Goal: Task Accomplishment & Management: Manage account settings

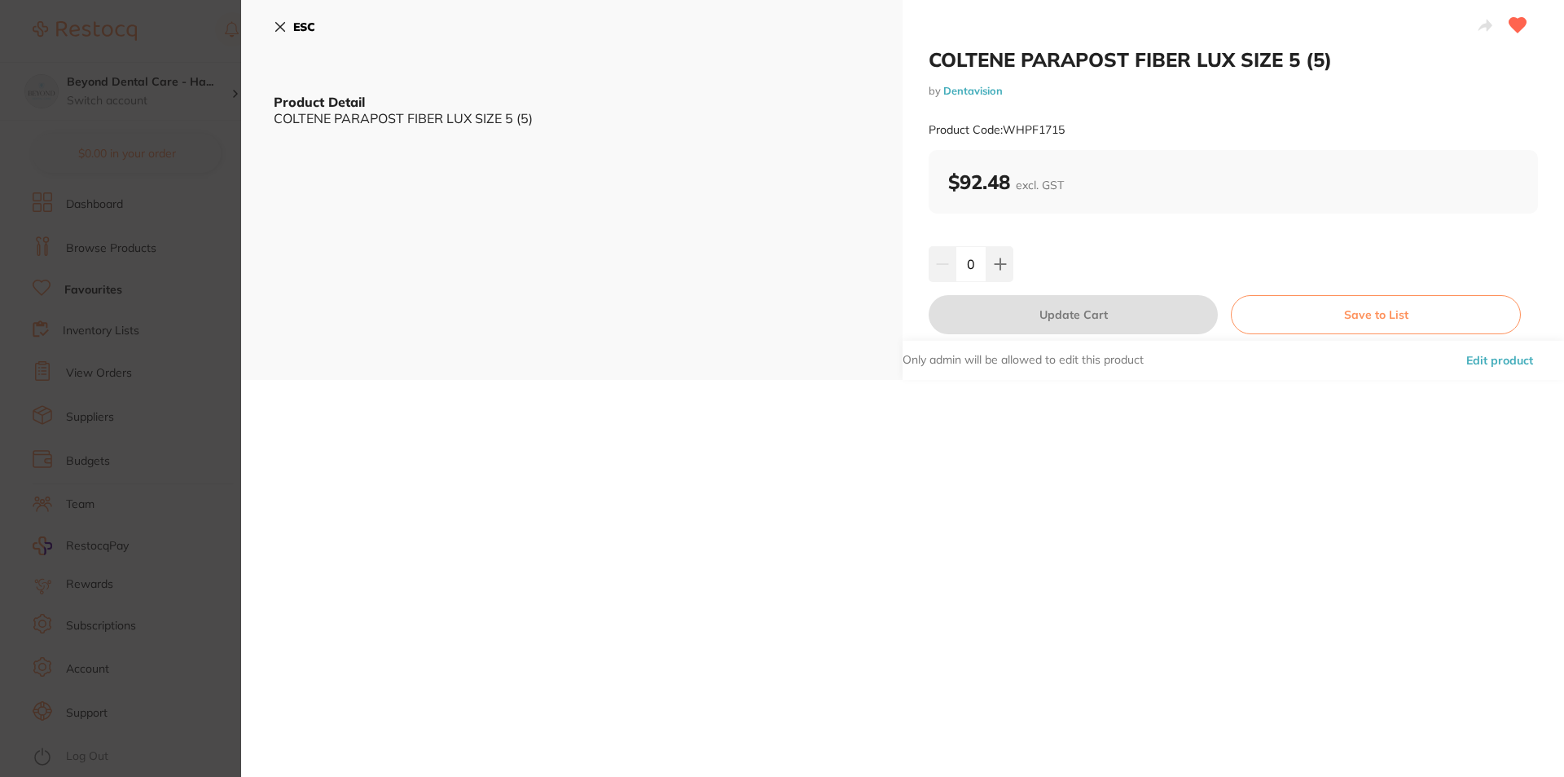
click at [284, 25] on icon at bounding box center [280, 26] width 13 height 13
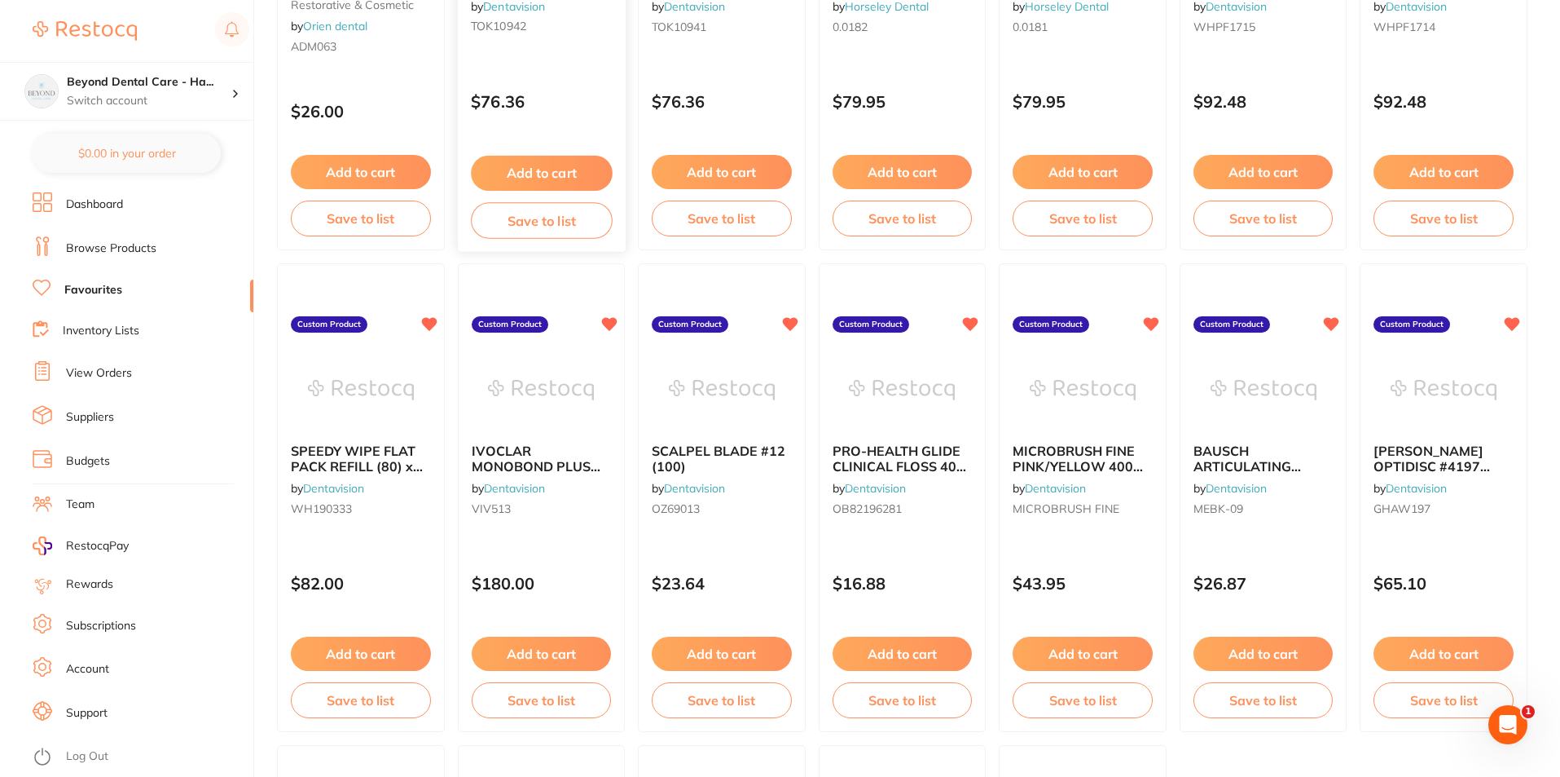
scroll to position [2850, 0]
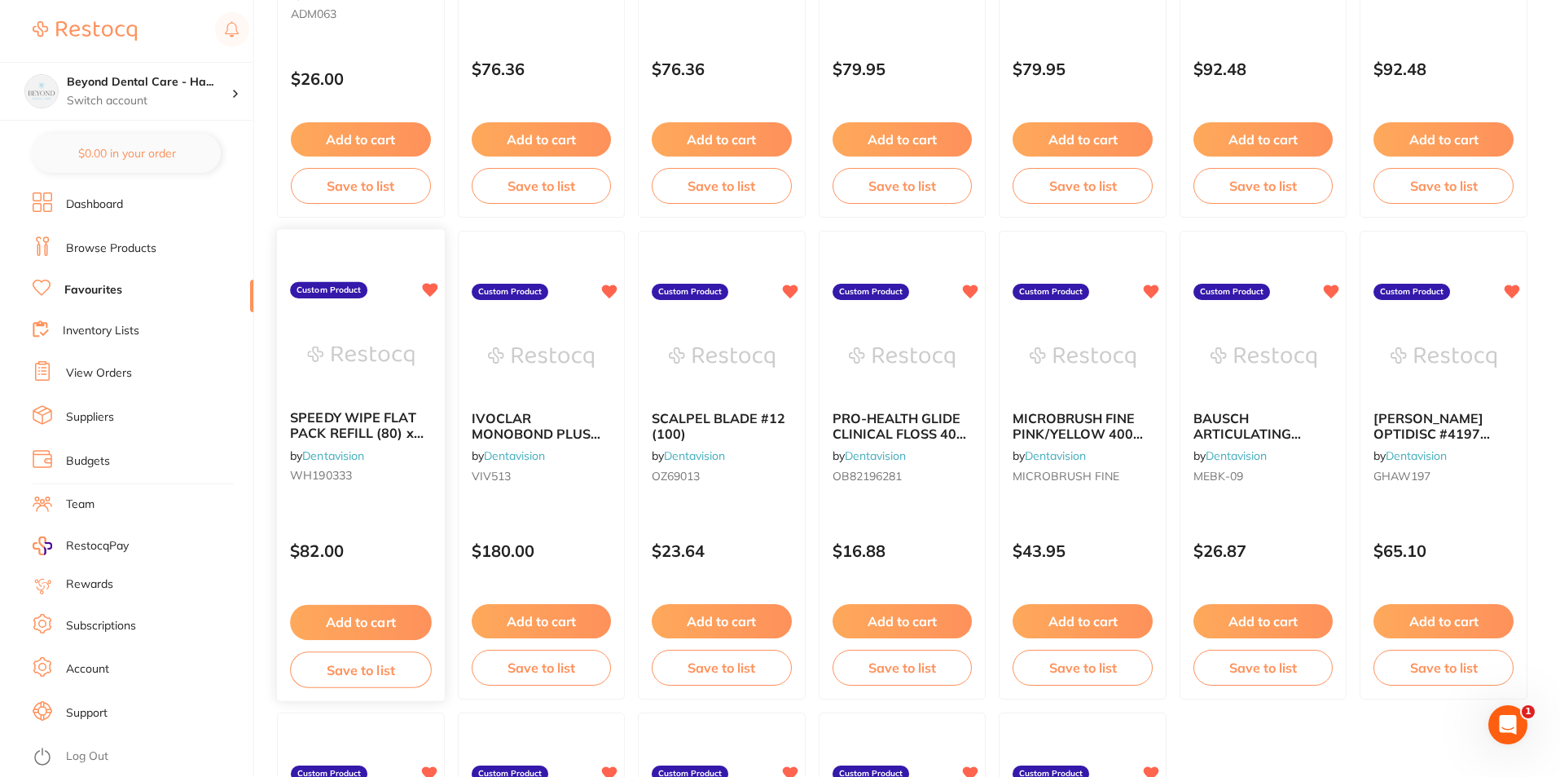
click at [375, 676] on button "Save to list" at bounding box center [360, 669] width 141 height 37
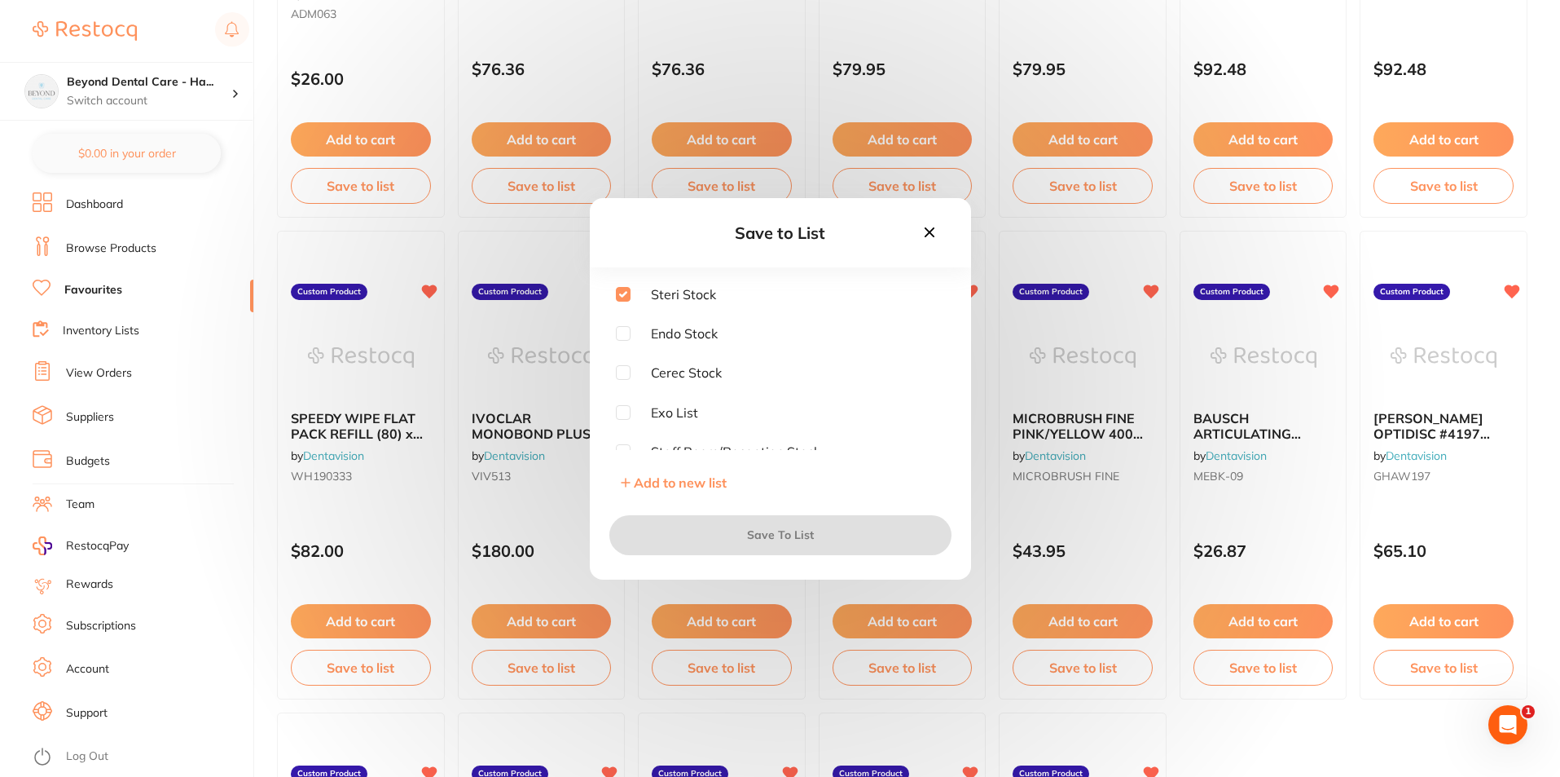
checkbox input "true"
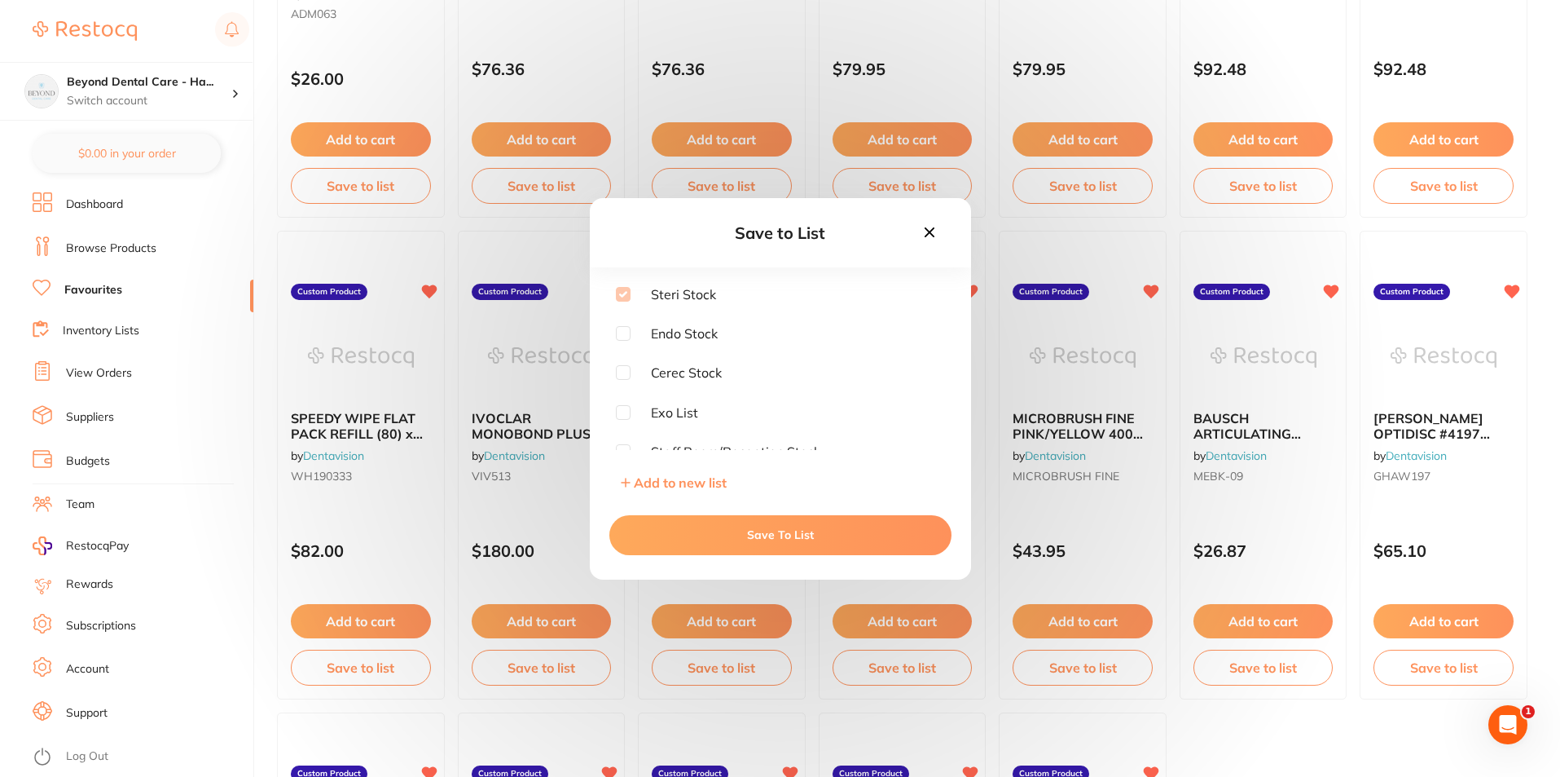
scroll to position [0, 0]
click at [930, 235] on icon at bounding box center [930, 232] width 18 height 18
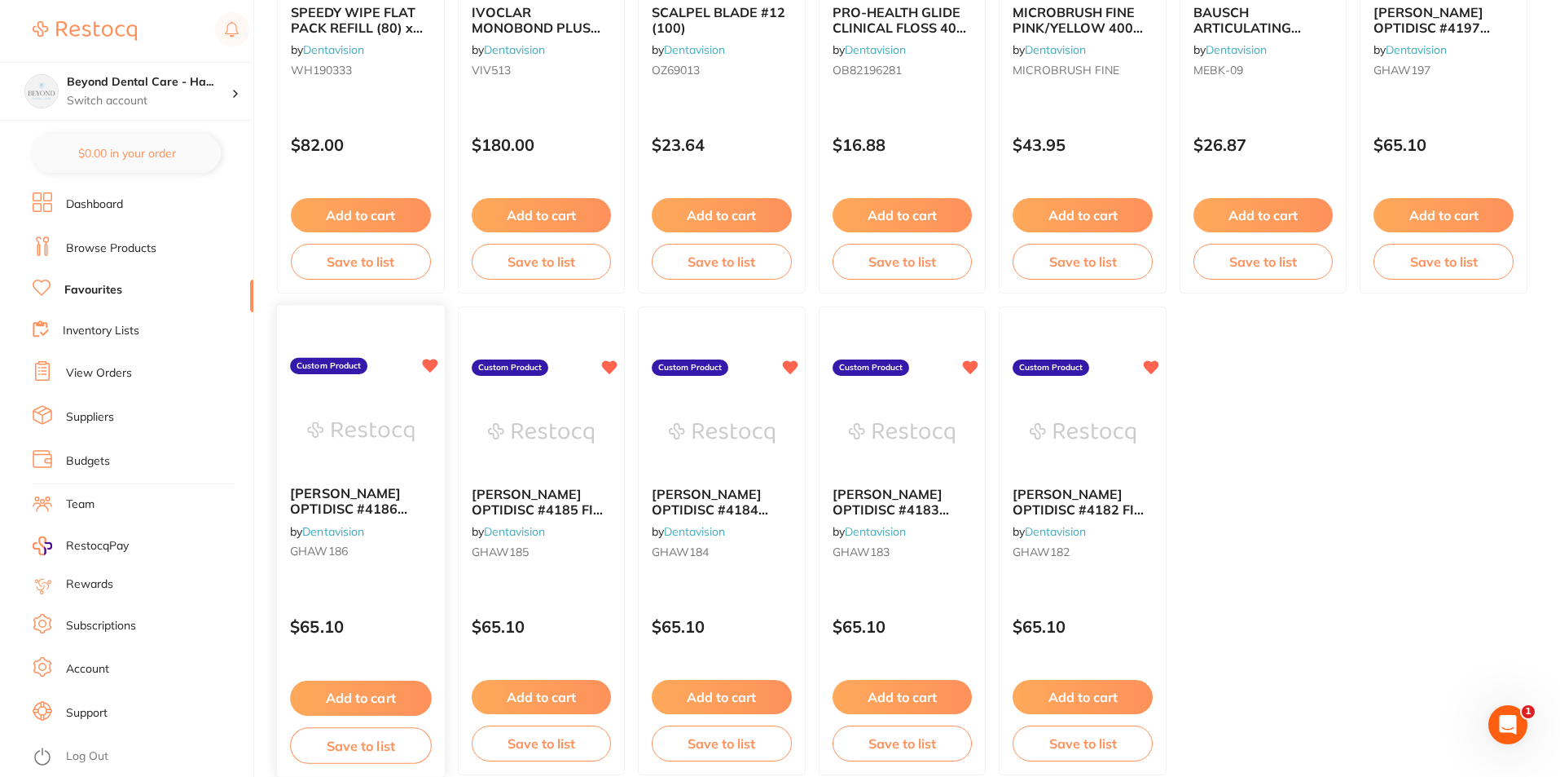
scroll to position [3257, 0]
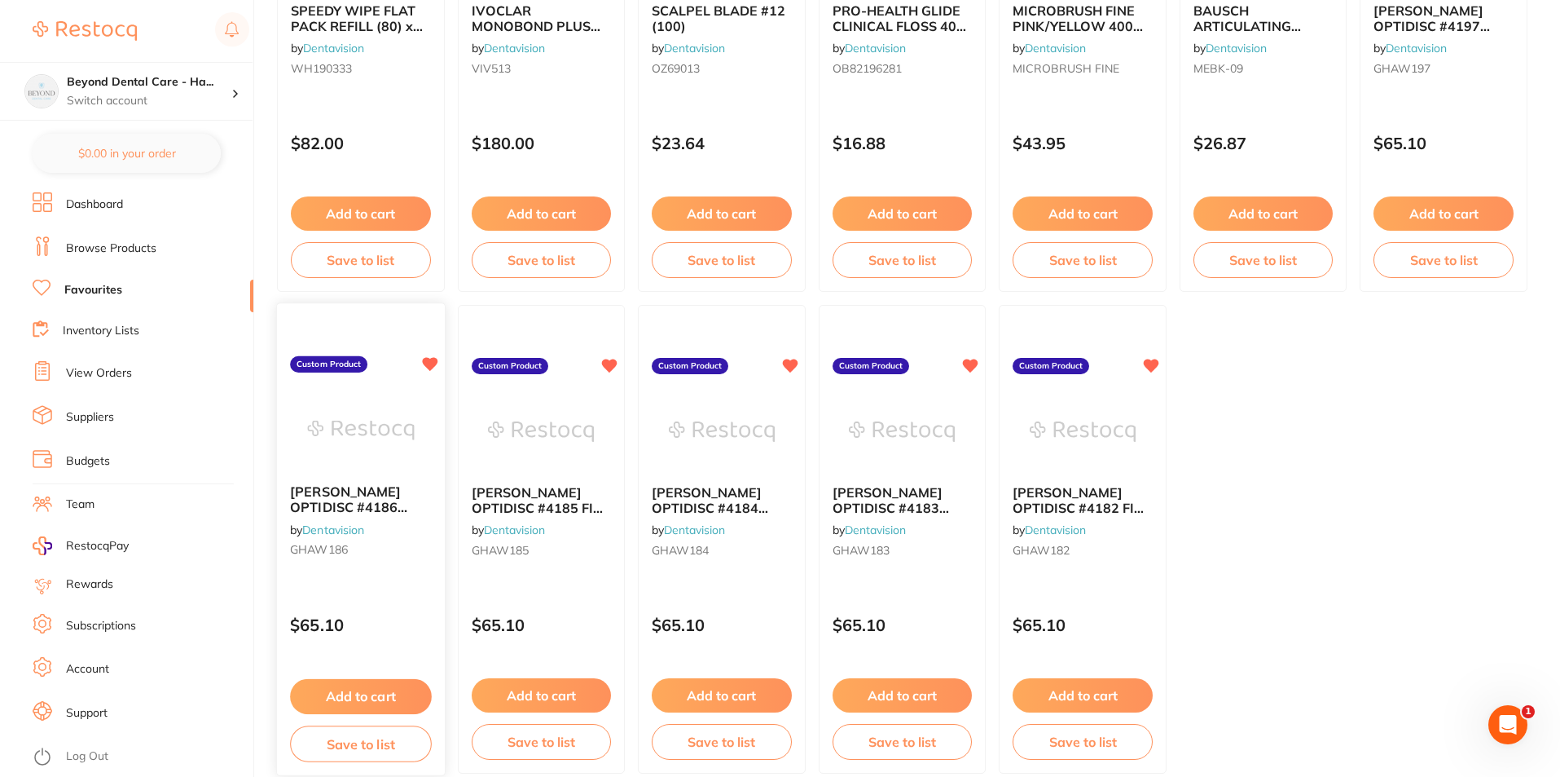
click at [381, 749] on button "Save to list" at bounding box center [360, 743] width 141 height 37
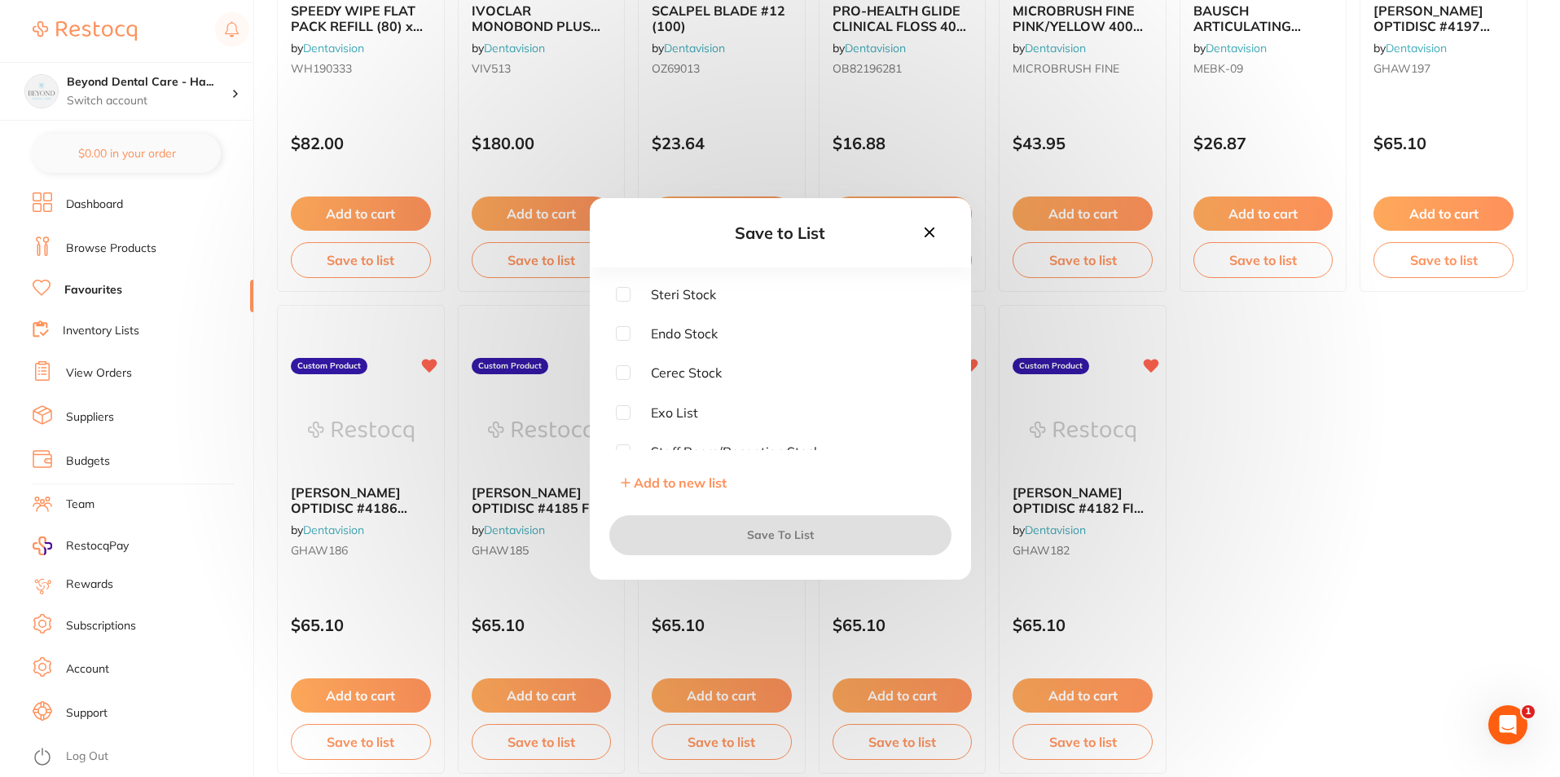
scroll to position [0, 0]
click at [622, 297] on input "checkbox" at bounding box center [623, 294] width 15 height 15
checkbox input "true"
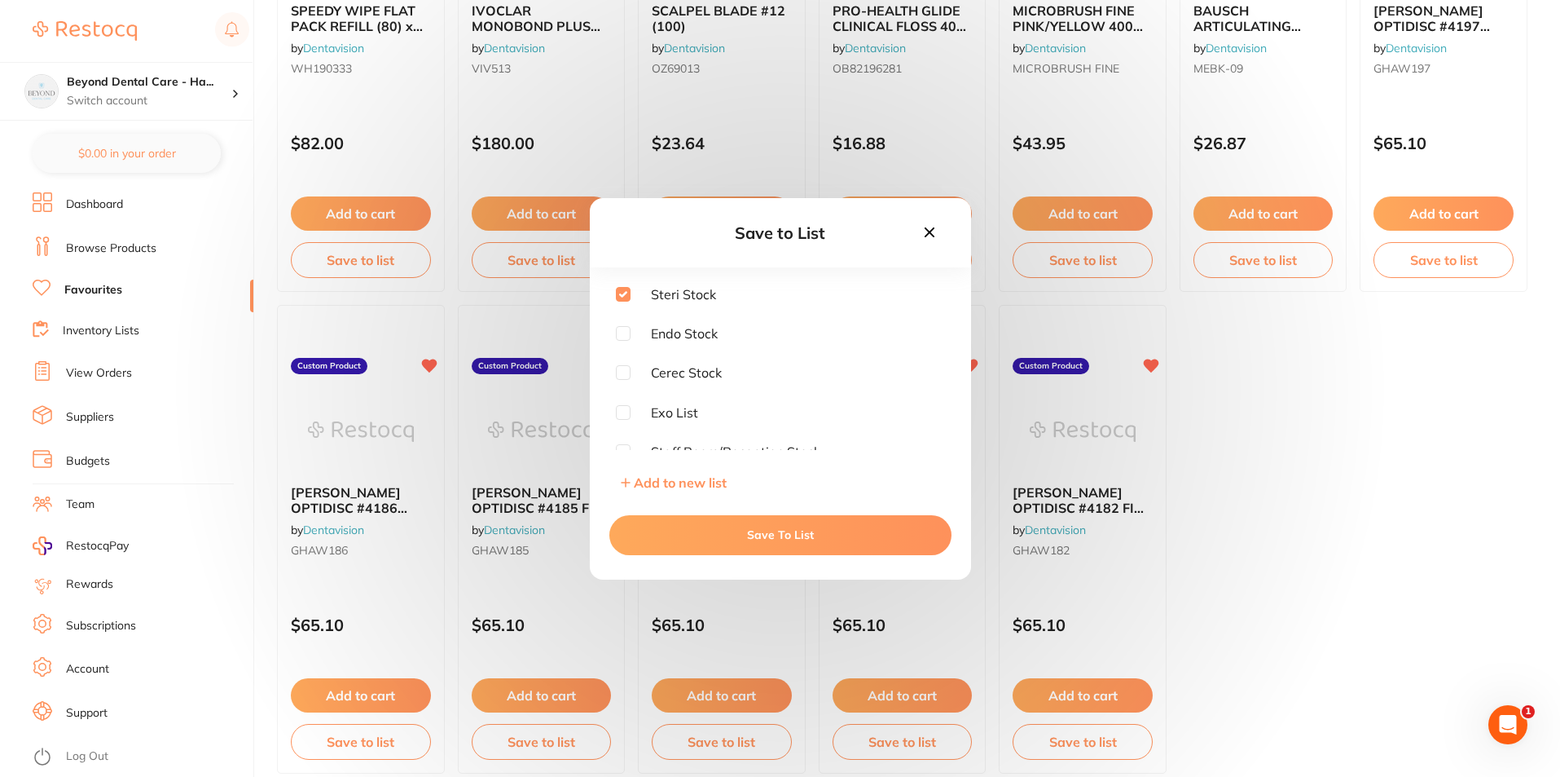
click at [764, 529] on button "Save To List" at bounding box center [781, 534] width 342 height 39
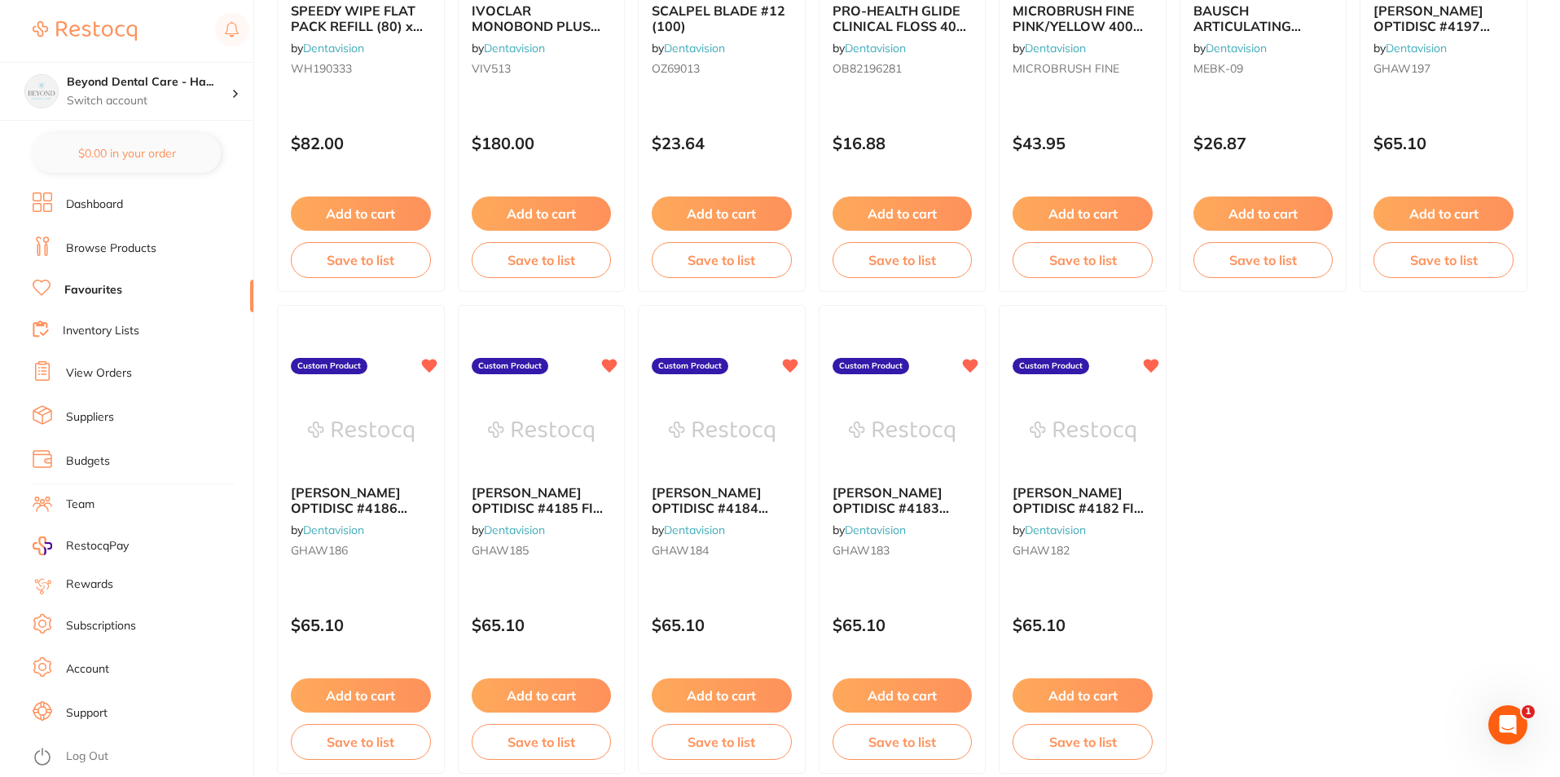
click at [552, 750] on button "Save to list" at bounding box center [542, 742] width 140 height 36
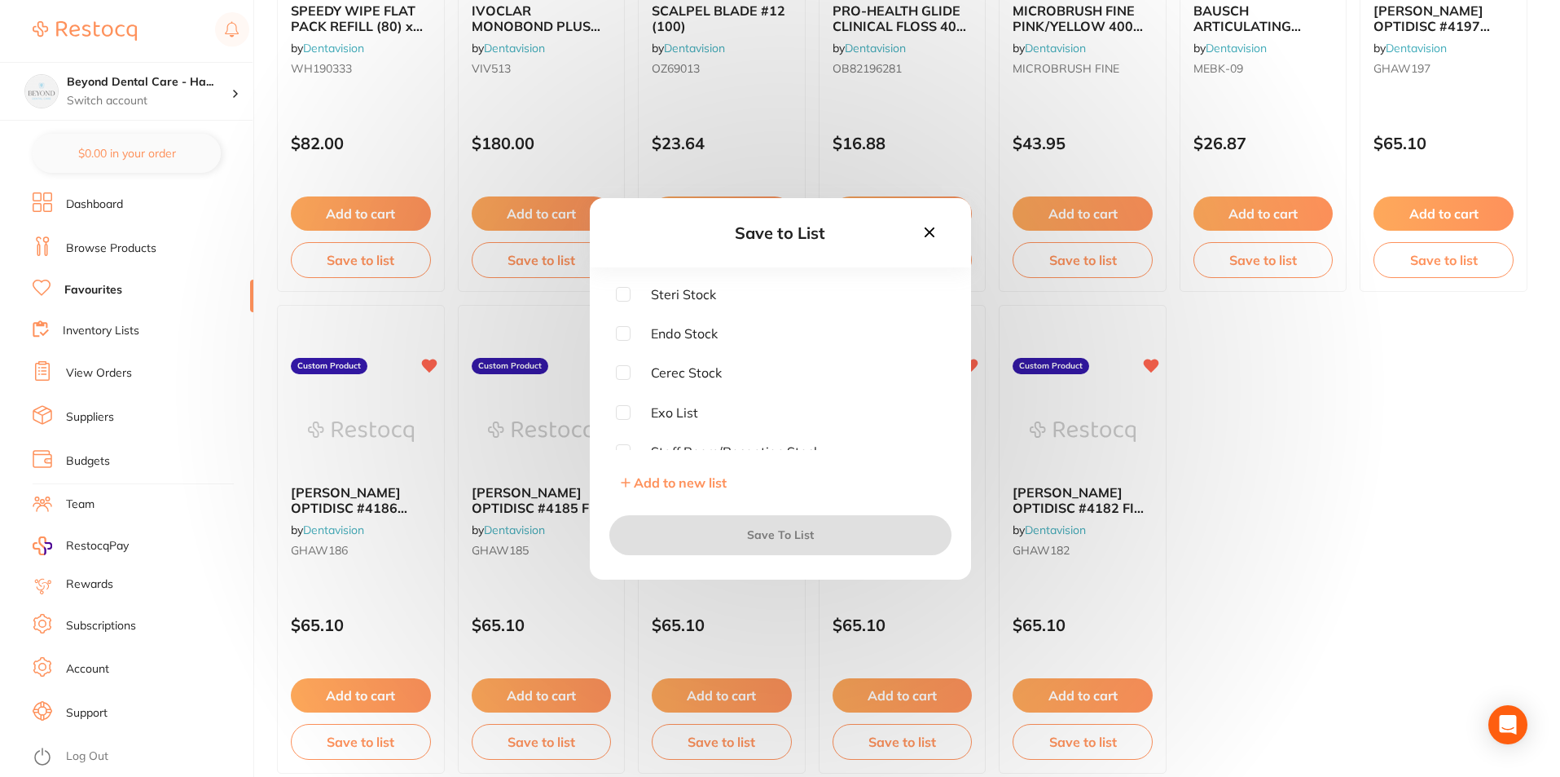
click at [627, 295] on input "checkbox" at bounding box center [623, 294] width 15 height 15
checkbox input "true"
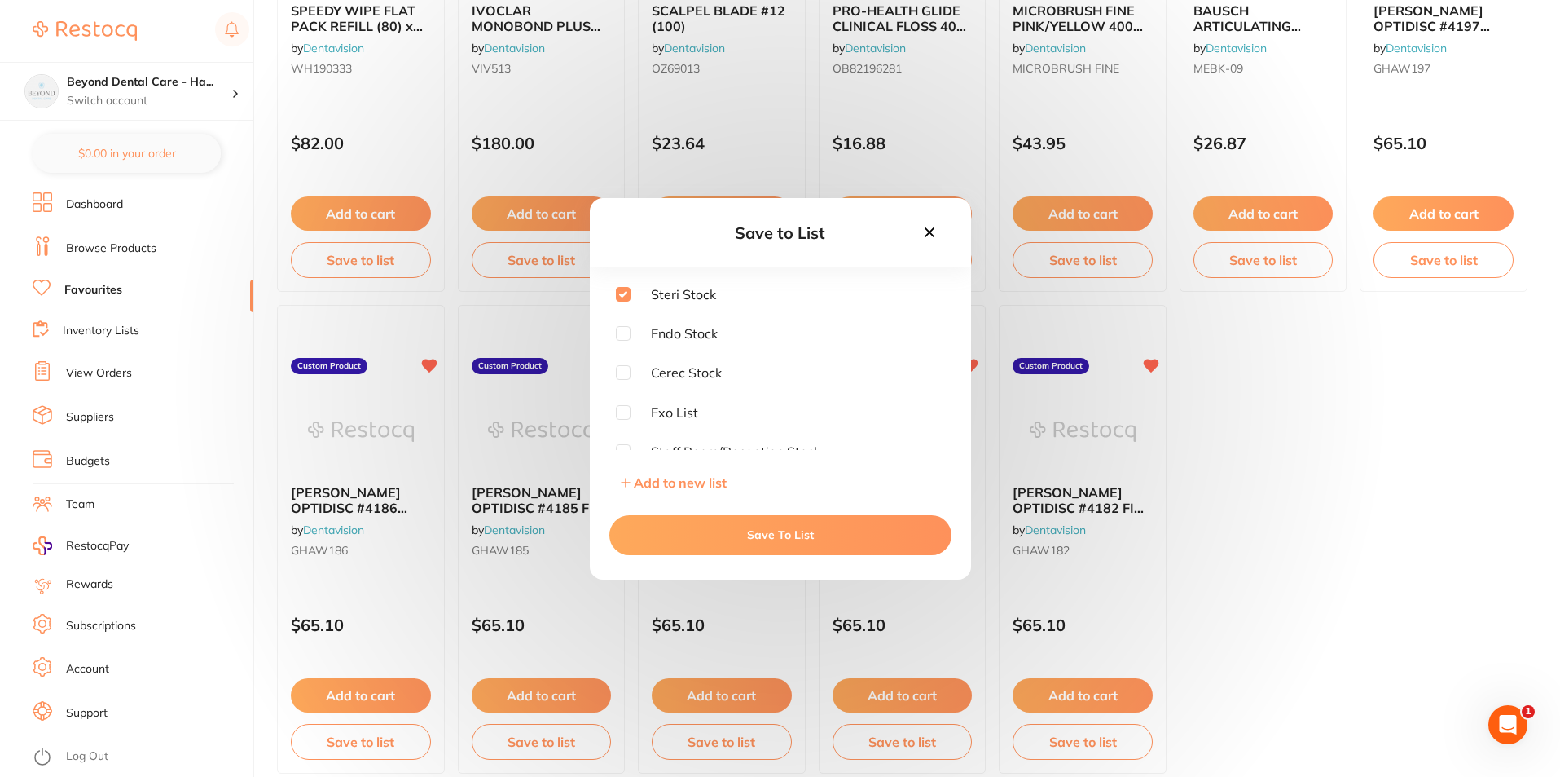
click at [739, 539] on button "Save To List" at bounding box center [781, 534] width 342 height 39
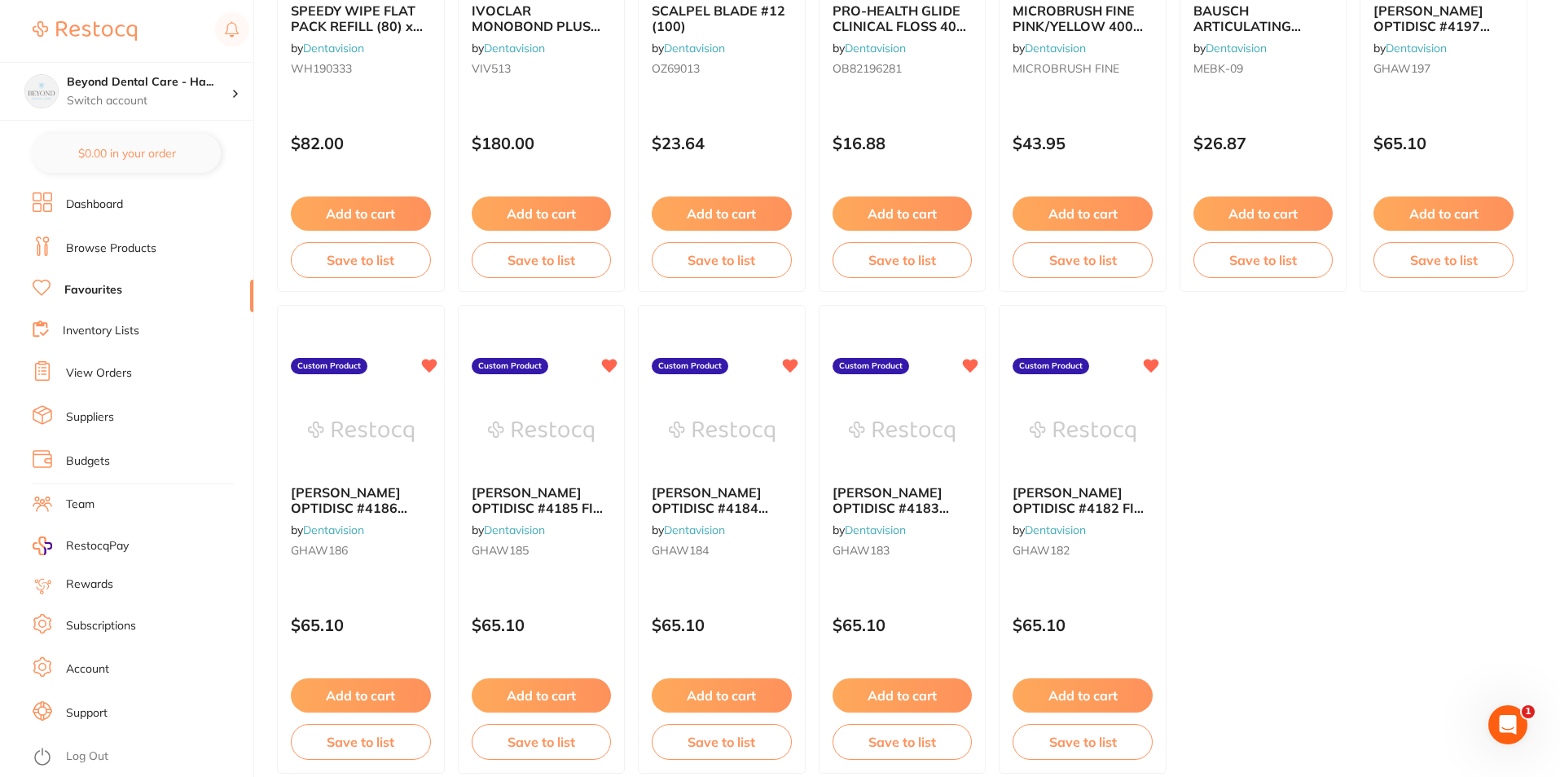
drag, startPoint x: 737, startPoint y: 748, endPoint x: 747, endPoint y: 746, distance: 9.9
click at [738, 748] on button "Save to list" at bounding box center [722, 742] width 140 height 36
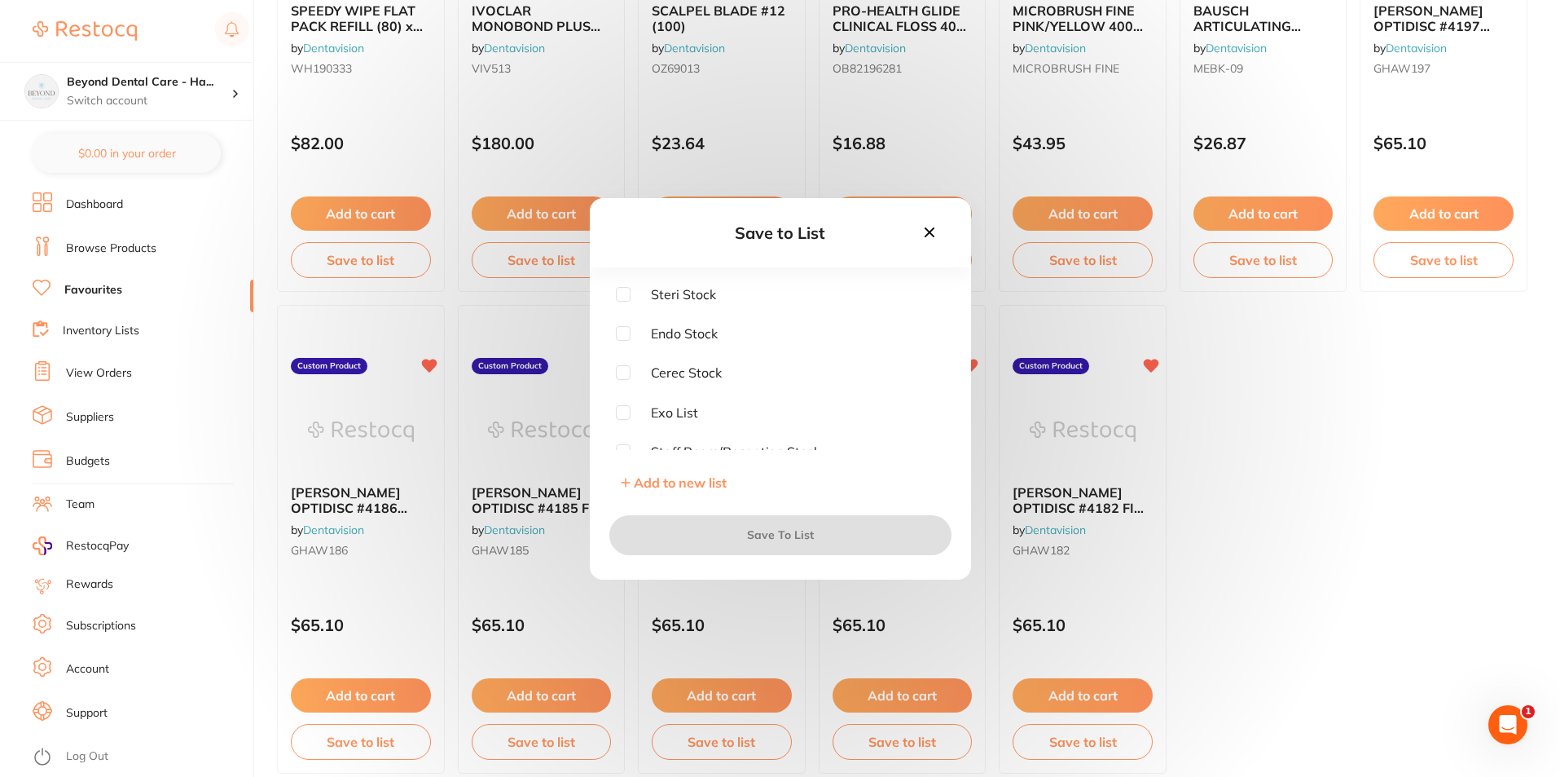
click at [629, 293] on input "checkbox" at bounding box center [623, 294] width 15 height 15
checkbox input "true"
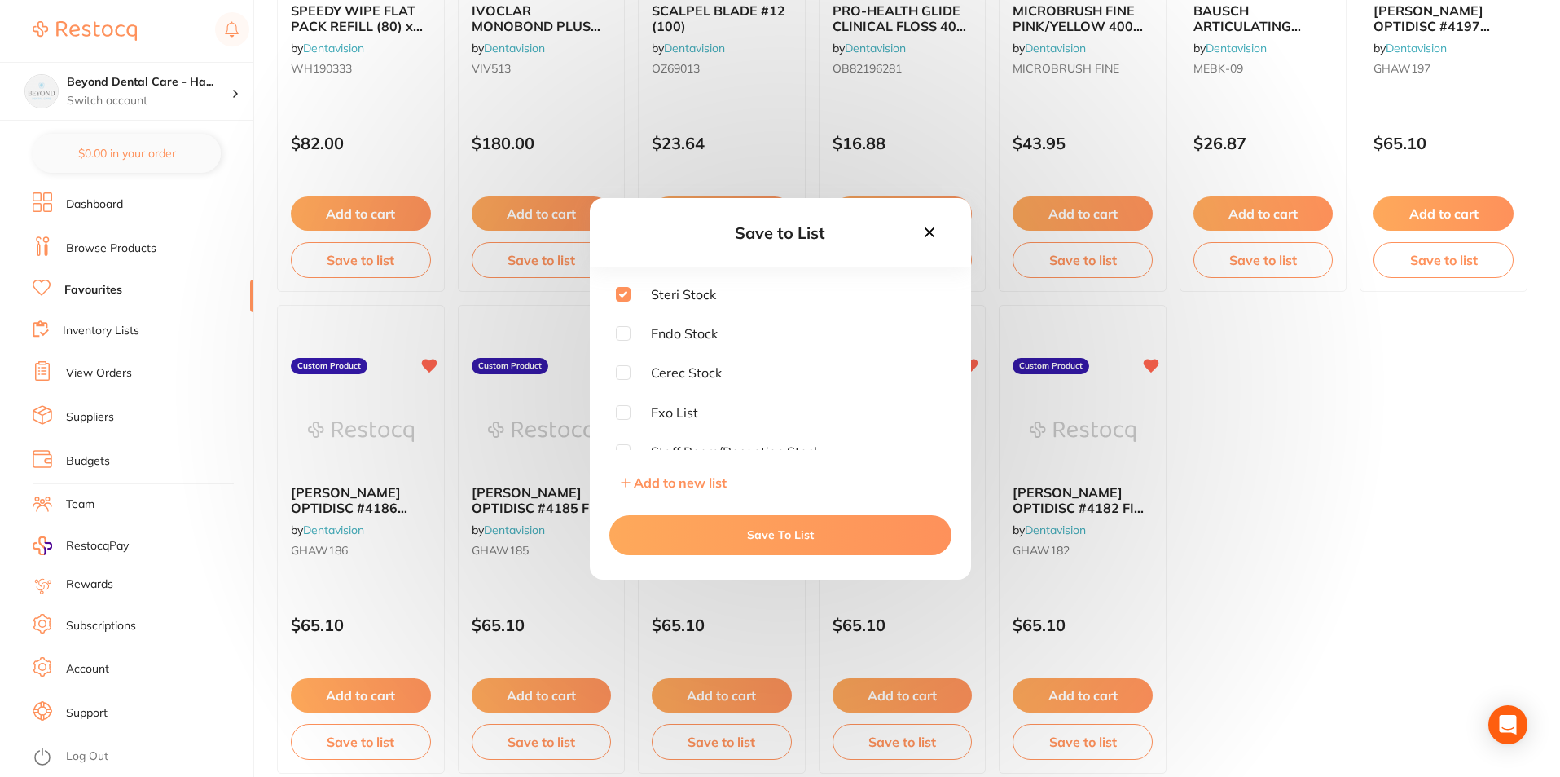
click at [720, 532] on button "Save To List" at bounding box center [781, 534] width 342 height 39
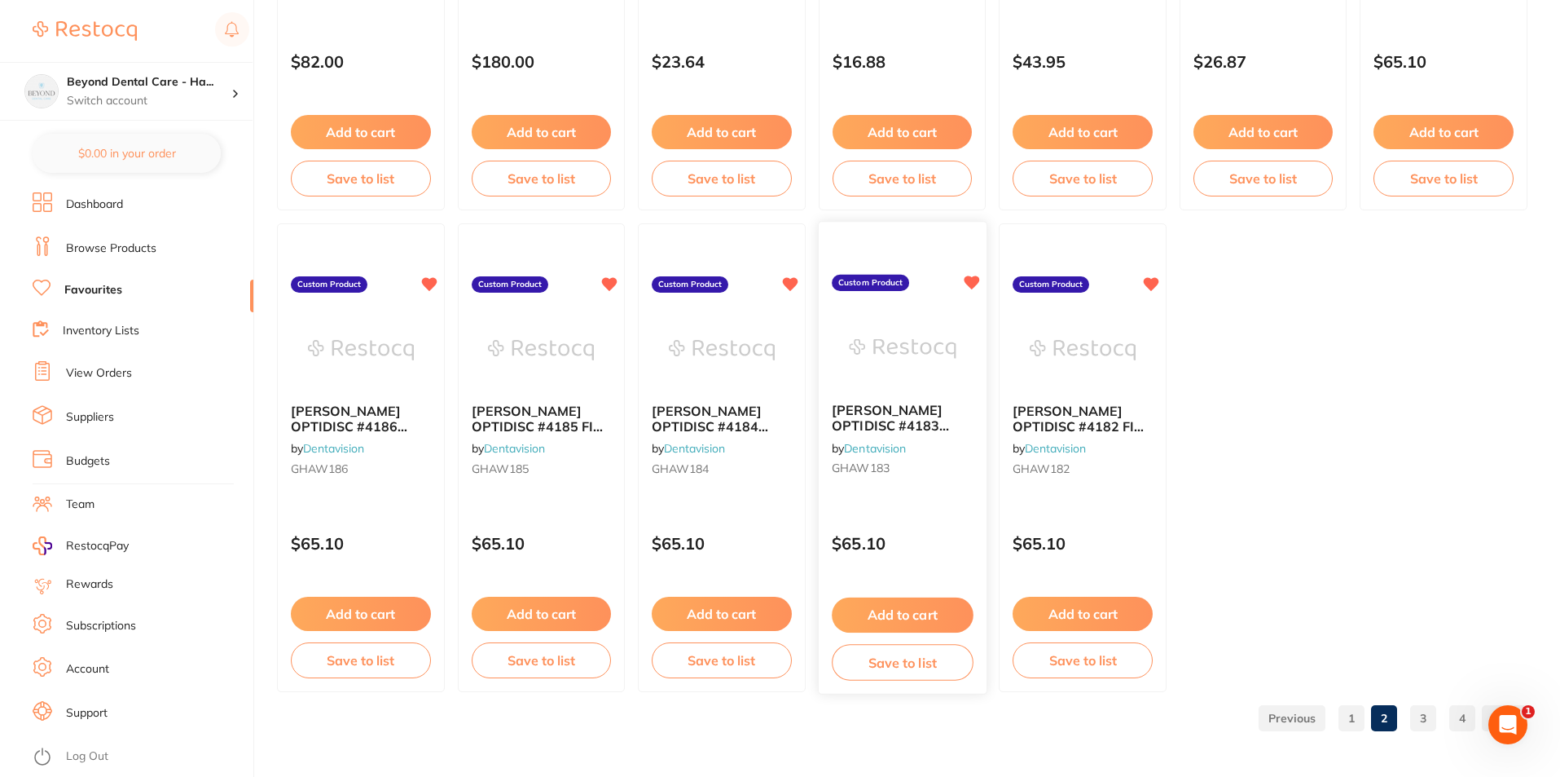
click at [913, 669] on button "Save to list" at bounding box center [902, 662] width 141 height 37
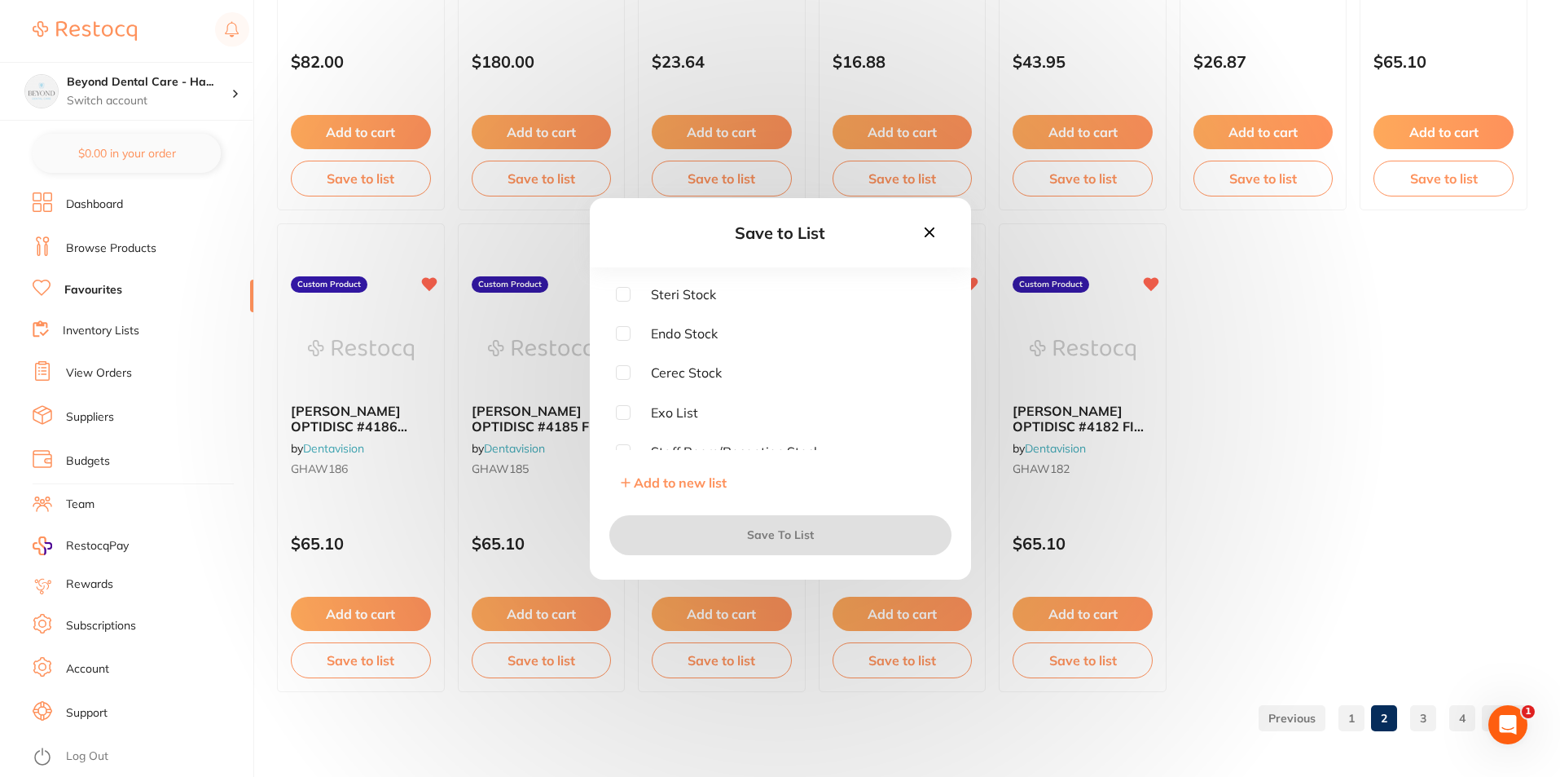
click at [619, 294] on input "checkbox" at bounding box center [623, 294] width 15 height 15
checkbox input "true"
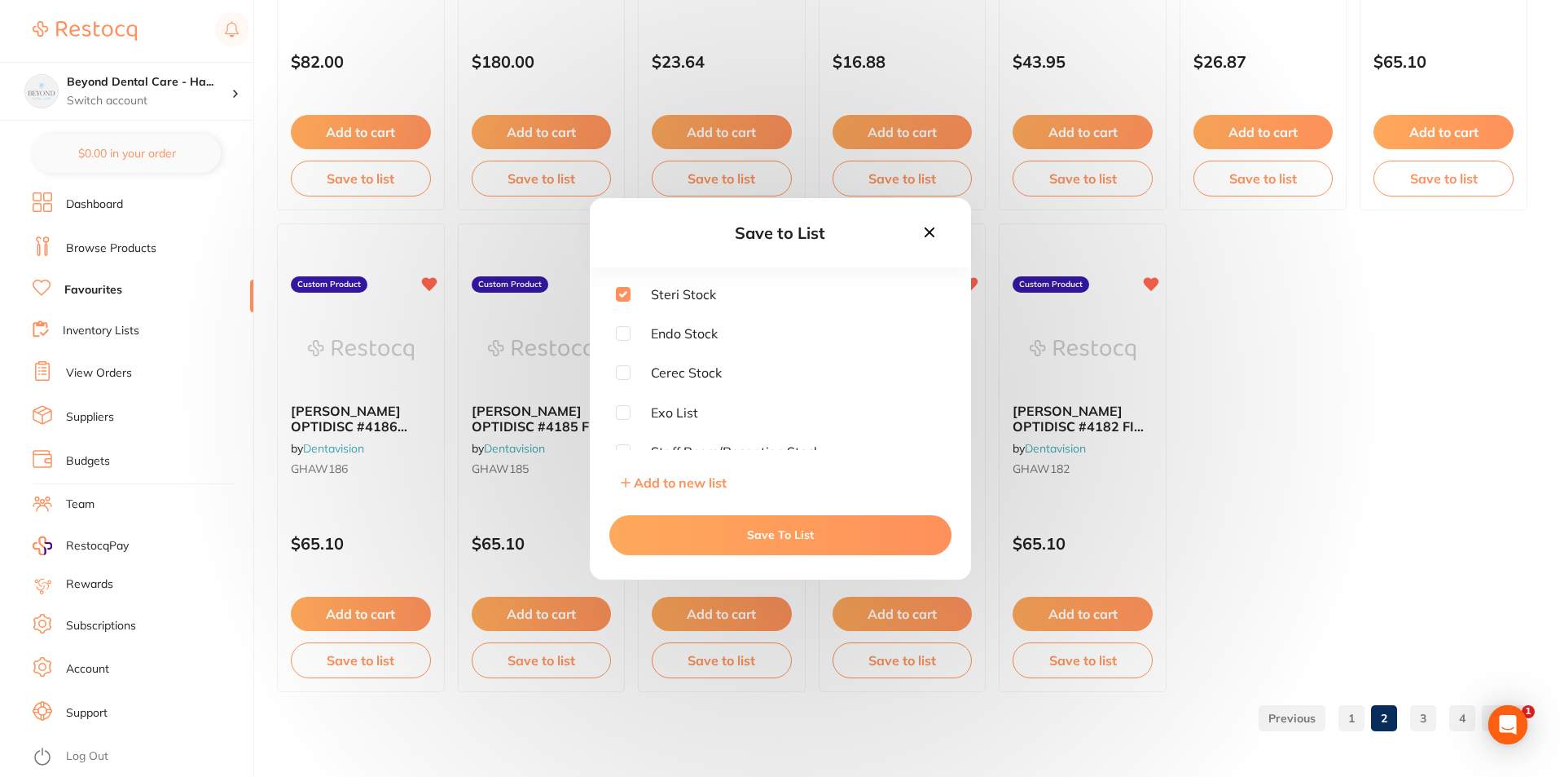
click at [694, 532] on button "Save To List" at bounding box center [781, 534] width 342 height 39
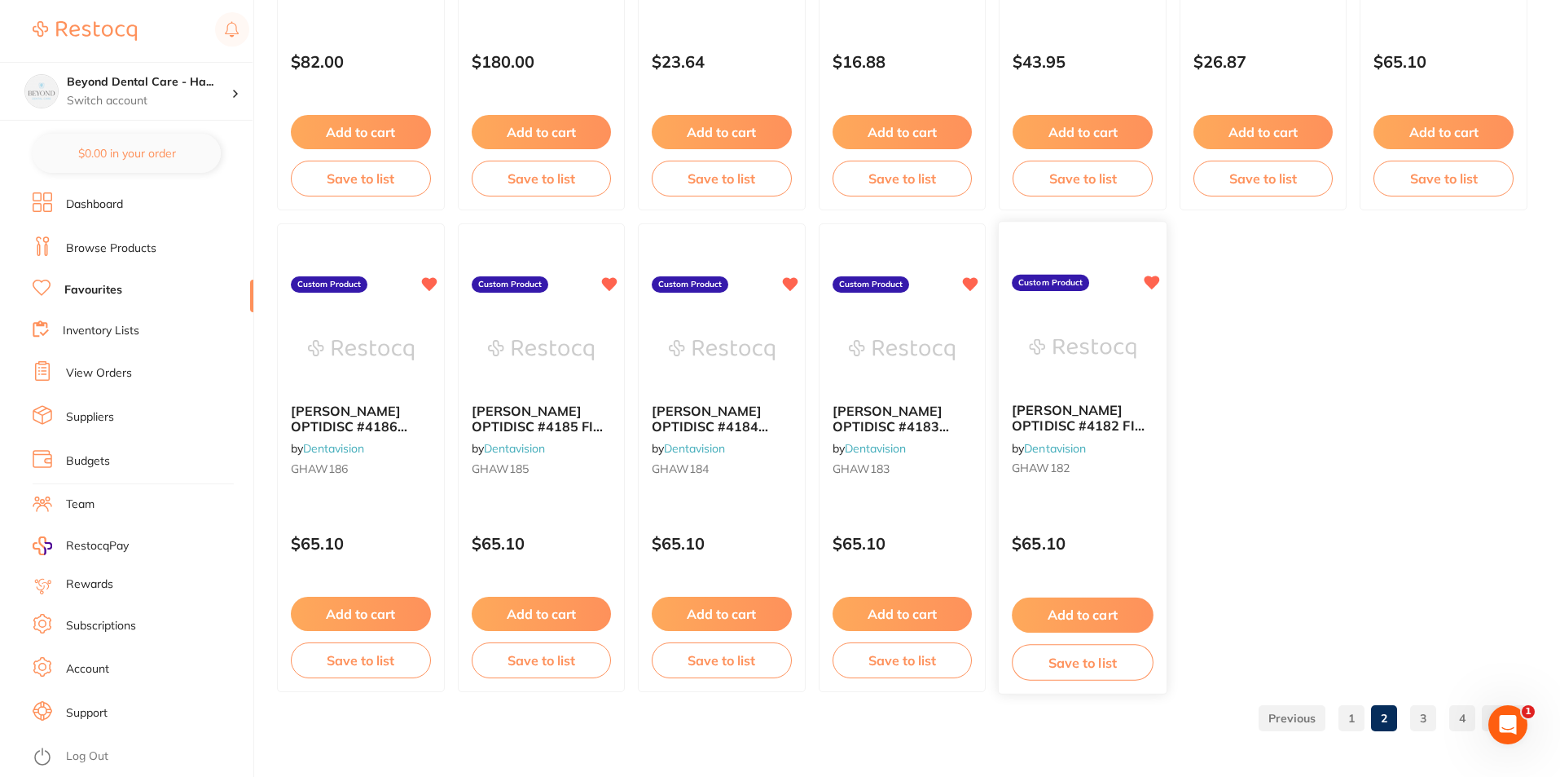
click at [1089, 664] on button "Save to list" at bounding box center [1082, 662] width 141 height 37
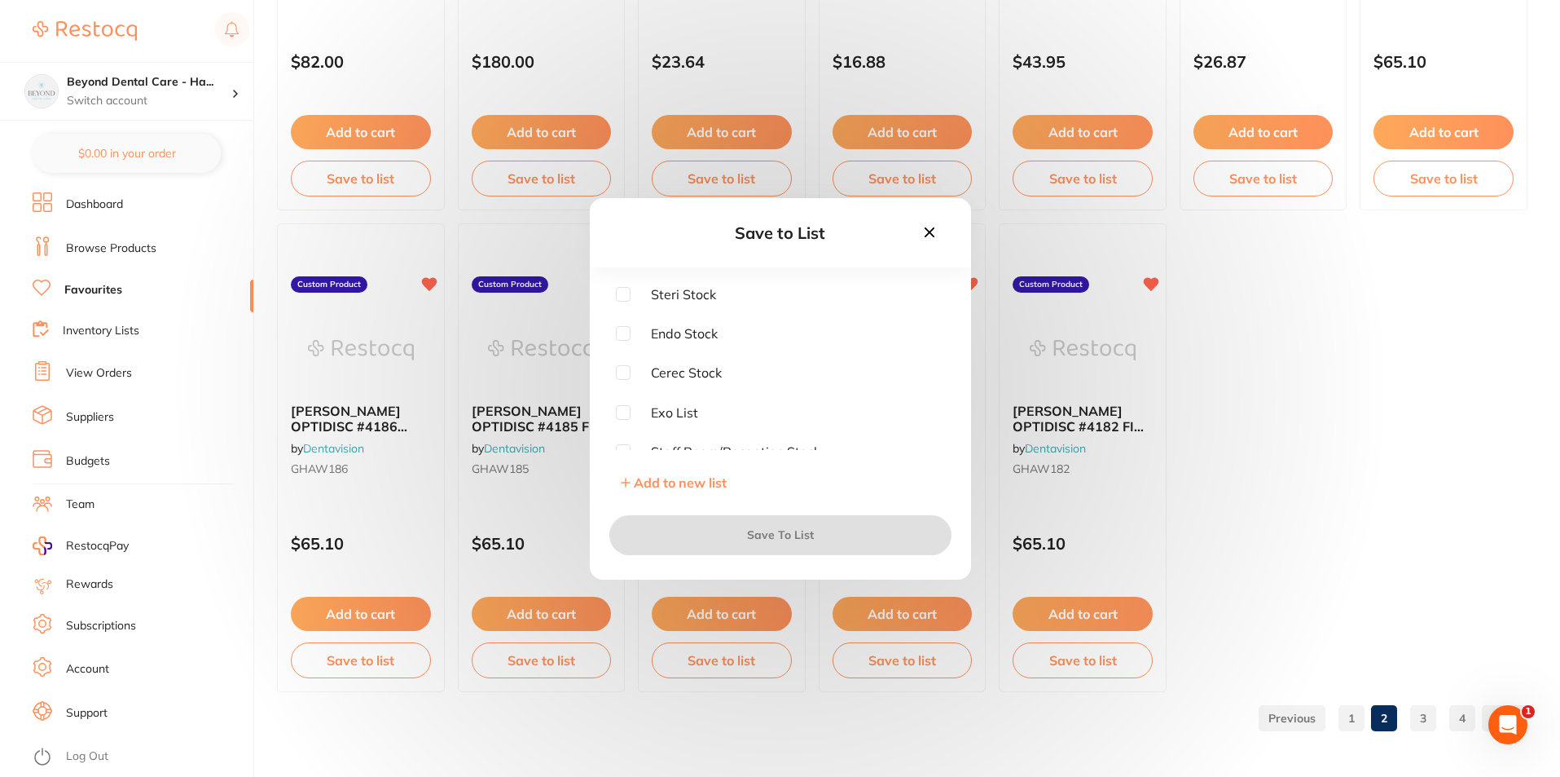
click at [616, 291] on input "checkbox" at bounding box center [623, 294] width 15 height 15
checkbox input "true"
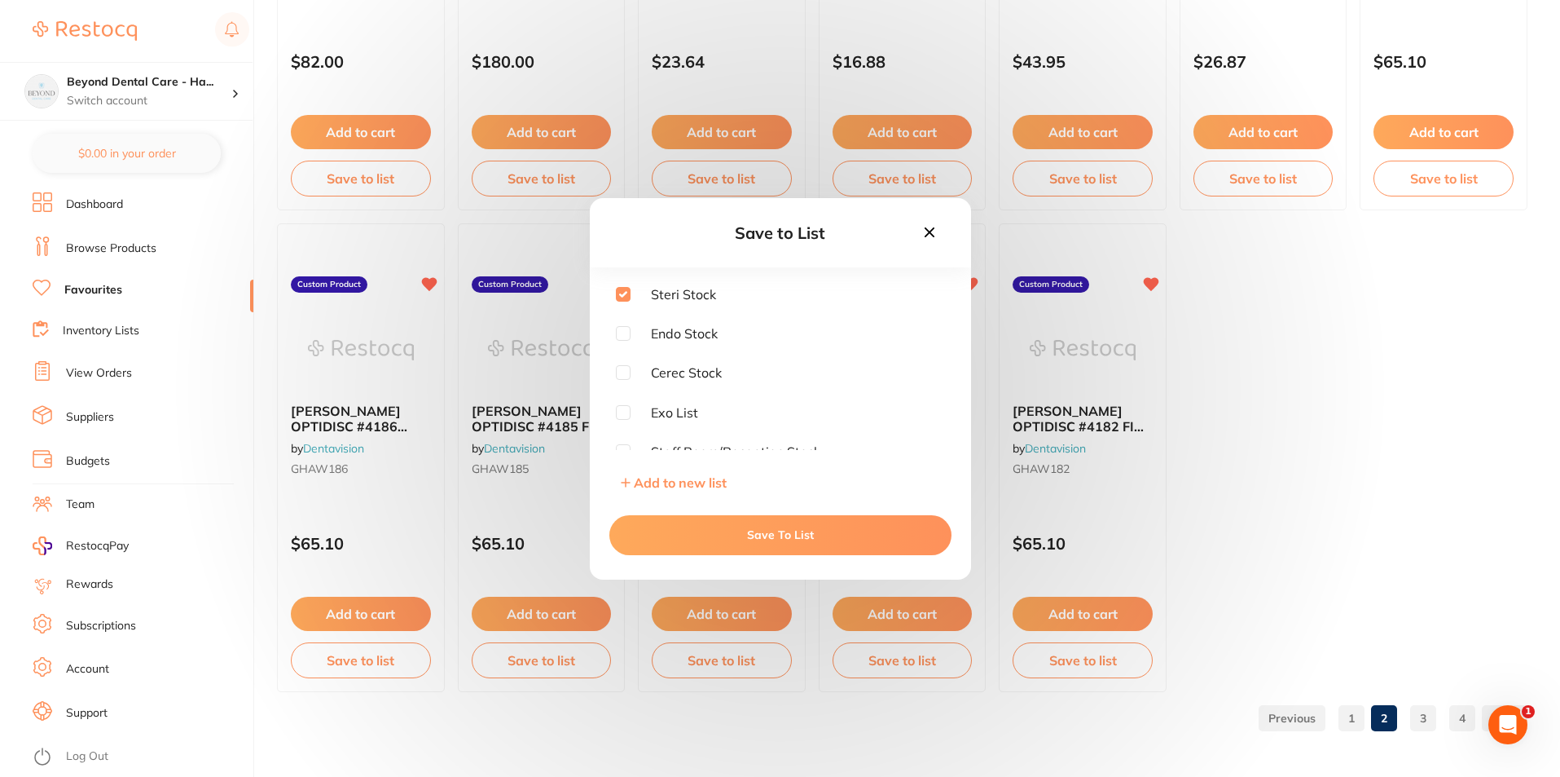
click at [680, 543] on button "Save To List" at bounding box center [781, 534] width 342 height 39
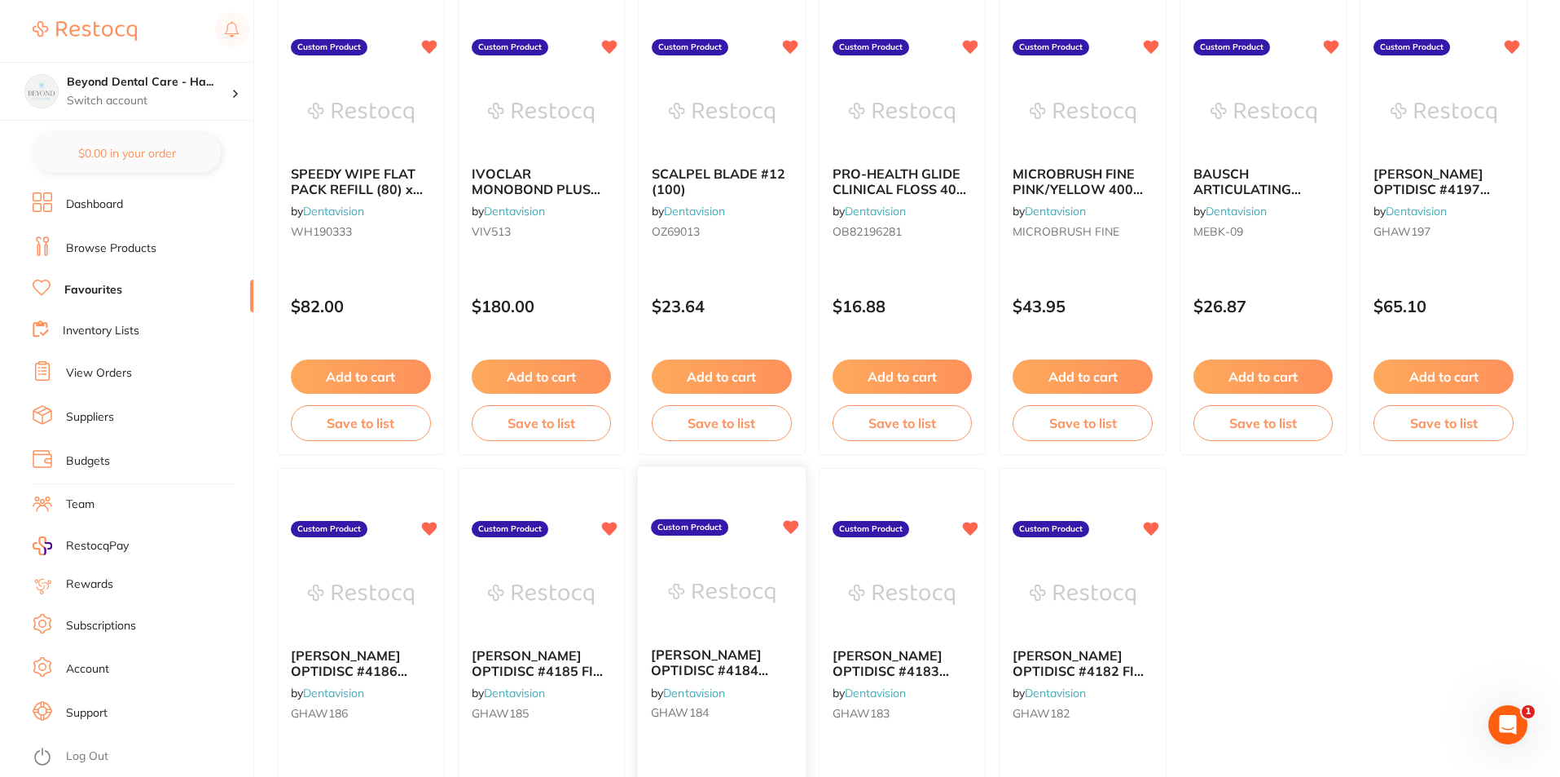
scroll to position [3012, 0]
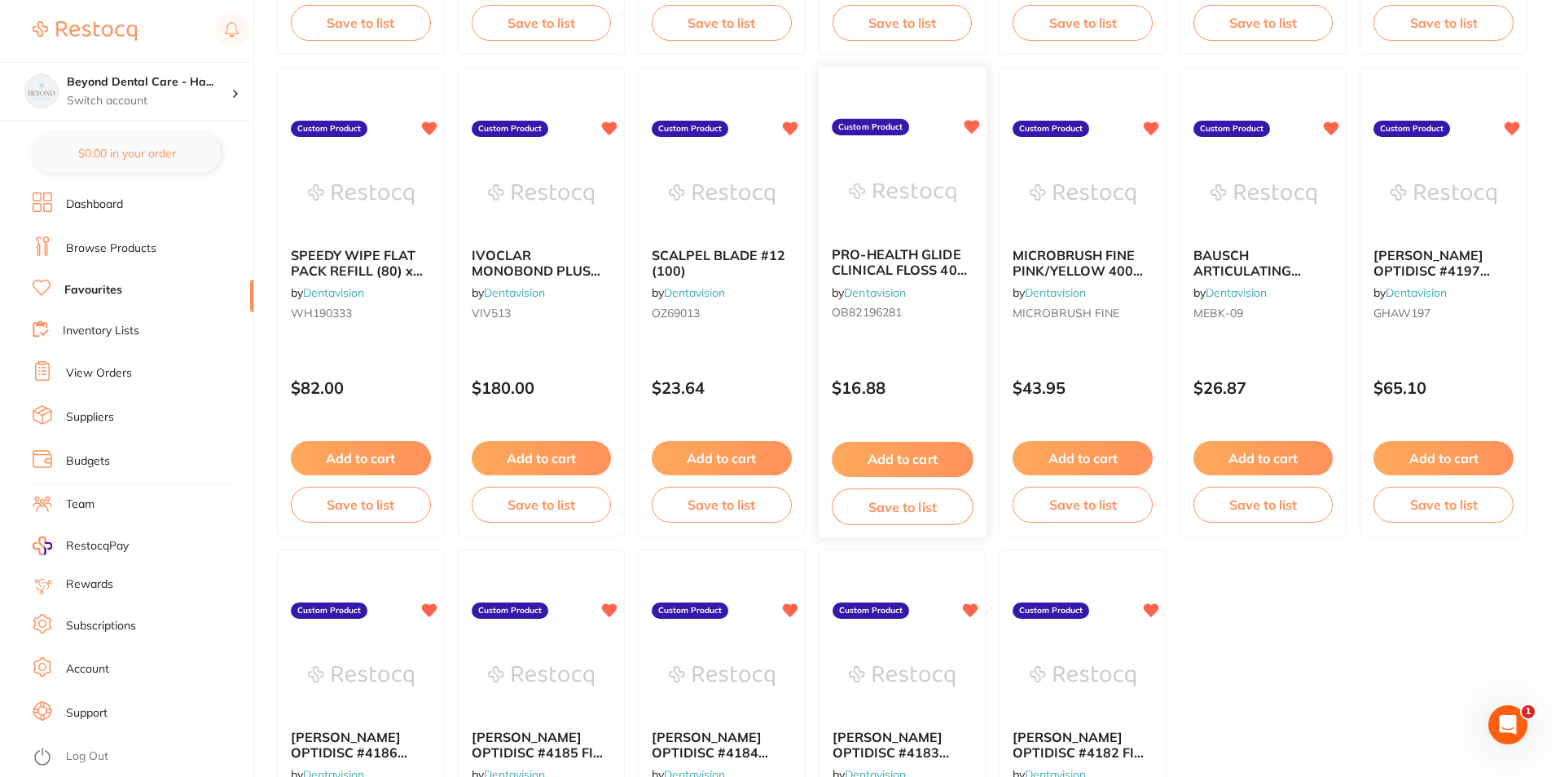
click at [887, 510] on button "Save to list" at bounding box center [902, 506] width 141 height 37
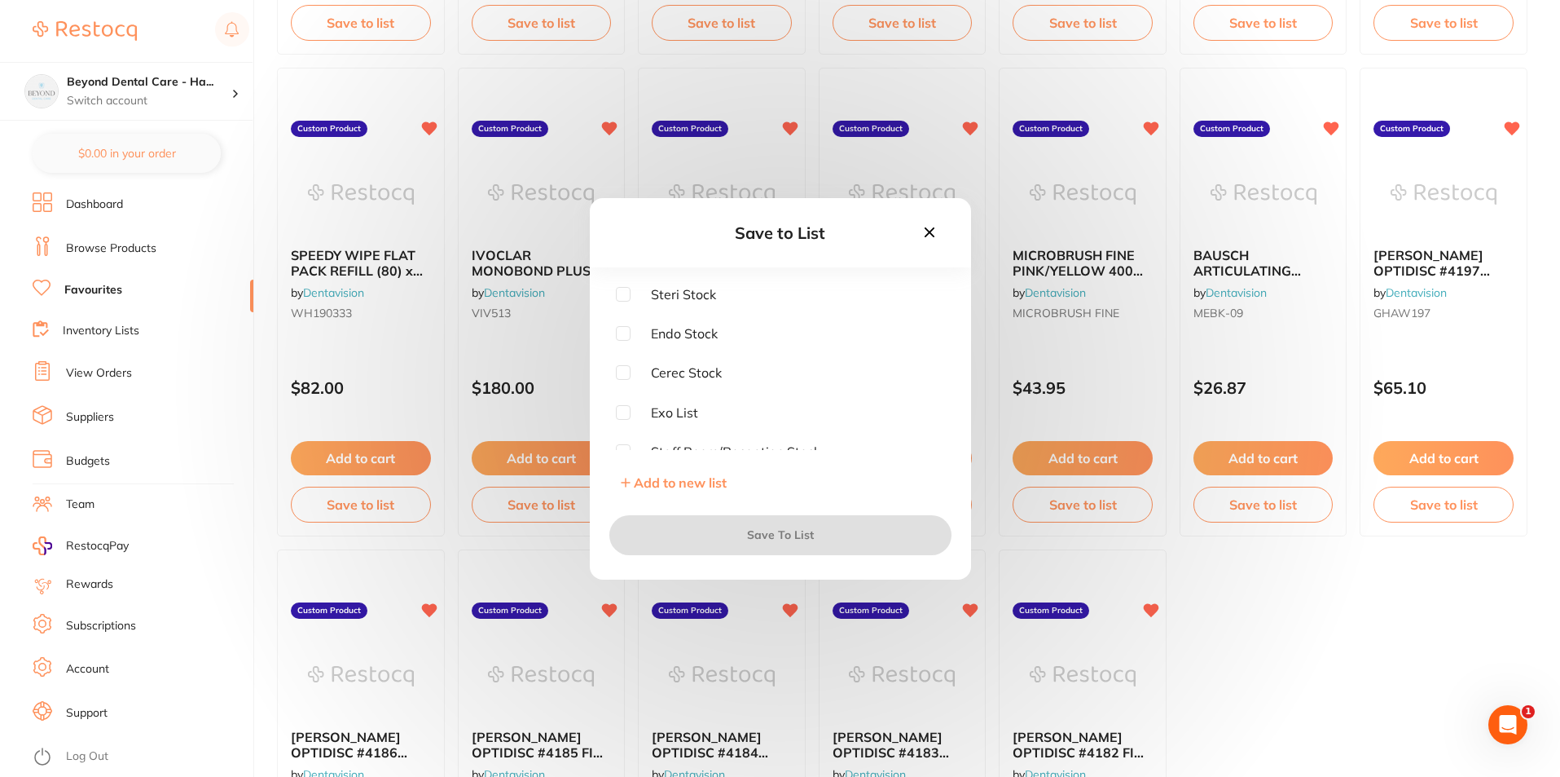
scroll to position [0, 0]
click at [618, 290] on input "checkbox" at bounding box center [623, 294] width 15 height 15
checkbox input "true"
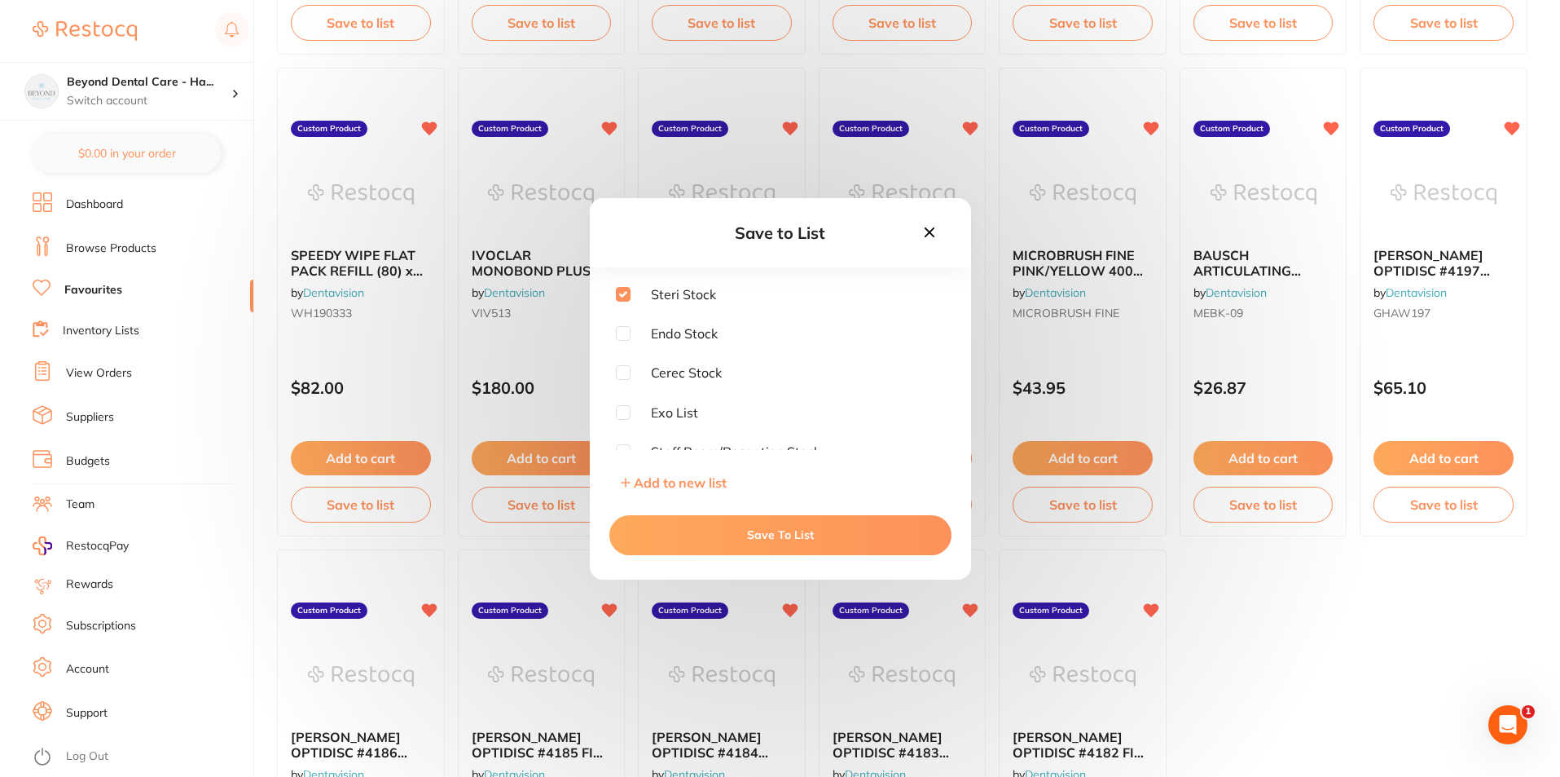
click at [767, 544] on button "Save To List" at bounding box center [781, 534] width 342 height 39
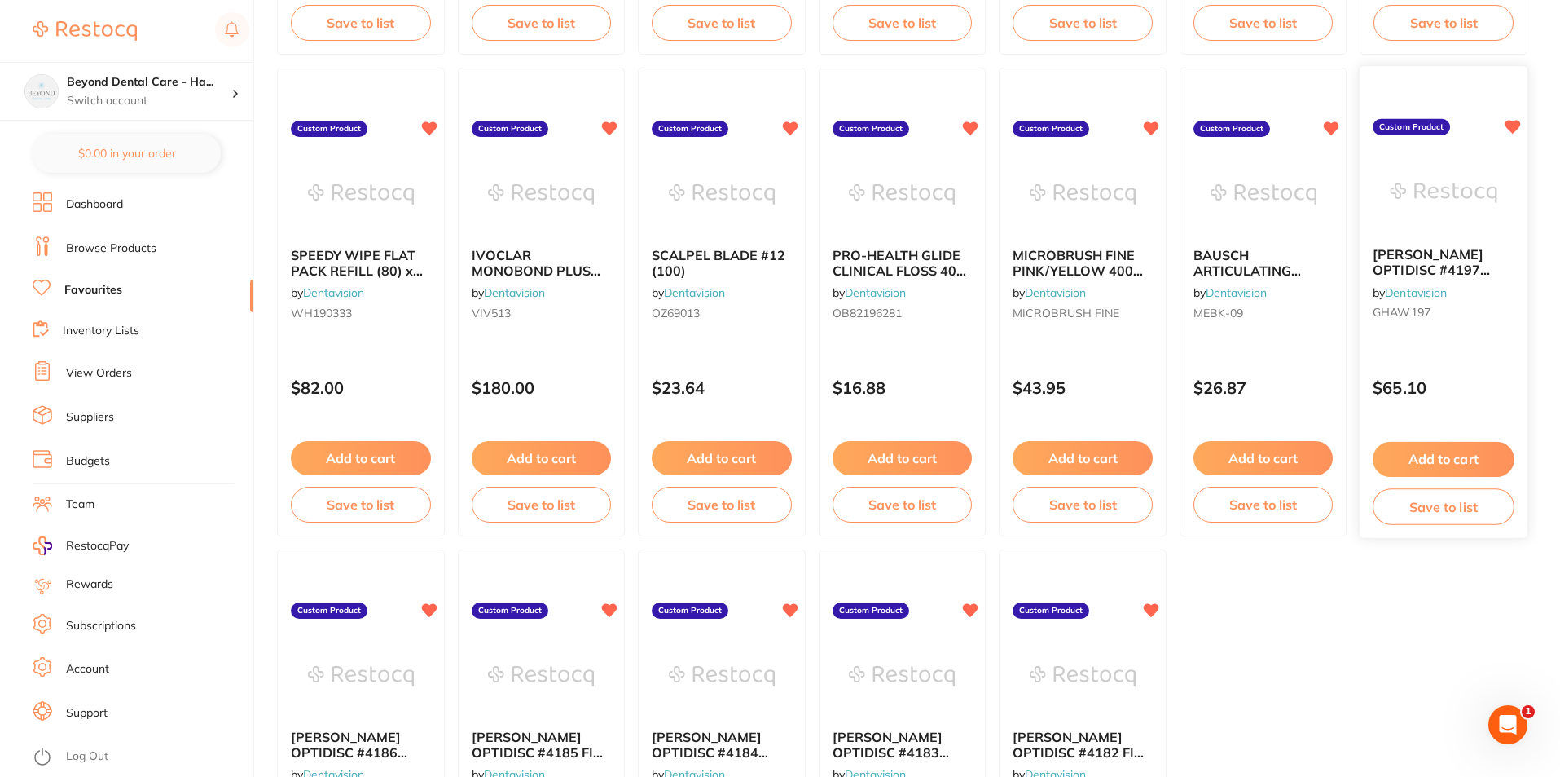
click at [1446, 507] on button "Save to list" at bounding box center [1444, 506] width 141 height 37
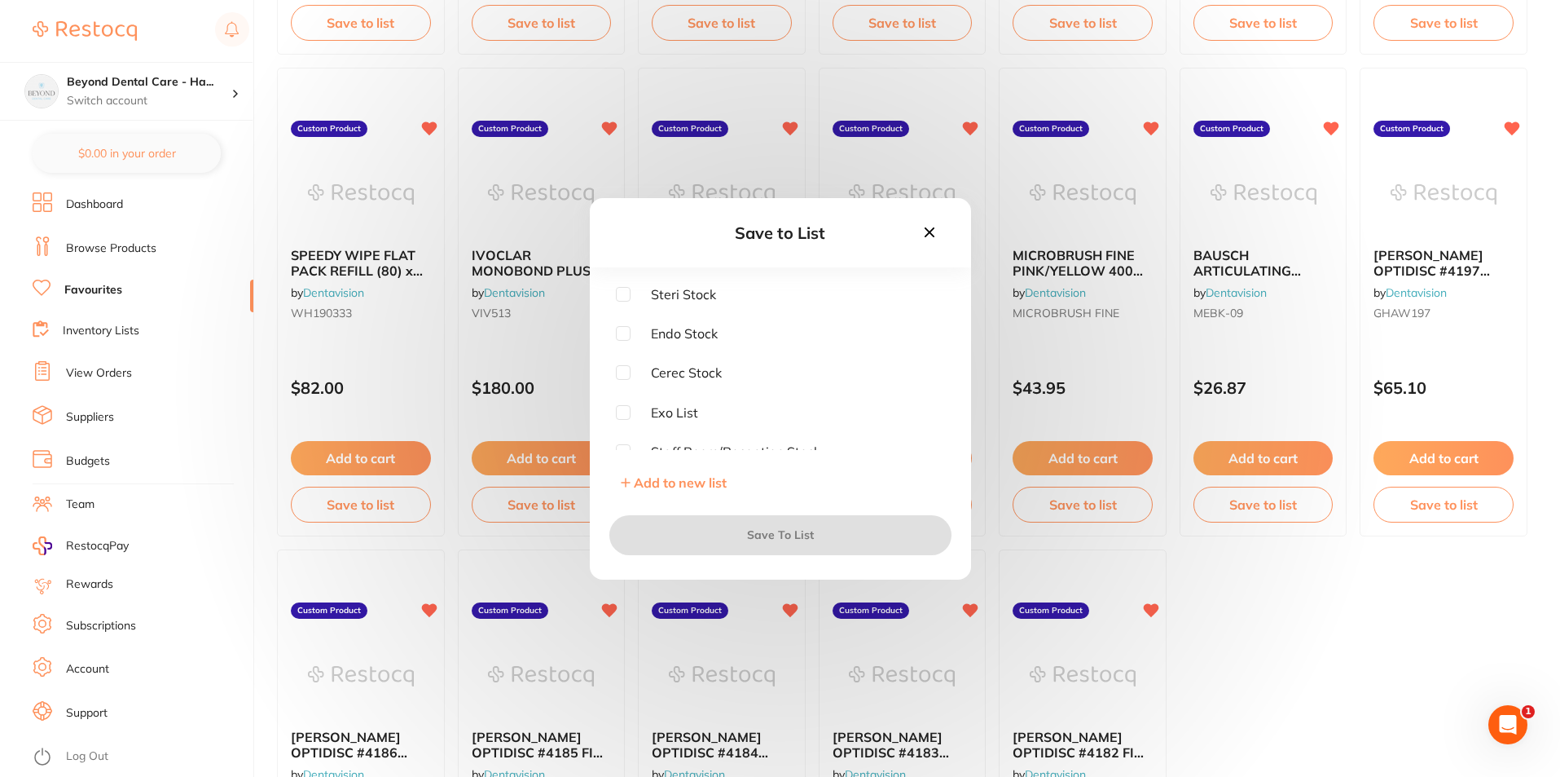
click at [625, 297] on input "checkbox" at bounding box center [623, 294] width 15 height 15
checkbox input "true"
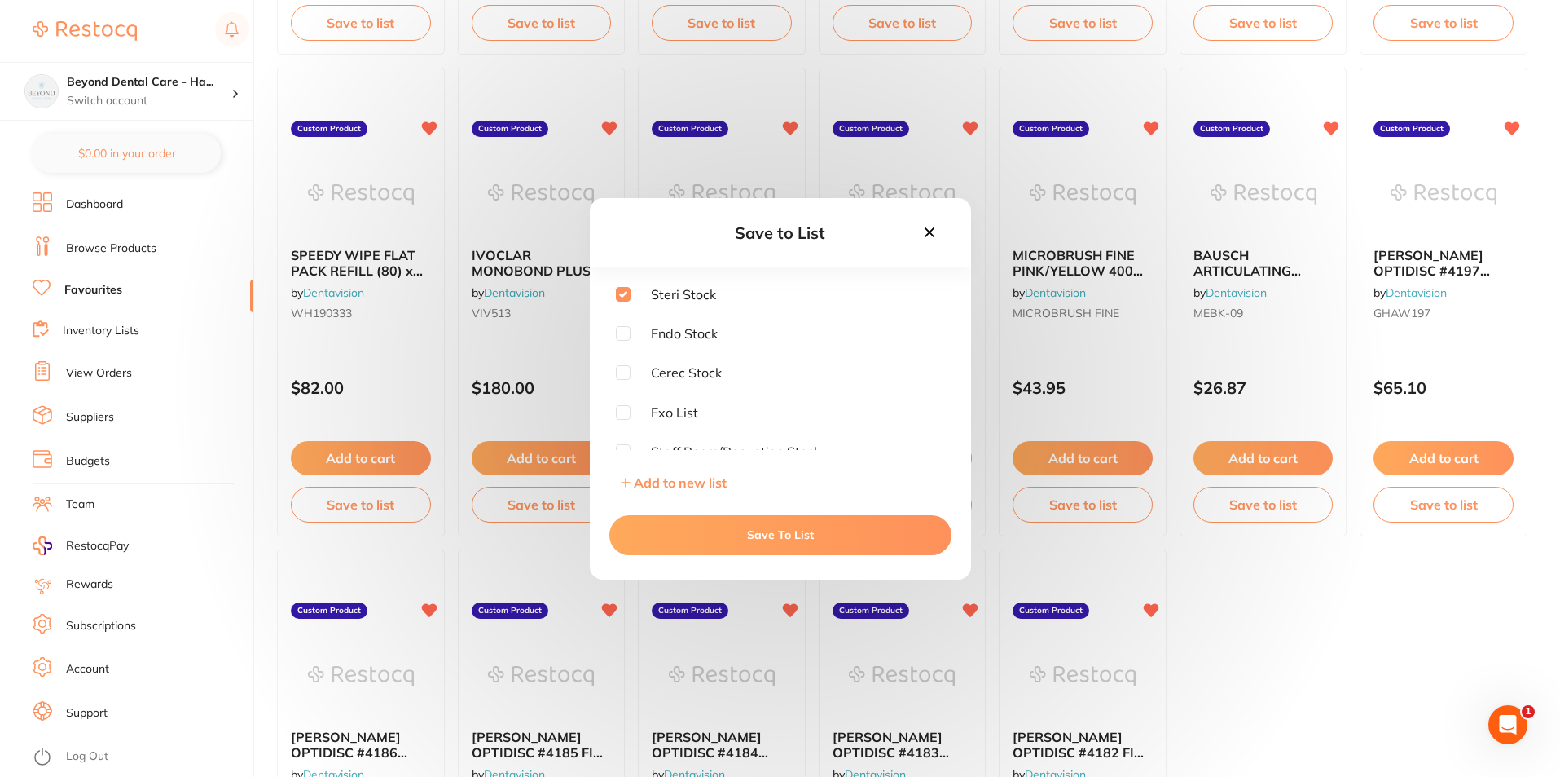
click at [783, 541] on button "Save To List" at bounding box center [781, 534] width 342 height 39
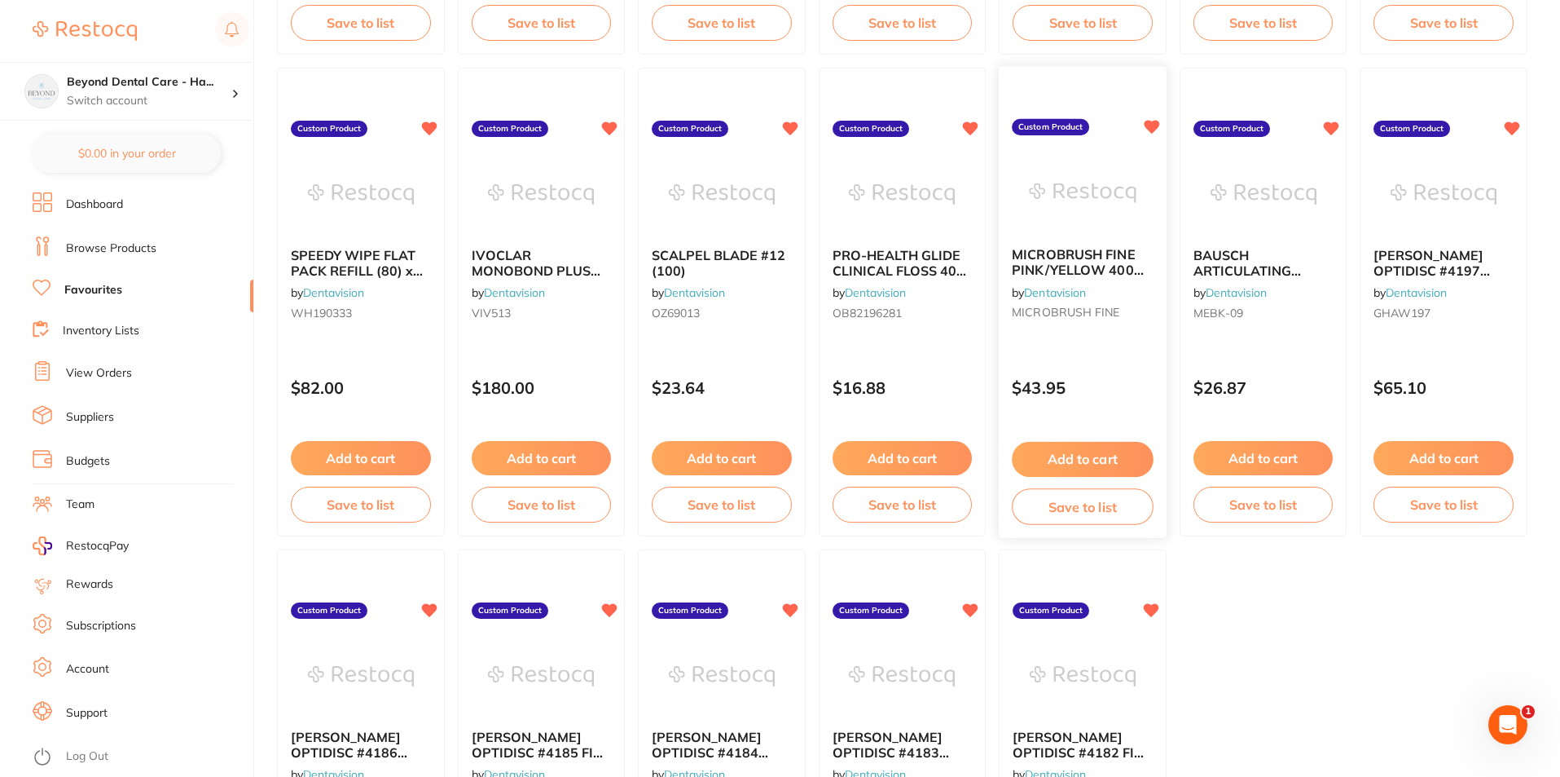
click at [1080, 509] on button "Save to list" at bounding box center [1082, 506] width 141 height 37
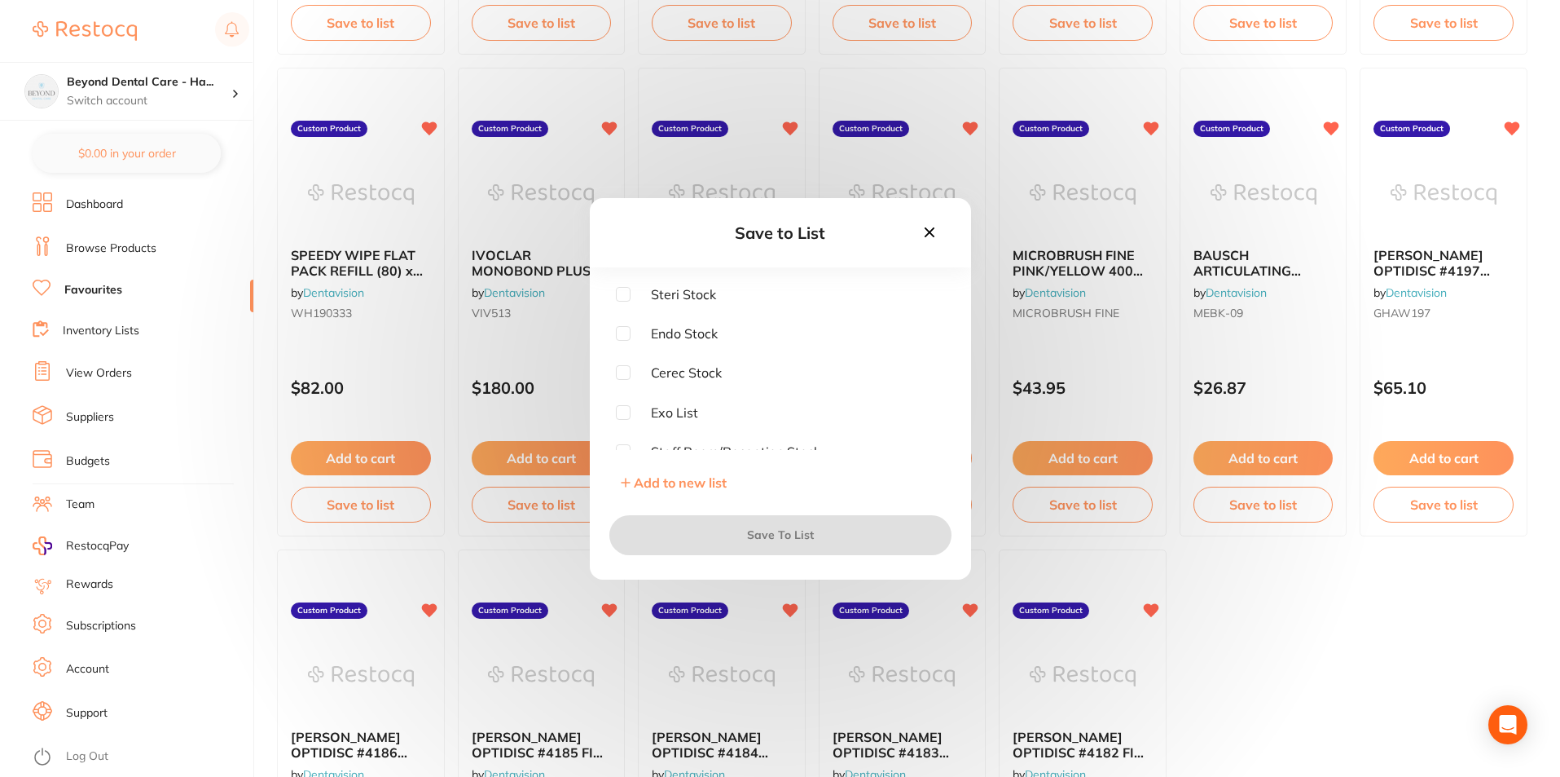
click at [623, 287] on input "checkbox" at bounding box center [623, 294] width 15 height 15
checkbox input "true"
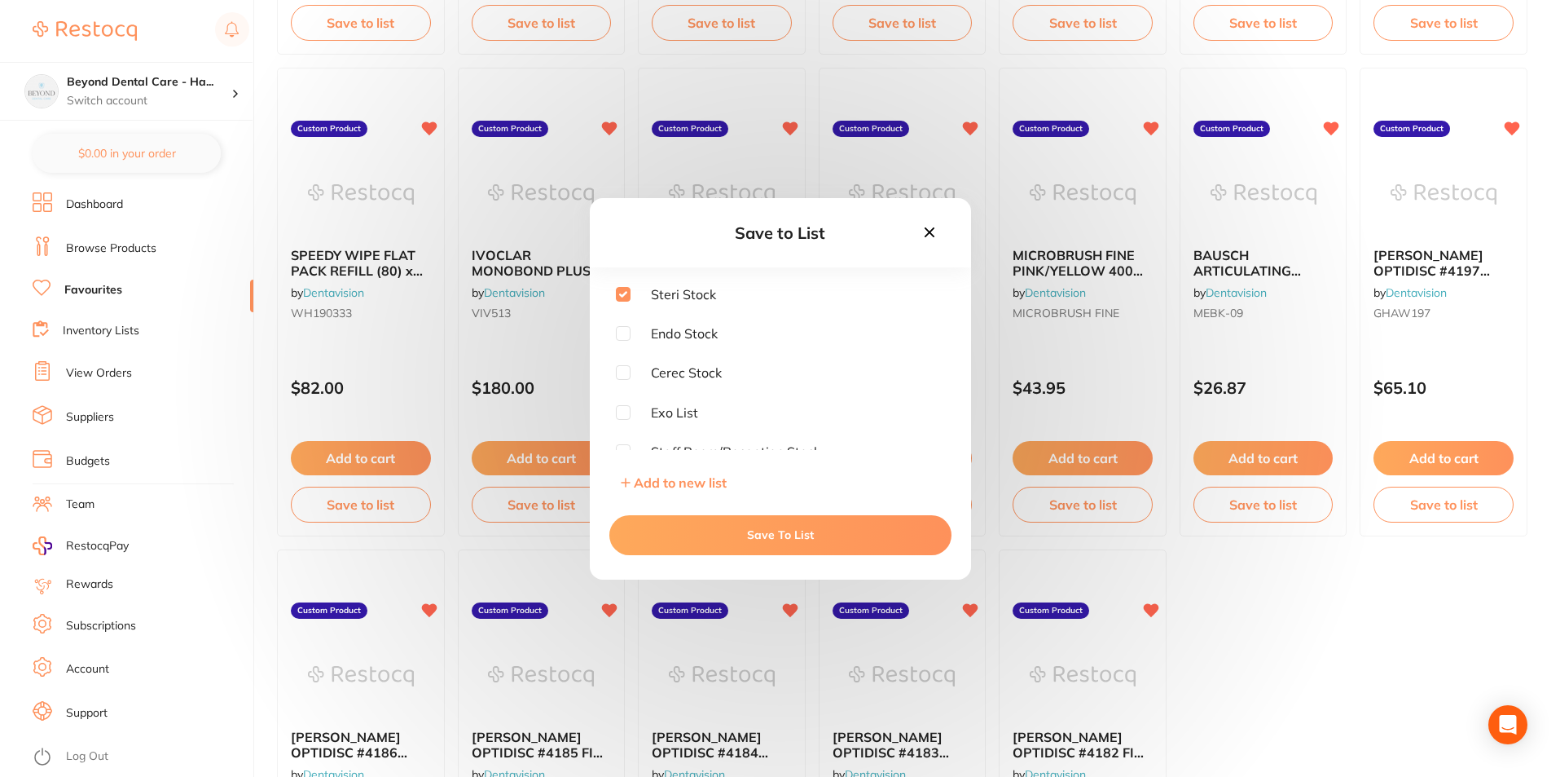
click at [723, 534] on button "Save To List" at bounding box center [781, 534] width 342 height 39
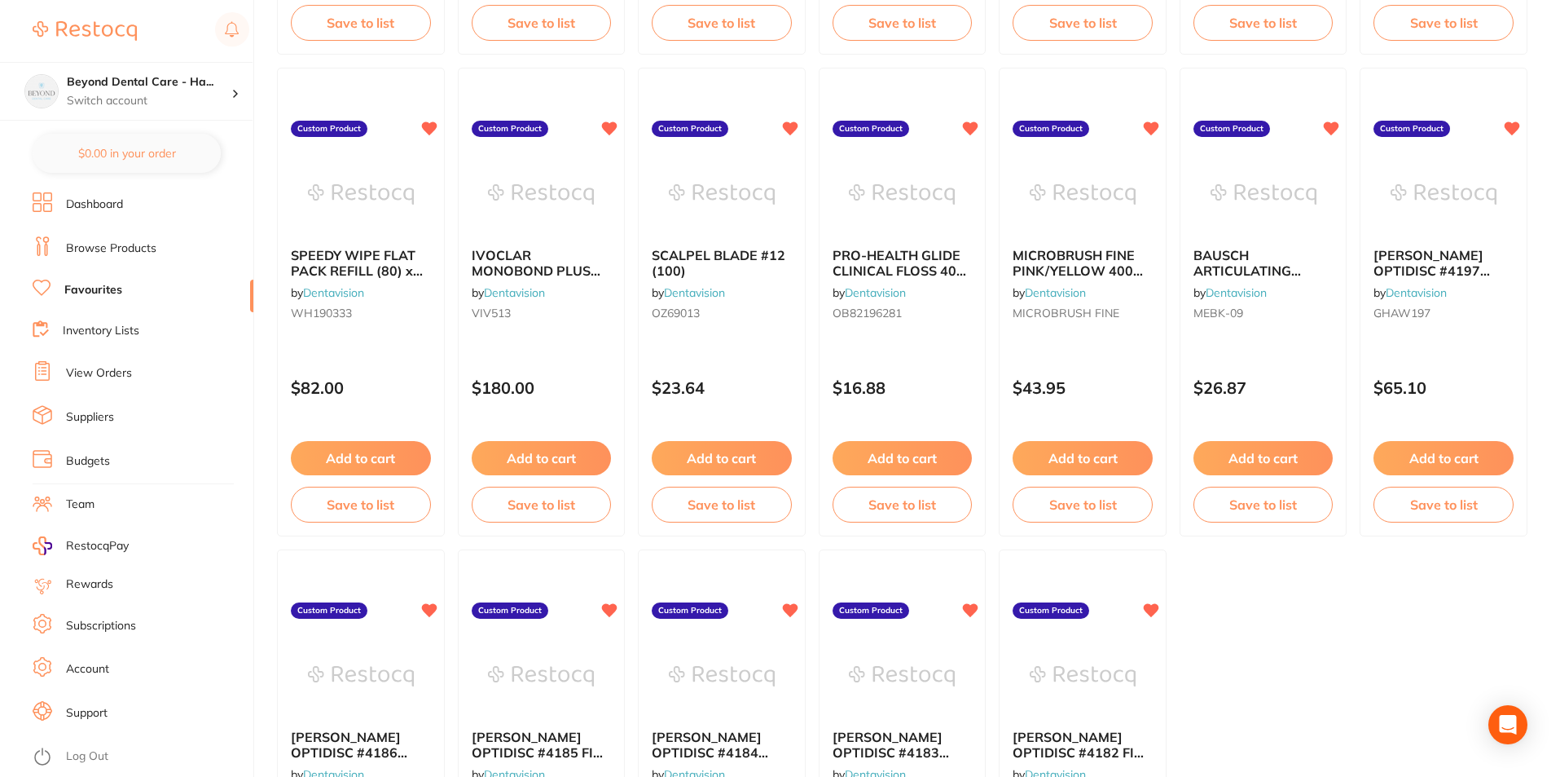
click at [1265, 504] on button "Save to list" at bounding box center [1264, 504] width 140 height 36
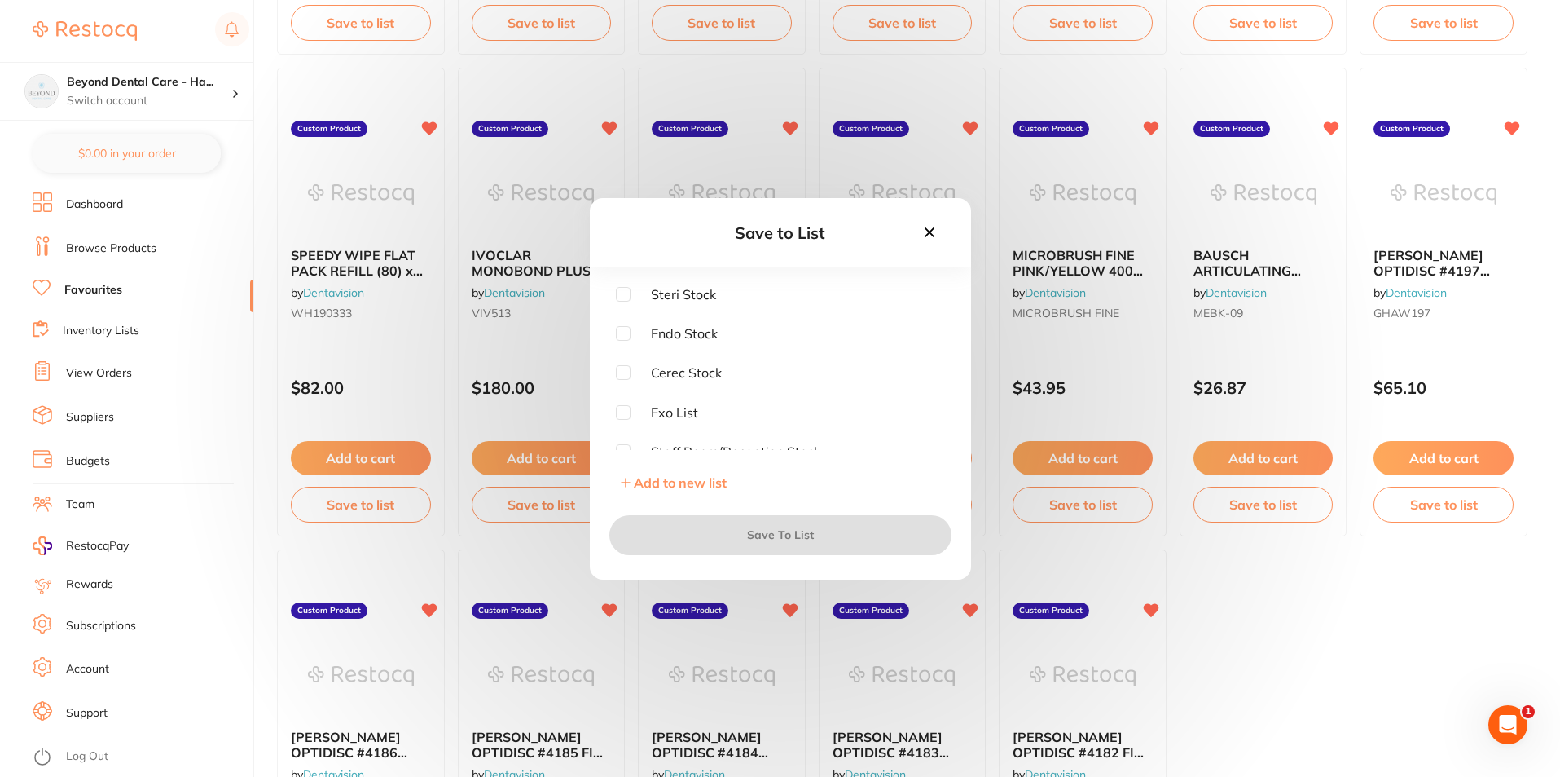
click at [620, 291] on input "checkbox" at bounding box center [623, 294] width 15 height 15
checkbox input "true"
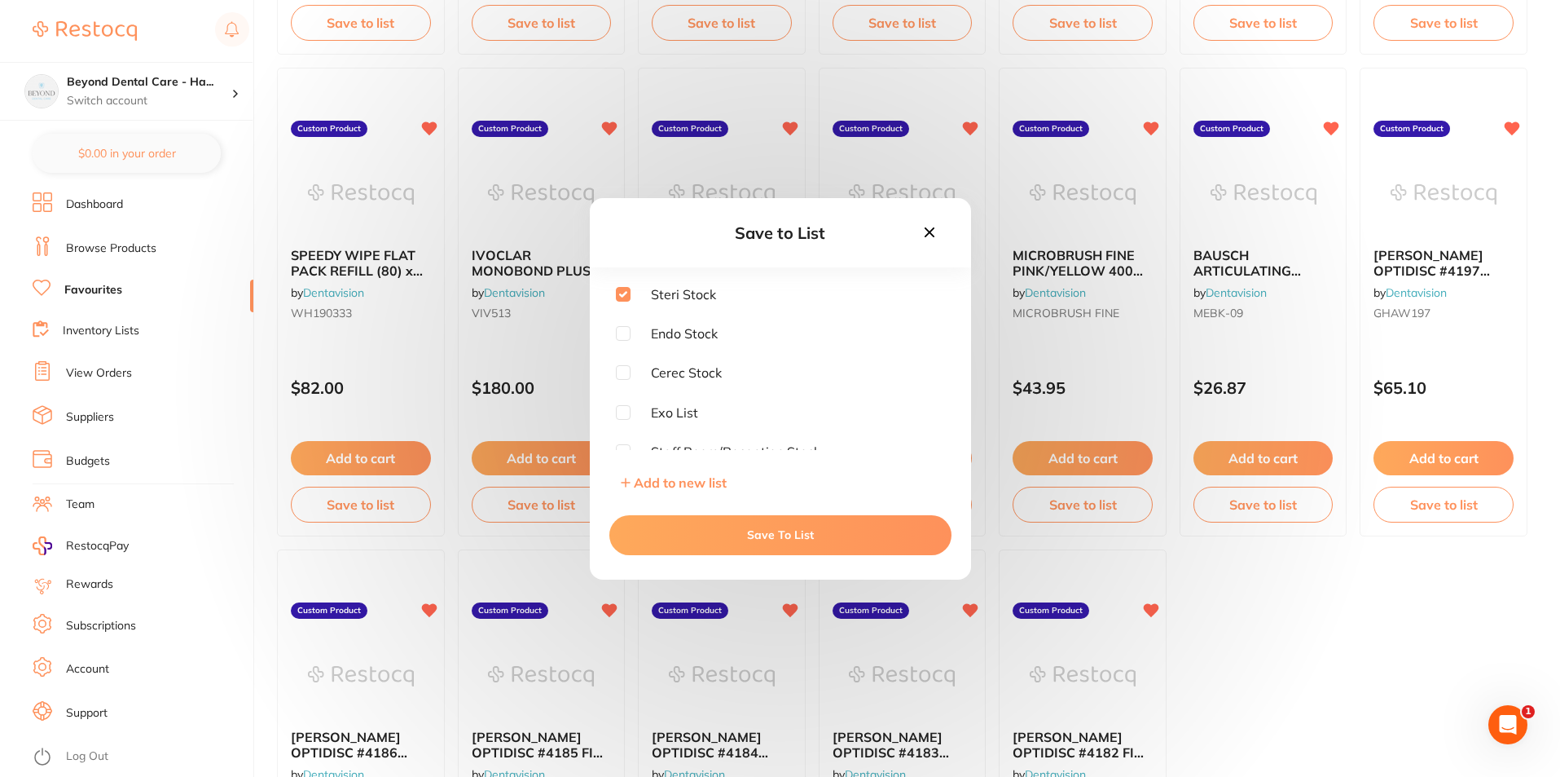
click at [711, 538] on button "Save To List" at bounding box center [781, 534] width 342 height 39
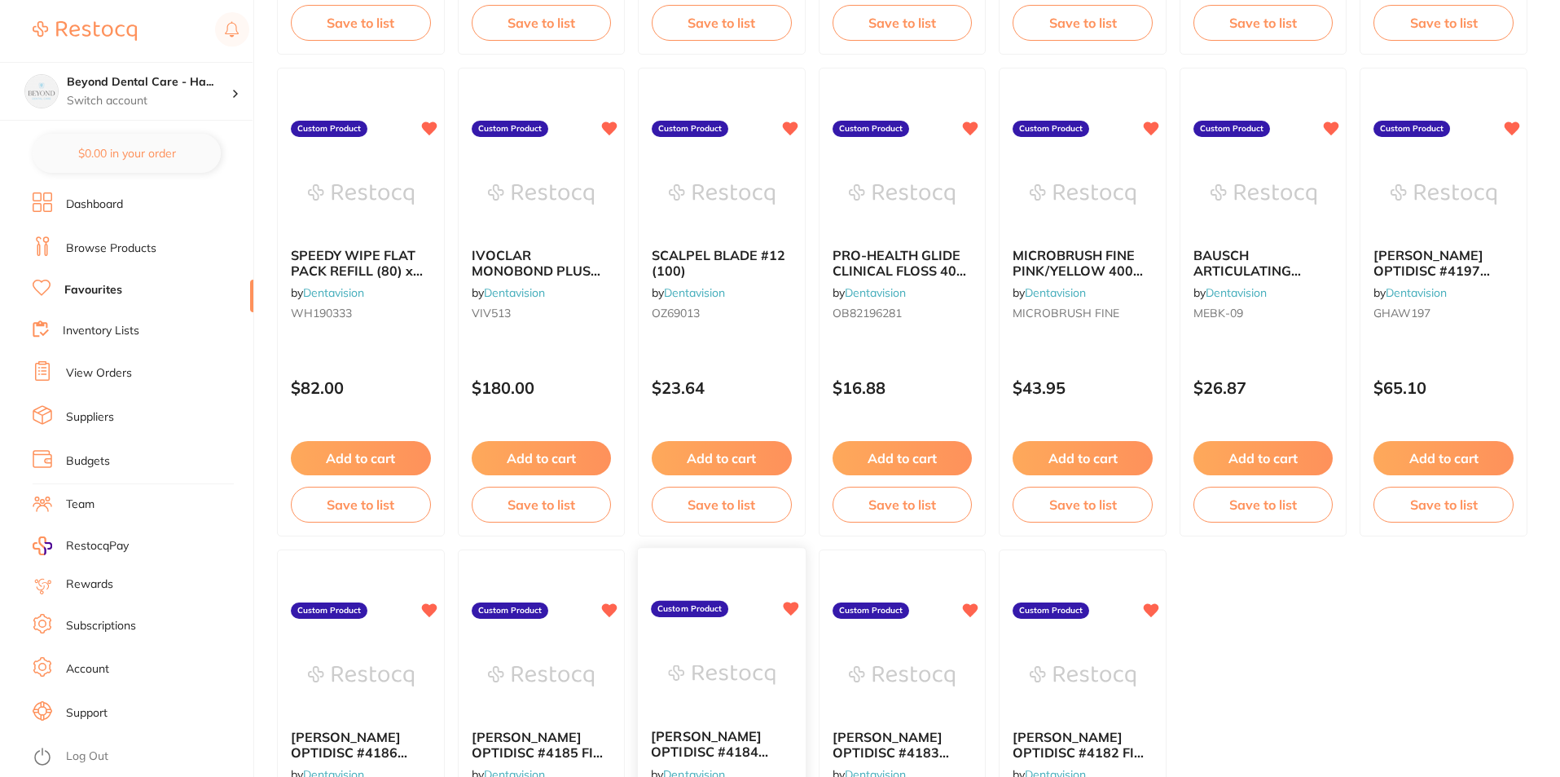
click at [711, 536] on li "SCALPEL BLADE #12 (100) by Dentavision OZ69013 Custom Product $23.64 Add to car…" at bounding box center [722, 302] width 168 height 469
click at [557, 511] on button "Save to list" at bounding box center [541, 506] width 141 height 37
click at [572, 513] on div at bounding box center [780, 388] width 1560 height 777
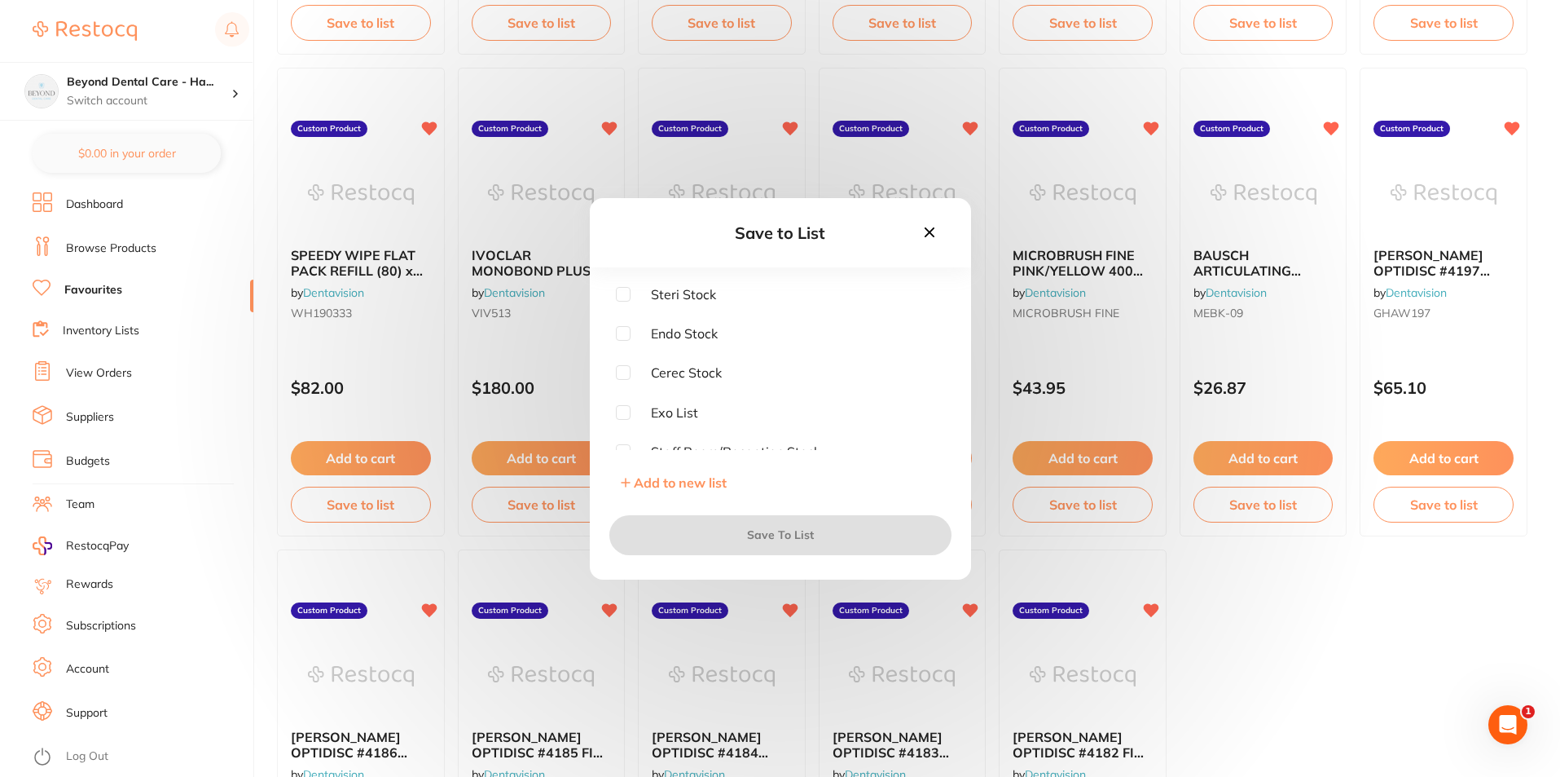
click at [621, 295] on input "checkbox" at bounding box center [623, 294] width 15 height 15
checkbox input "true"
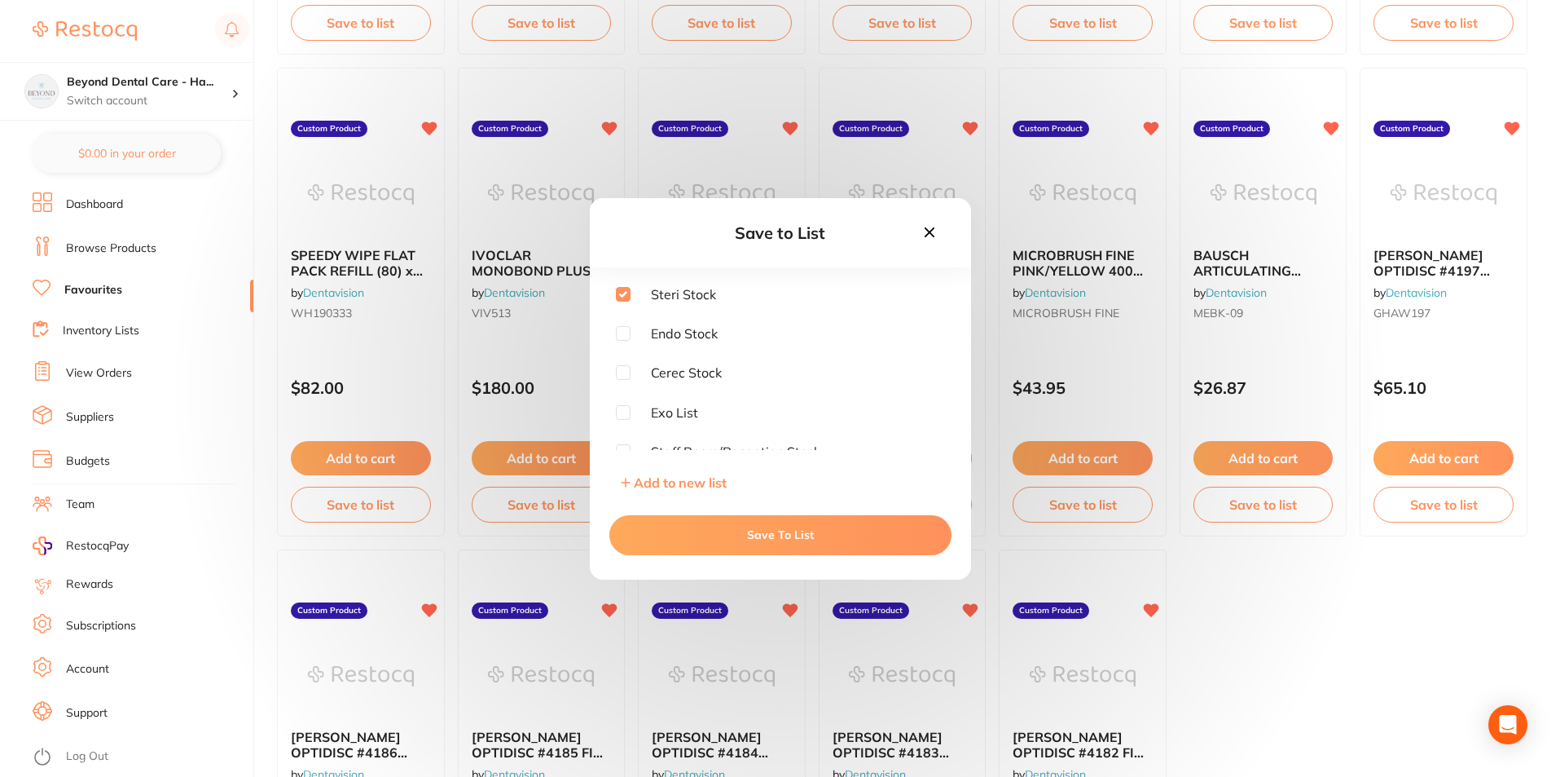
click at [777, 534] on button "Save To List" at bounding box center [781, 534] width 342 height 39
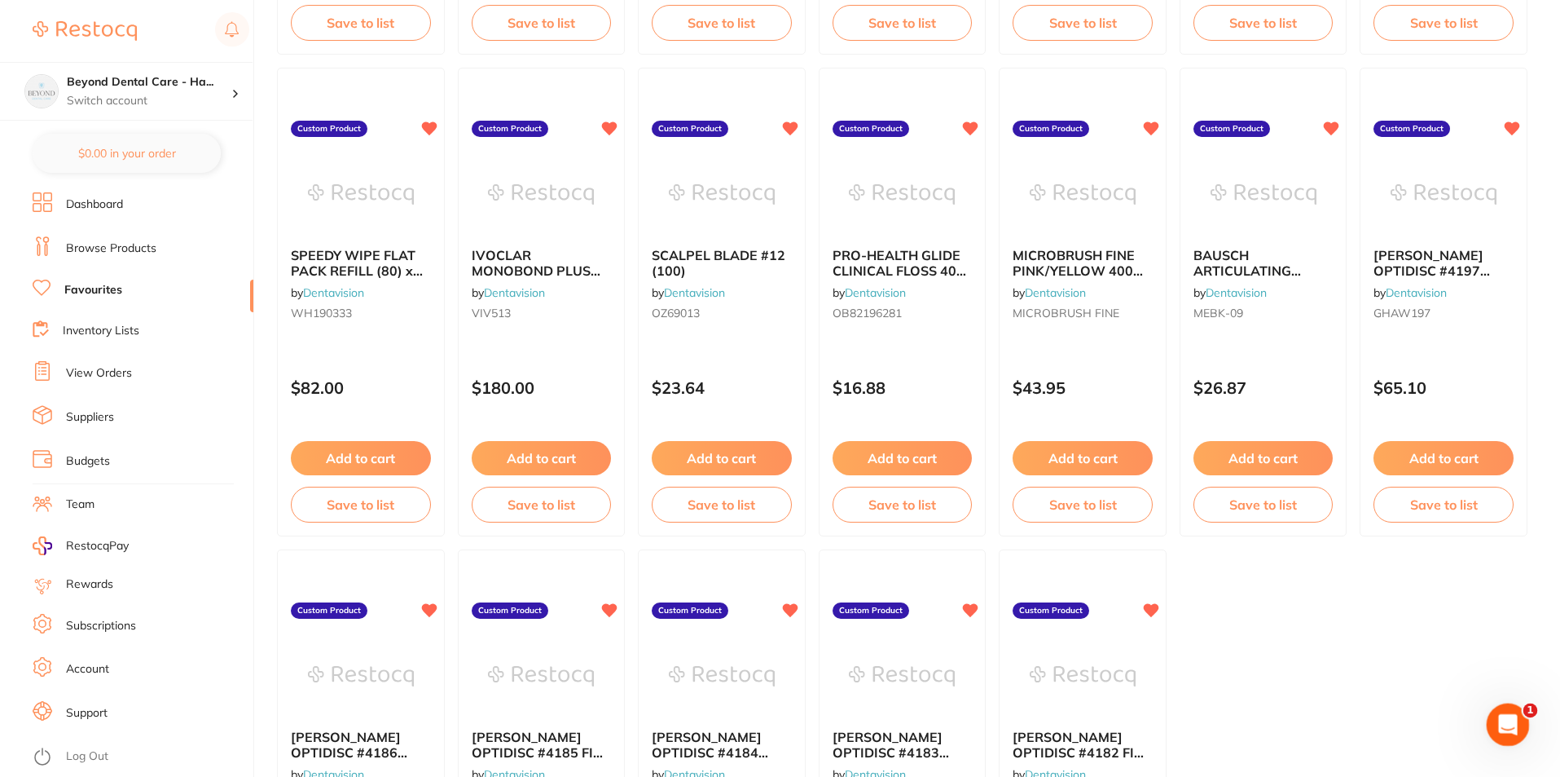
click at [1507, 718] on icon "Open Intercom Messenger" at bounding box center [1506, 722] width 27 height 27
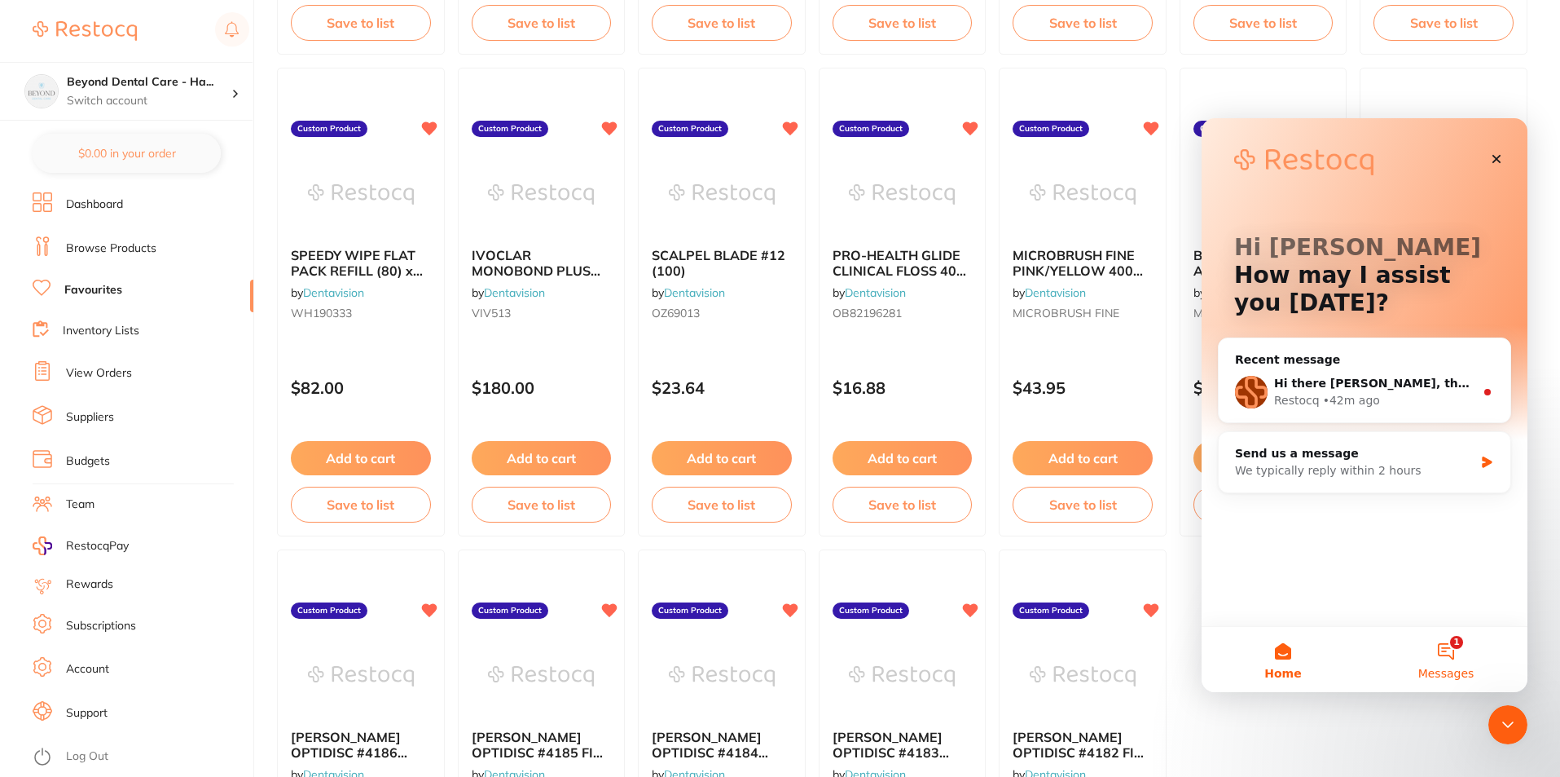
click at [1459, 649] on button "1 Messages" at bounding box center [1446, 659] width 163 height 65
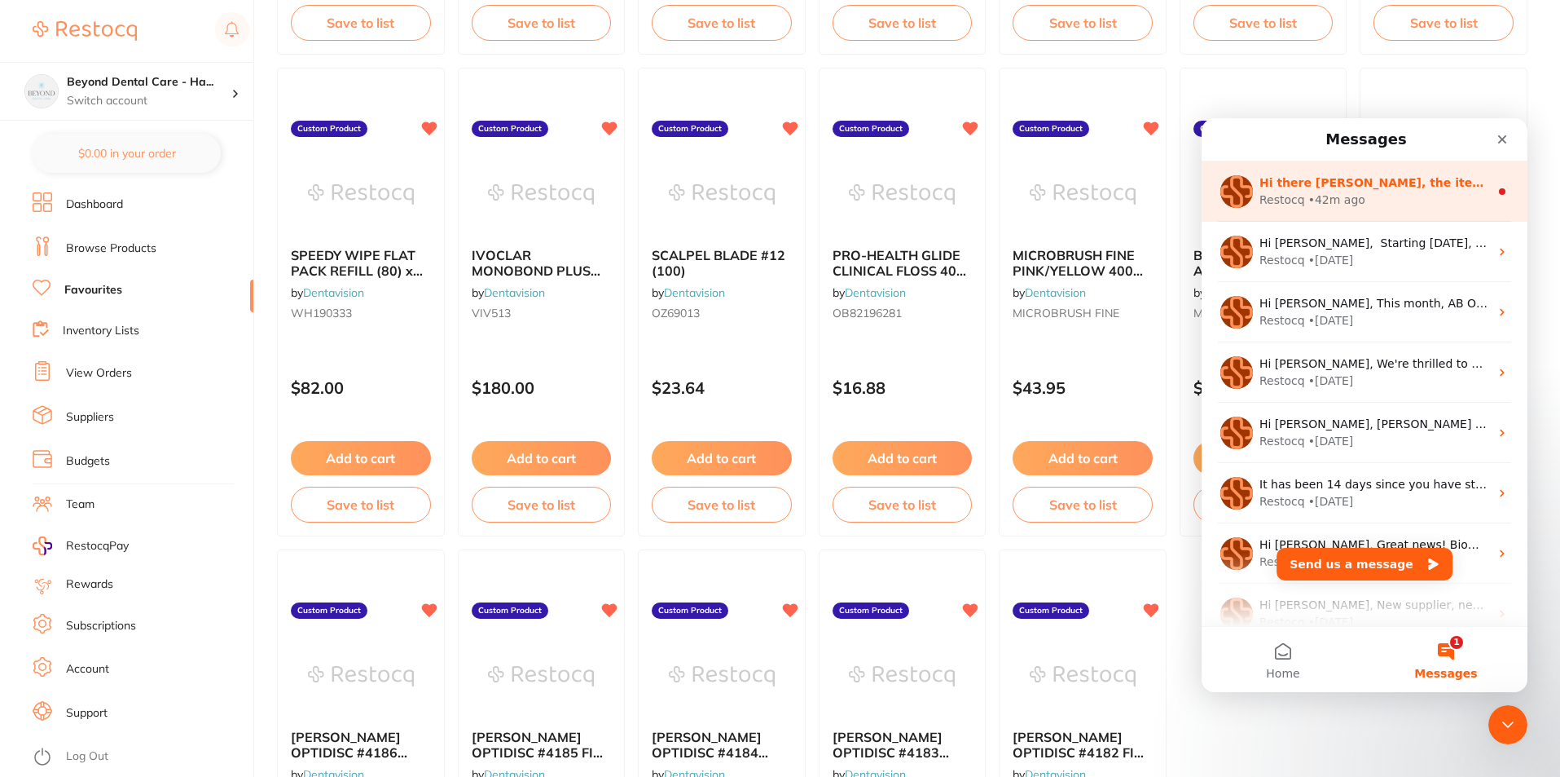
click at [1402, 196] on div "Restocq • 42m ago" at bounding box center [1375, 199] width 230 height 17
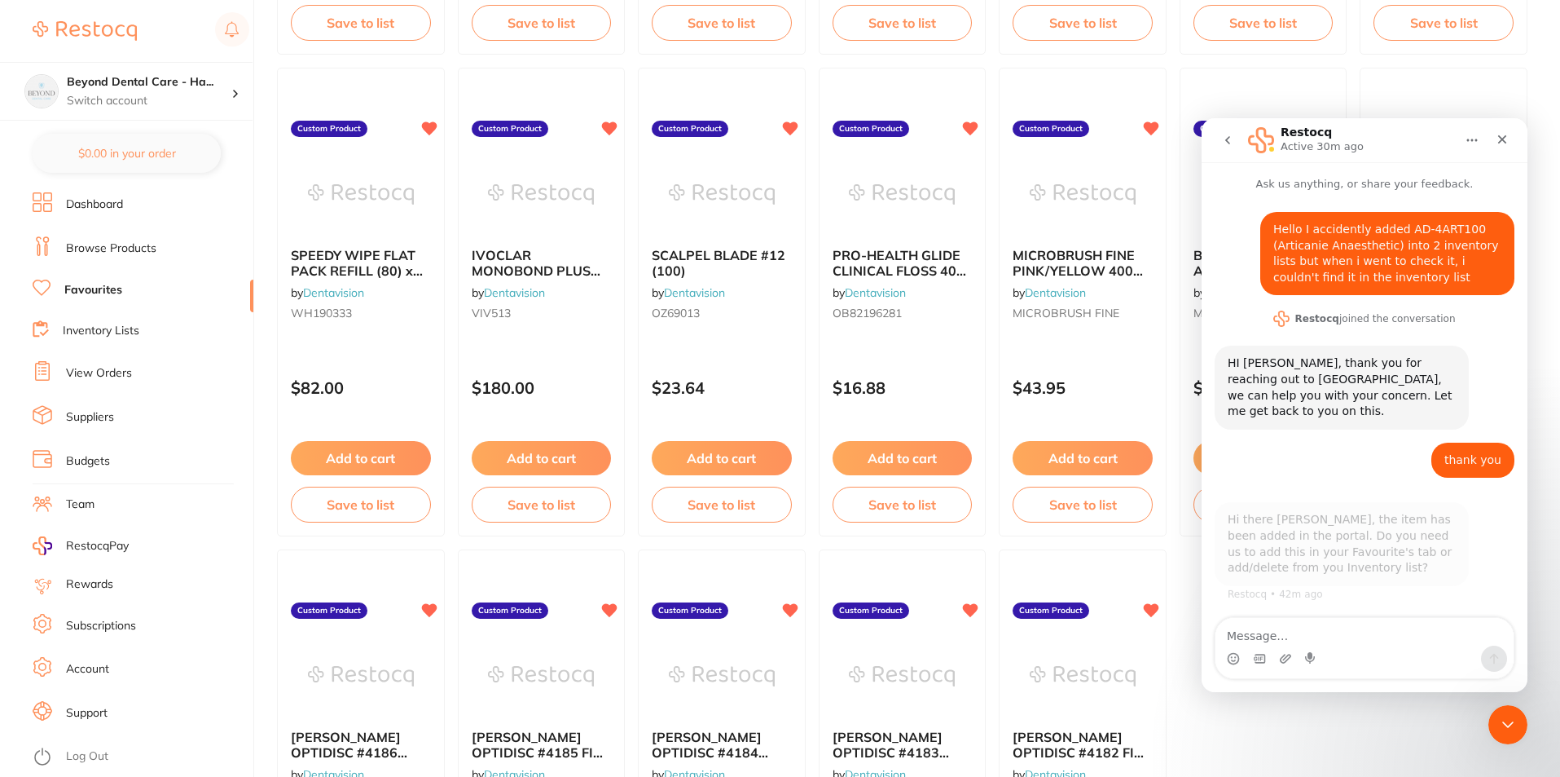
scroll to position [2, 0]
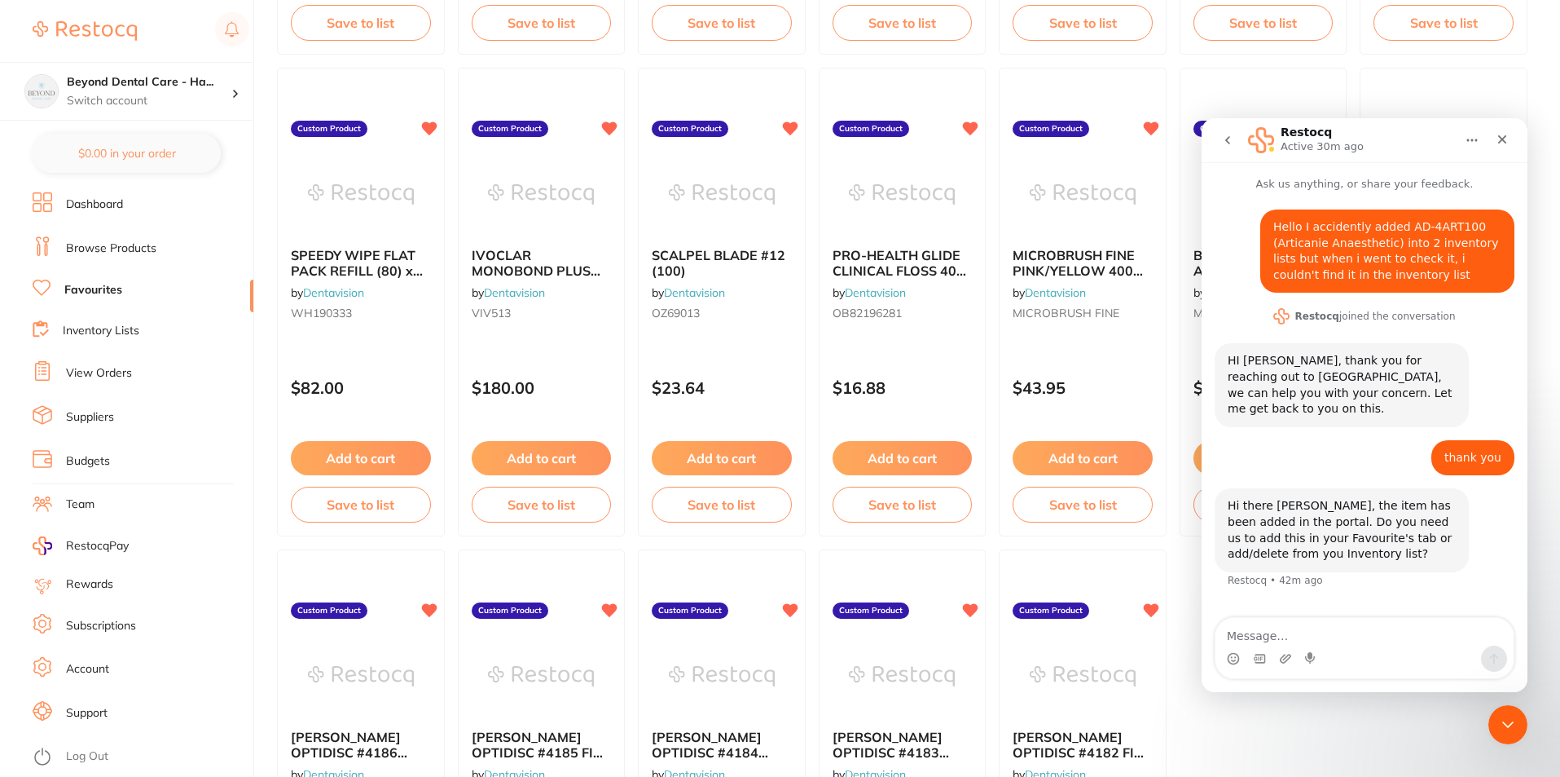
click at [1336, 631] on textarea "Message…" at bounding box center [1365, 632] width 298 height 28
drag, startPoint x: 1336, startPoint y: 631, endPoint x: 1355, endPoint y: 640, distance: 20.8
type textarea "can you please add it to inventory list under Staff room/reception stock"
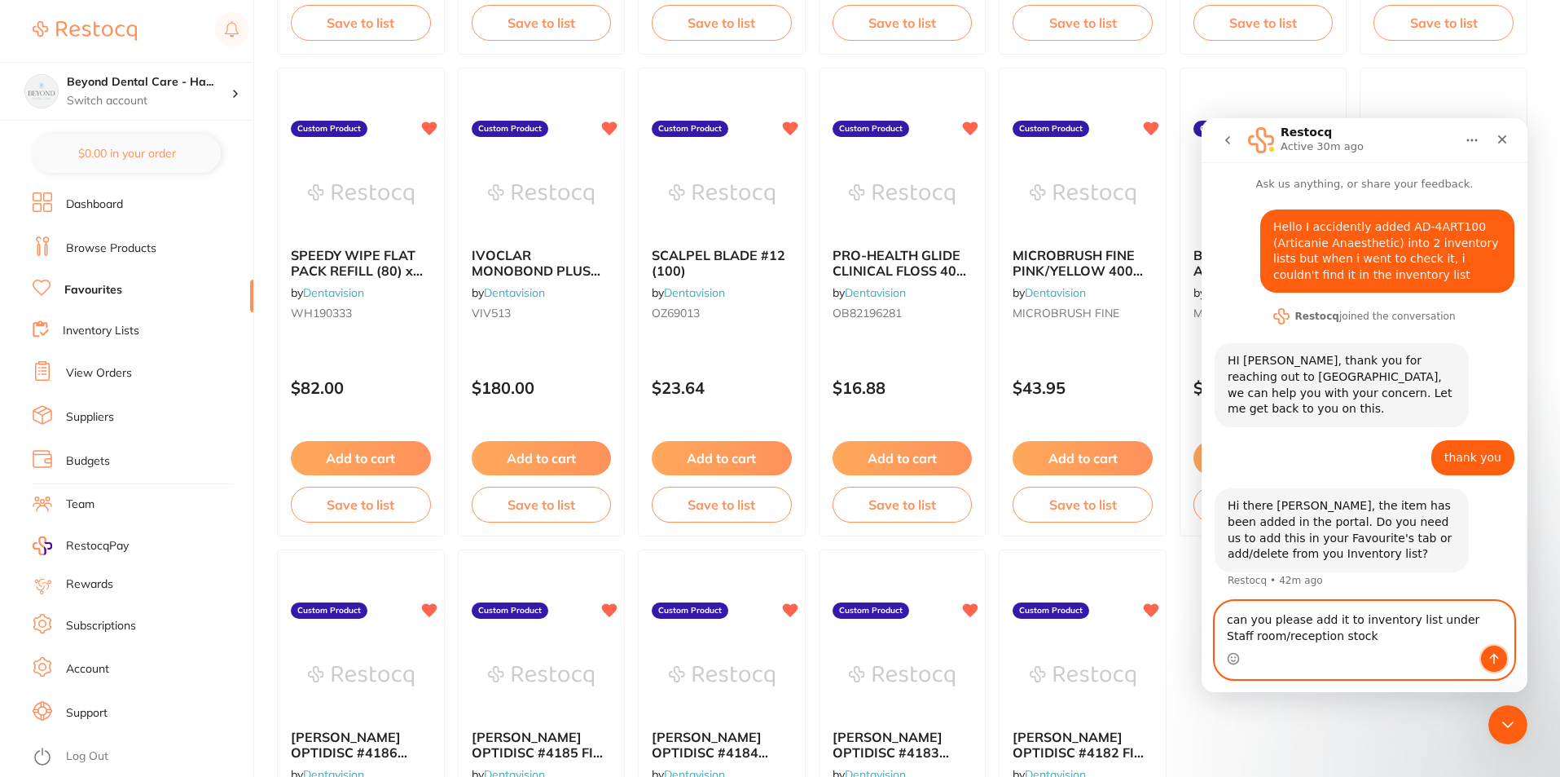
drag, startPoint x: 1355, startPoint y: 640, endPoint x: 1494, endPoint y: 659, distance: 140.7
click at [1494, 659] on icon "Send a message…" at bounding box center [1494, 659] width 9 height 11
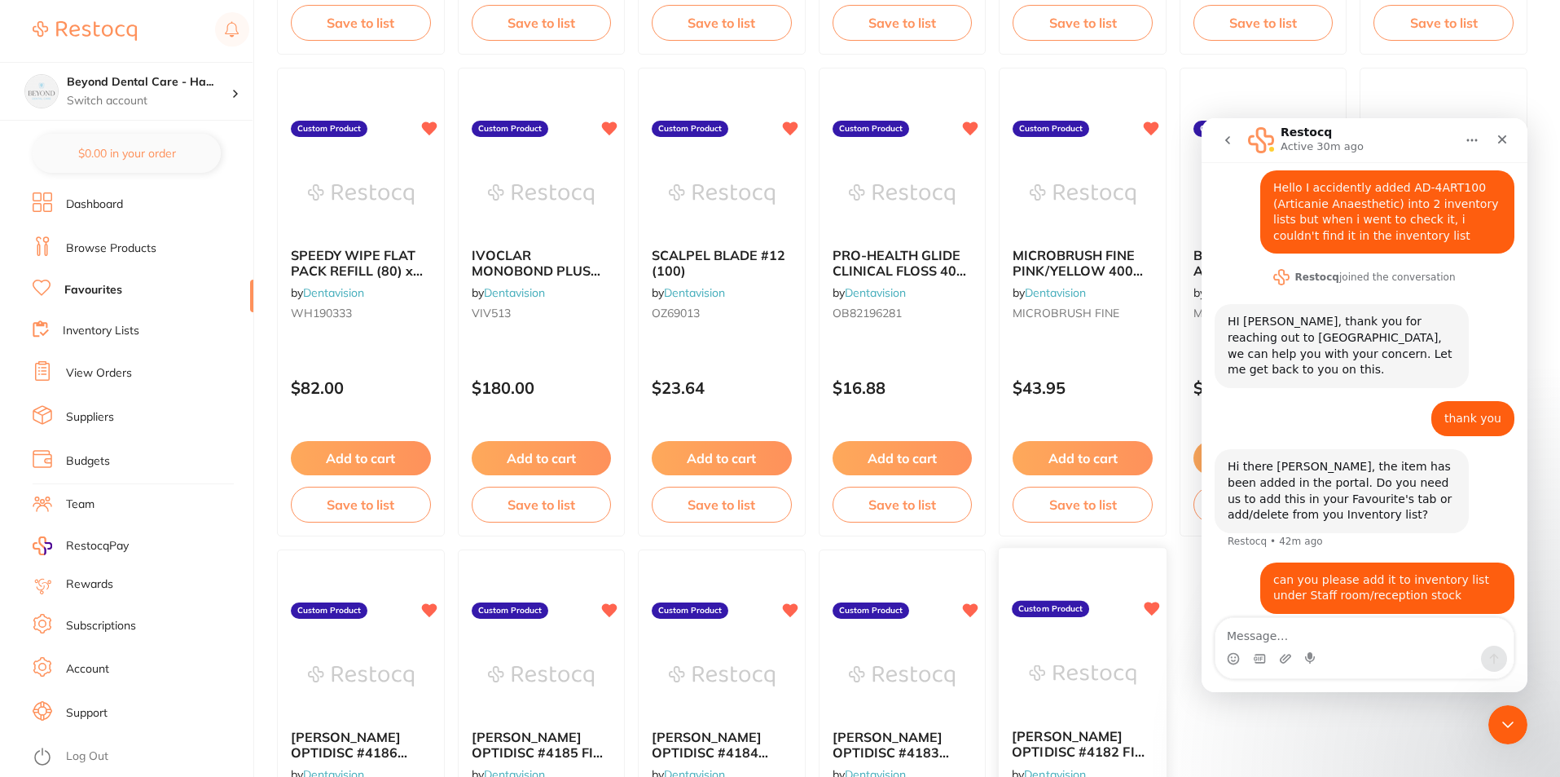
click at [1094, 565] on div at bounding box center [1083, 569] width 168 height 42
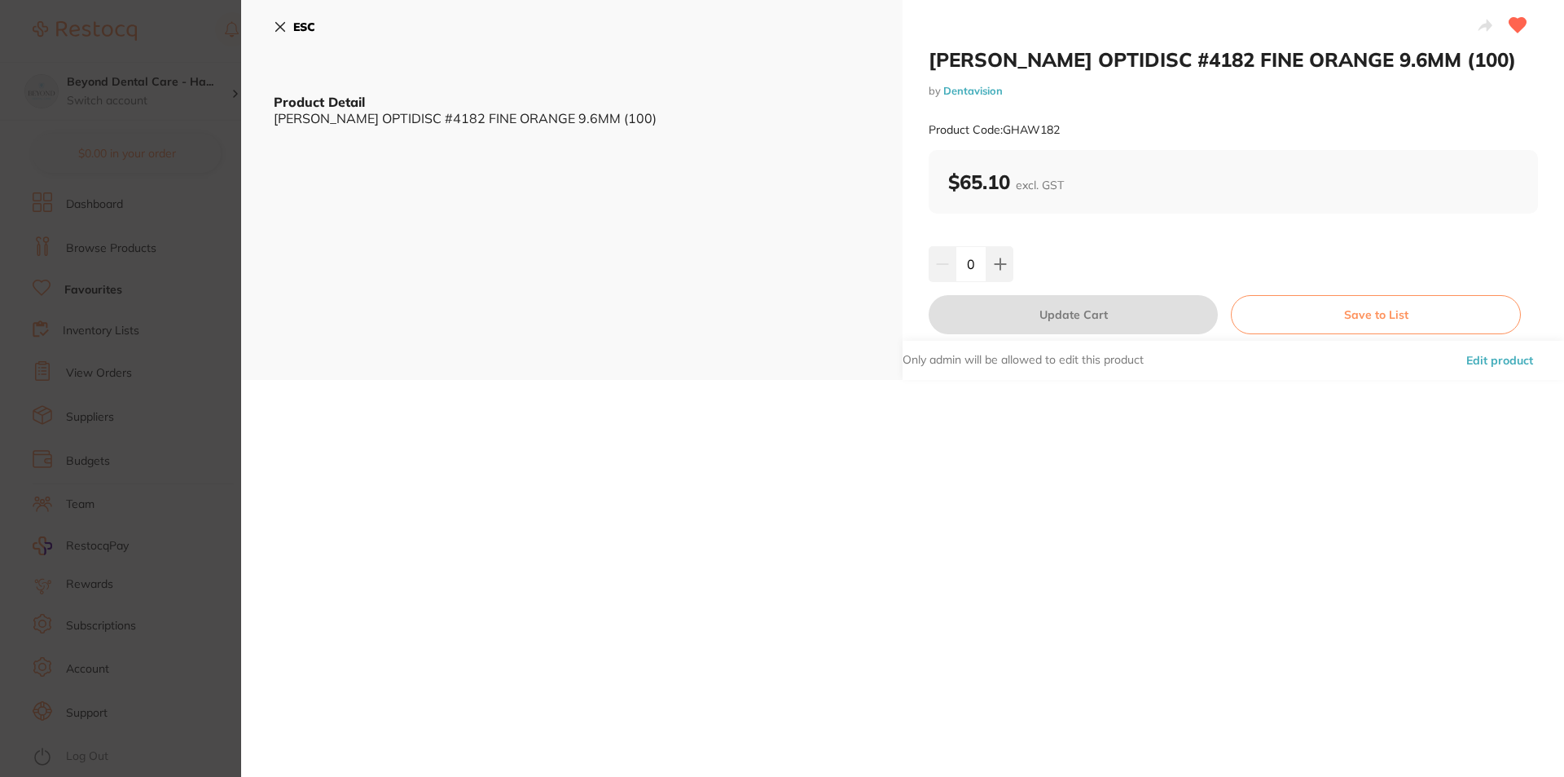
click at [282, 23] on icon at bounding box center [280, 26] width 13 height 13
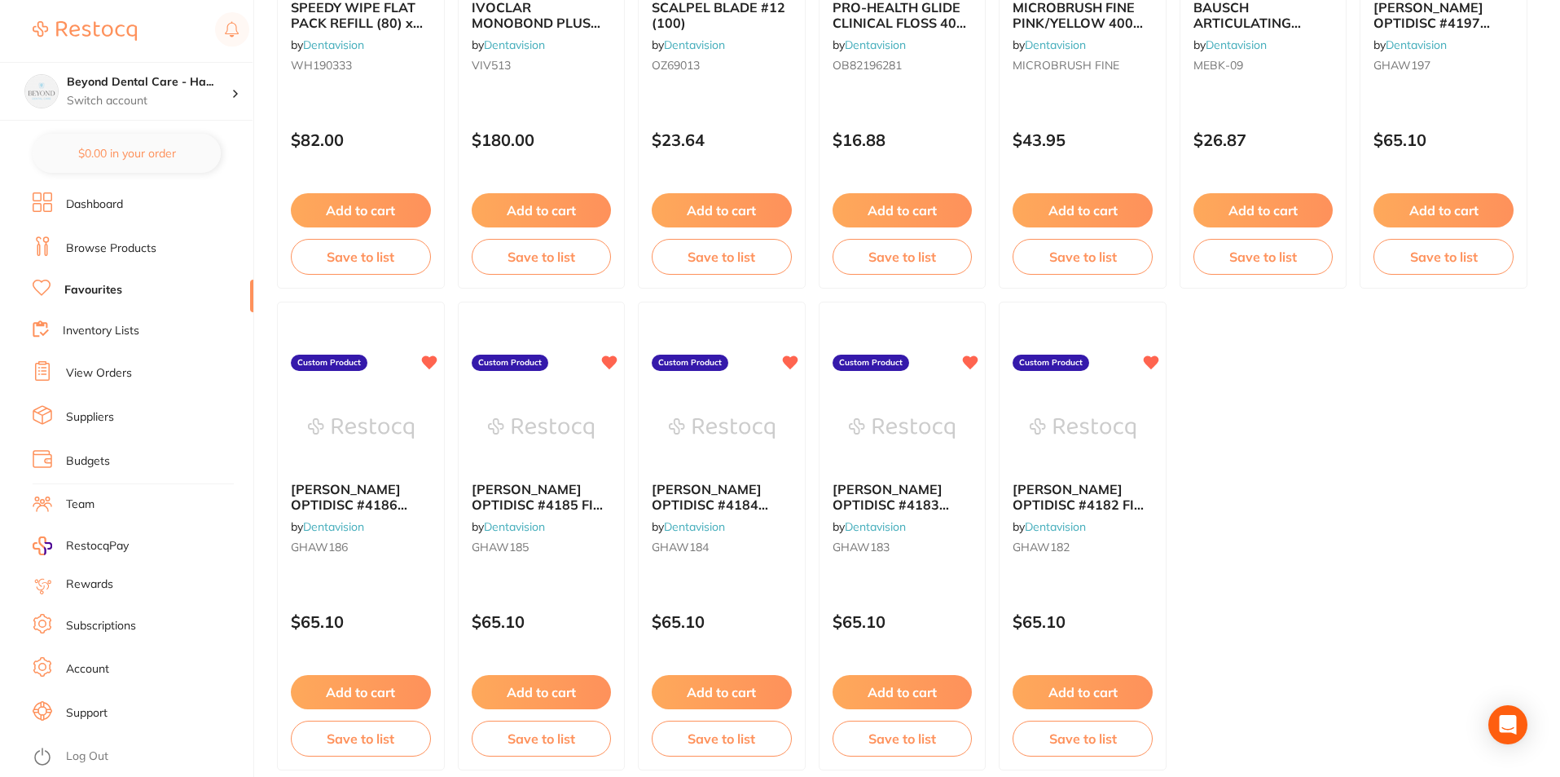
scroll to position [3338, 0]
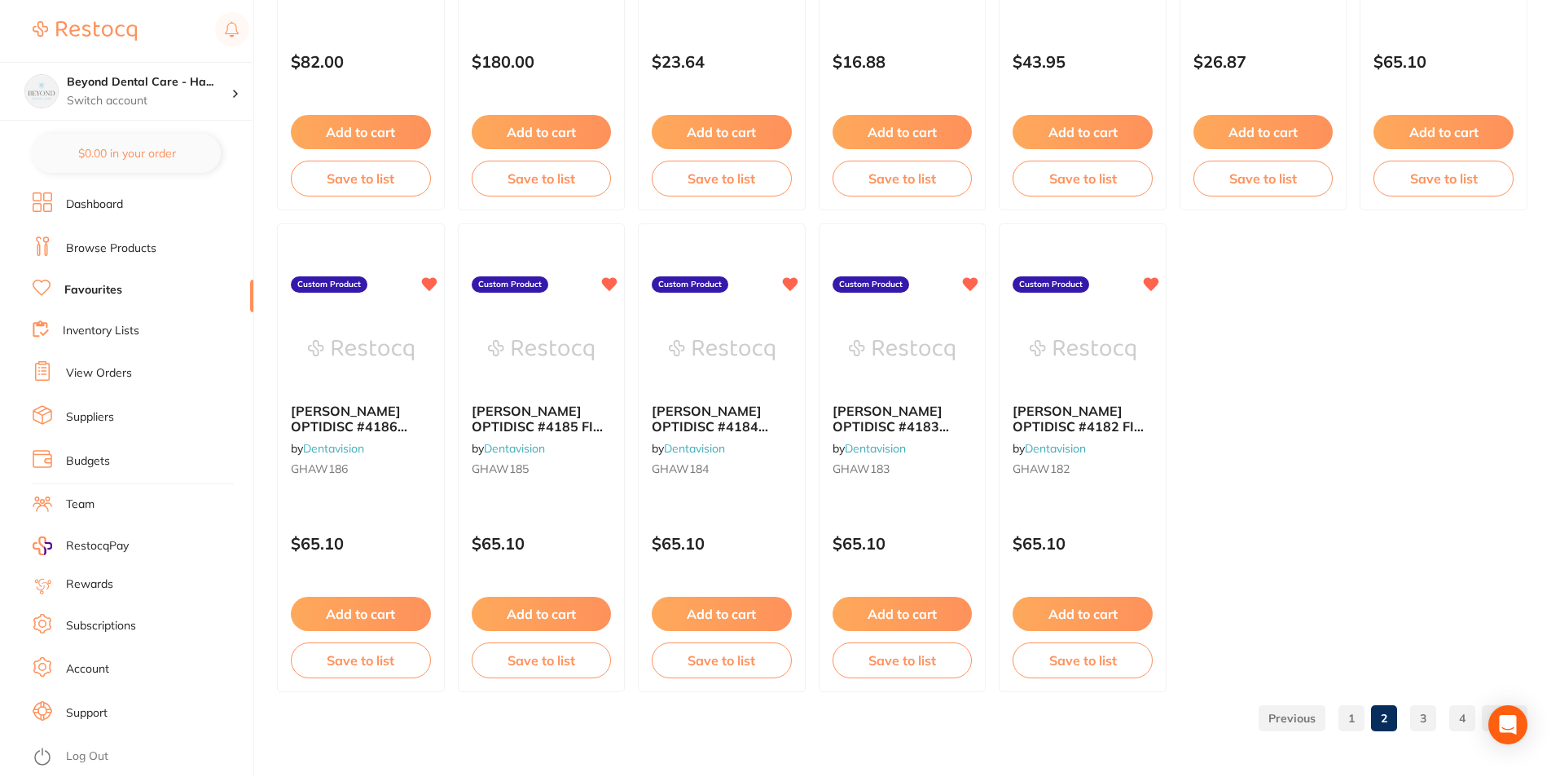
click at [1415, 720] on link "3" at bounding box center [1423, 718] width 26 height 33
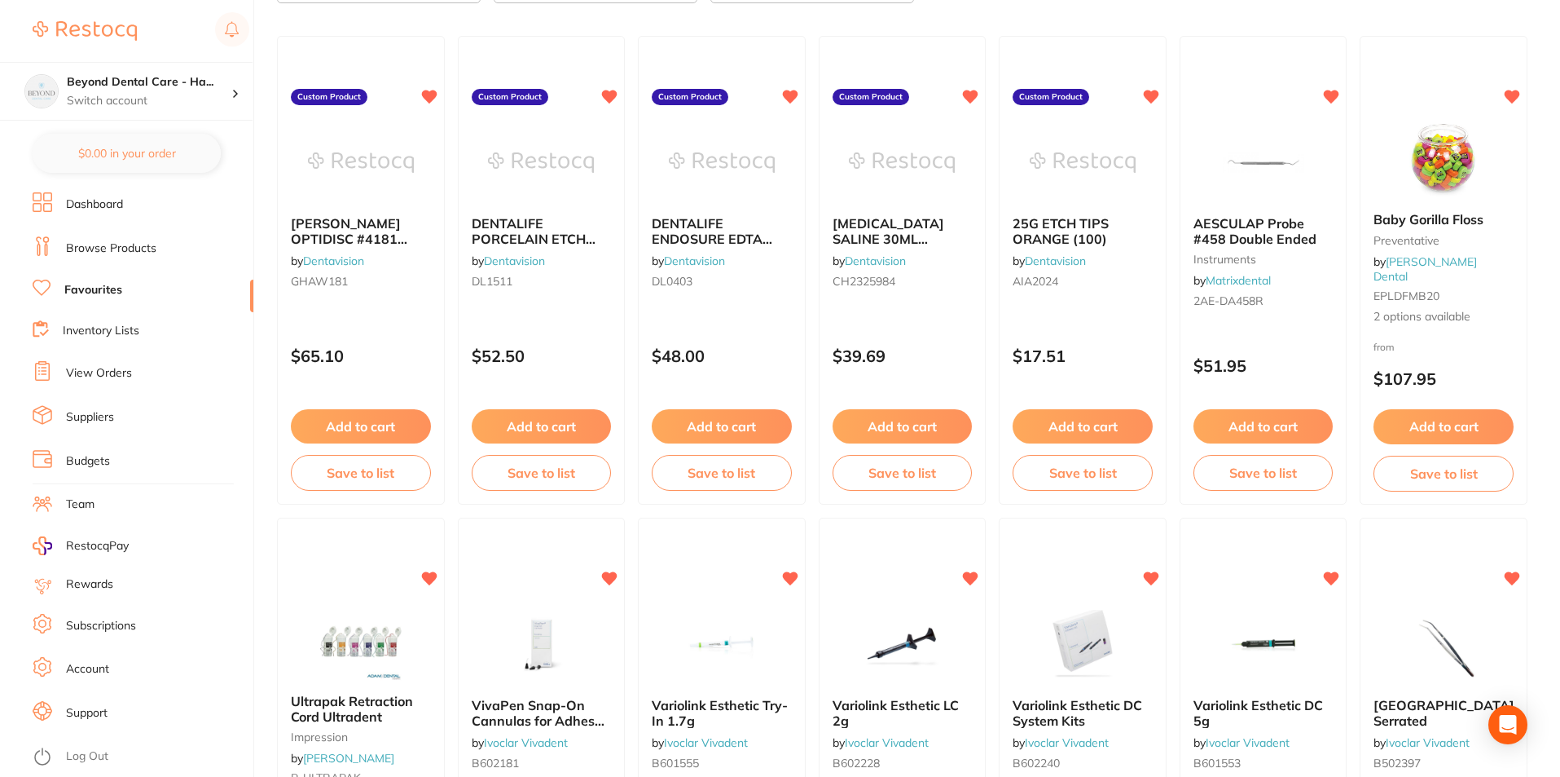
scroll to position [0, 0]
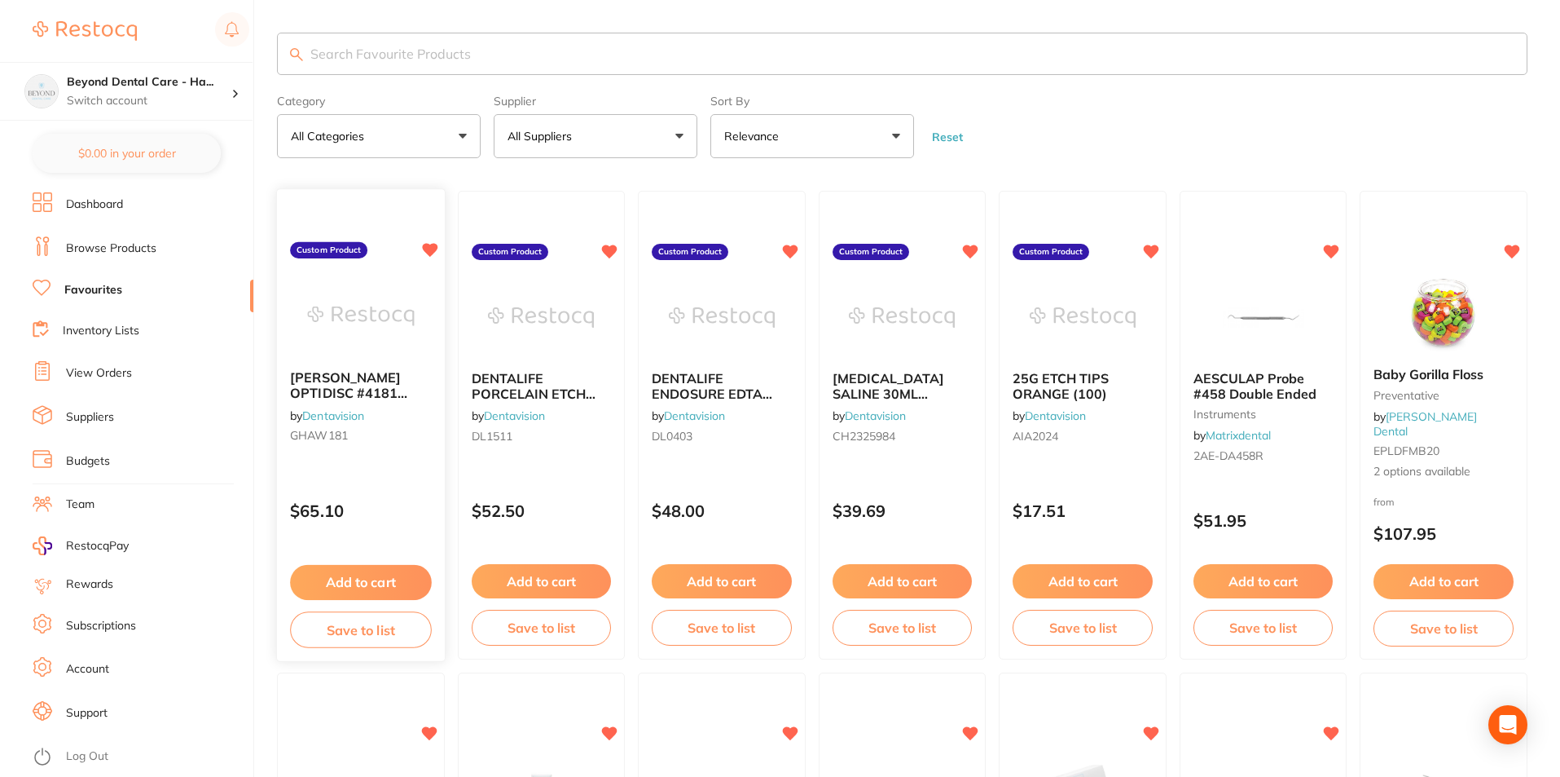
click at [341, 635] on button "Save to list" at bounding box center [360, 629] width 141 height 37
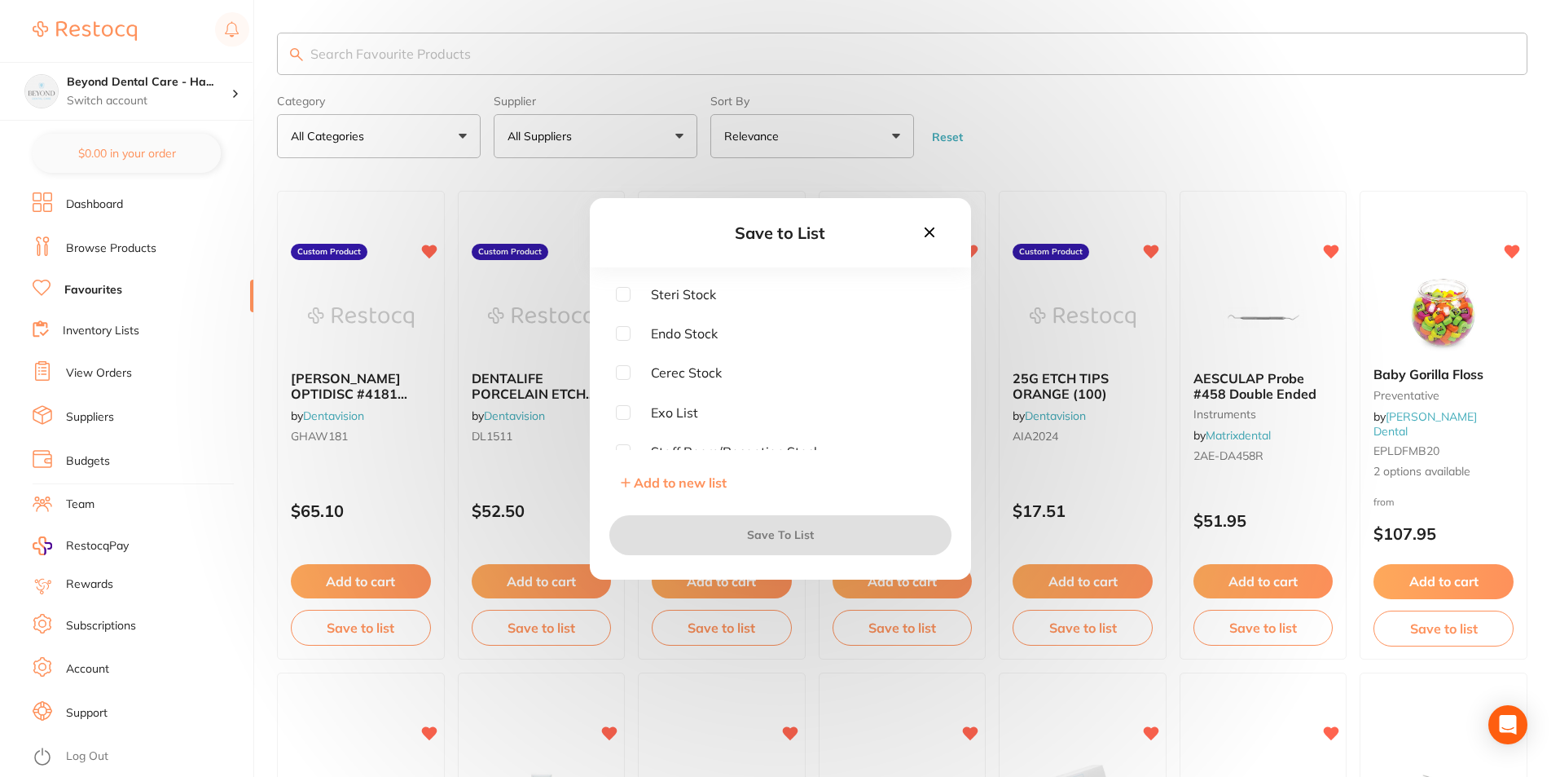
click at [616, 293] on input "checkbox" at bounding box center [623, 294] width 15 height 15
checkbox input "true"
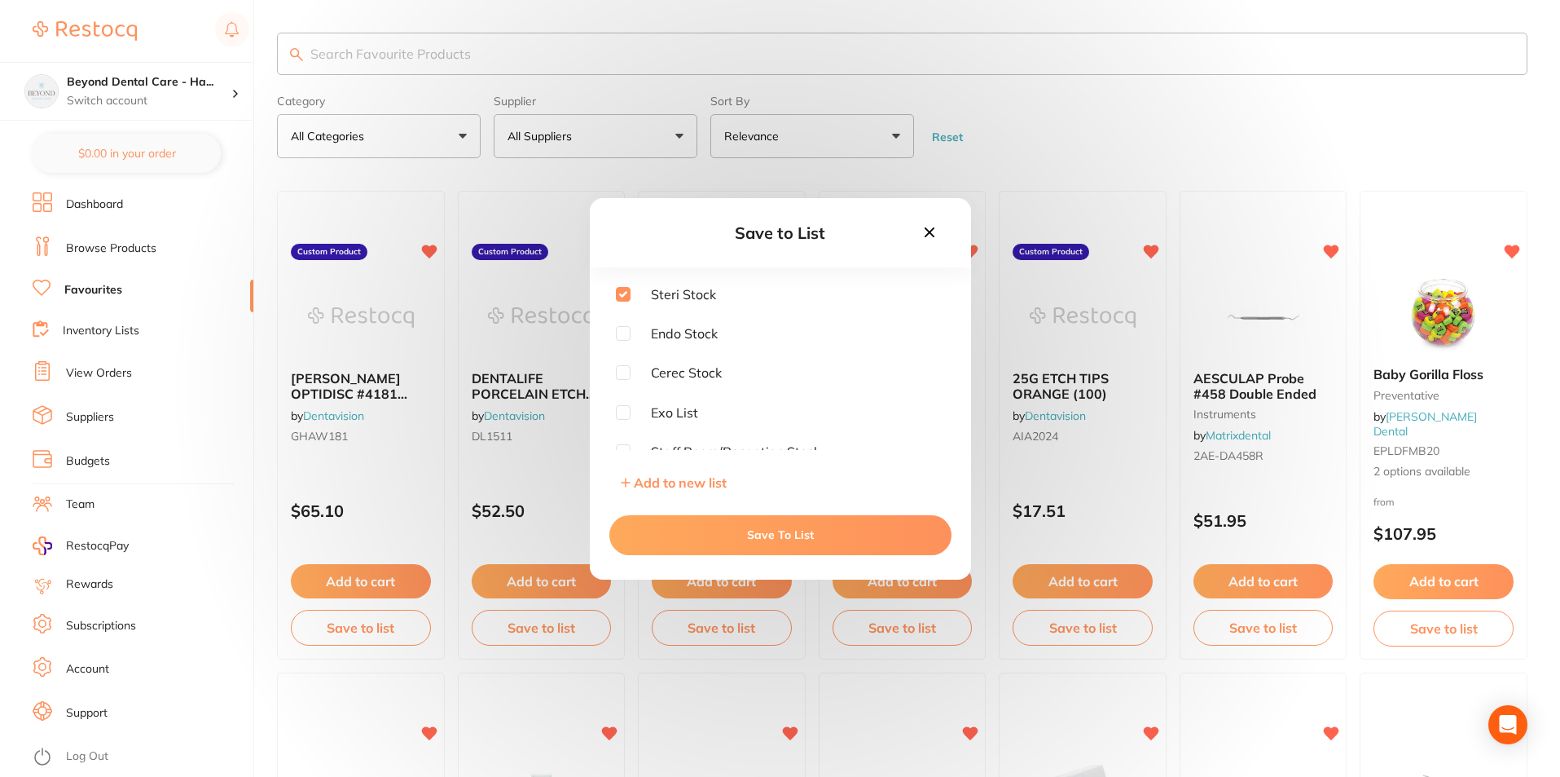
click at [748, 528] on button "Save To List" at bounding box center [781, 534] width 342 height 39
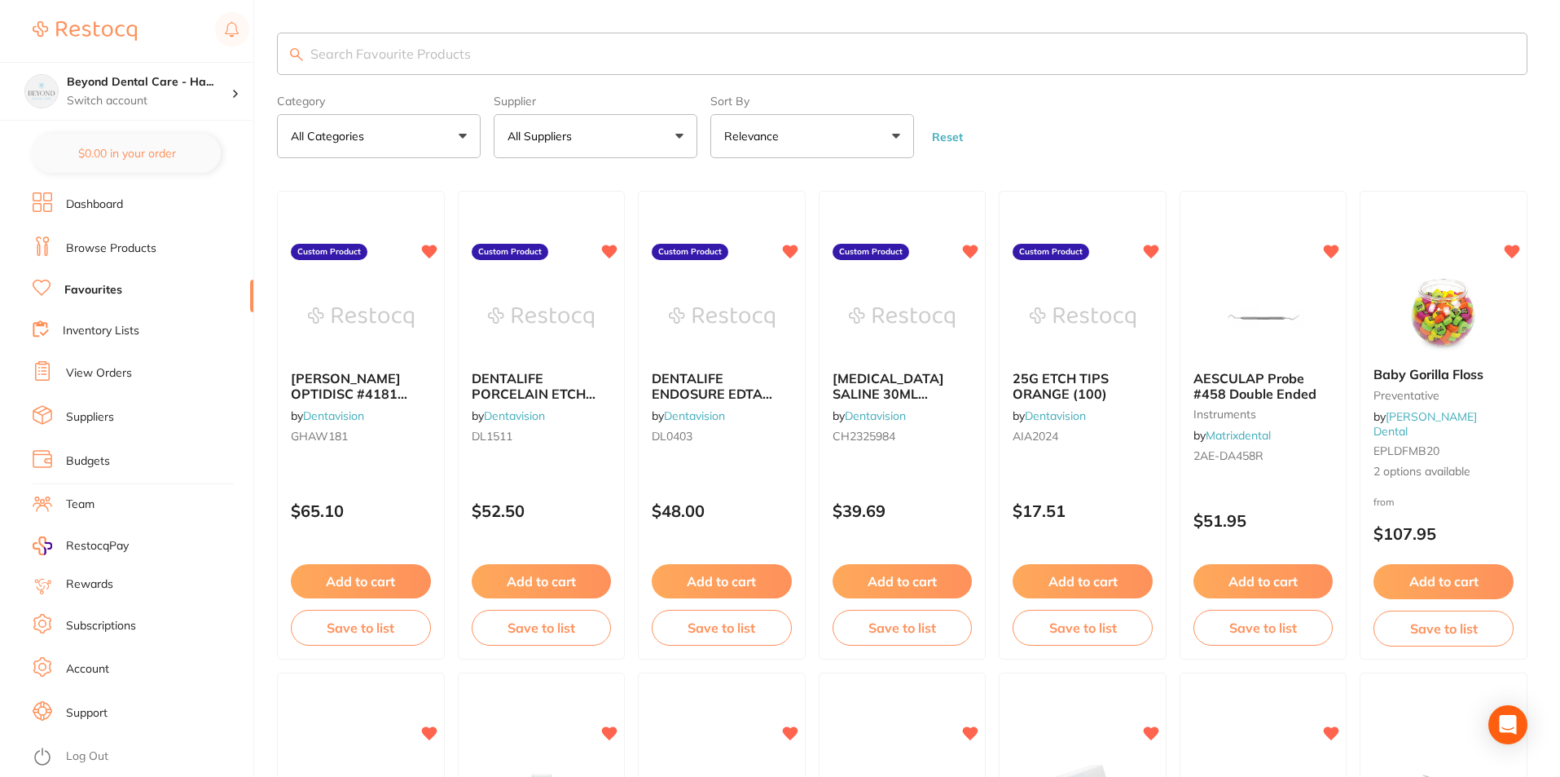
click at [477, 633] on button "Save to list" at bounding box center [542, 628] width 140 height 36
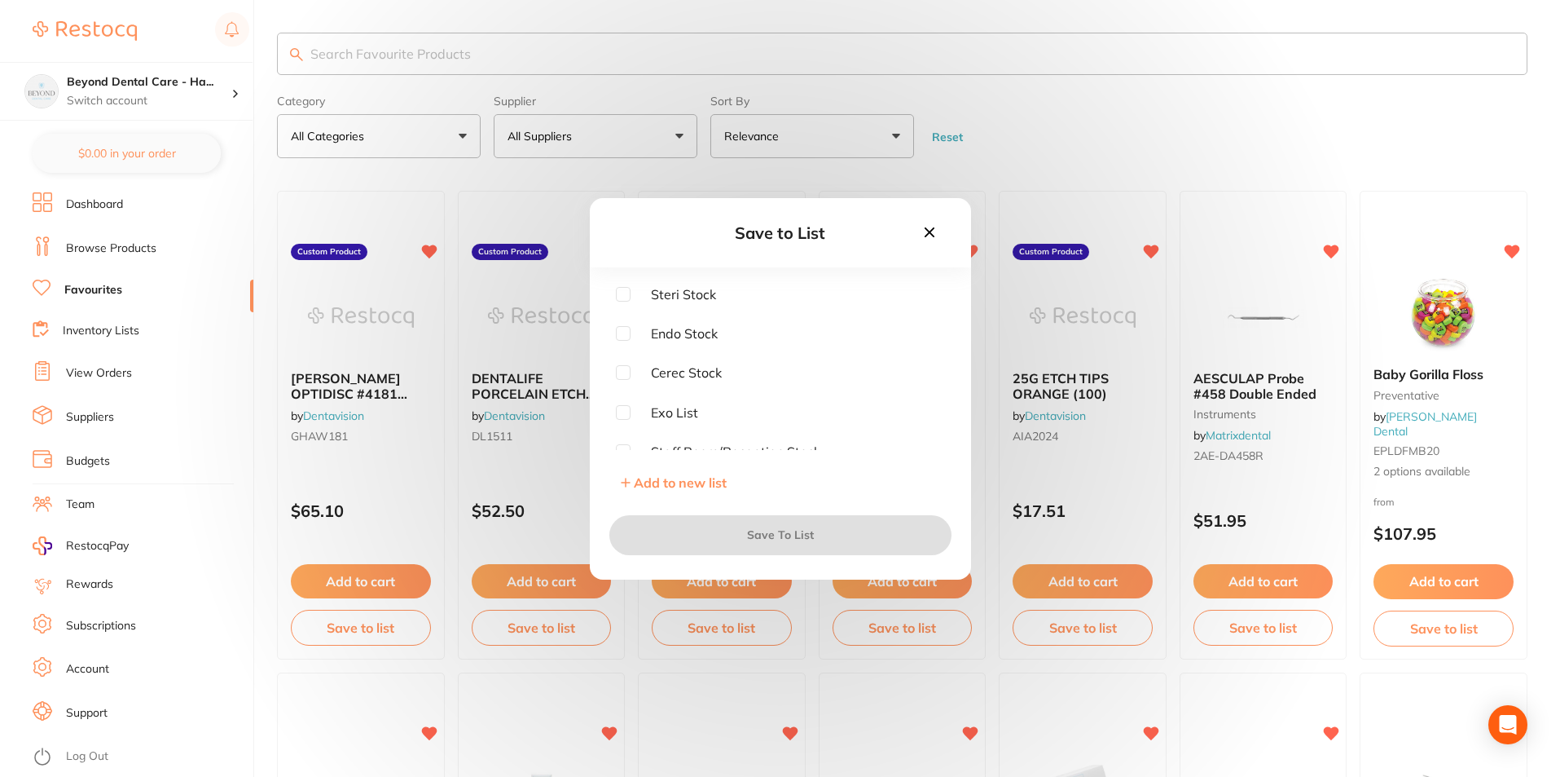
click at [624, 370] on input "checkbox" at bounding box center [623, 372] width 15 height 15
checkbox input "true"
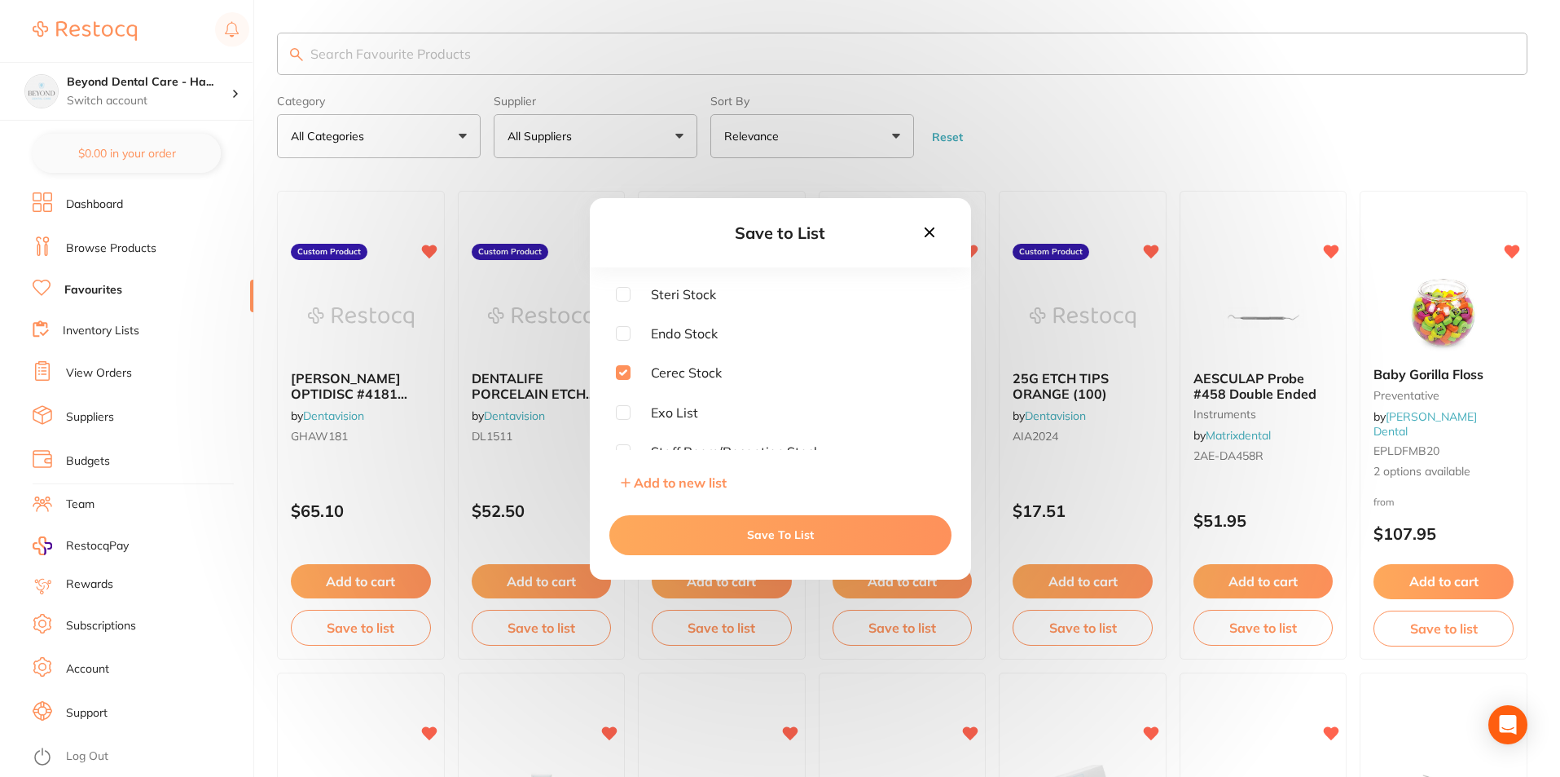
click at [723, 535] on button "Save To List" at bounding box center [781, 534] width 342 height 39
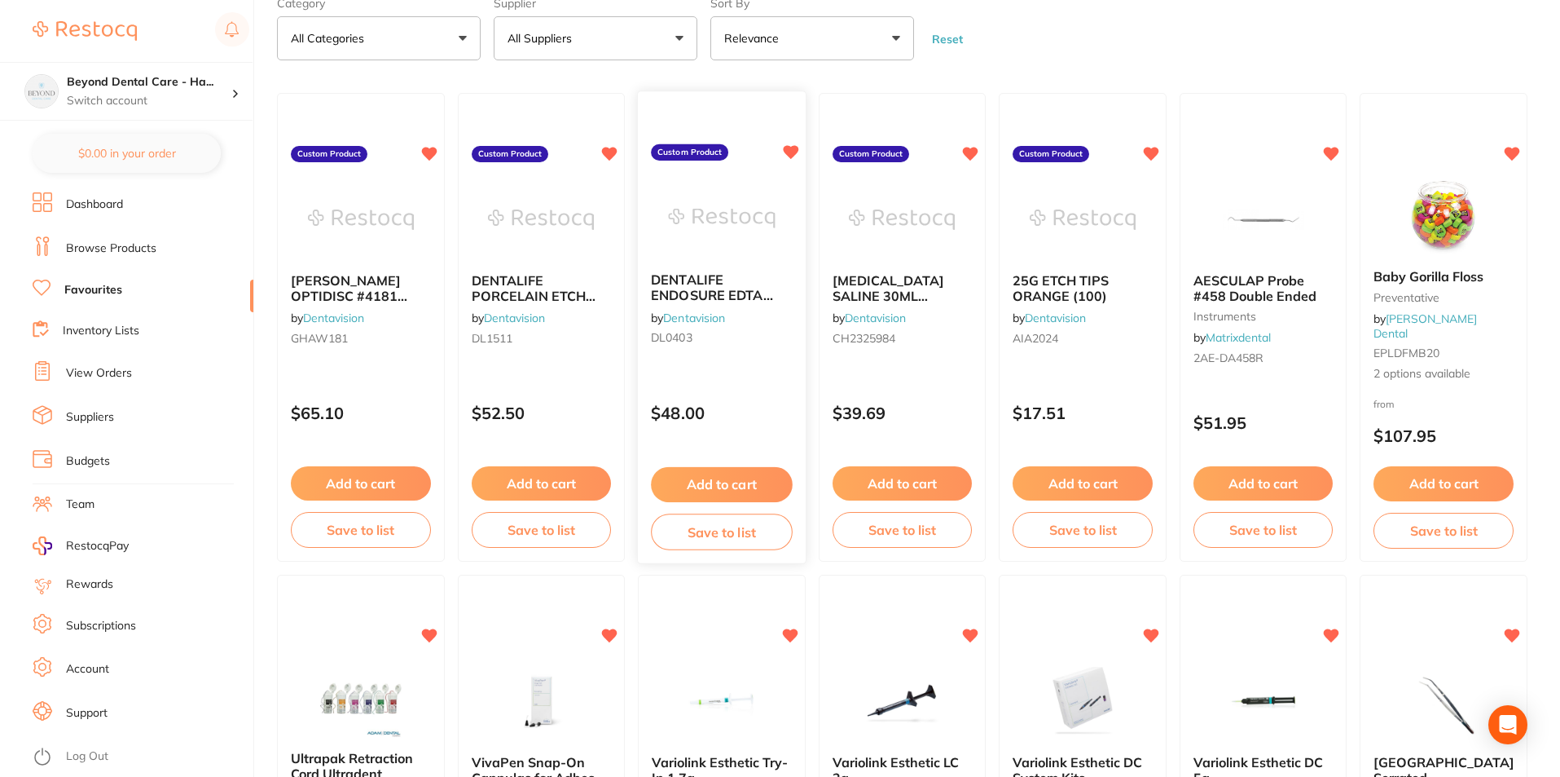
scroll to position [81, 0]
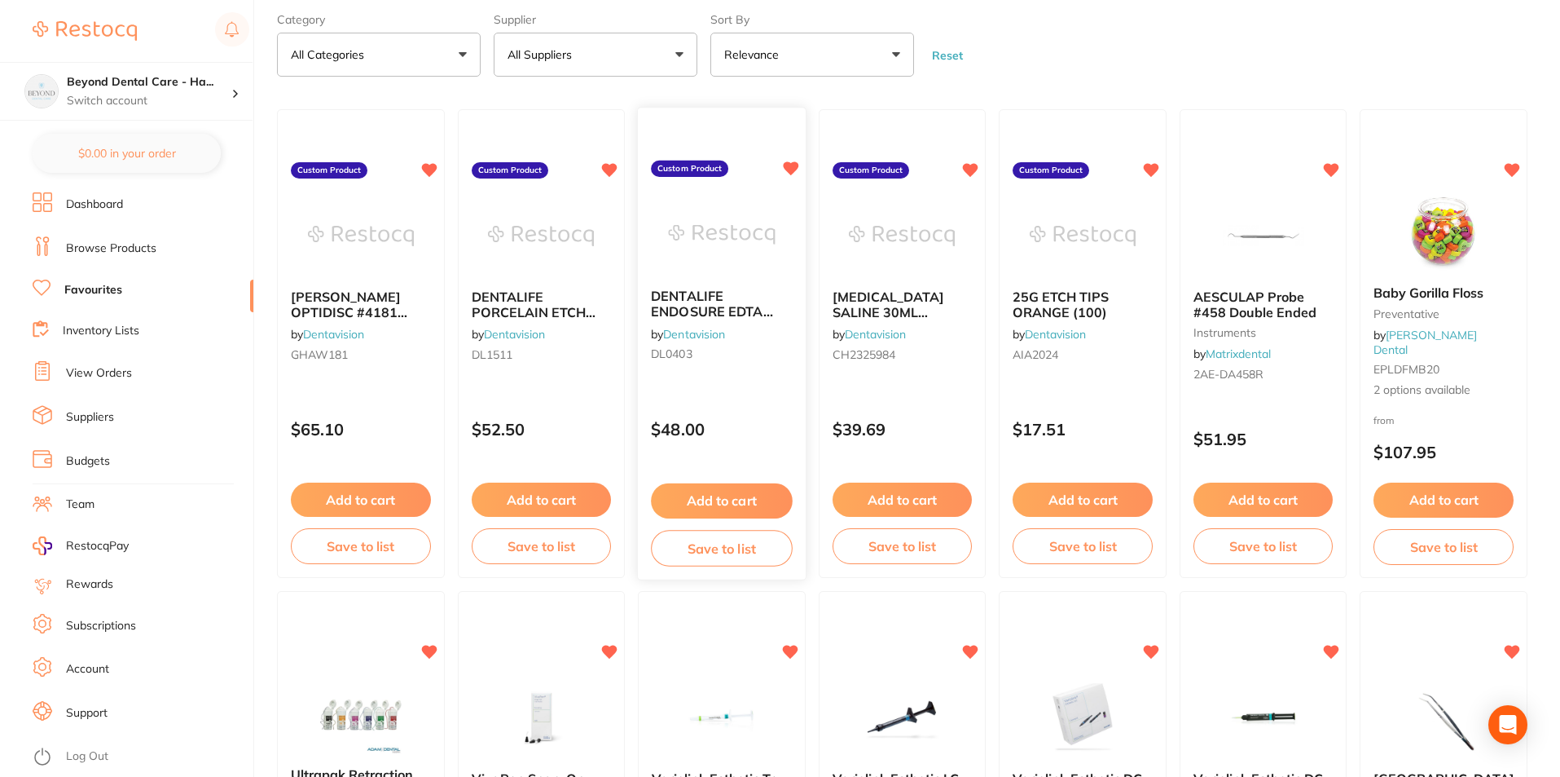
click at [731, 556] on button "Save to list" at bounding box center [721, 548] width 141 height 37
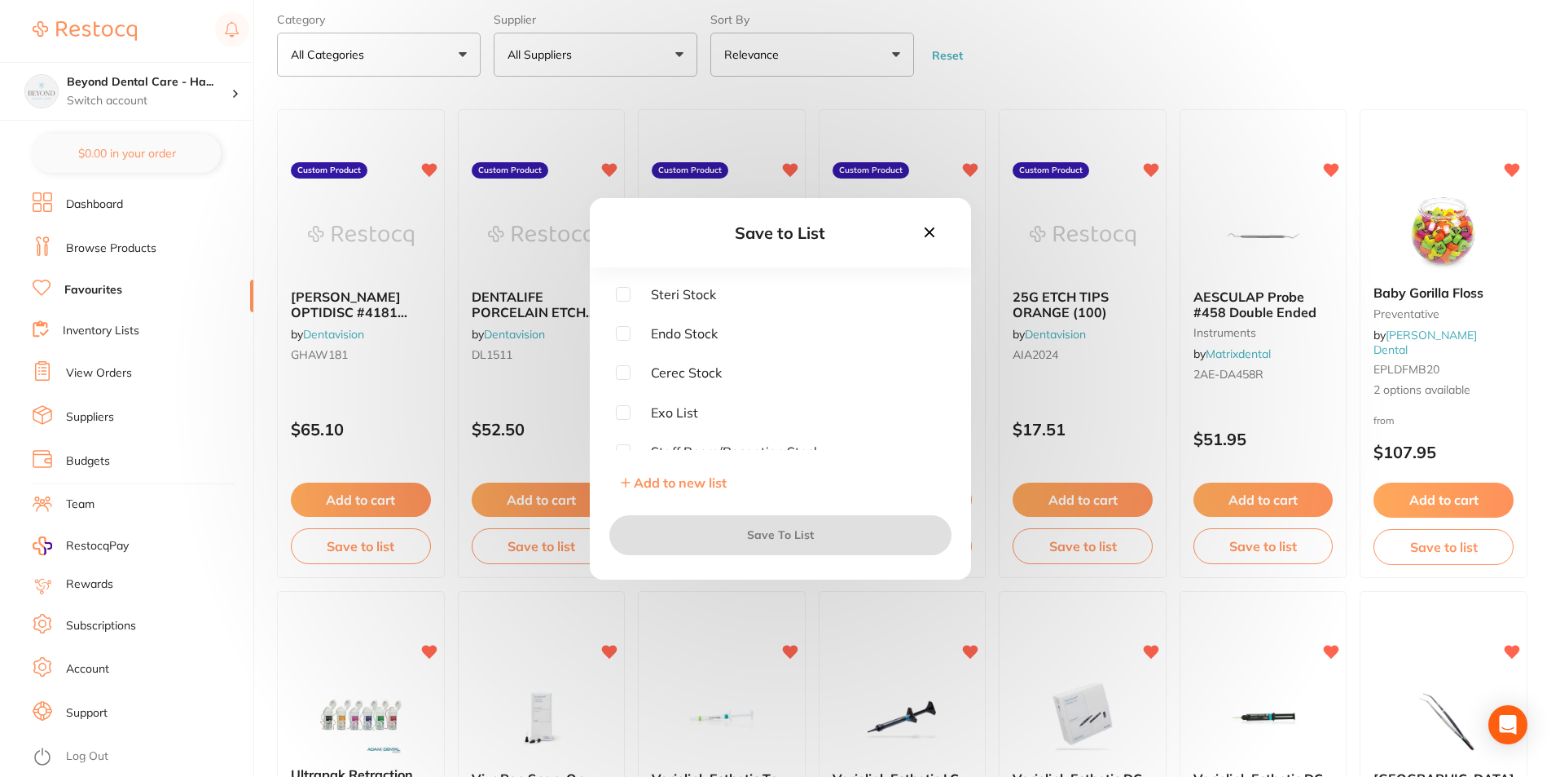
click at [624, 328] on input "checkbox" at bounding box center [623, 333] width 15 height 15
checkbox input "true"
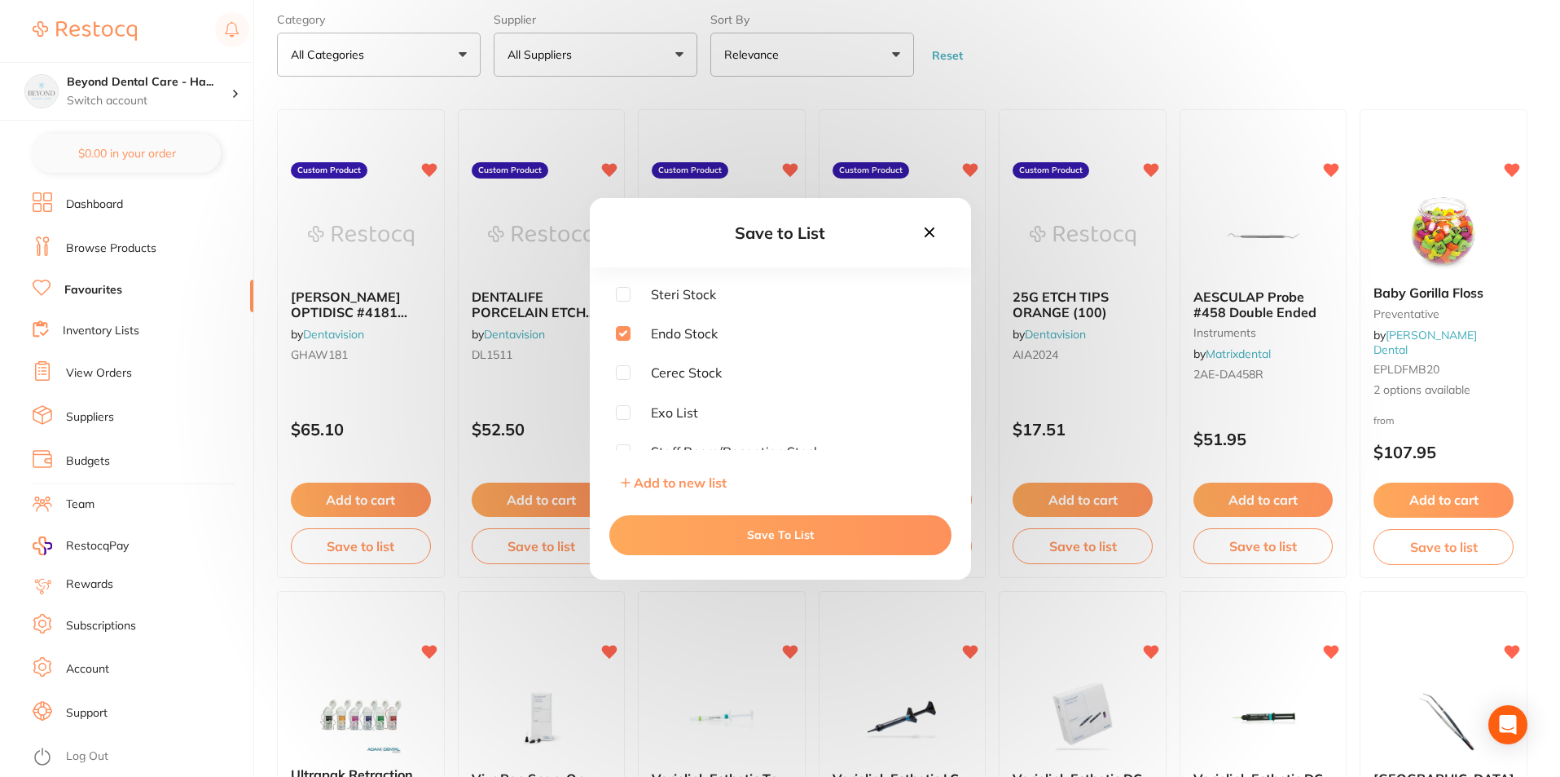
click at [716, 540] on button "Save To List" at bounding box center [781, 534] width 342 height 39
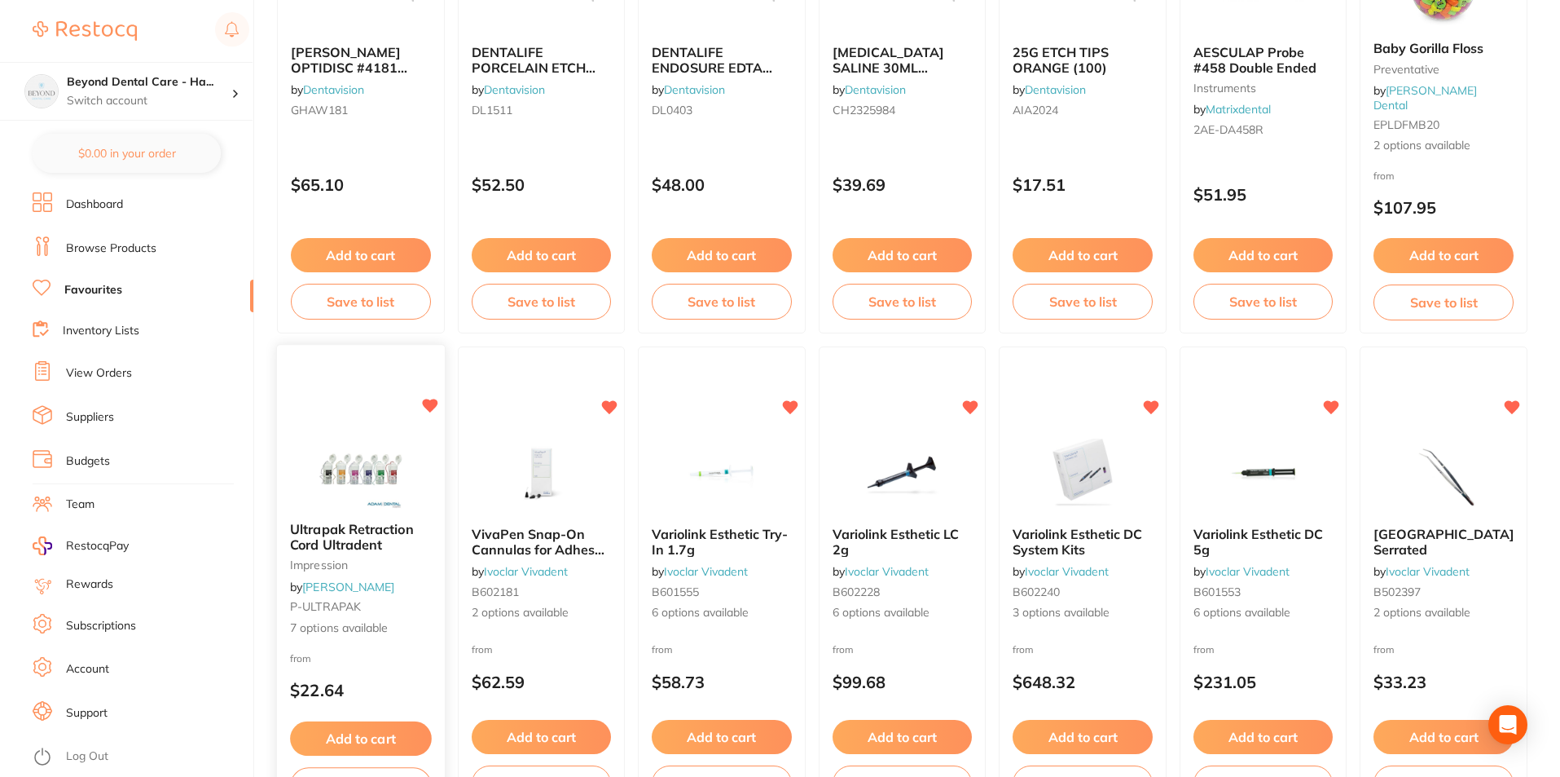
scroll to position [407, 0]
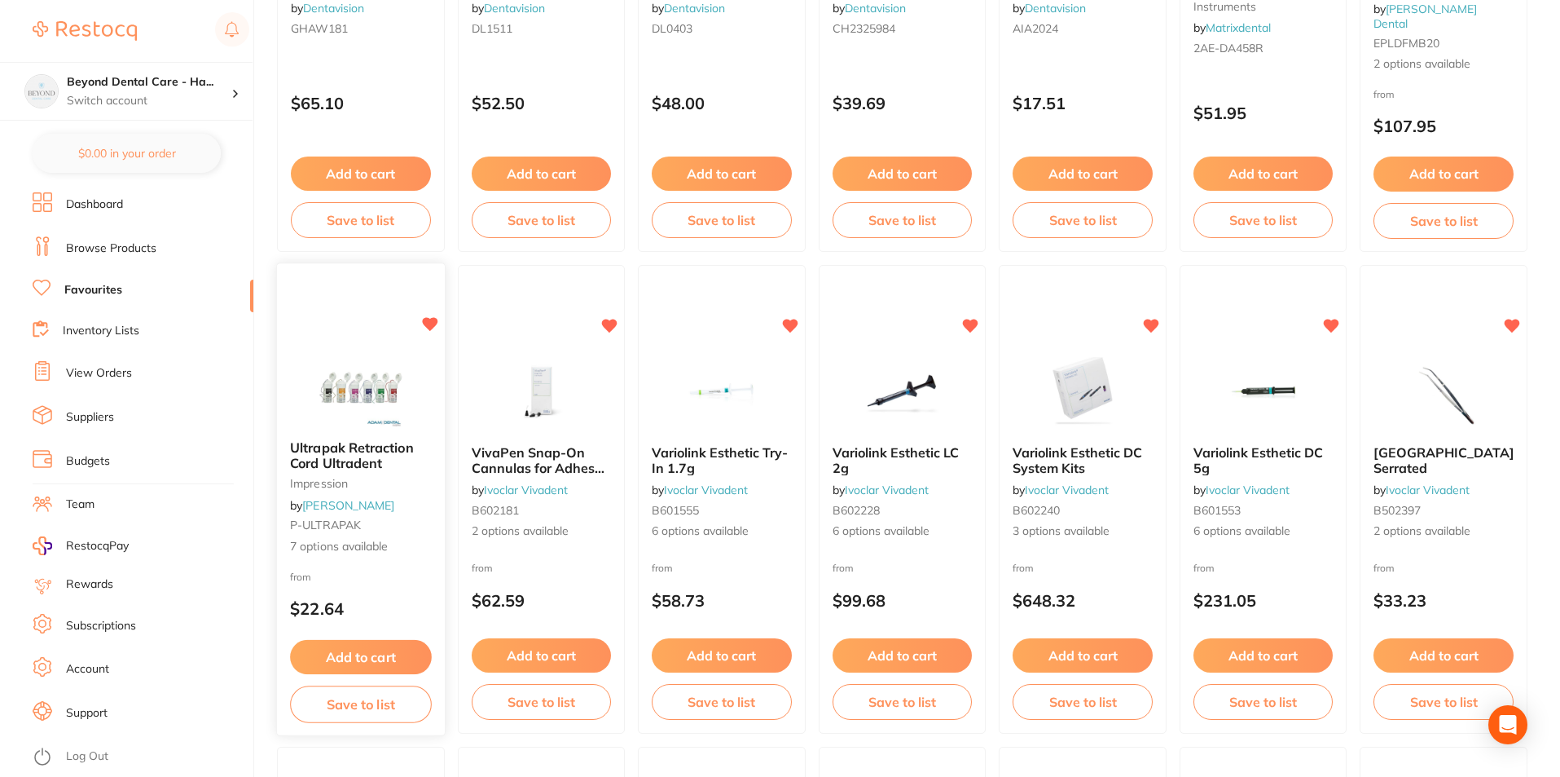
click at [394, 711] on button "Save to list" at bounding box center [360, 704] width 141 height 37
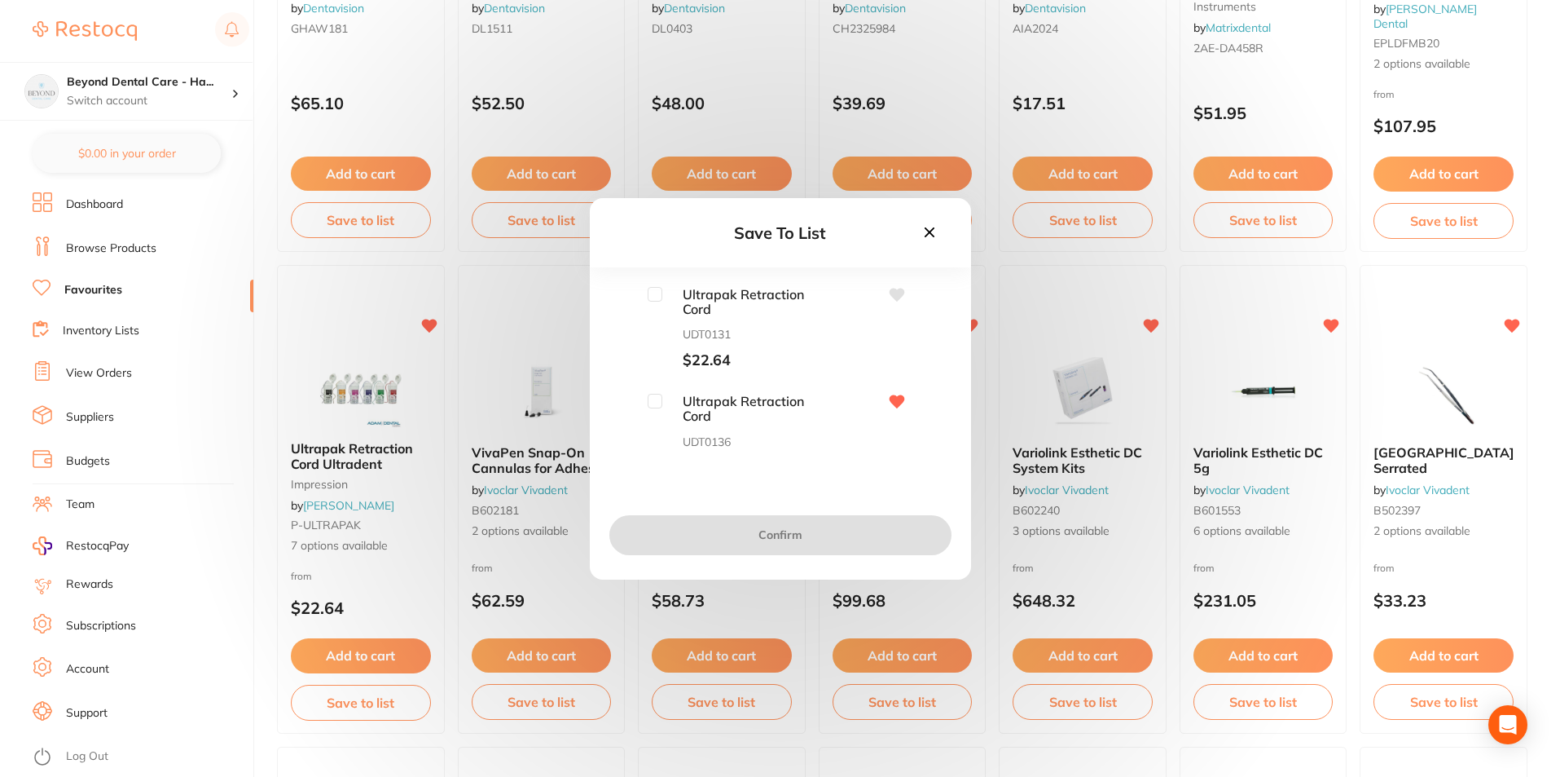
scroll to position [81, 0]
click at [651, 318] on input "checkbox" at bounding box center [655, 319] width 15 height 15
checkbox input "true"
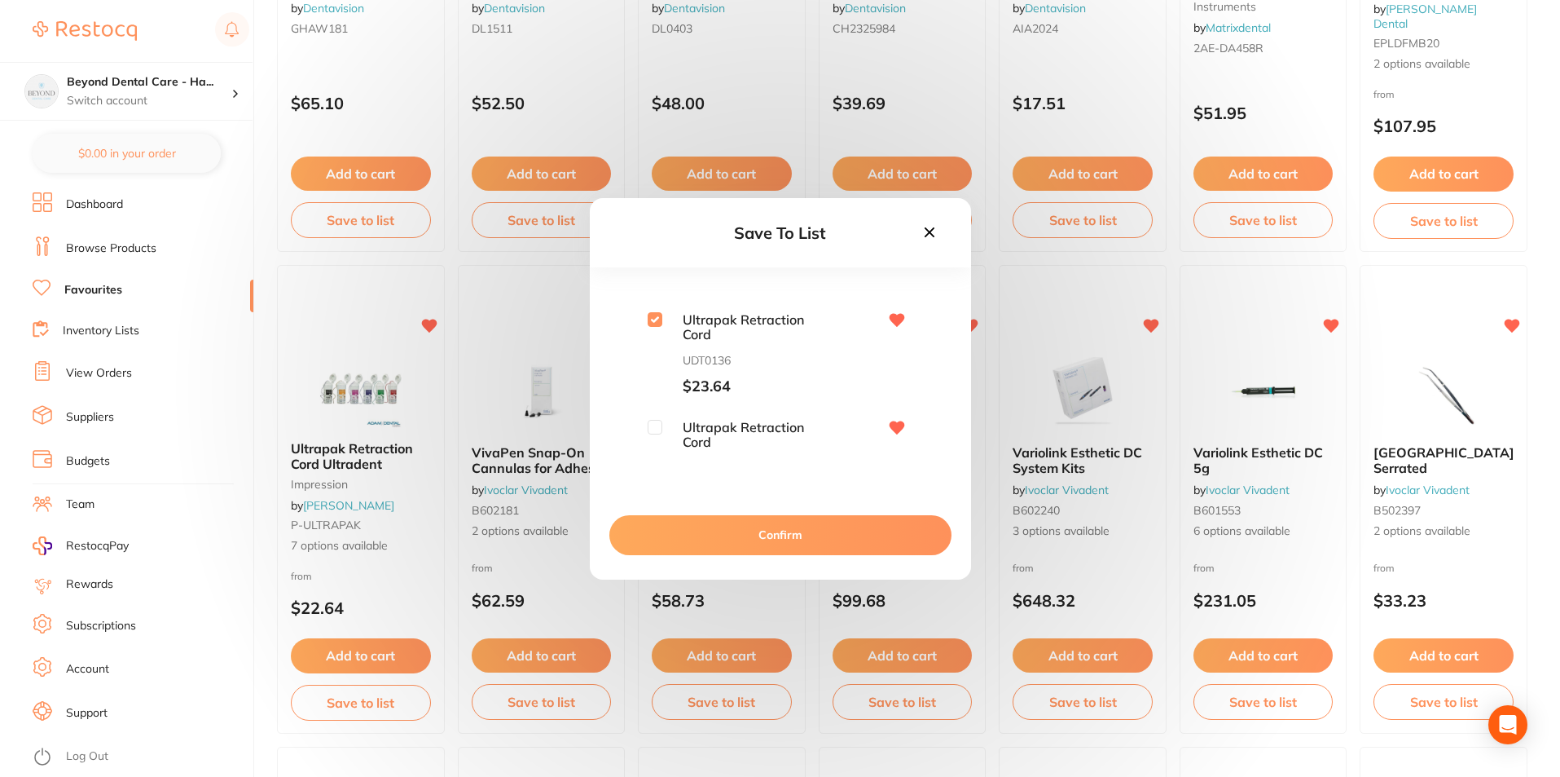
click at [647, 416] on div "Ultrapak Retraction Cord UDT0131 $22.64 Ultrapak Retraction Cord UDT0136 $23.64…" at bounding box center [780, 368] width 329 height 163
click at [654, 429] on input "checkbox" at bounding box center [655, 427] width 15 height 15
checkbox input "true"
click at [710, 528] on button "Confirm" at bounding box center [781, 534] width 342 height 39
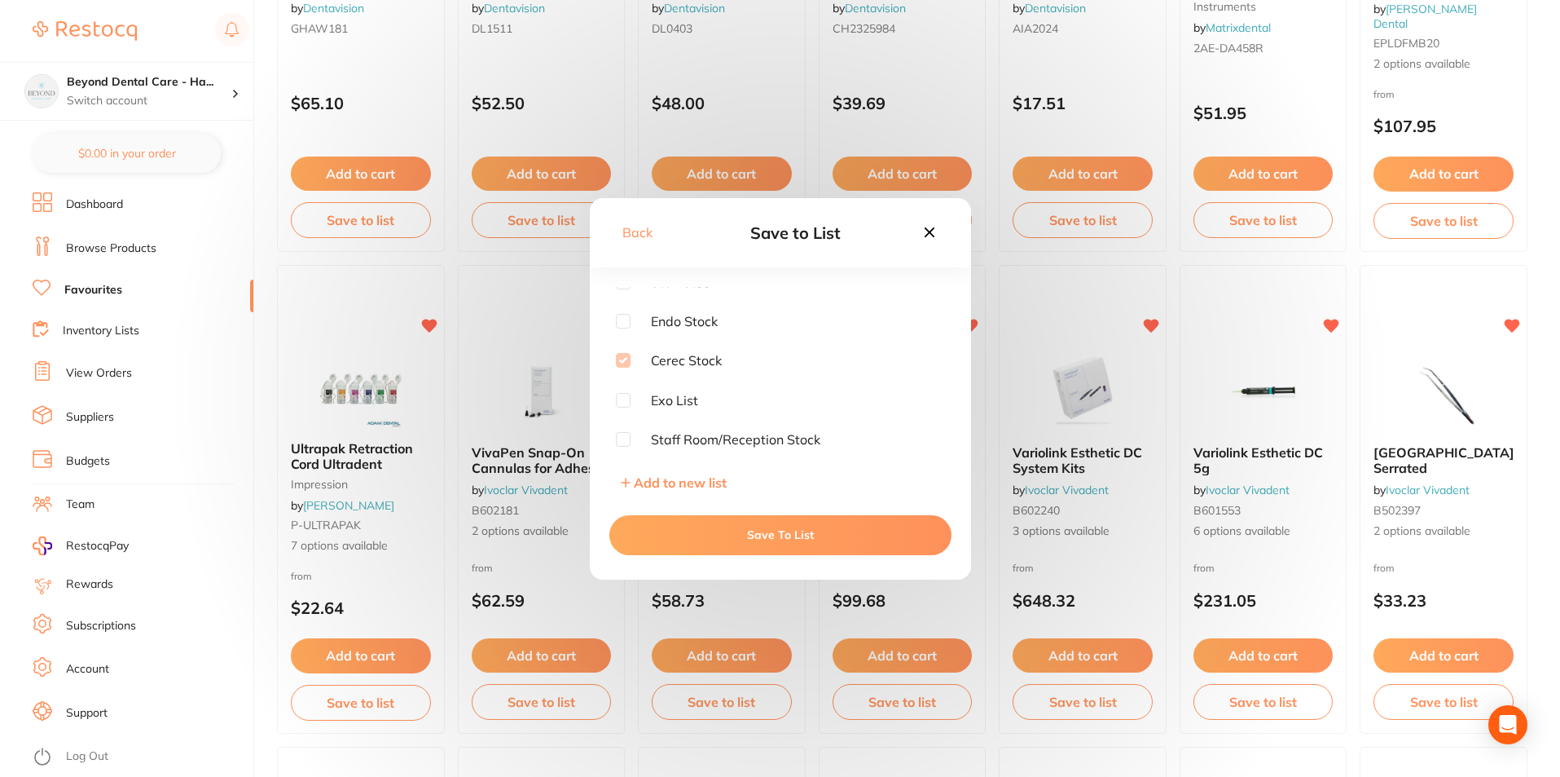
scroll to position [12, 0]
click at [926, 236] on icon at bounding box center [930, 232] width 18 height 18
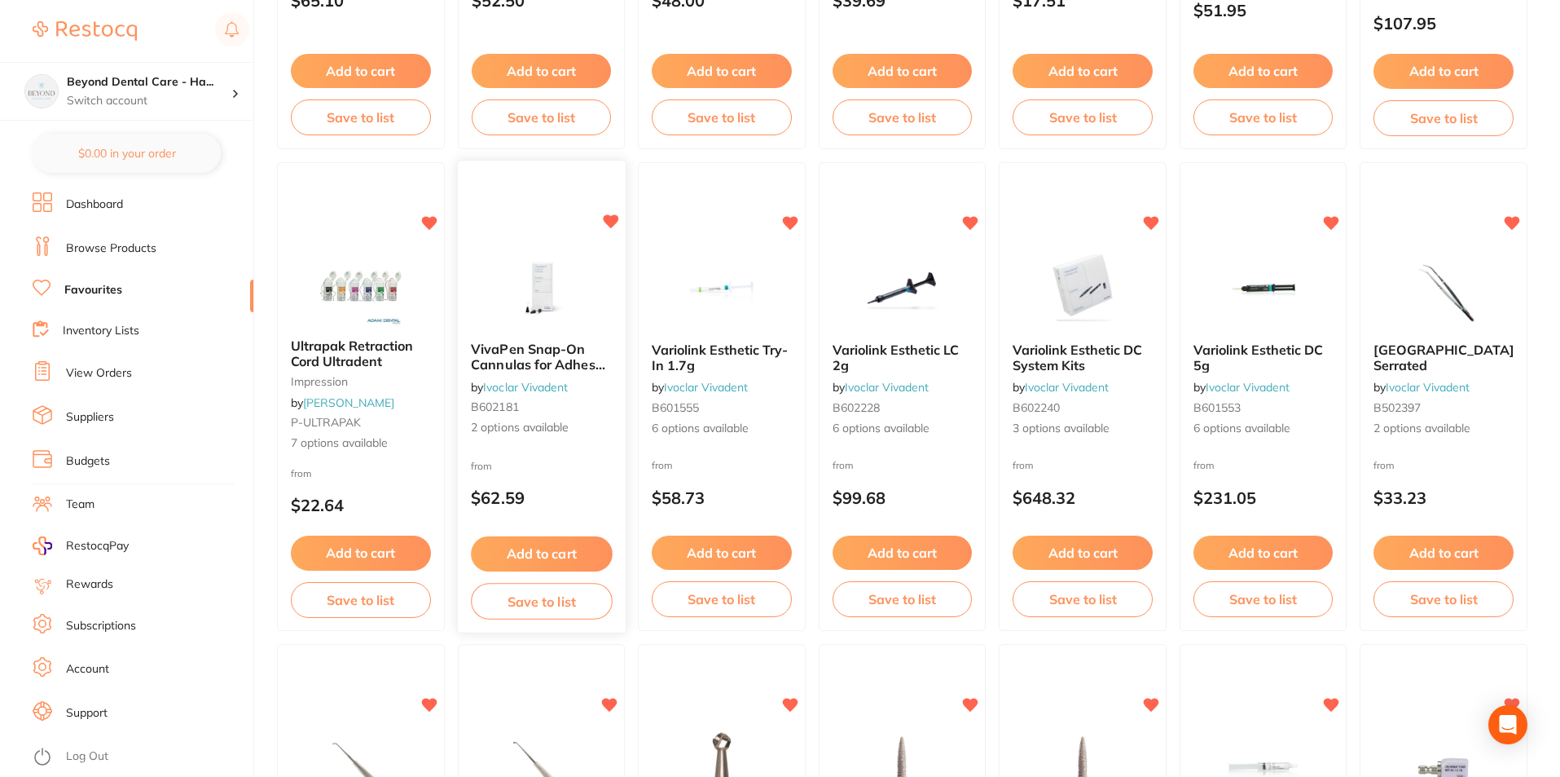
scroll to position [570, 0]
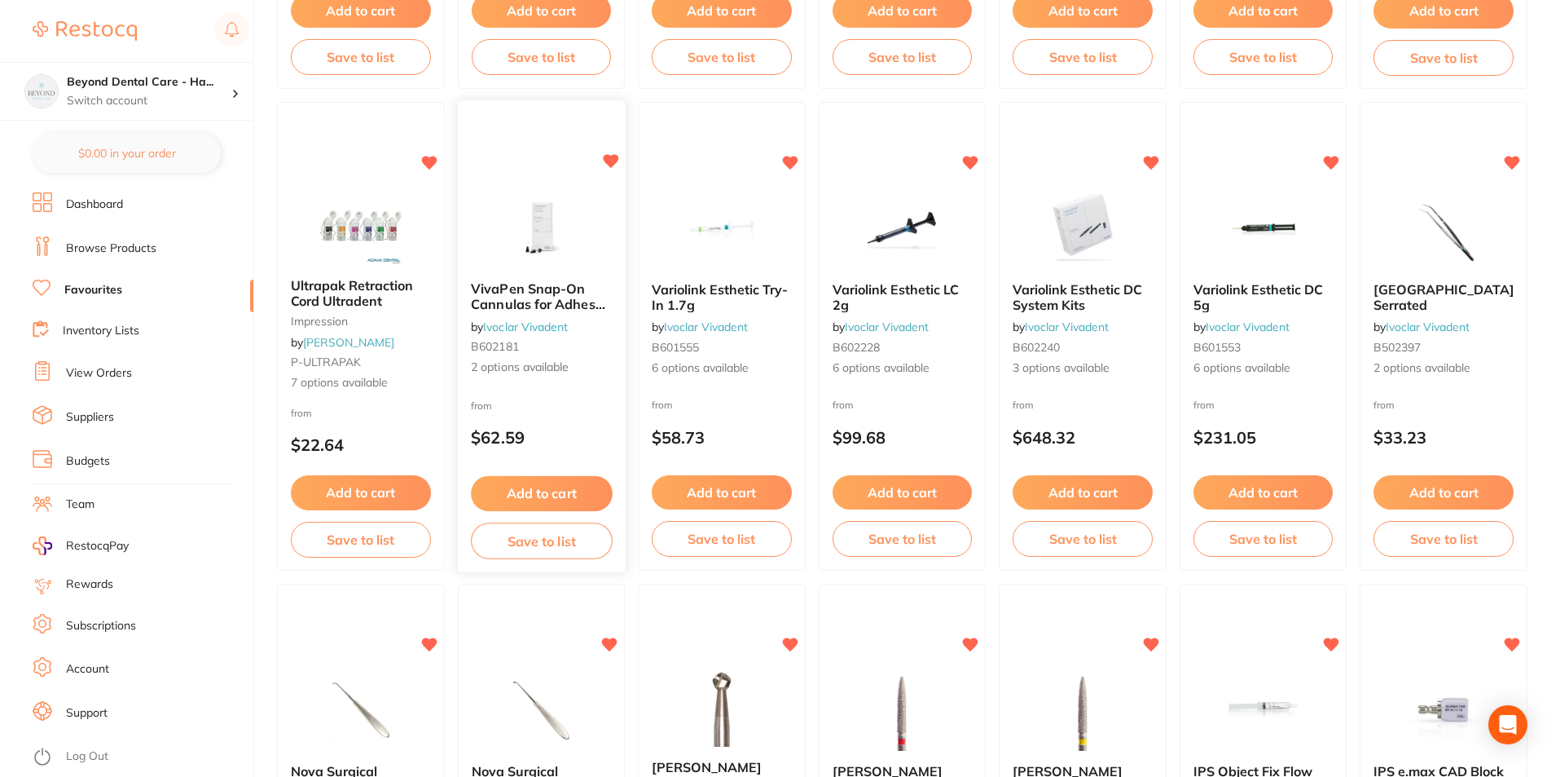
click at [537, 306] on span "VivaPen Snap-On Cannulas for Adhese Universal" at bounding box center [538, 304] width 134 height 46
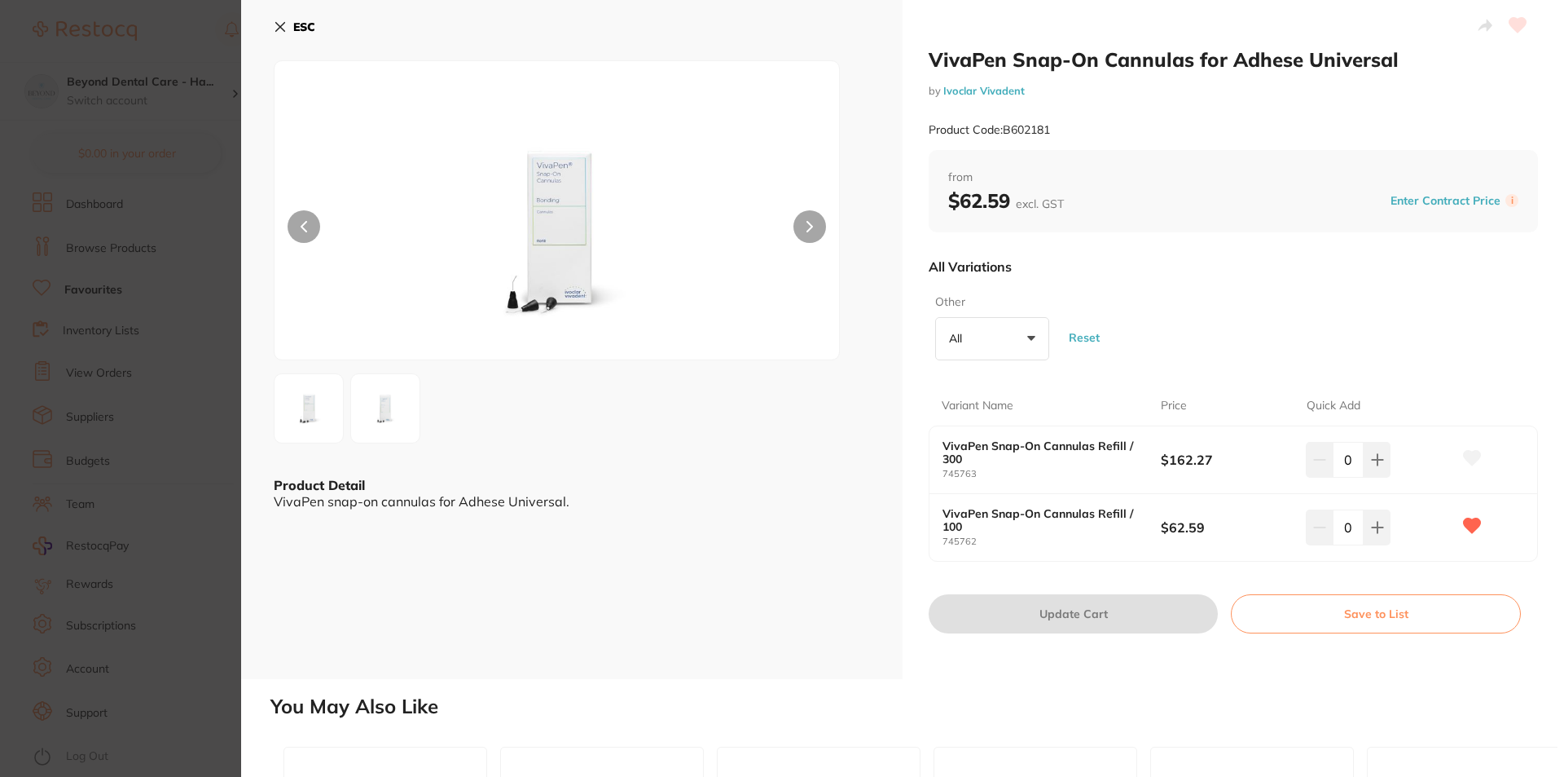
click at [809, 216] on button at bounding box center [810, 226] width 33 height 33
click at [279, 22] on icon at bounding box center [280, 26] width 13 height 13
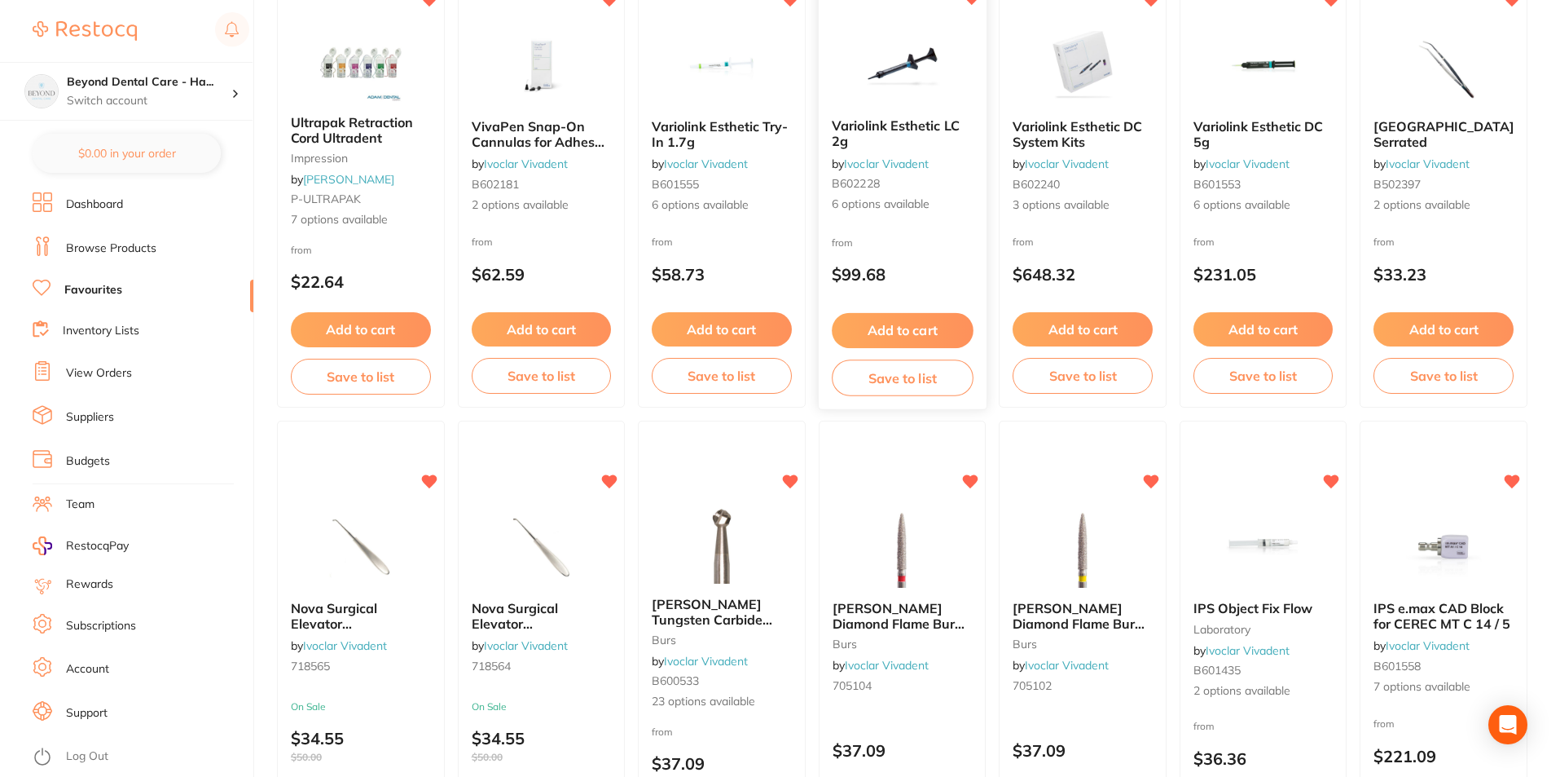
scroll to position [652, 0]
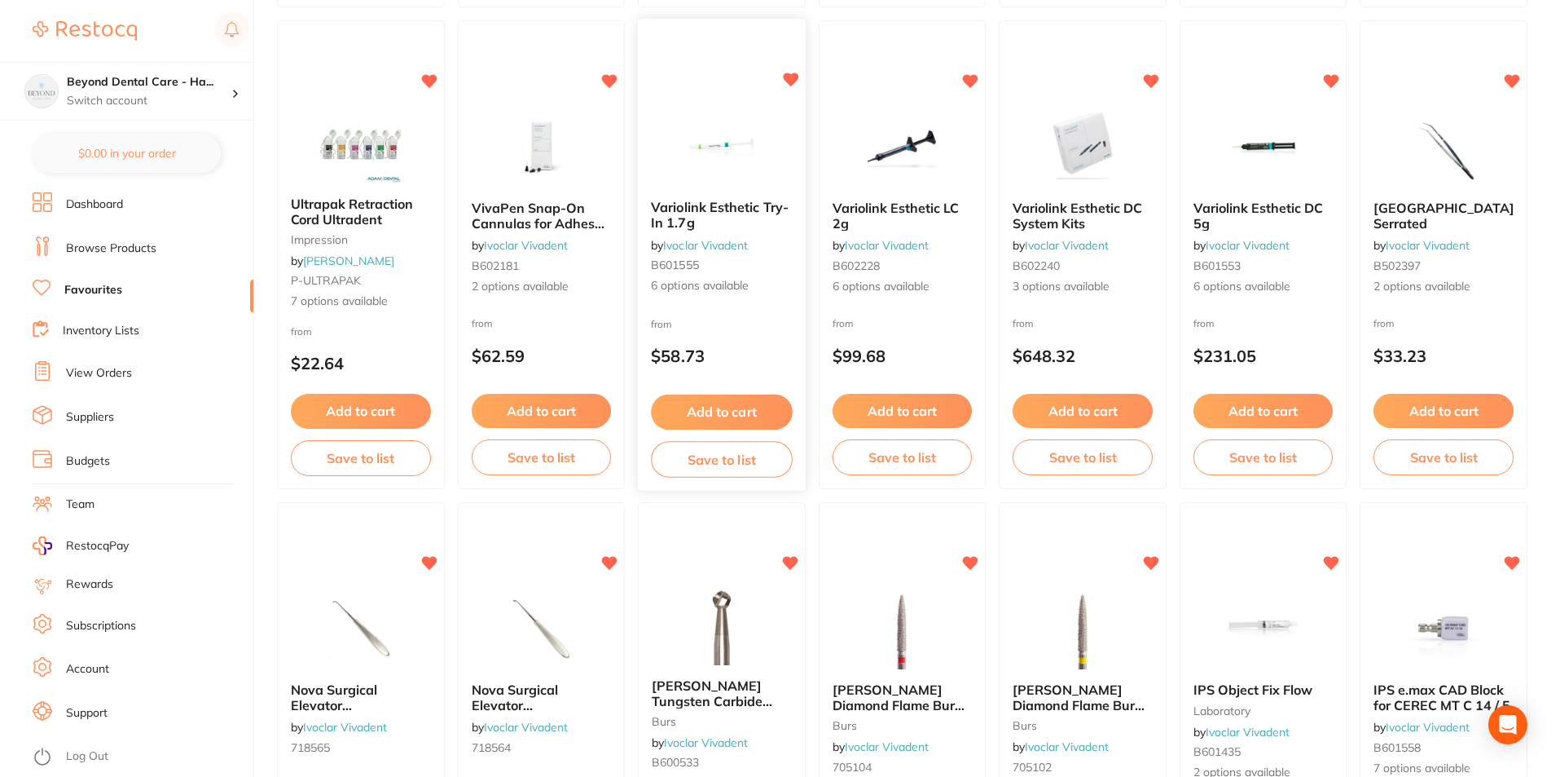
click at [741, 465] on button "Save to list" at bounding box center [721, 459] width 141 height 37
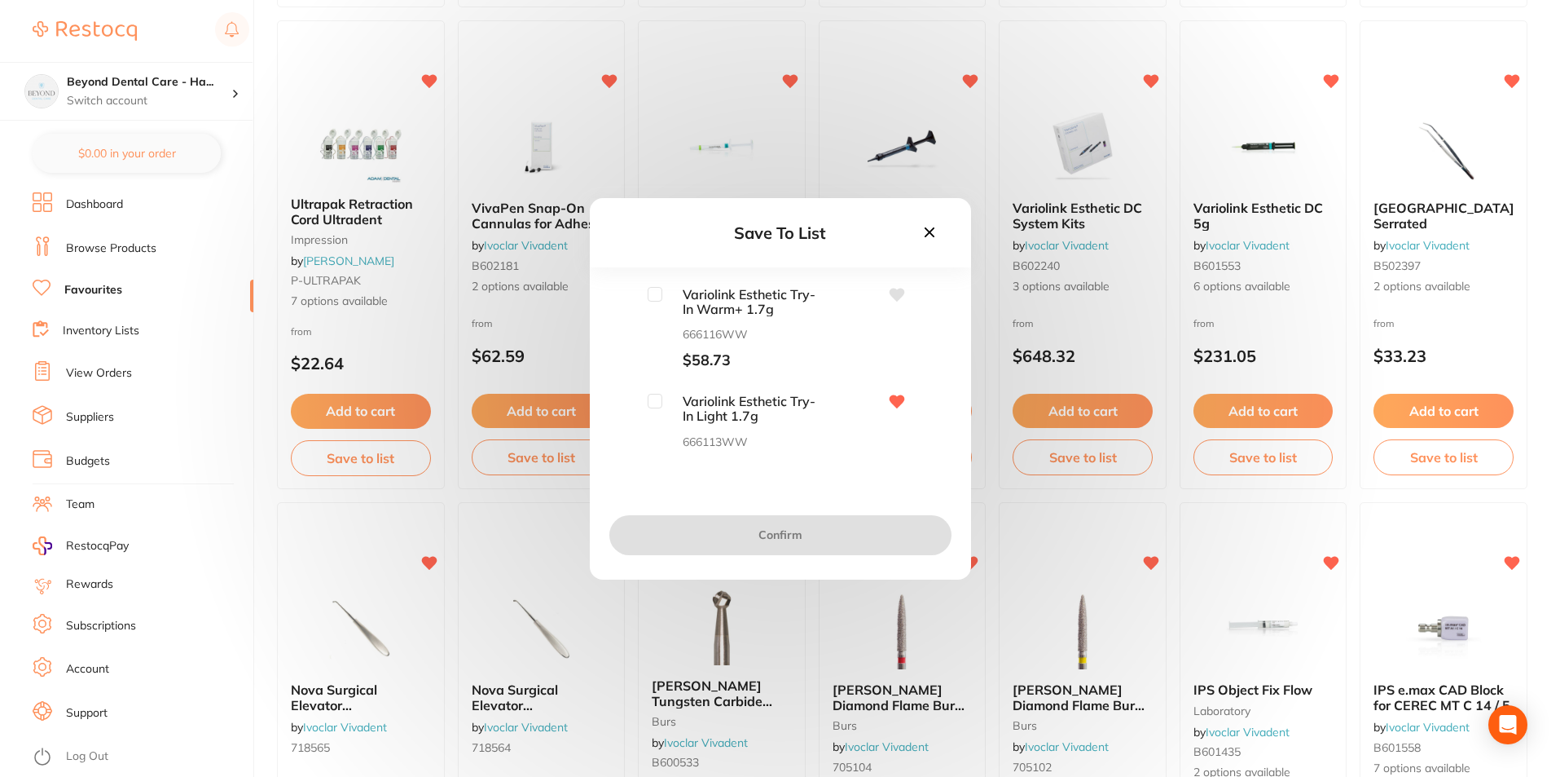
click at [928, 226] on icon at bounding box center [930, 232] width 18 height 18
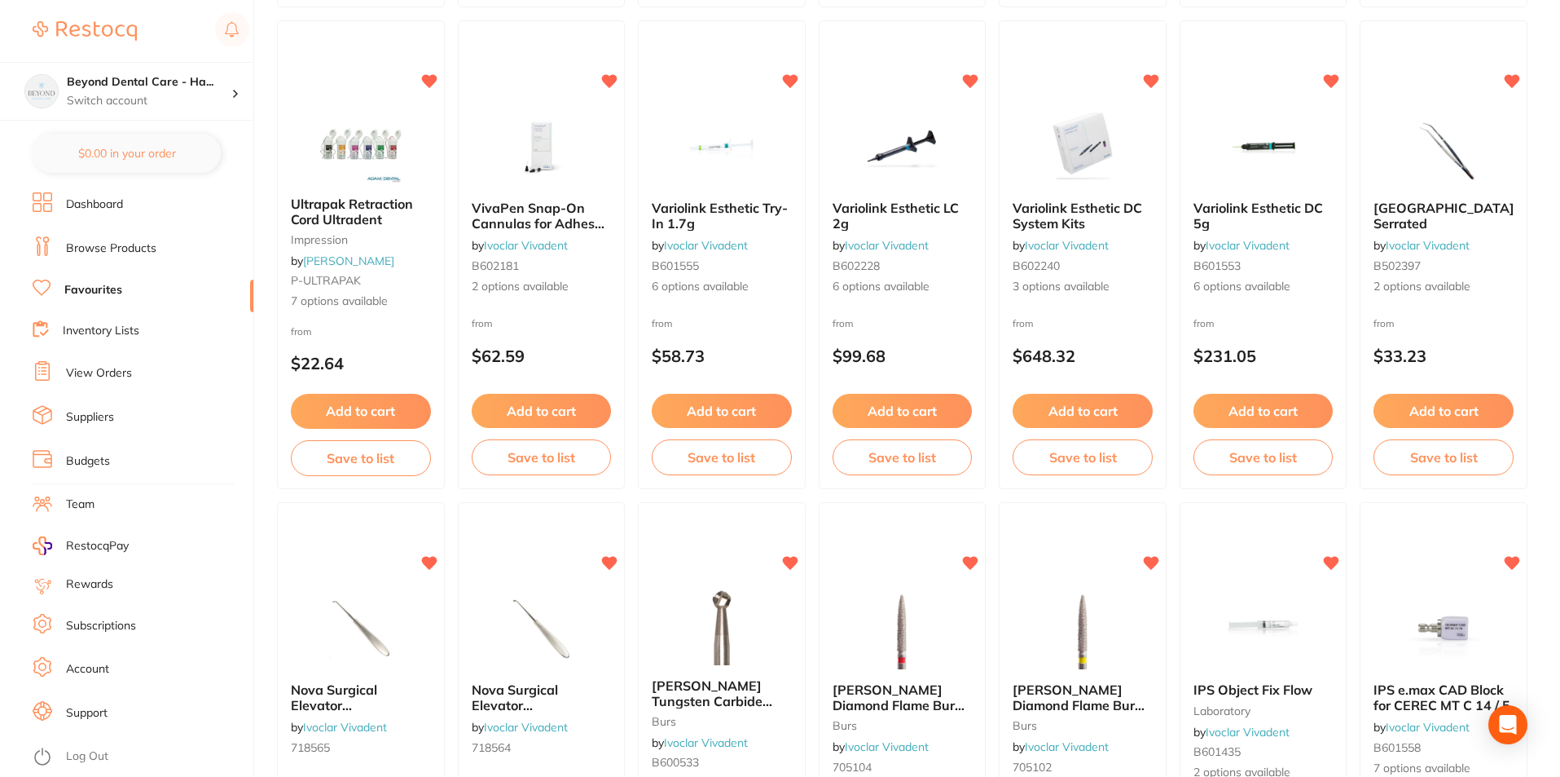
click at [750, 143] on img at bounding box center [722, 146] width 106 height 81
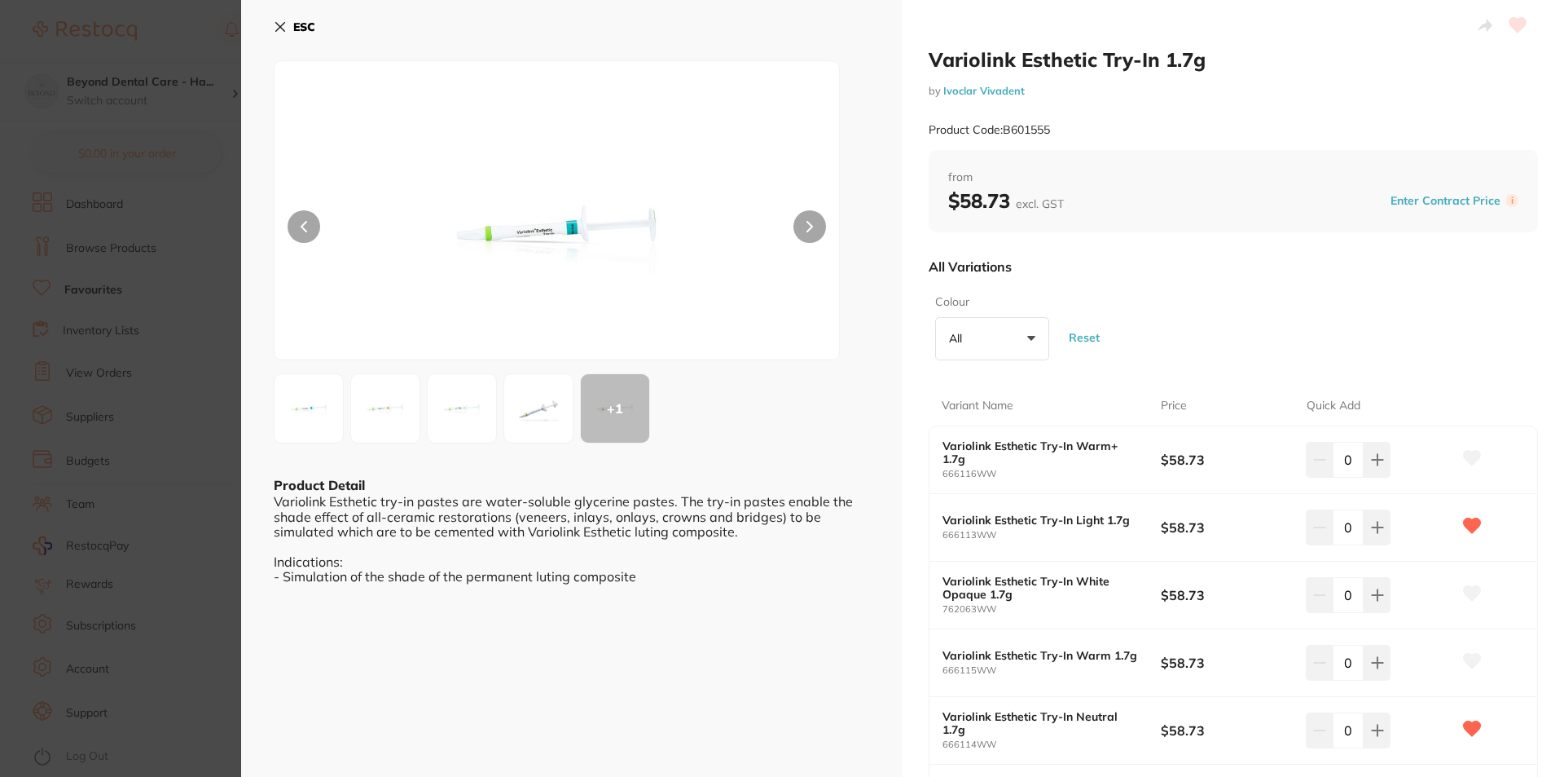
click at [274, 33] on icon at bounding box center [280, 26] width 13 height 13
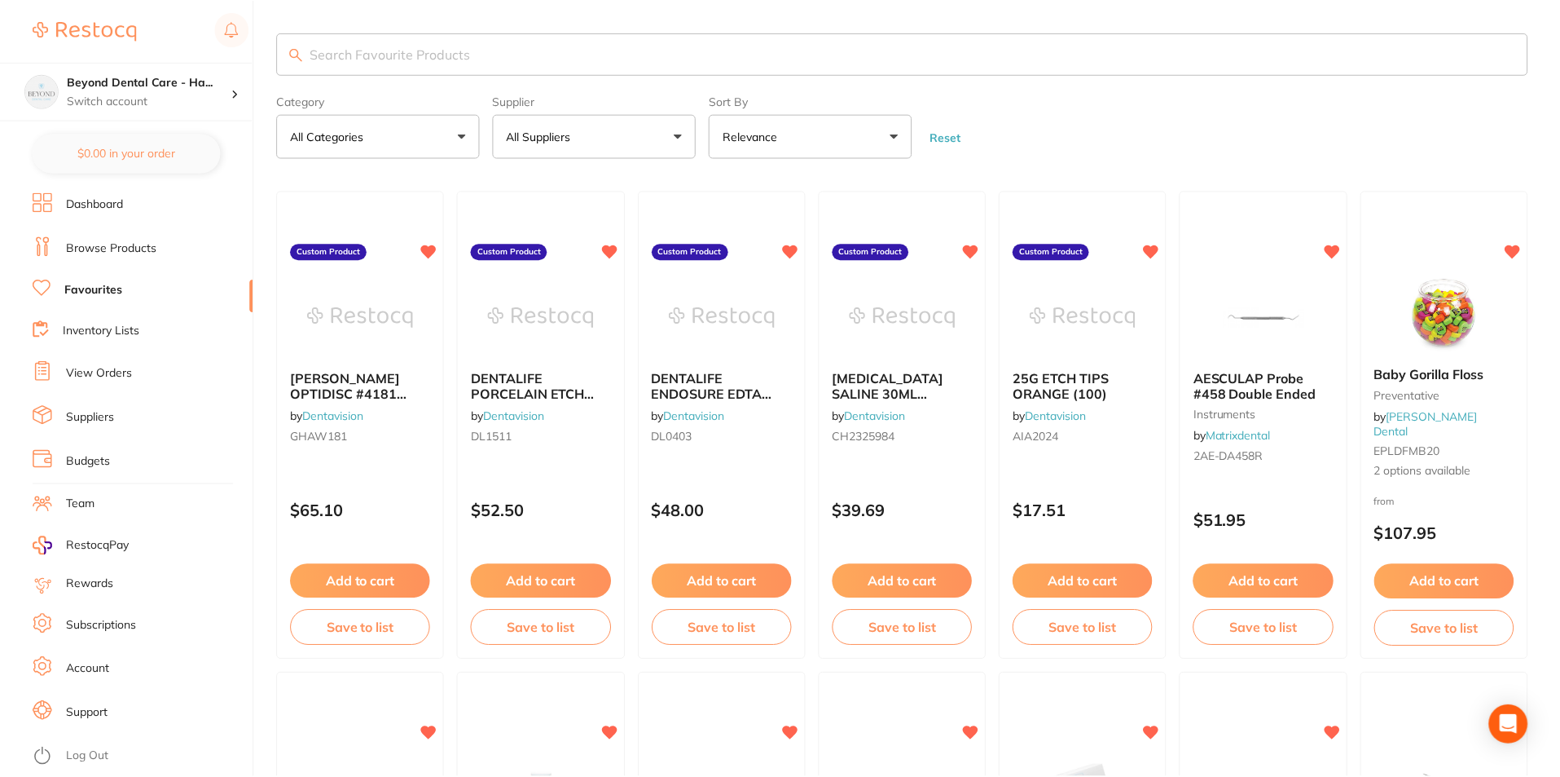
scroll to position [652, 0]
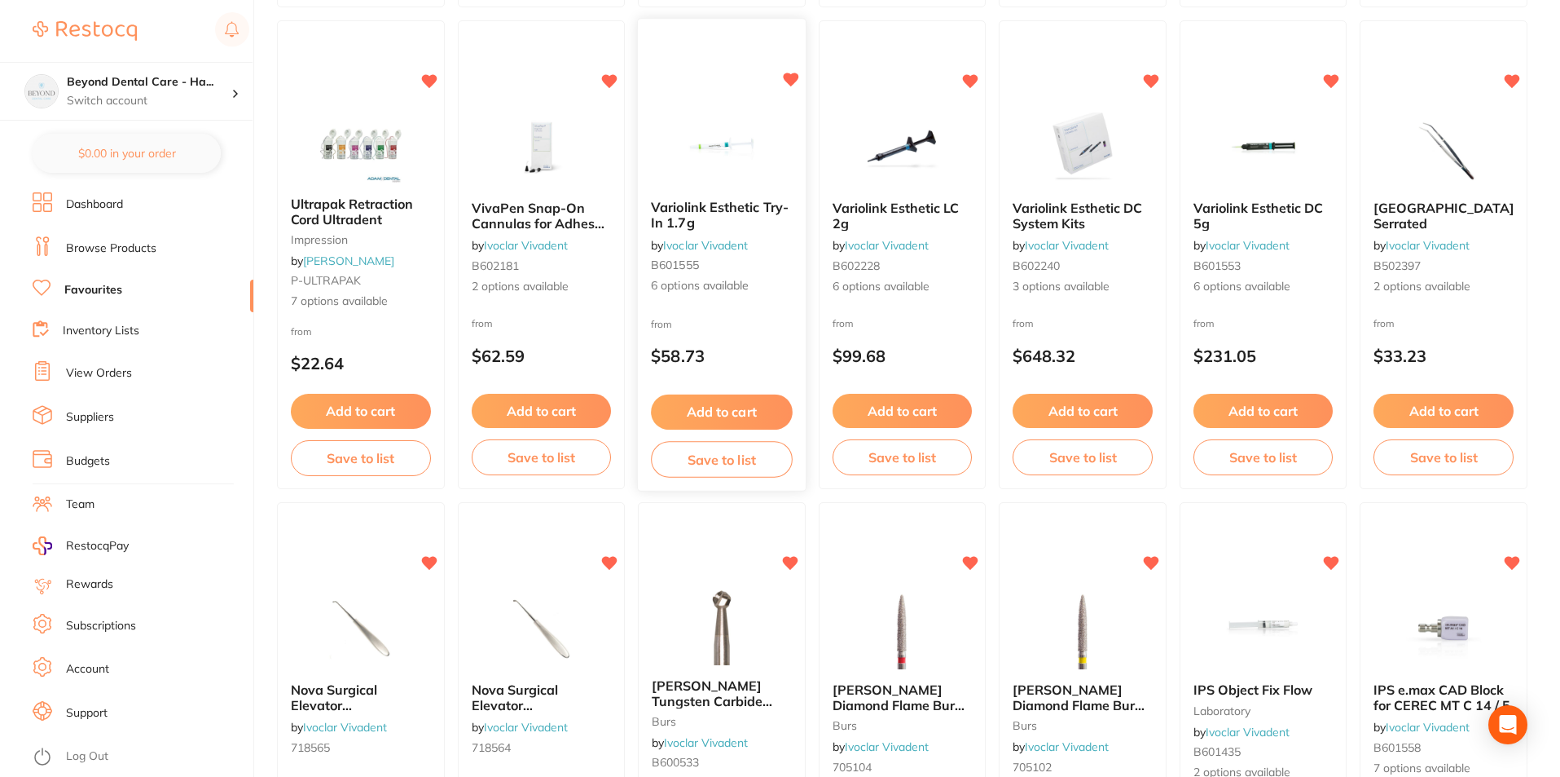
click at [715, 466] on button "Save to list" at bounding box center [721, 459] width 141 height 37
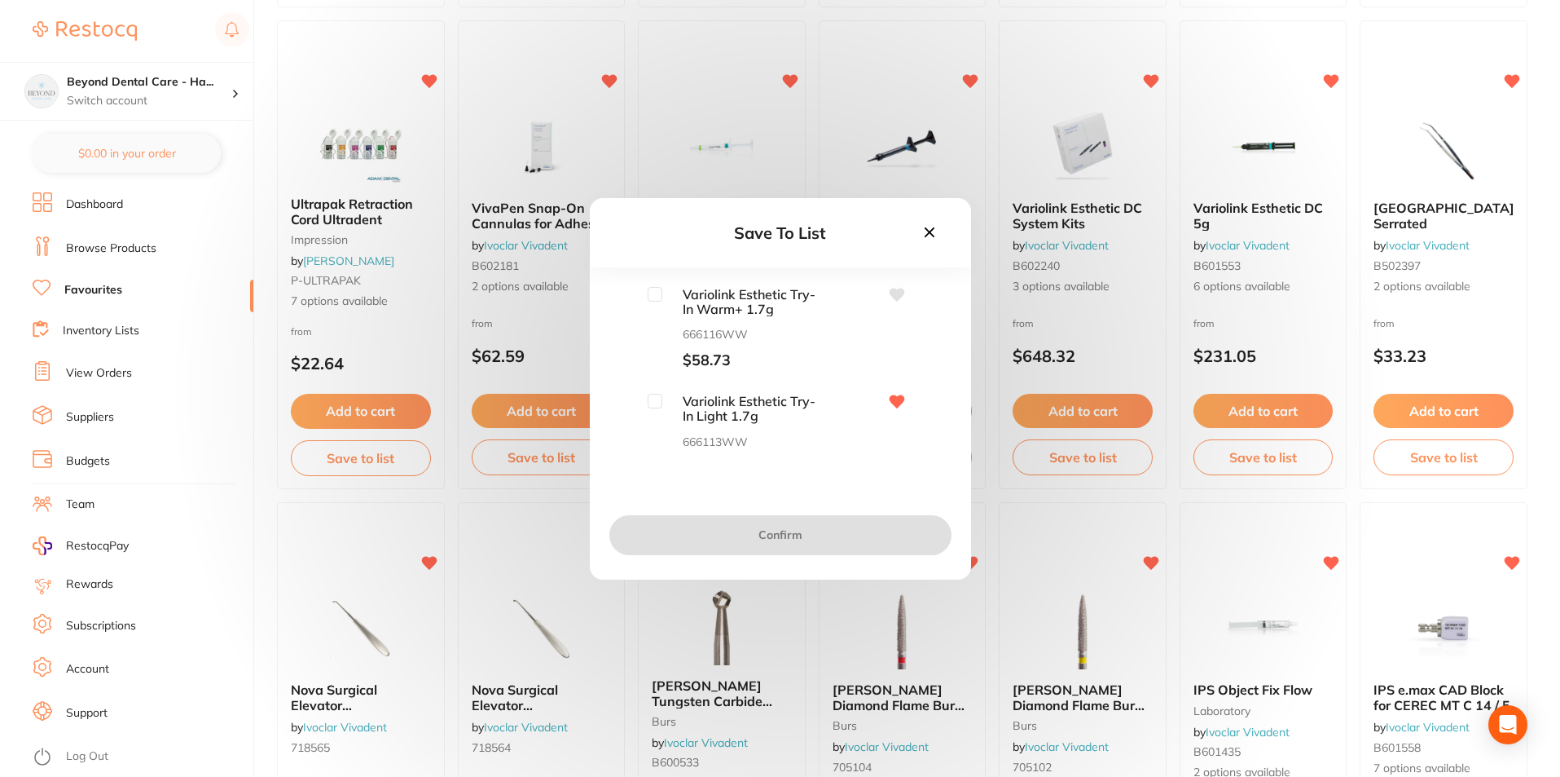
click at [656, 396] on input "checkbox" at bounding box center [655, 401] width 15 height 15
checkbox input "true"
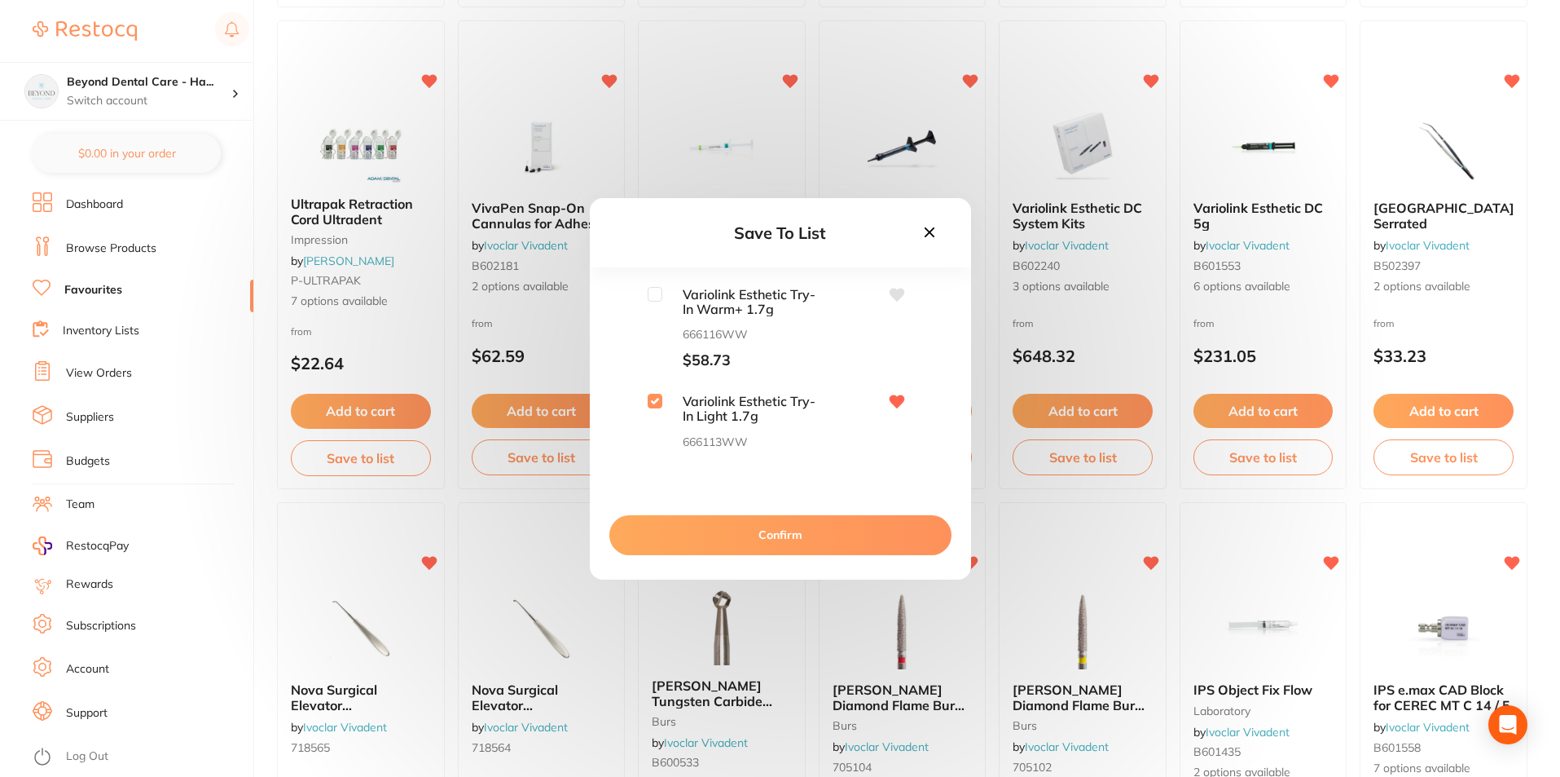
click at [742, 536] on button "Confirm" at bounding box center [781, 534] width 342 height 39
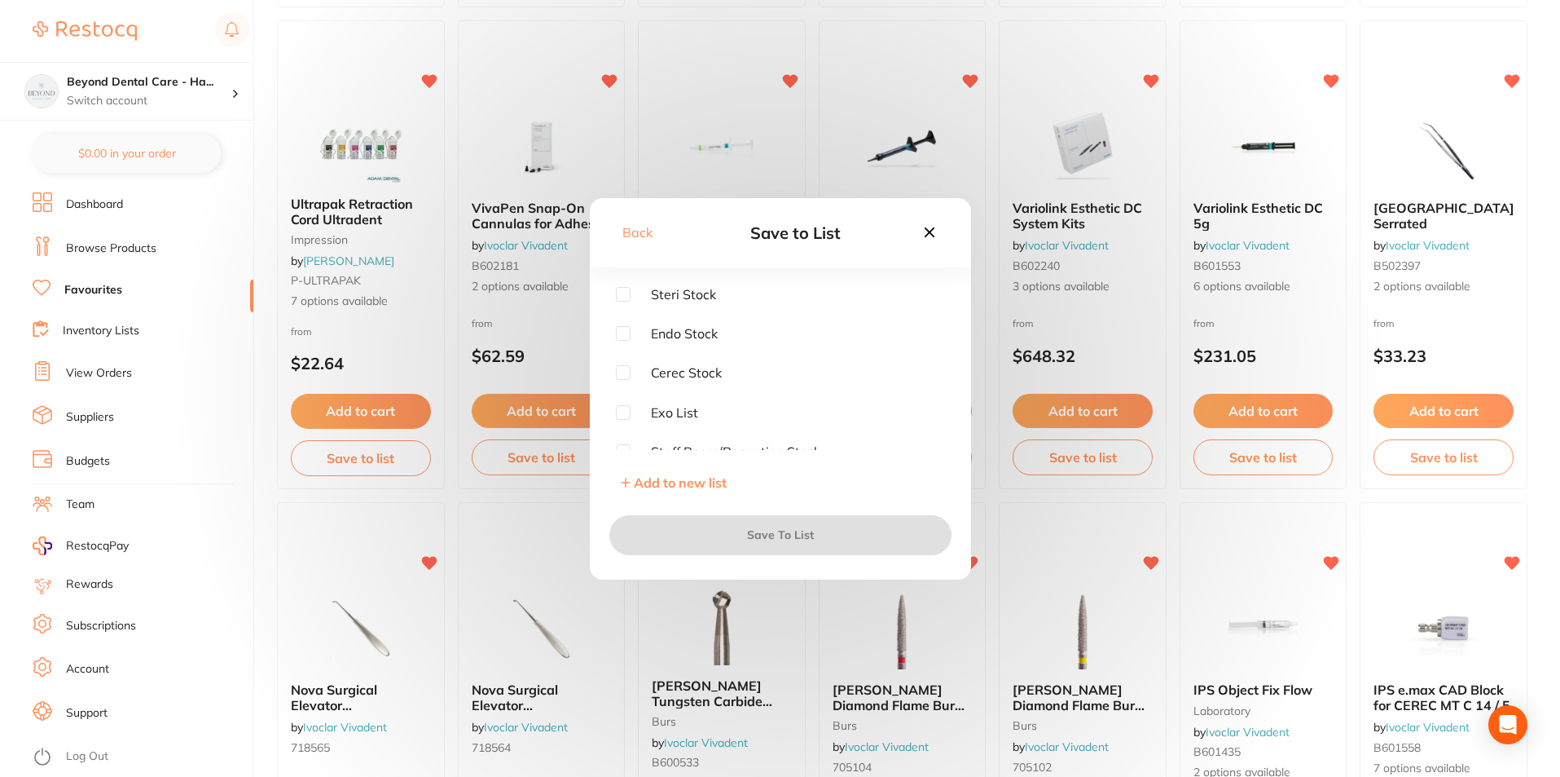
click at [927, 223] on icon at bounding box center [930, 232] width 18 height 18
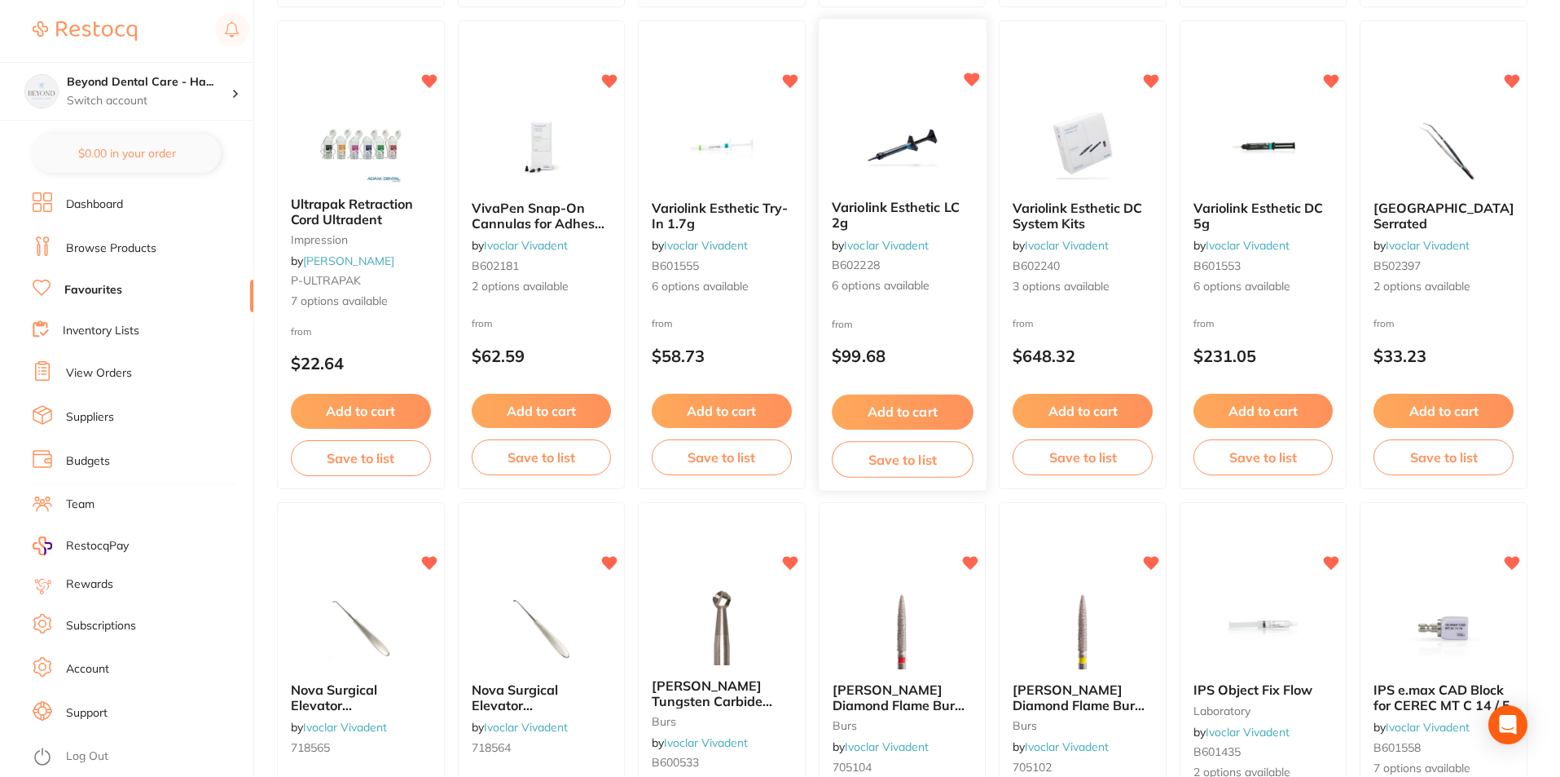
click at [867, 461] on button "Save to list" at bounding box center [902, 459] width 141 height 37
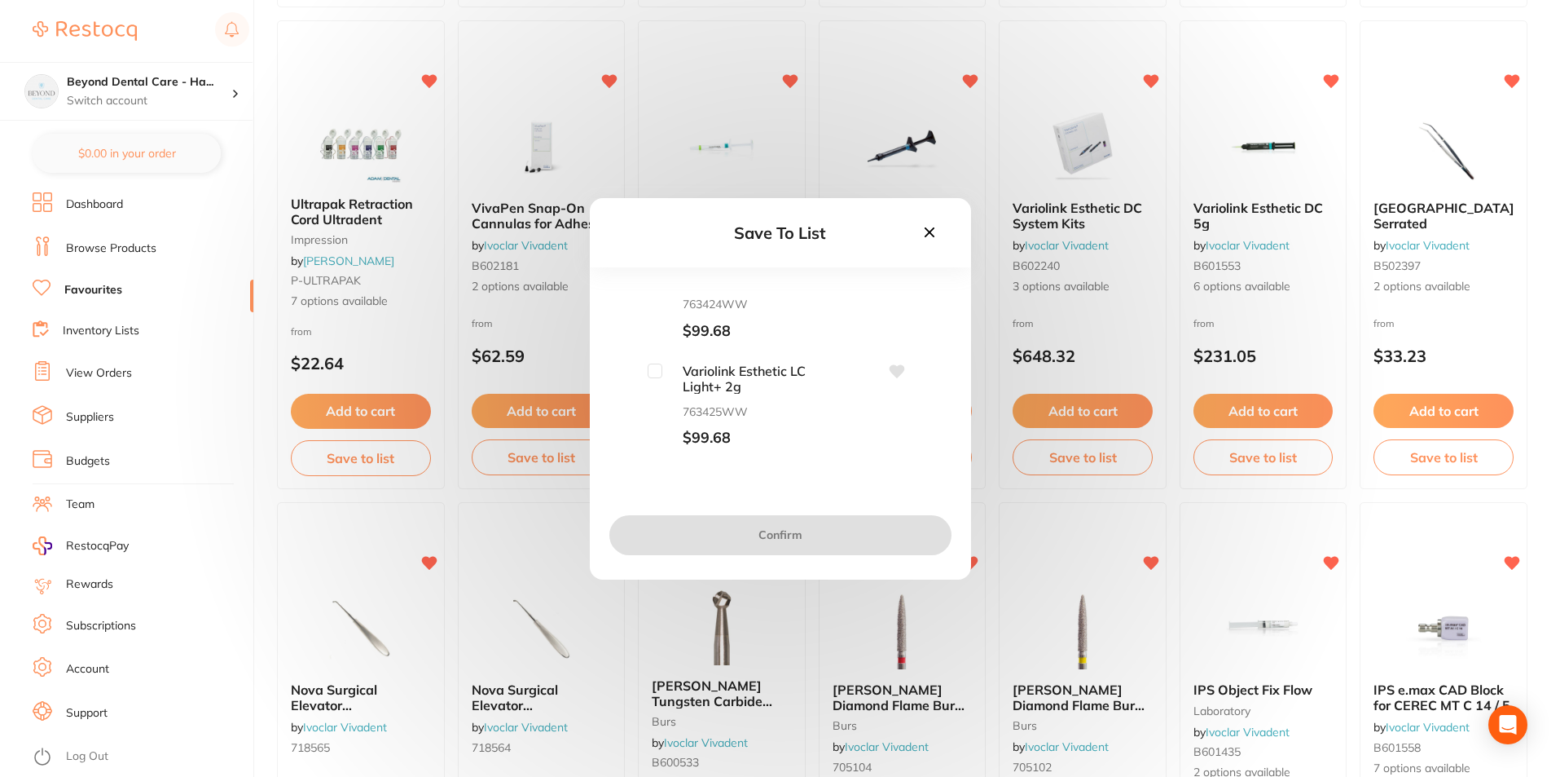
scroll to position [163, 0]
click at [652, 345] on input "checkbox" at bounding box center [655, 345] width 15 height 15
checkbox input "true"
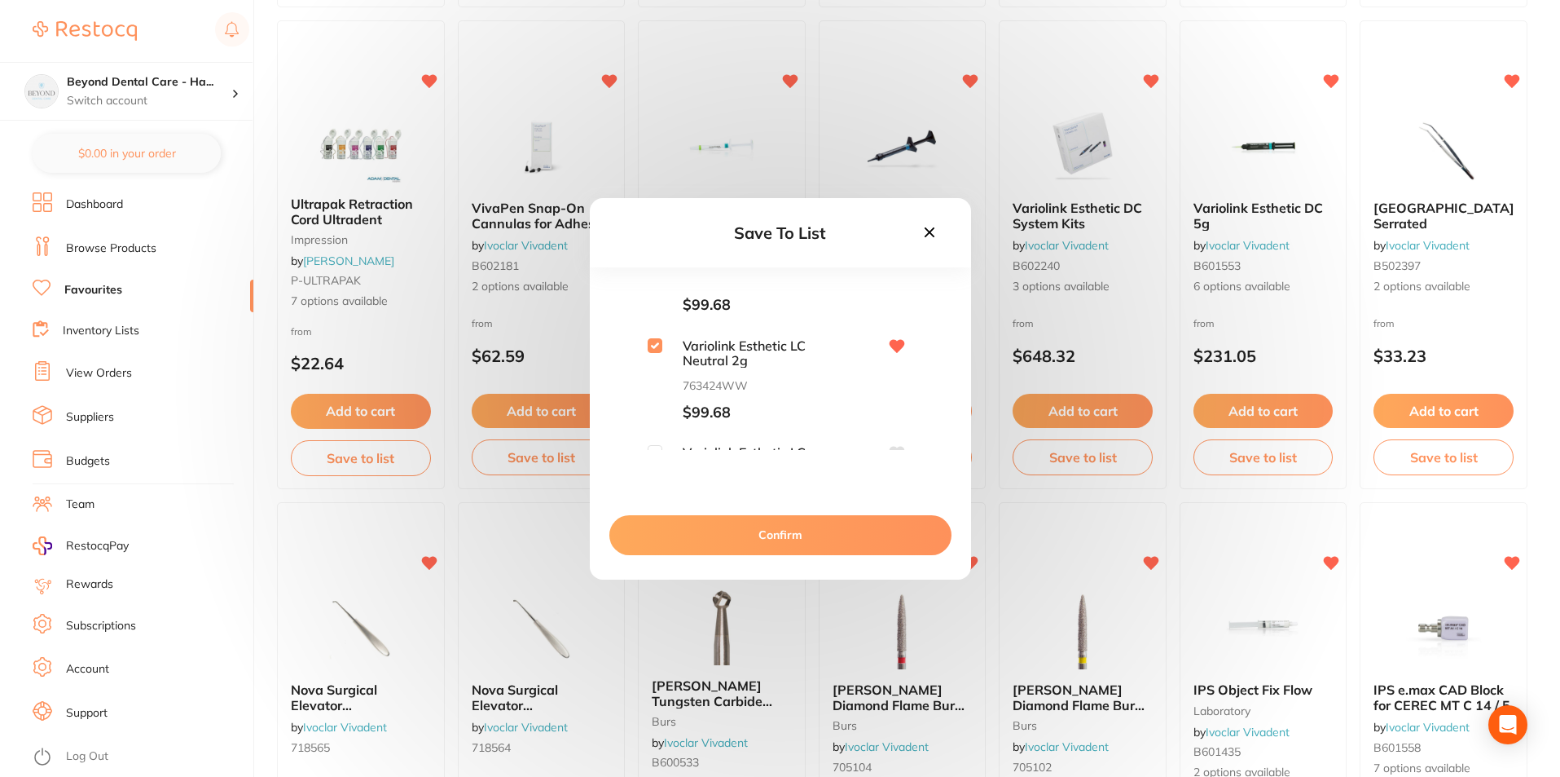
click at [731, 530] on button "Confirm" at bounding box center [781, 534] width 342 height 39
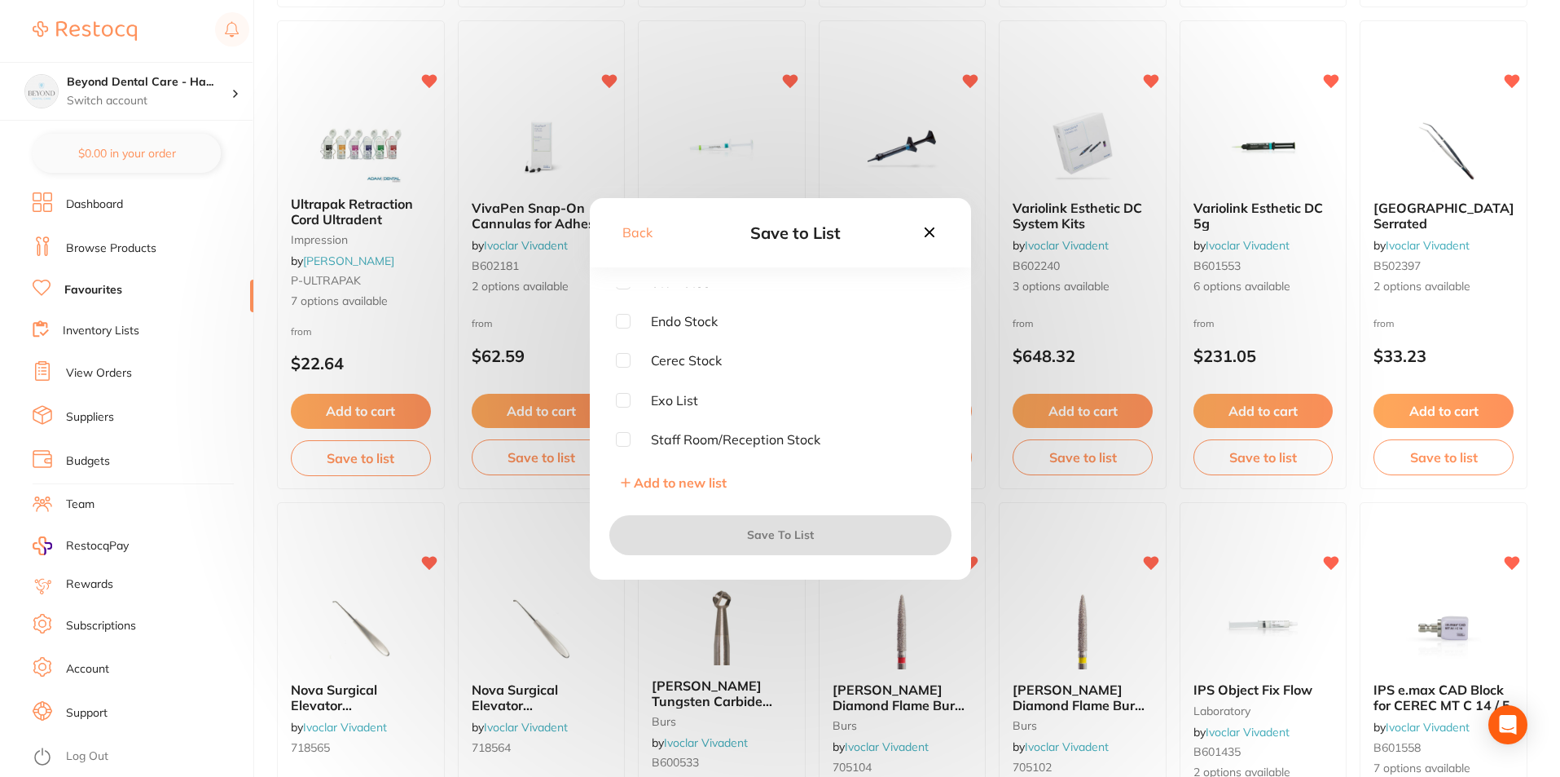
scroll to position [12, 0]
click at [927, 228] on icon at bounding box center [930, 232] width 18 height 18
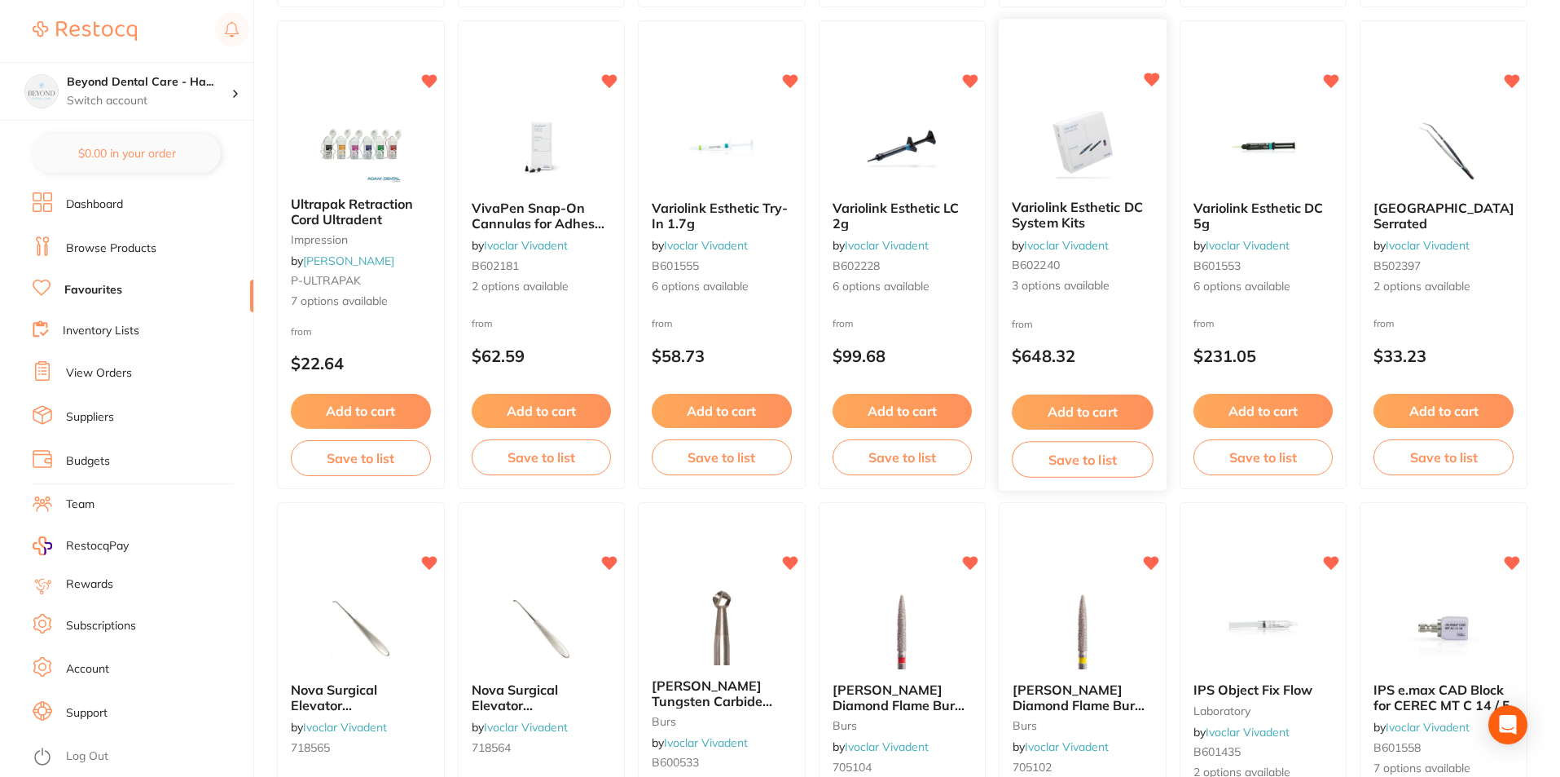
click at [1085, 458] on button "Save to list" at bounding box center [1082, 459] width 141 height 37
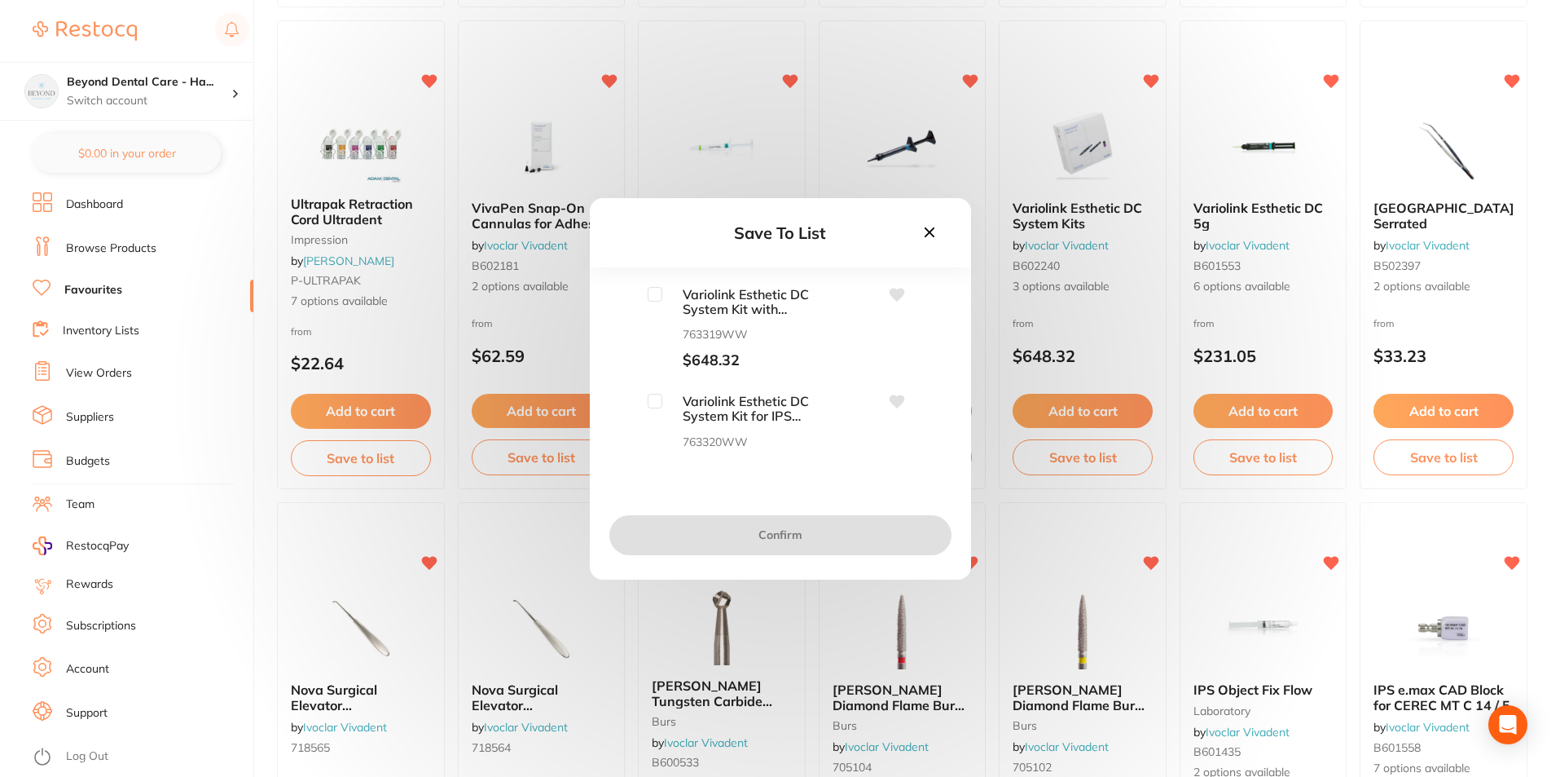
scroll to position [134, 0]
click at [655, 372] on input "checkbox" at bounding box center [655, 374] width 15 height 15
checkbox input "true"
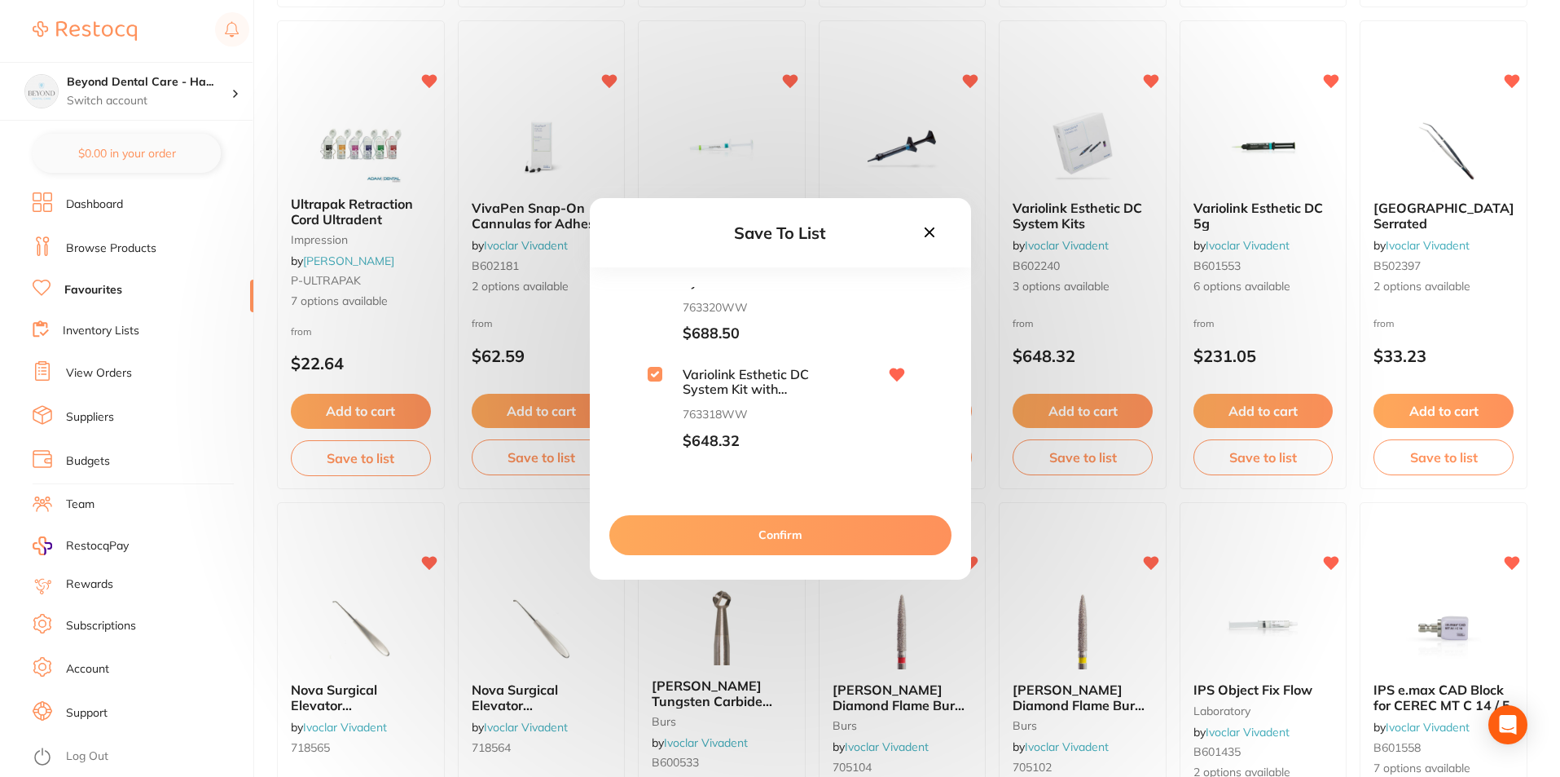
click at [753, 530] on button "Confirm" at bounding box center [781, 534] width 342 height 39
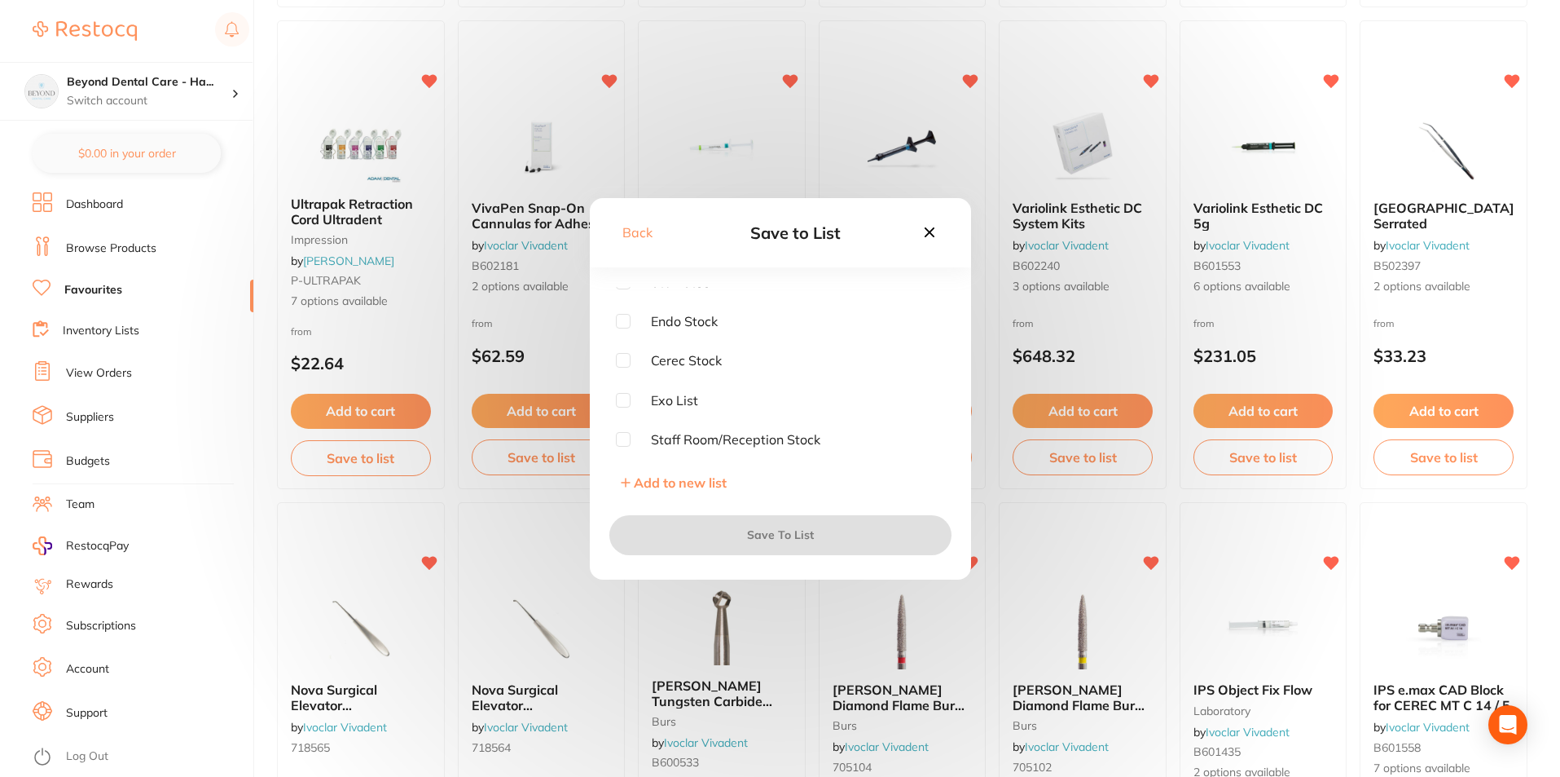
scroll to position [12, 0]
click at [930, 230] on icon at bounding box center [930, 232] width 18 height 18
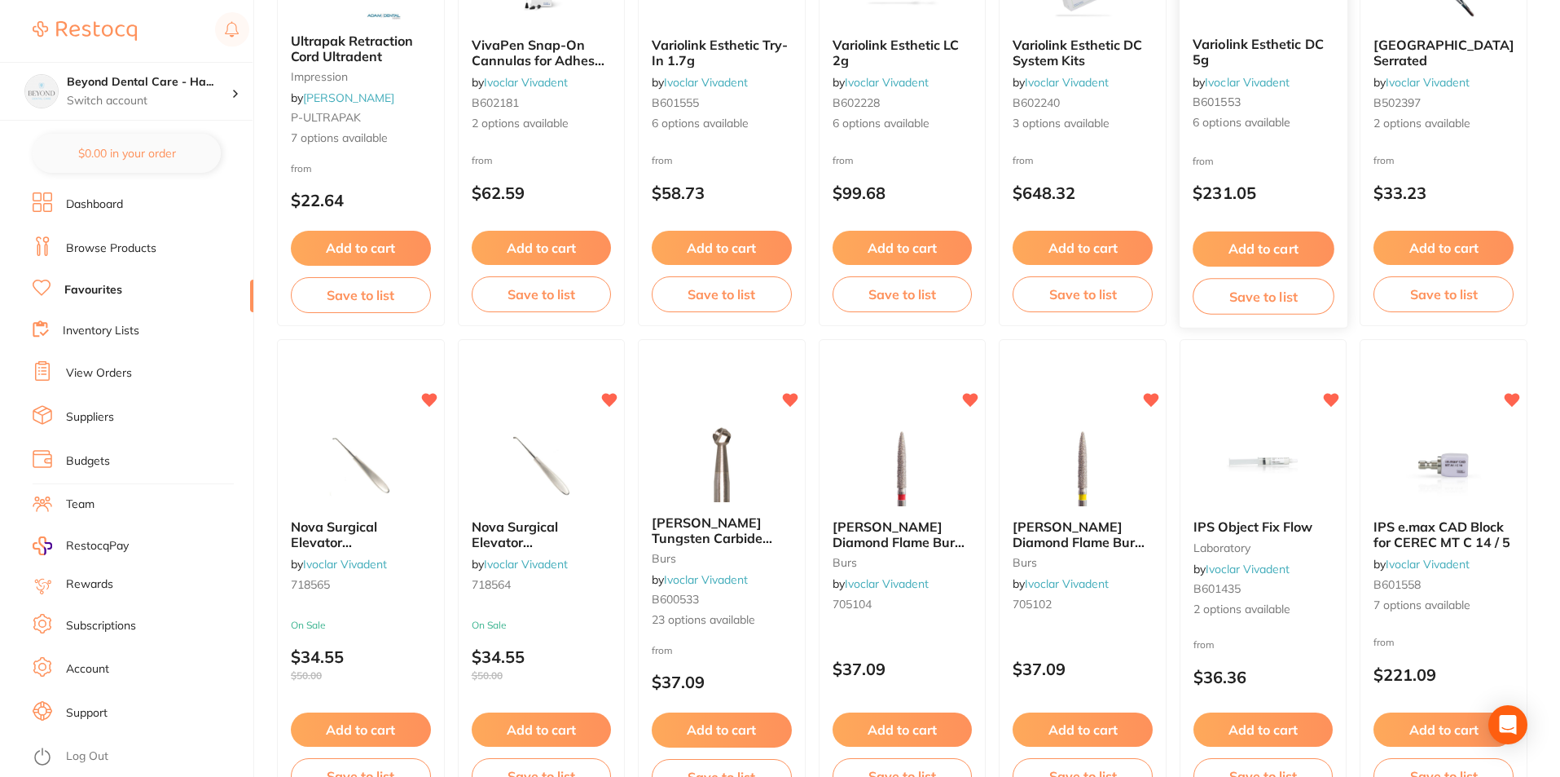
scroll to position [733, 0]
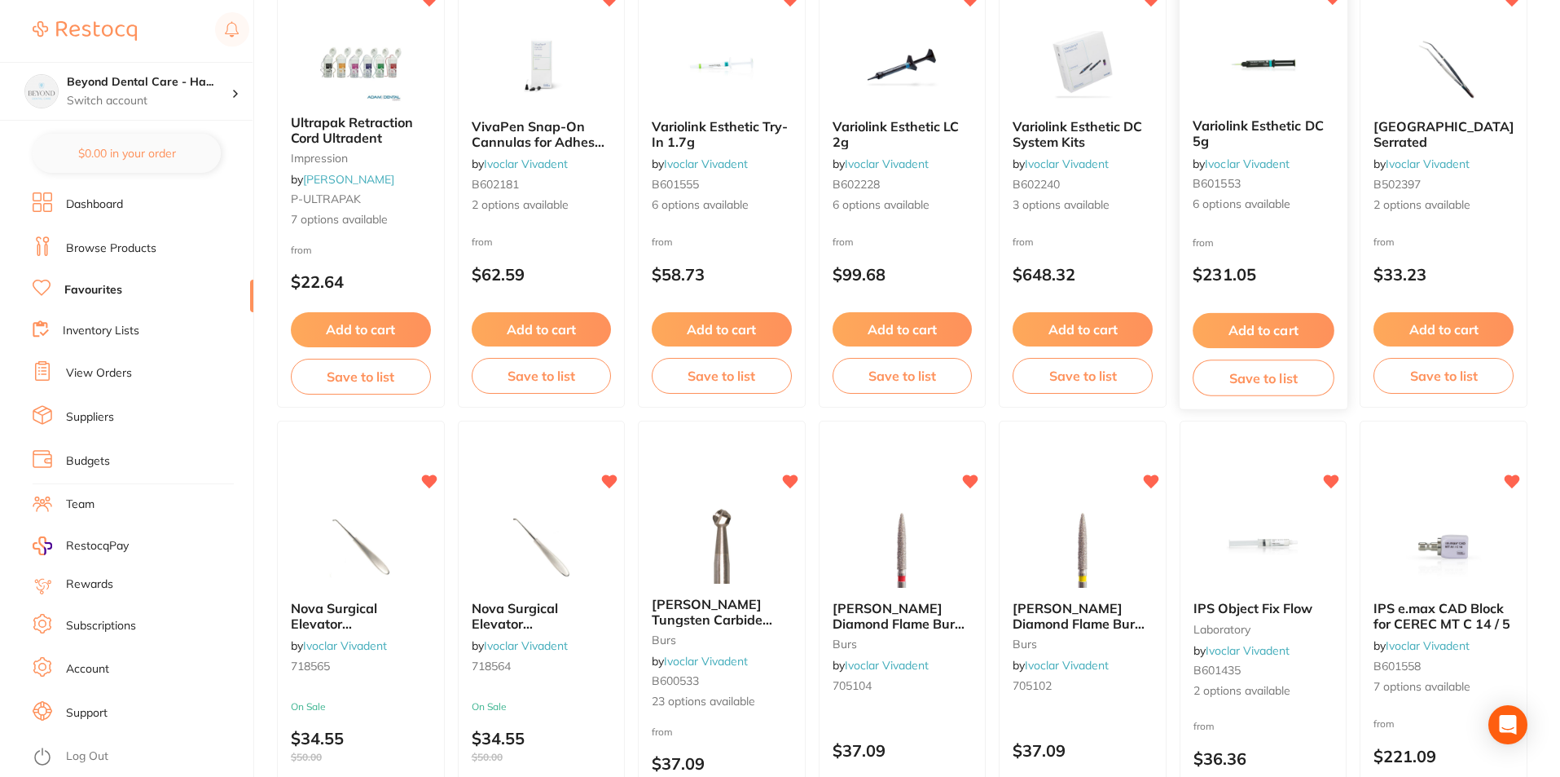
click at [1257, 377] on button "Save to list" at bounding box center [1263, 377] width 141 height 37
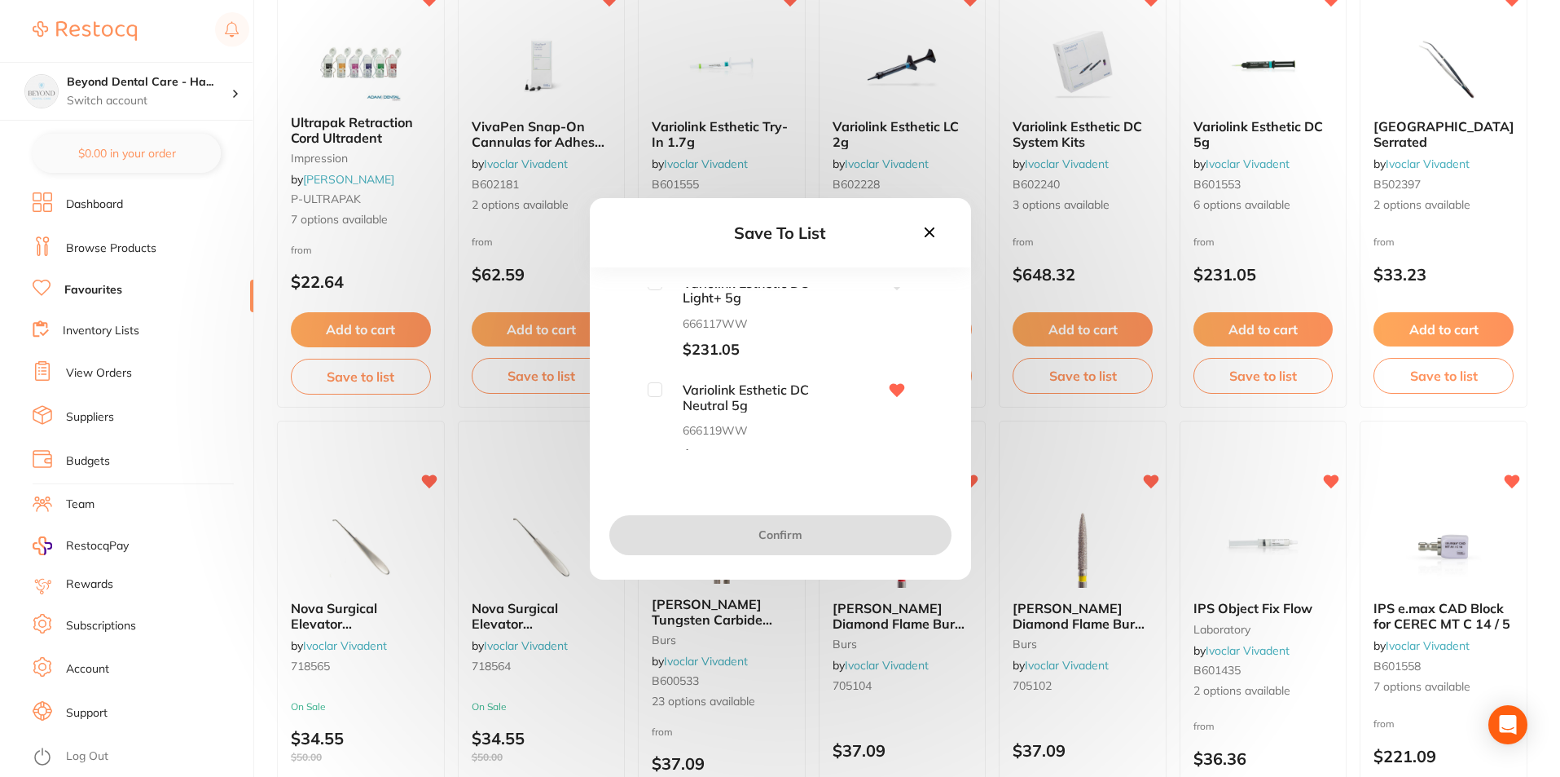
scroll to position [455, 0]
click at [653, 377] on input "checkbox" at bounding box center [655, 374] width 15 height 15
checkbox input "true"
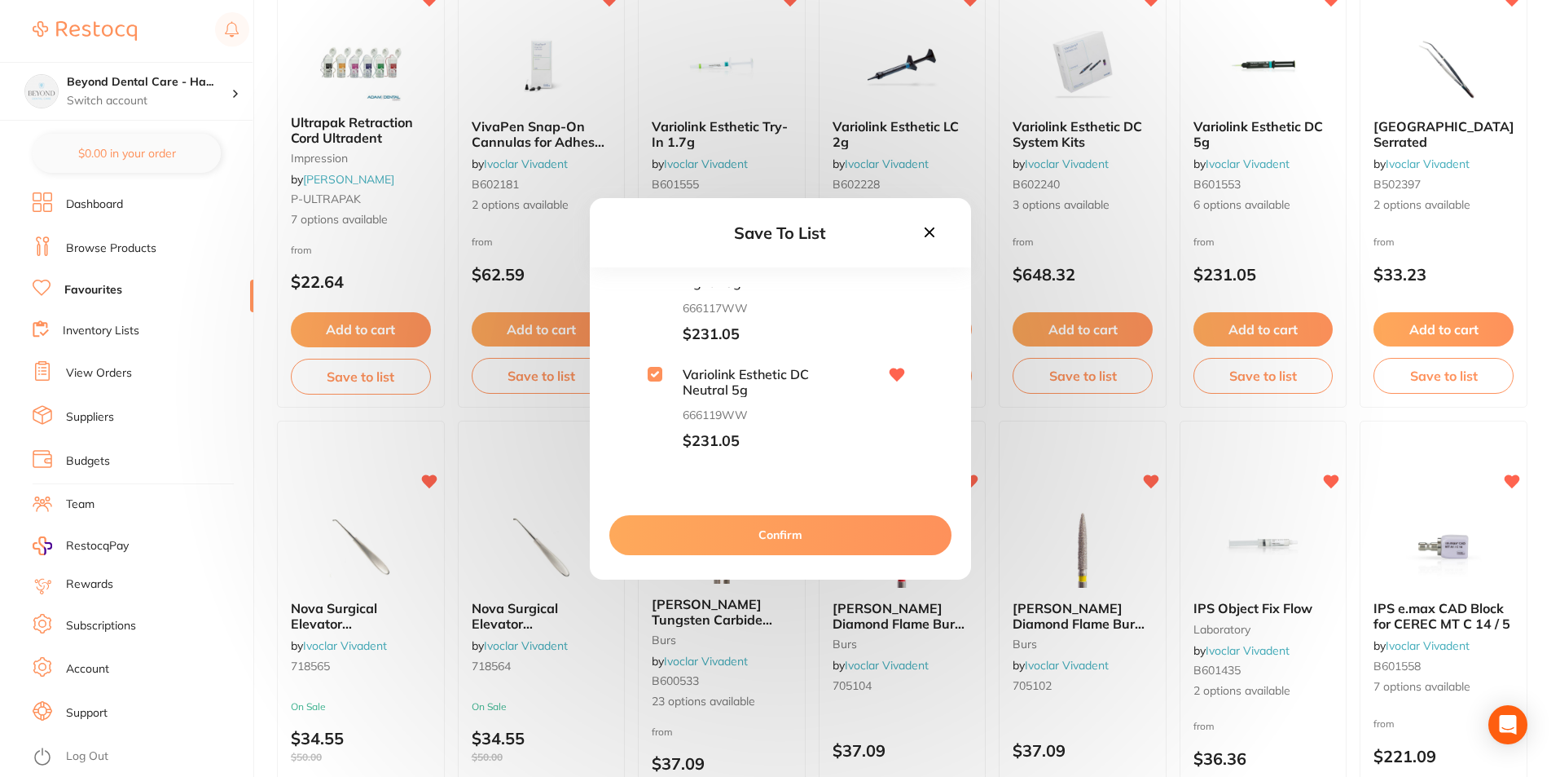
click at [723, 538] on button "Confirm" at bounding box center [781, 534] width 342 height 39
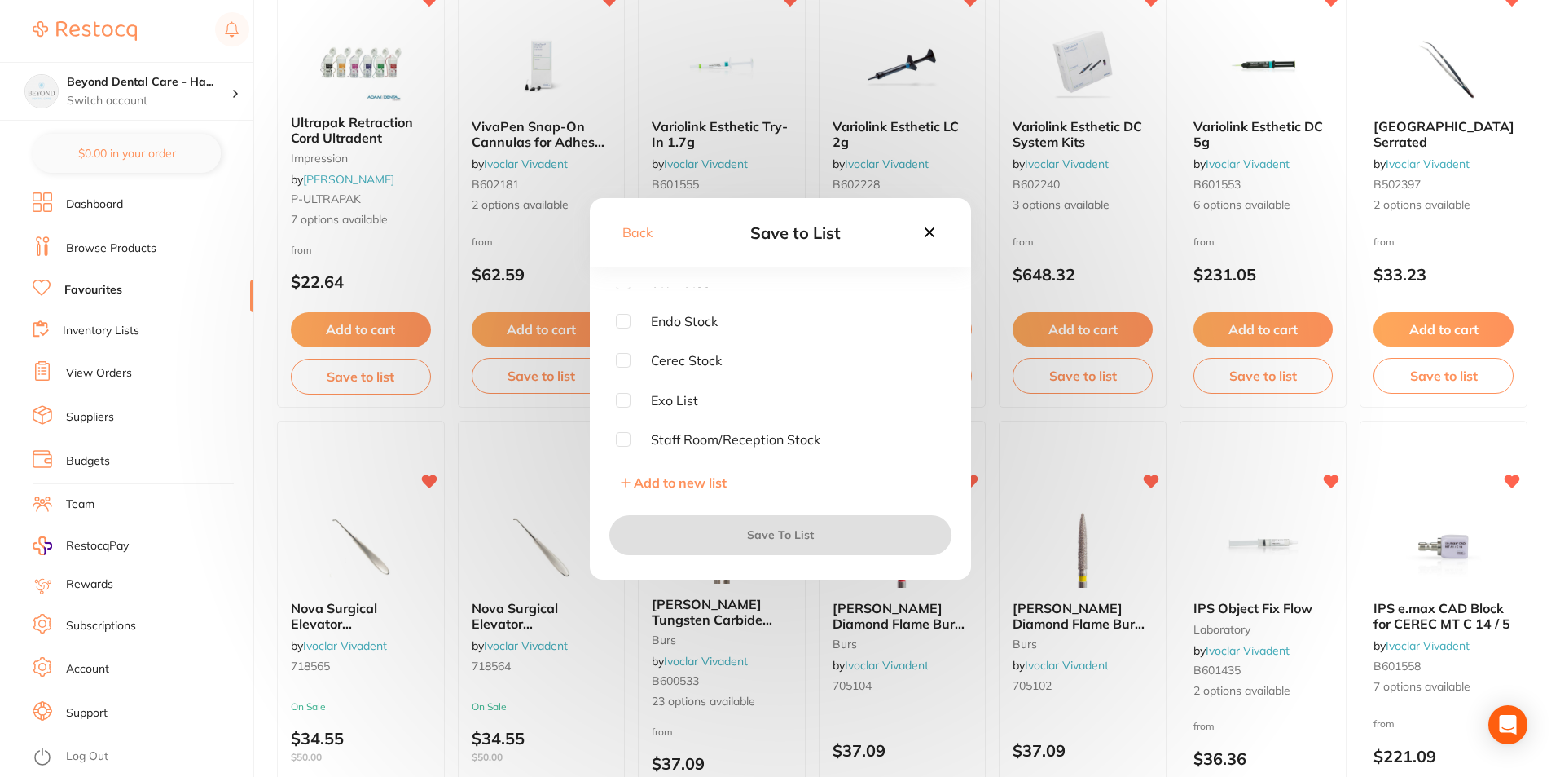
scroll to position [12, 0]
click at [623, 366] on input "checkbox" at bounding box center [623, 360] width 15 height 15
checkbox input "true"
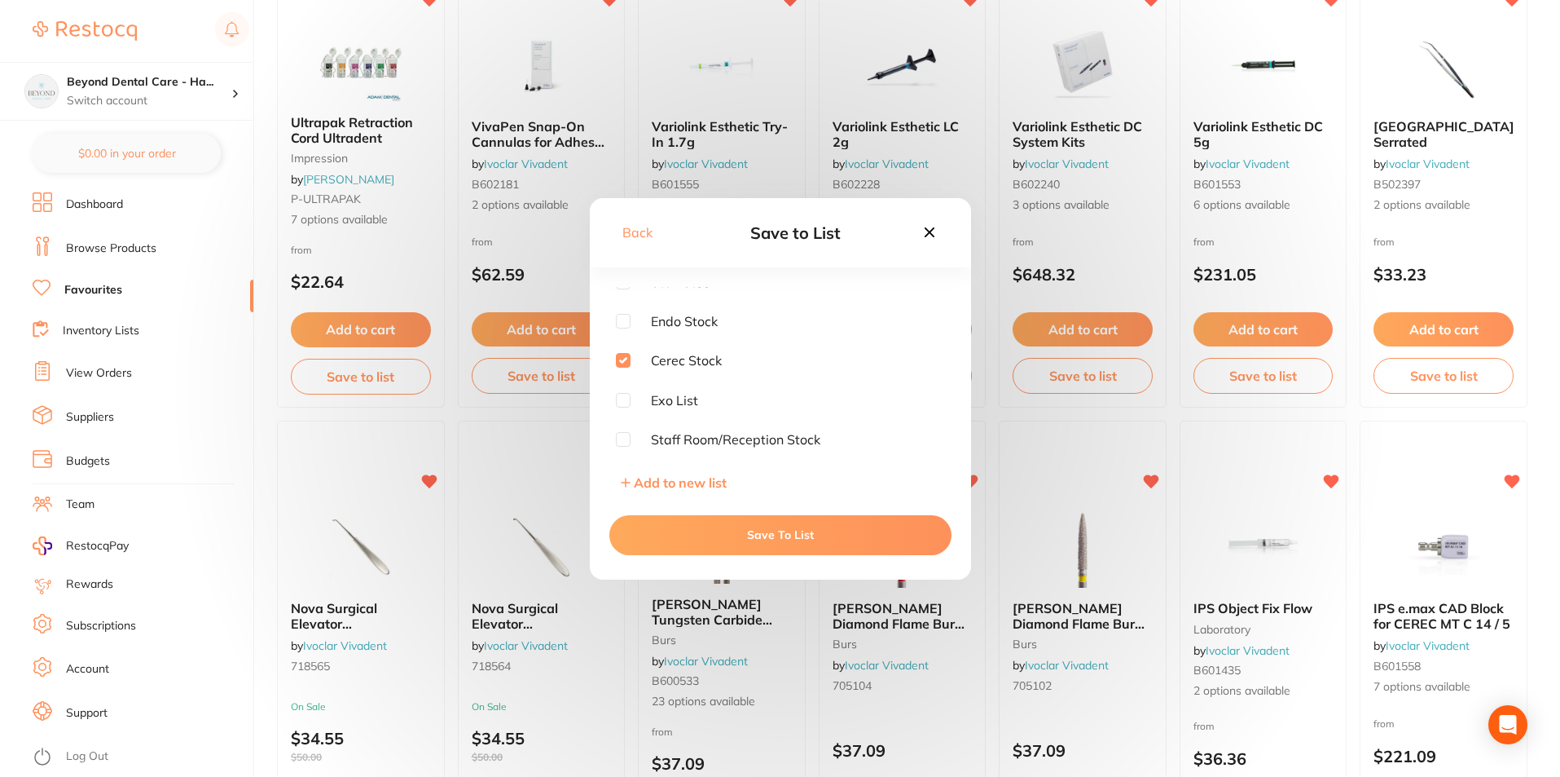
click at [726, 536] on button "Save To List" at bounding box center [781, 534] width 342 height 39
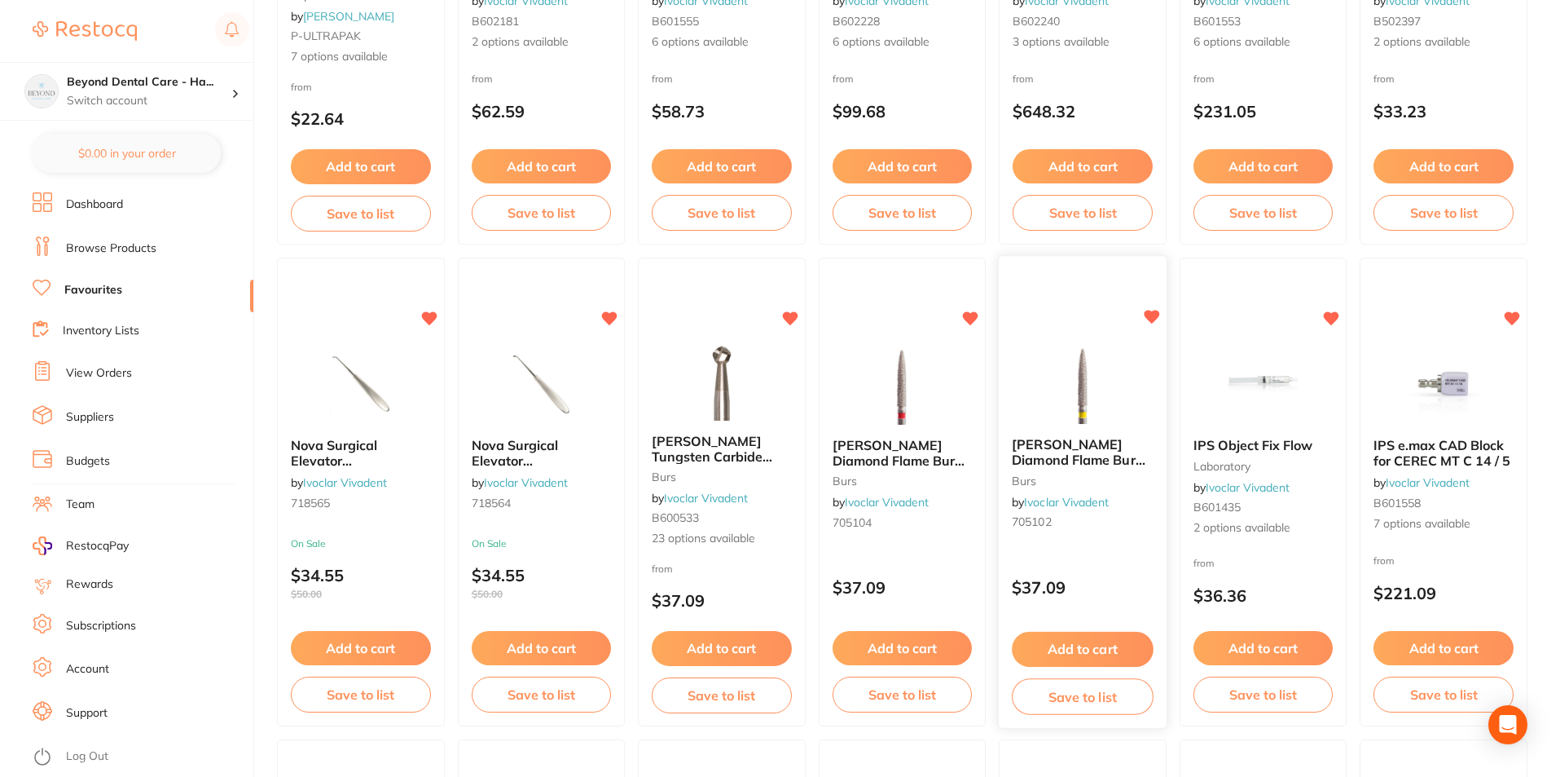
scroll to position [978, 0]
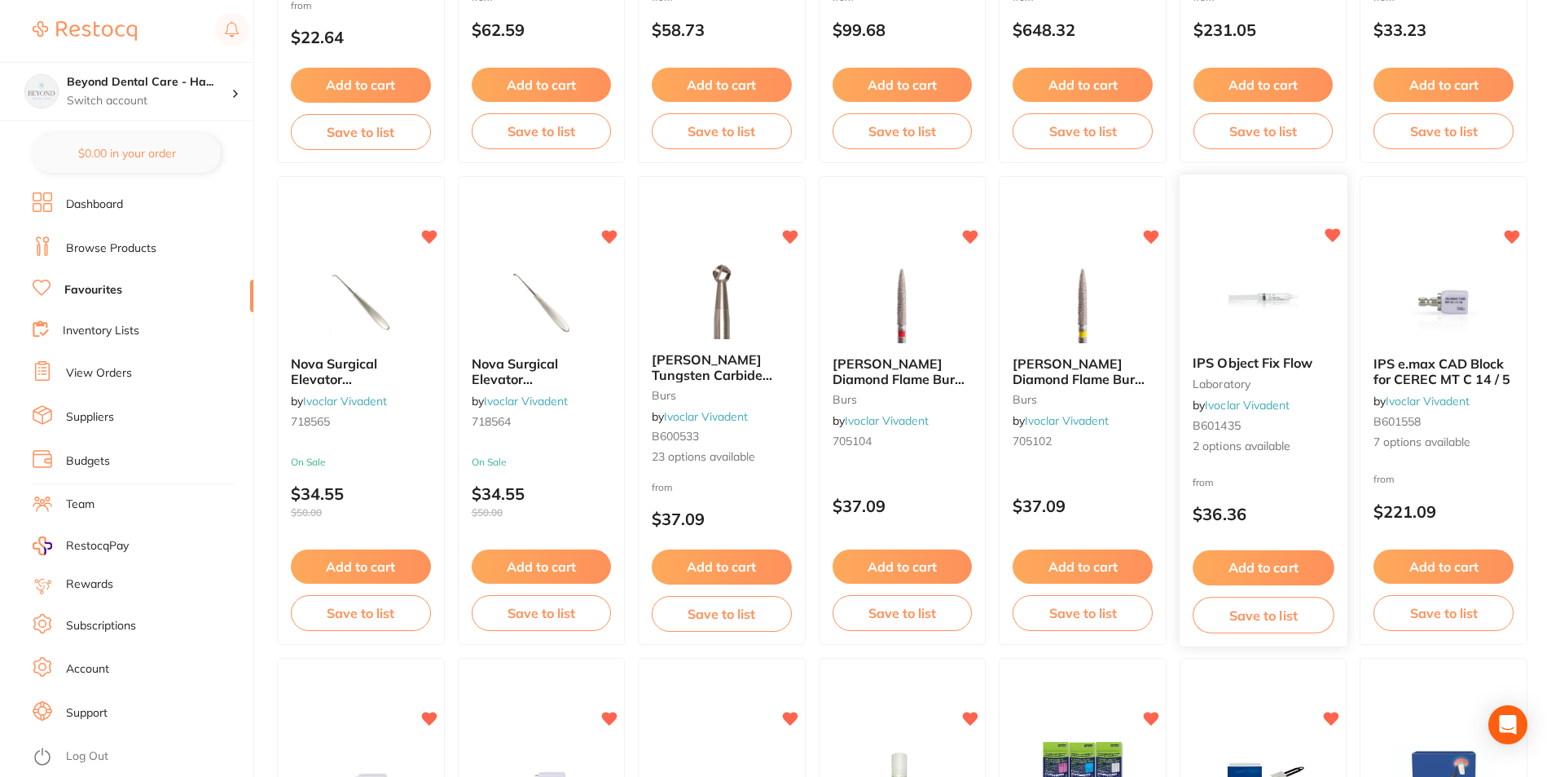
click at [1292, 619] on button "Save to list" at bounding box center [1263, 614] width 141 height 37
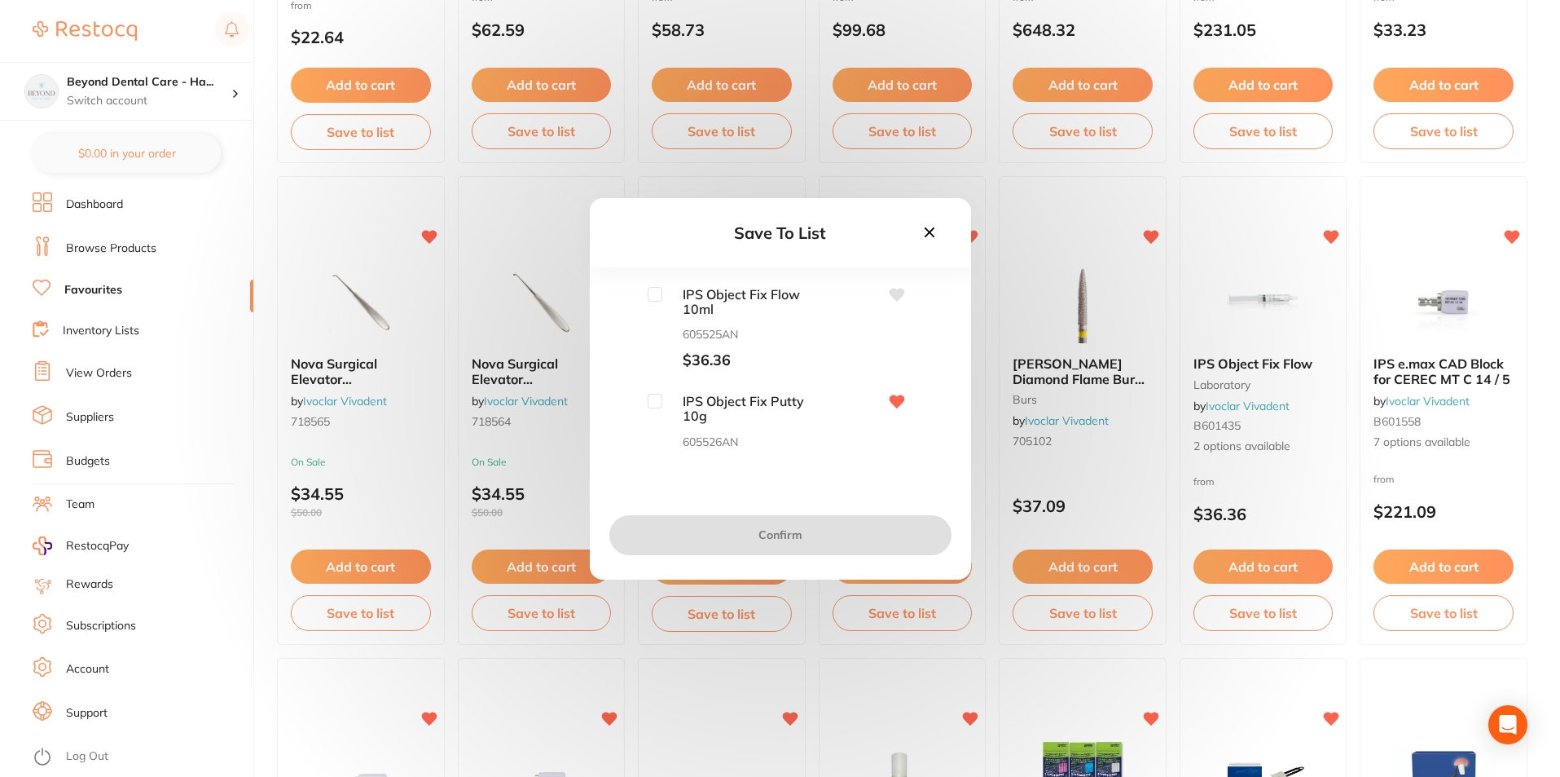
click at [649, 401] on input "checkbox" at bounding box center [655, 401] width 15 height 15
checkbox input "true"
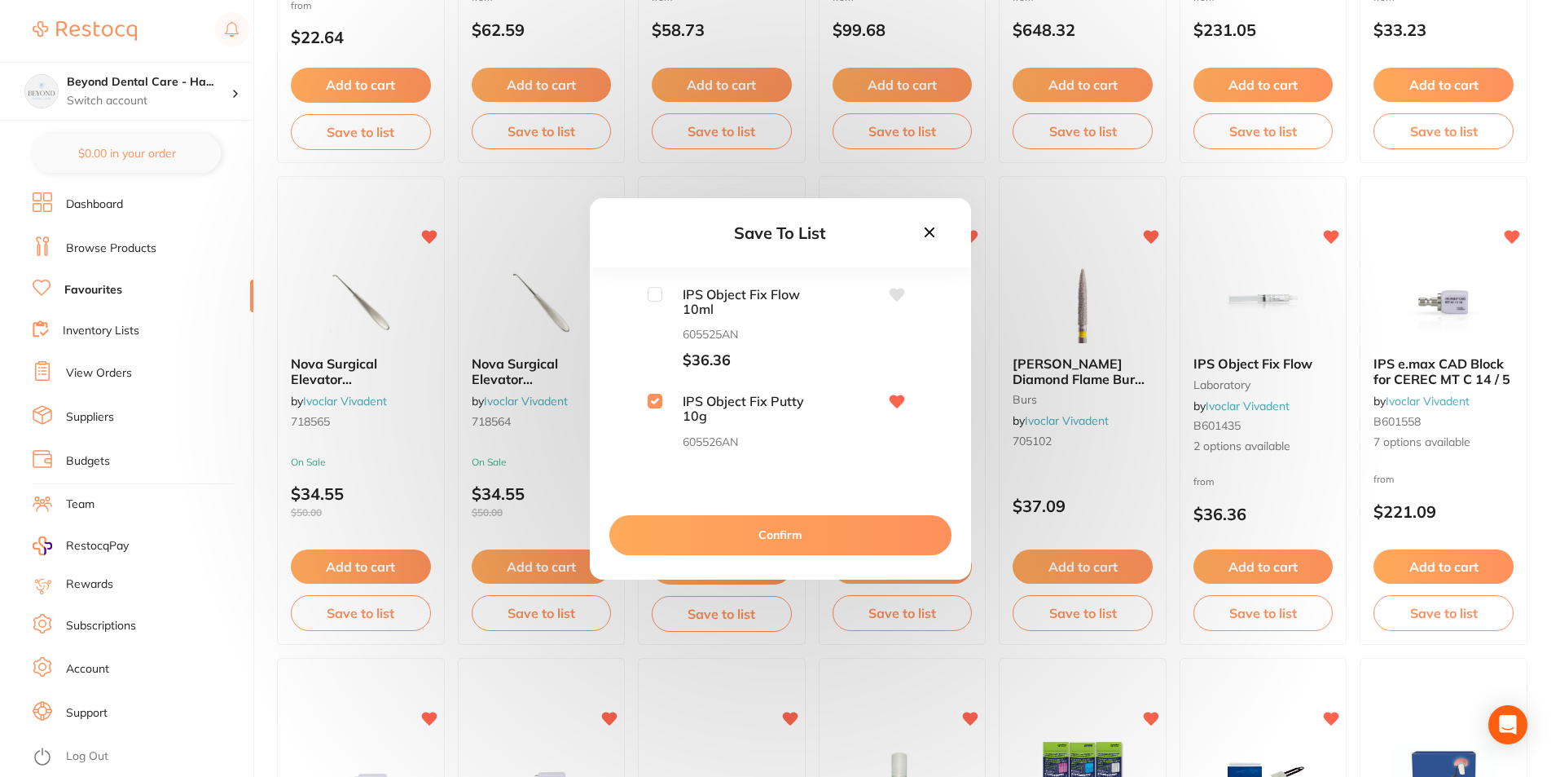
click at [722, 525] on button "Confirm" at bounding box center [781, 534] width 342 height 39
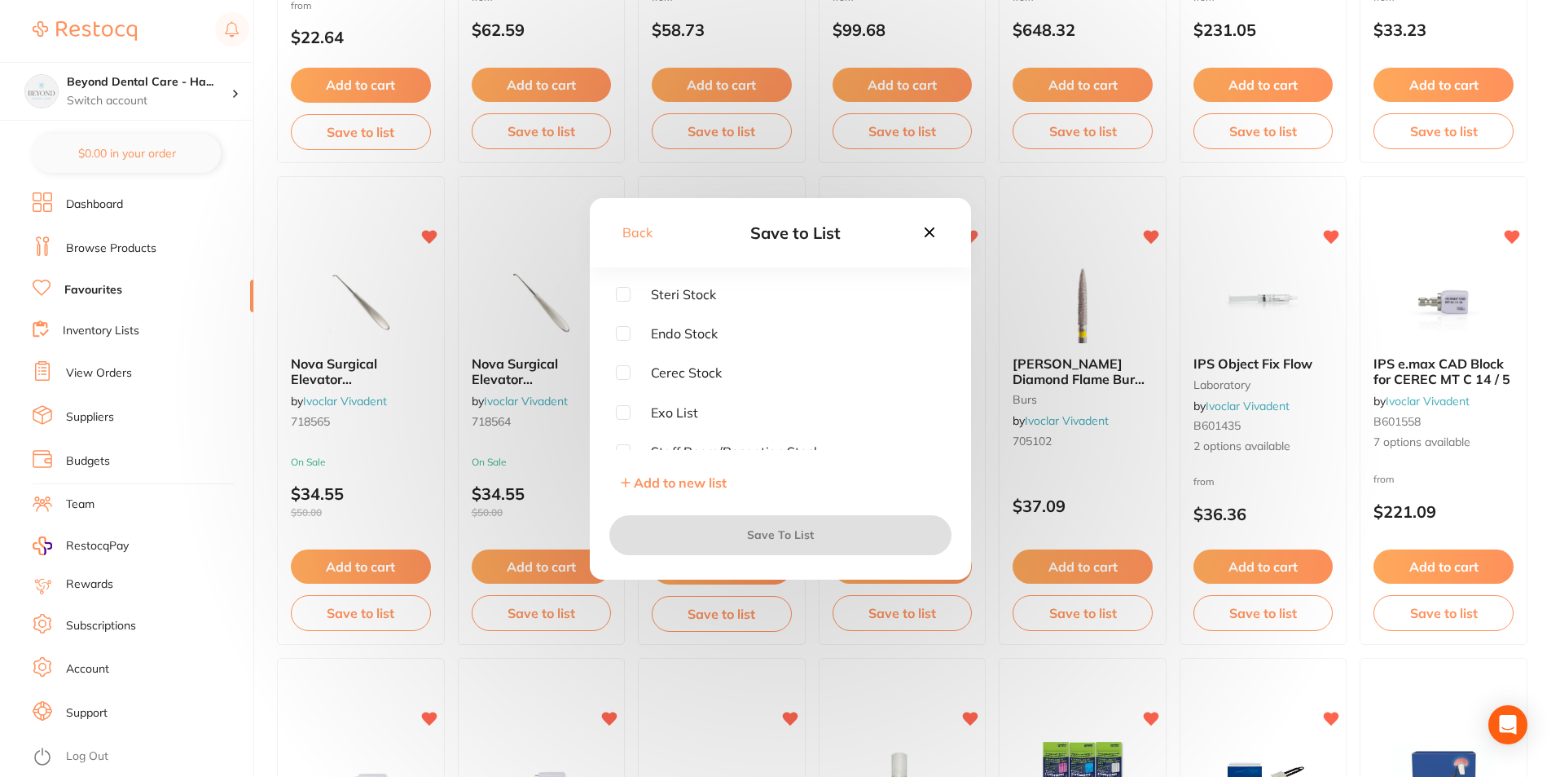
click at [623, 368] on input "checkbox" at bounding box center [623, 372] width 15 height 15
checkbox input "true"
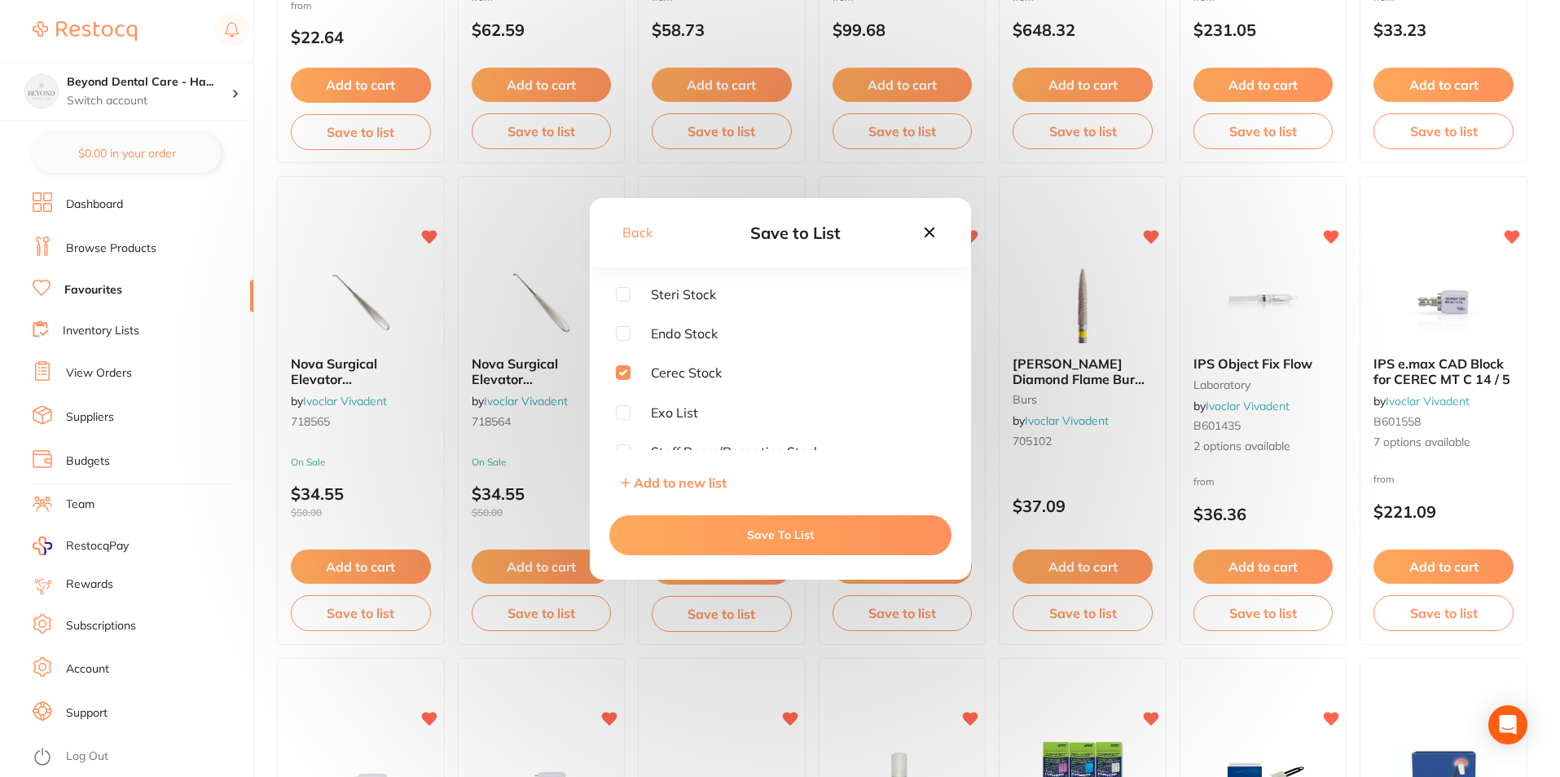
click at [709, 528] on button "Save To List" at bounding box center [781, 534] width 342 height 39
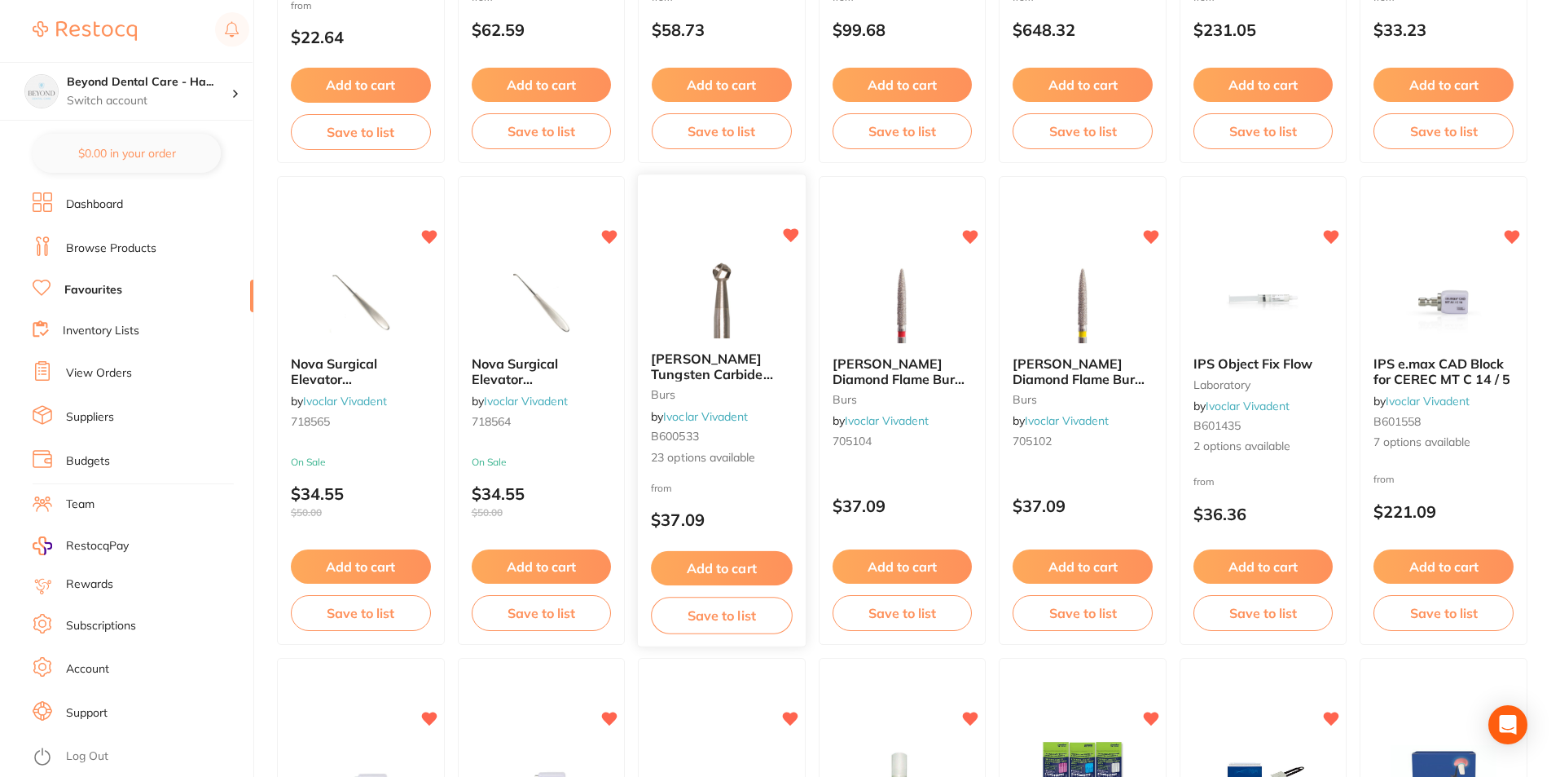
click at [739, 623] on button "Save to list" at bounding box center [721, 615] width 141 height 37
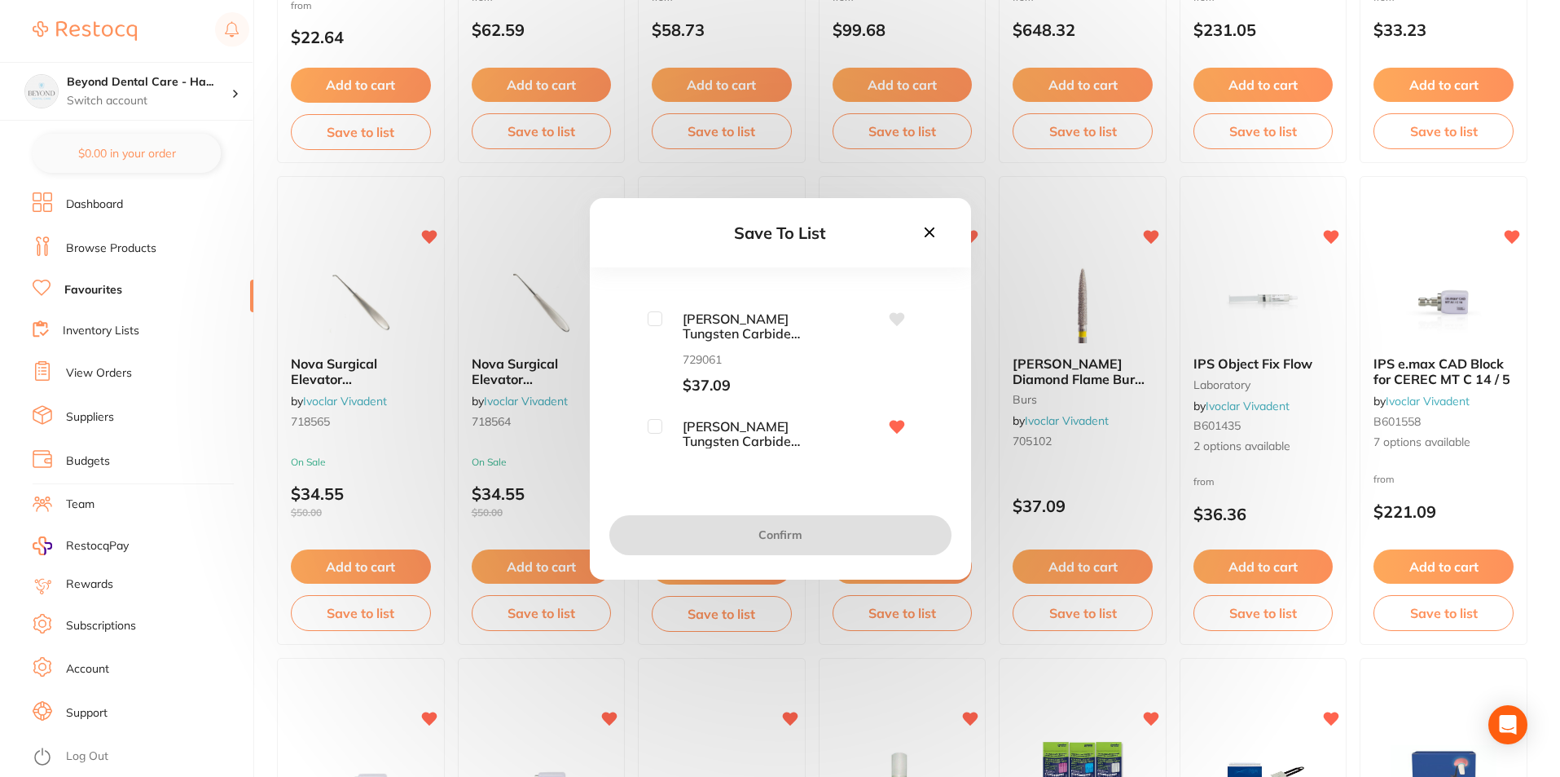
scroll to position [81, 0]
click at [658, 422] on input "checkbox" at bounding box center [655, 427] width 15 height 15
checkbox input "true"
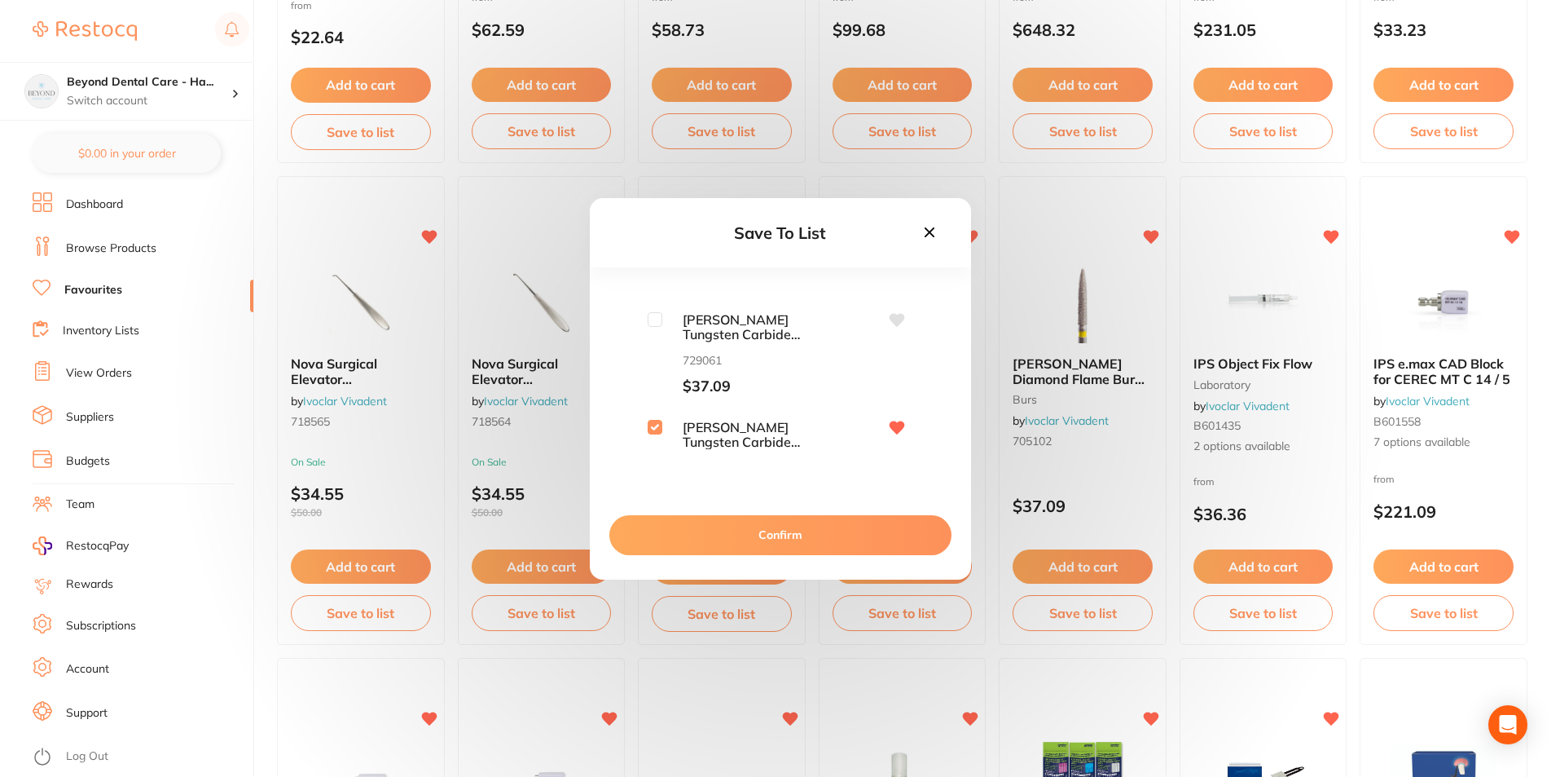
click at [719, 528] on button "Confirm" at bounding box center [781, 534] width 342 height 39
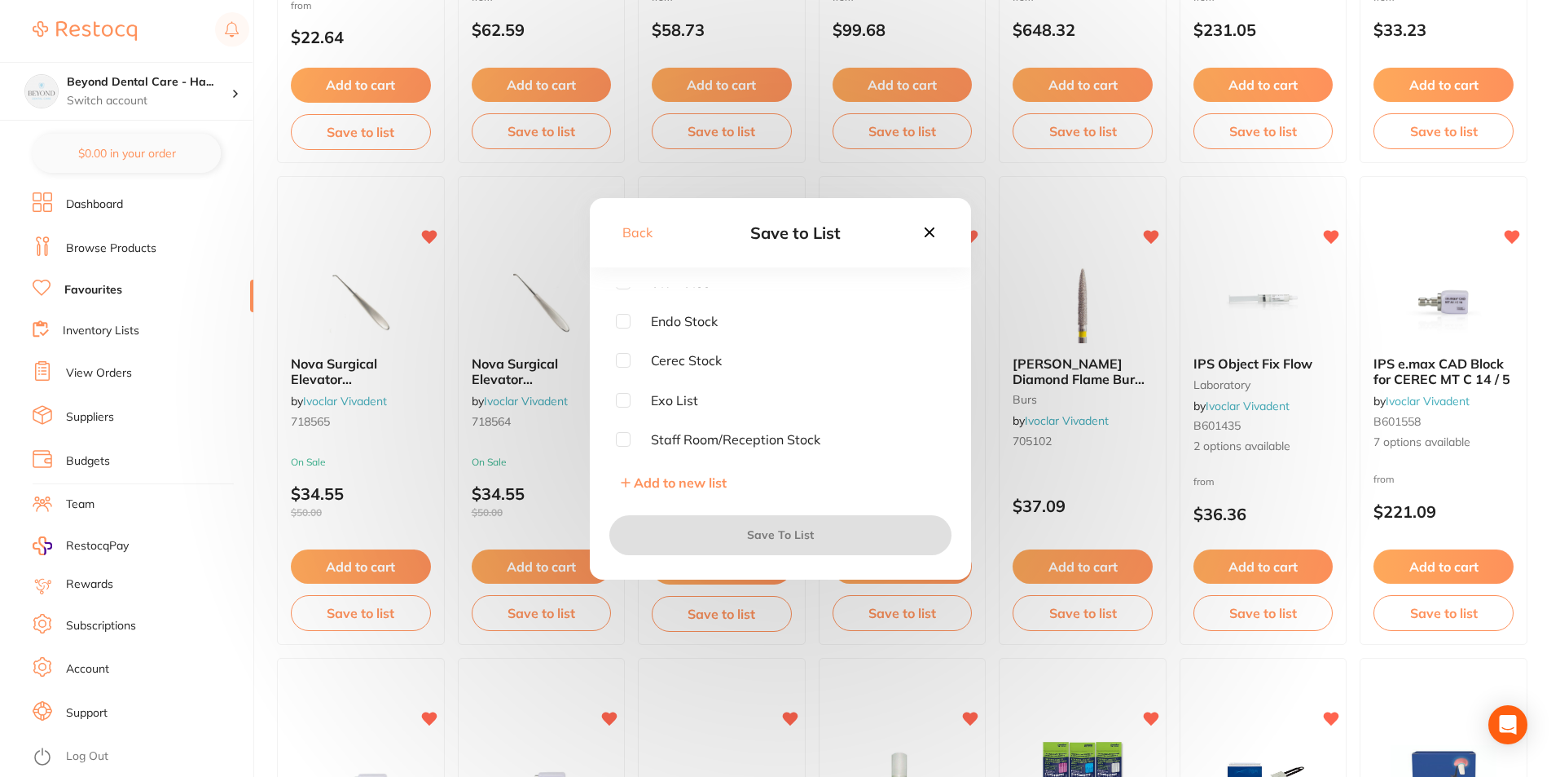
scroll to position [0, 0]
click at [627, 293] on input "checkbox" at bounding box center [623, 294] width 15 height 15
checkbox input "true"
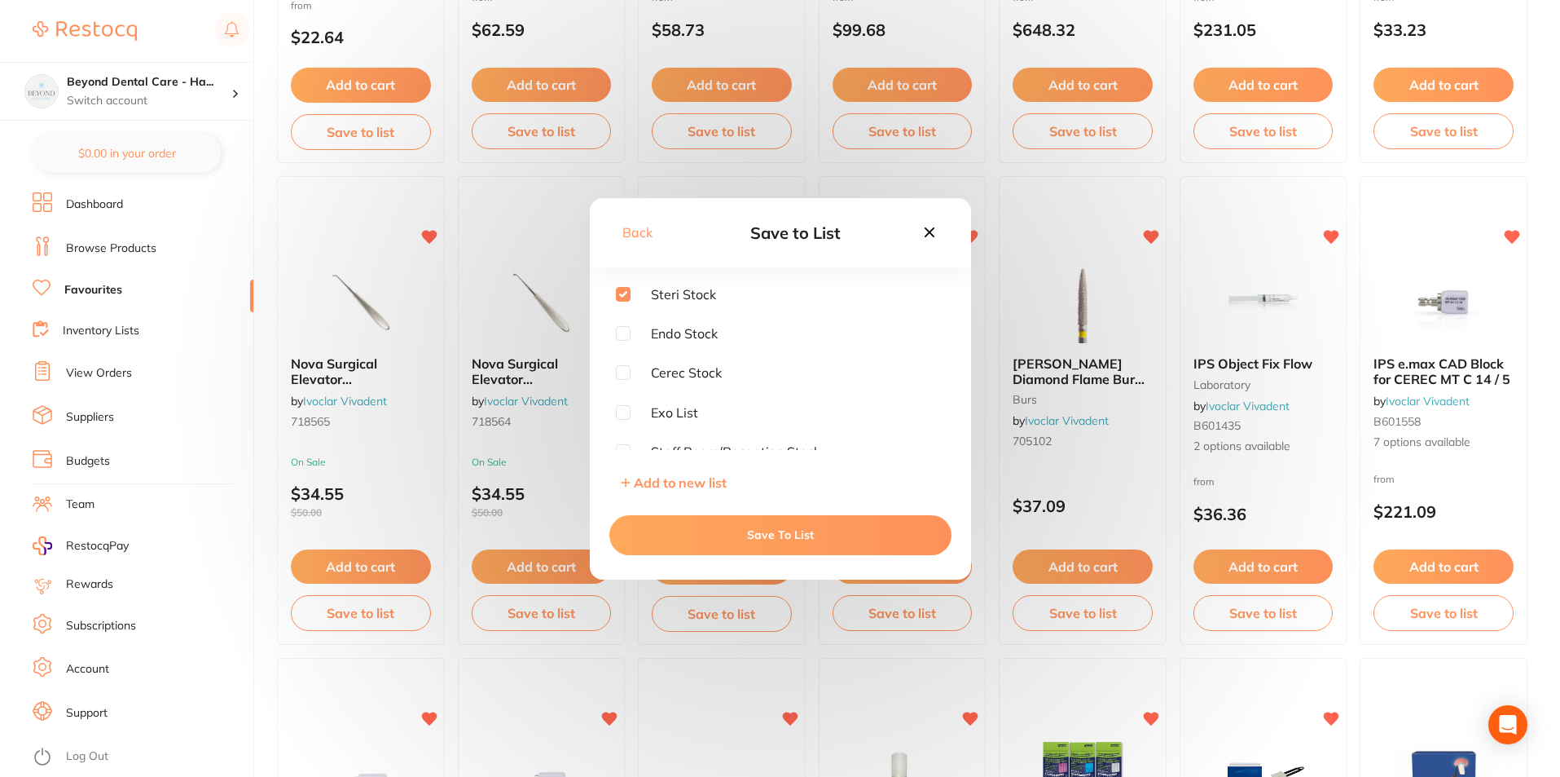
click at [729, 541] on button "Save To List" at bounding box center [781, 534] width 342 height 39
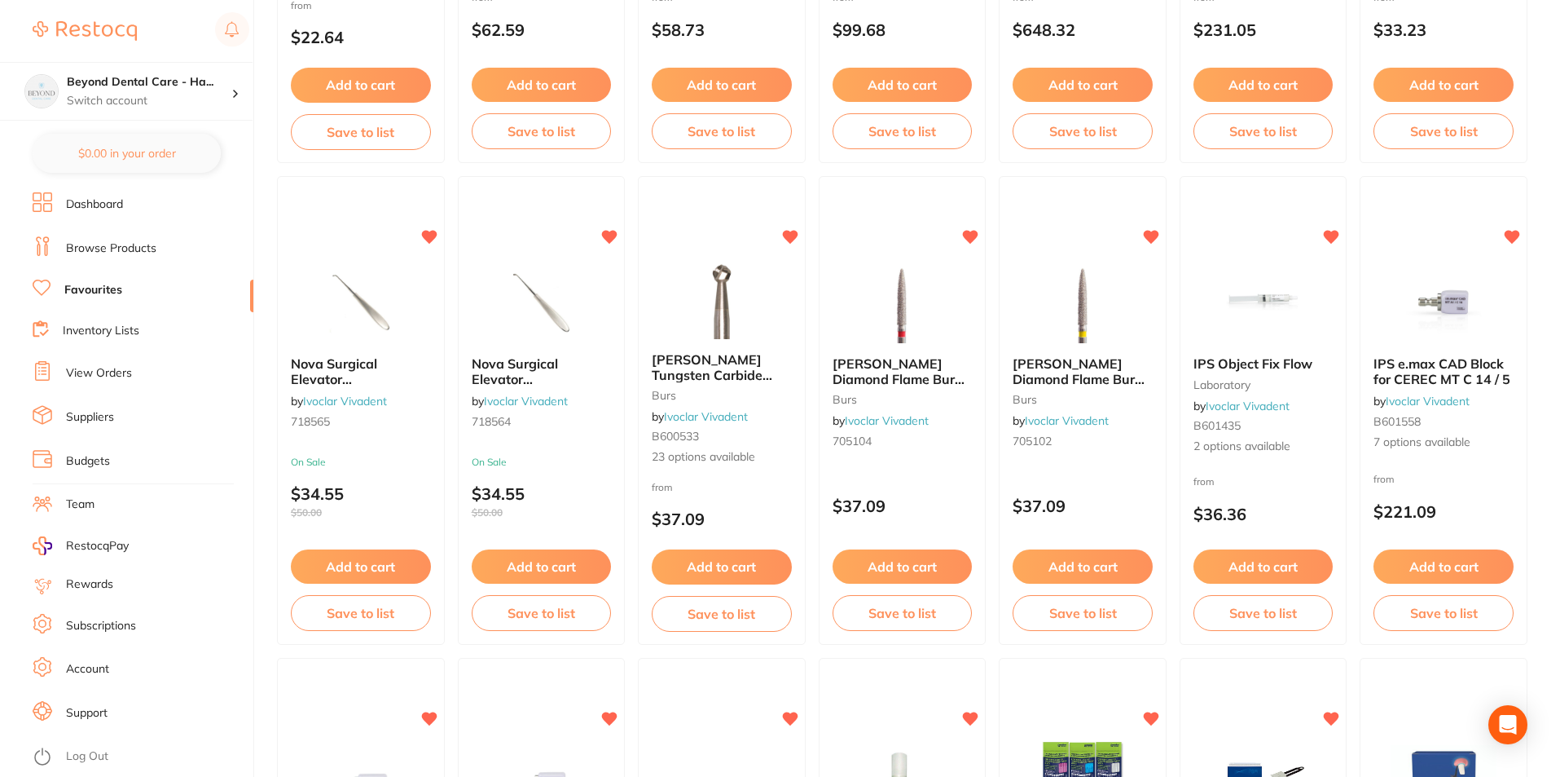
drag, startPoint x: 908, startPoint y: 619, endPoint x: 883, endPoint y: 711, distance: 95.3
click at [908, 619] on button "Save to list" at bounding box center [903, 613] width 140 height 36
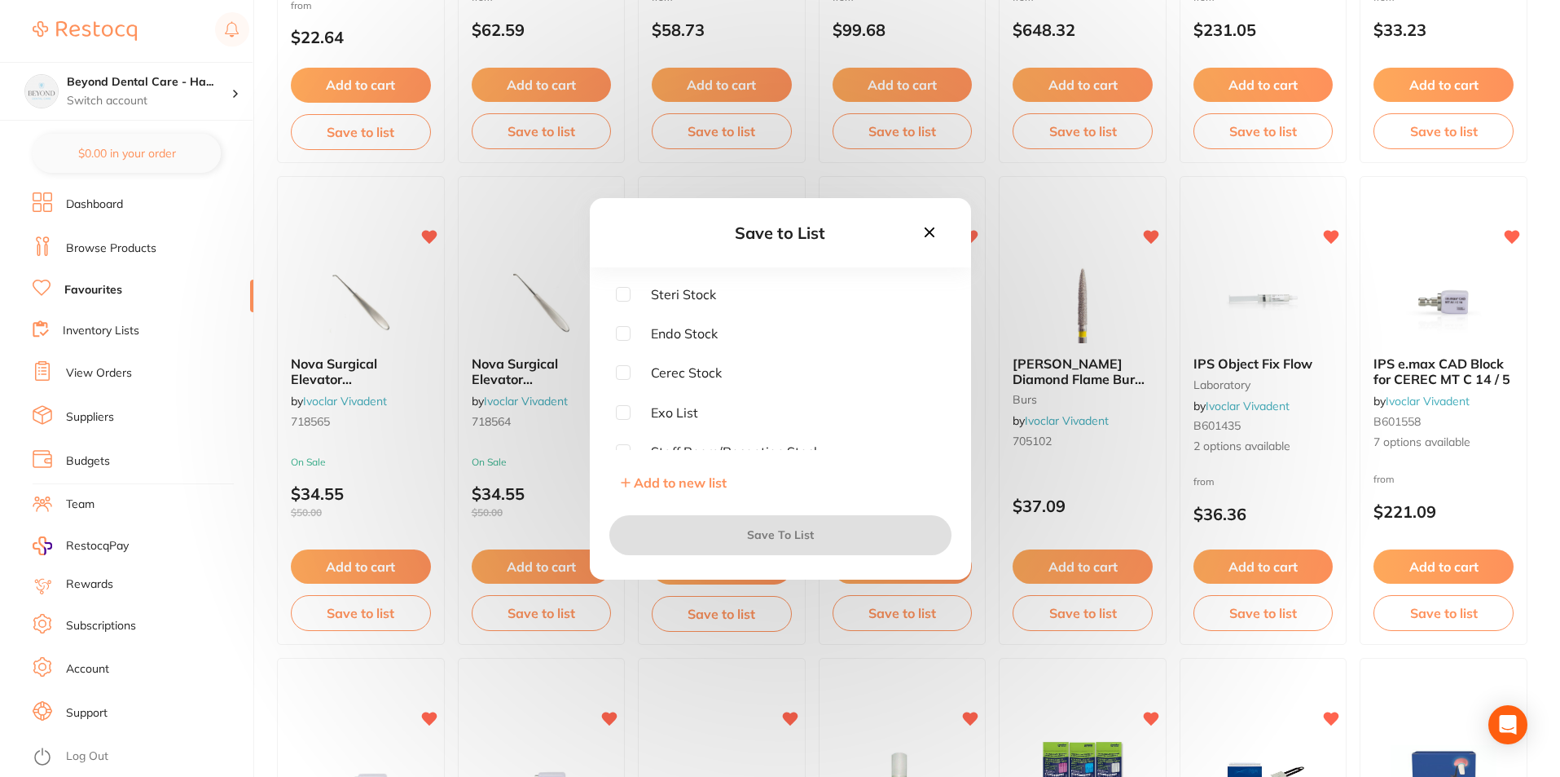
click at [617, 297] on input "checkbox" at bounding box center [623, 294] width 15 height 15
checkbox input "true"
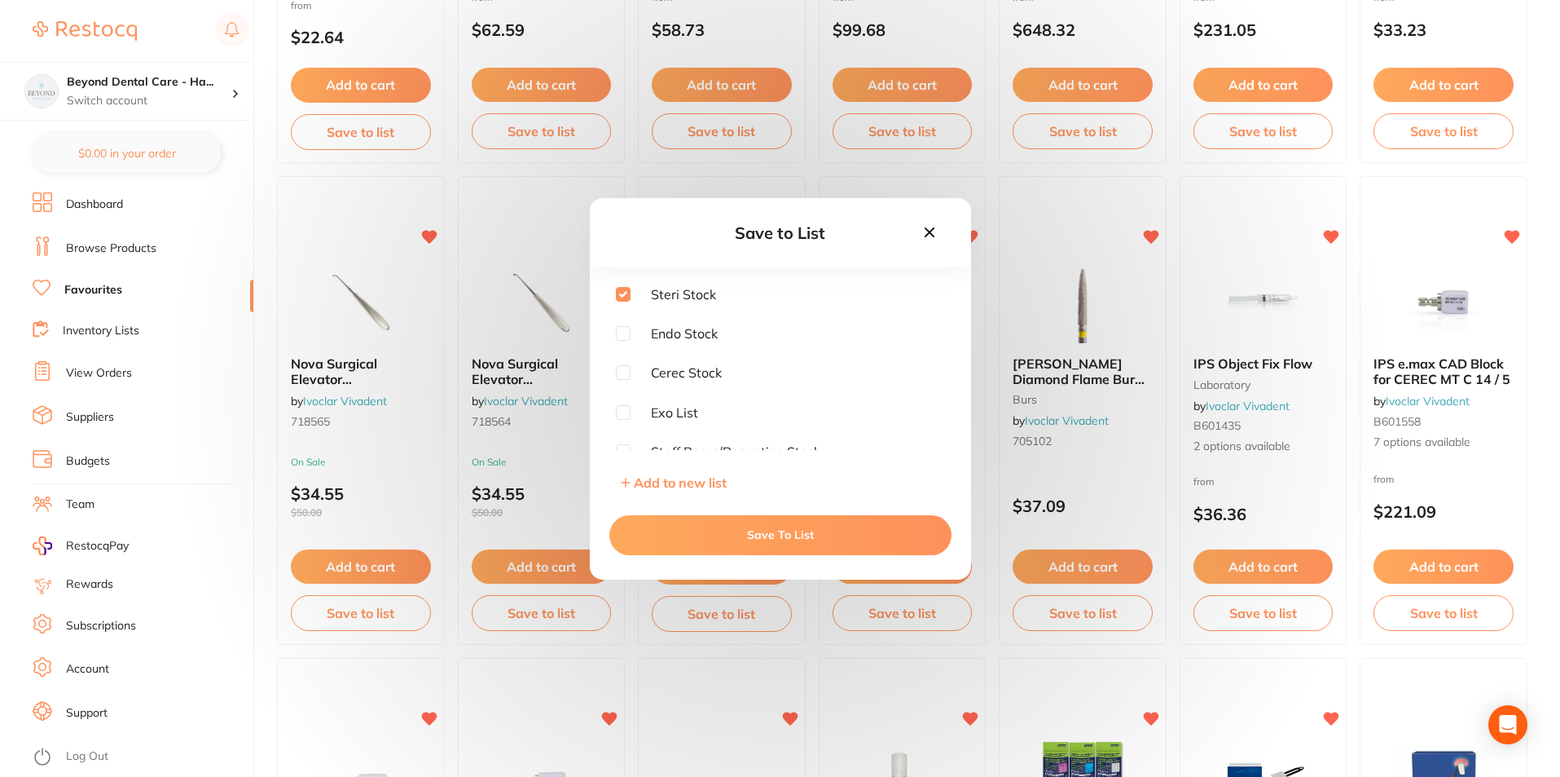
click at [864, 524] on button "Save To List" at bounding box center [781, 534] width 342 height 39
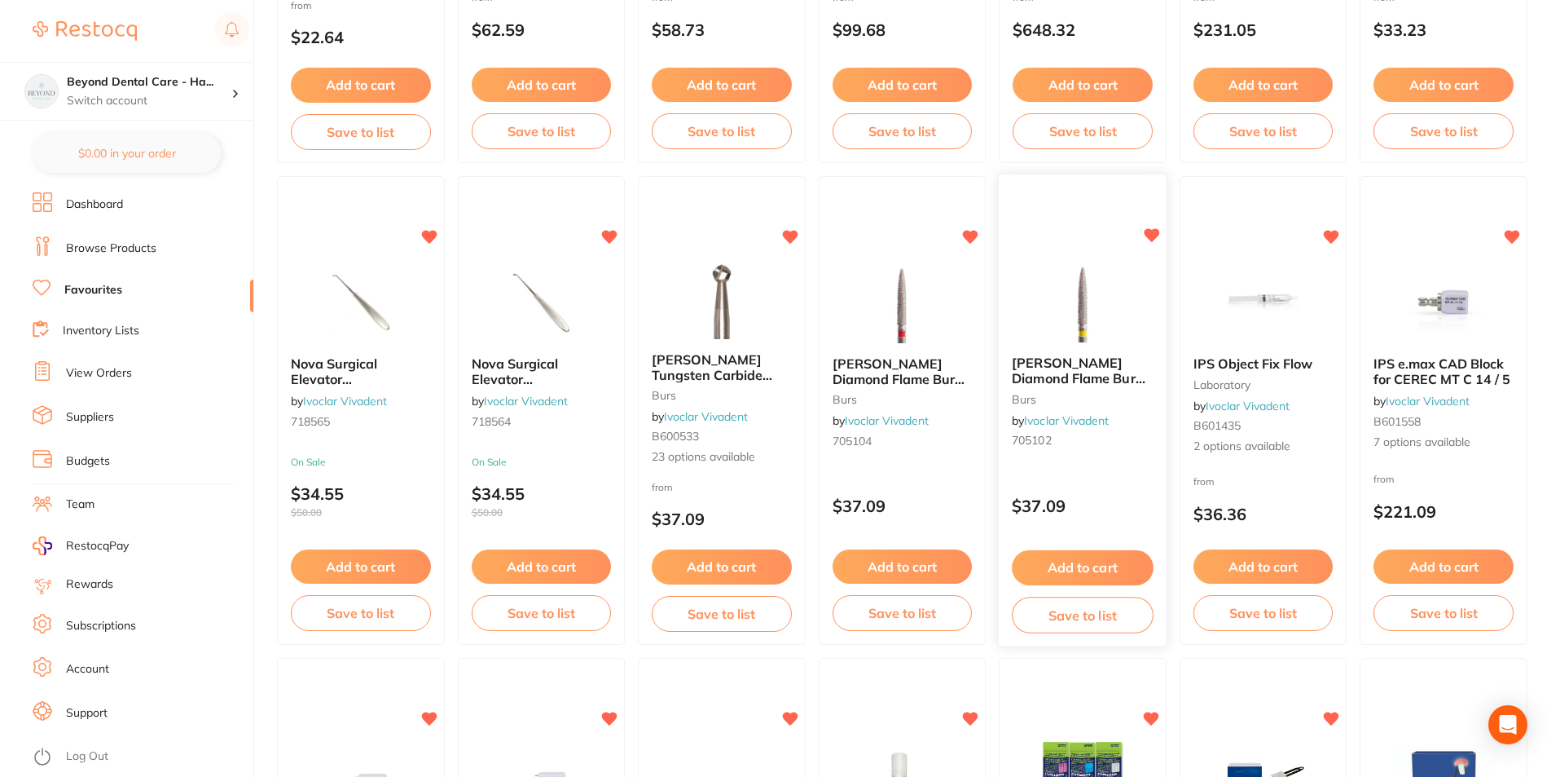
click at [1090, 614] on button "Save to list" at bounding box center [1082, 614] width 141 height 37
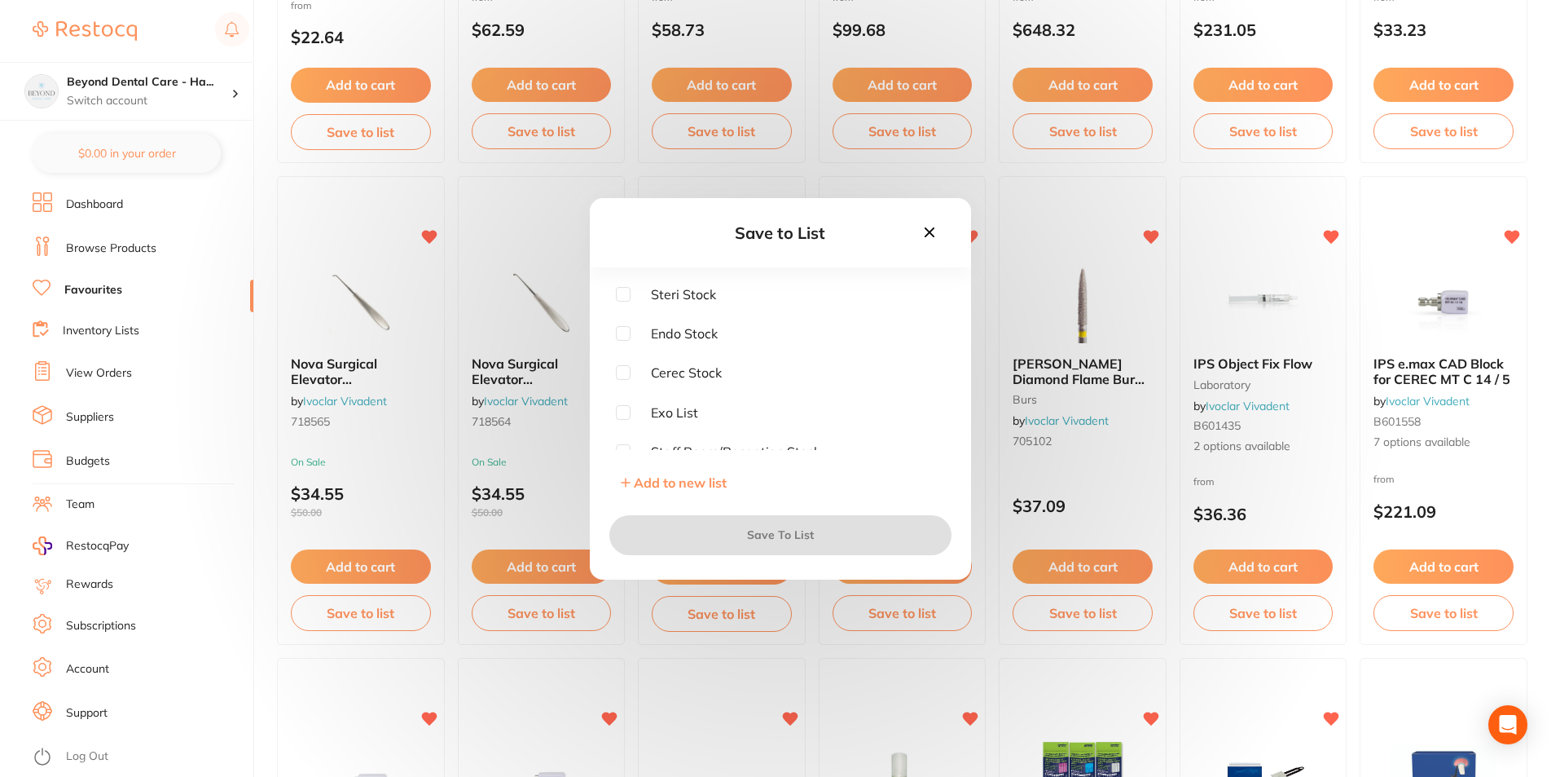
click at [618, 288] on input "checkbox" at bounding box center [623, 294] width 15 height 15
checkbox input "true"
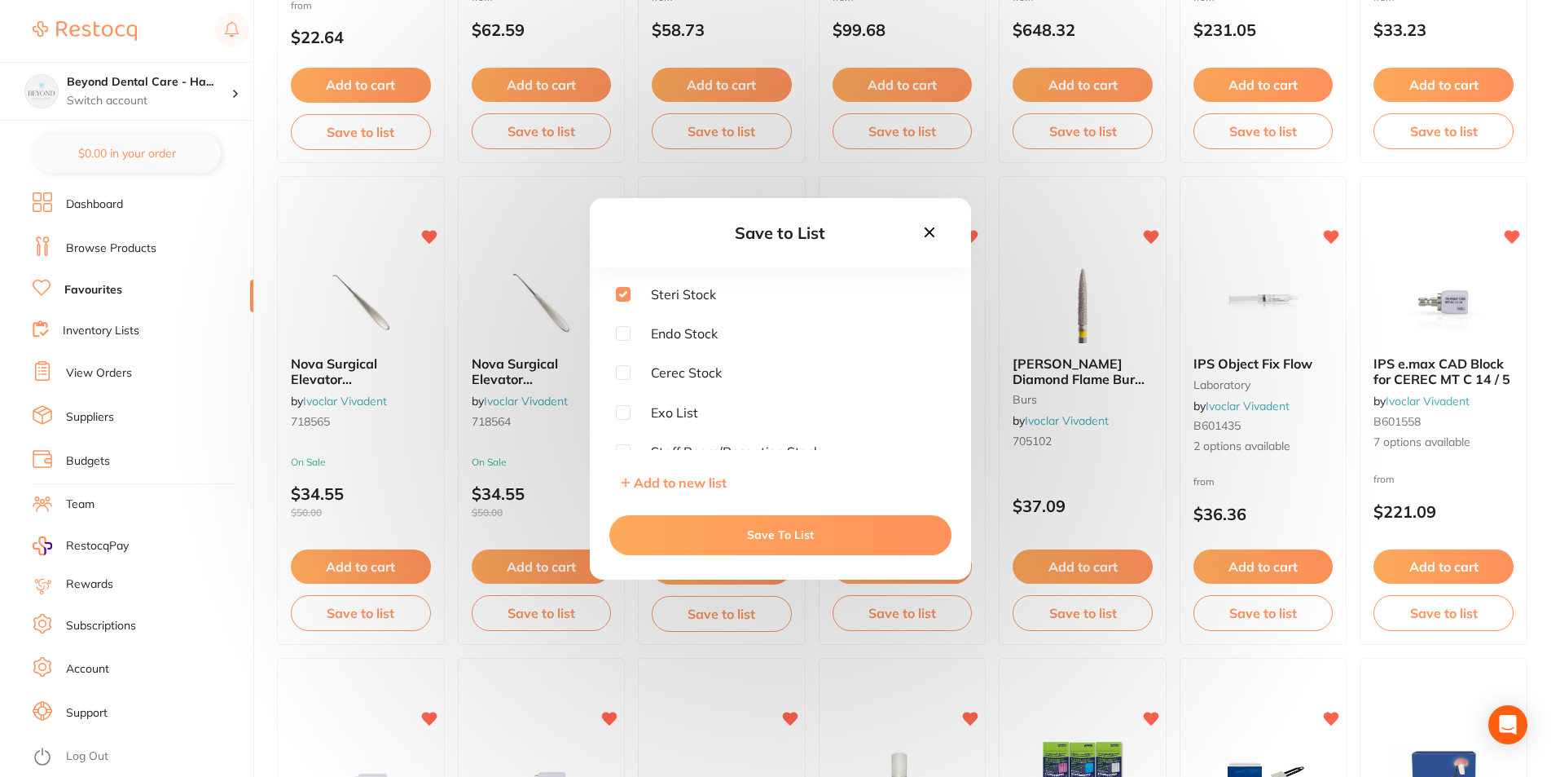
click at [719, 543] on button "Save To List" at bounding box center [781, 534] width 342 height 39
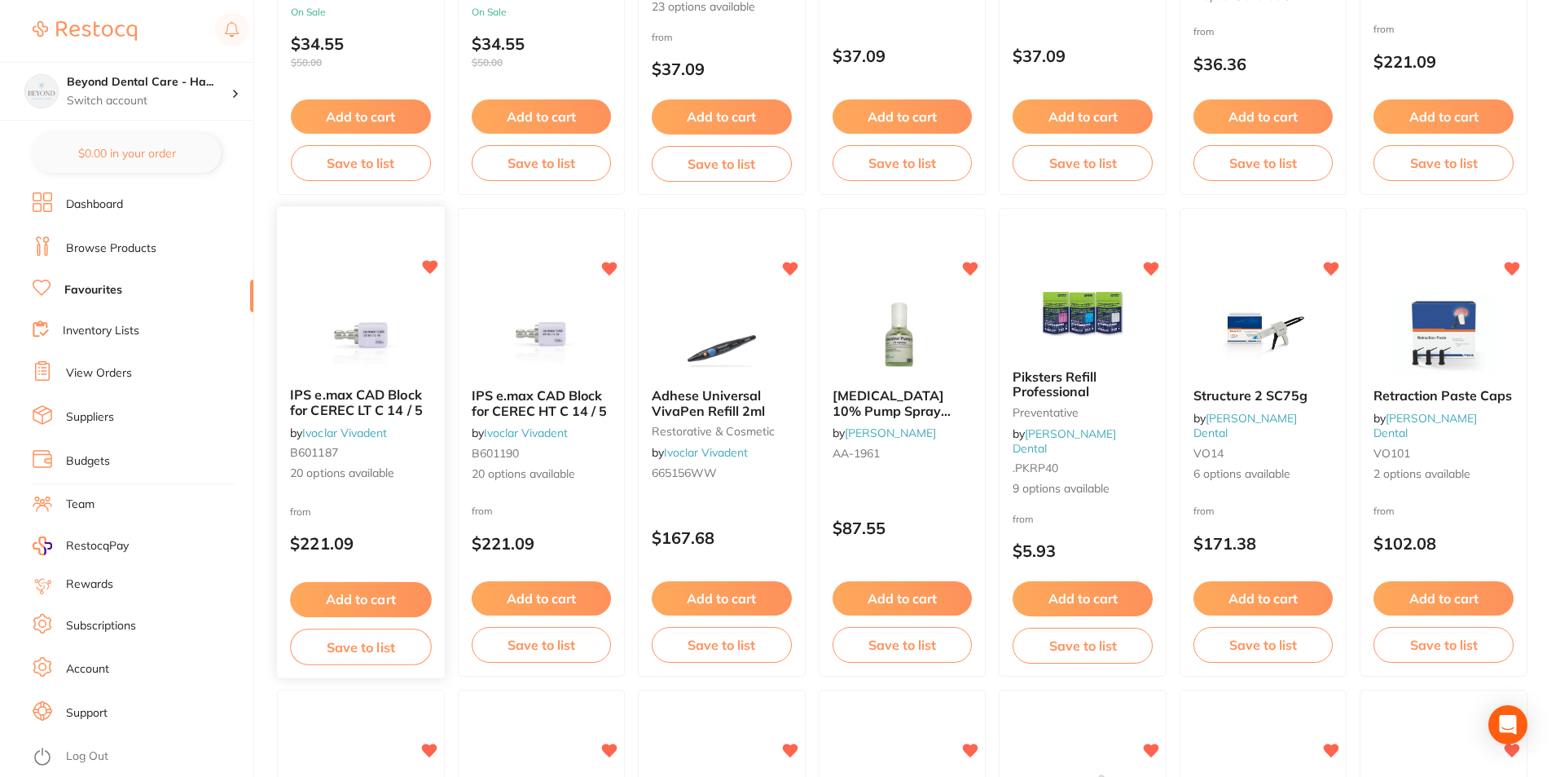
scroll to position [1467, 0]
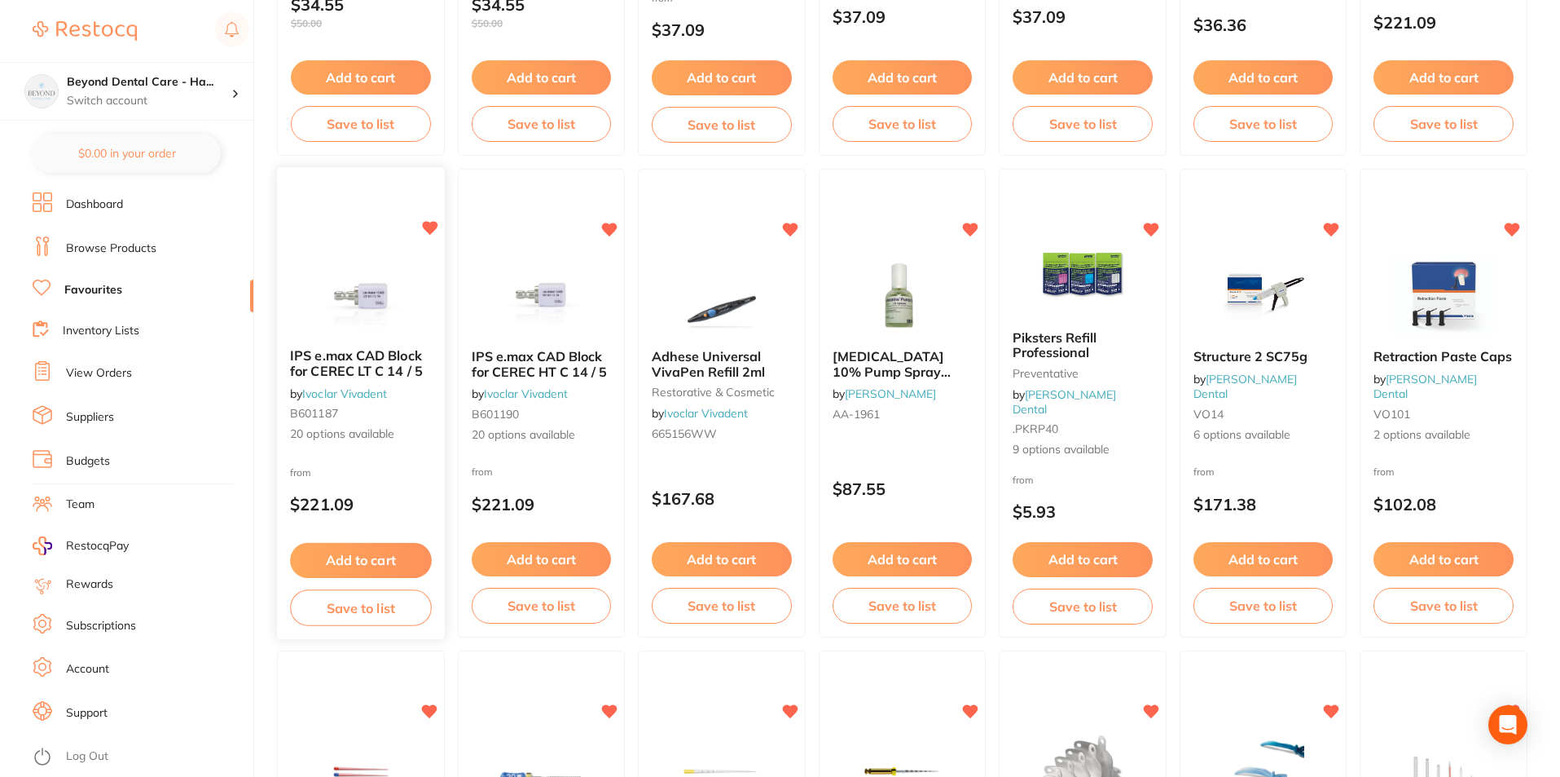
click at [360, 606] on button "Save to list" at bounding box center [360, 607] width 141 height 37
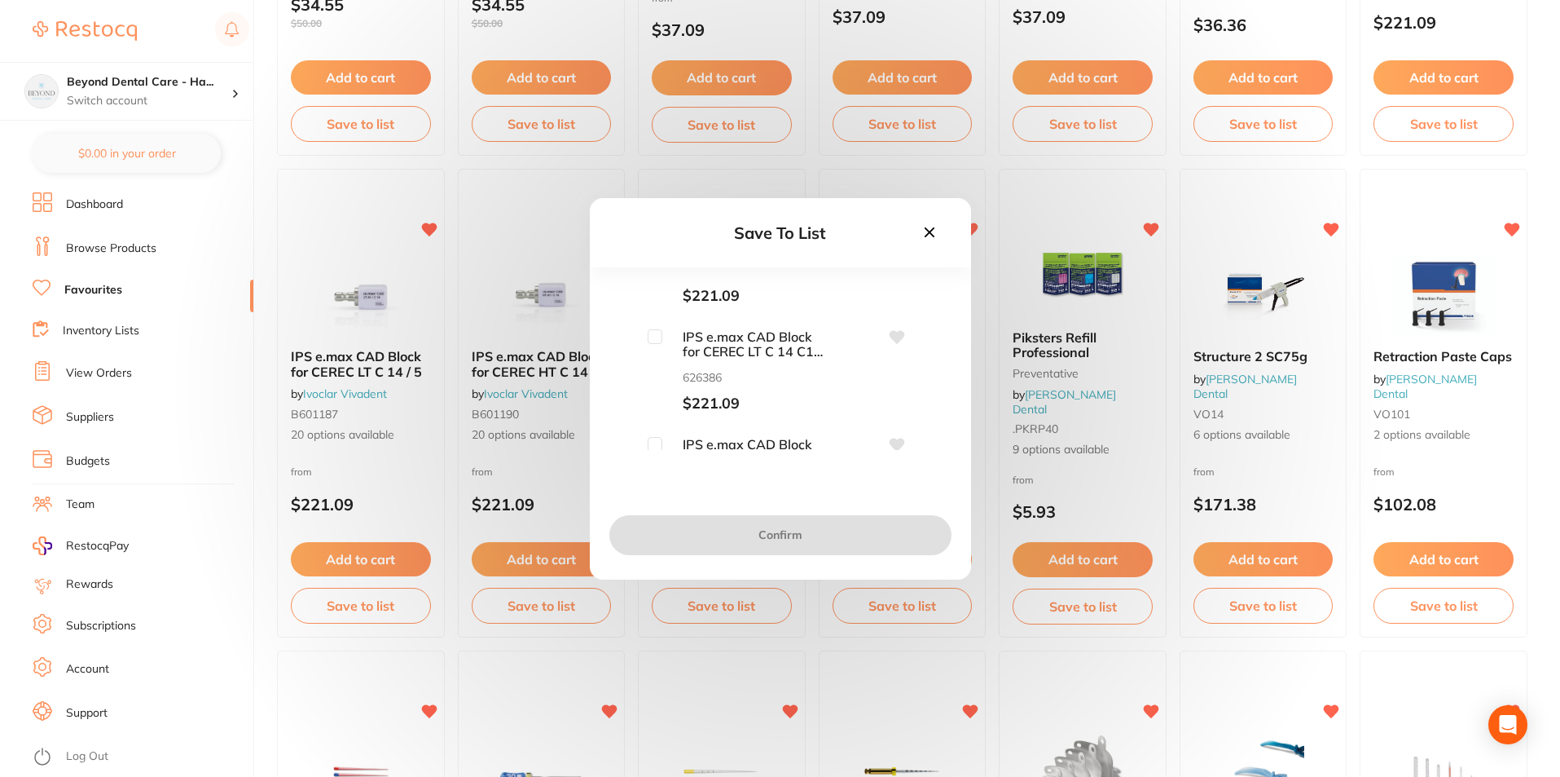
scroll to position [733, 0]
click at [656, 310] on input "checkbox" at bounding box center [655, 310] width 15 height 15
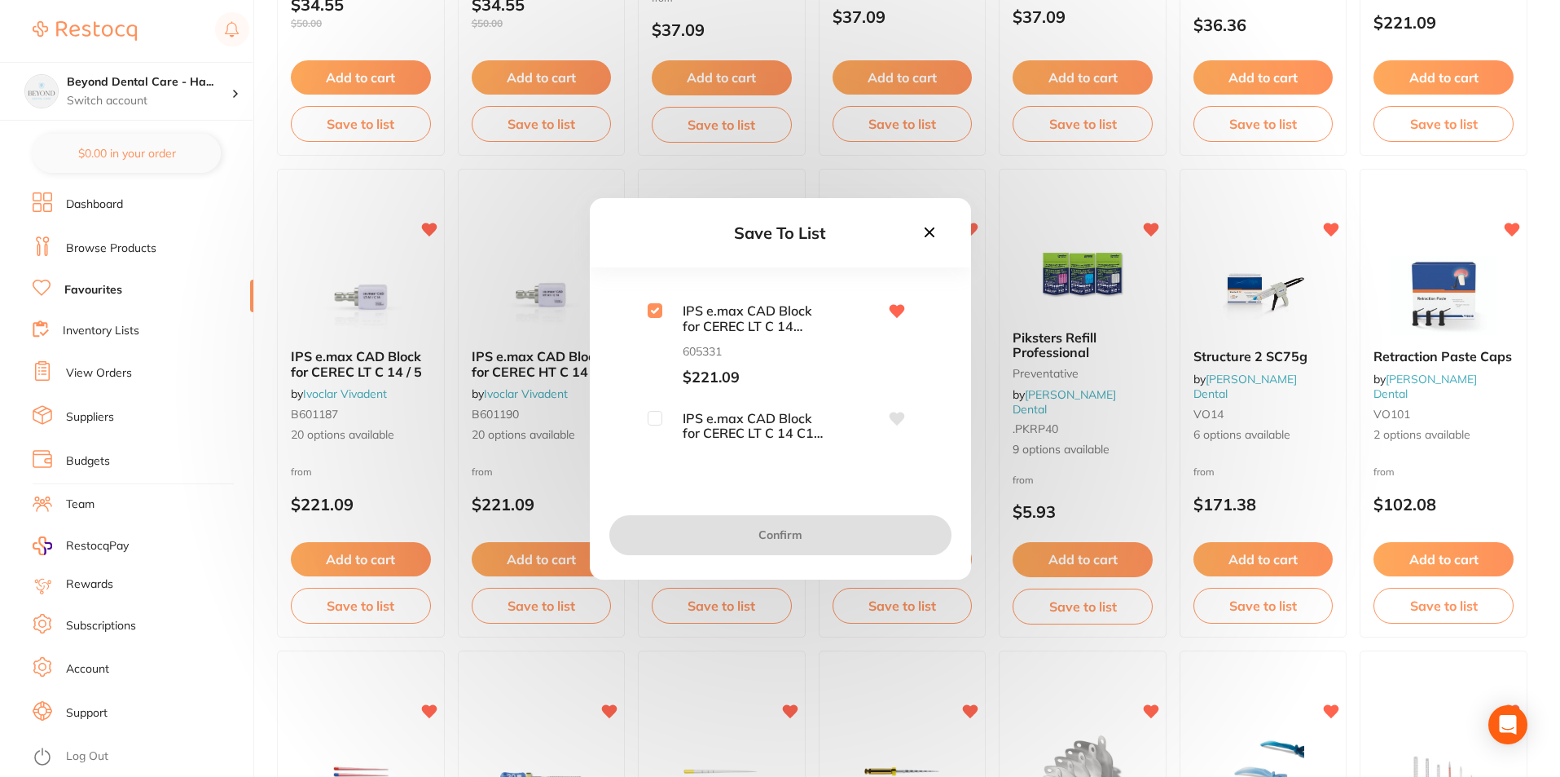
checkbox input "true"
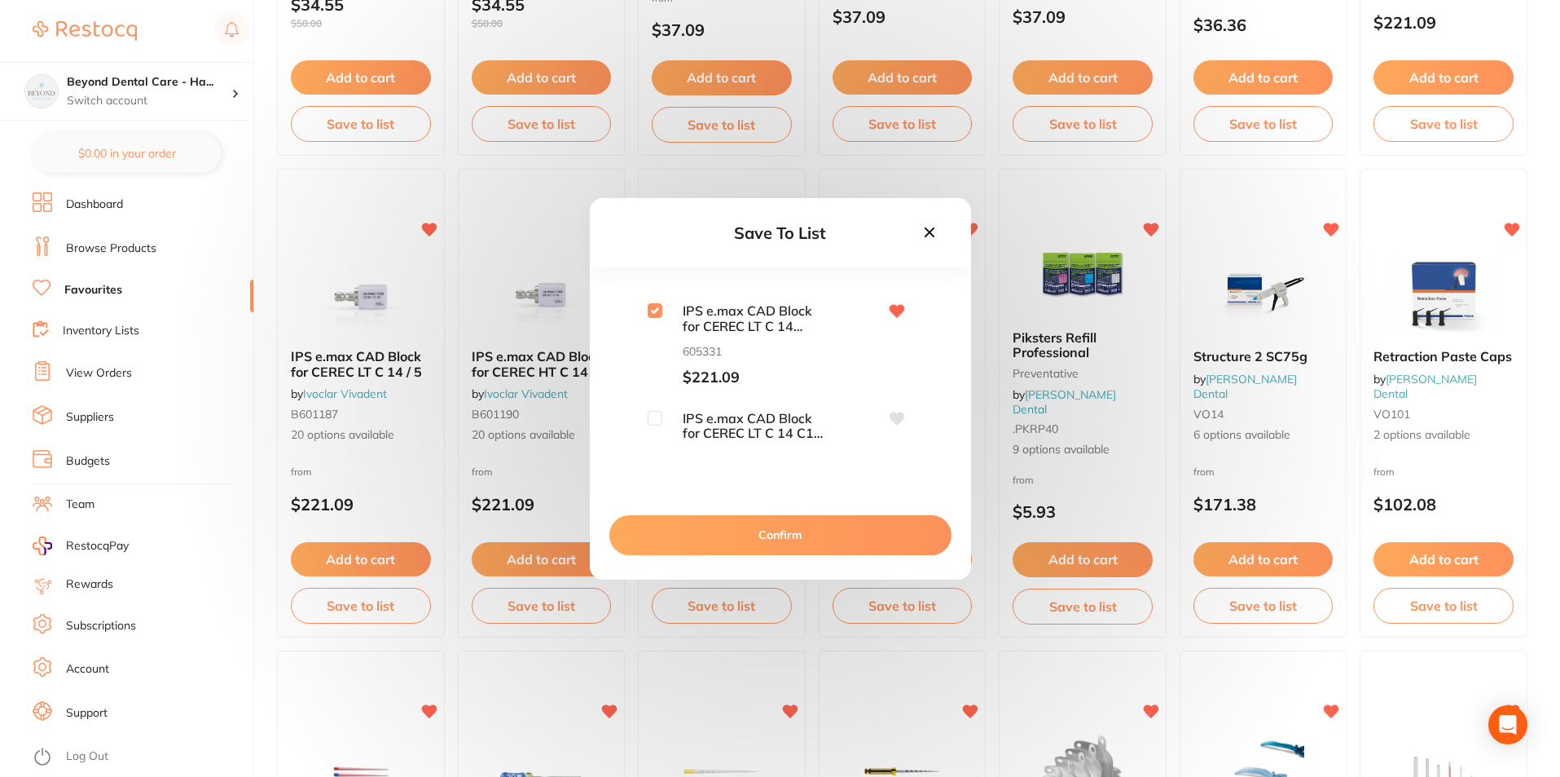
click at [783, 532] on button "Confirm" at bounding box center [781, 534] width 342 height 39
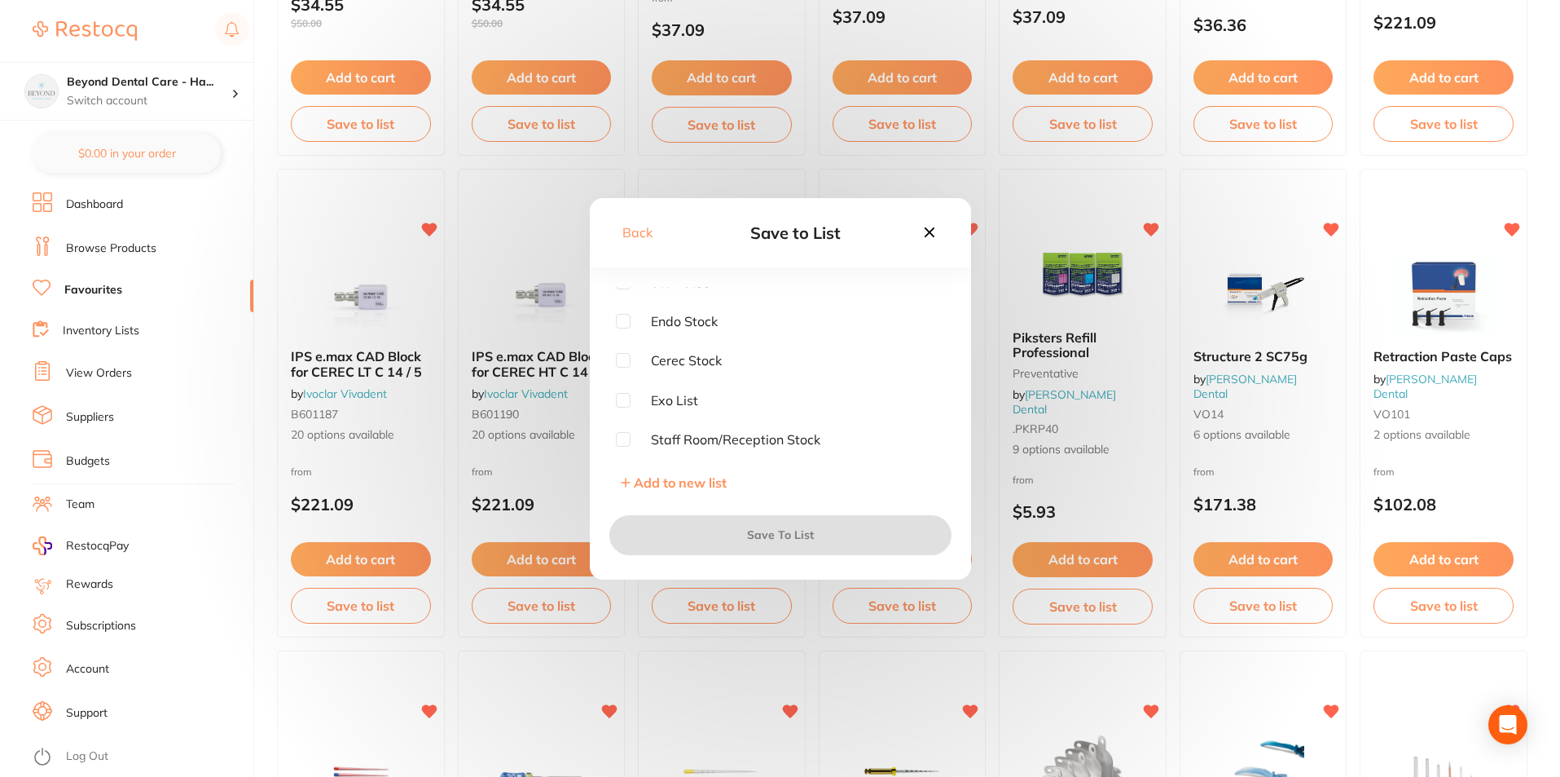
scroll to position [11, 0]
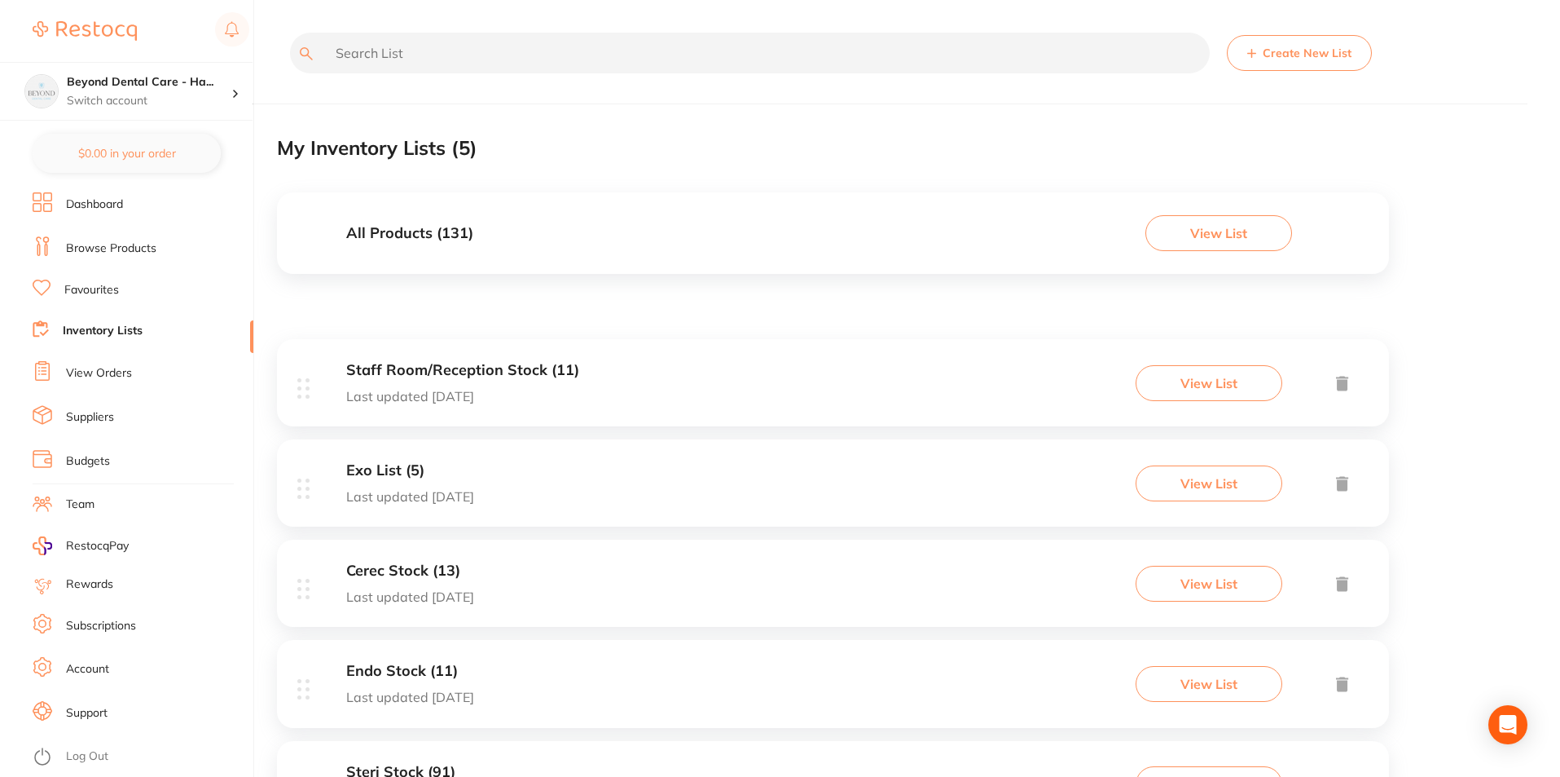
click at [80, 284] on link "Favourites" at bounding box center [91, 290] width 55 height 16
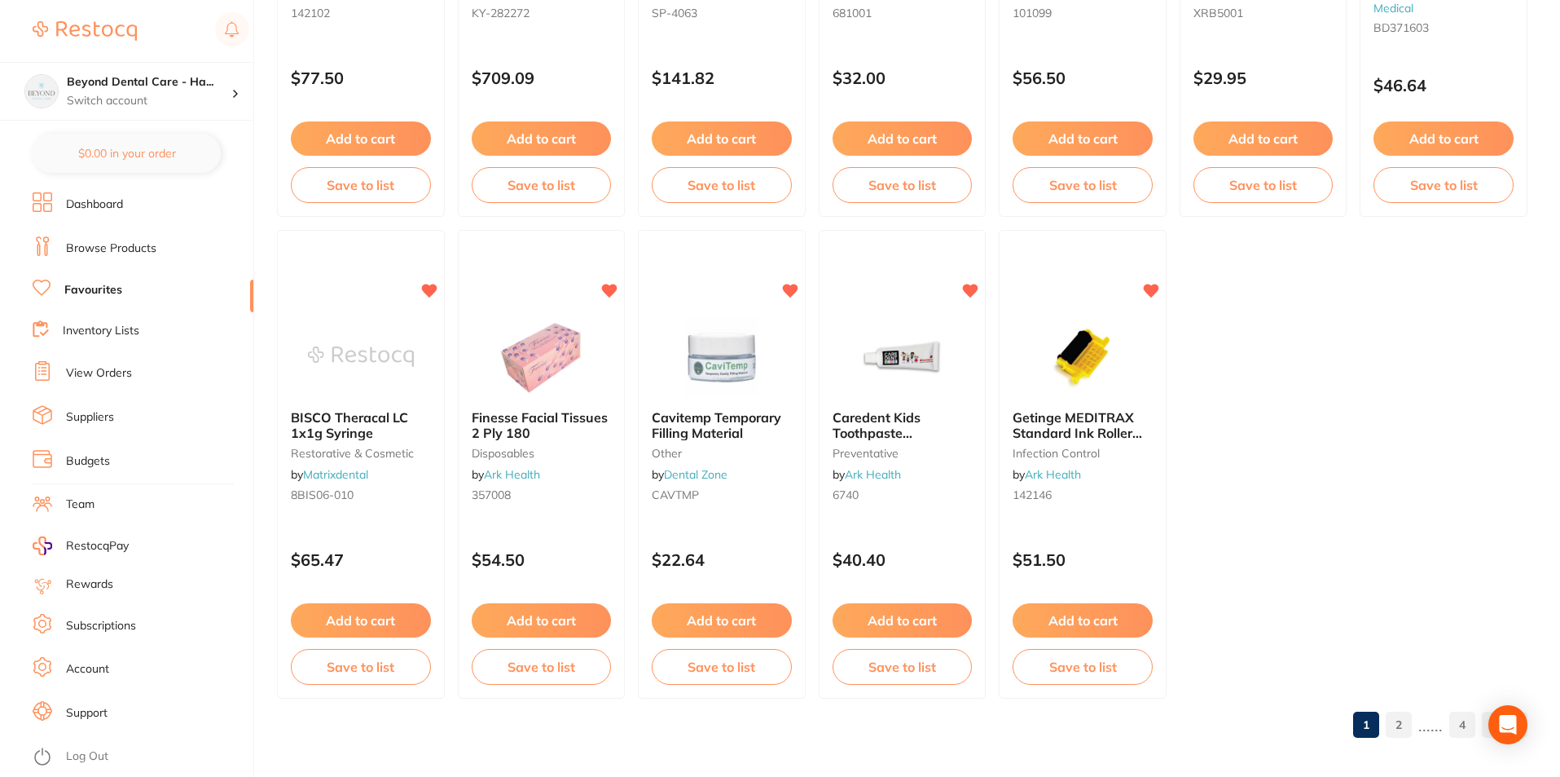
scroll to position [3338, 0]
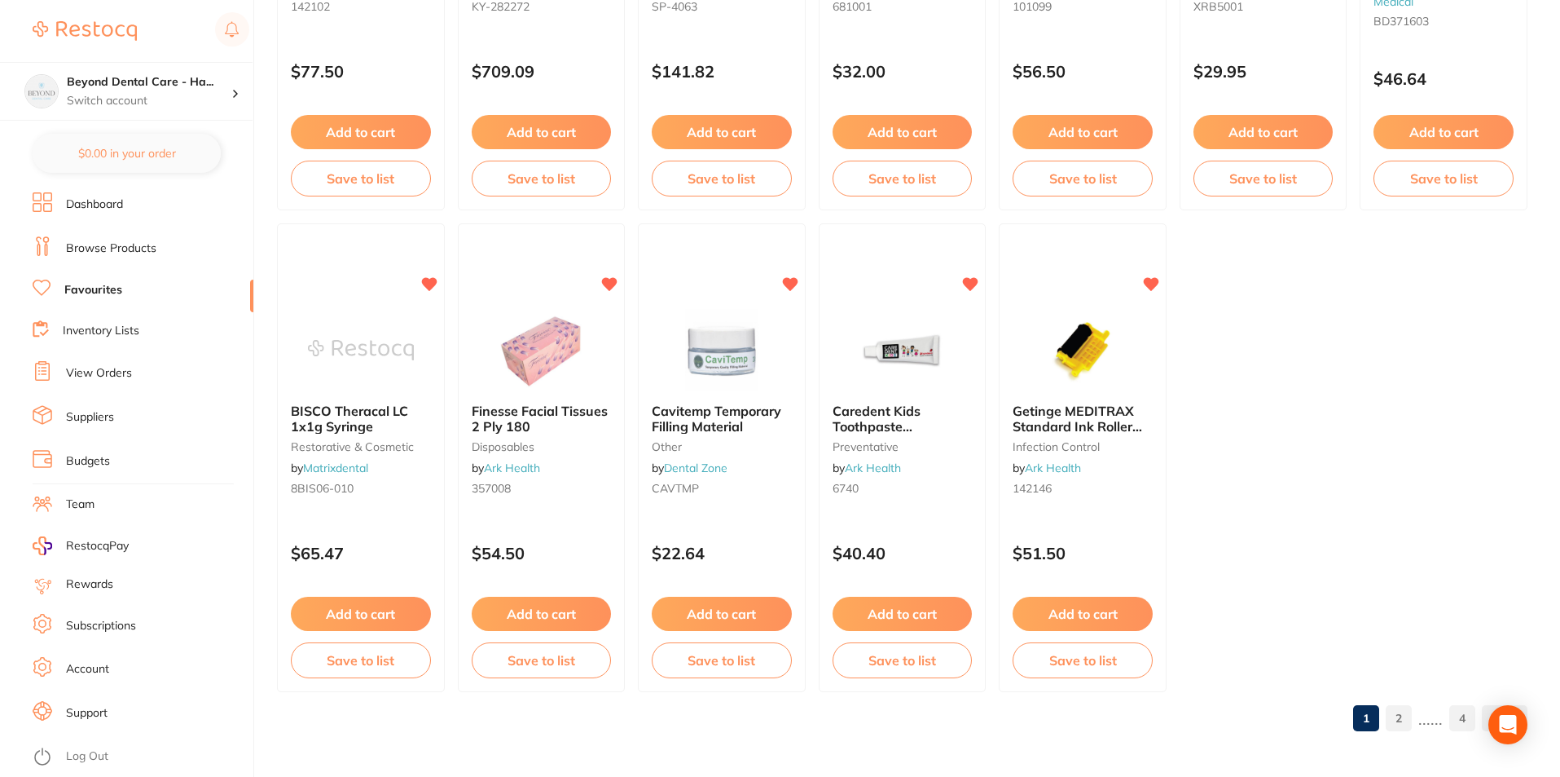
click at [1405, 715] on link "2" at bounding box center [1399, 718] width 26 height 33
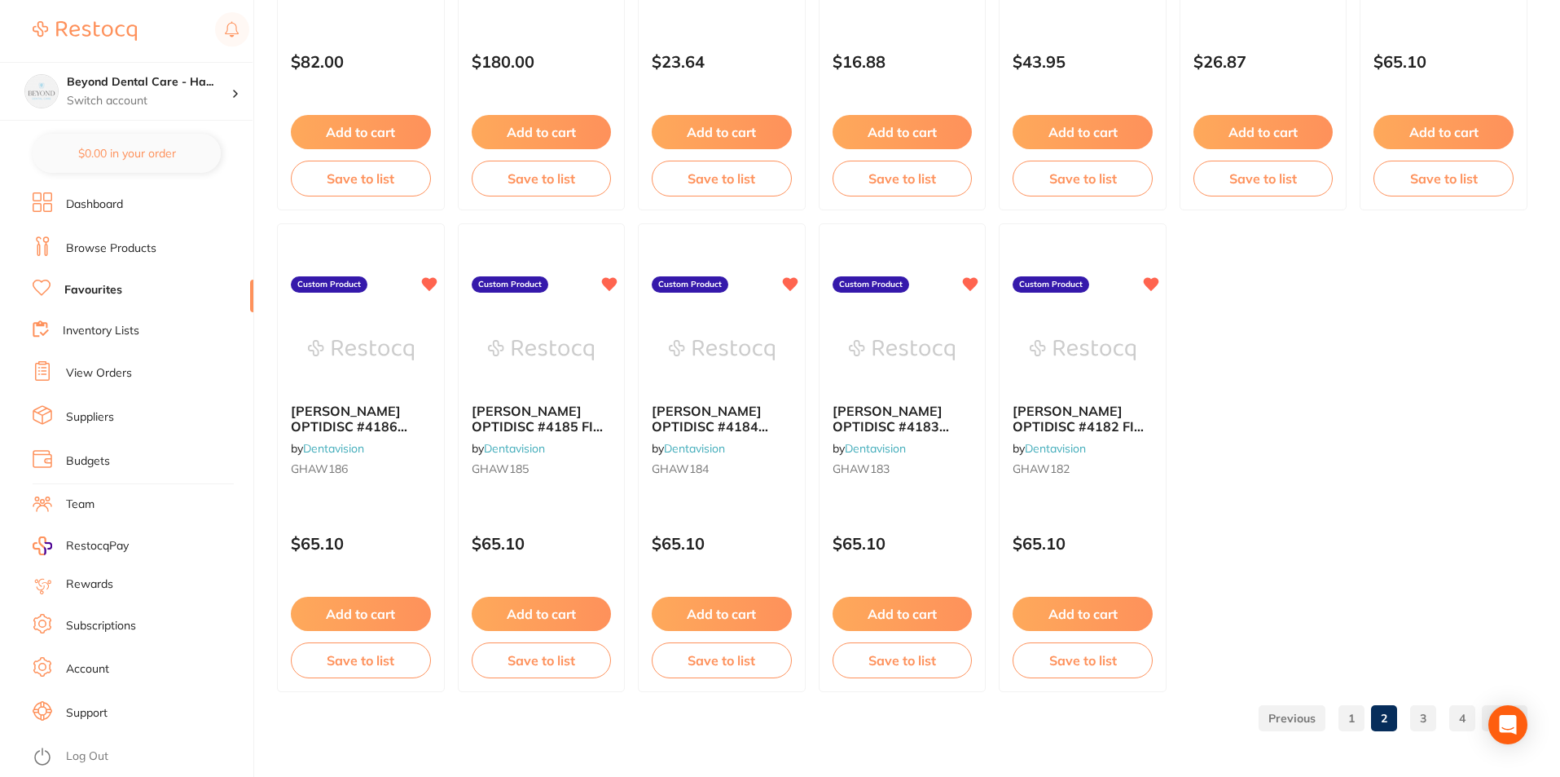
click at [1424, 720] on link "3" at bounding box center [1423, 718] width 26 height 33
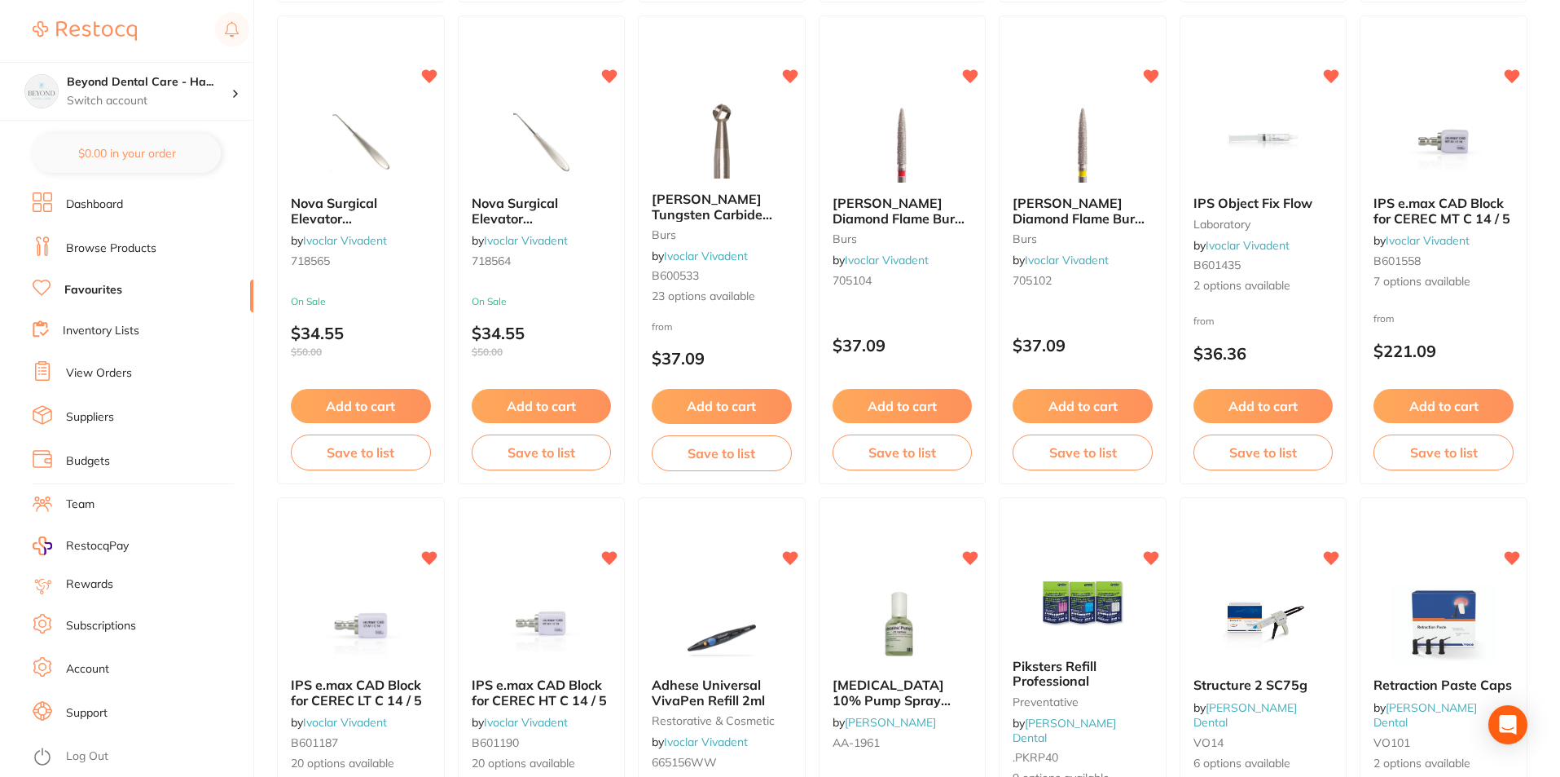
scroll to position [1057, 0]
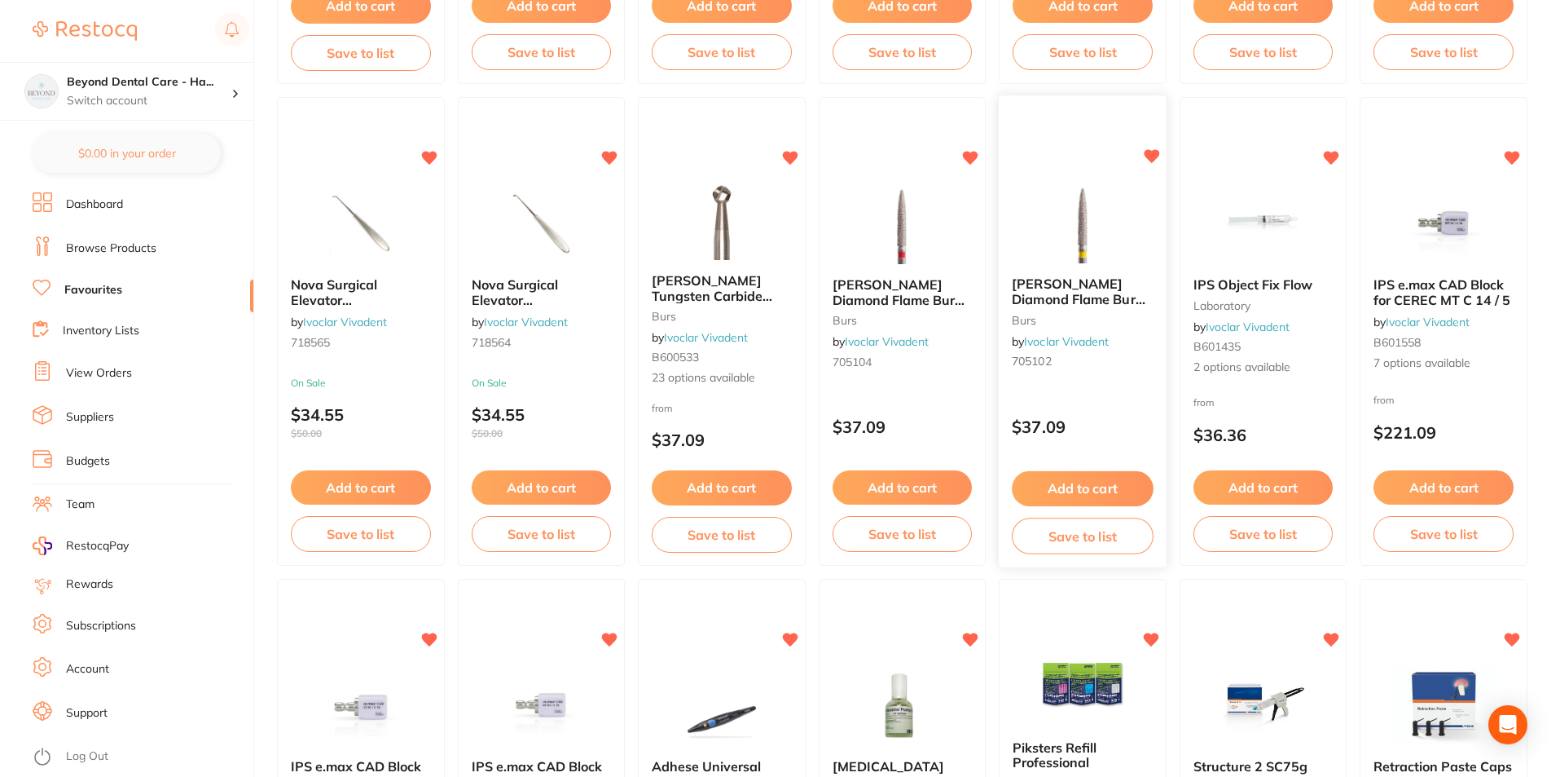
click at [1044, 527] on button "Save to list" at bounding box center [1082, 535] width 141 height 37
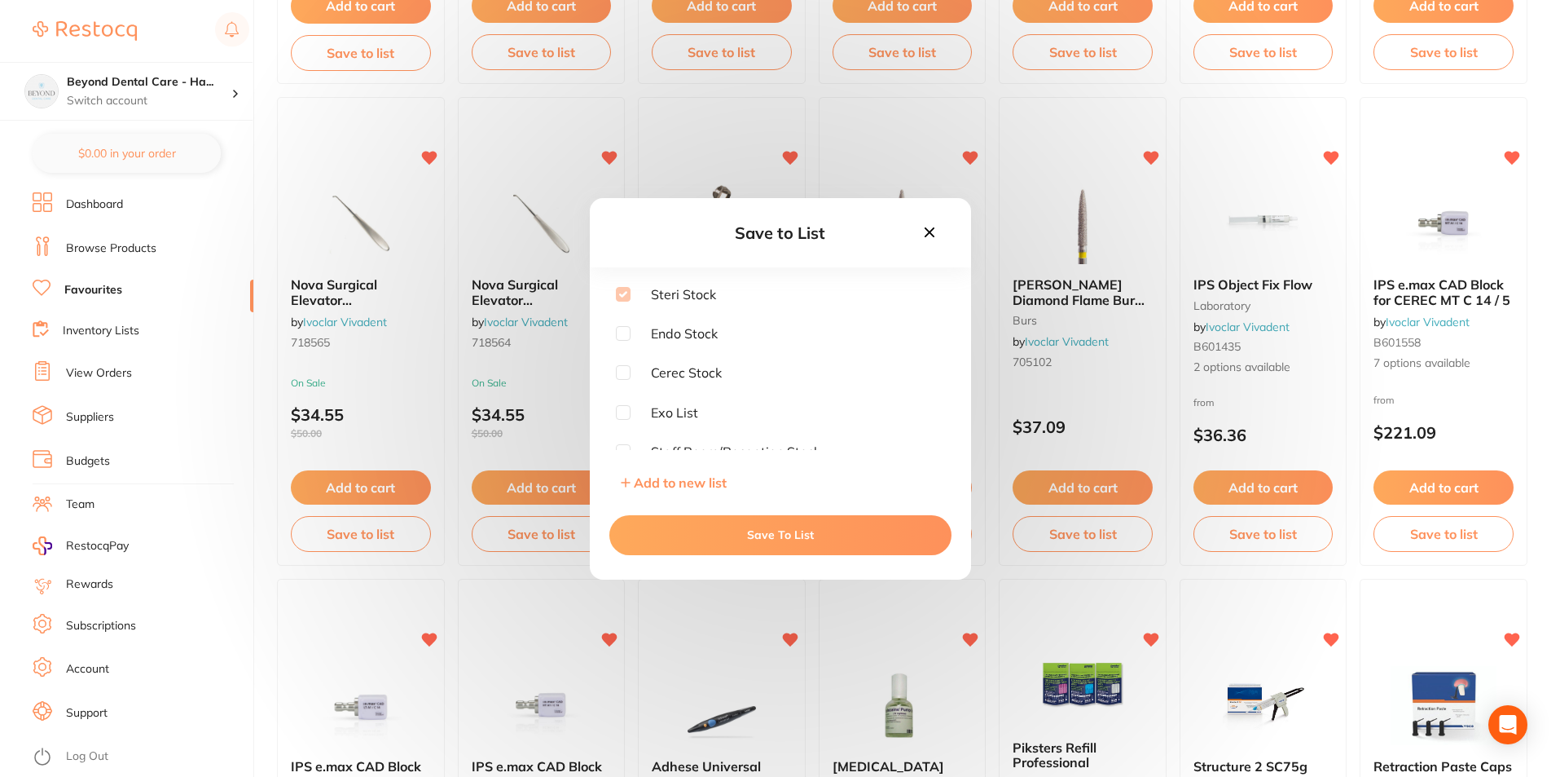
click at [921, 234] on icon at bounding box center [930, 232] width 18 height 18
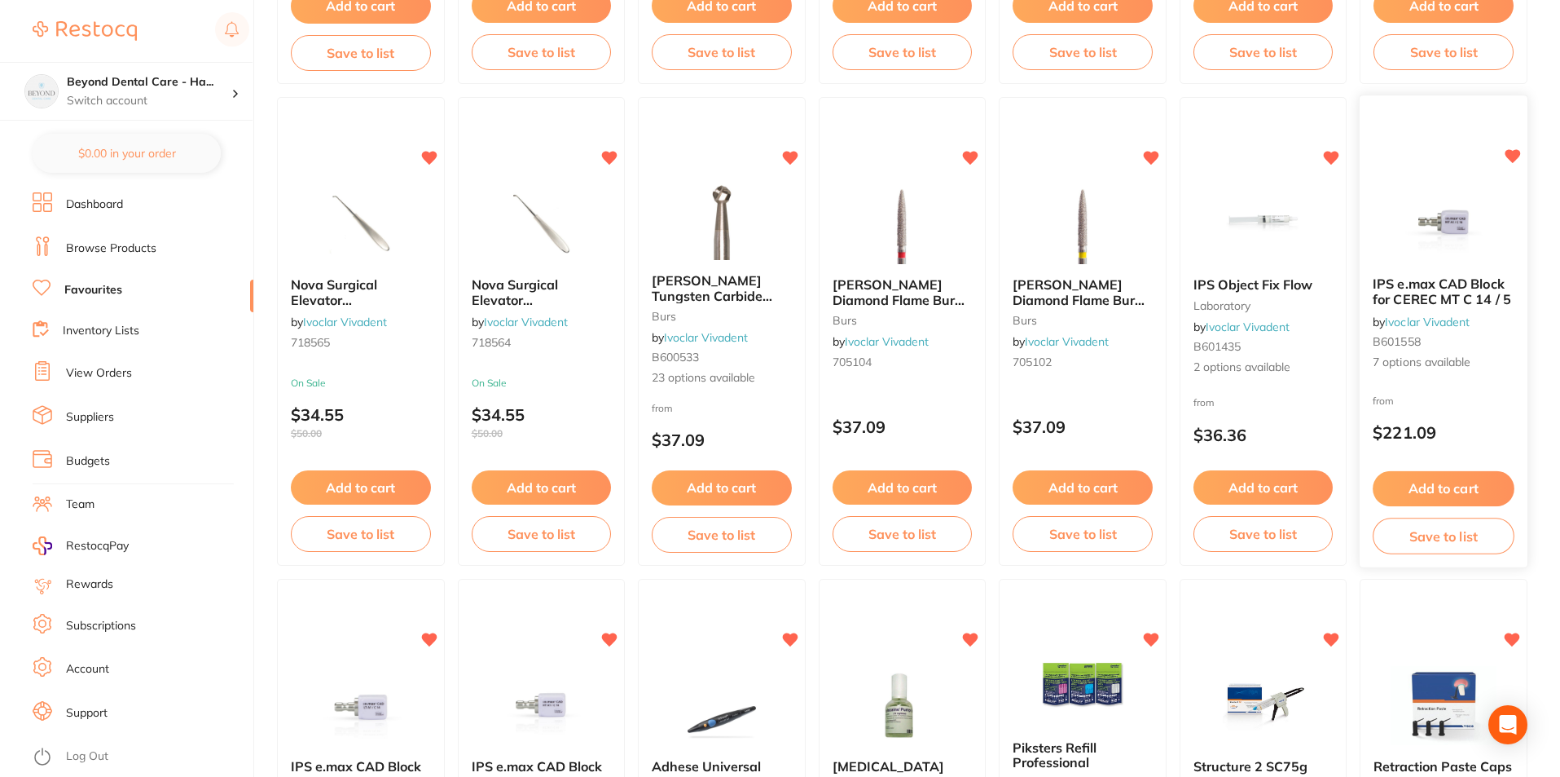
click at [1450, 543] on button "Save to list" at bounding box center [1444, 535] width 141 height 37
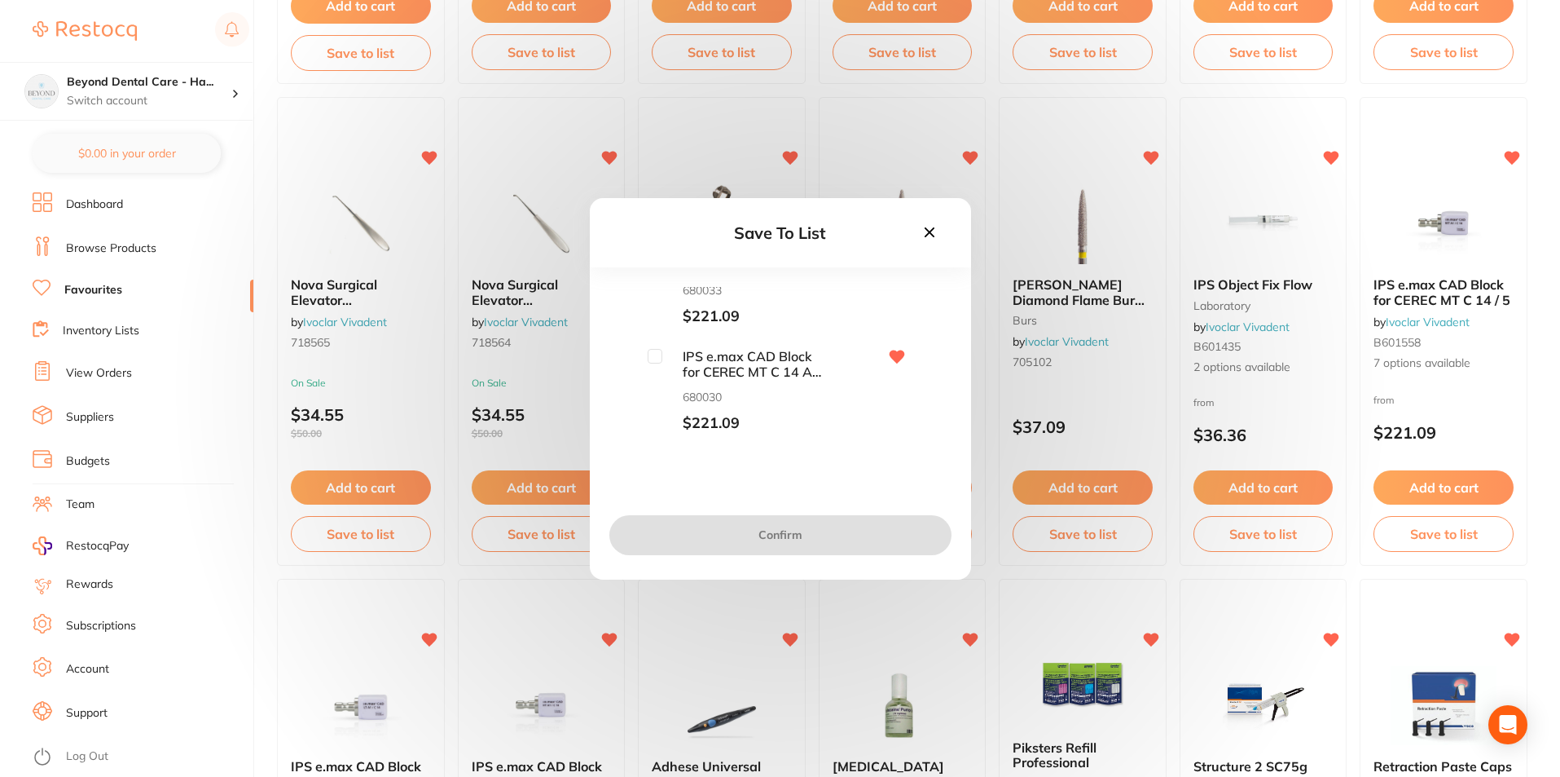
scroll to position [489, 0]
click at [654, 336] on input "checkbox" at bounding box center [655, 340] width 15 height 15
checkbox input "true"
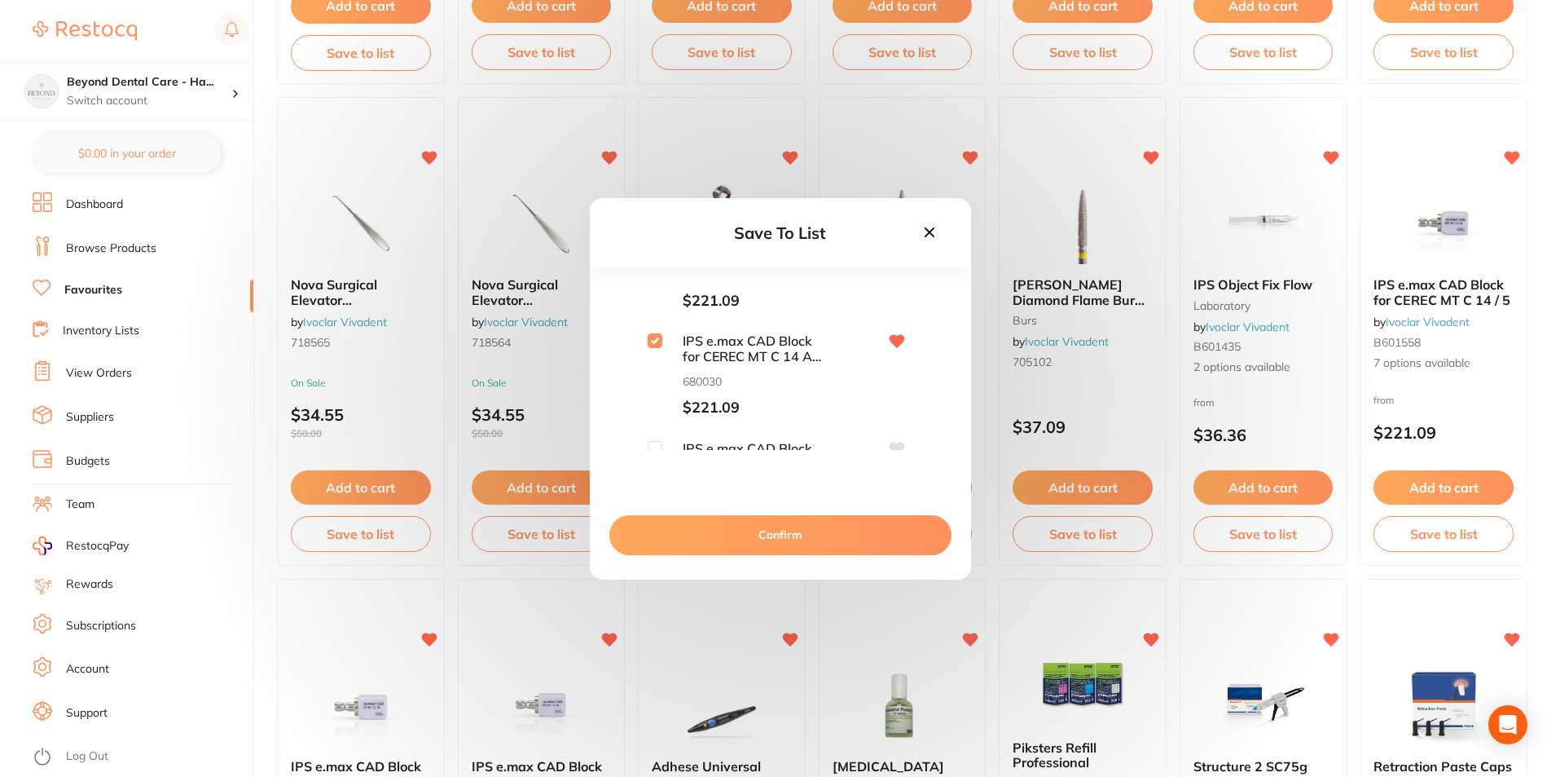
click at [748, 538] on button "Confirm" at bounding box center [781, 534] width 342 height 39
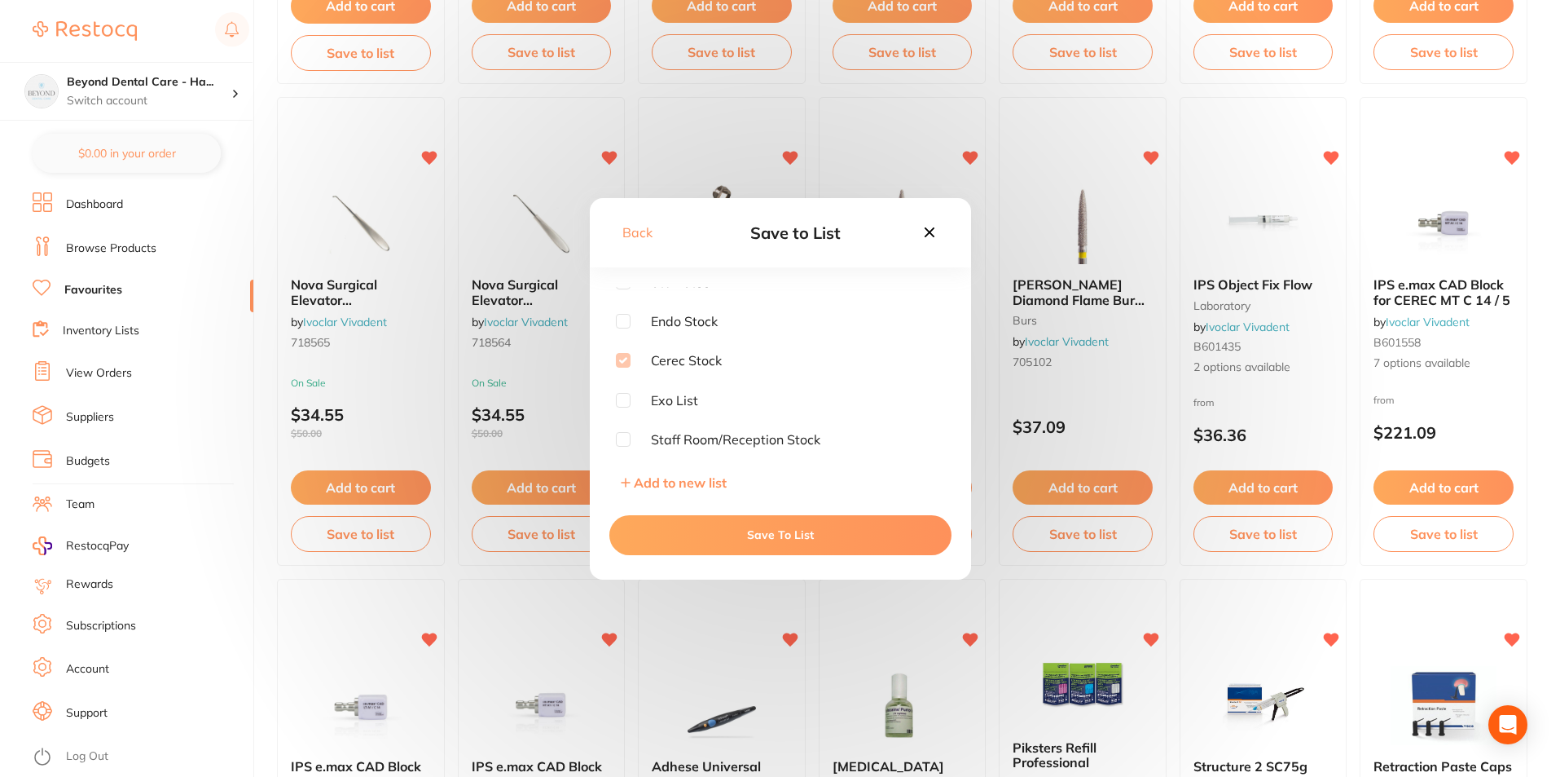
scroll to position [12, 0]
click at [773, 534] on button "Save To List" at bounding box center [781, 534] width 342 height 39
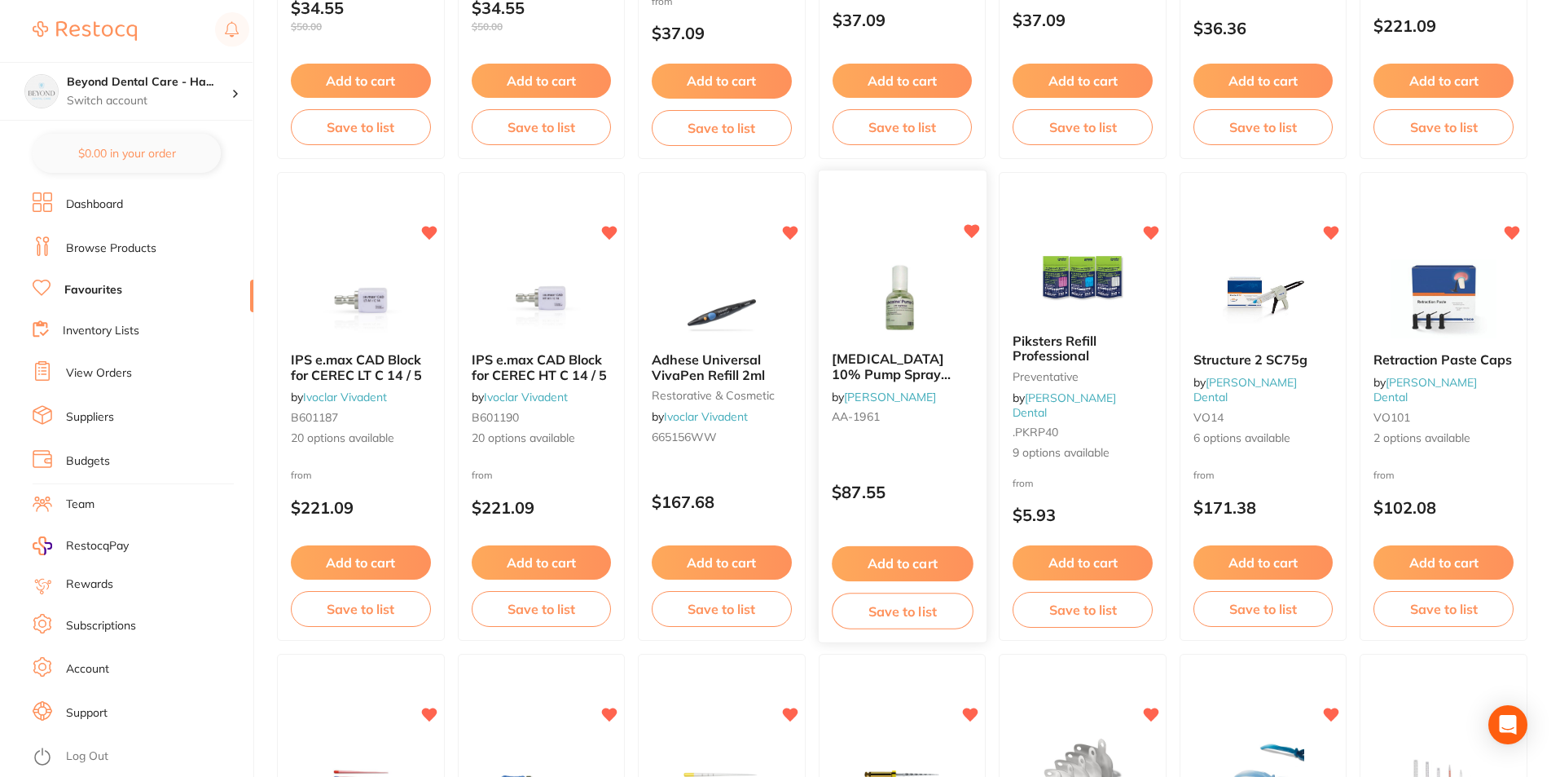
scroll to position [1464, 0]
click at [546, 618] on button "Save to list" at bounding box center [541, 610] width 141 height 37
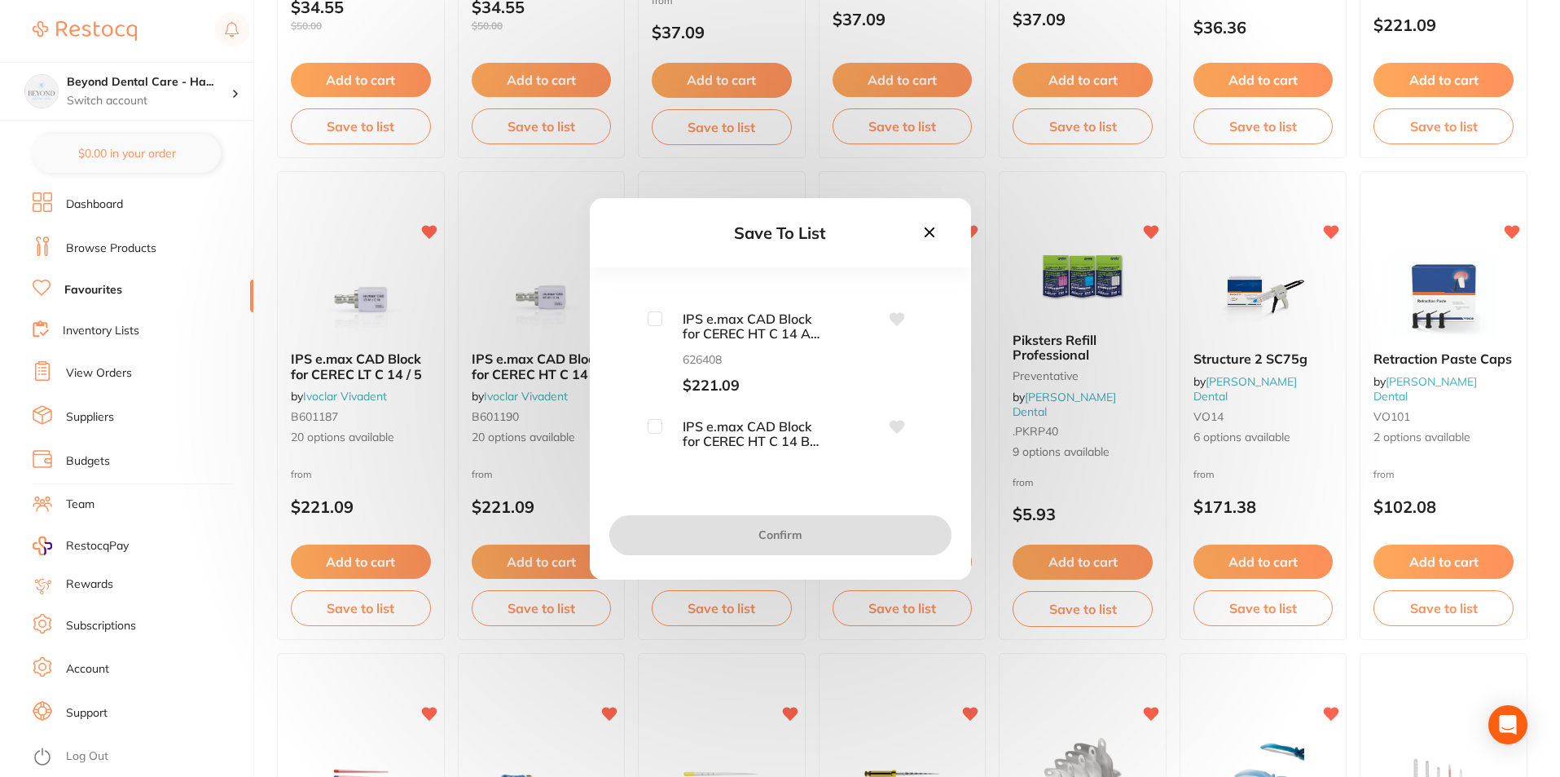
scroll to position [1630, 0]
click at [931, 226] on icon at bounding box center [930, 232] width 18 height 18
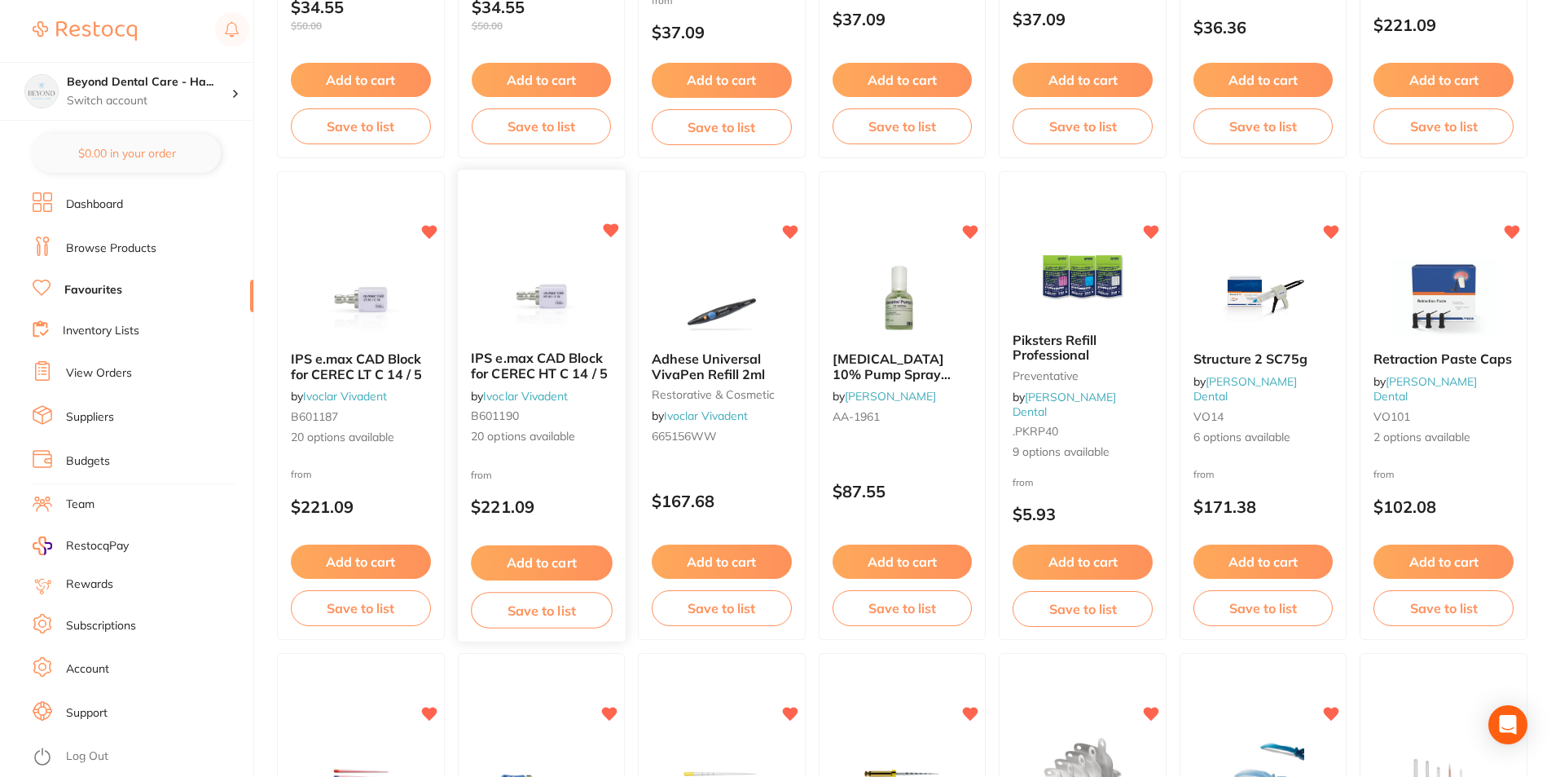
click at [535, 613] on button "Save to list" at bounding box center [541, 610] width 141 height 37
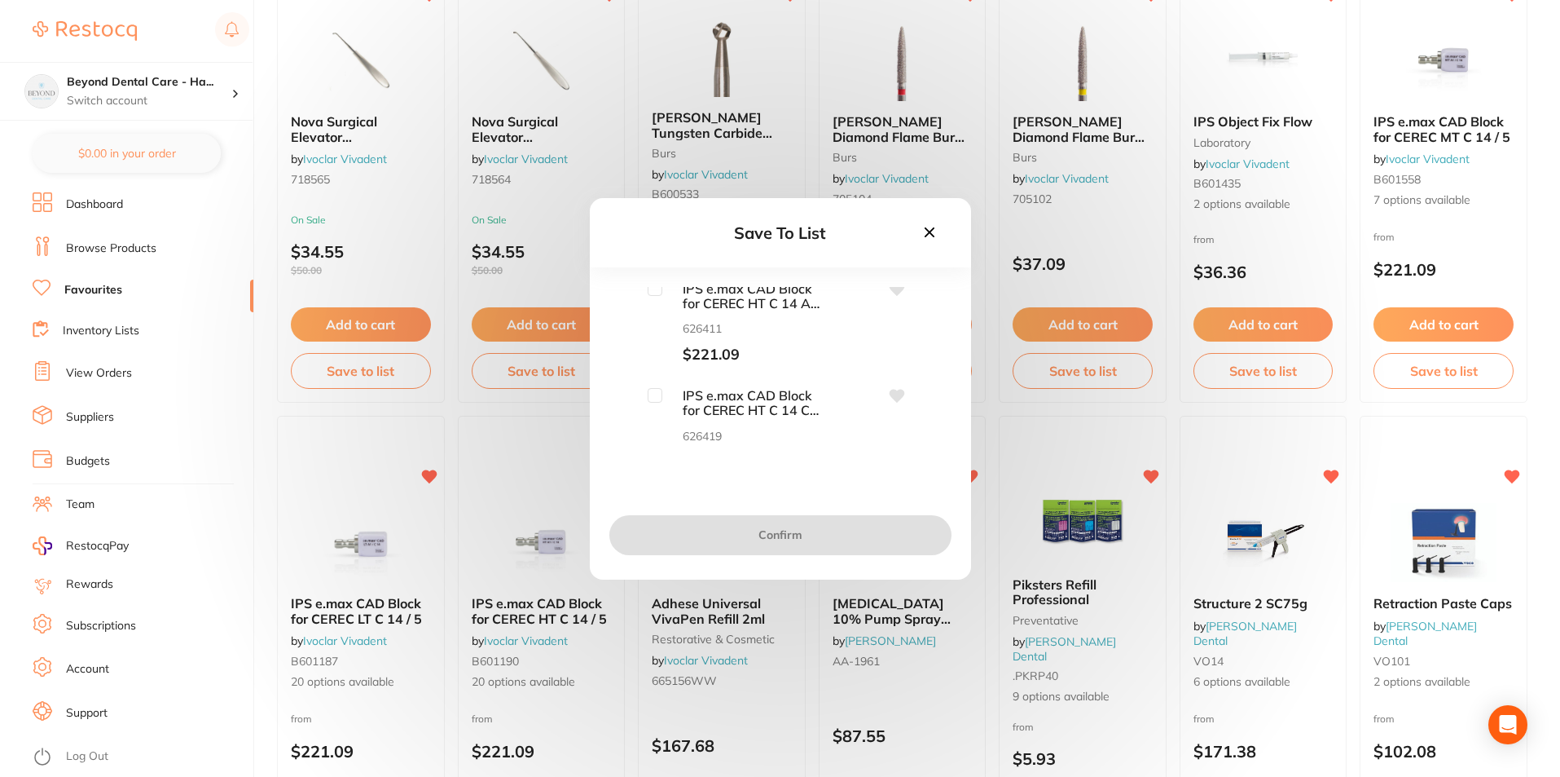
scroll to position [0, 0]
click at [652, 291] on input "checkbox" at bounding box center [655, 294] width 15 height 15
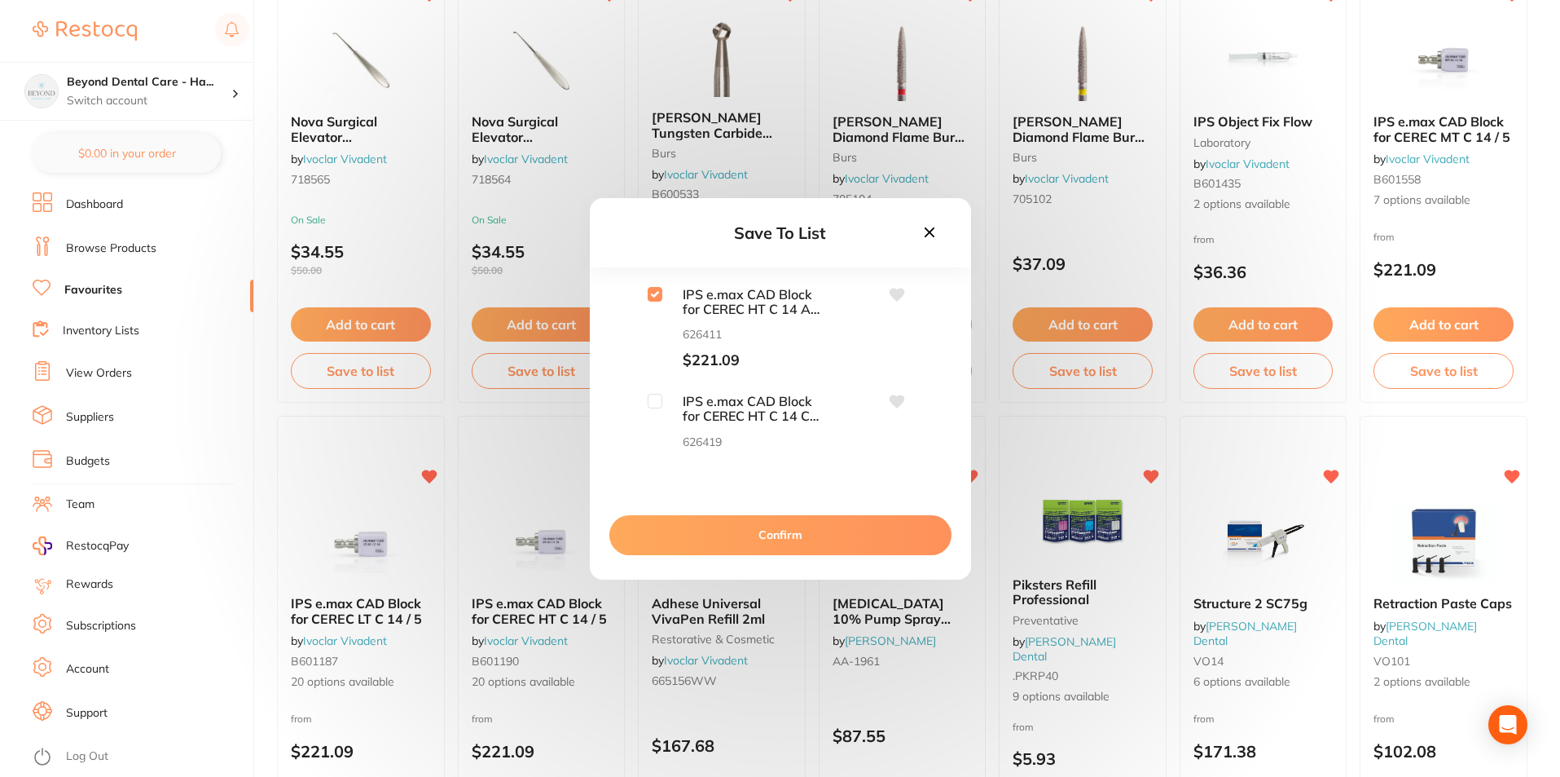
click at [650, 292] on input "checkbox" at bounding box center [655, 294] width 15 height 15
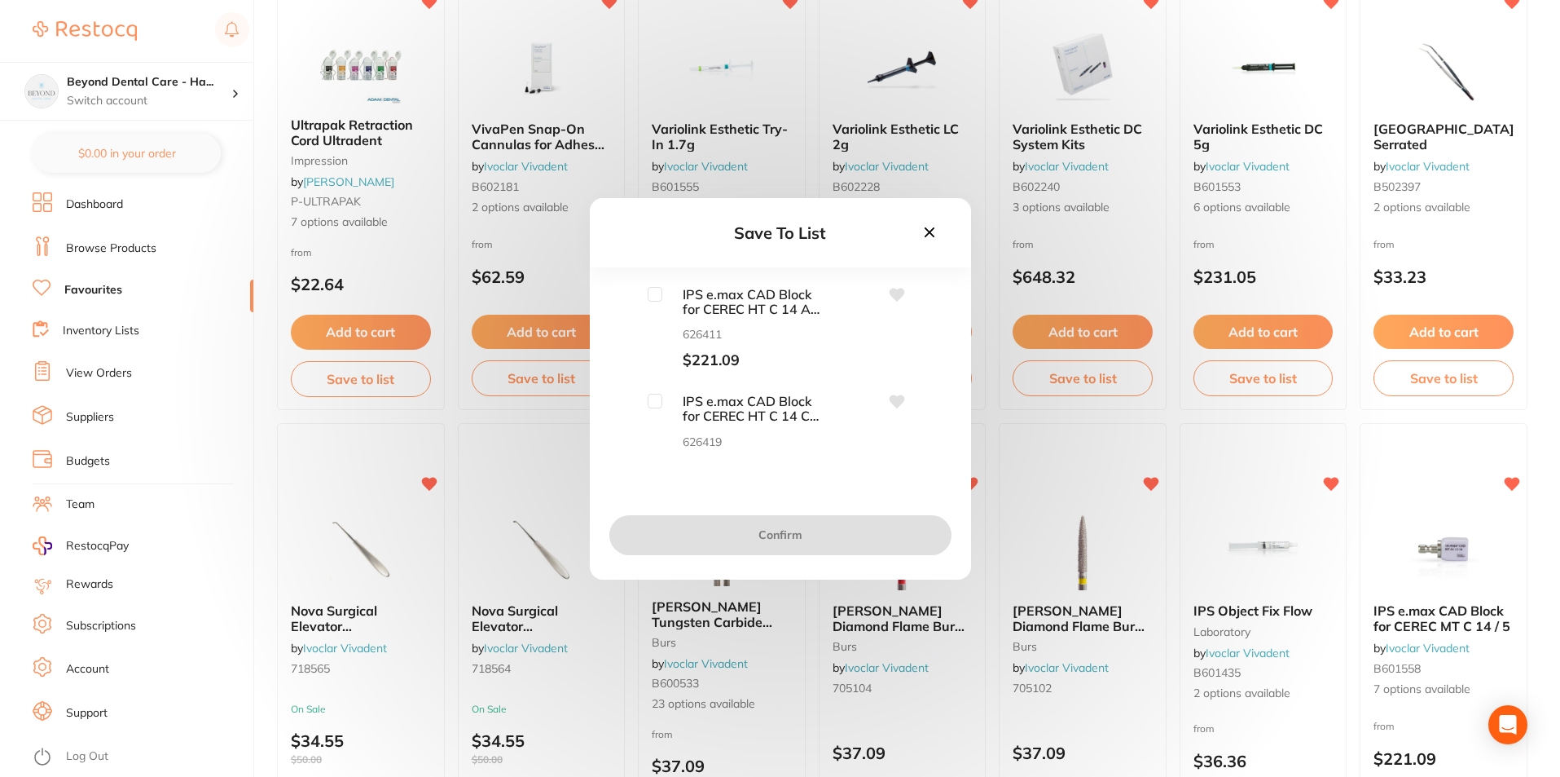
click at [650, 287] on input "checkbox" at bounding box center [655, 294] width 15 height 15
checkbox input "true"
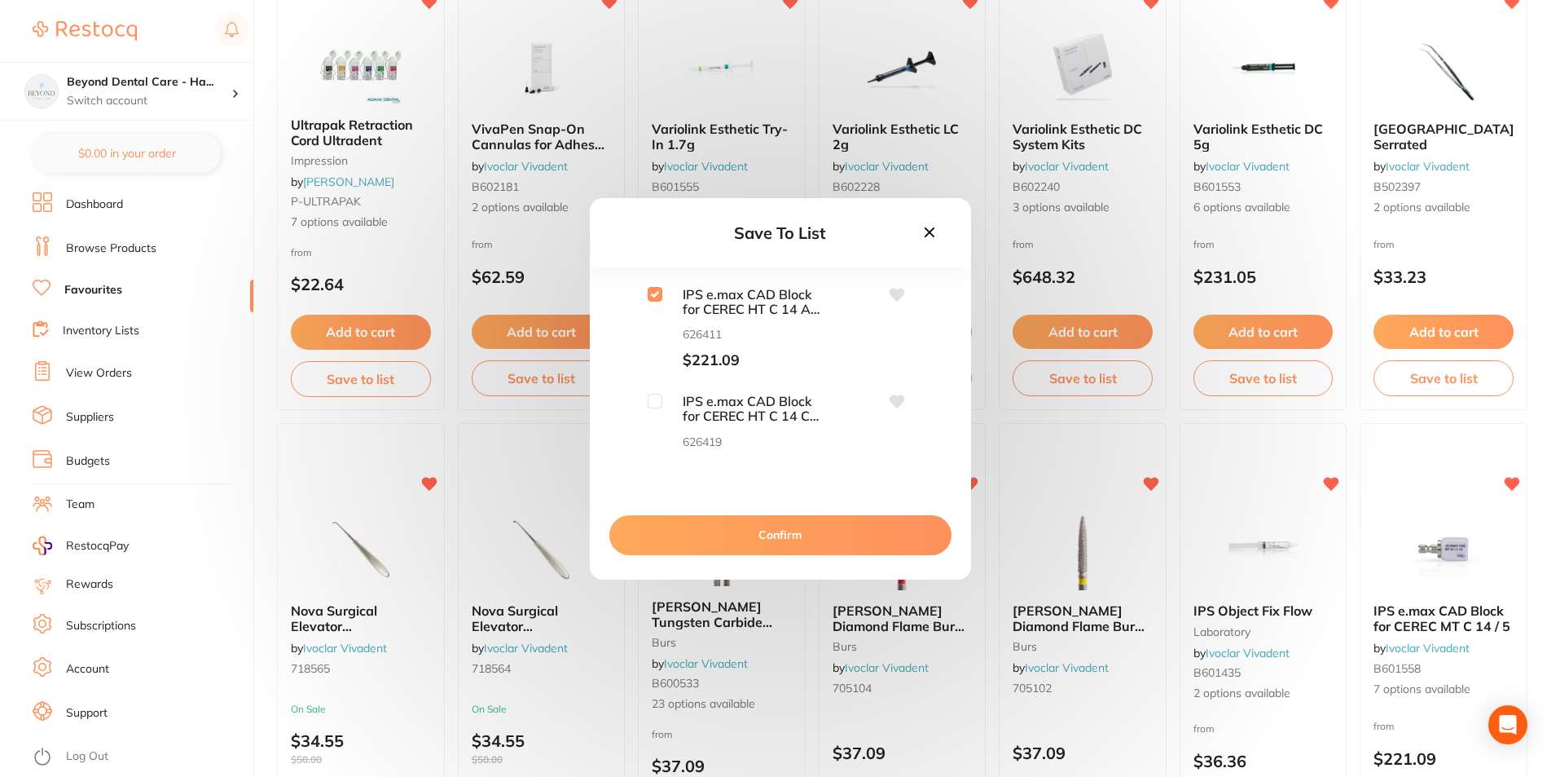
click at [779, 530] on button "Confirm" at bounding box center [781, 534] width 342 height 39
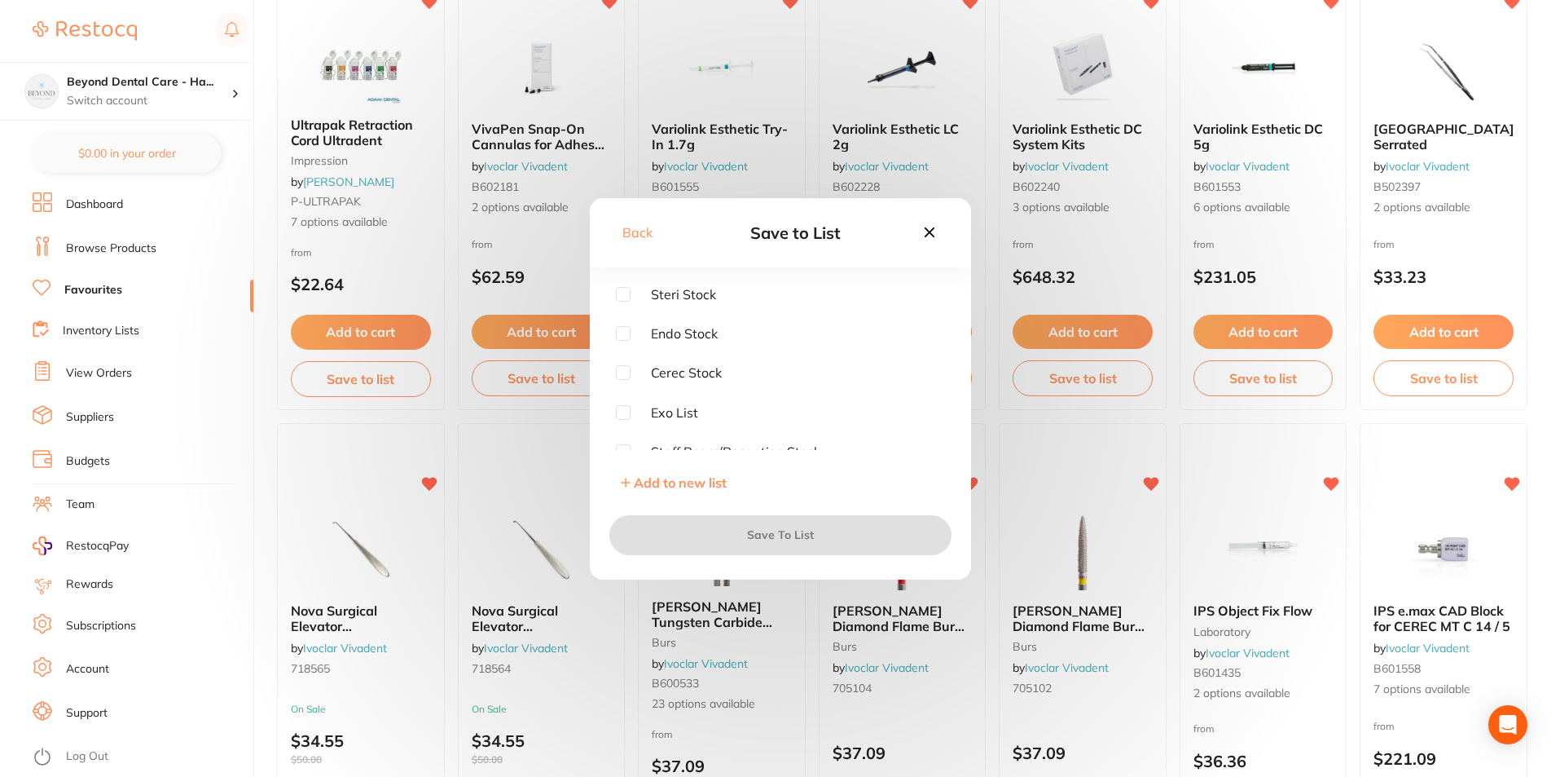
click at [624, 370] on input "checkbox" at bounding box center [623, 372] width 15 height 15
checkbox input "true"
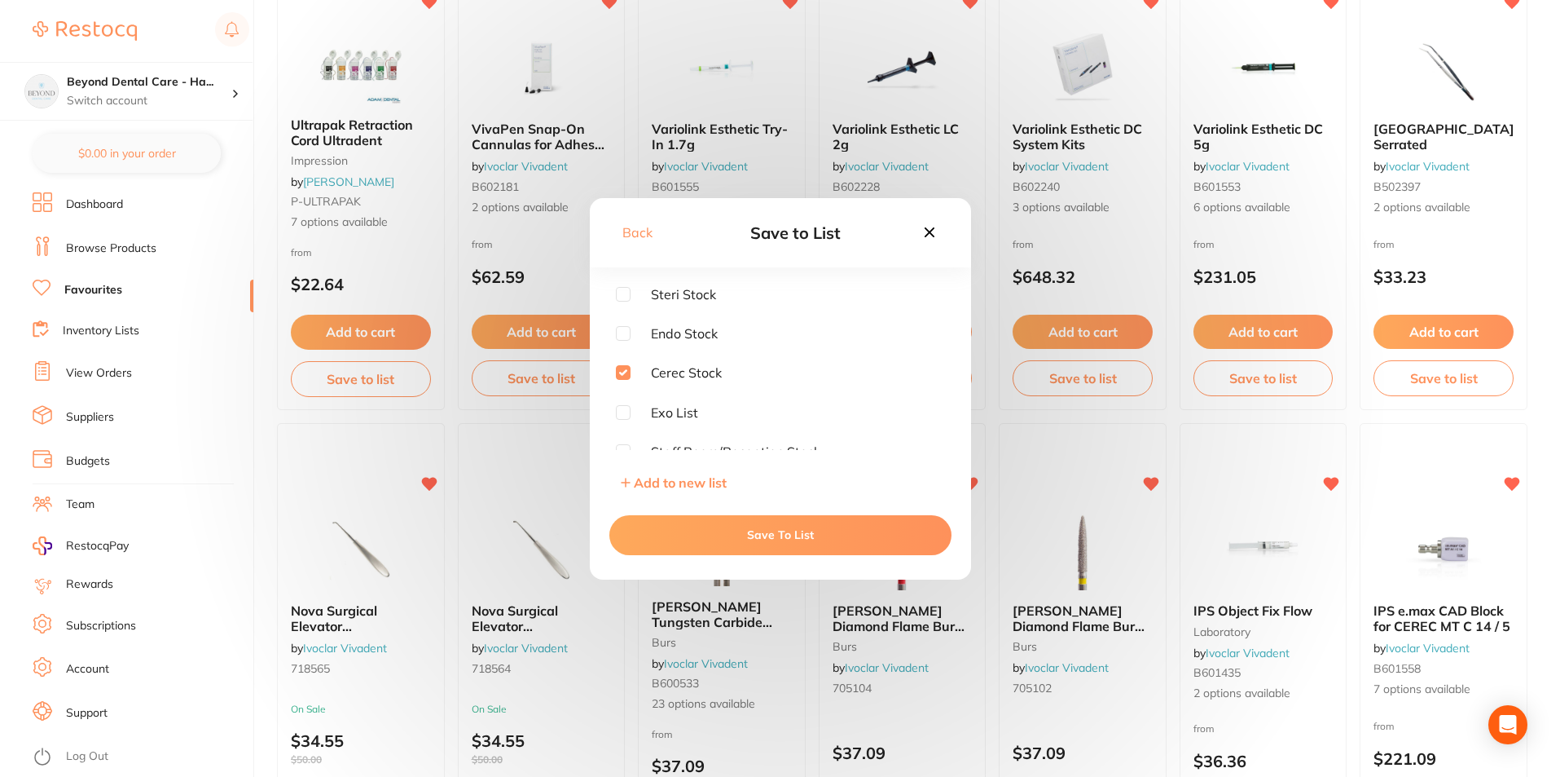
click at [760, 533] on button "Save To List" at bounding box center [781, 534] width 342 height 39
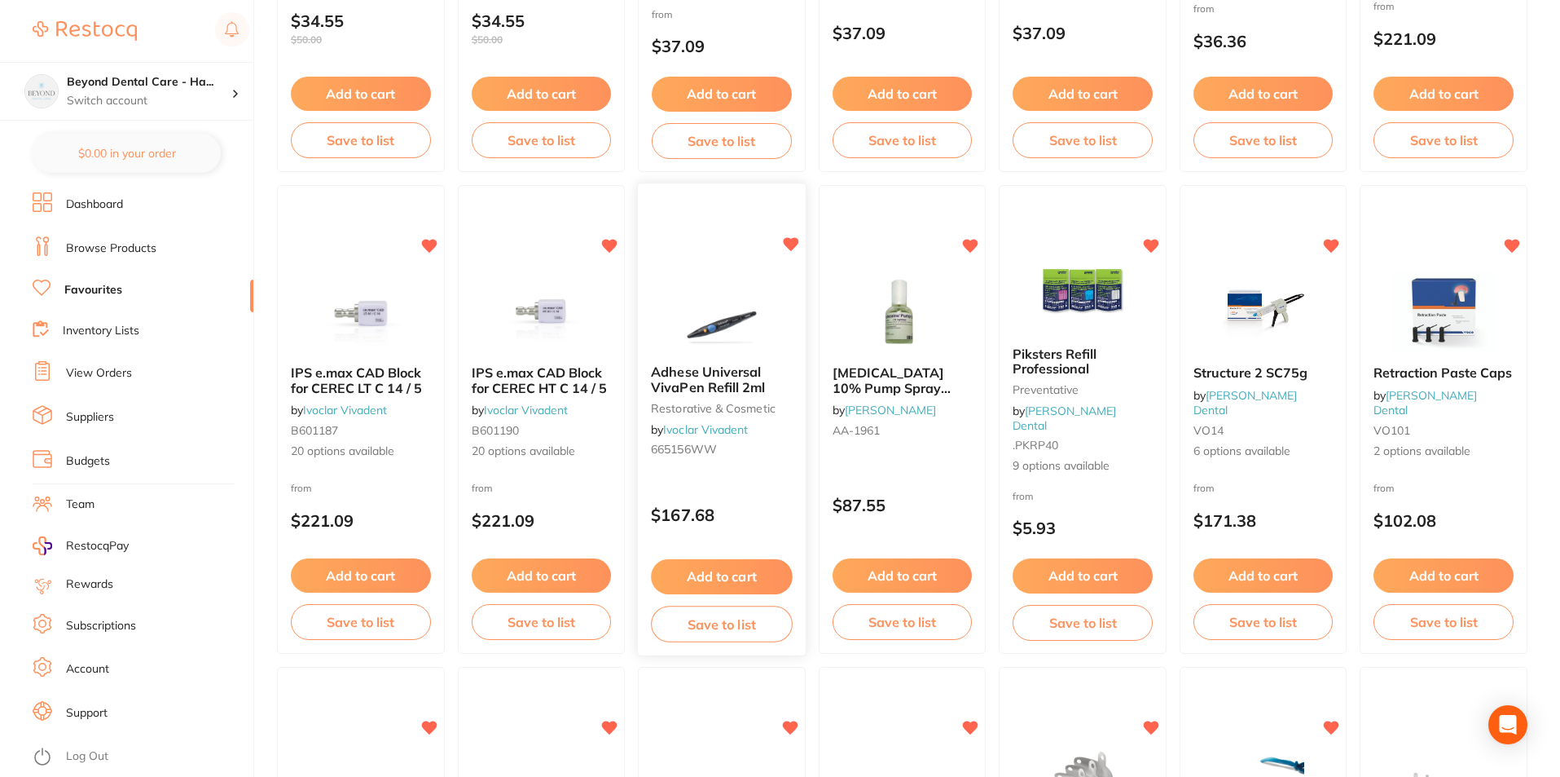
scroll to position [1464, 0]
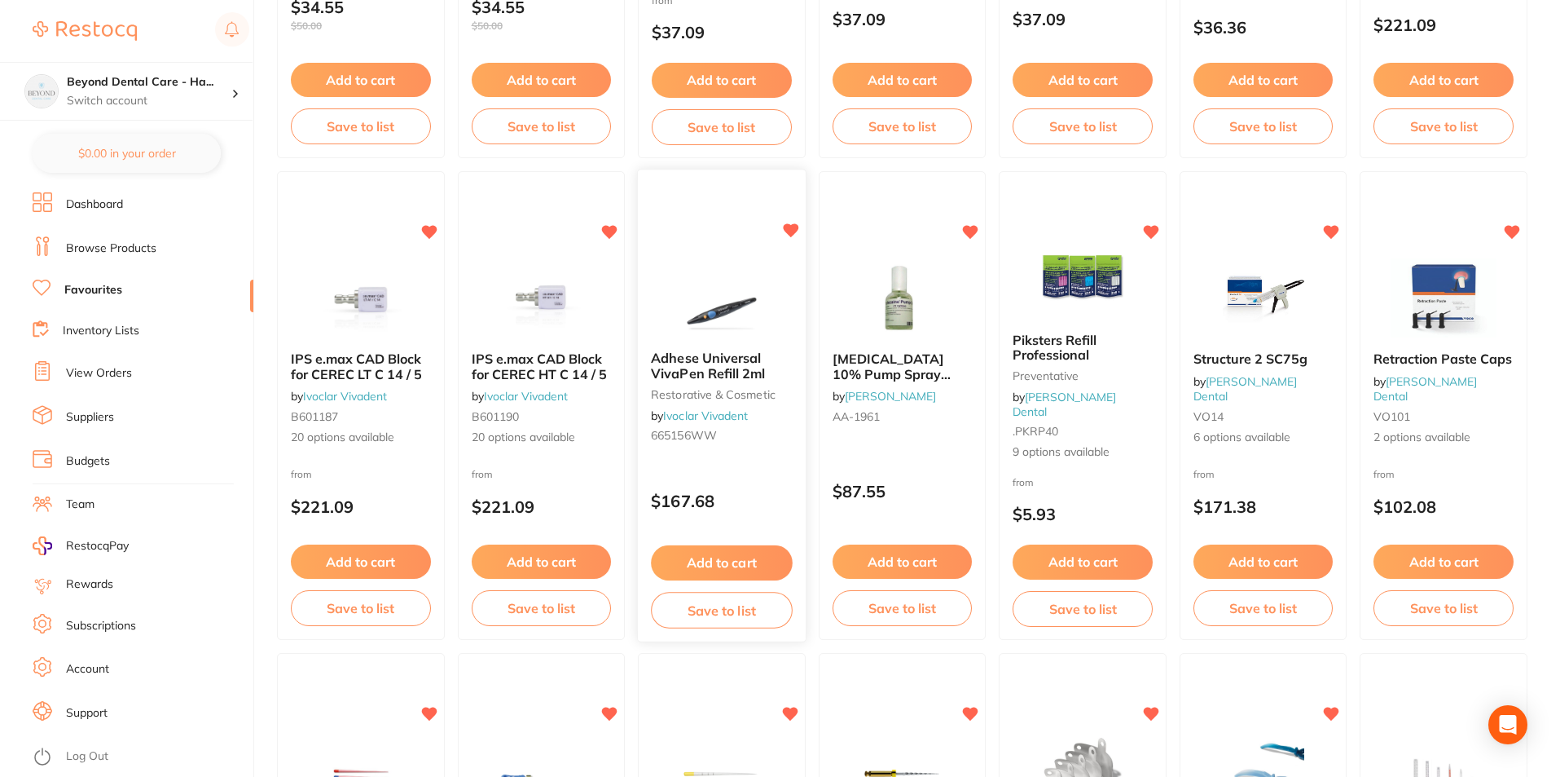
click at [690, 618] on button "Save to list" at bounding box center [721, 610] width 141 height 37
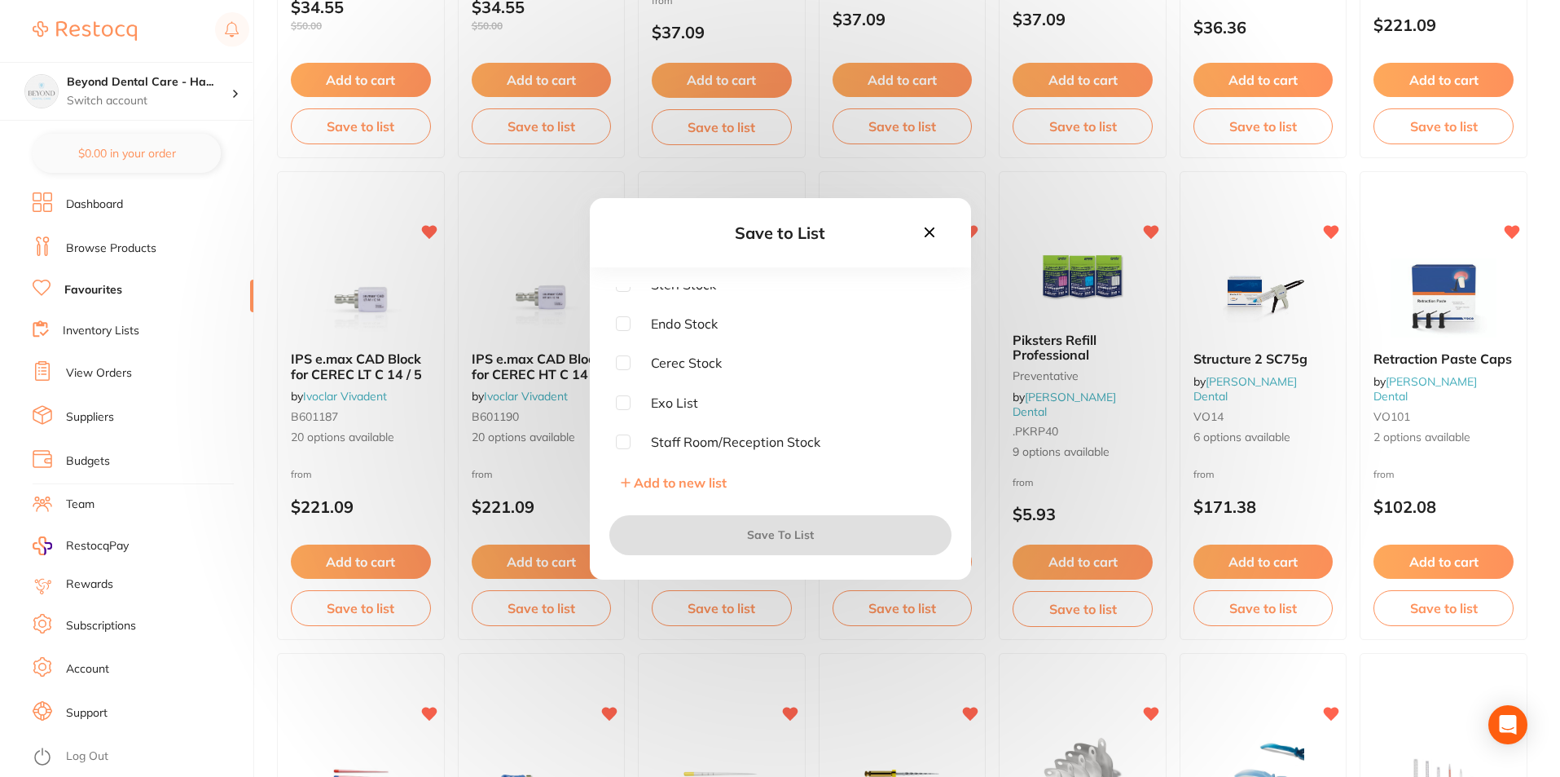
scroll to position [11, 0]
click at [619, 440] on input "checkbox" at bounding box center [623, 440] width 15 height 15
checkbox input "true"
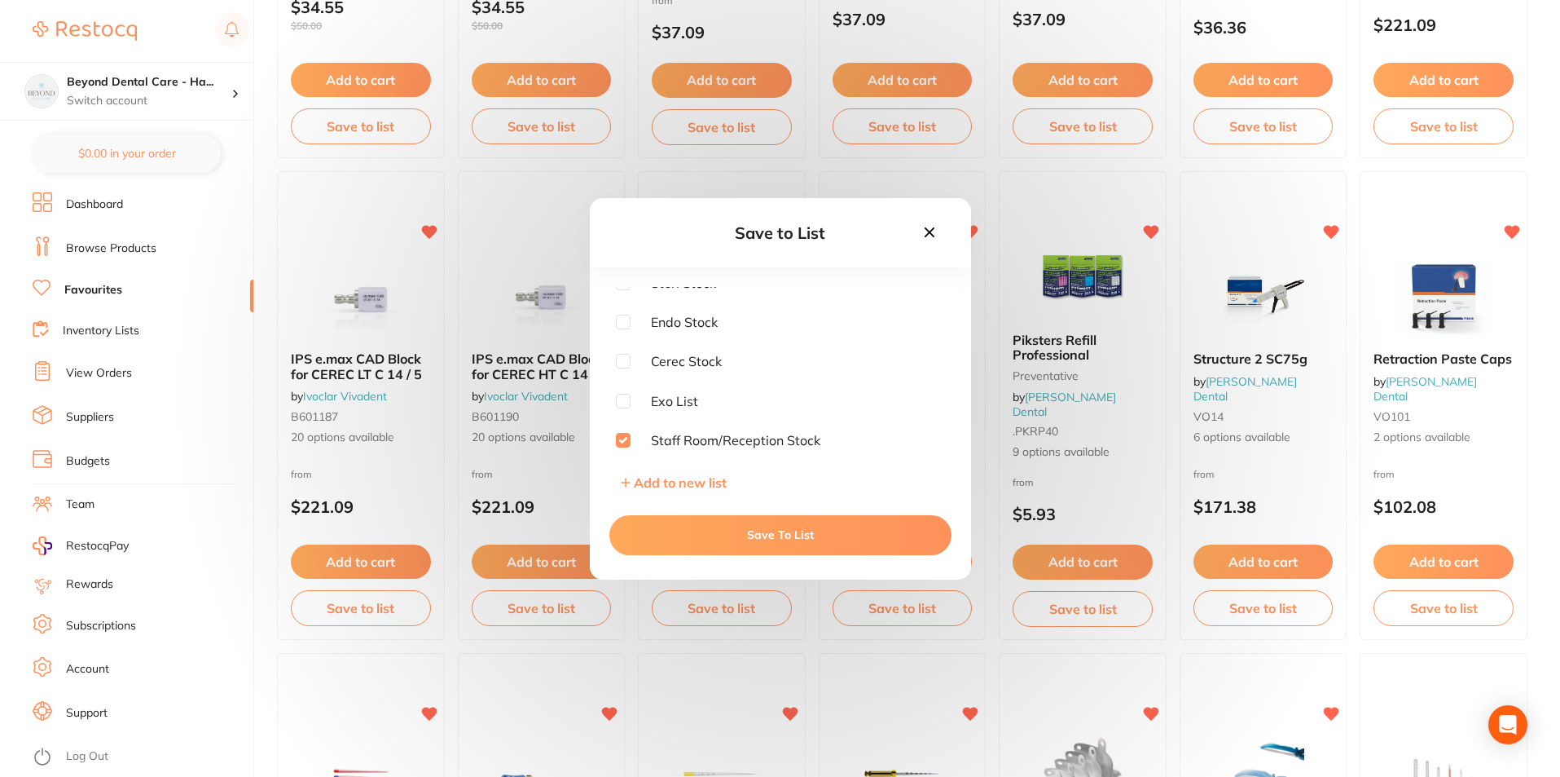
click at [705, 526] on button "Save To List" at bounding box center [781, 534] width 342 height 39
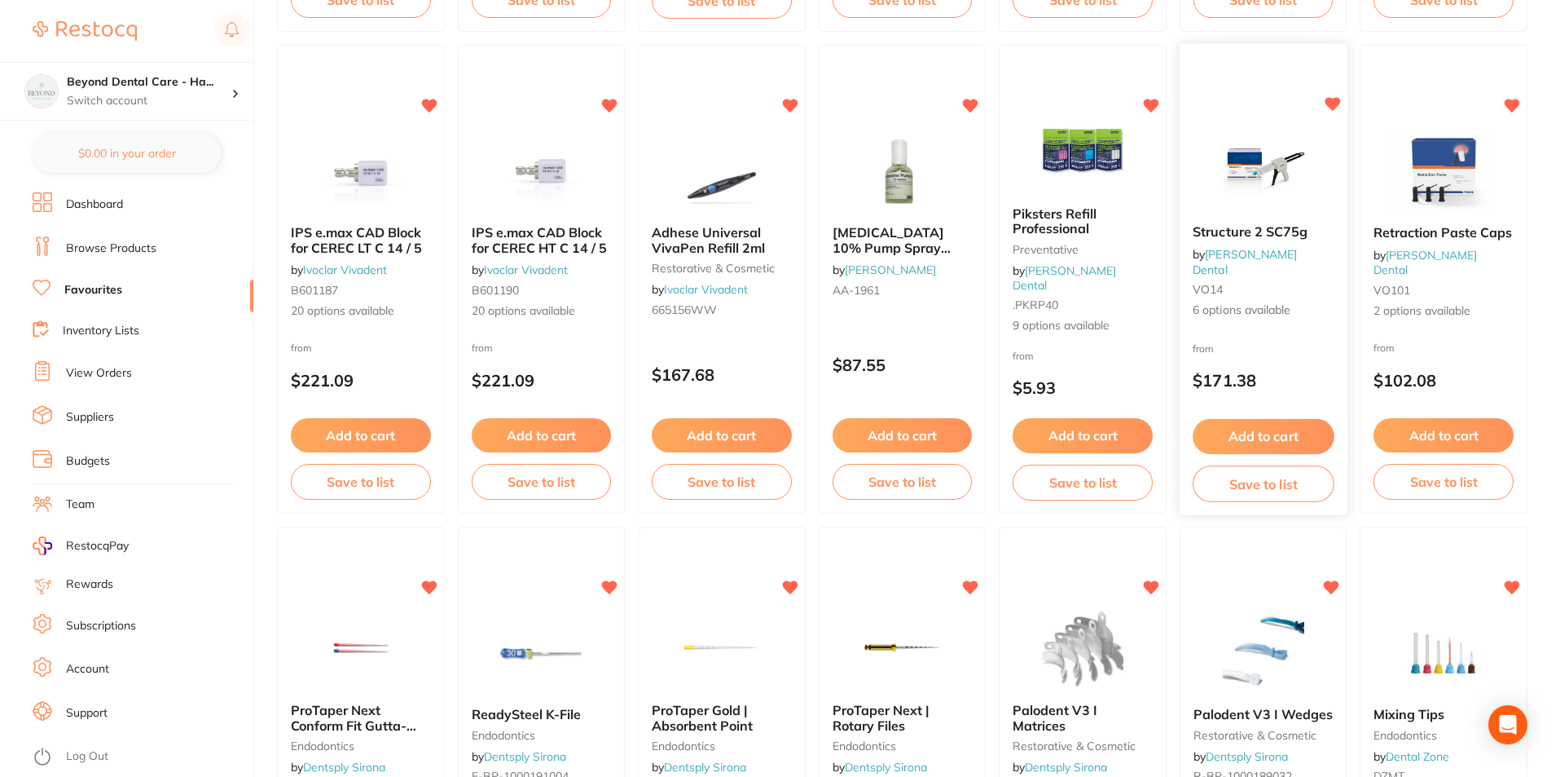
scroll to position [1627, 0]
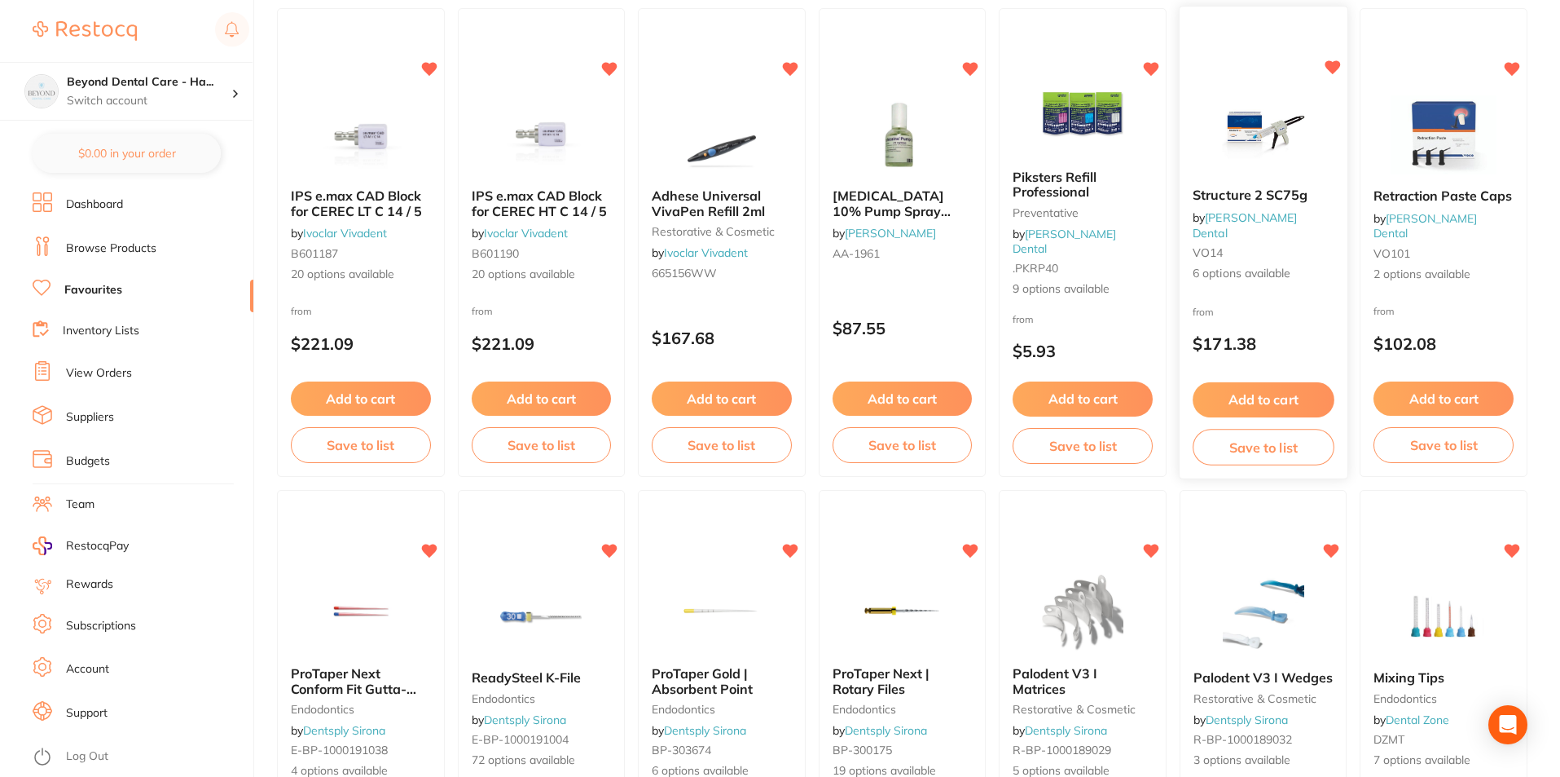
click at [1271, 459] on button "Save to list" at bounding box center [1263, 447] width 141 height 37
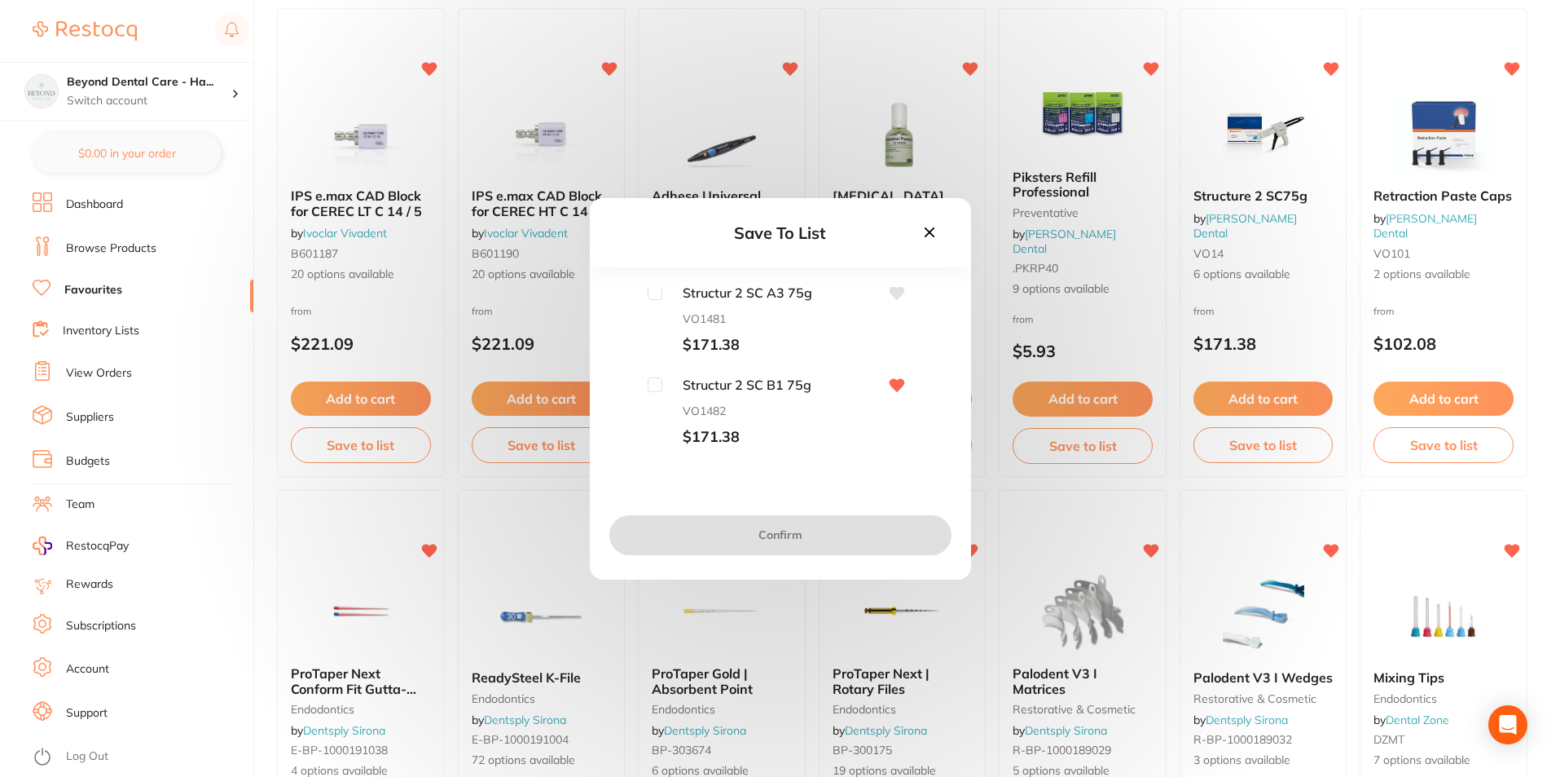
scroll to position [244, 0]
click at [651, 337] on input "checkbox" at bounding box center [655, 340] width 15 height 15
checkbox input "true"
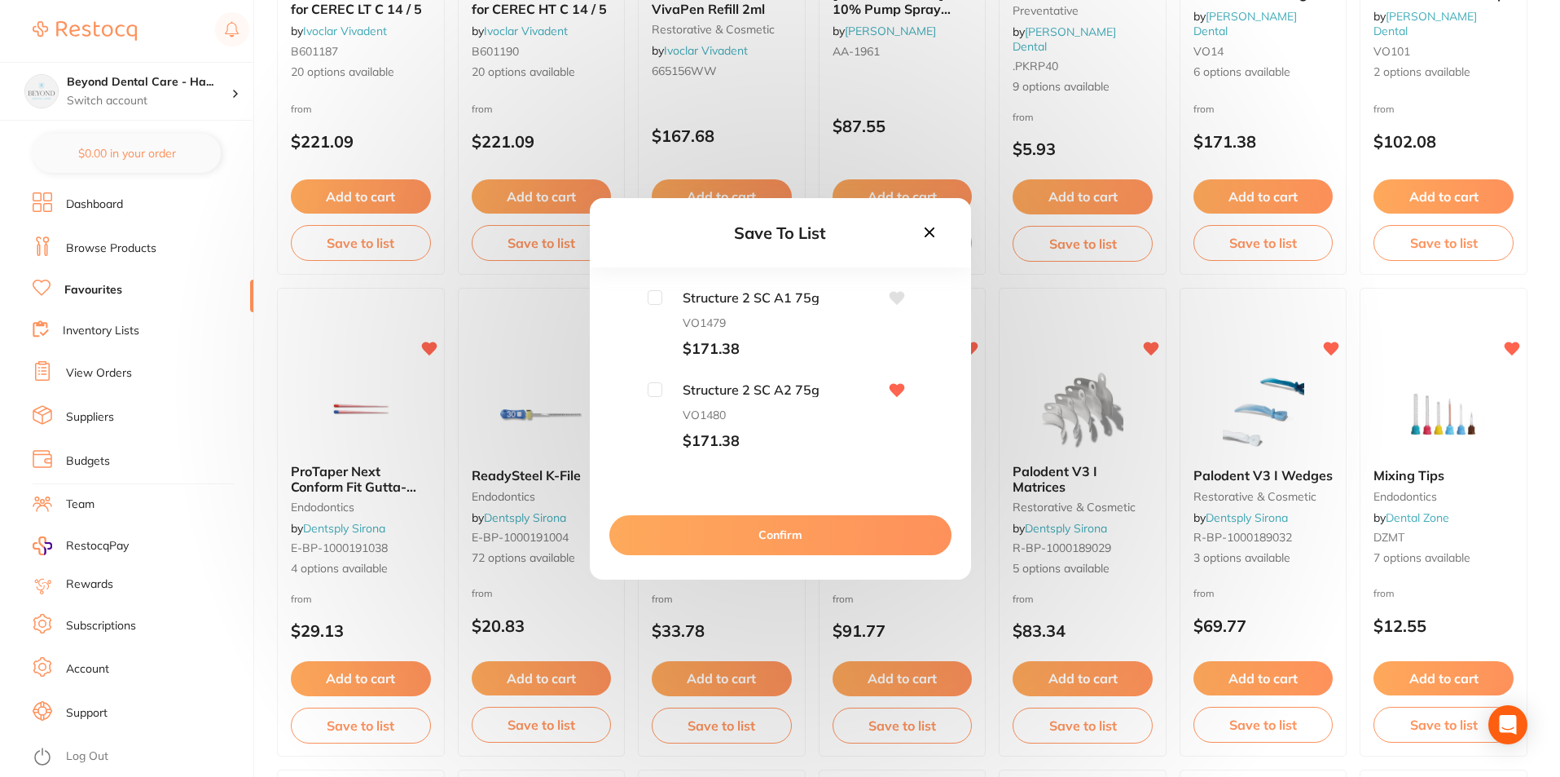
scroll to position [1790, 0]
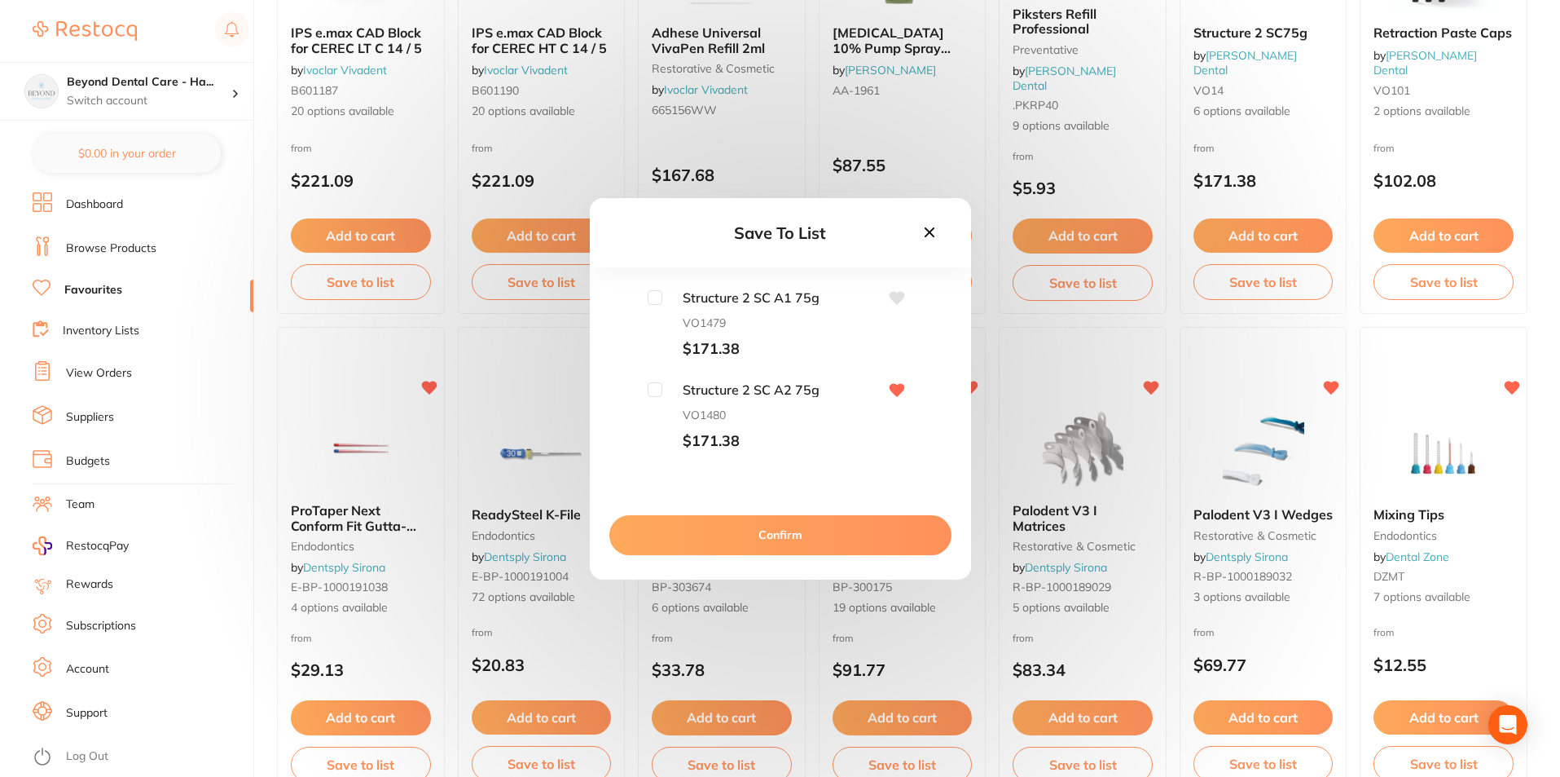
click at [658, 387] on input "checkbox" at bounding box center [655, 389] width 15 height 15
checkbox input "true"
click at [793, 530] on button "Confirm" at bounding box center [781, 534] width 342 height 39
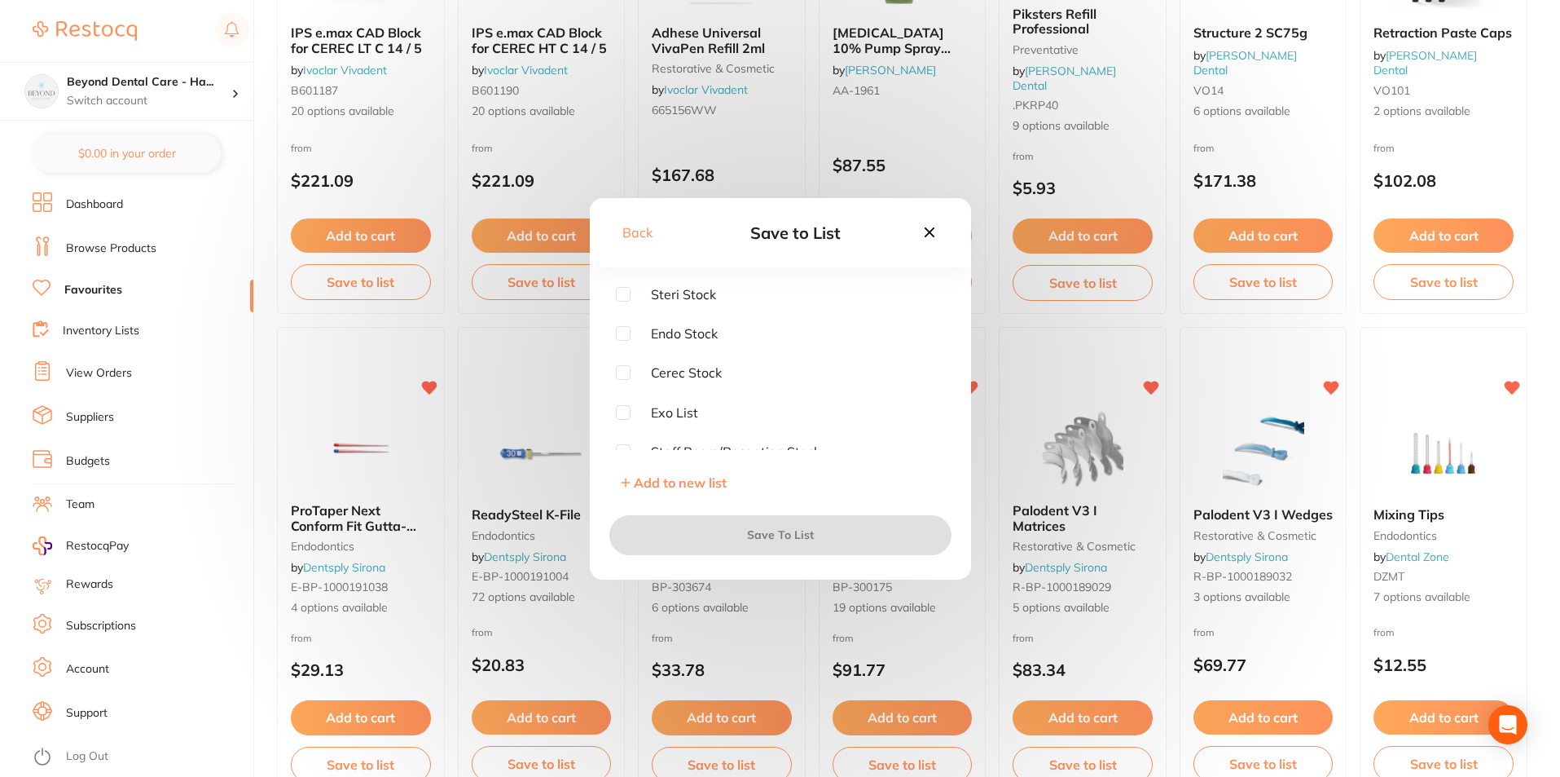
click at [620, 296] on input "checkbox" at bounding box center [623, 294] width 15 height 15
checkbox input "true"
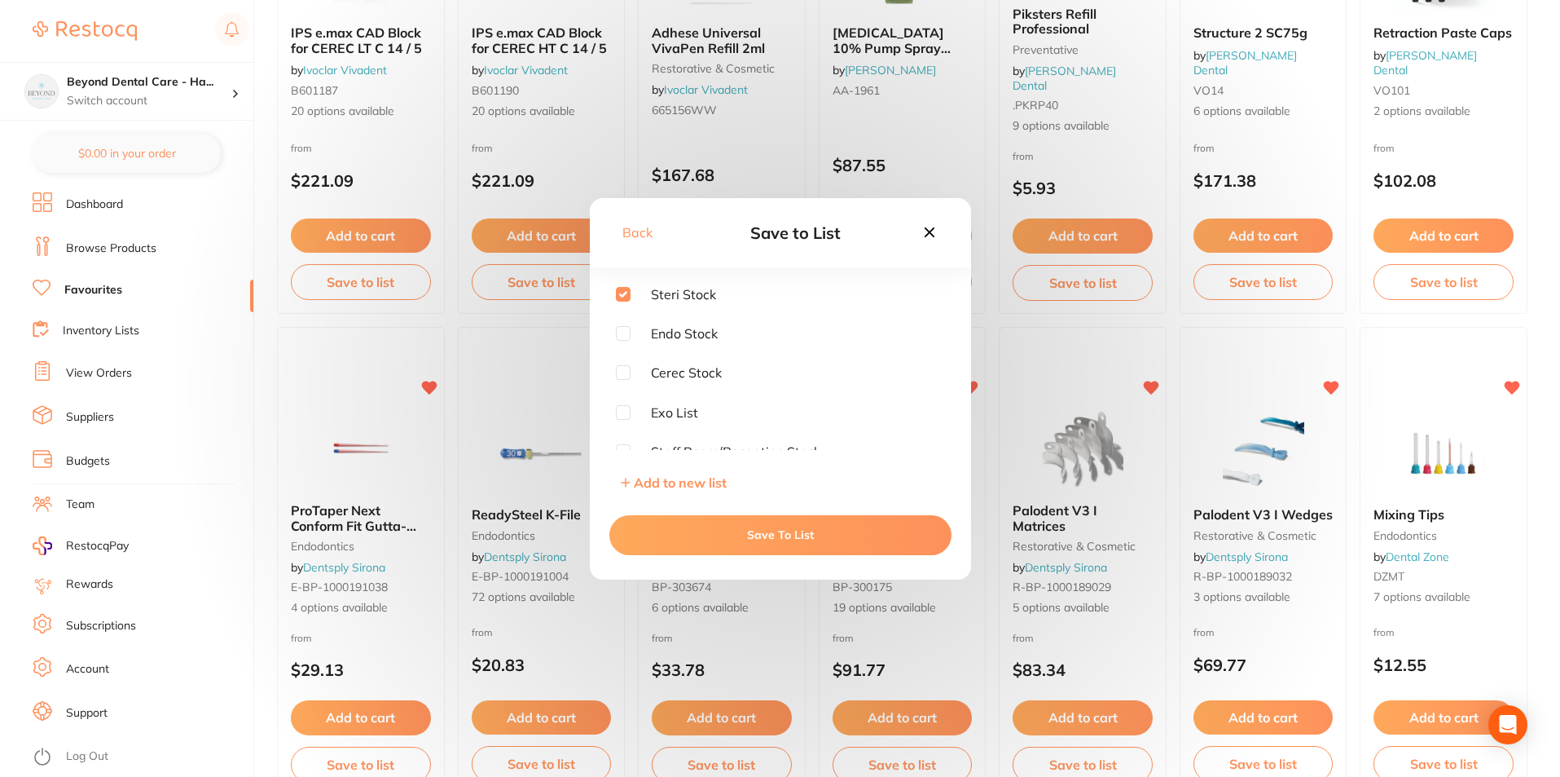
click at [759, 533] on button "Save To List" at bounding box center [781, 534] width 342 height 39
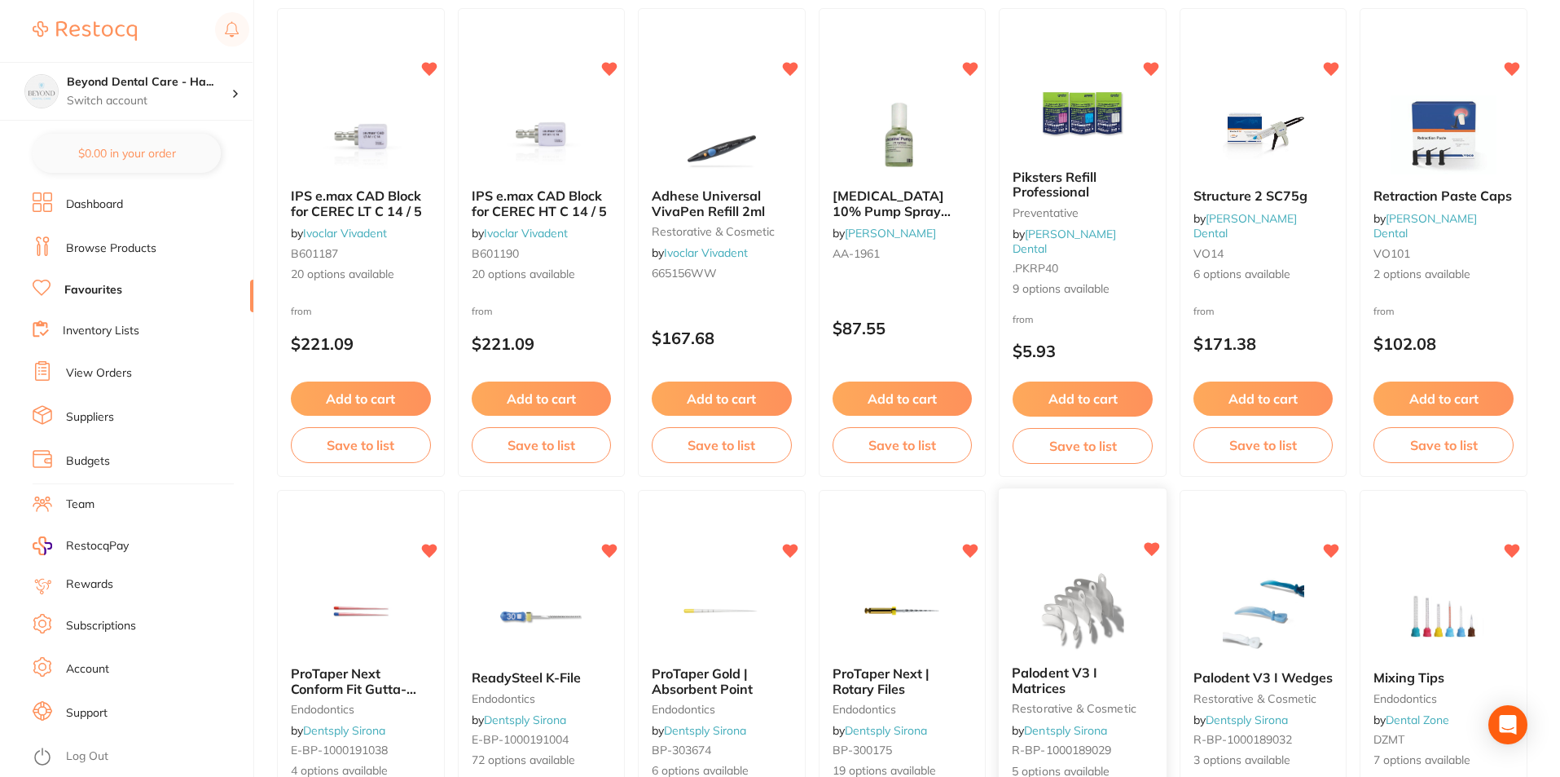
scroll to position [1546, 0]
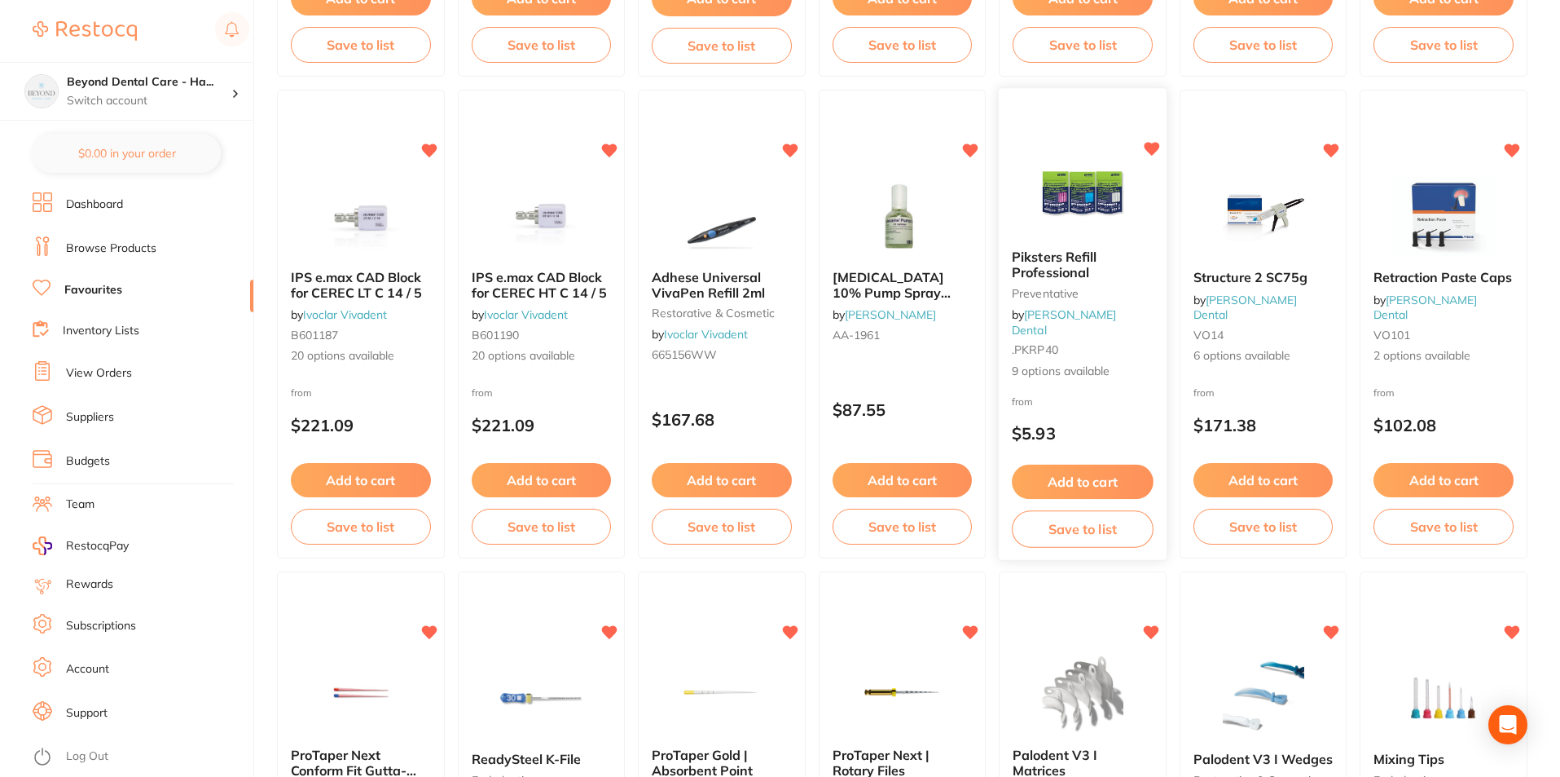
click at [1080, 529] on button "Save to list" at bounding box center [1082, 529] width 141 height 37
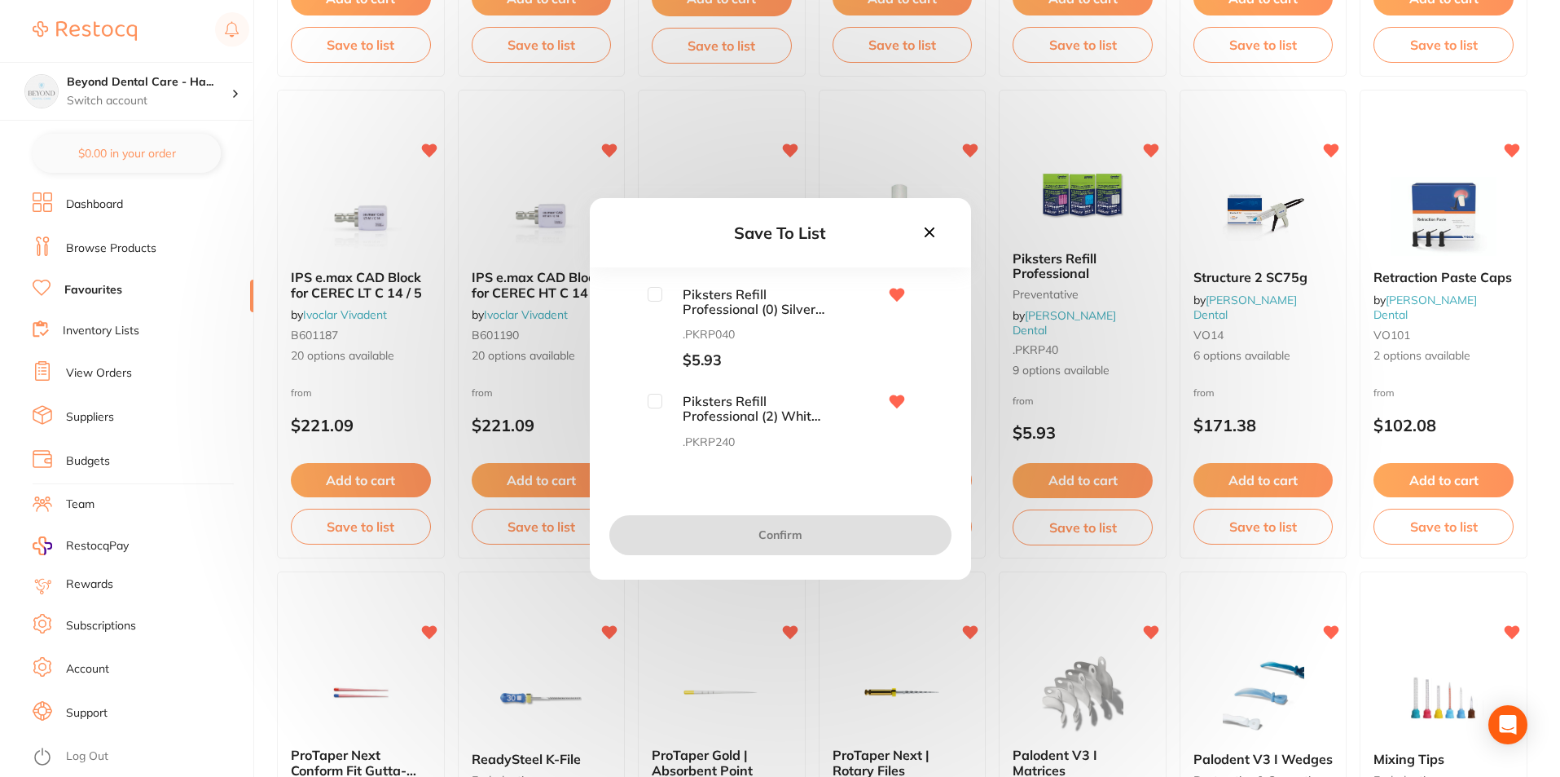
click at [650, 287] on input "checkbox" at bounding box center [655, 294] width 15 height 15
checkbox input "true"
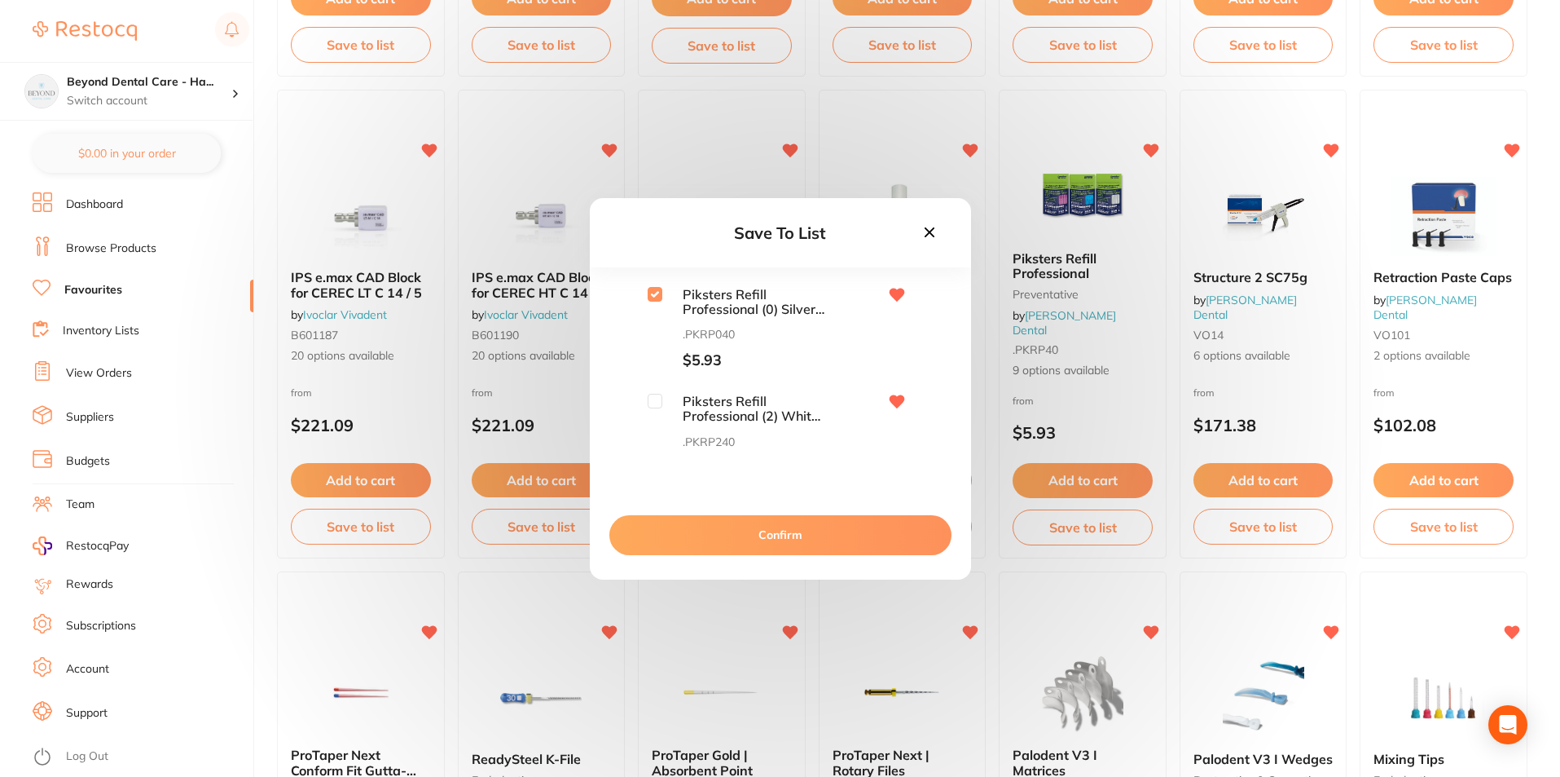
click at [650, 401] on input "checkbox" at bounding box center [655, 401] width 15 height 15
checkbox input "true"
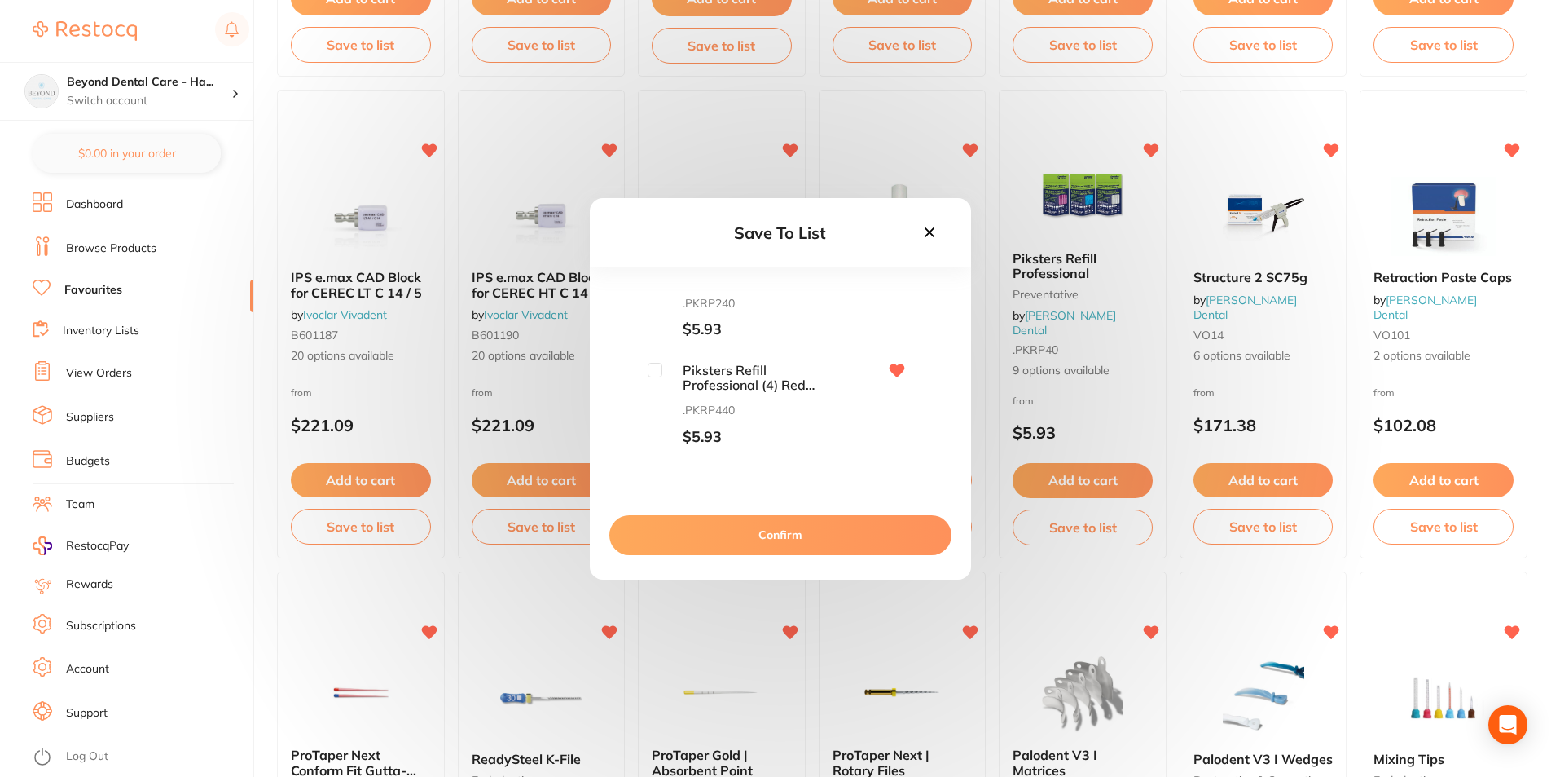
scroll to position [81, 0]
click at [649, 434] on div at bounding box center [655, 427] width 15 height 15
click at [650, 428] on input "checkbox" at bounding box center [655, 427] width 15 height 15
checkbox input "true"
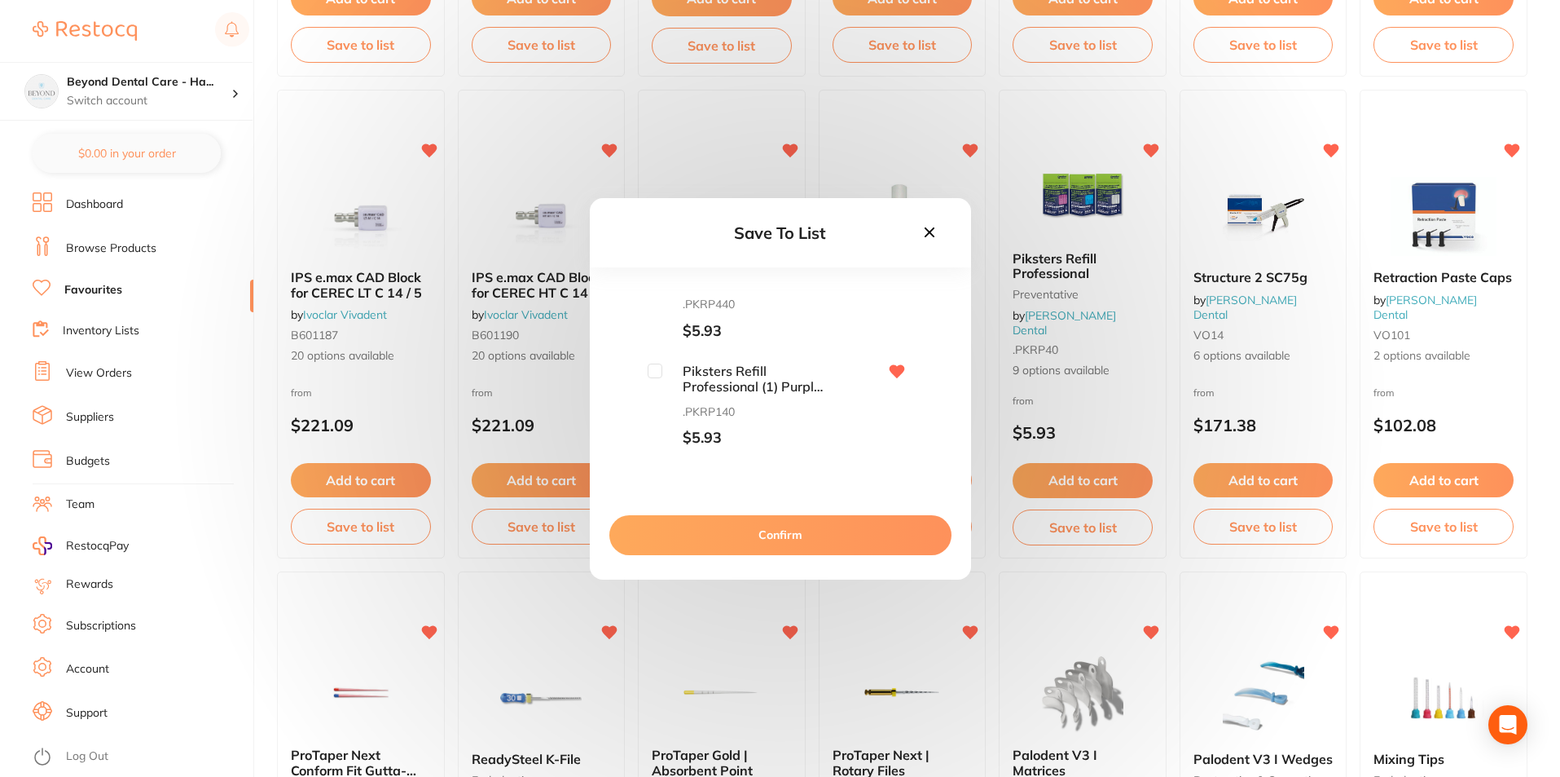
click at [654, 372] on input "checkbox" at bounding box center [655, 370] width 15 height 15
checkbox input "true"
click at [656, 343] on input "checkbox" at bounding box center [655, 340] width 15 height 15
checkbox input "true"
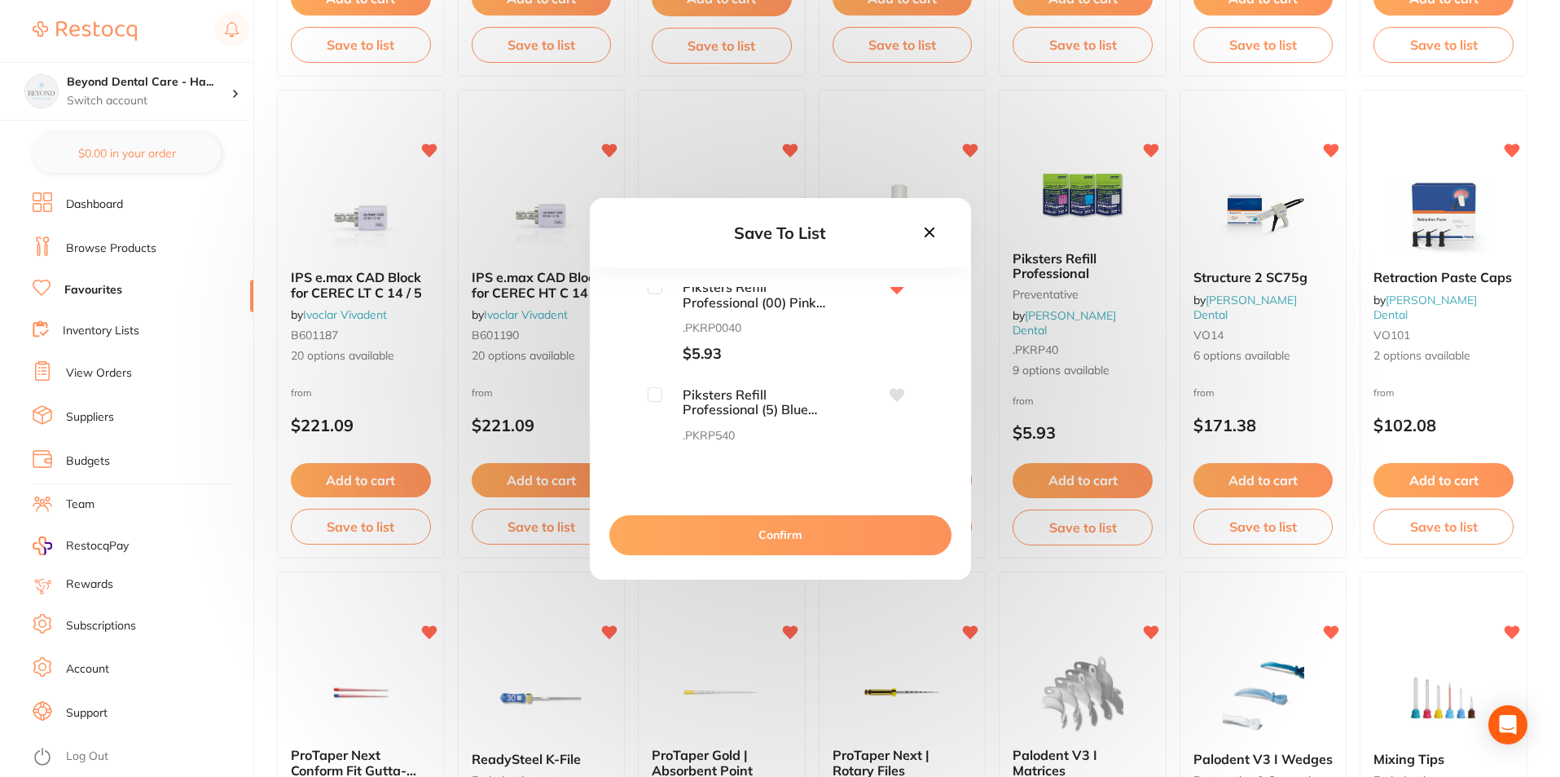
scroll to position [696, 0]
click at [652, 350] on input "checkbox" at bounding box center [655, 348] width 15 height 15
checkbox input "true"
click at [756, 539] on button "Confirm" at bounding box center [781, 534] width 342 height 39
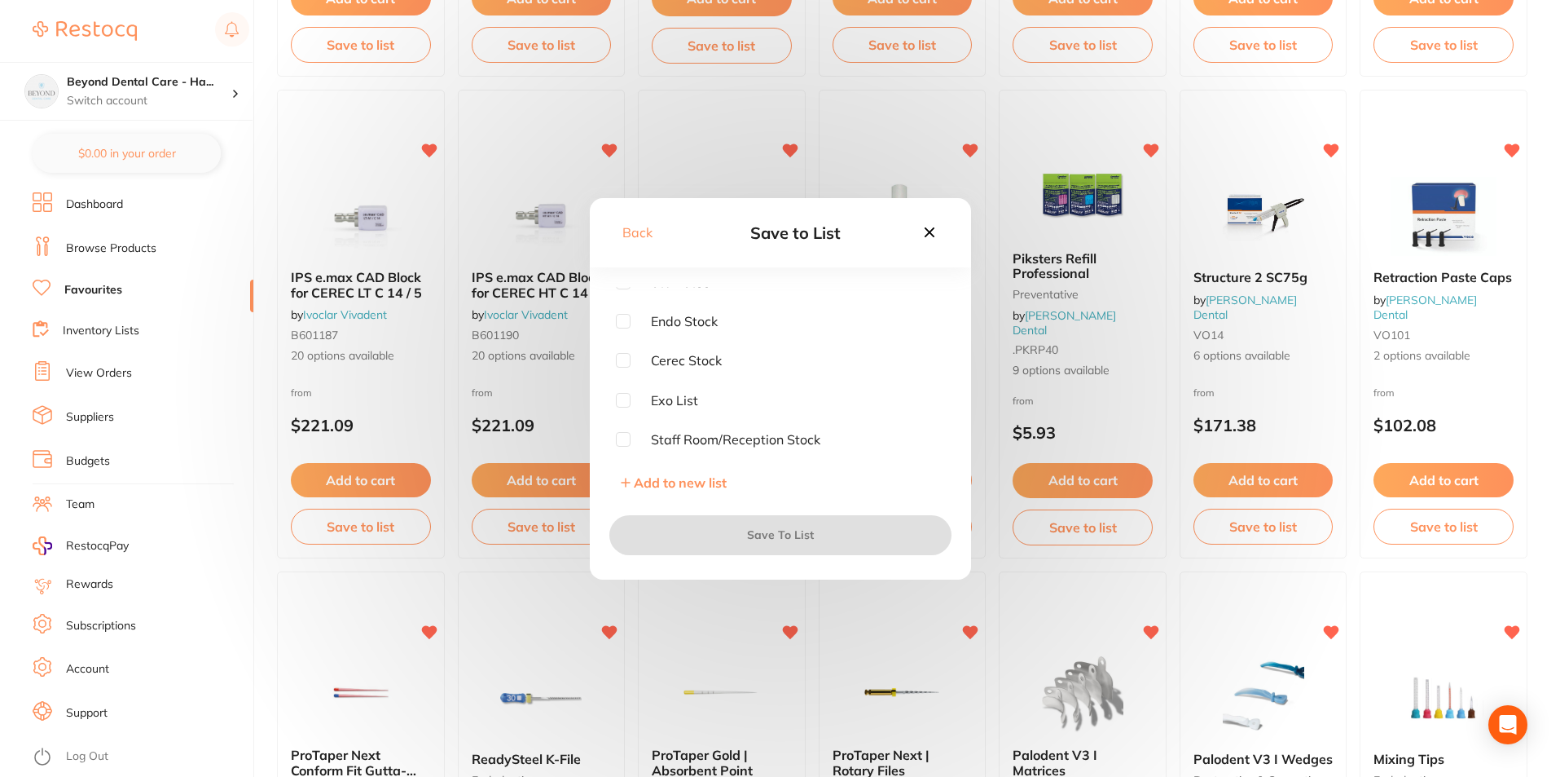
scroll to position [0, 0]
click at [624, 294] on input "checkbox" at bounding box center [623, 294] width 15 height 15
checkbox input "true"
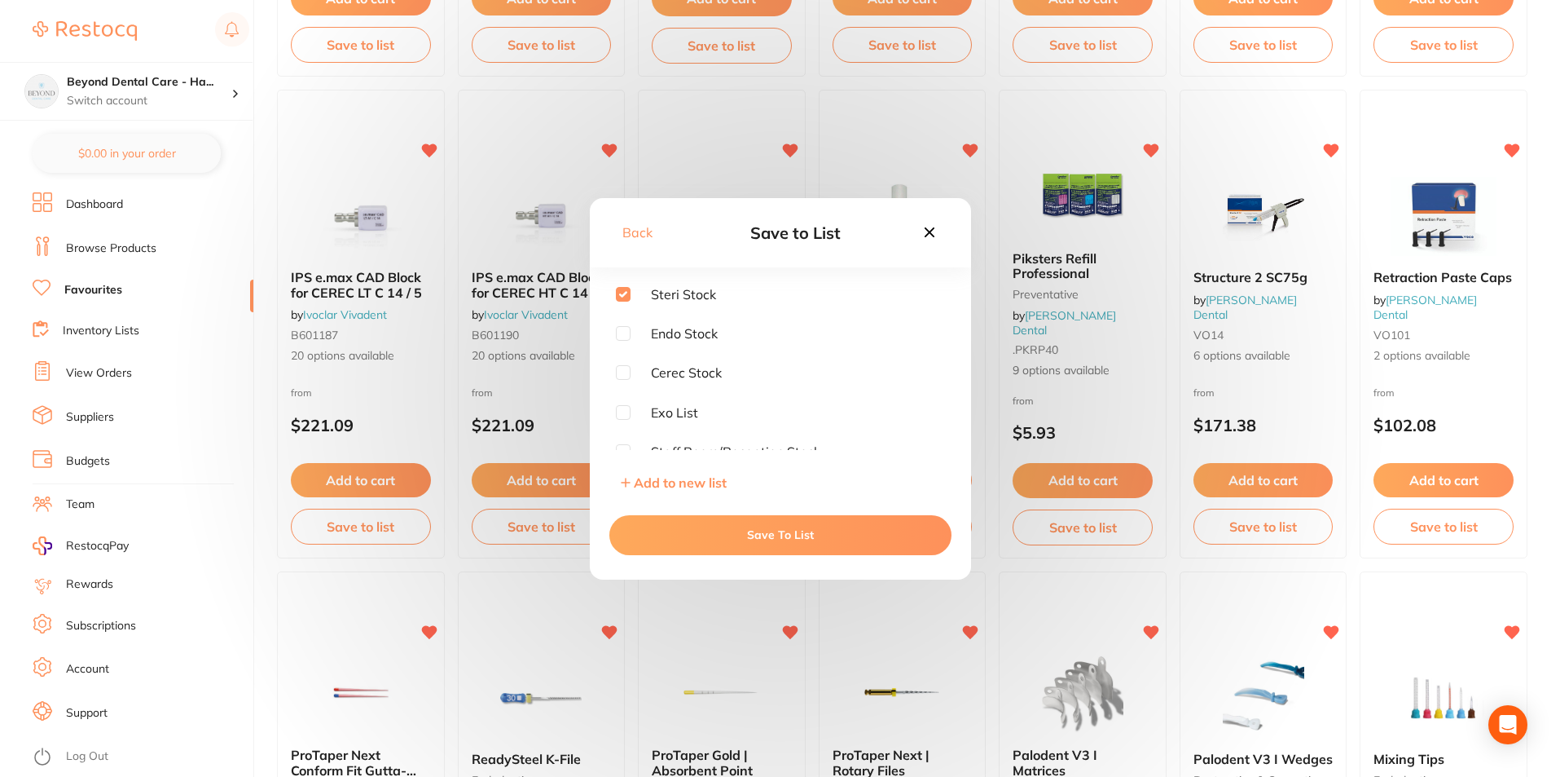
click at [766, 532] on button "Save To List" at bounding box center [781, 534] width 342 height 39
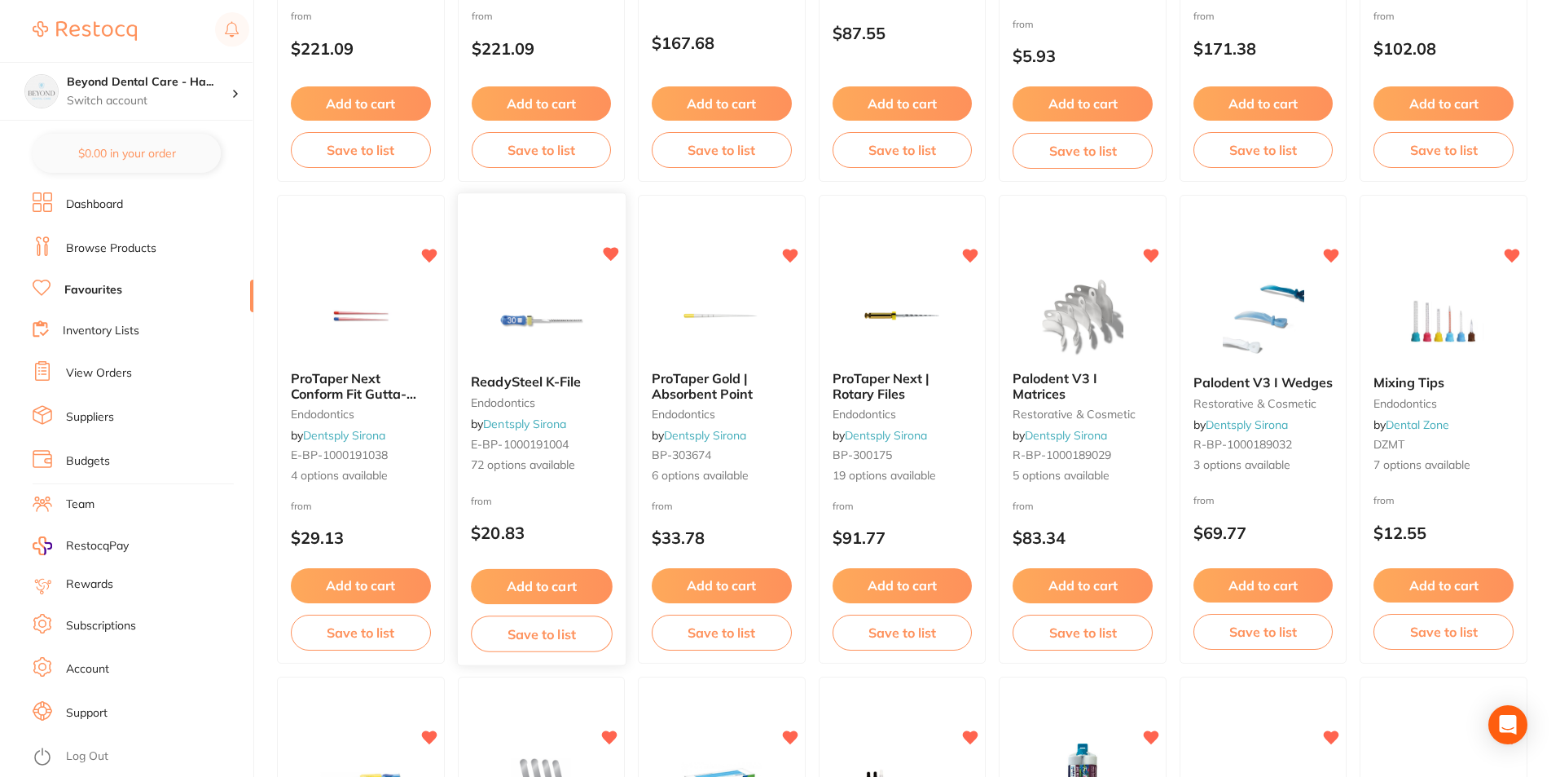
scroll to position [1953, 0]
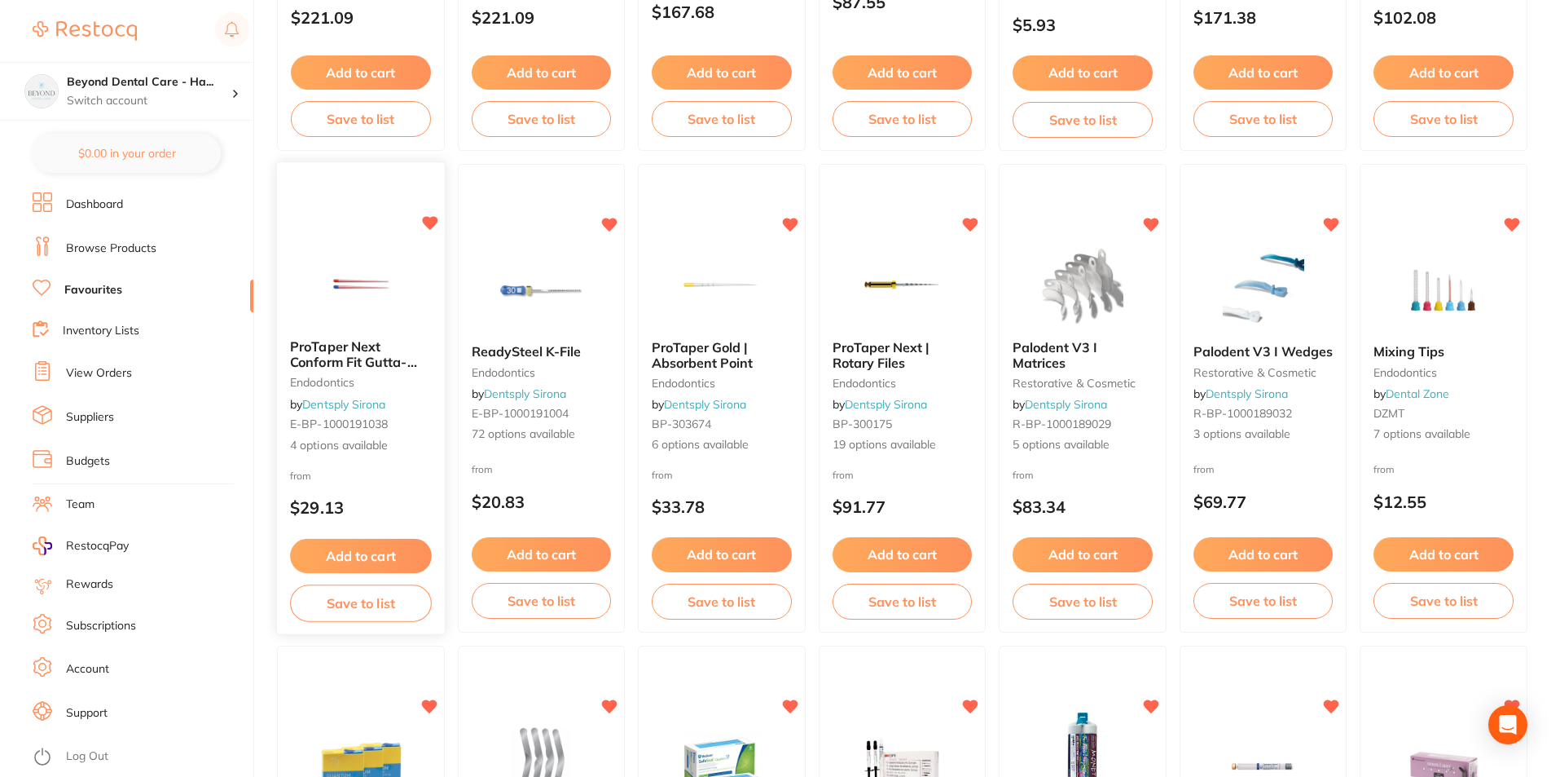
click at [371, 603] on button "Save to list" at bounding box center [360, 603] width 141 height 37
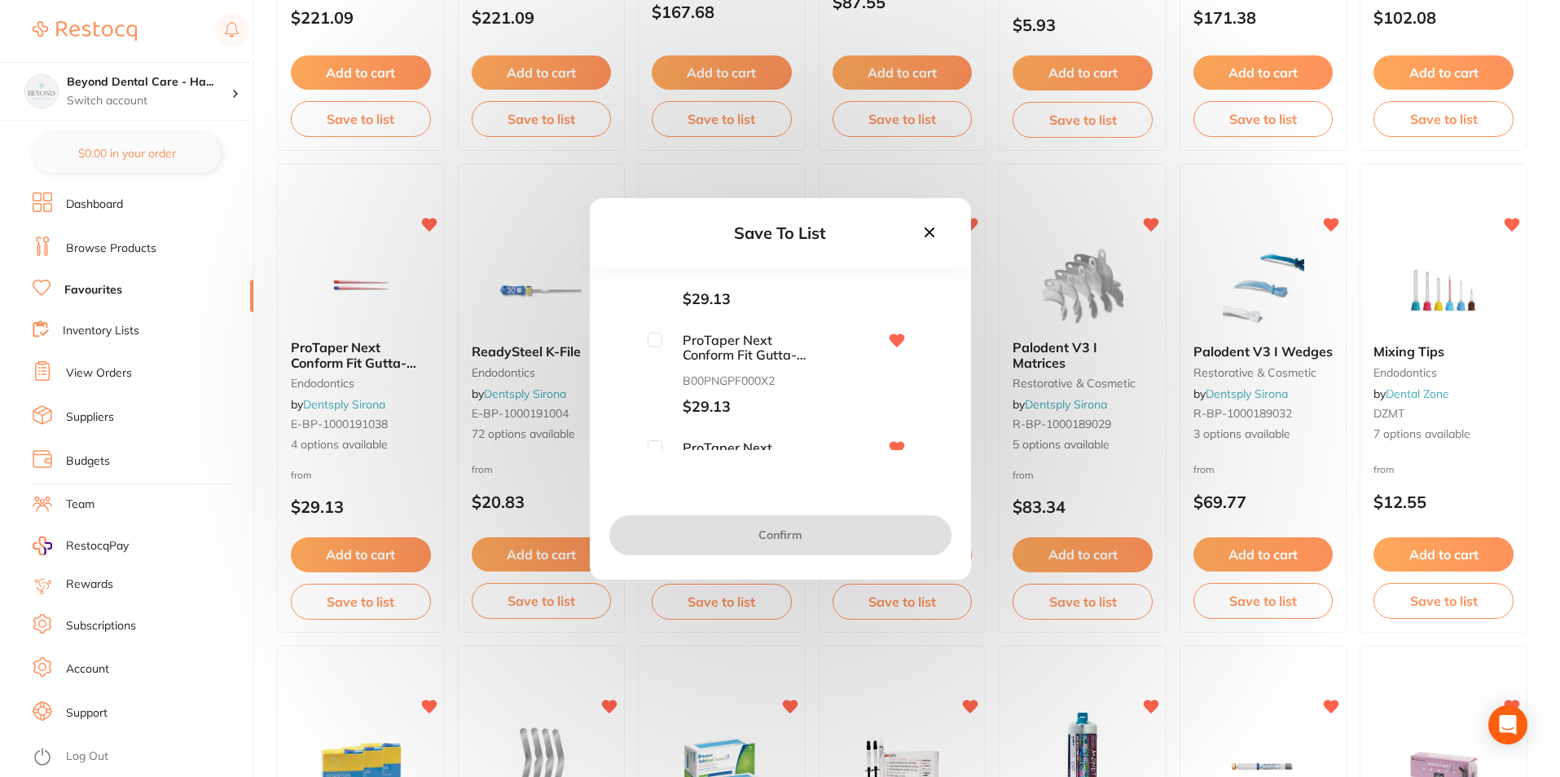
scroll to position [0, 0]
click at [655, 402] on input "checkbox" at bounding box center [655, 401] width 15 height 15
checkbox input "true"
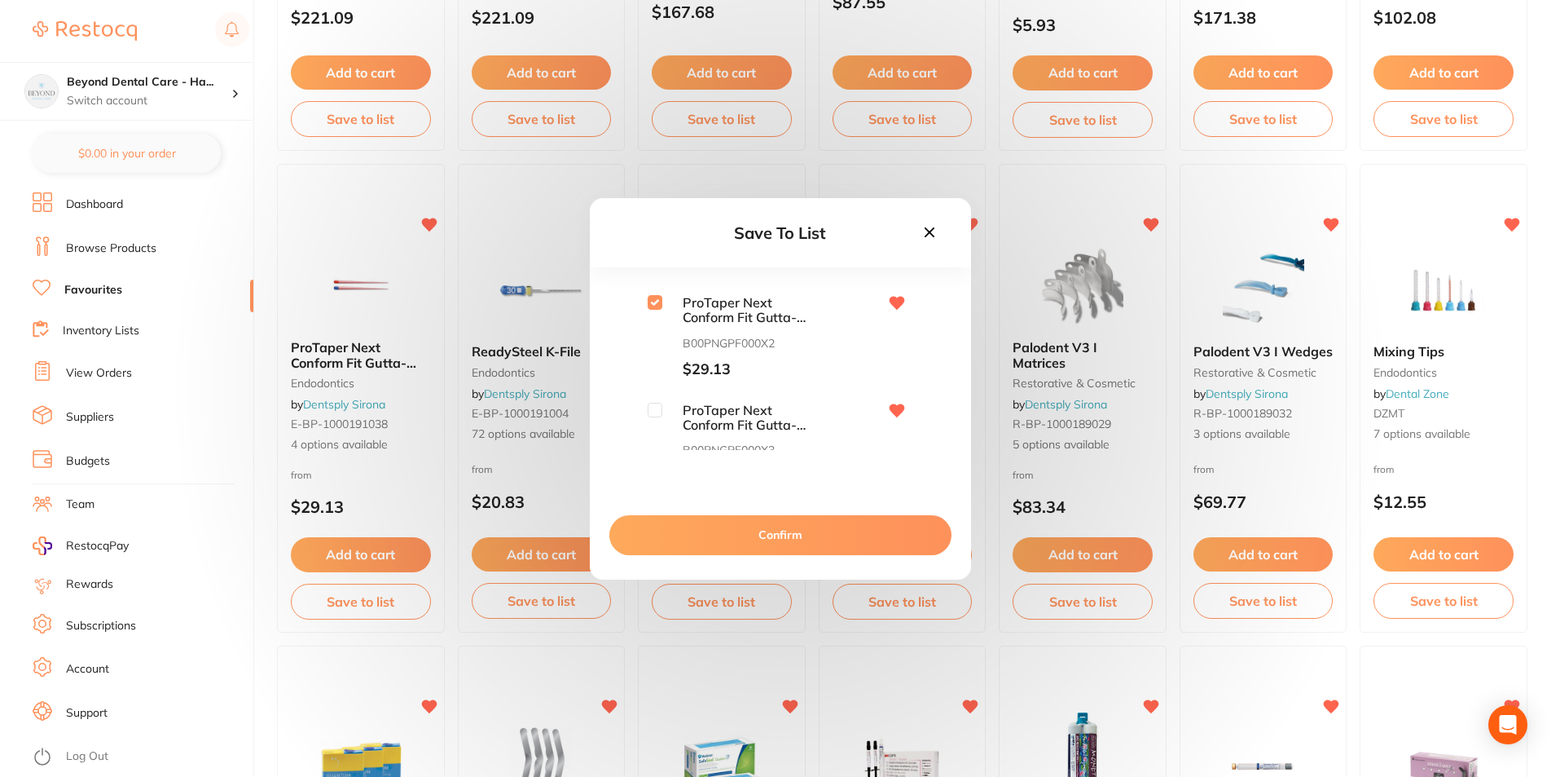
scroll to position [78, 0]
click at [654, 429] on input "checkbox" at bounding box center [655, 430] width 15 height 15
checkbox input "true"
click at [762, 528] on button "Confirm" at bounding box center [781, 534] width 342 height 39
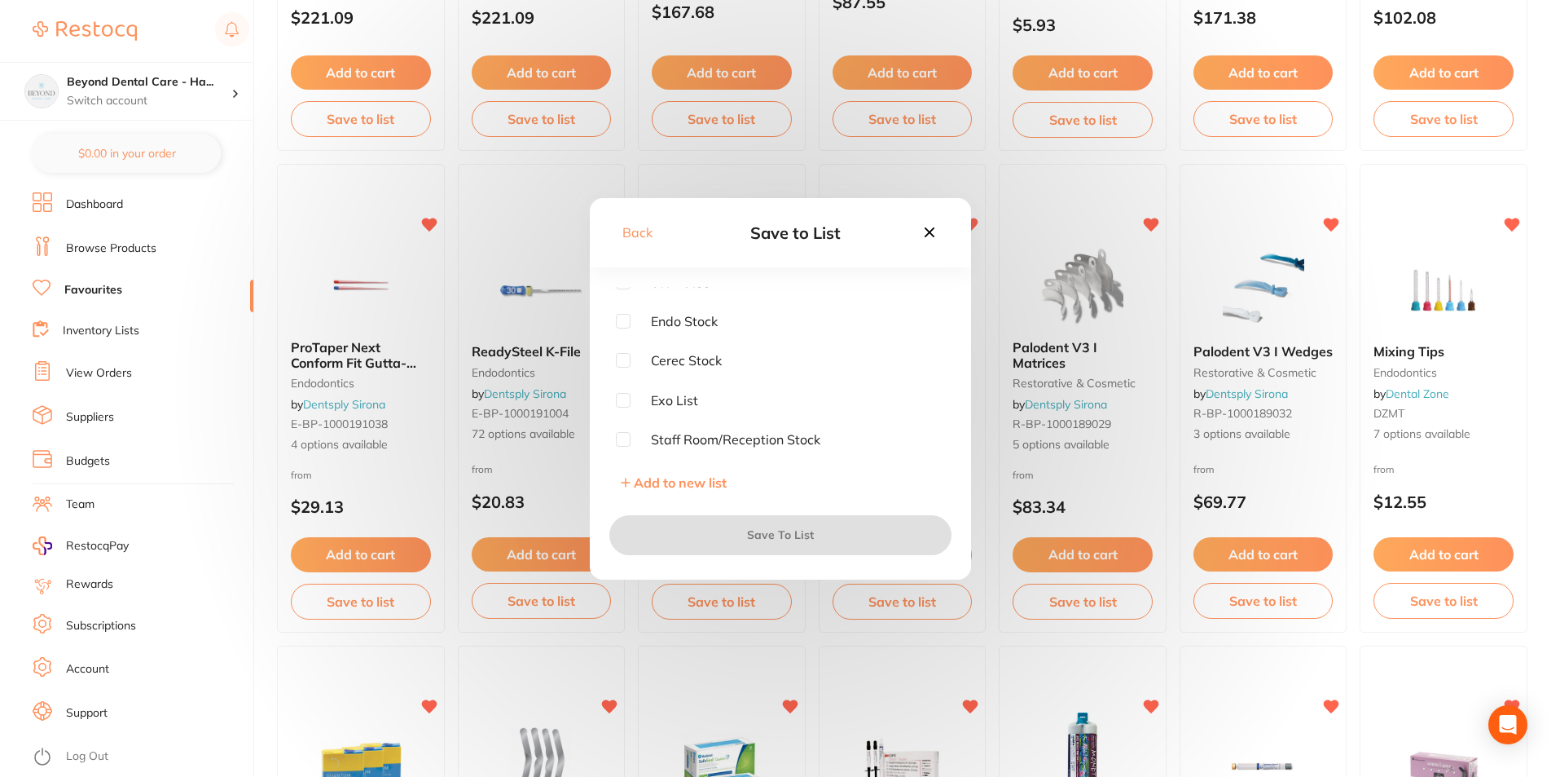
scroll to position [12, 0]
click at [623, 317] on input "checkbox" at bounding box center [623, 321] width 15 height 15
checkbox input "true"
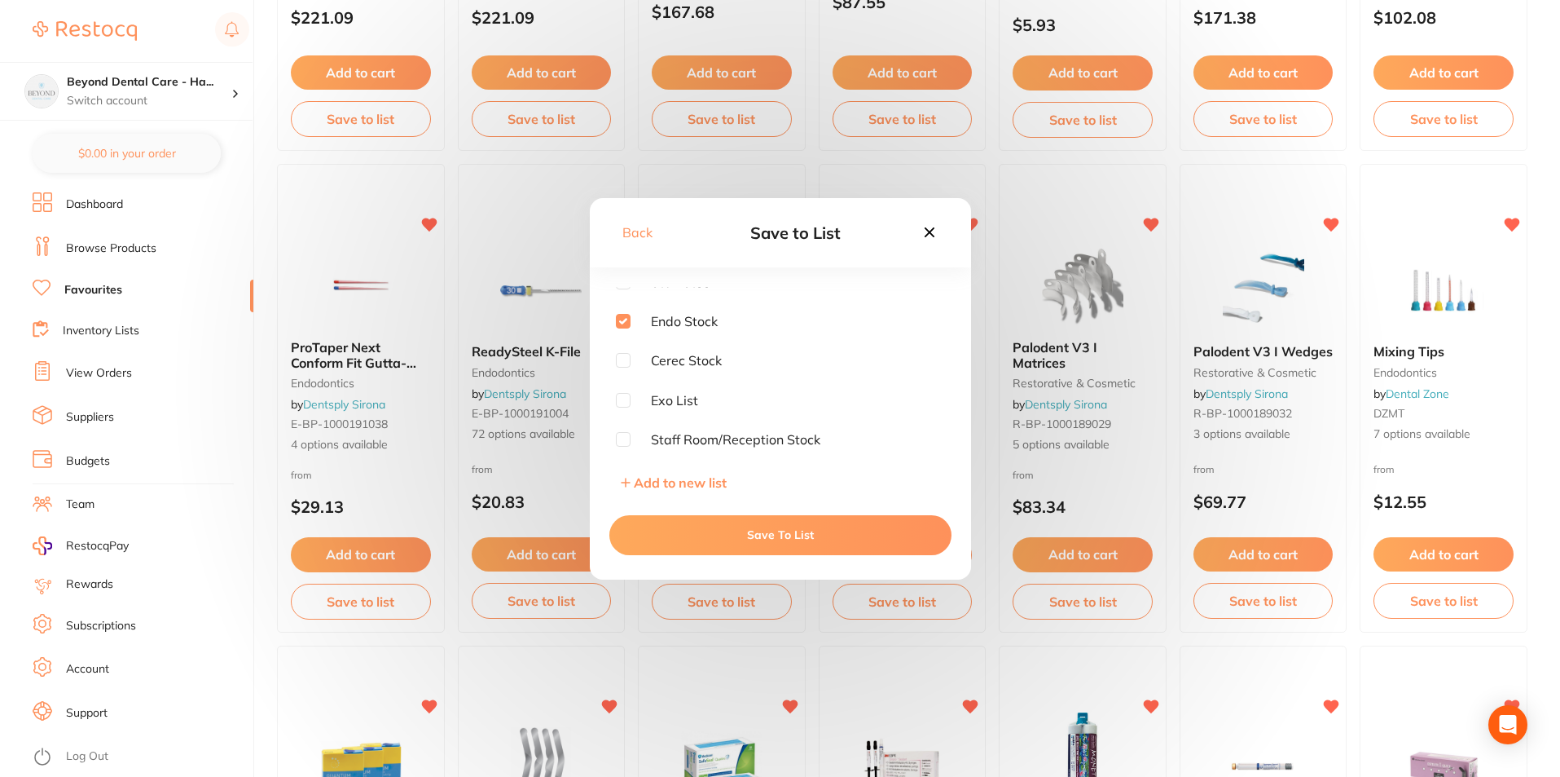
click at [712, 532] on button "Save To List" at bounding box center [781, 534] width 342 height 39
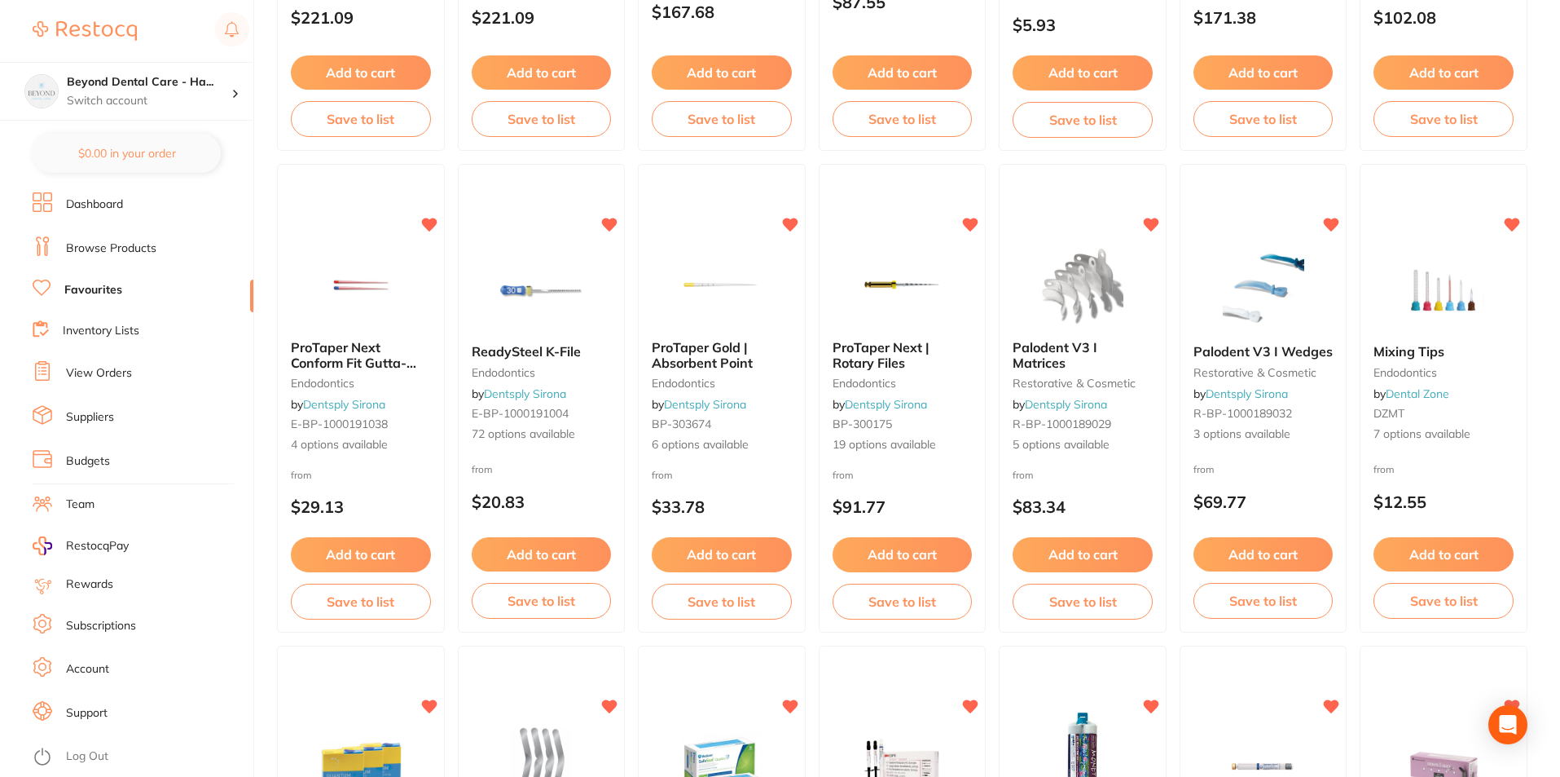
click at [535, 606] on button "Save to list" at bounding box center [542, 601] width 140 height 36
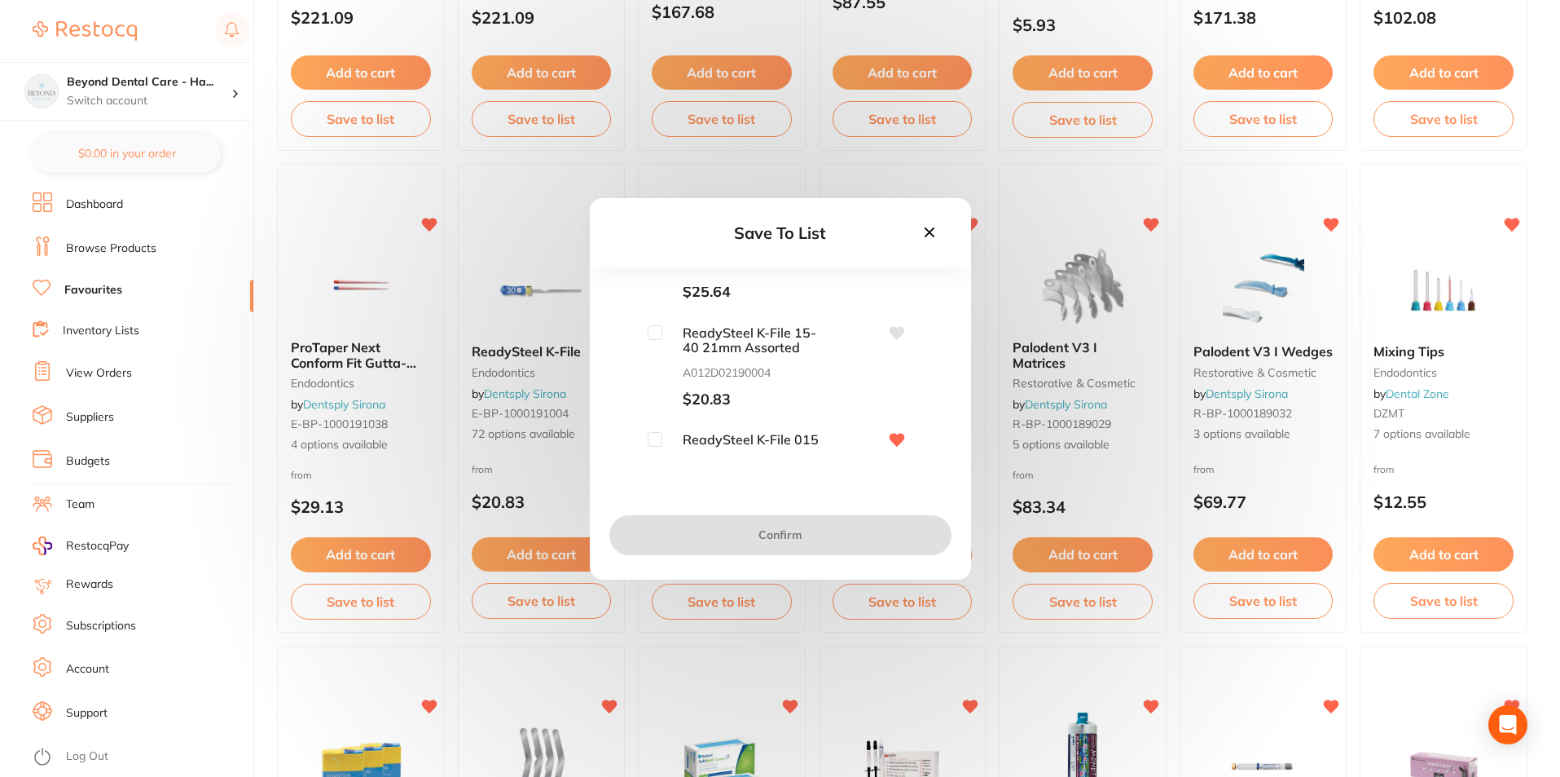
scroll to position [1222, 0]
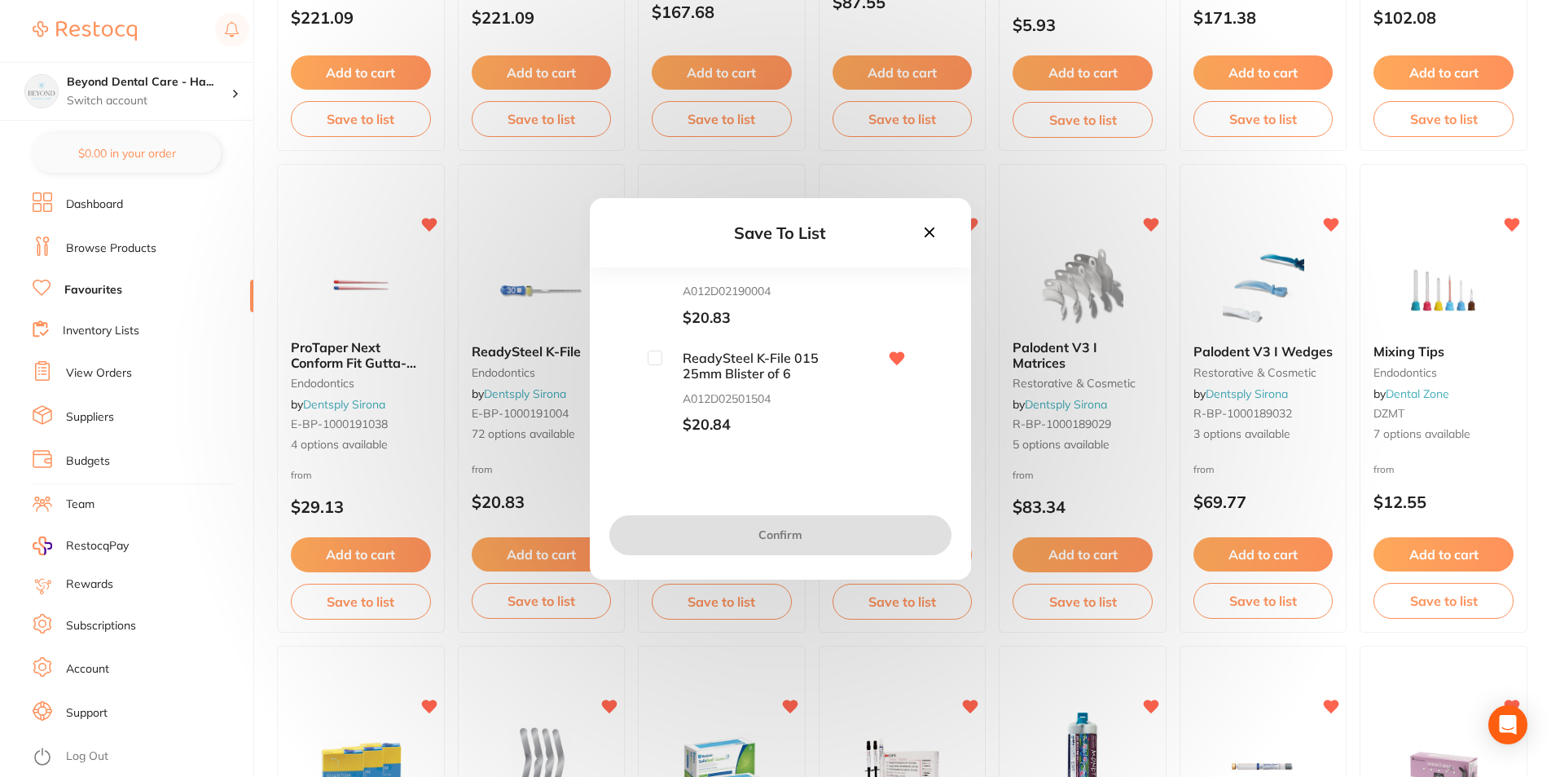
click at [649, 356] on input "checkbox" at bounding box center [655, 357] width 15 height 15
checkbox input "true"
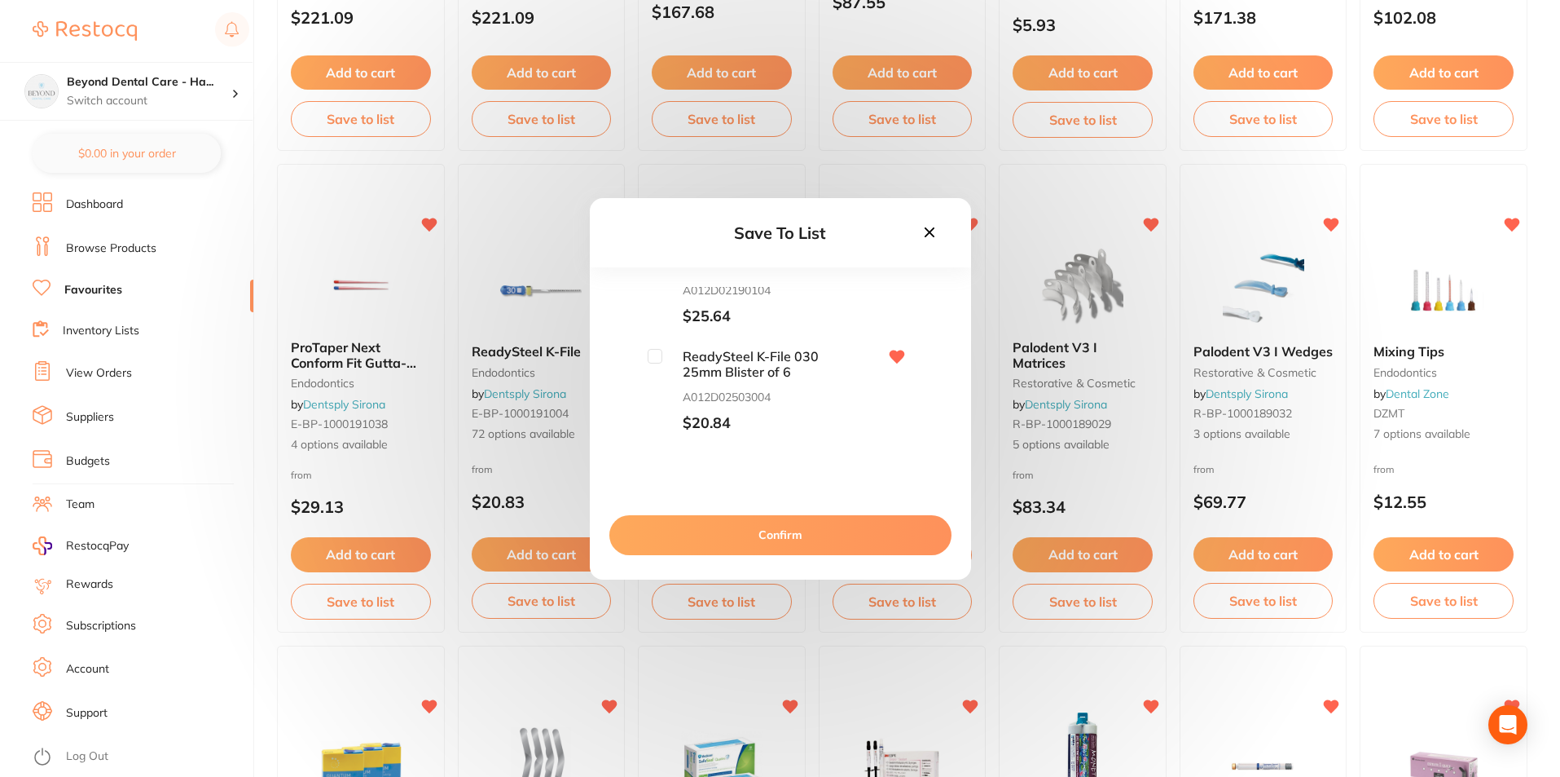
scroll to position [1467, 0]
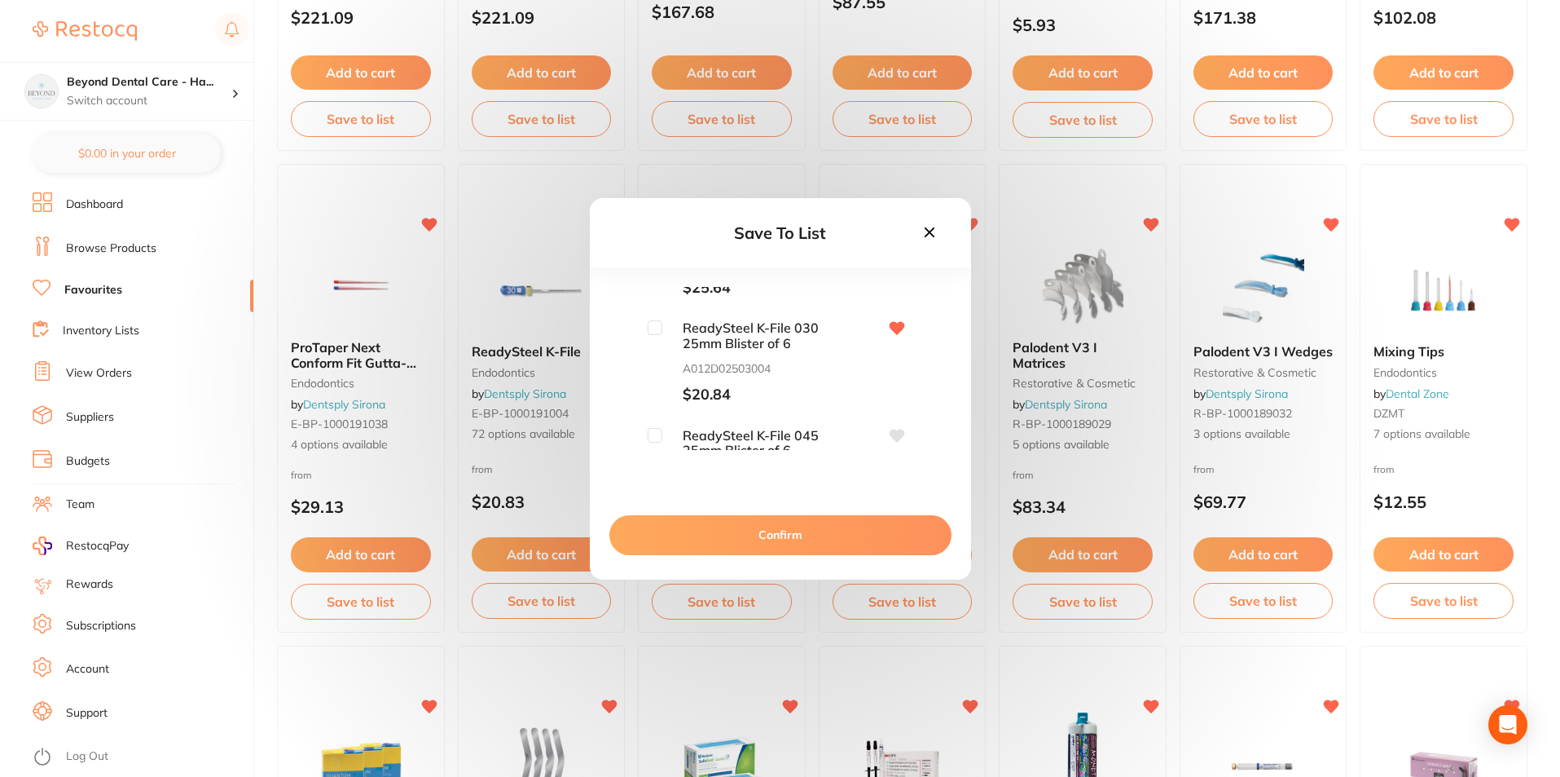
click at [659, 330] on input "checkbox" at bounding box center [655, 327] width 15 height 15
checkbox input "true"
click at [648, 305] on input "checkbox" at bounding box center [655, 310] width 15 height 15
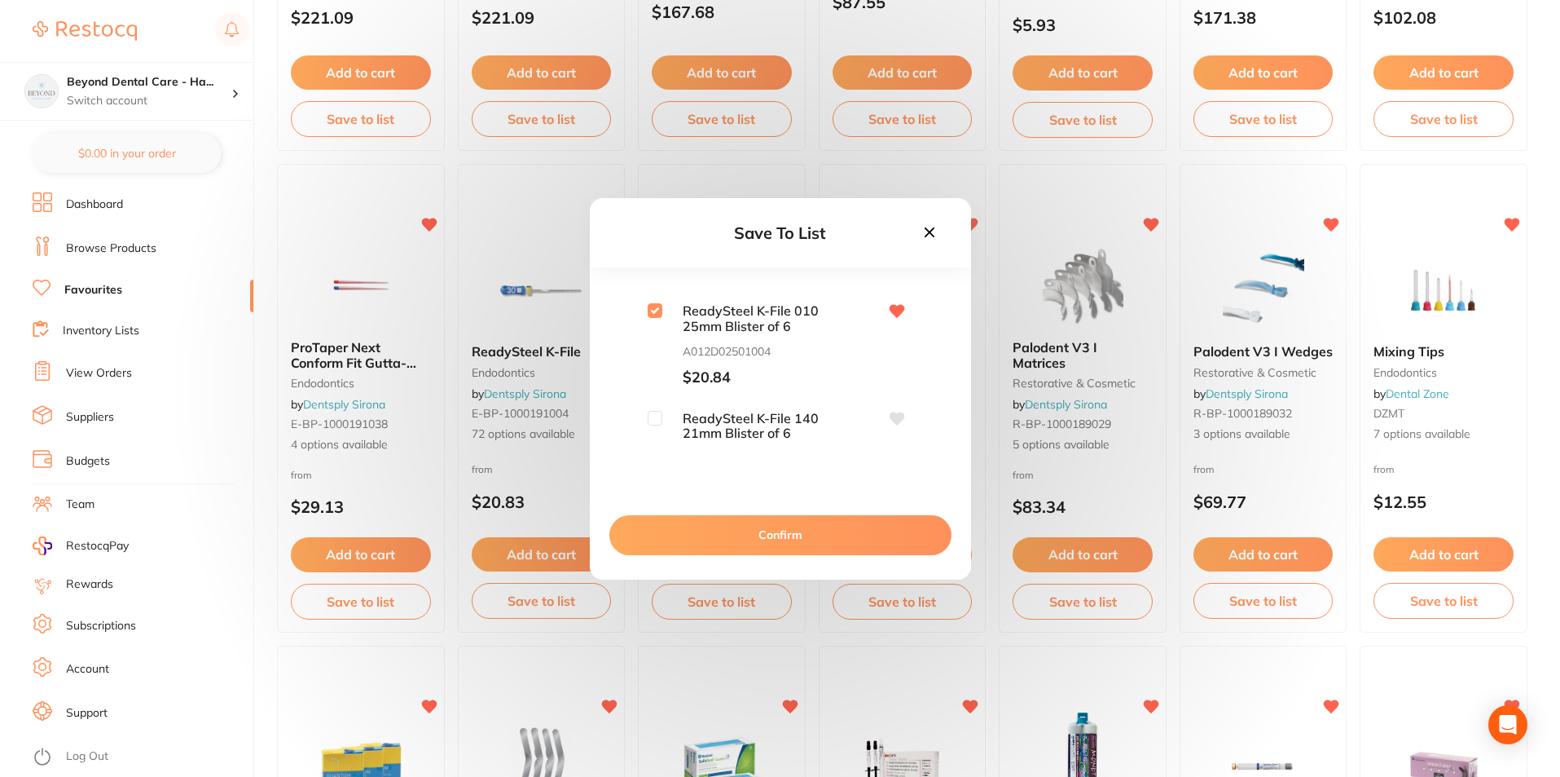
checkbox input "true"
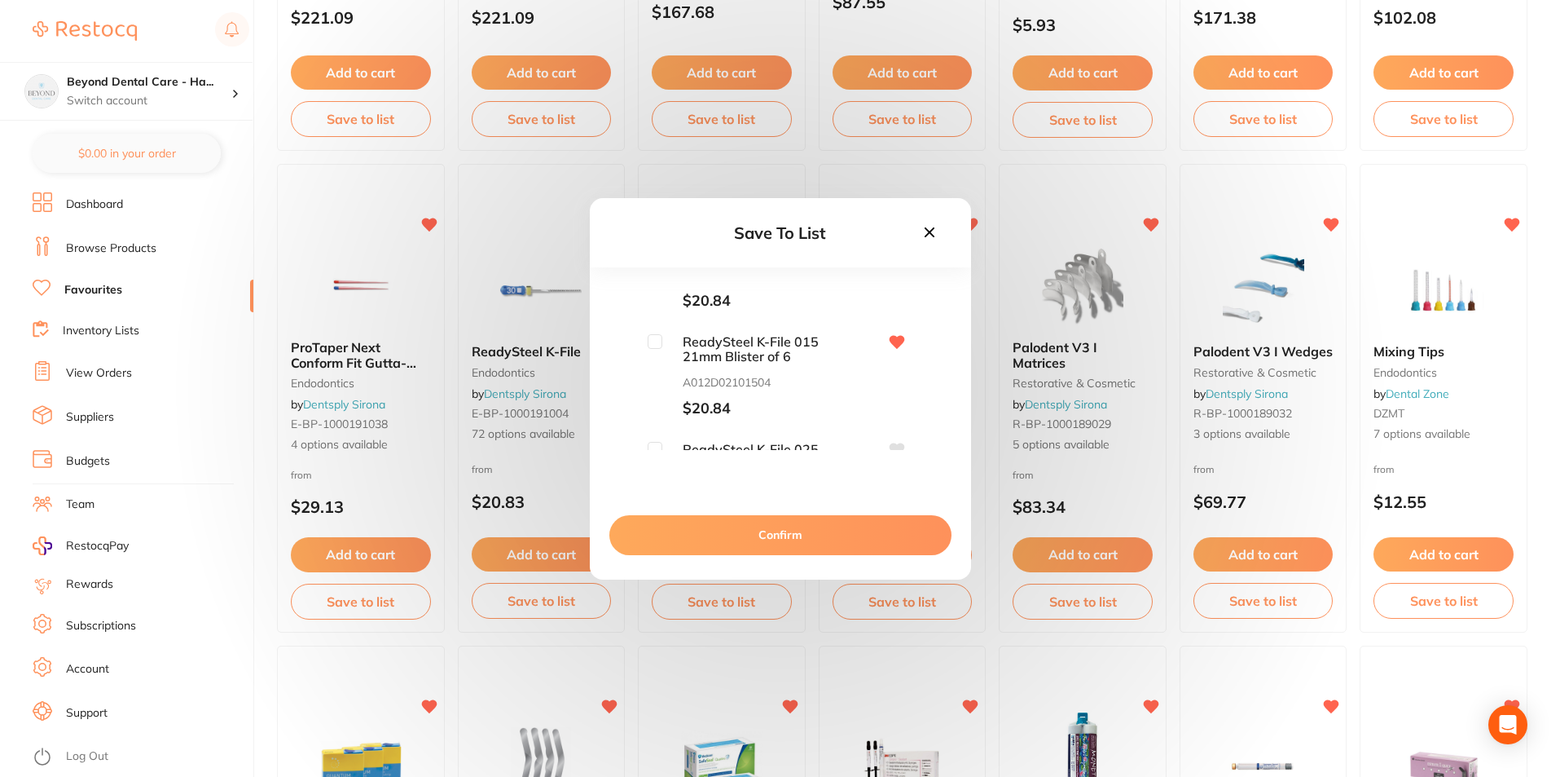
scroll to position [3504, 0]
click at [658, 323] on input "checkbox" at bounding box center [655, 327] width 15 height 15
checkbox input "true"
click at [658, 319] on input "checkbox" at bounding box center [655, 318] width 15 height 15
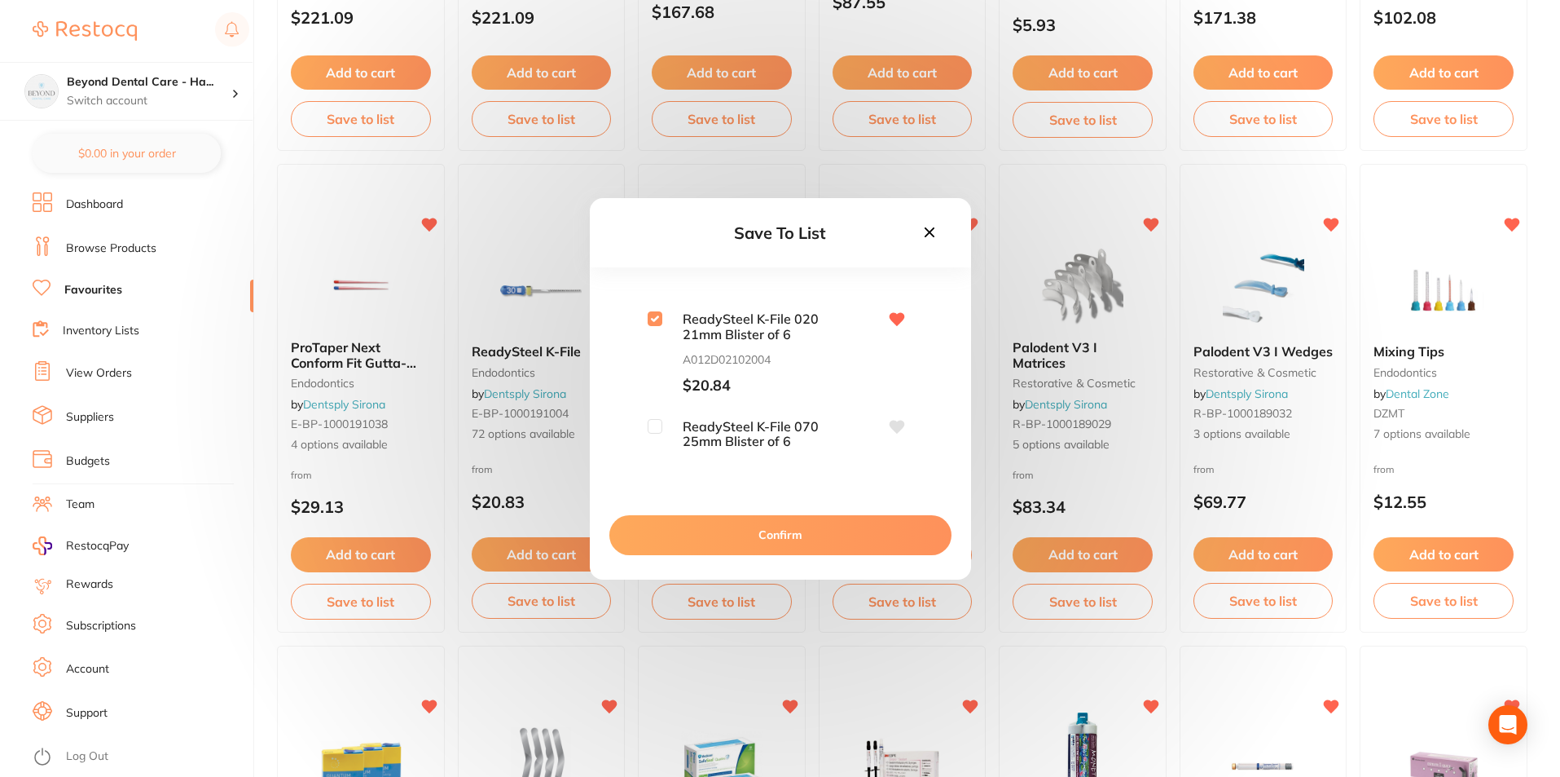
checkbox input "true"
click at [654, 417] on input "checkbox" at bounding box center [655, 417] width 15 height 15
checkbox input "true"
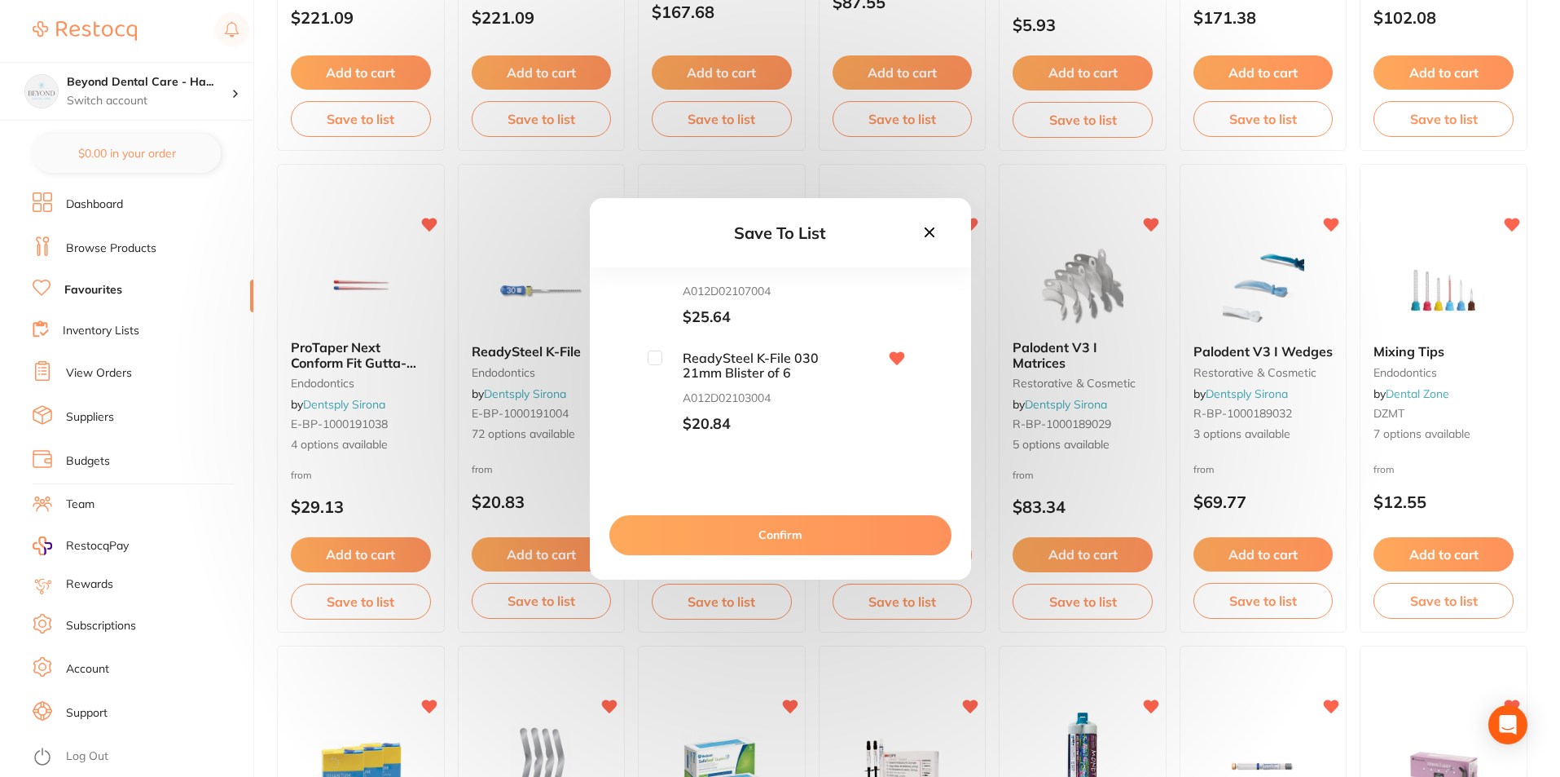
scroll to position [5052, 0]
click at [658, 385] on input "checkbox" at bounding box center [655, 388] width 15 height 15
checkbox input "true"
click at [654, 412] on input "checkbox" at bounding box center [655, 413] width 15 height 15
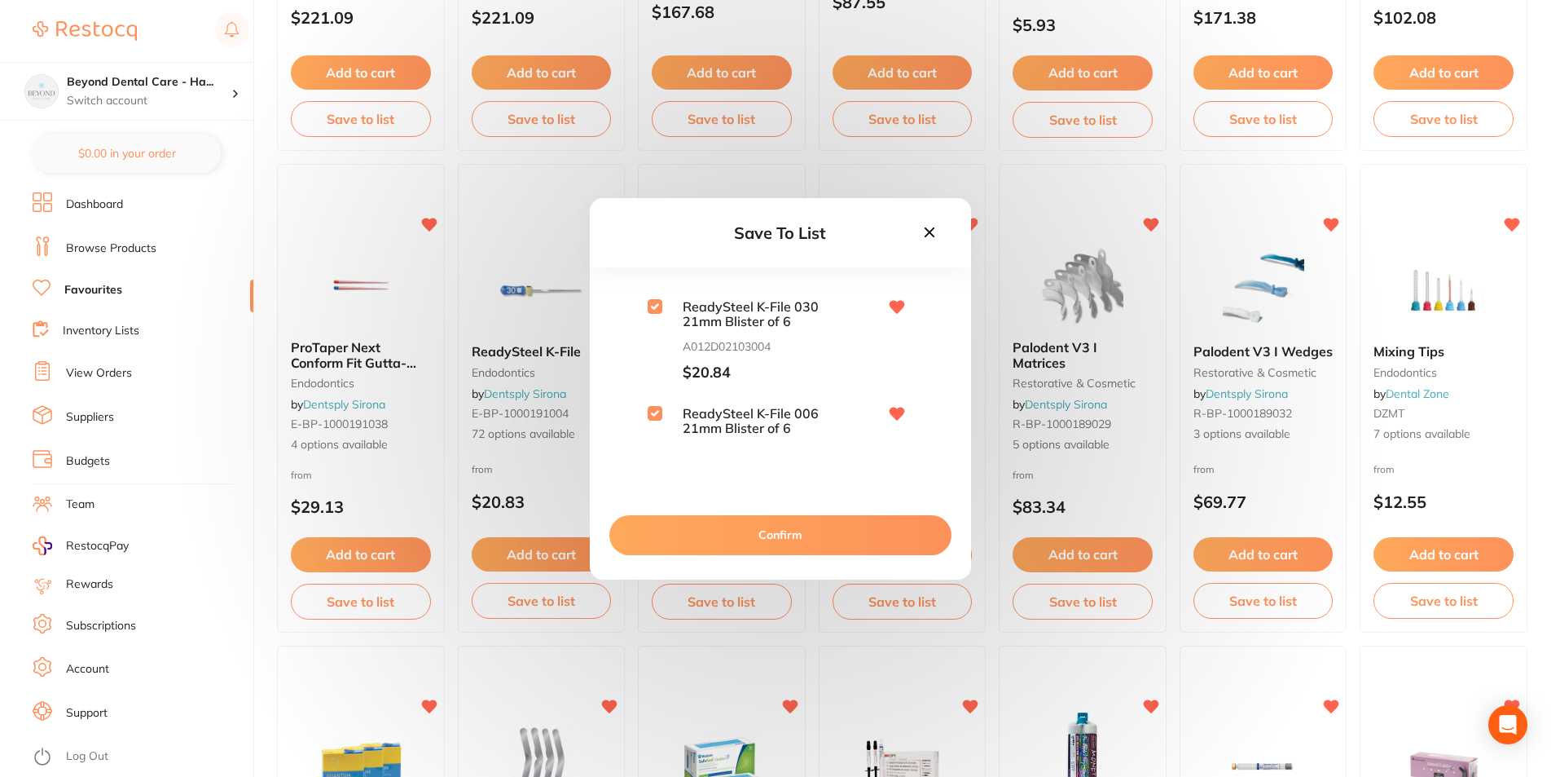
checkbox input "true"
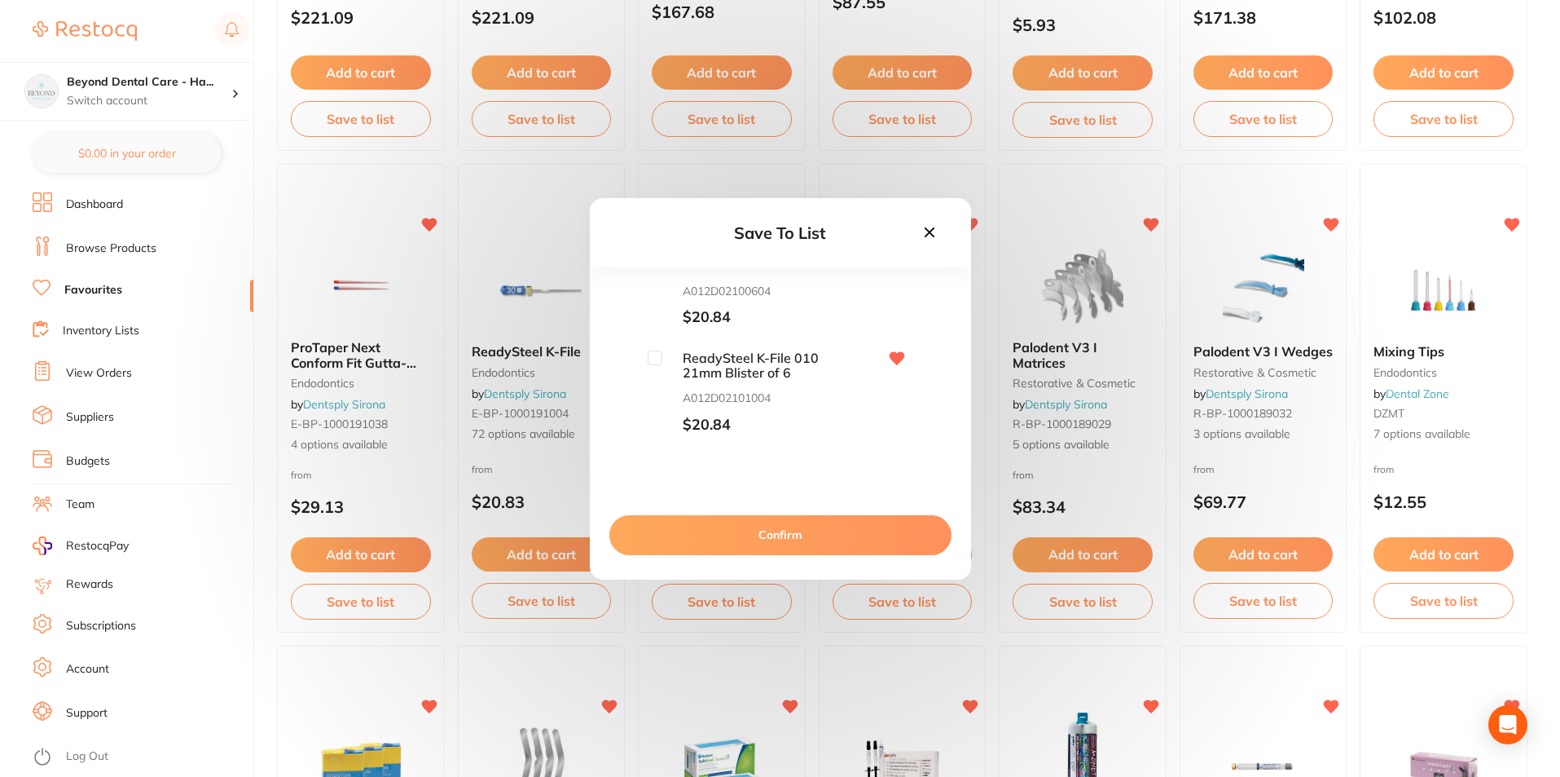
click at [649, 357] on input "checkbox" at bounding box center [655, 357] width 15 height 15
checkbox input "true"
click at [656, 320] on input "checkbox" at bounding box center [655, 318] width 15 height 15
checkbox input "true"
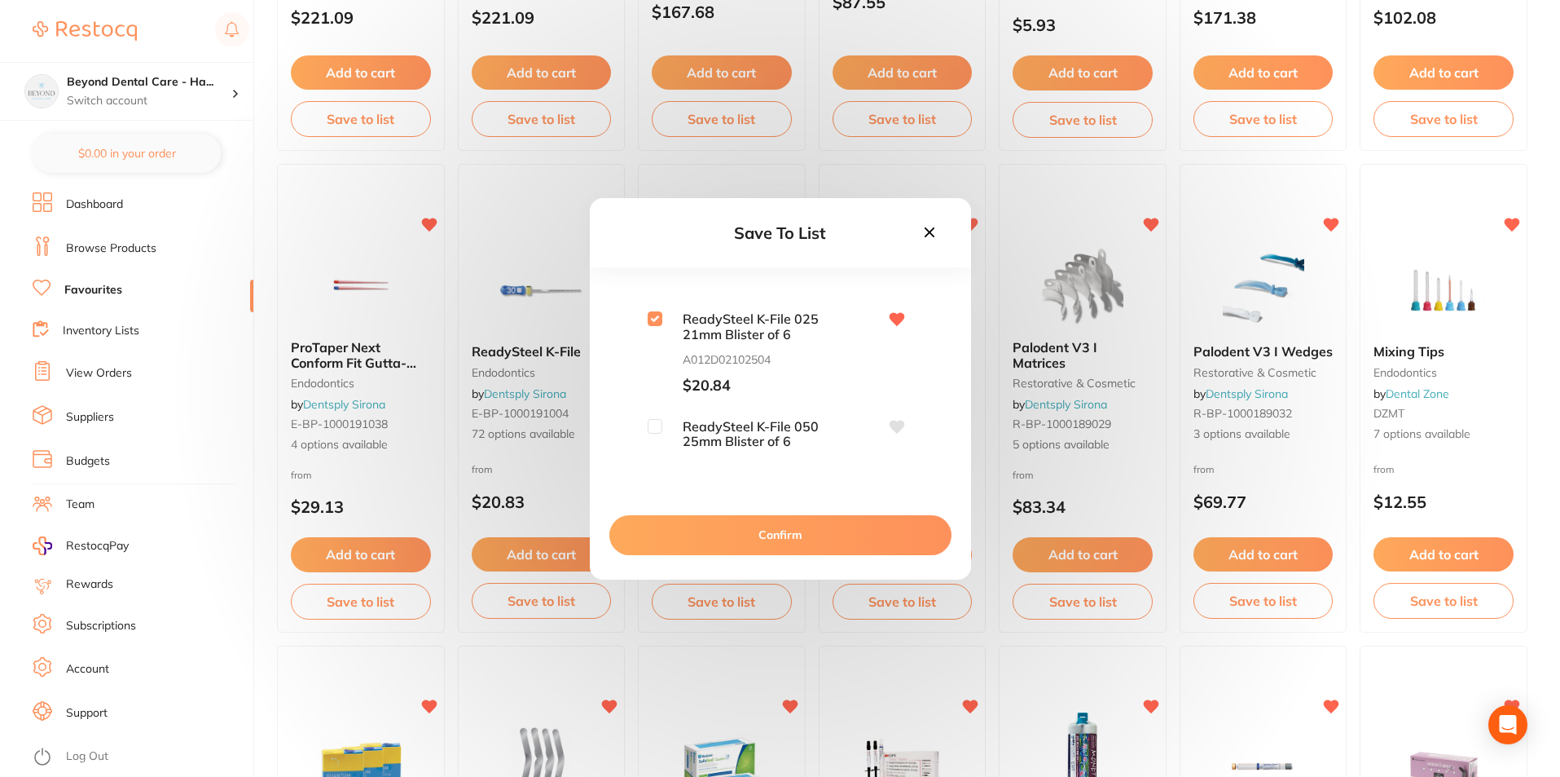
scroll to position [6356, 0]
click at [654, 363] on input "checkbox" at bounding box center [655, 370] width 15 height 15
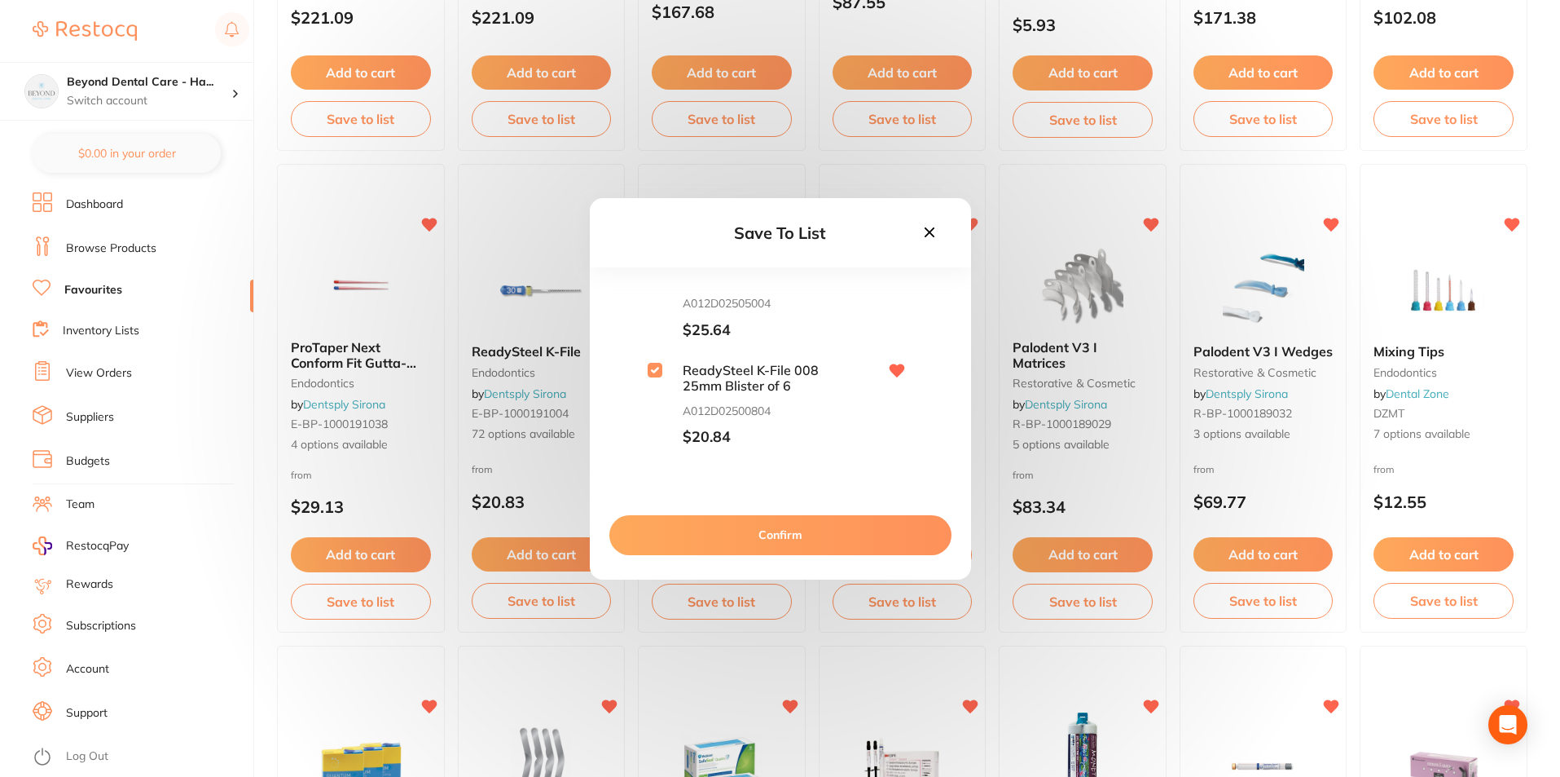
checkbox input "true"
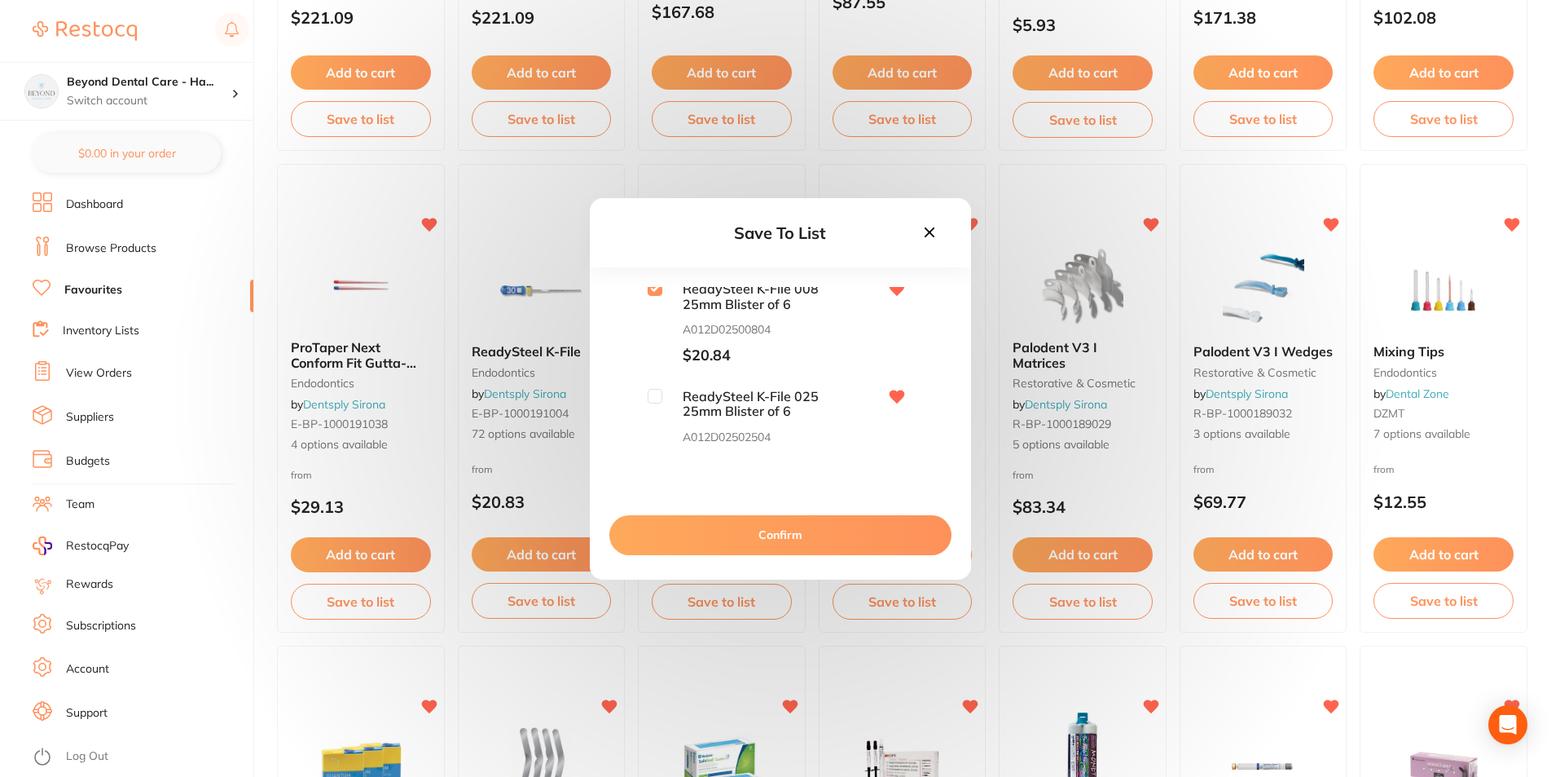
click at [655, 390] on input "checkbox" at bounding box center [655, 396] width 15 height 15
checkbox input "true"
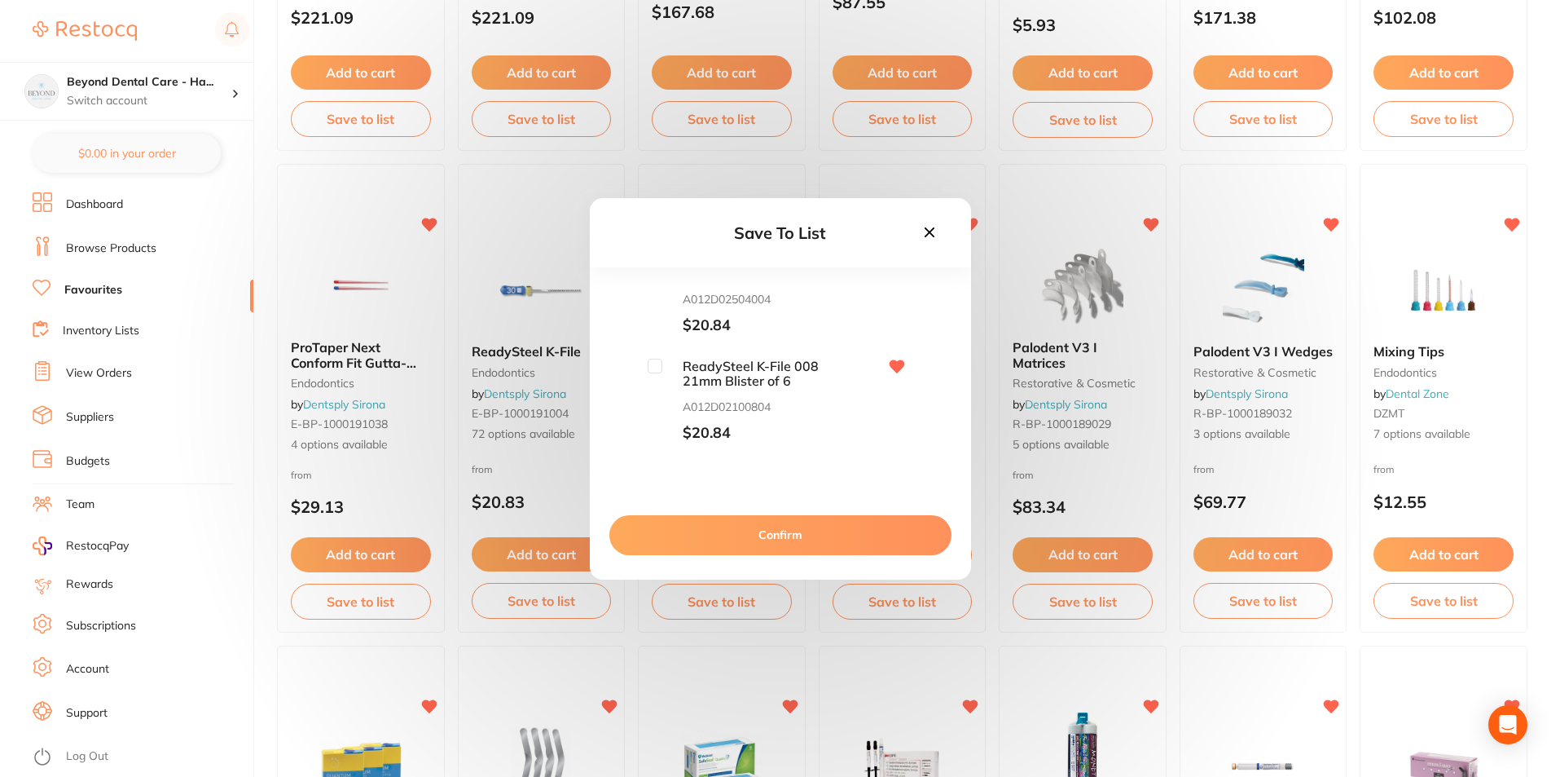
click at [651, 370] on input "checkbox" at bounding box center [655, 366] width 15 height 15
checkbox input "true"
click at [750, 526] on button "Confirm" at bounding box center [781, 534] width 342 height 39
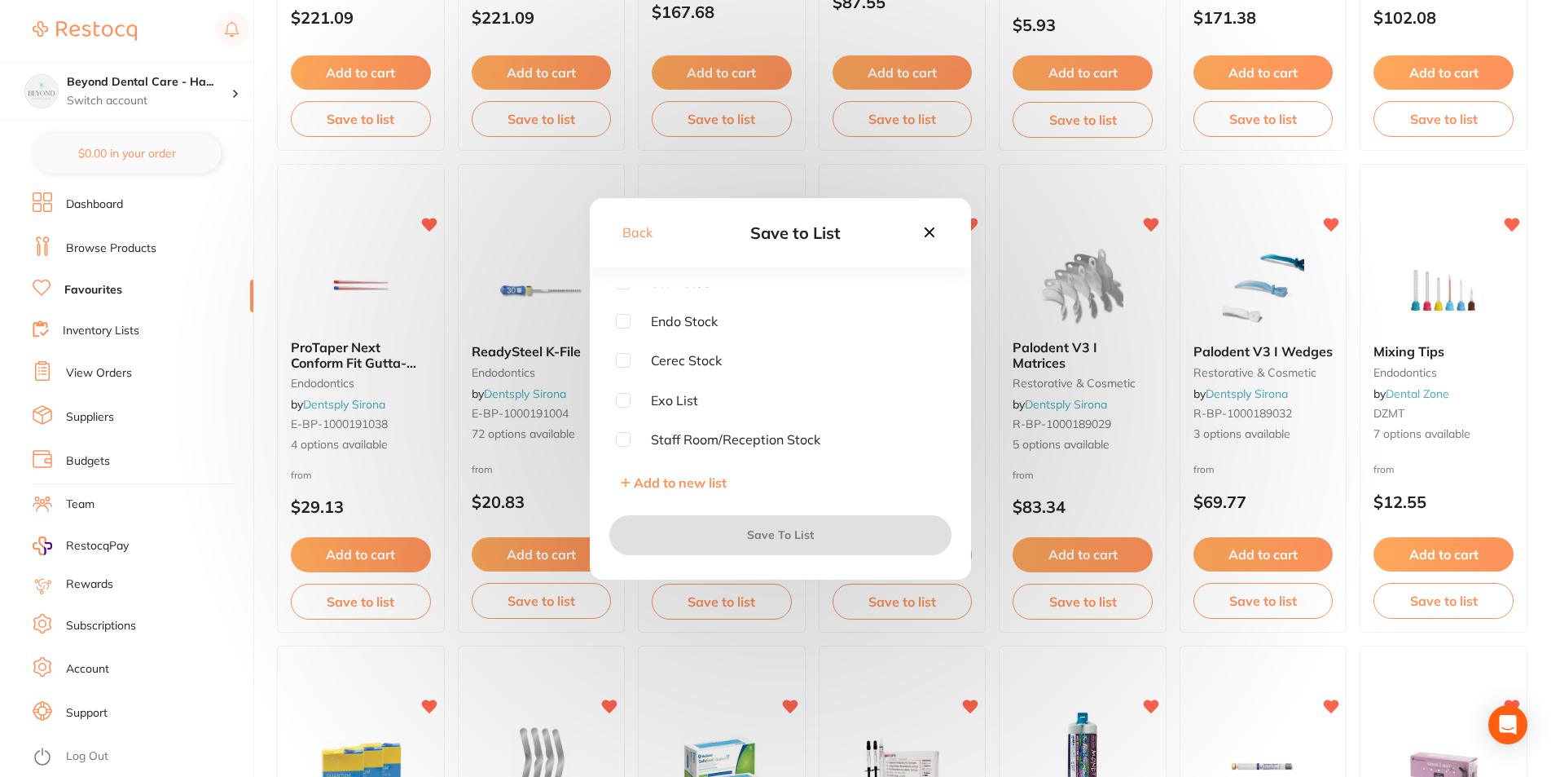
scroll to position [0, 0]
click at [623, 330] on input "checkbox" at bounding box center [623, 333] width 15 height 15
checkbox input "true"
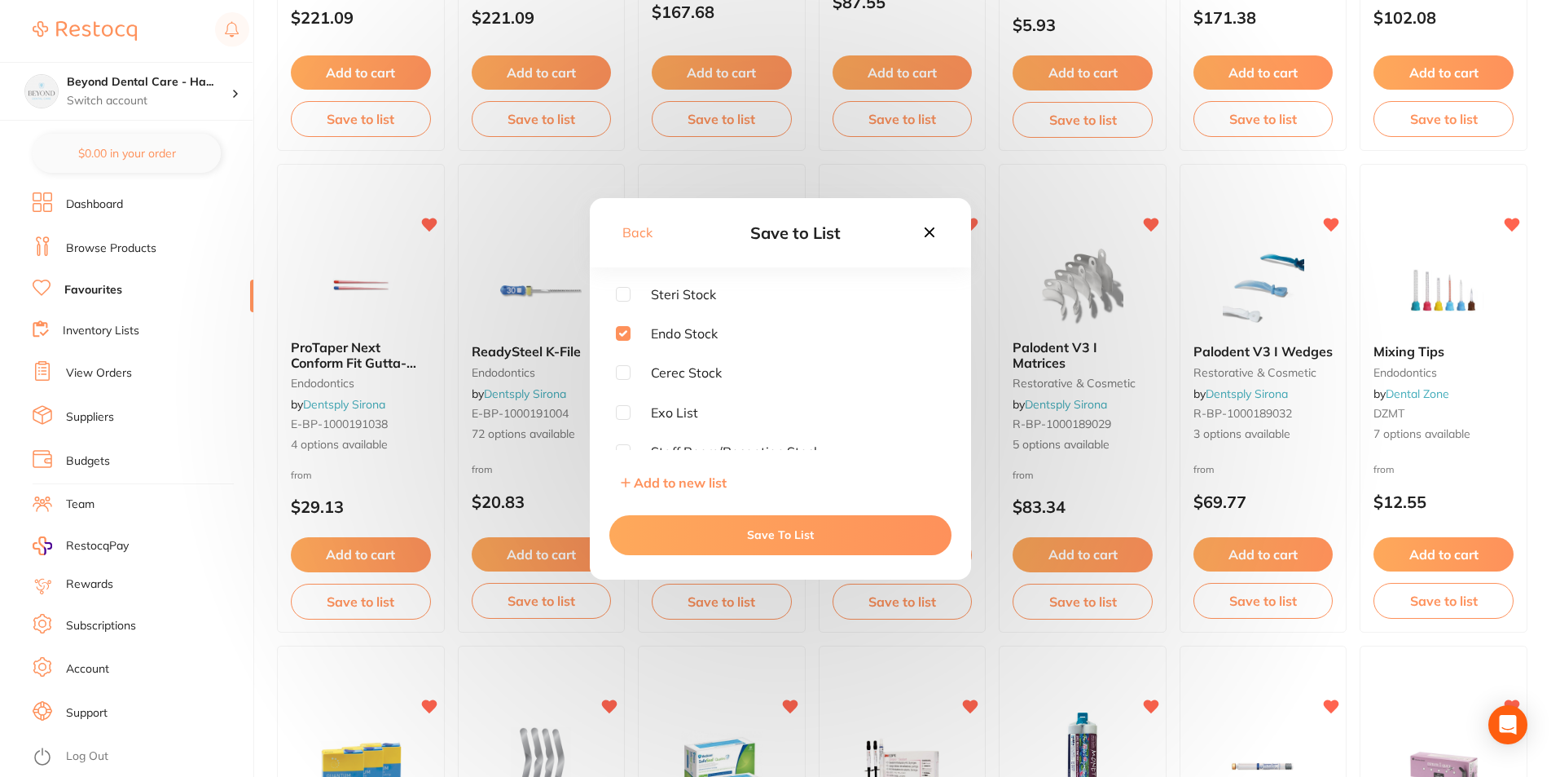
click at [734, 533] on button "Save To List" at bounding box center [781, 534] width 342 height 39
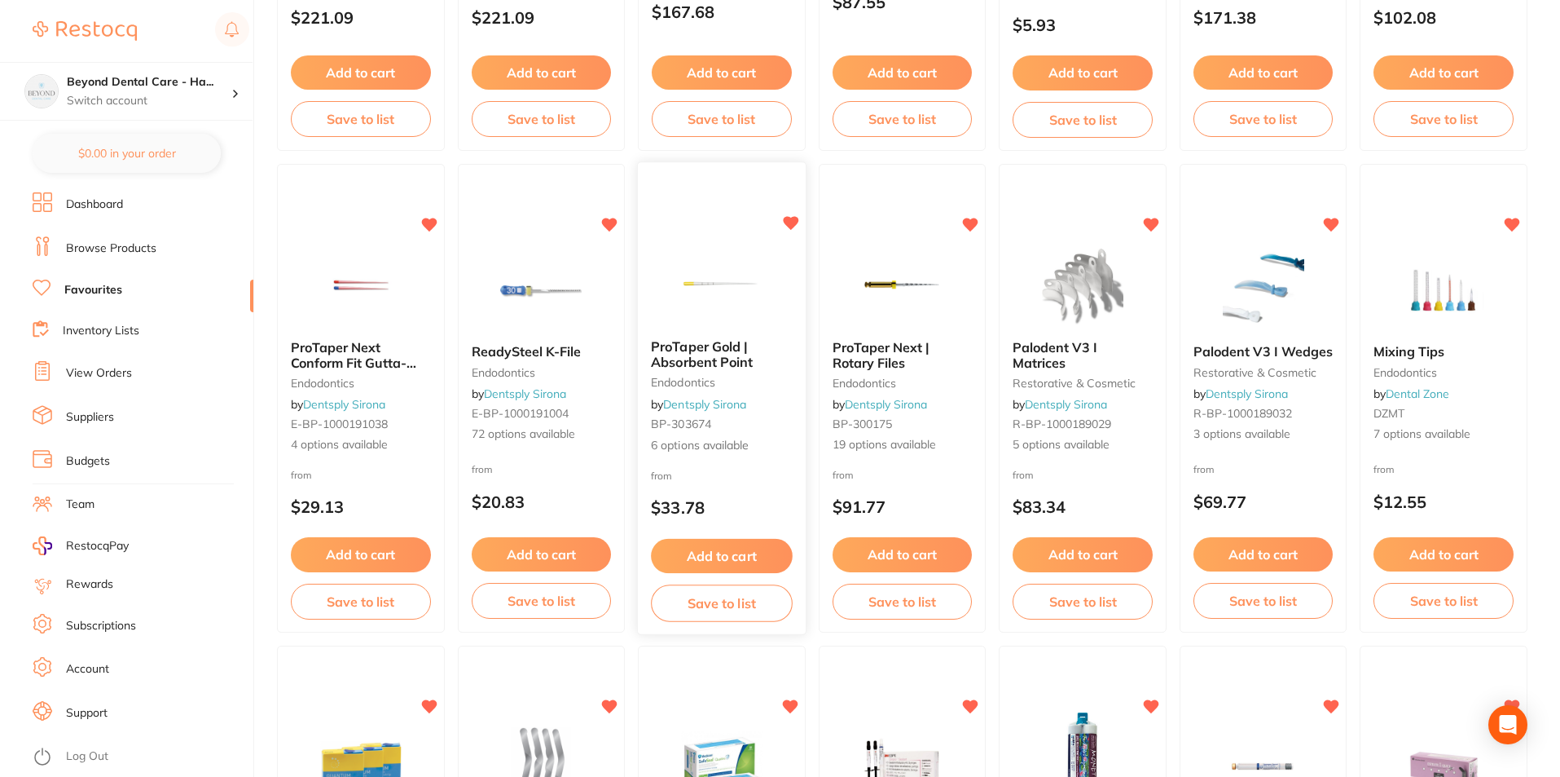
click at [715, 610] on button "Save to list" at bounding box center [721, 603] width 141 height 37
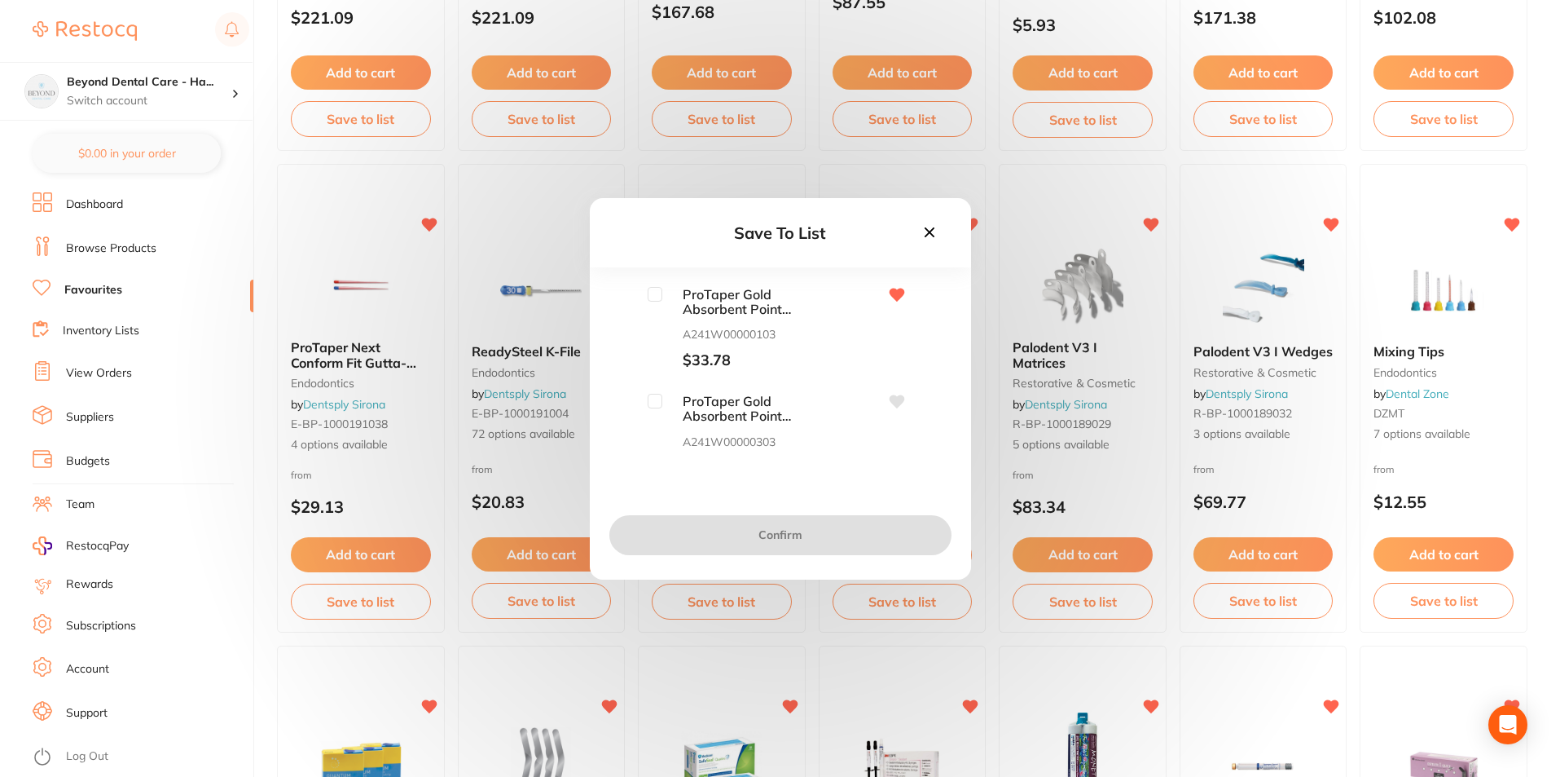
click at [654, 292] on input "checkbox" at bounding box center [655, 294] width 15 height 15
checkbox input "true"
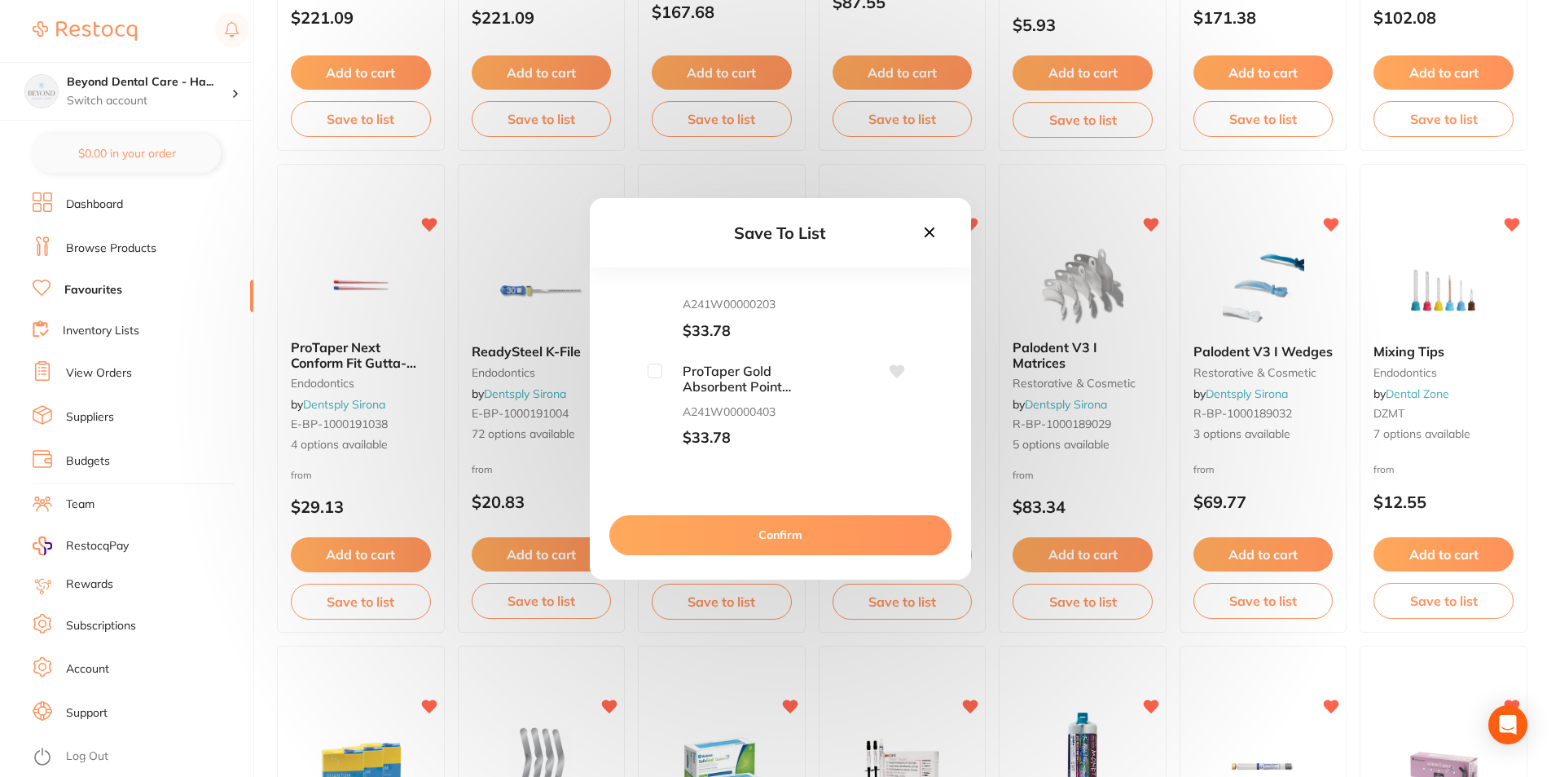
scroll to position [163, 0]
click at [658, 350] on input "checkbox" at bounding box center [655, 345] width 15 height 15
checkbox input "true"
click at [763, 533] on button "Confirm" at bounding box center [781, 534] width 342 height 39
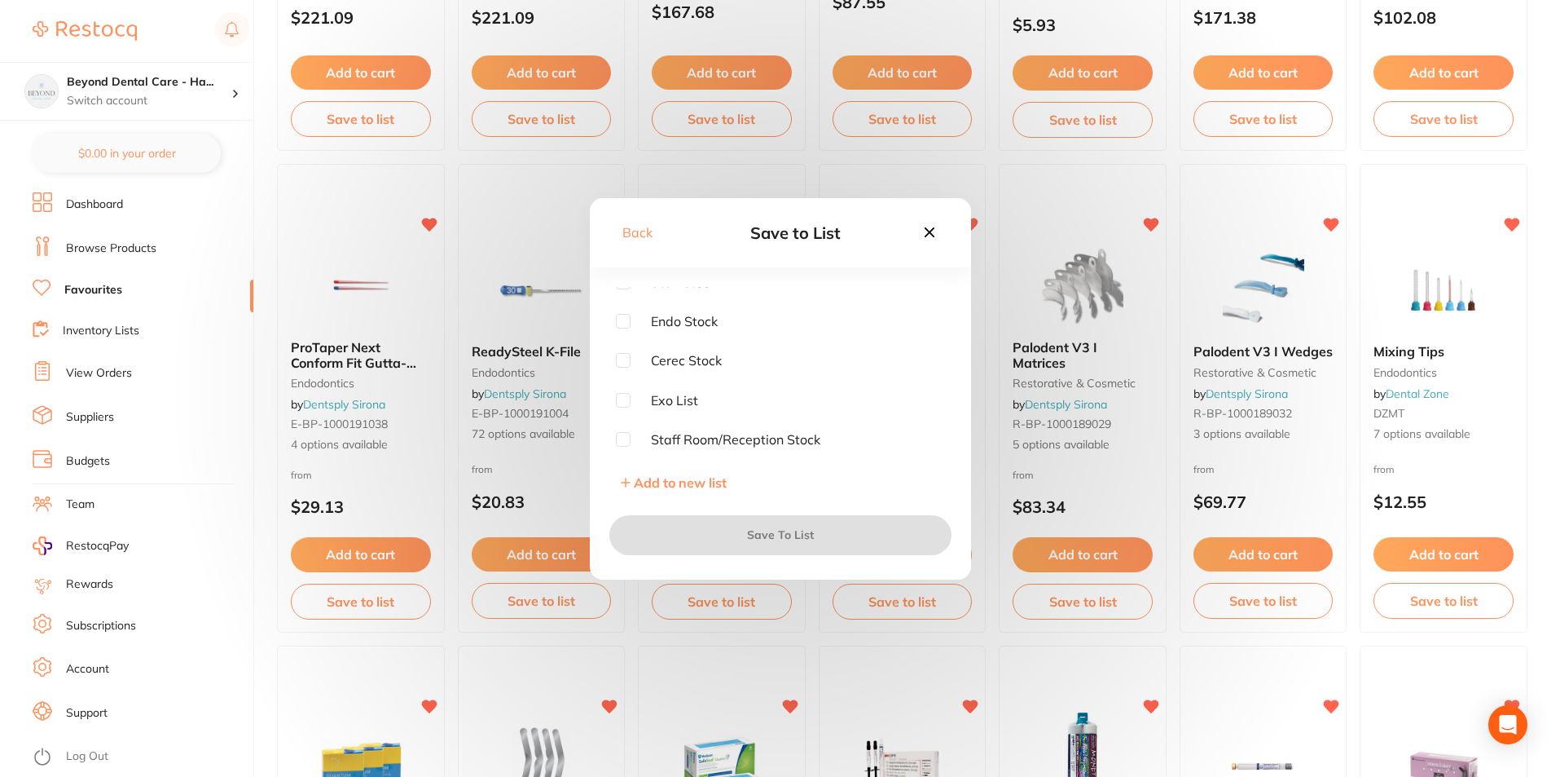
scroll to position [12, 0]
click at [623, 320] on input "checkbox" at bounding box center [623, 321] width 15 height 15
checkbox input "true"
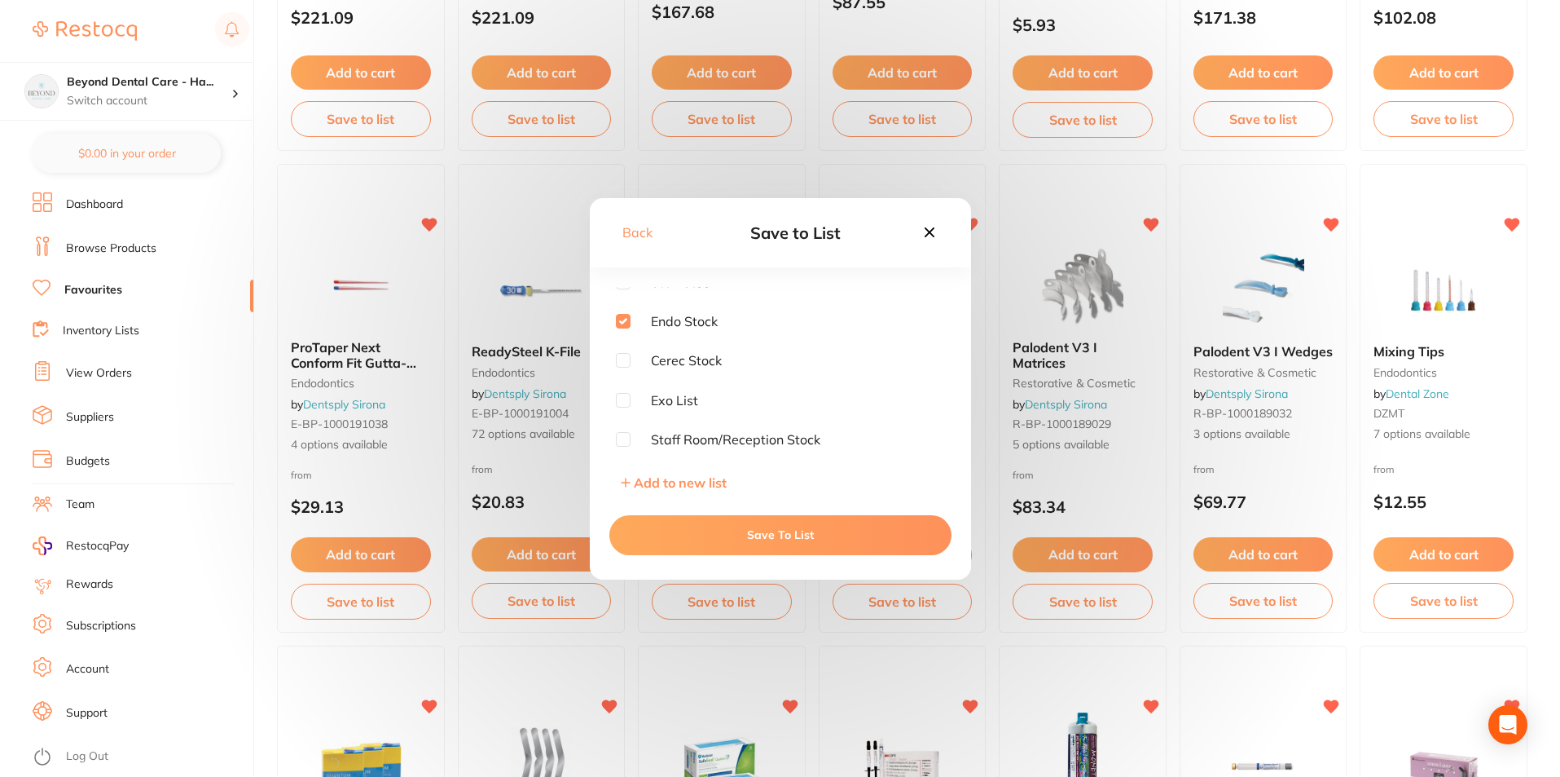
click at [715, 531] on button "Save To List" at bounding box center [781, 534] width 342 height 39
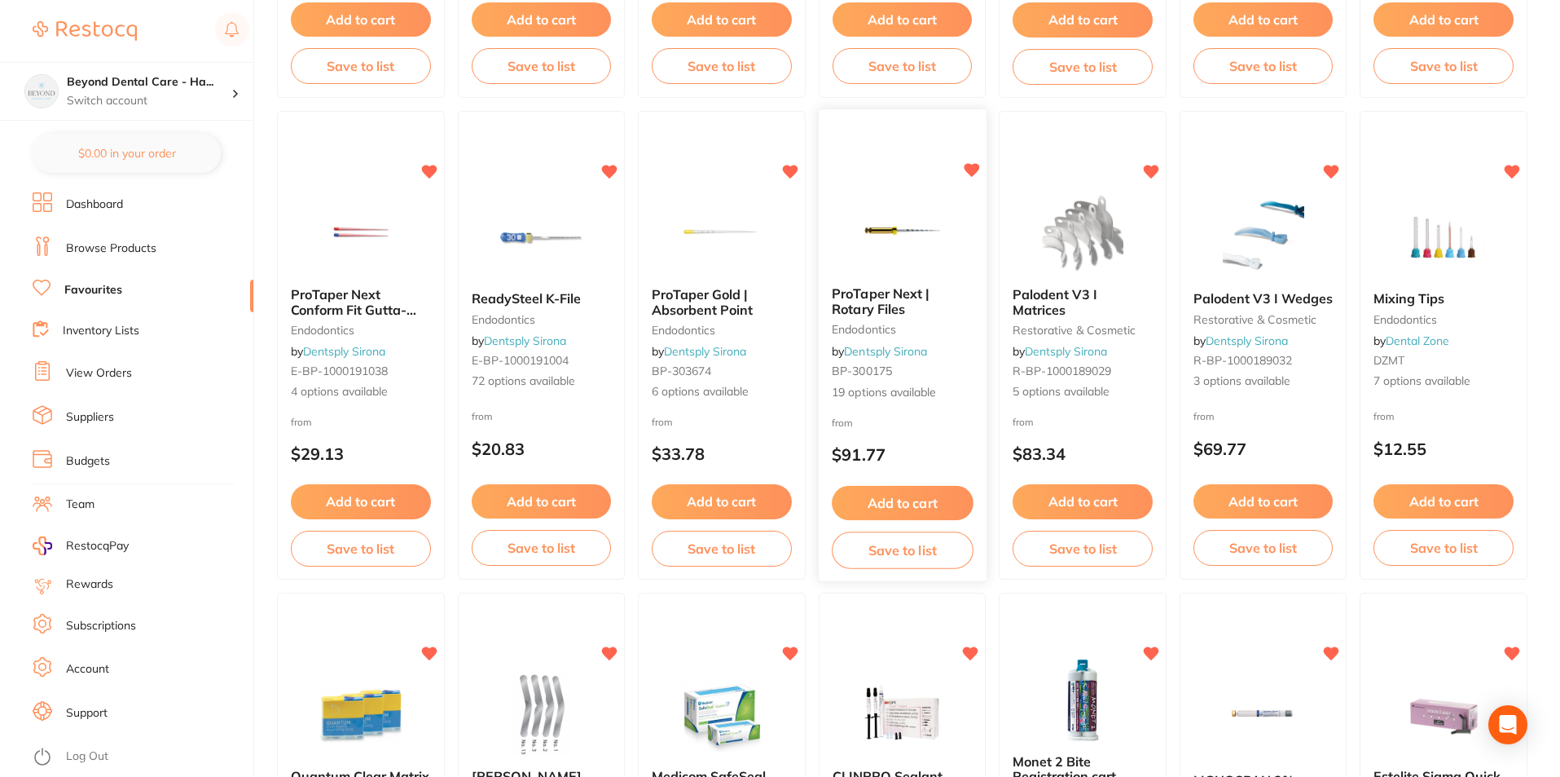
scroll to position [2035, 0]
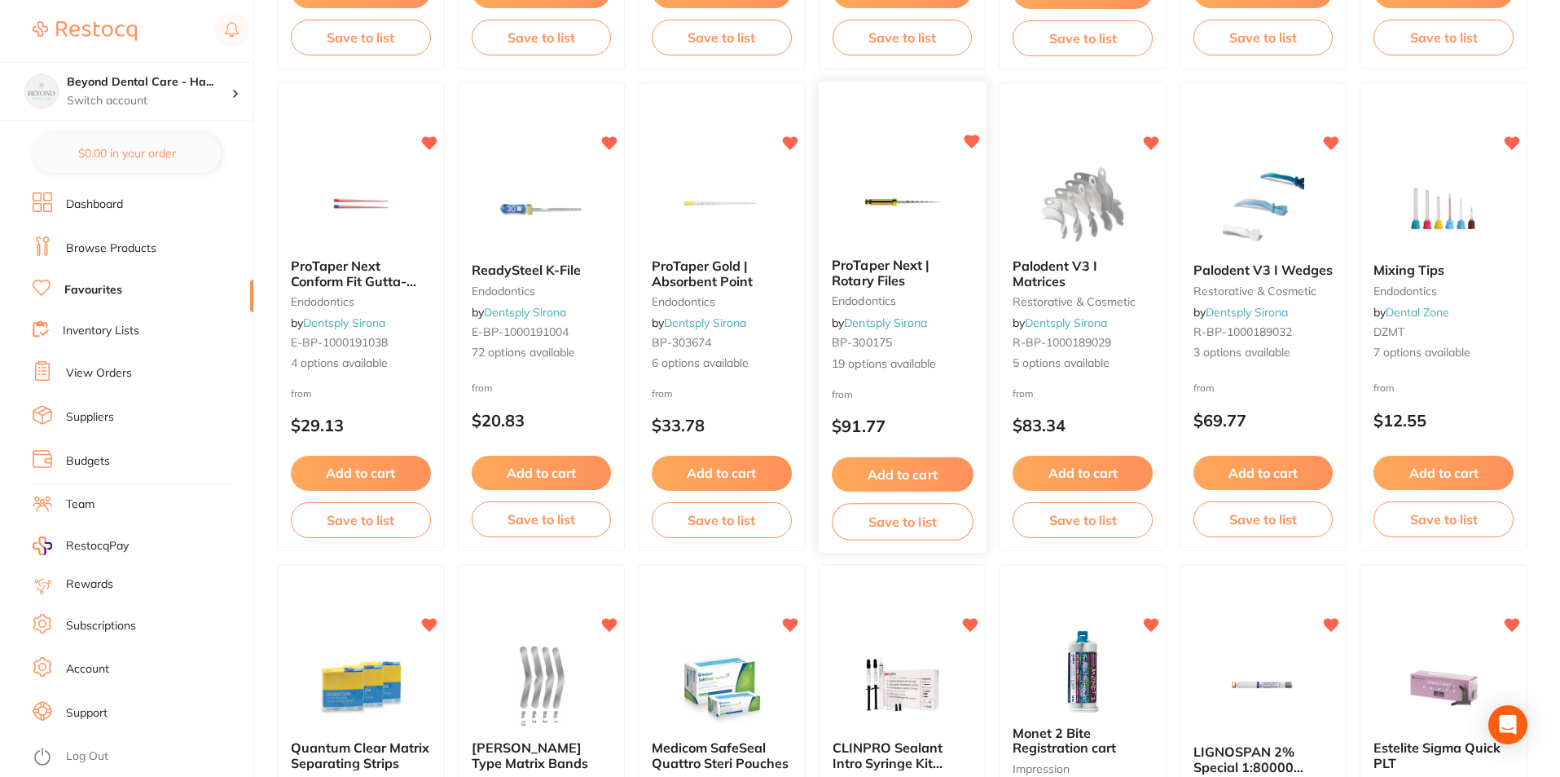
click at [874, 536] on button "Save to list" at bounding box center [902, 522] width 141 height 37
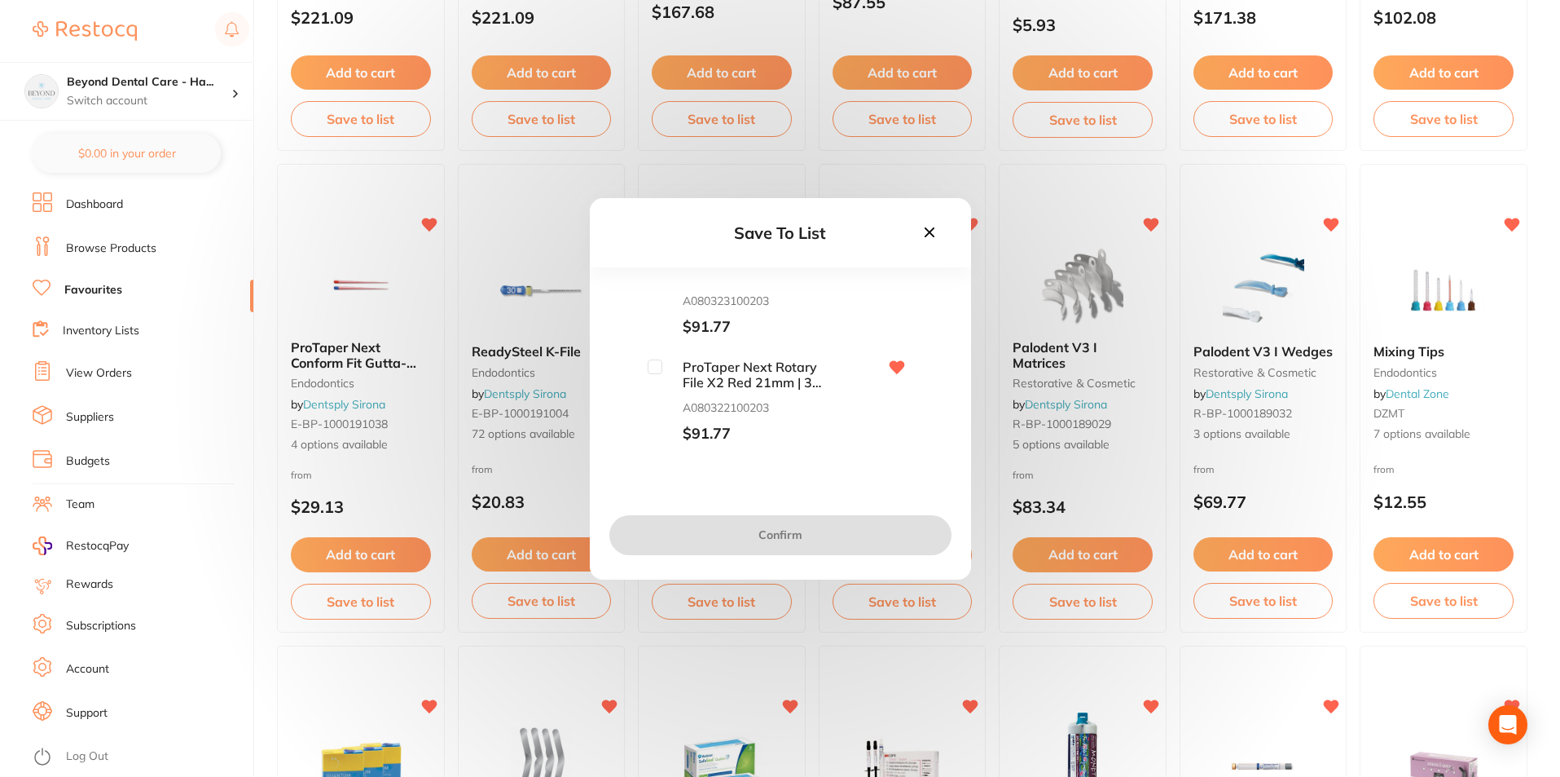
scroll to position [489, 0]
click at [654, 337] on input "checkbox" at bounding box center [655, 340] width 15 height 15
checkbox input "true"
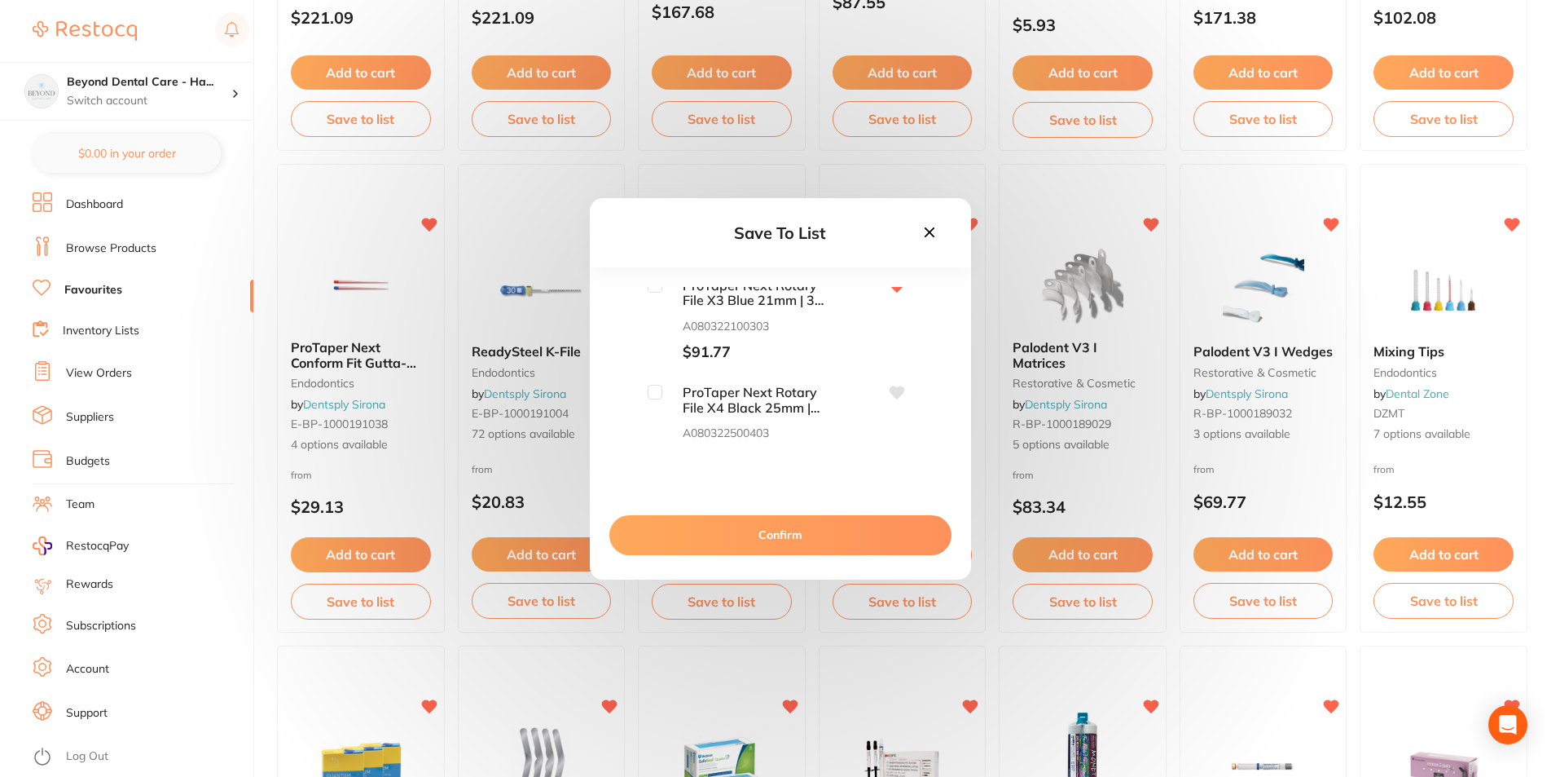
scroll to position [570, 0]
click at [658, 361] on input "checkbox" at bounding box center [655, 366] width 15 height 15
checkbox input "true"
drag, startPoint x: 651, startPoint y: 361, endPoint x: 702, endPoint y: 385, distance: 56.1
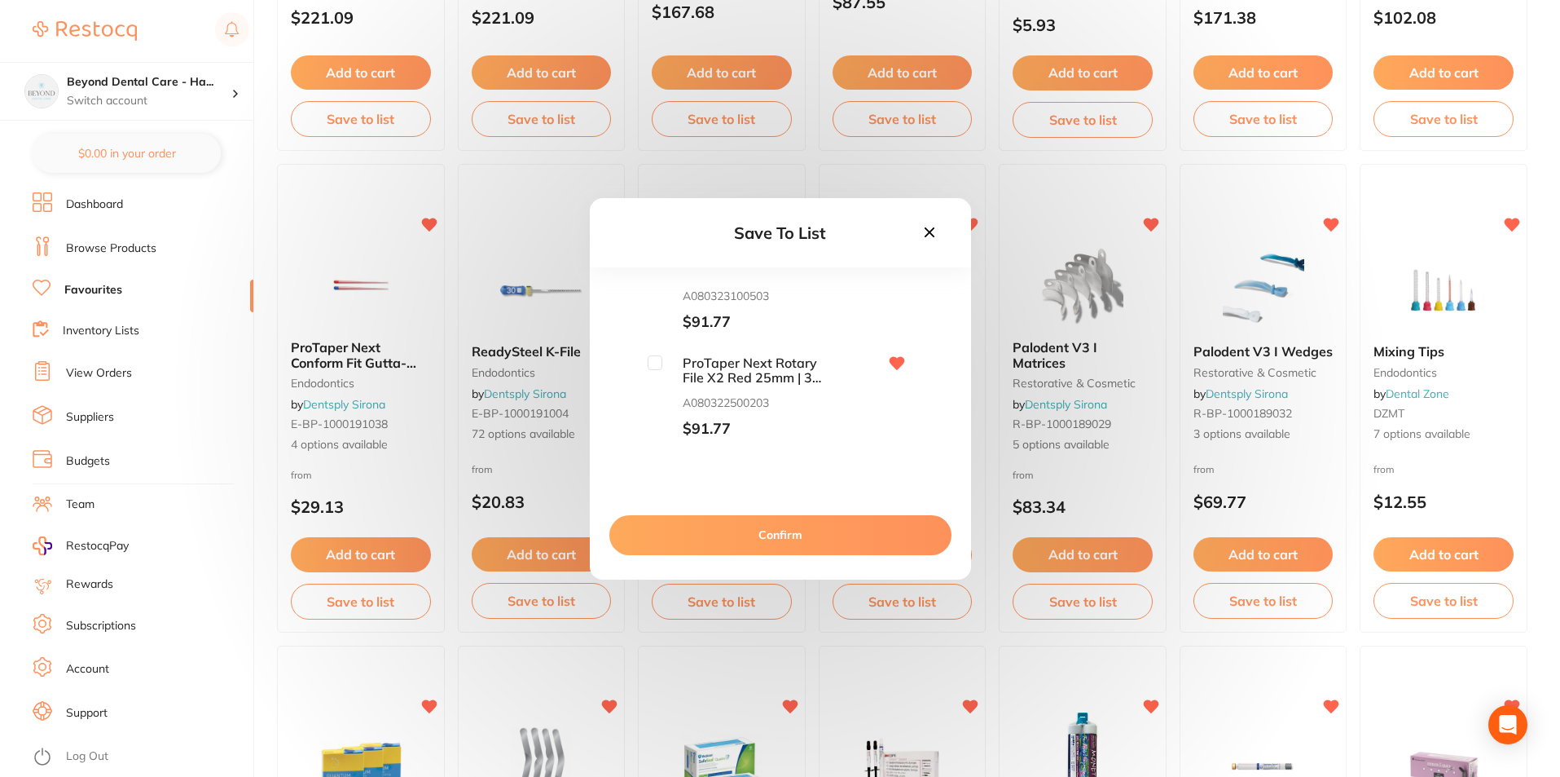
click at [652, 361] on input "checkbox" at bounding box center [655, 362] width 15 height 15
checkbox input "true"
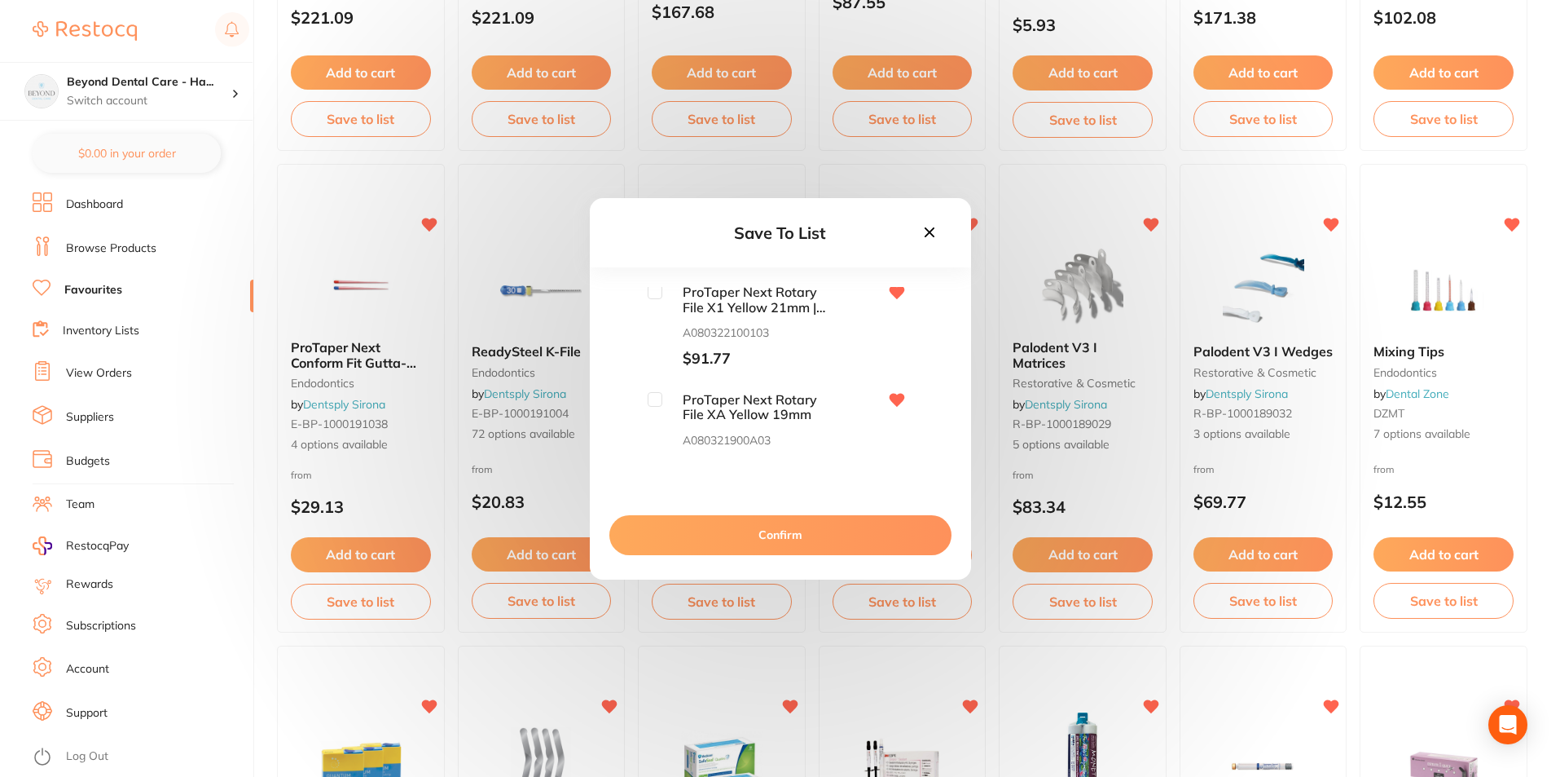
scroll to position [1467, 0]
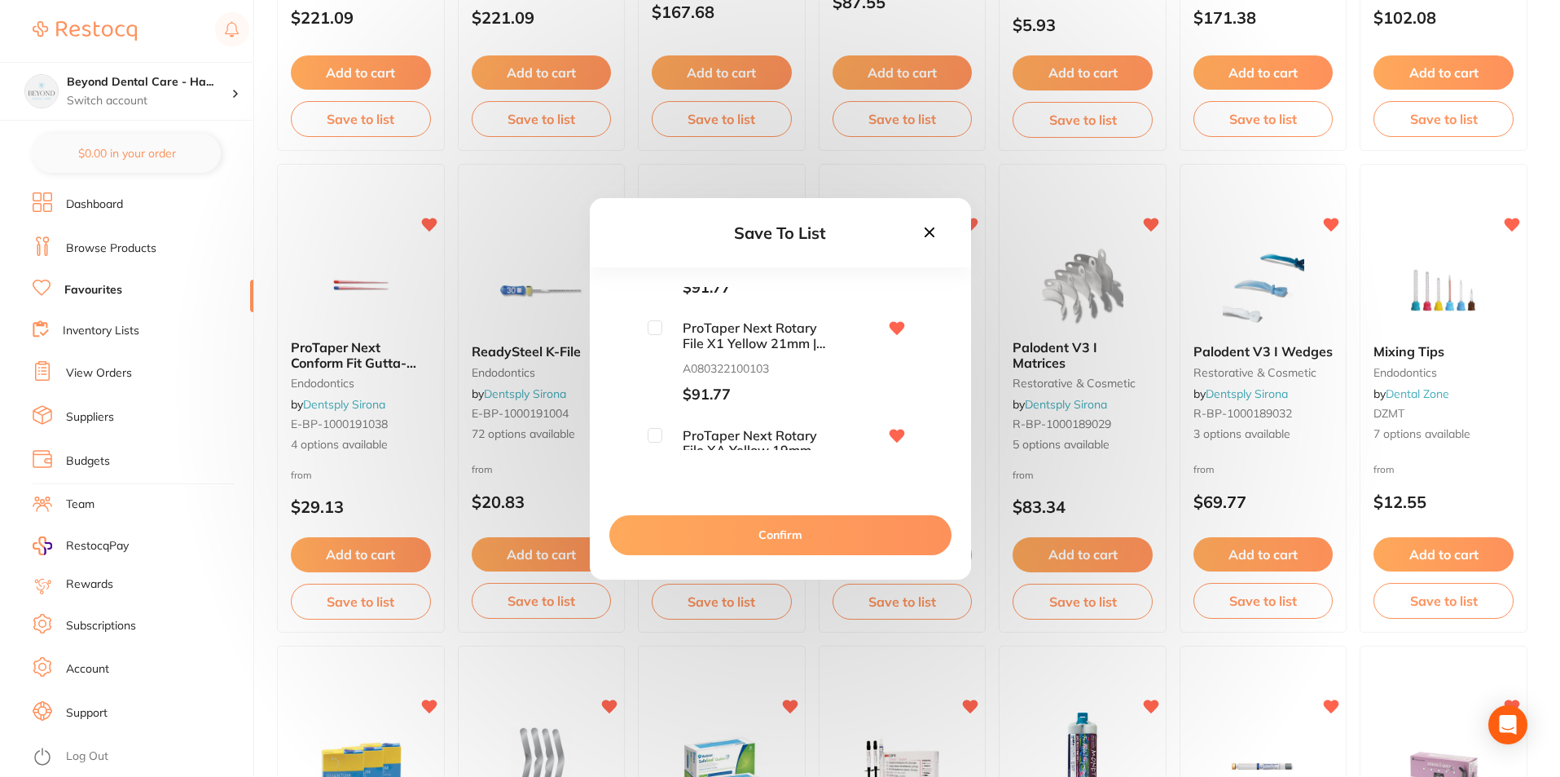
click at [649, 328] on input "checkbox" at bounding box center [655, 327] width 15 height 15
checkbox input "true"
click at [657, 354] on input "checkbox" at bounding box center [655, 353] width 15 height 15
checkbox input "true"
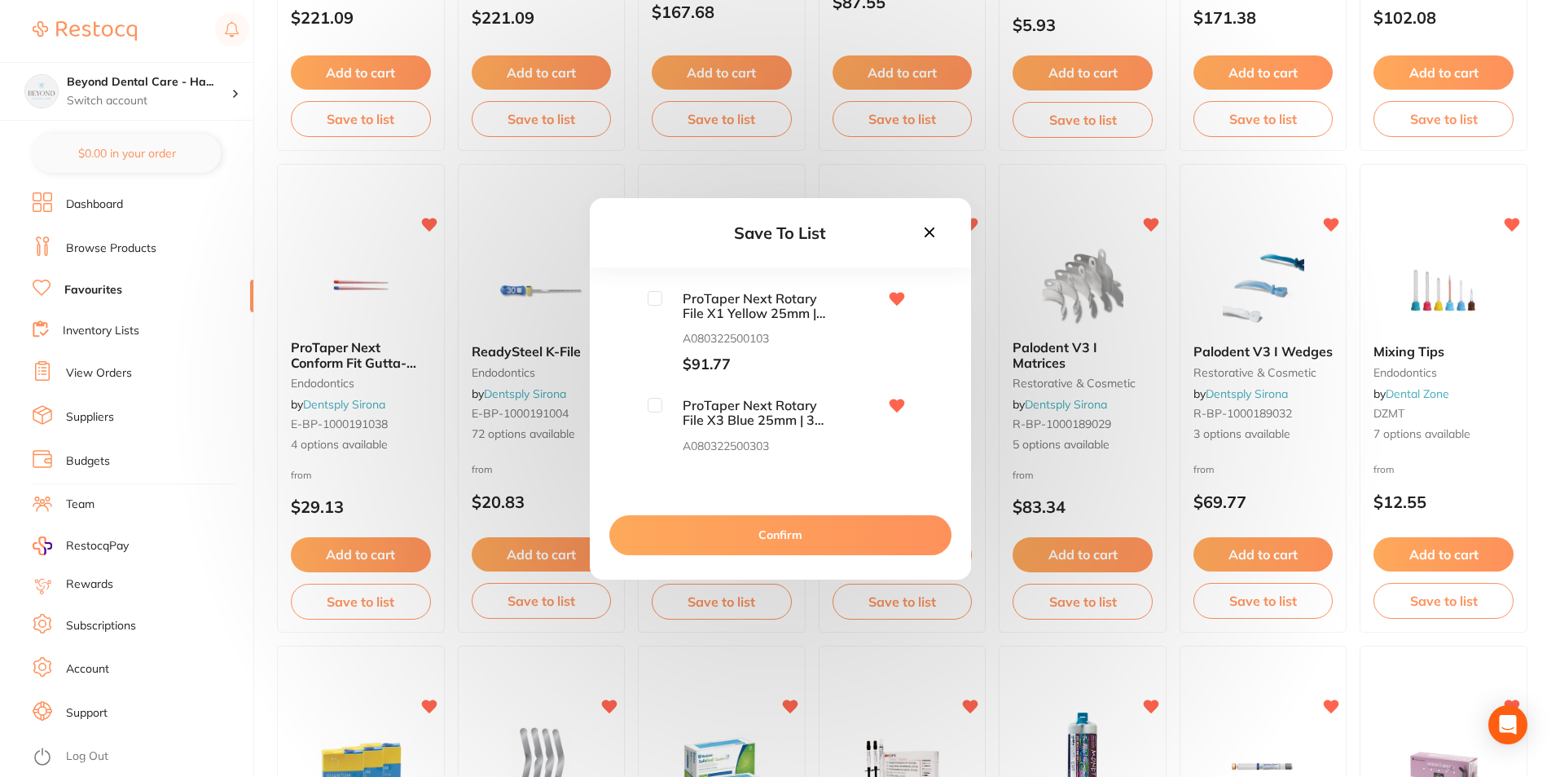
scroll to position [1630, 0]
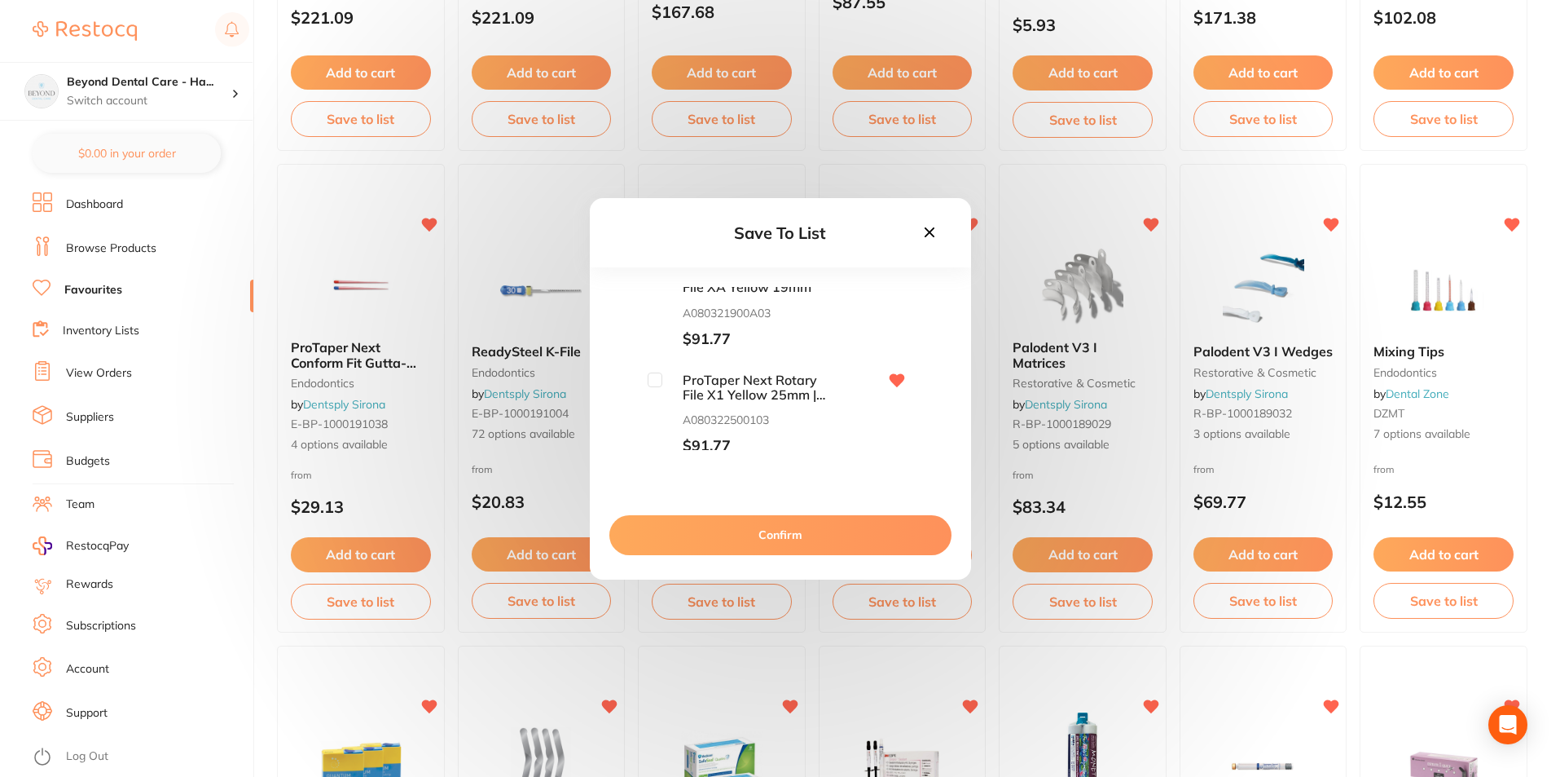
click at [651, 379] on input "checkbox" at bounding box center [655, 379] width 15 height 15
checkbox input "true"
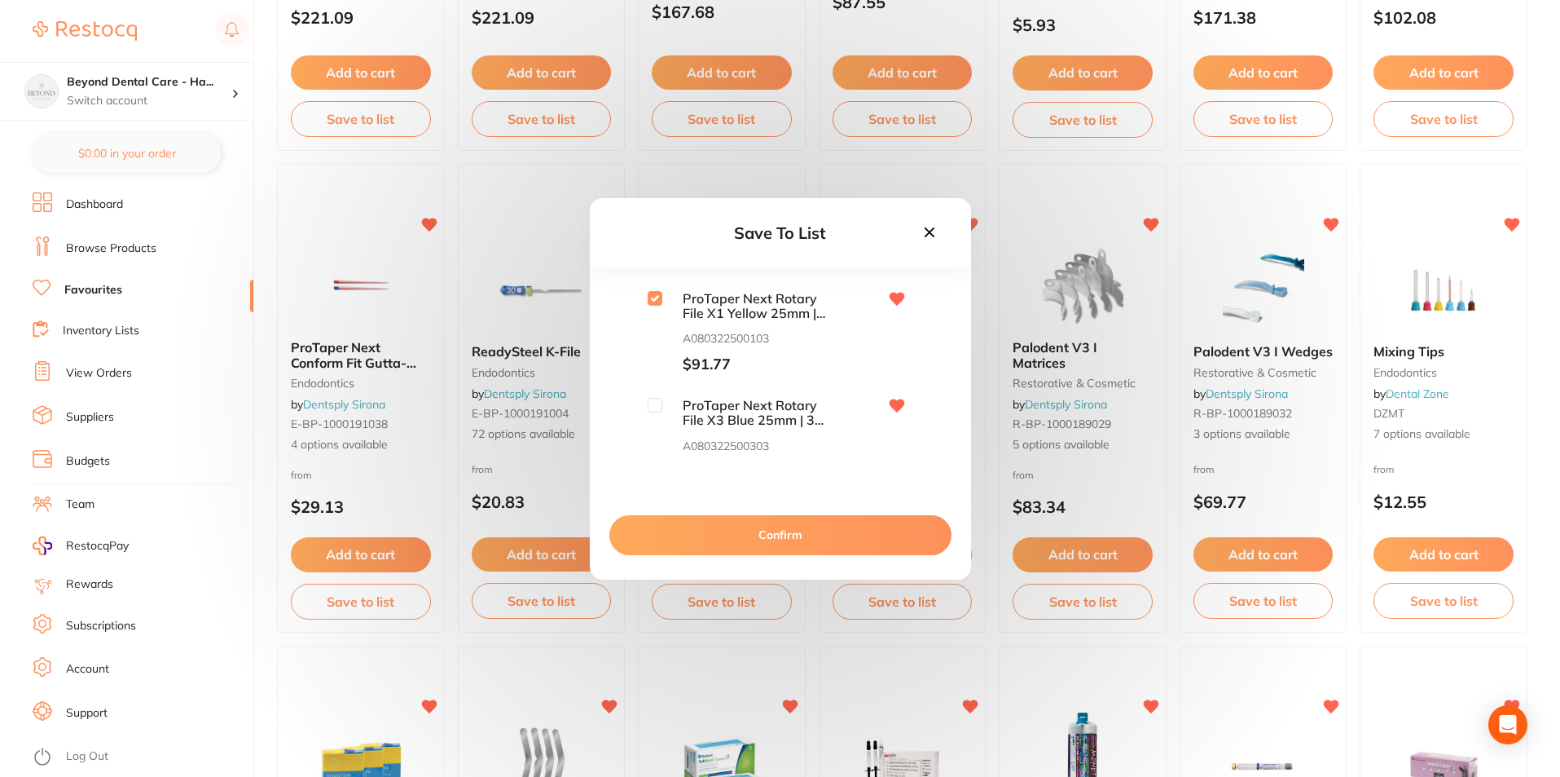
click at [654, 405] on input "checkbox" at bounding box center [655, 405] width 15 height 15
checkbox input "true"
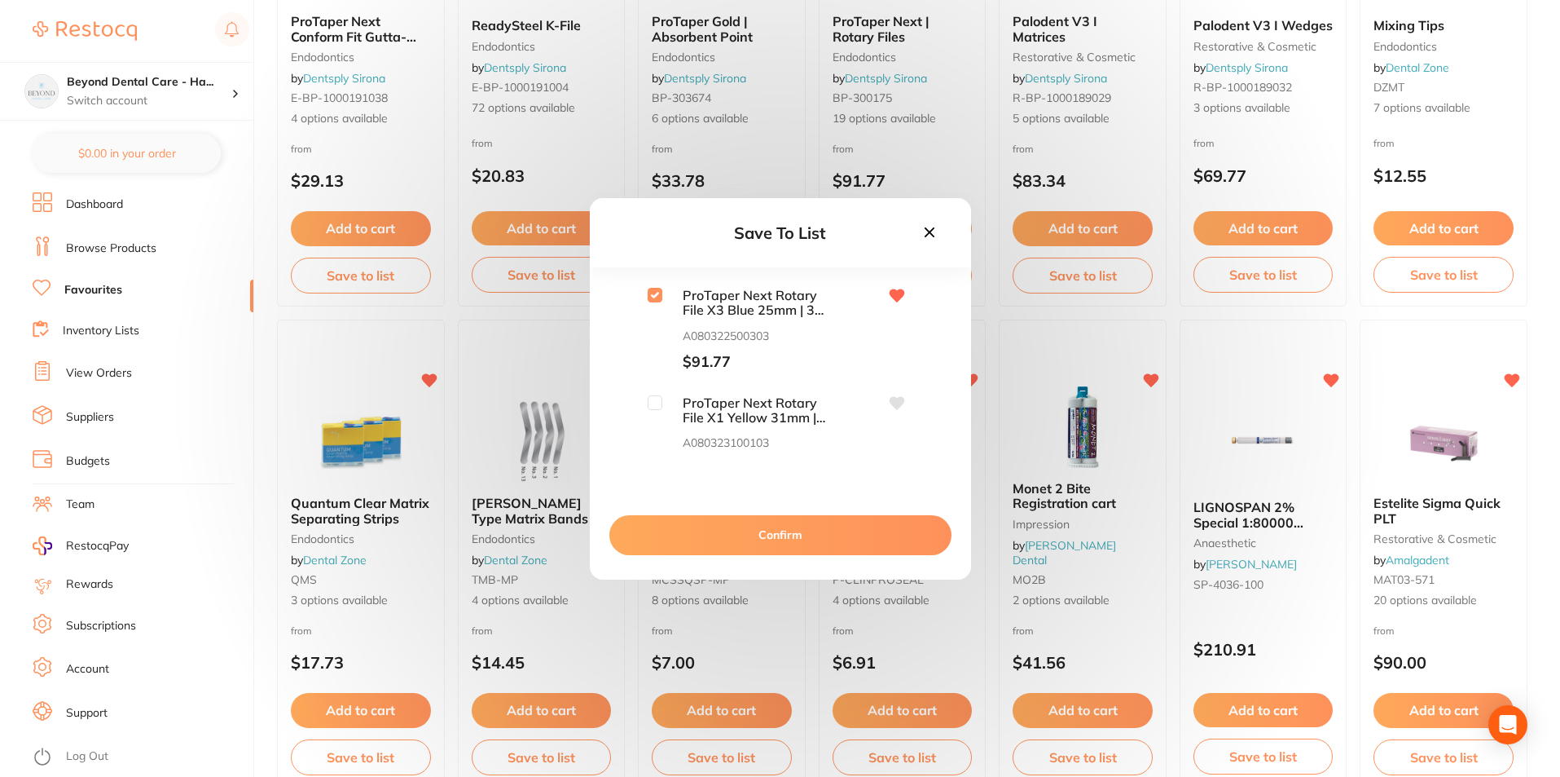
scroll to position [1850, 0]
click at [755, 535] on button "Confirm" at bounding box center [781, 534] width 342 height 39
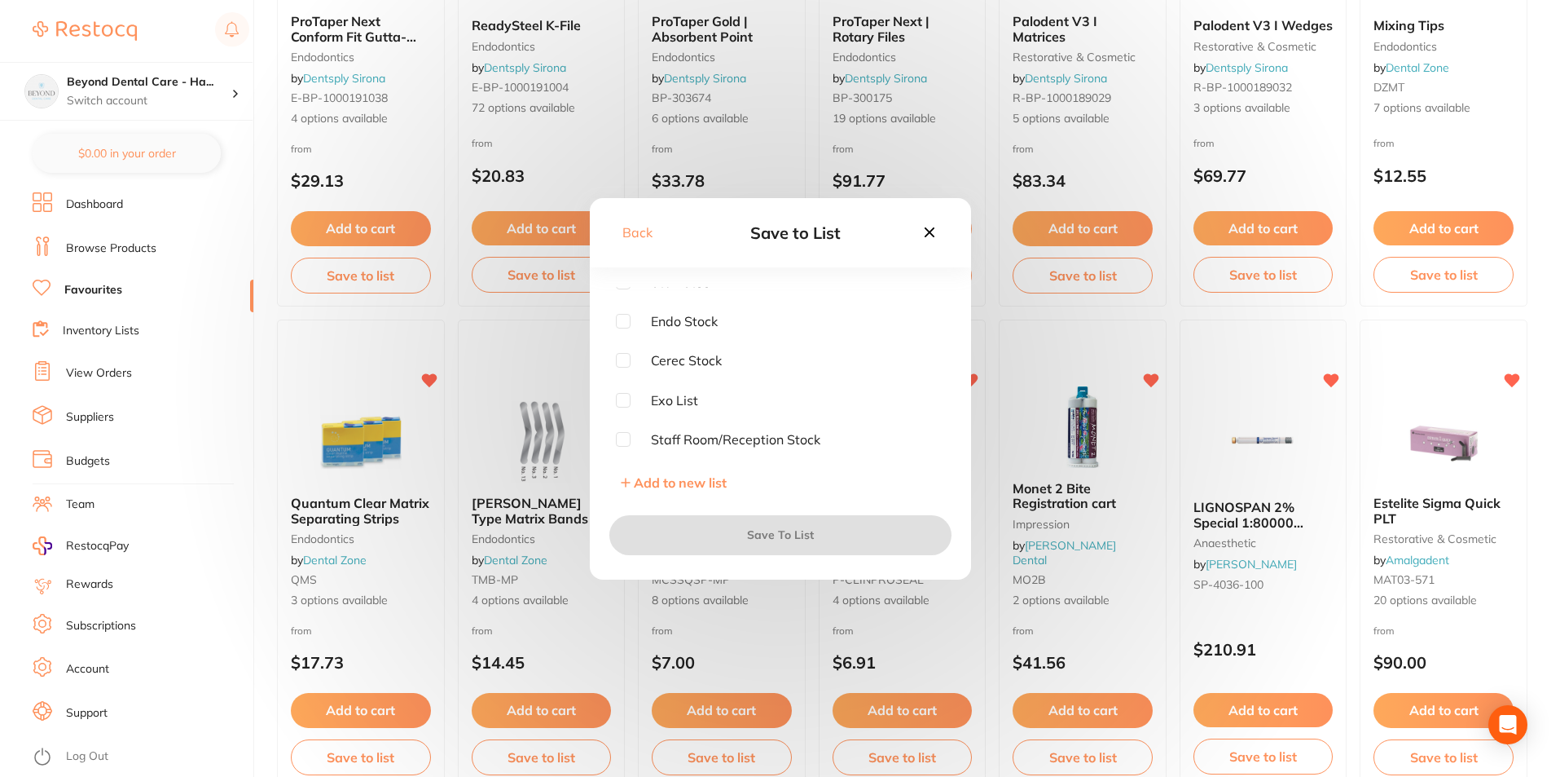
scroll to position [12, 0]
click at [625, 315] on input "checkbox" at bounding box center [623, 321] width 15 height 15
checkbox input "true"
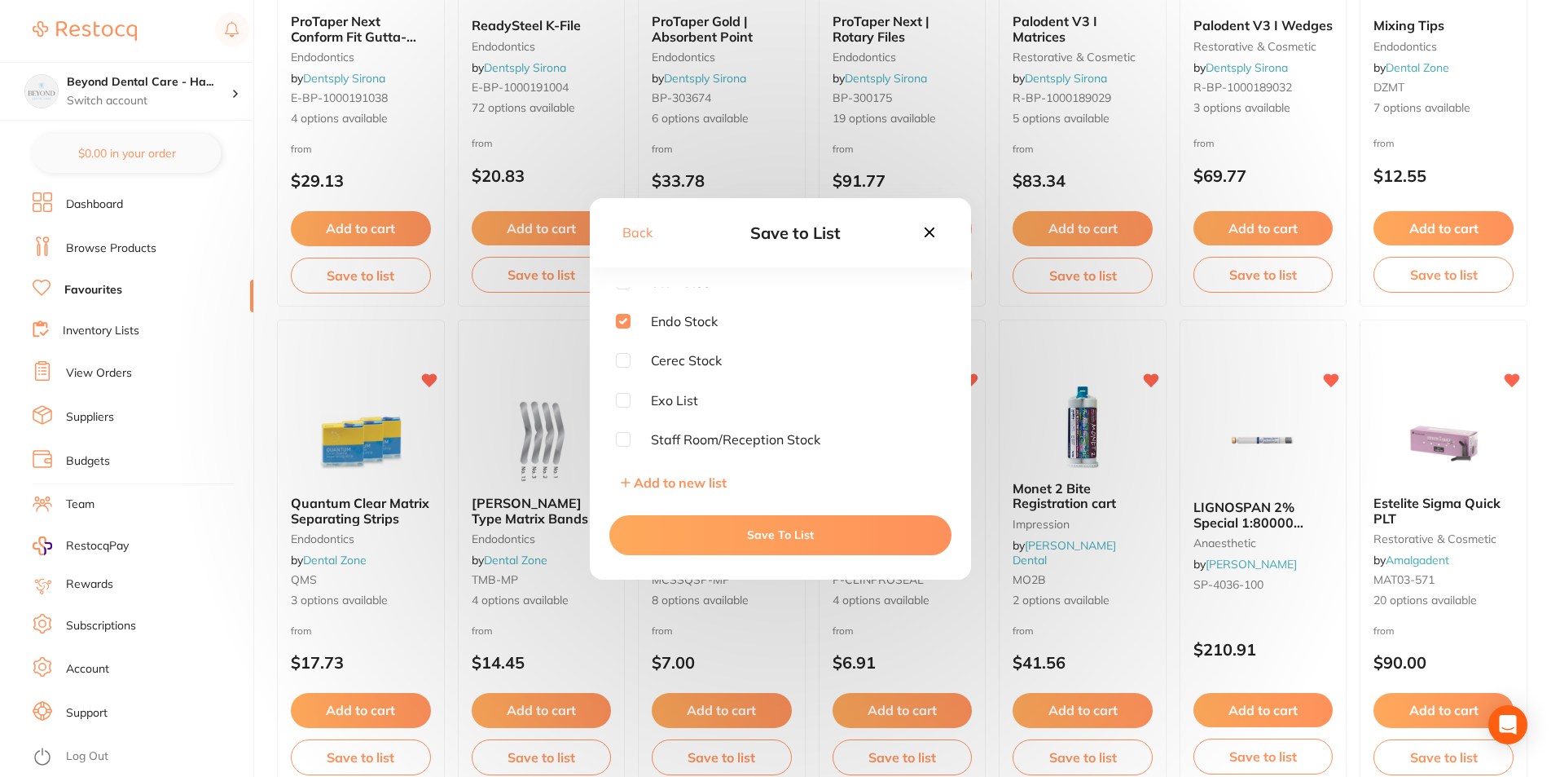
click at [734, 529] on button "Save To List" at bounding box center [781, 534] width 342 height 39
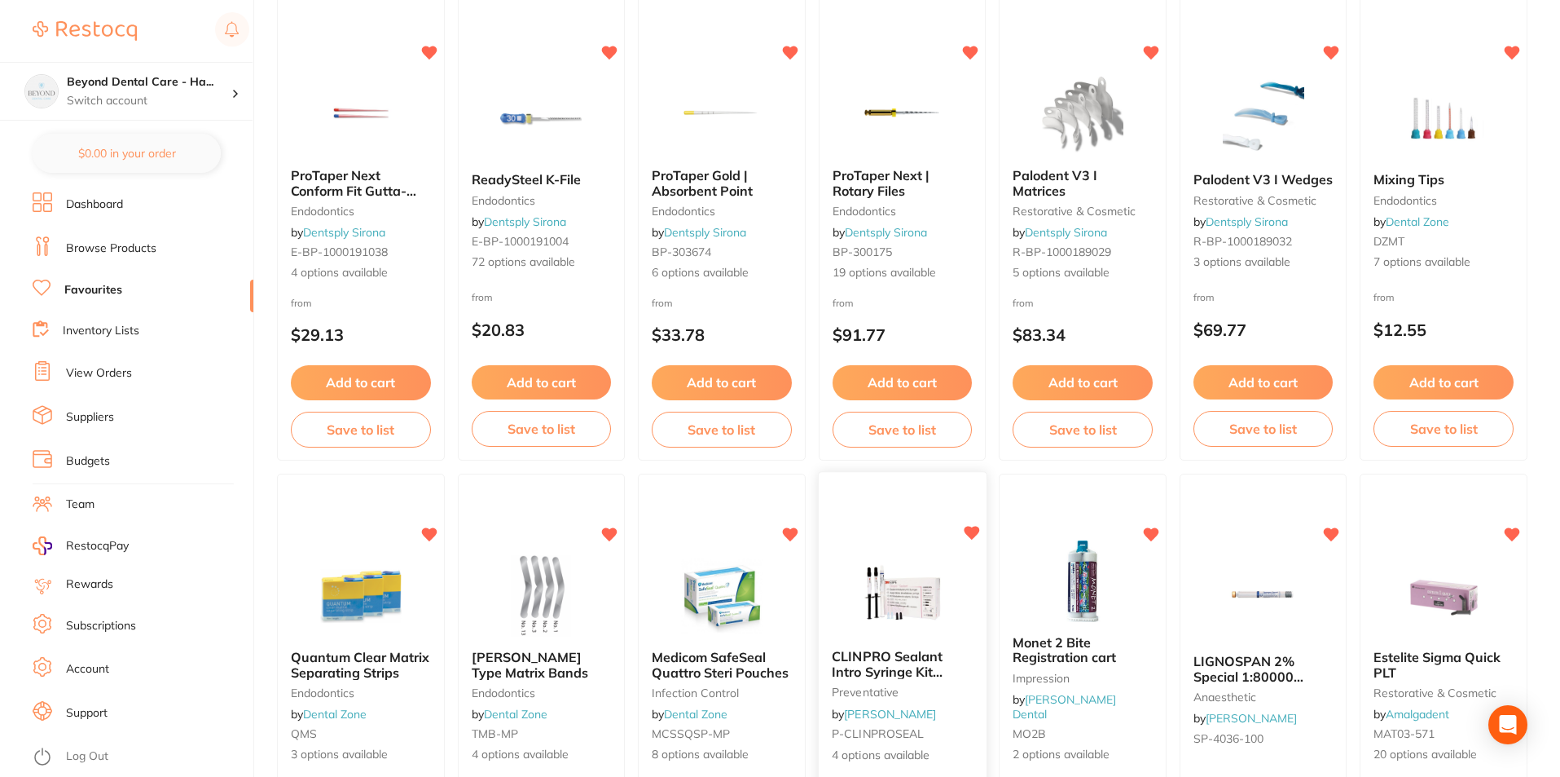
scroll to position [2116, 0]
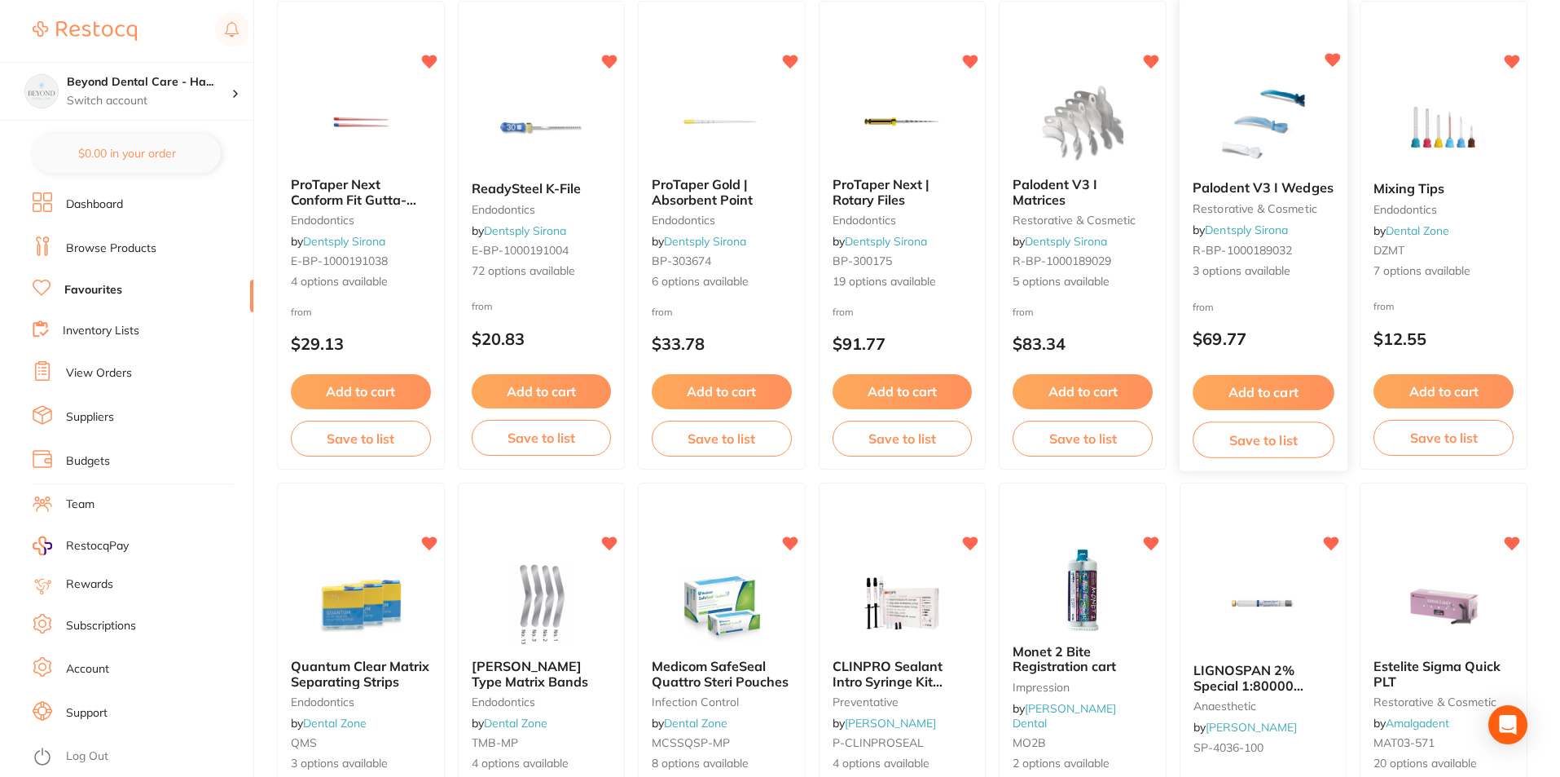
click at [1272, 438] on button "Save to list" at bounding box center [1263, 439] width 141 height 37
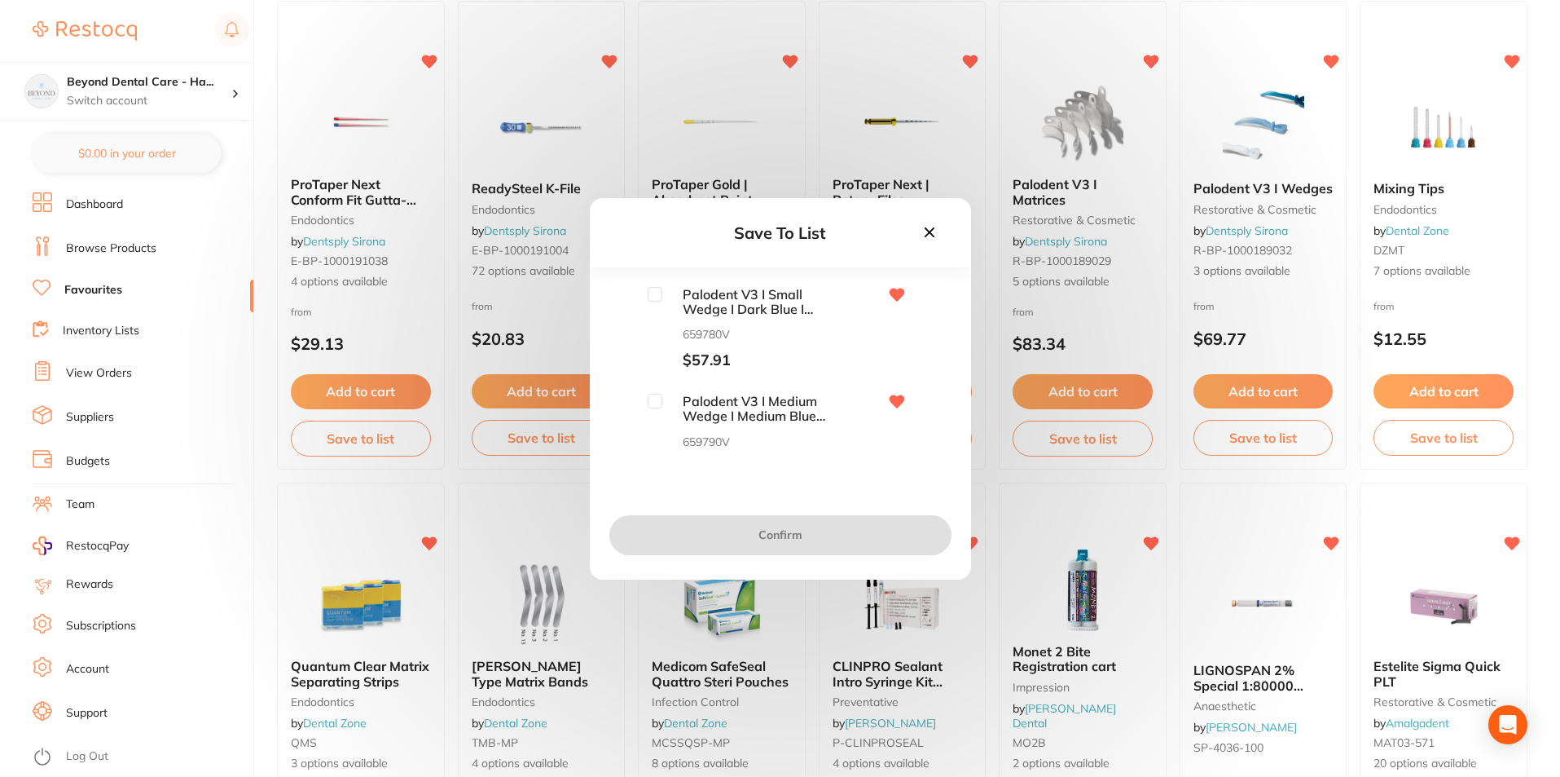
scroll to position [2035, 0]
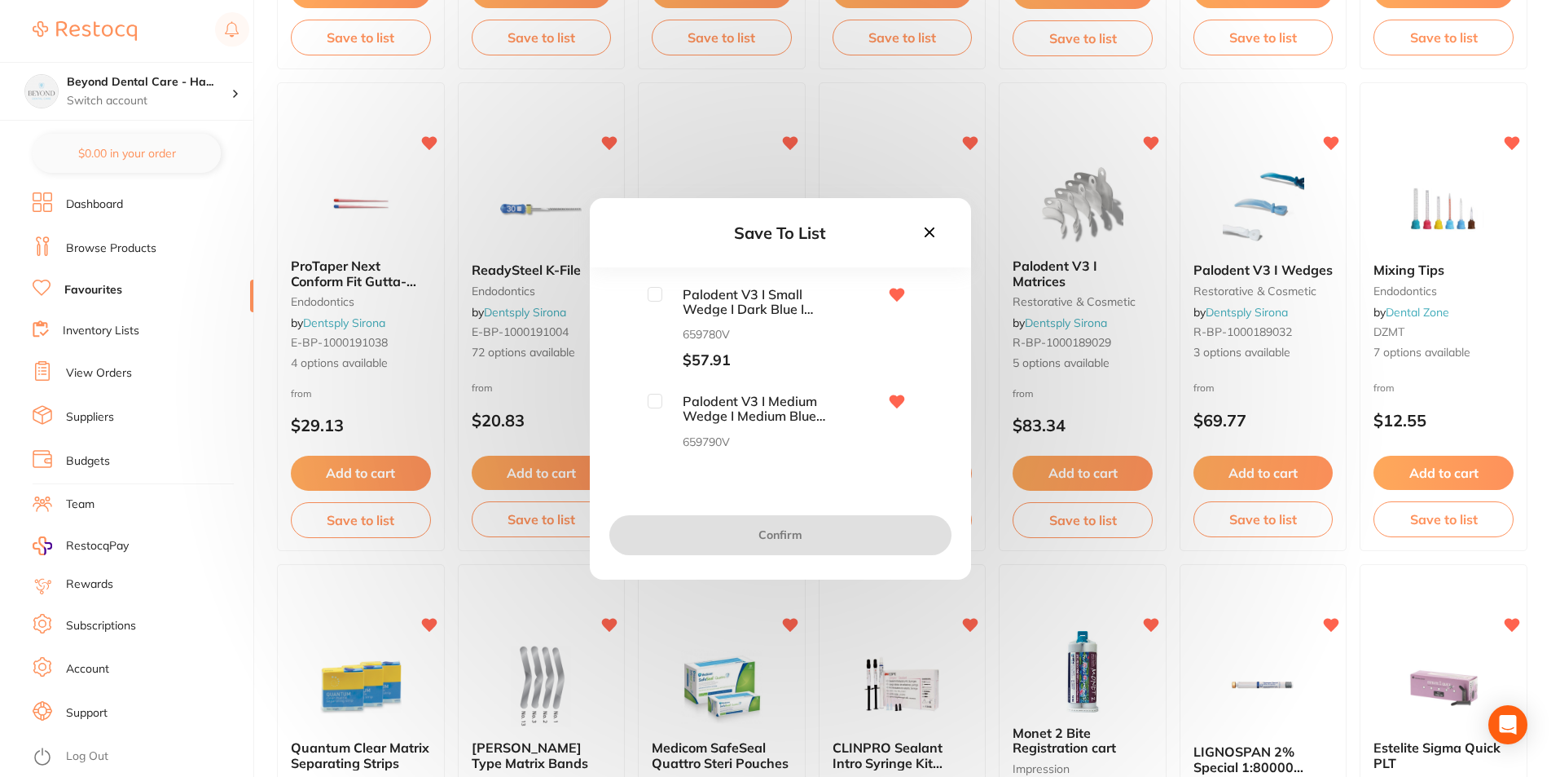
click at [654, 291] on input "checkbox" at bounding box center [655, 294] width 15 height 15
checkbox input "true"
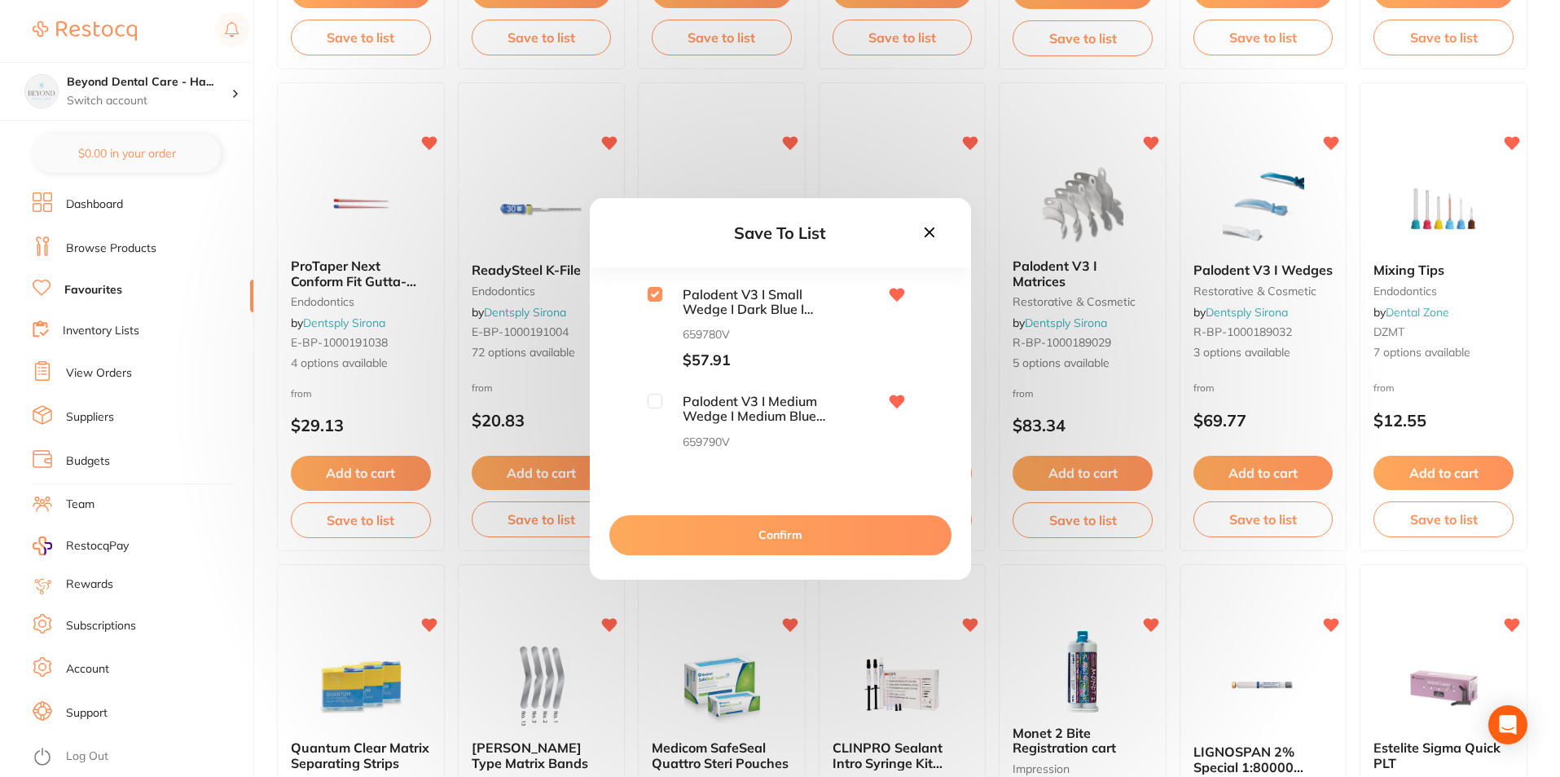
click at [652, 399] on input "checkbox" at bounding box center [655, 401] width 15 height 15
checkbox input "true"
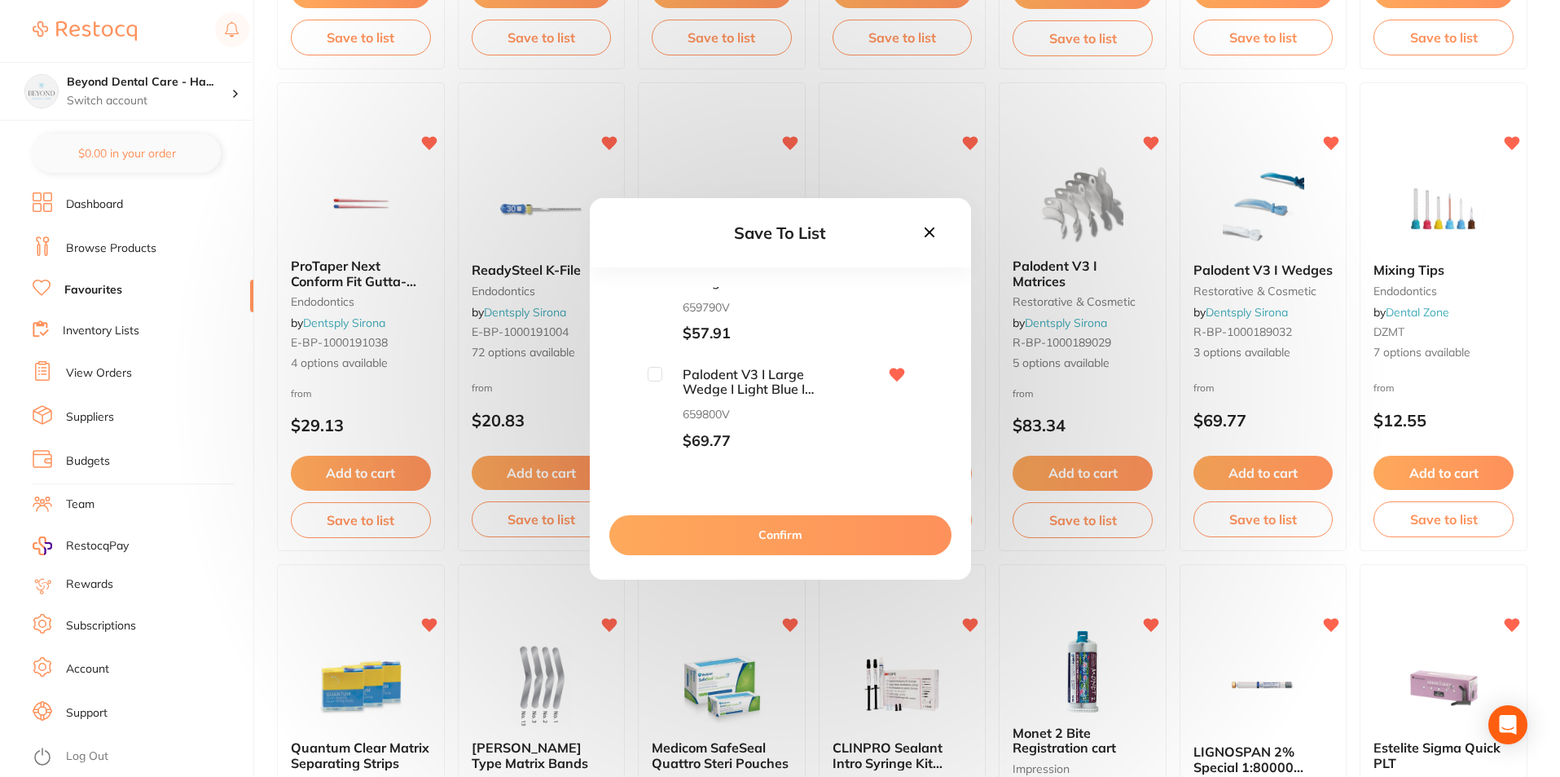
click at [651, 376] on input "checkbox" at bounding box center [655, 374] width 15 height 15
checkbox input "true"
click at [745, 528] on button "Confirm" at bounding box center [781, 534] width 342 height 39
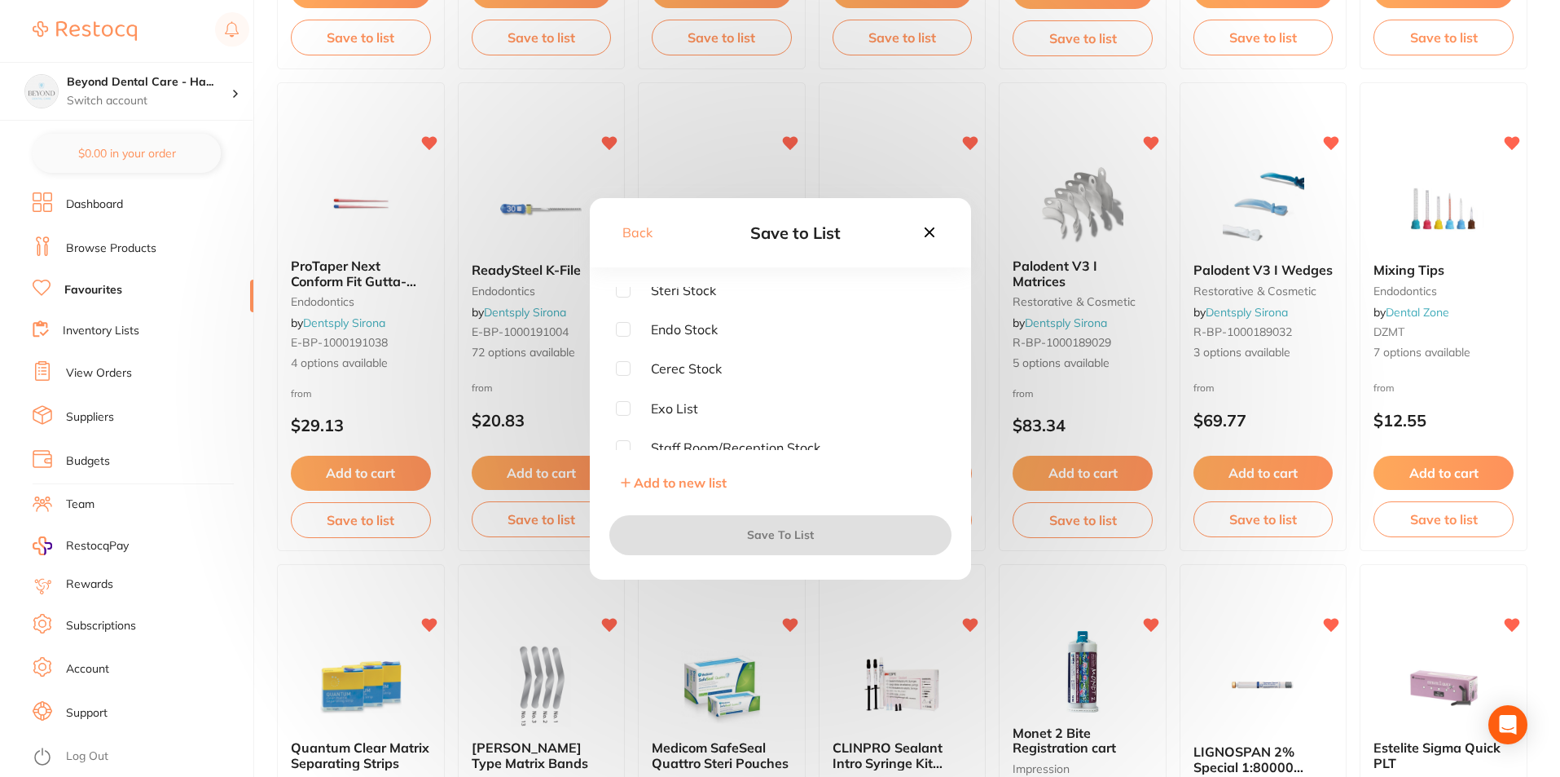
scroll to position [0, 0]
click at [620, 299] on input "checkbox" at bounding box center [623, 294] width 15 height 15
checkbox input "true"
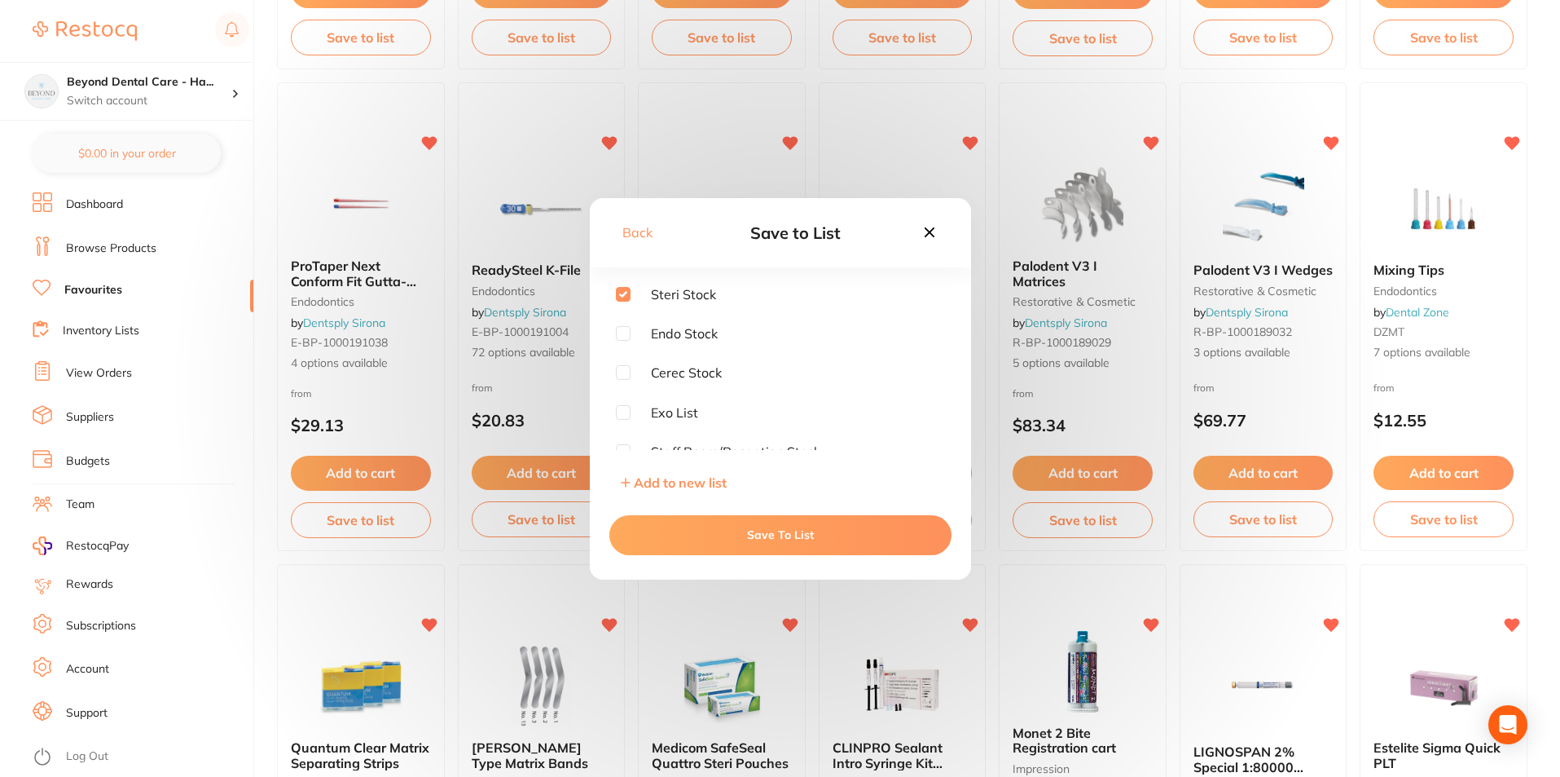
click at [778, 535] on button "Save To List" at bounding box center [781, 534] width 342 height 39
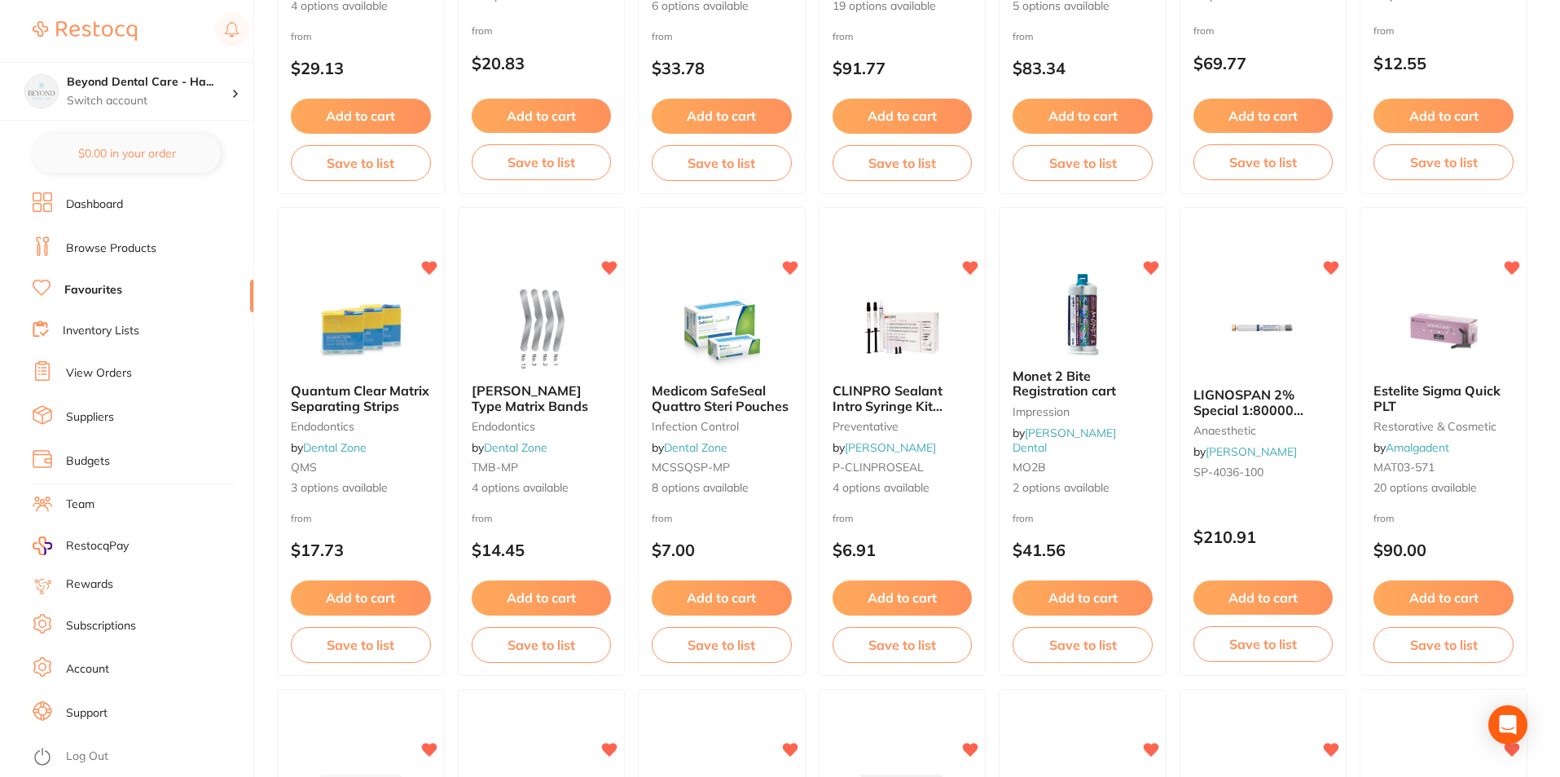
scroll to position [2442, 0]
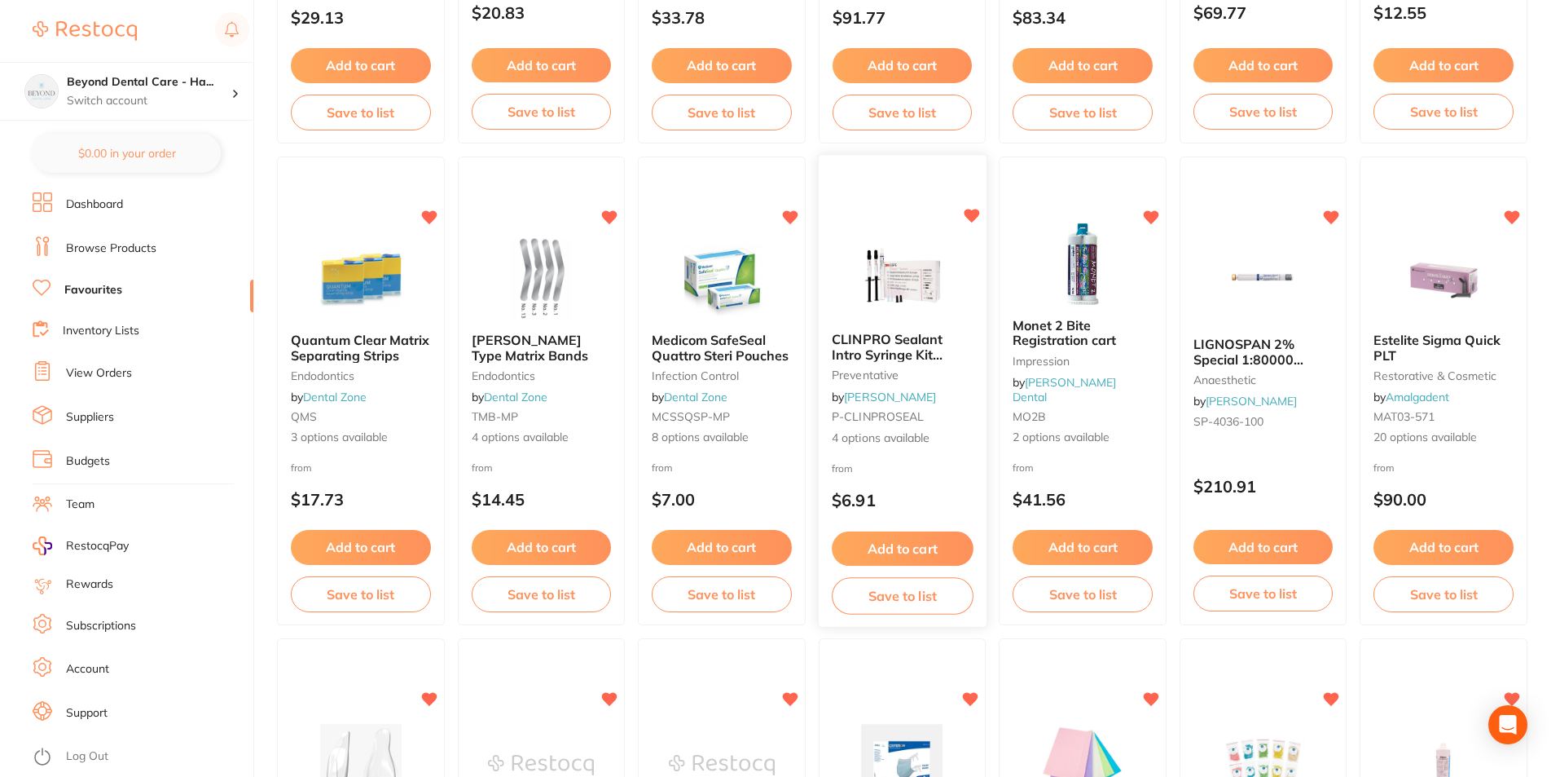
click at [883, 343] on span "CLINPRO Sealant Intro Syringe Kit 2x1.2ml Syr & Accessorie" at bounding box center [887, 362] width 111 height 62
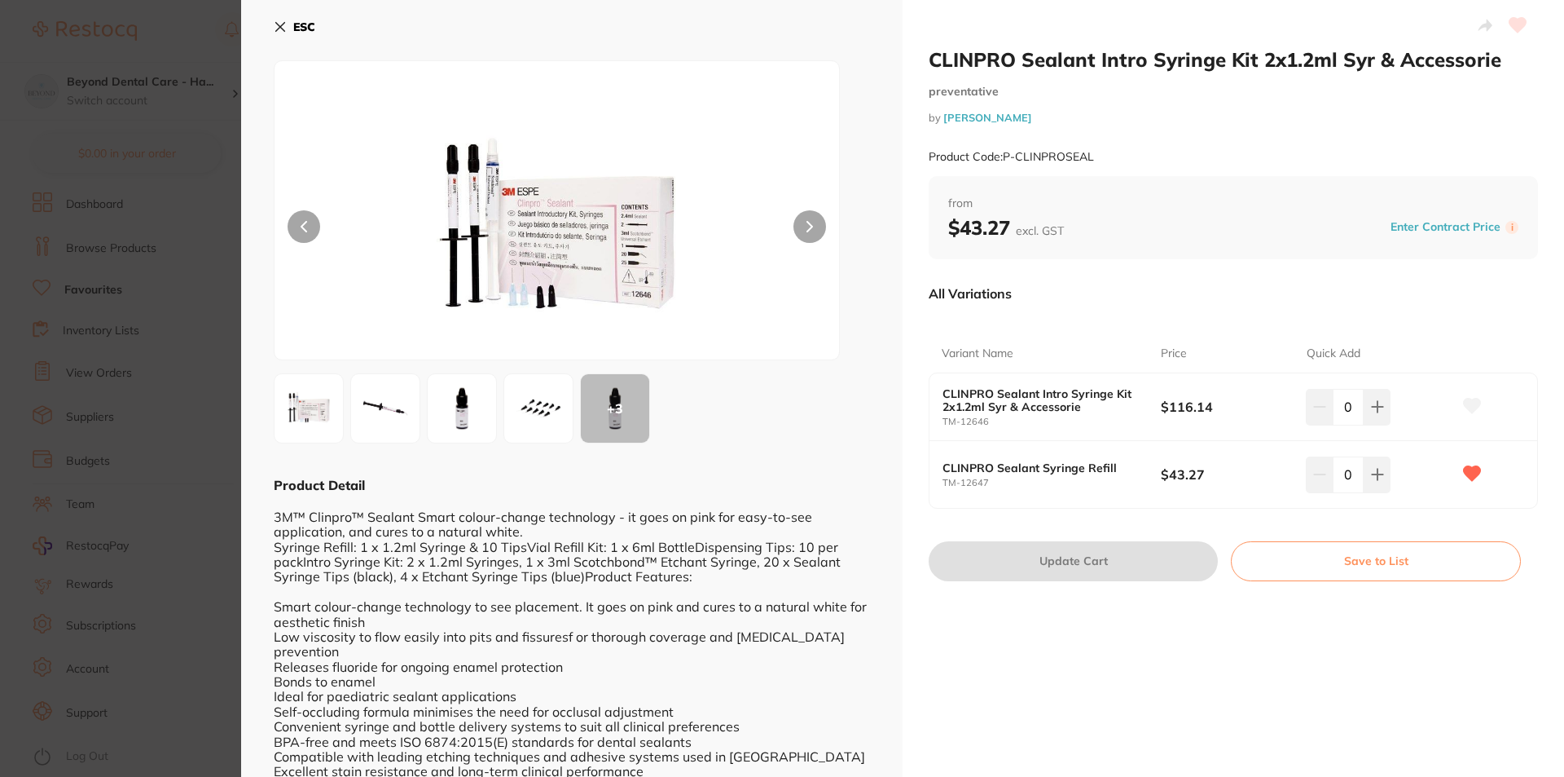
scroll to position [1, 0]
click at [276, 23] on icon at bounding box center [280, 27] width 9 height 9
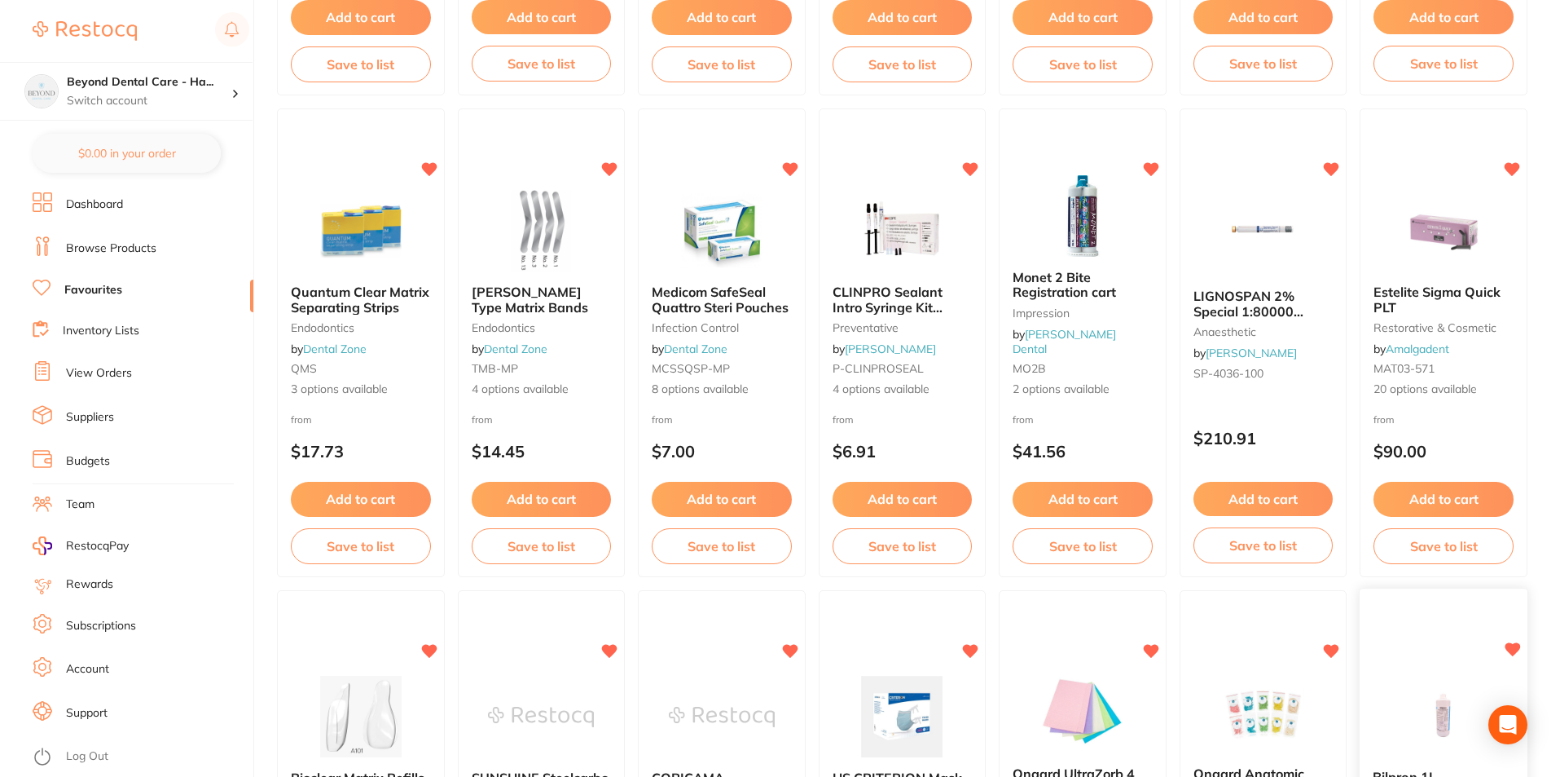
scroll to position [2442, 0]
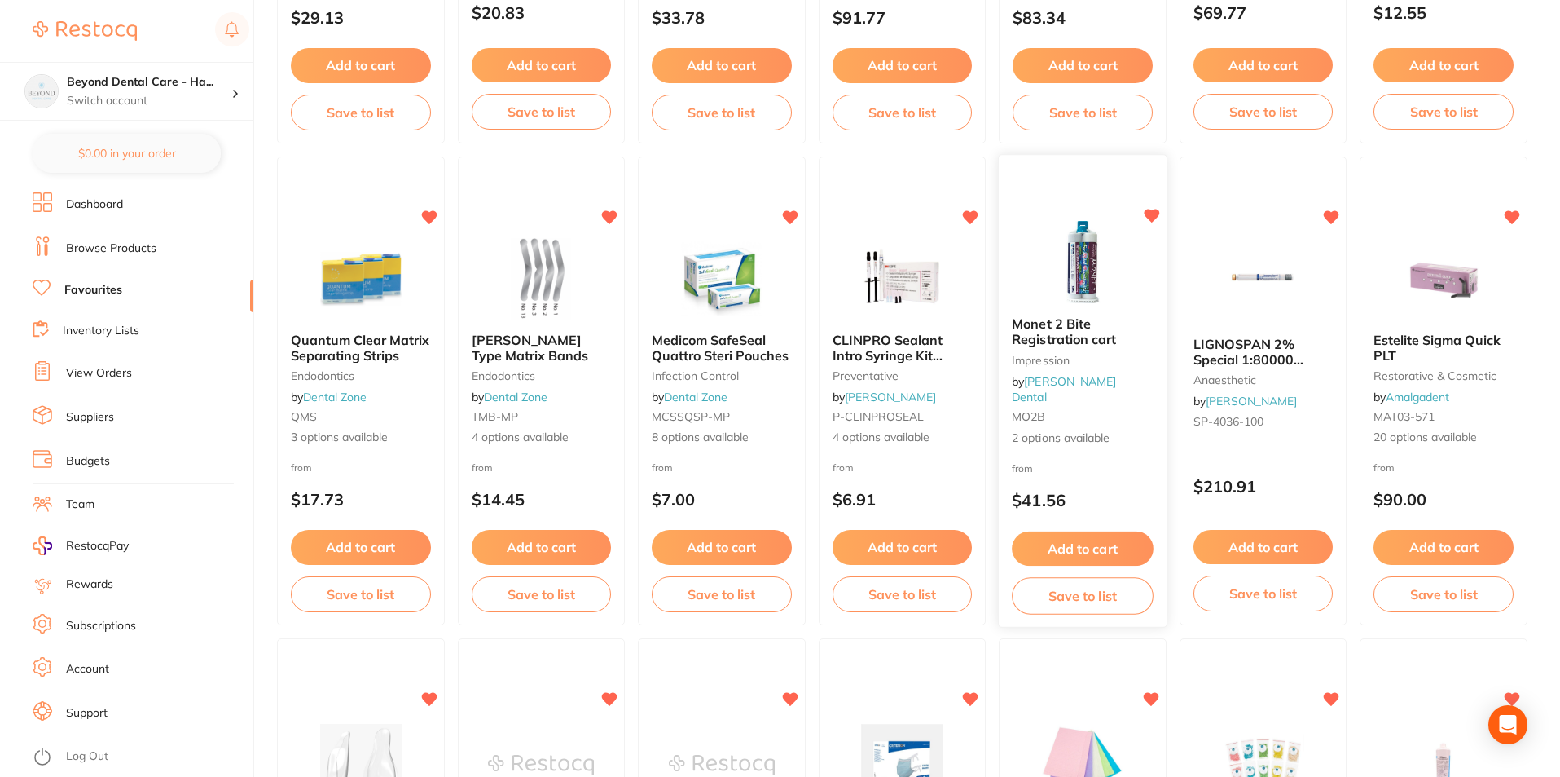
click at [1057, 605] on button "Save to list" at bounding box center [1082, 596] width 141 height 37
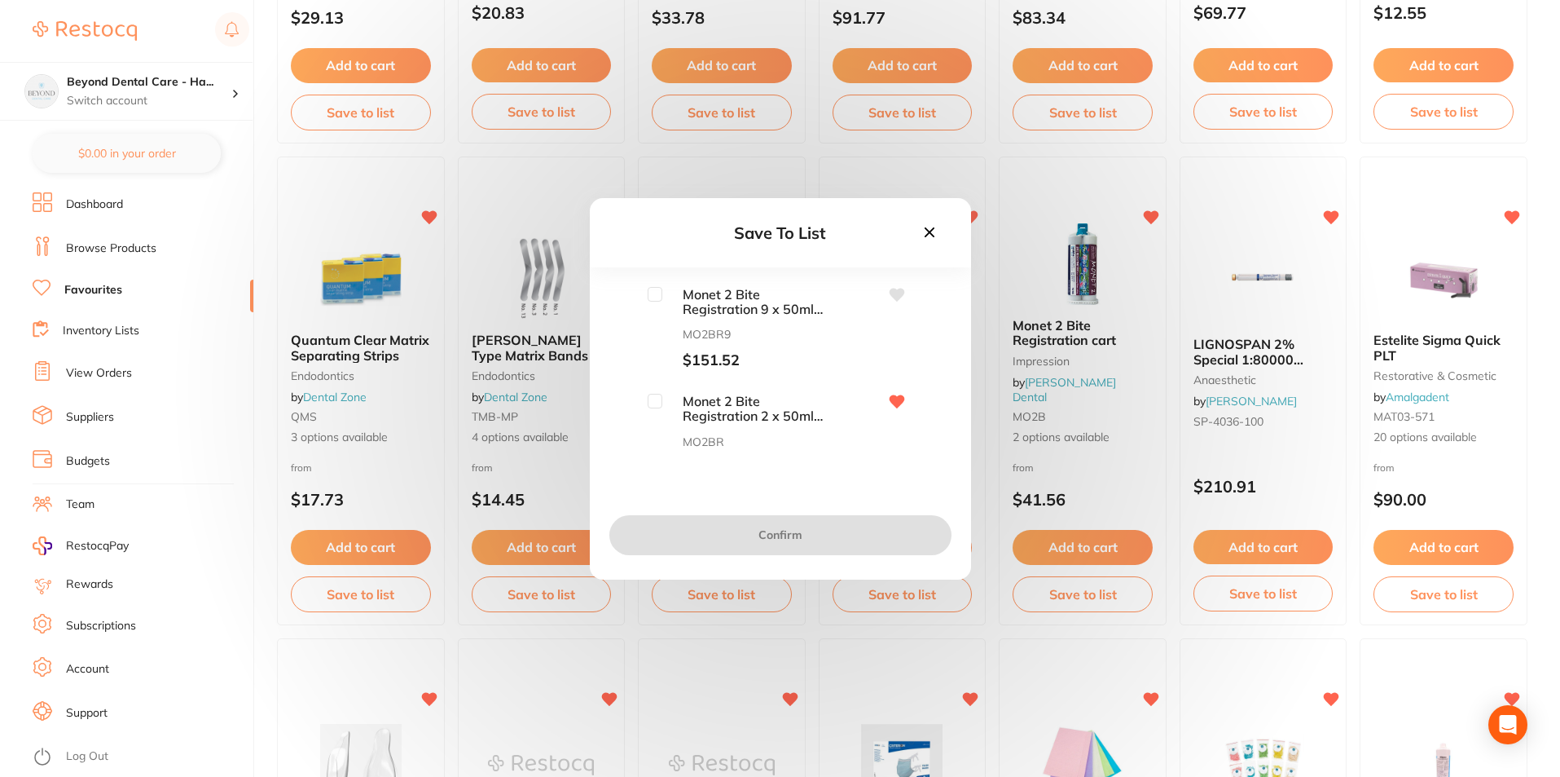
click at [660, 398] on input "checkbox" at bounding box center [655, 401] width 15 height 15
checkbox input "true"
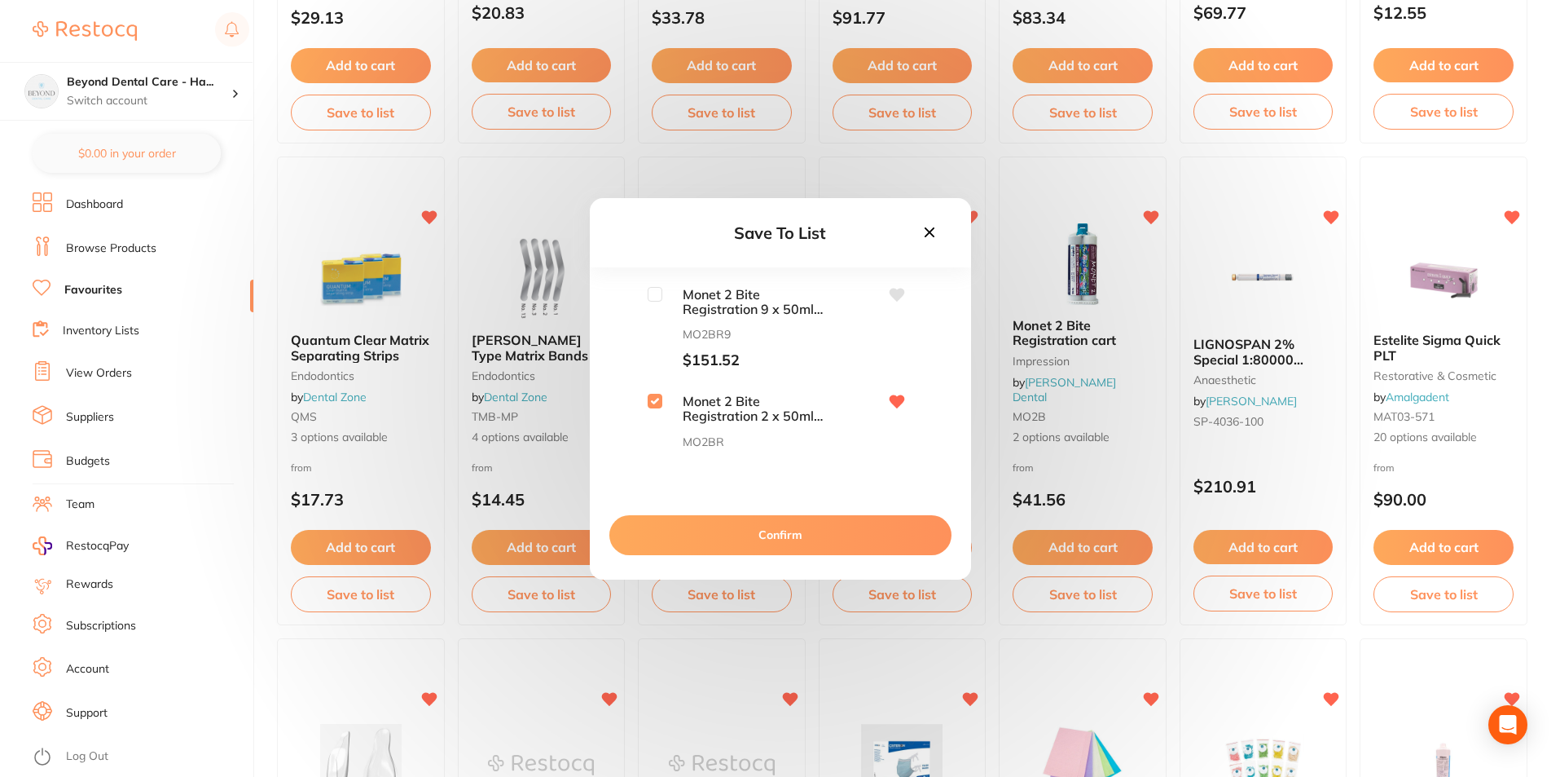
click at [774, 534] on button "Confirm" at bounding box center [781, 534] width 342 height 39
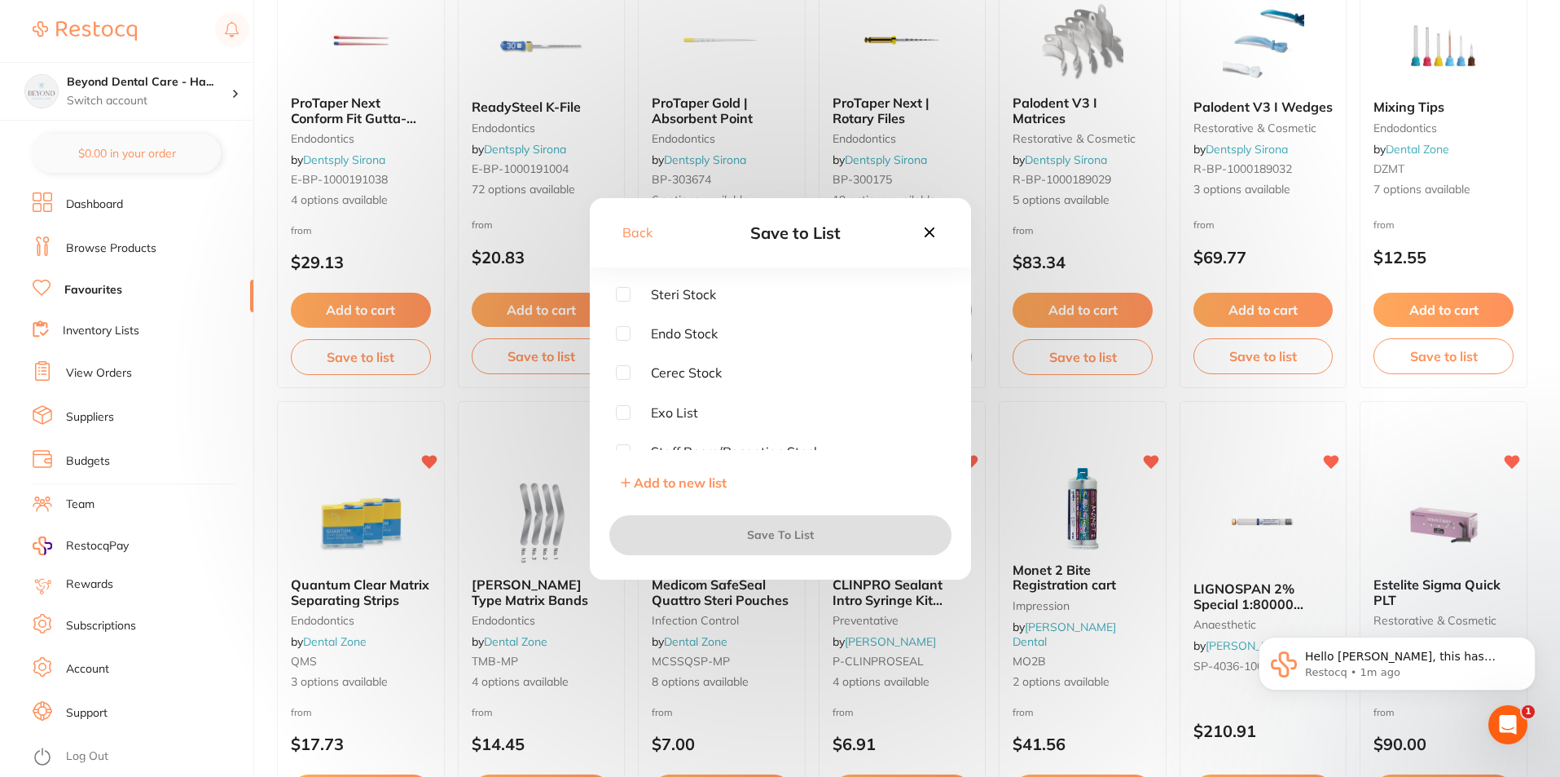
scroll to position [0, 0]
click at [626, 290] on input "checkbox" at bounding box center [623, 294] width 15 height 15
checkbox input "true"
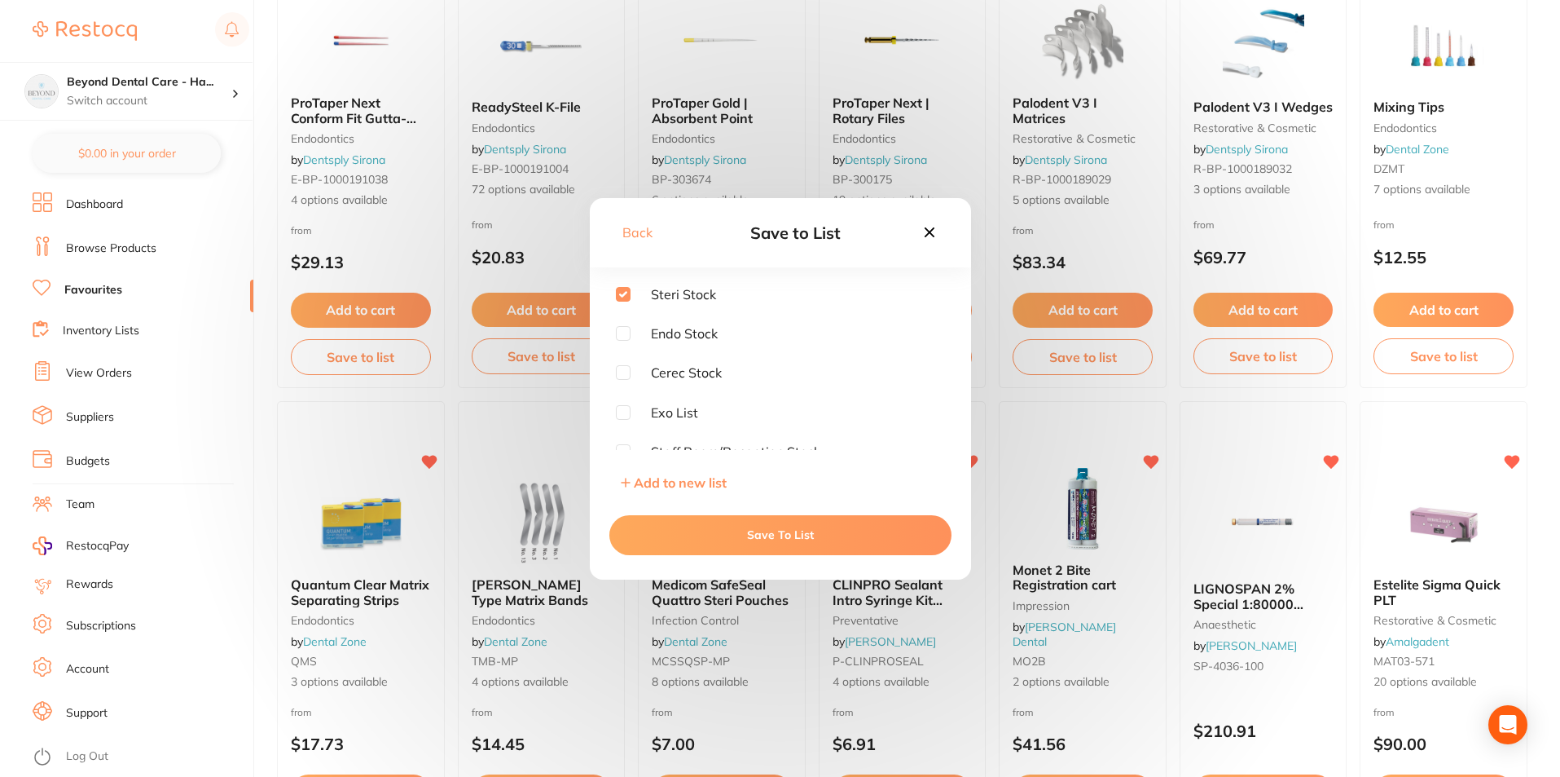
click at [701, 535] on button "Save To List" at bounding box center [781, 534] width 342 height 39
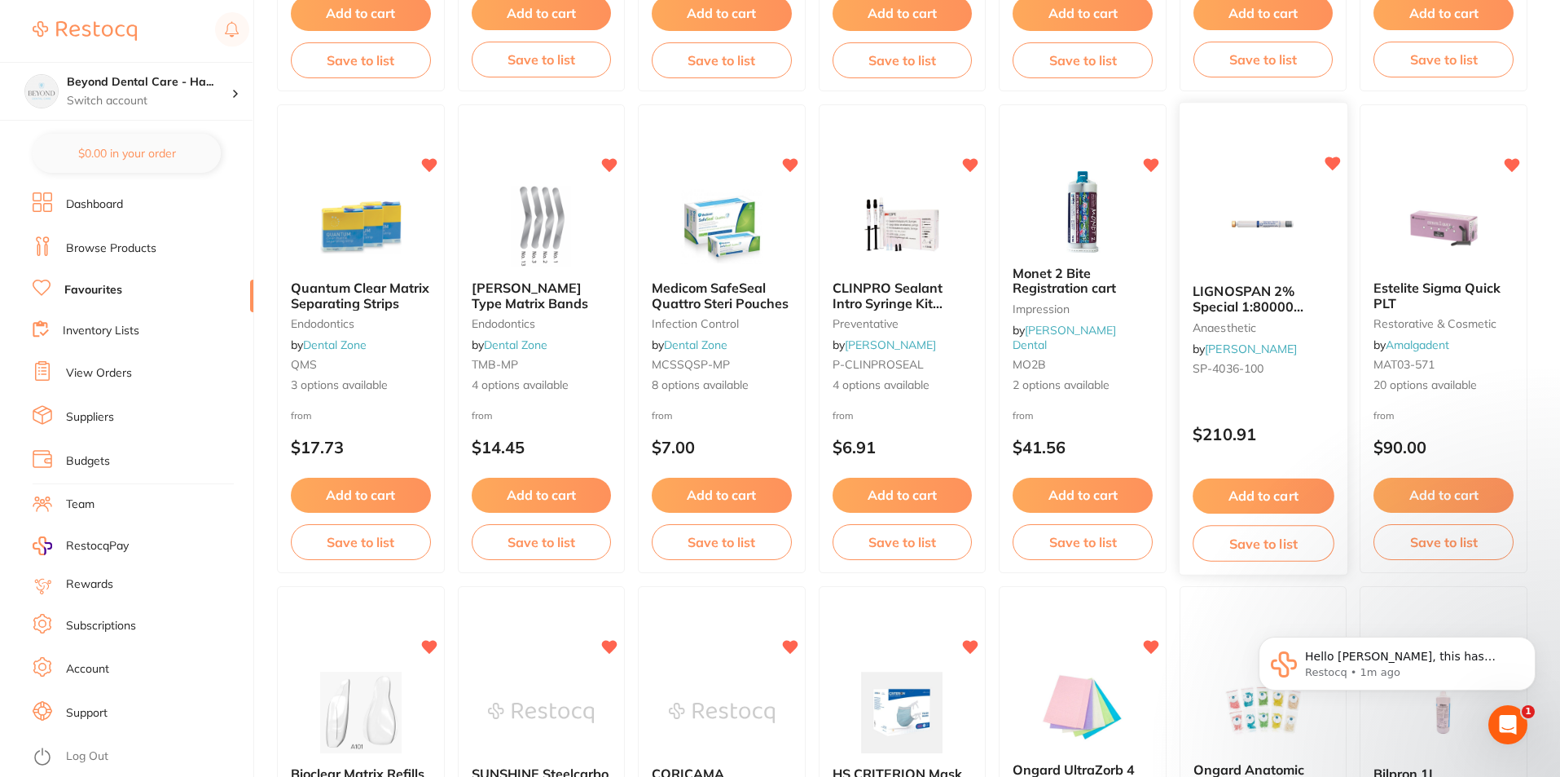
scroll to position [2524, 0]
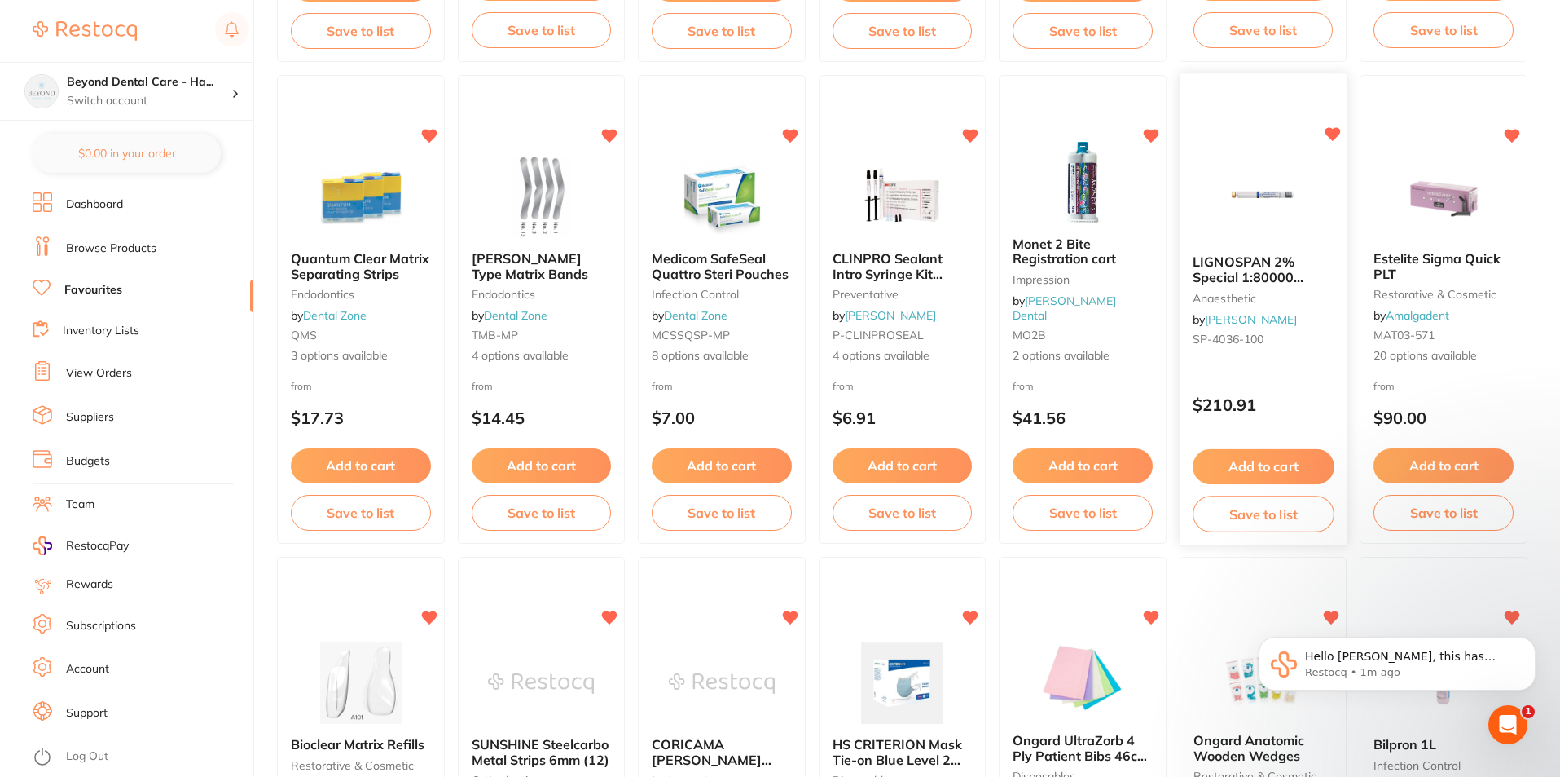
click at [1237, 513] on button "Save to list" at bounding box center [1263, 513] width 141 height 37
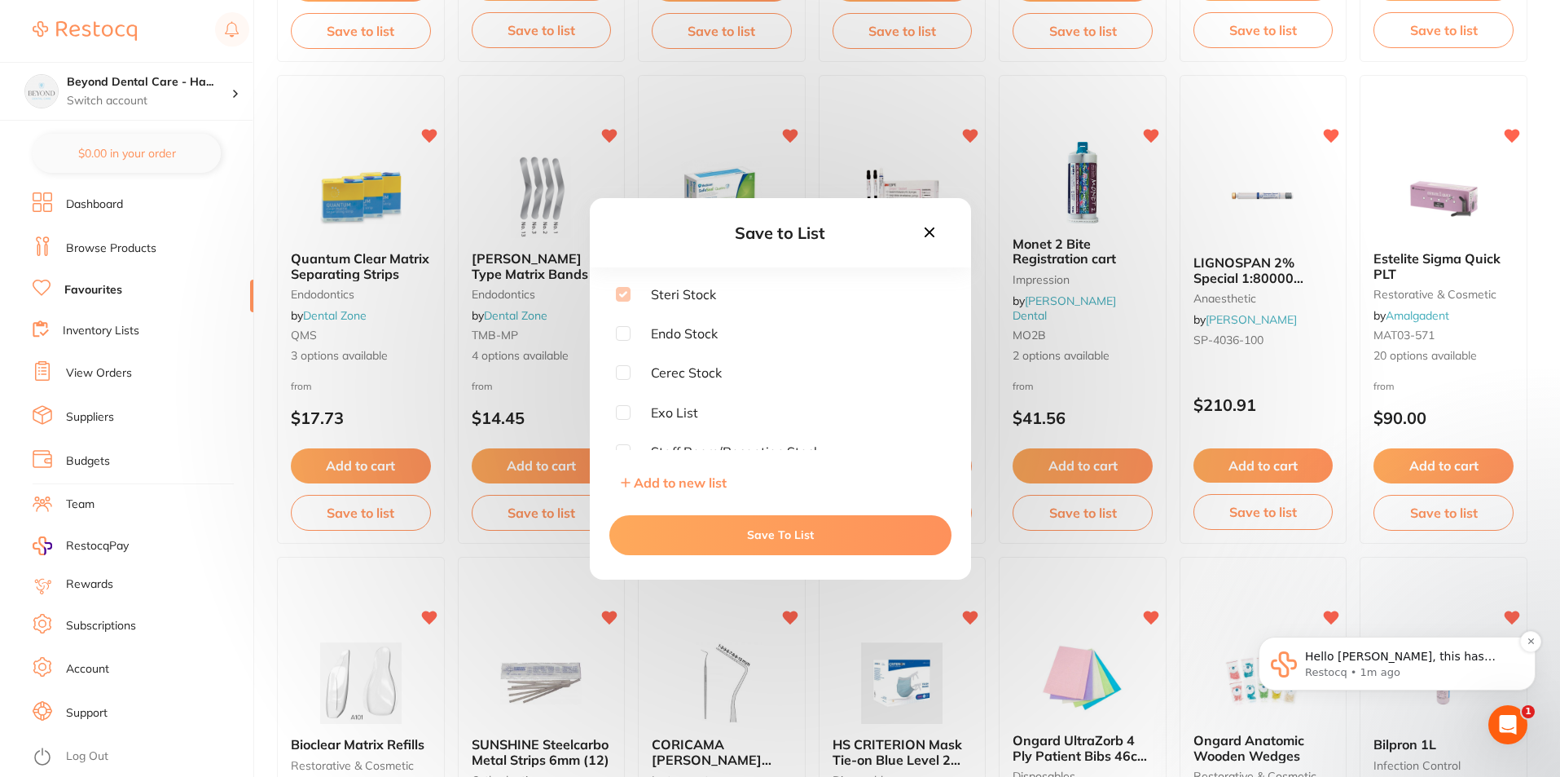
checkbox input "true"
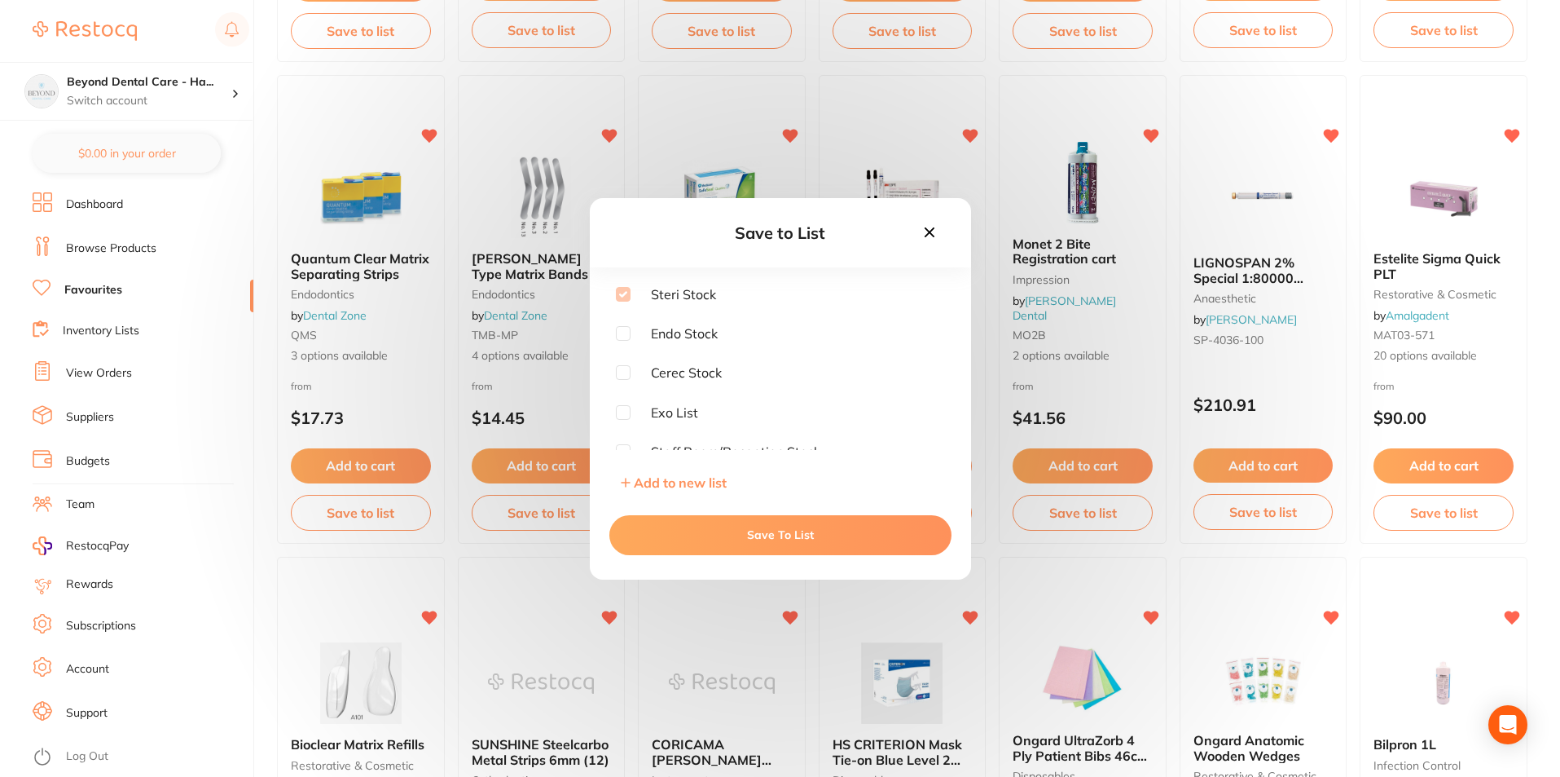
click at [930, 224] on icon at bounding box center [930, 232] width 18 height 18
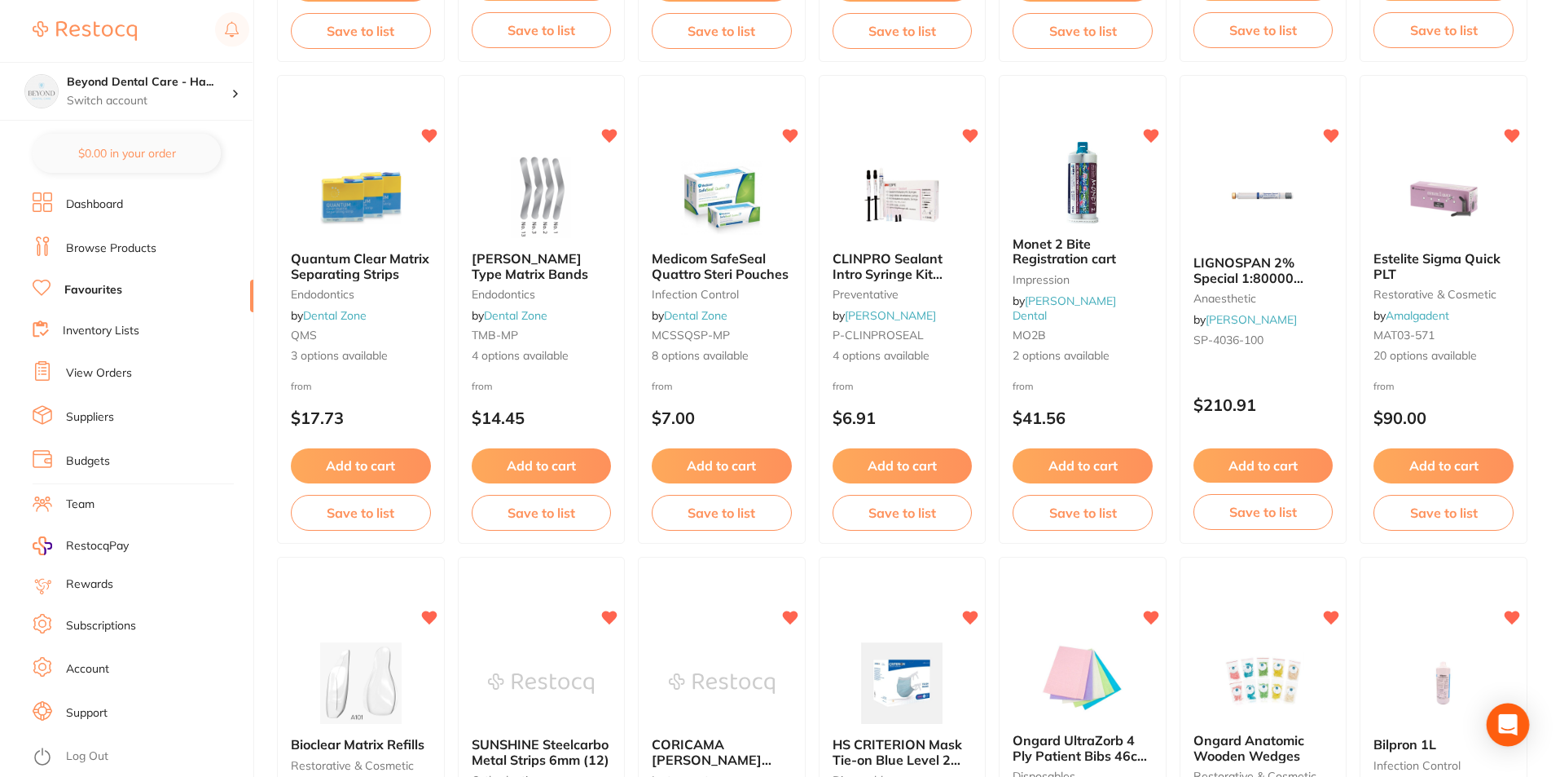
click at [1512, 718] on icon "Open Intercom Messenger" at bounding box center [1507, 724] width 19 height 21
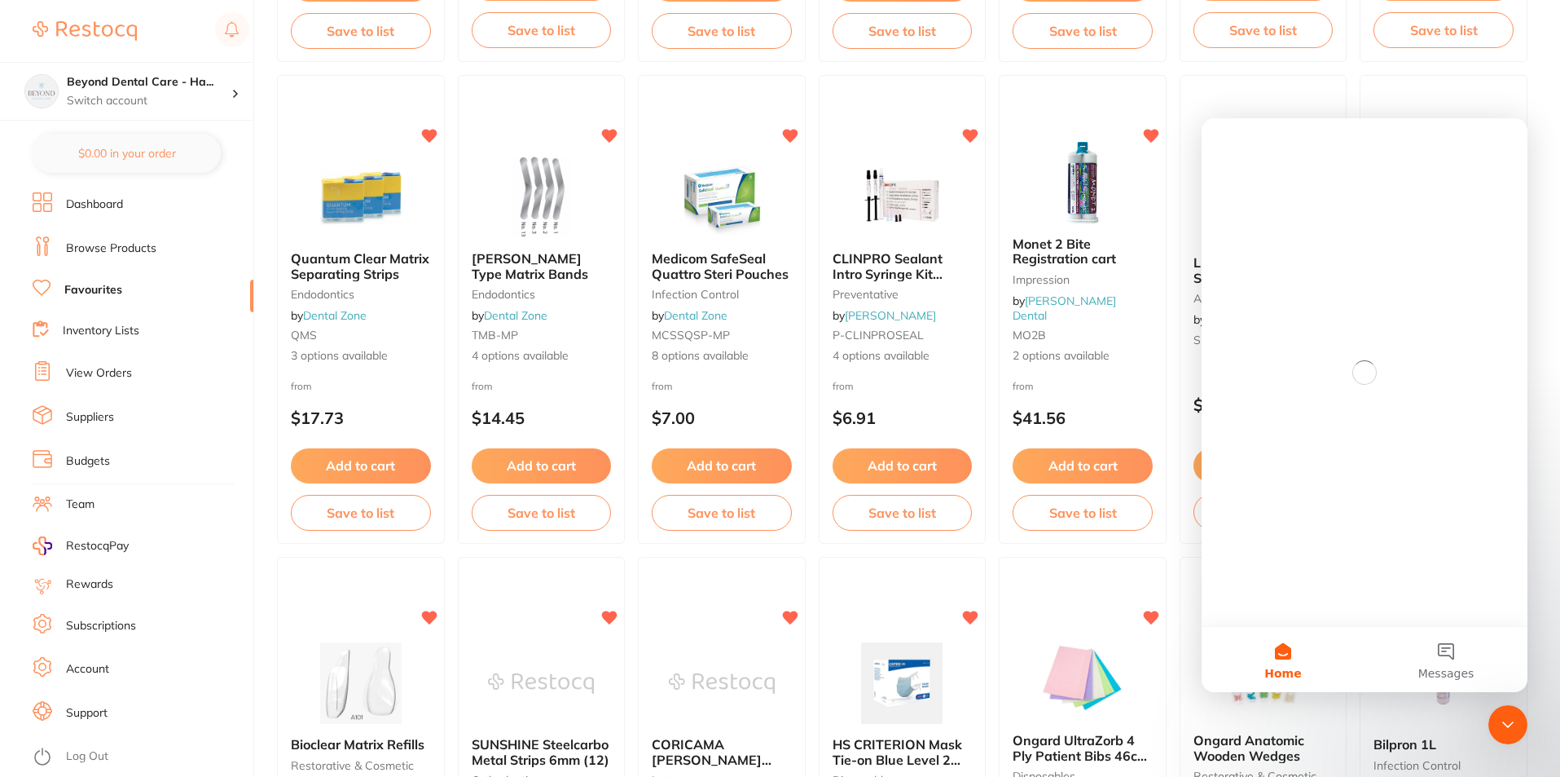
scroll to position [0, 0]
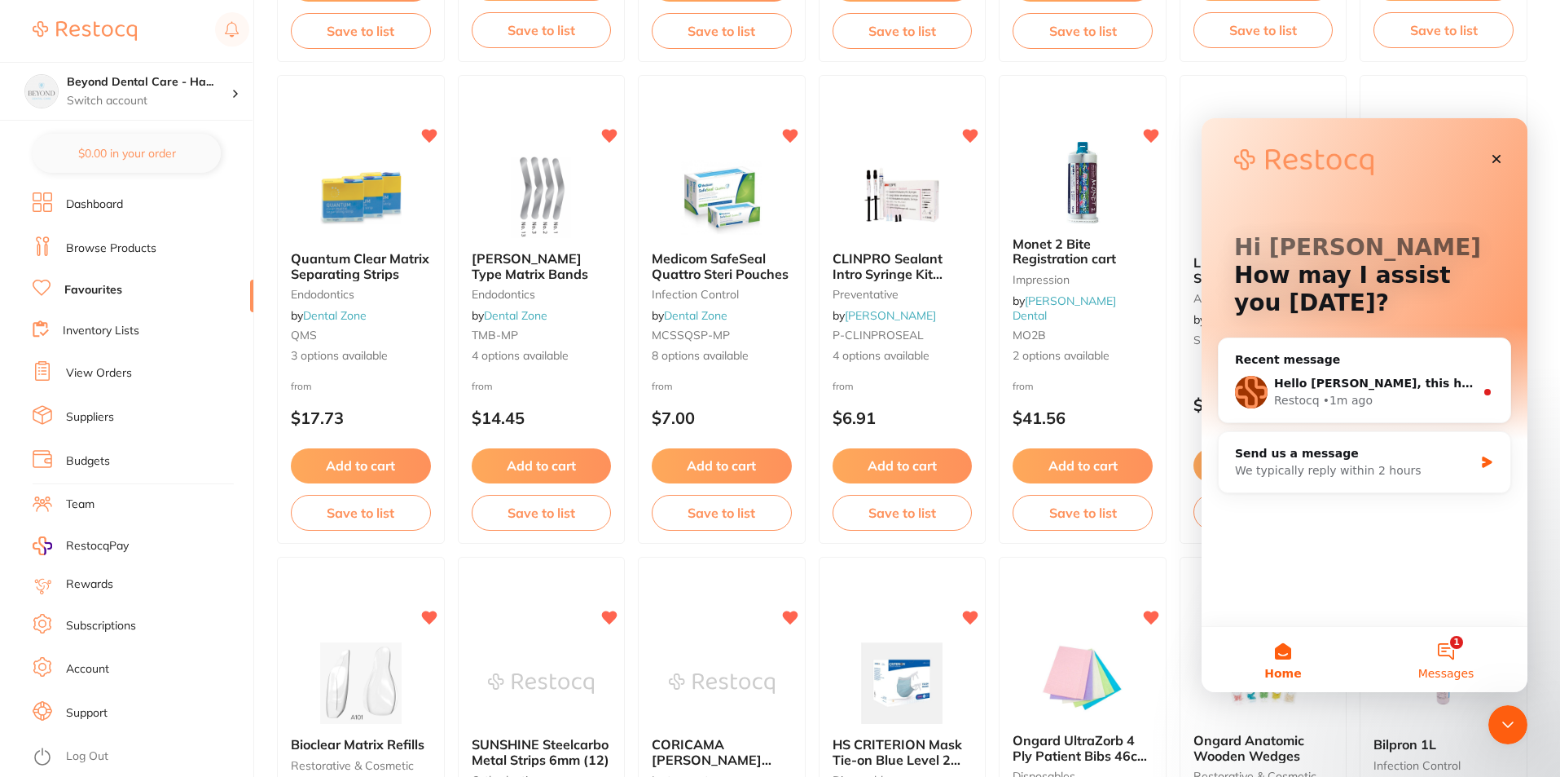
click at [1463, 663] on button "1 Messages" at bounding box center [1446, 659] width 163 height 65
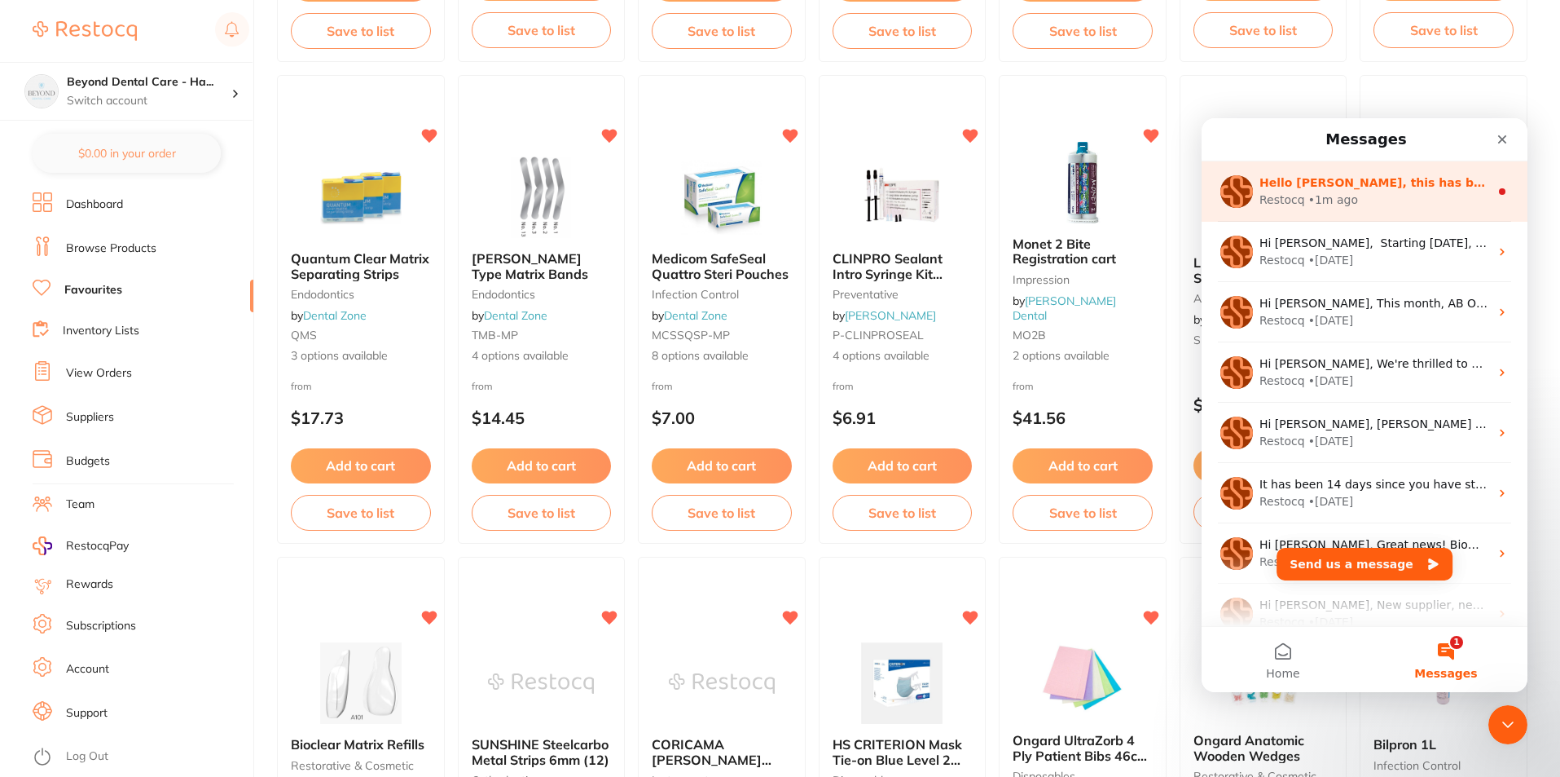
click at [1353, 198] on div "Restocq • 1m ago" at bounding box center [1375, 199] width 230 height 17
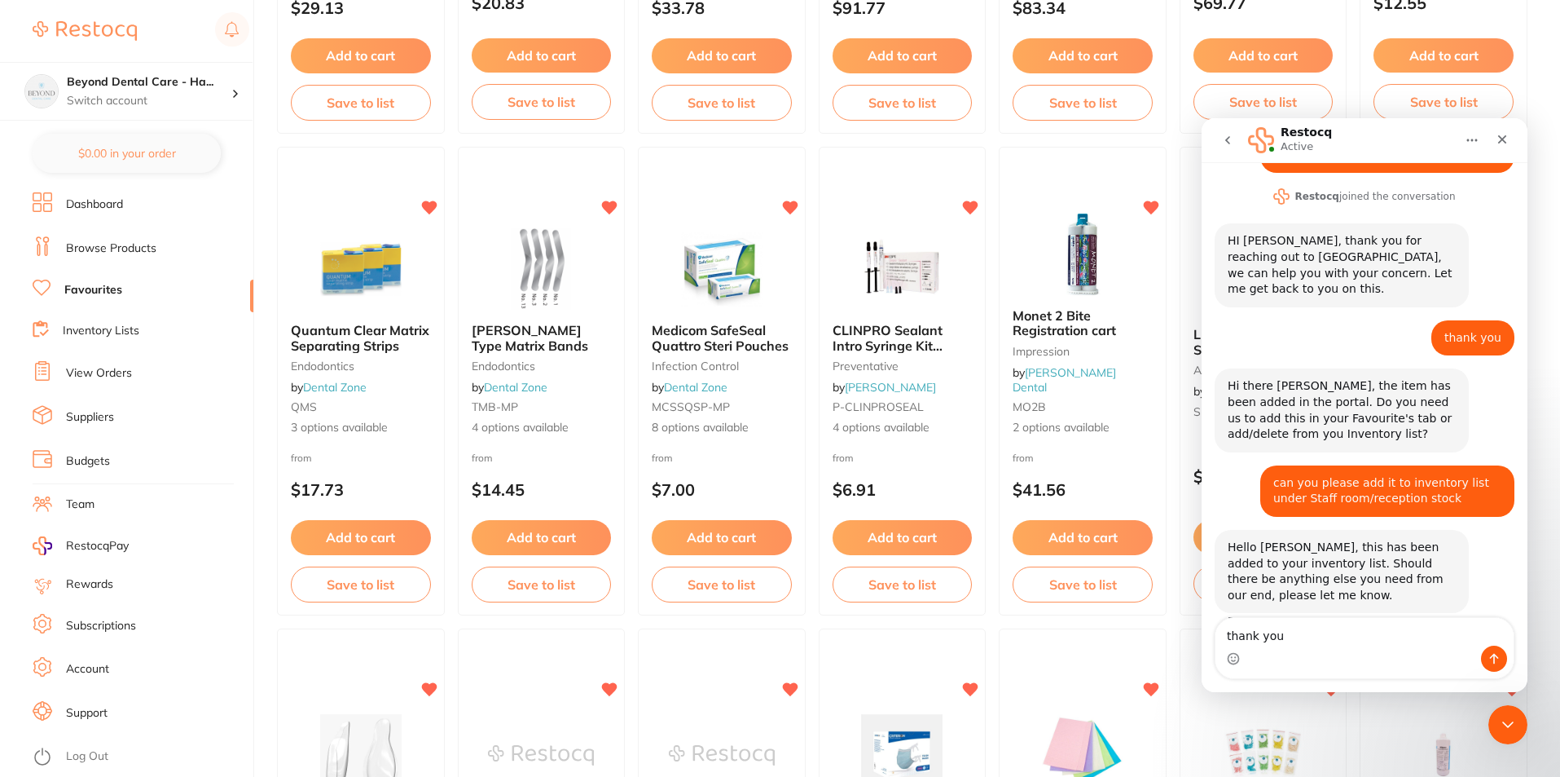
scroll to position [2442, 0]
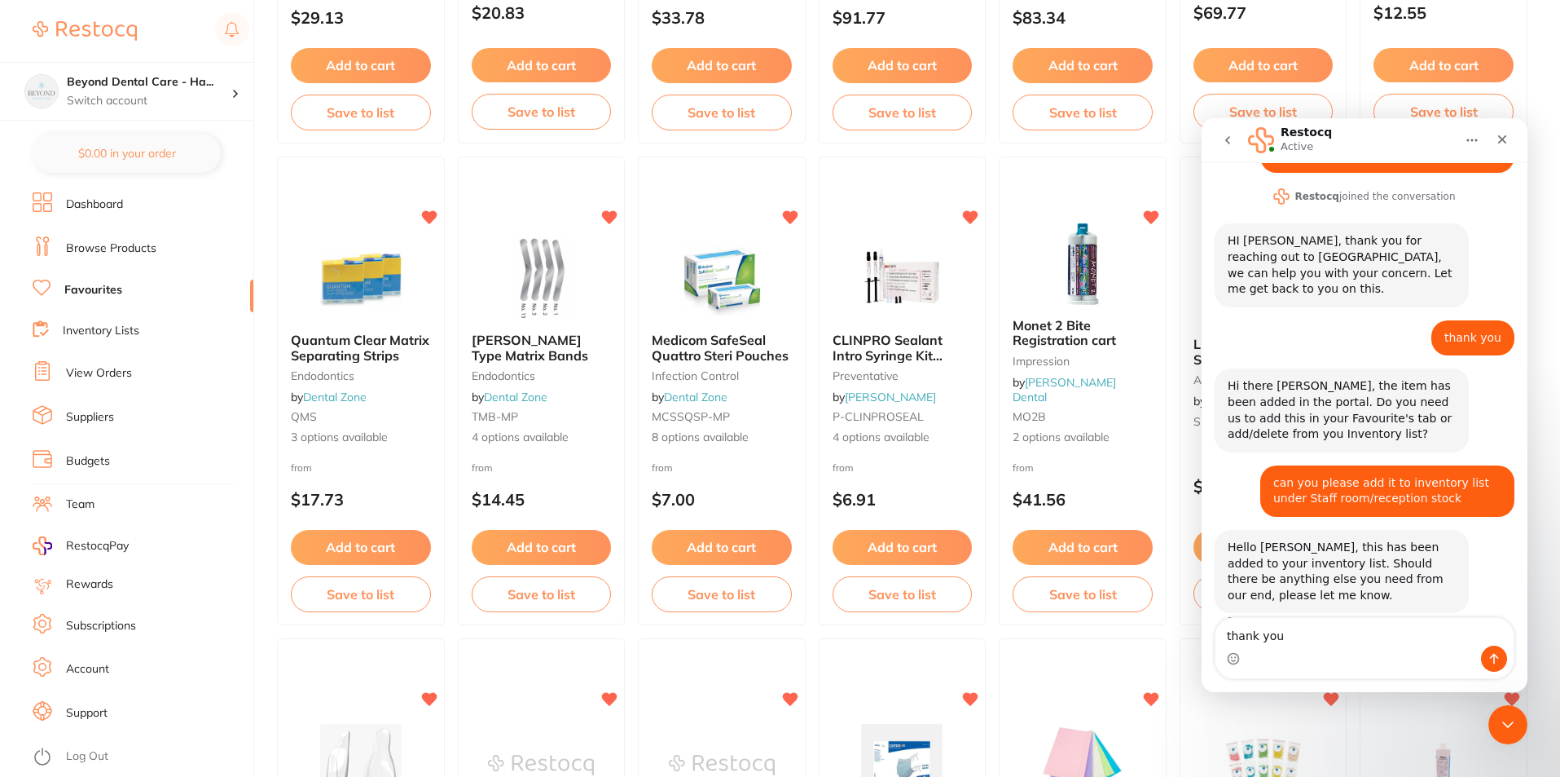
type textarea "thank you"
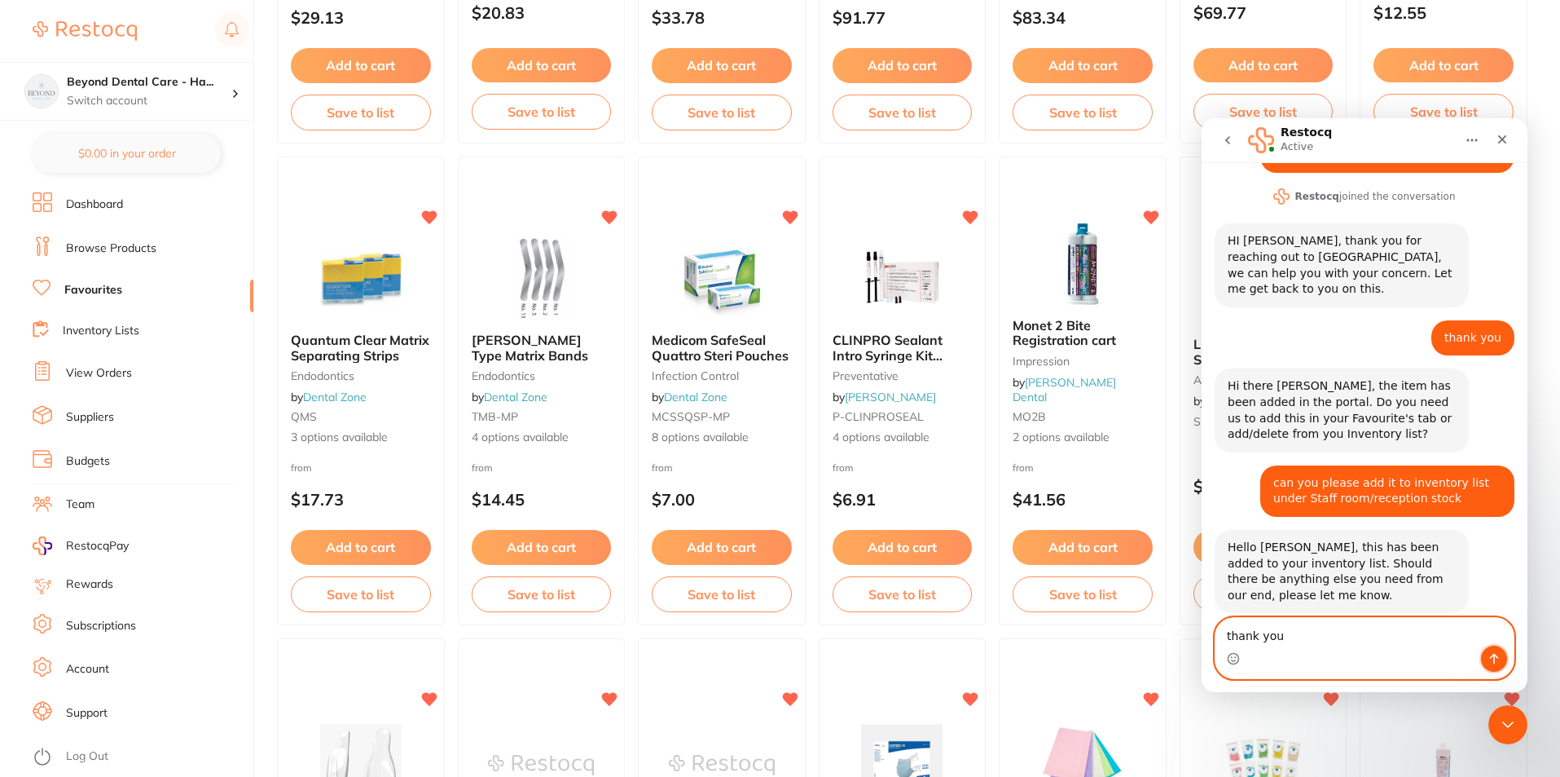
click at [1504, 659] on button "Send a message…" at bounding box center [1494, 658] width 26 height 26
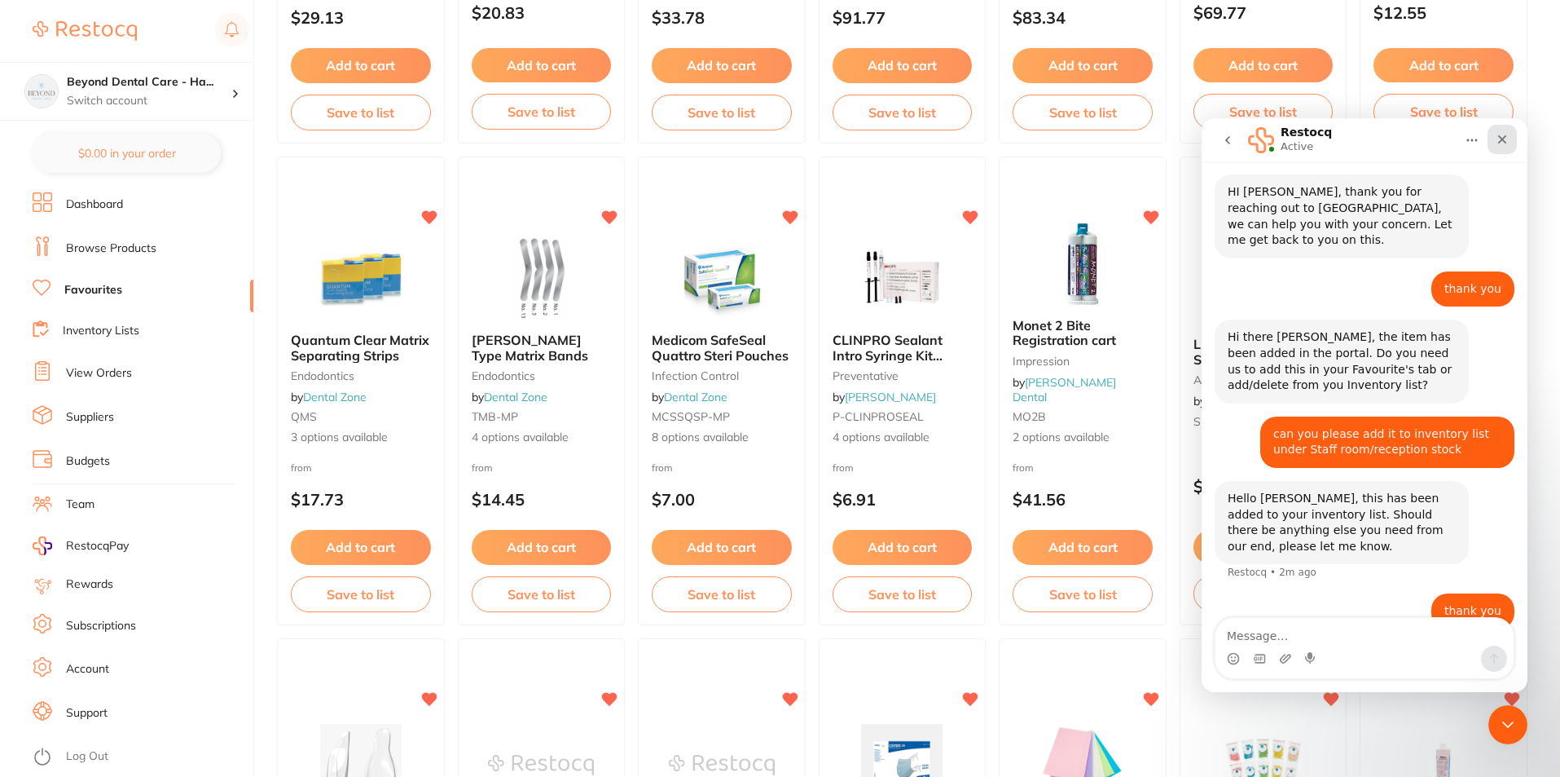
click at [1507, 130] on div "Close" at bounding box center [1502, 139] width 29 height 29
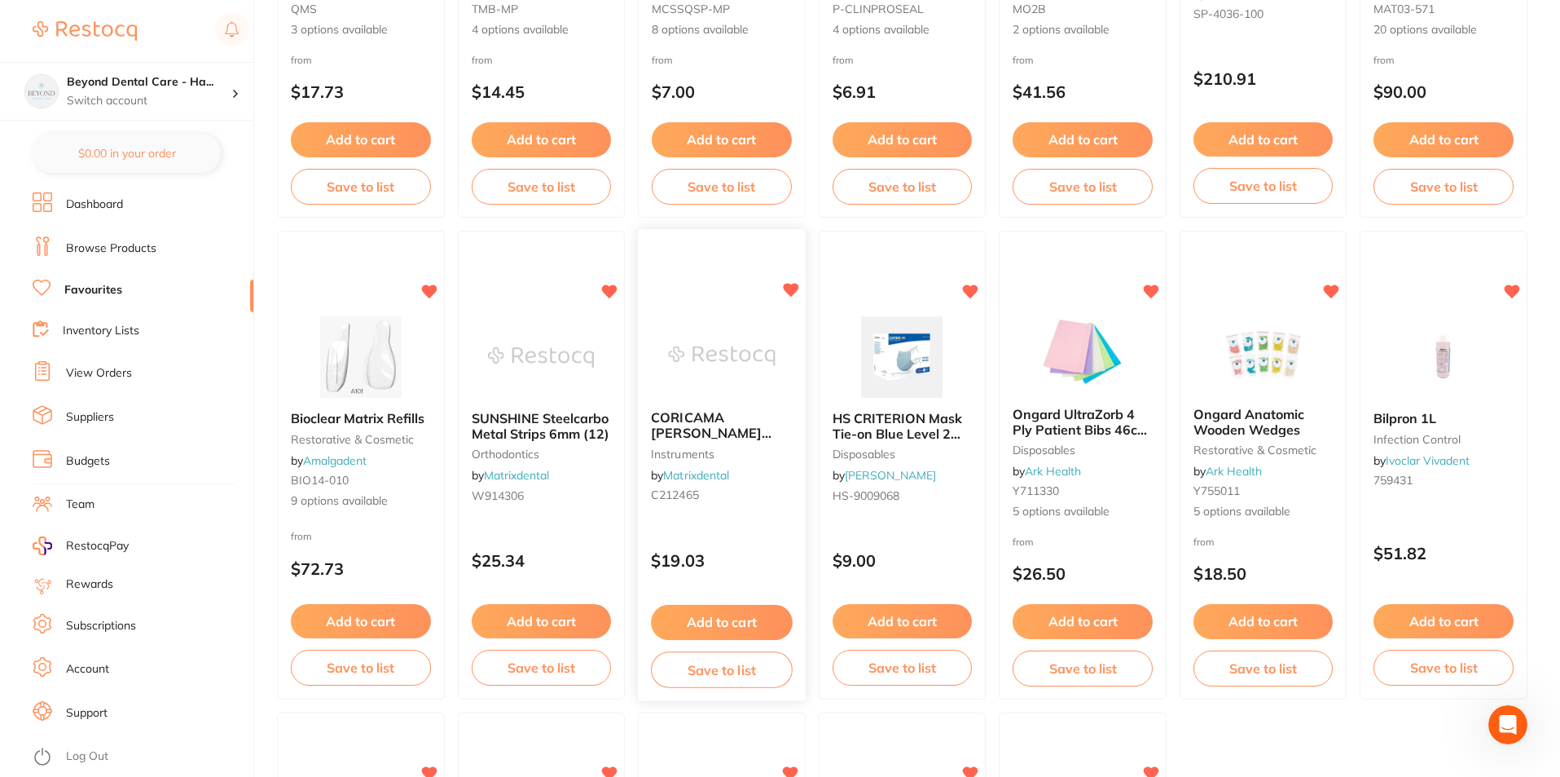
scroll to position [2931, 0]
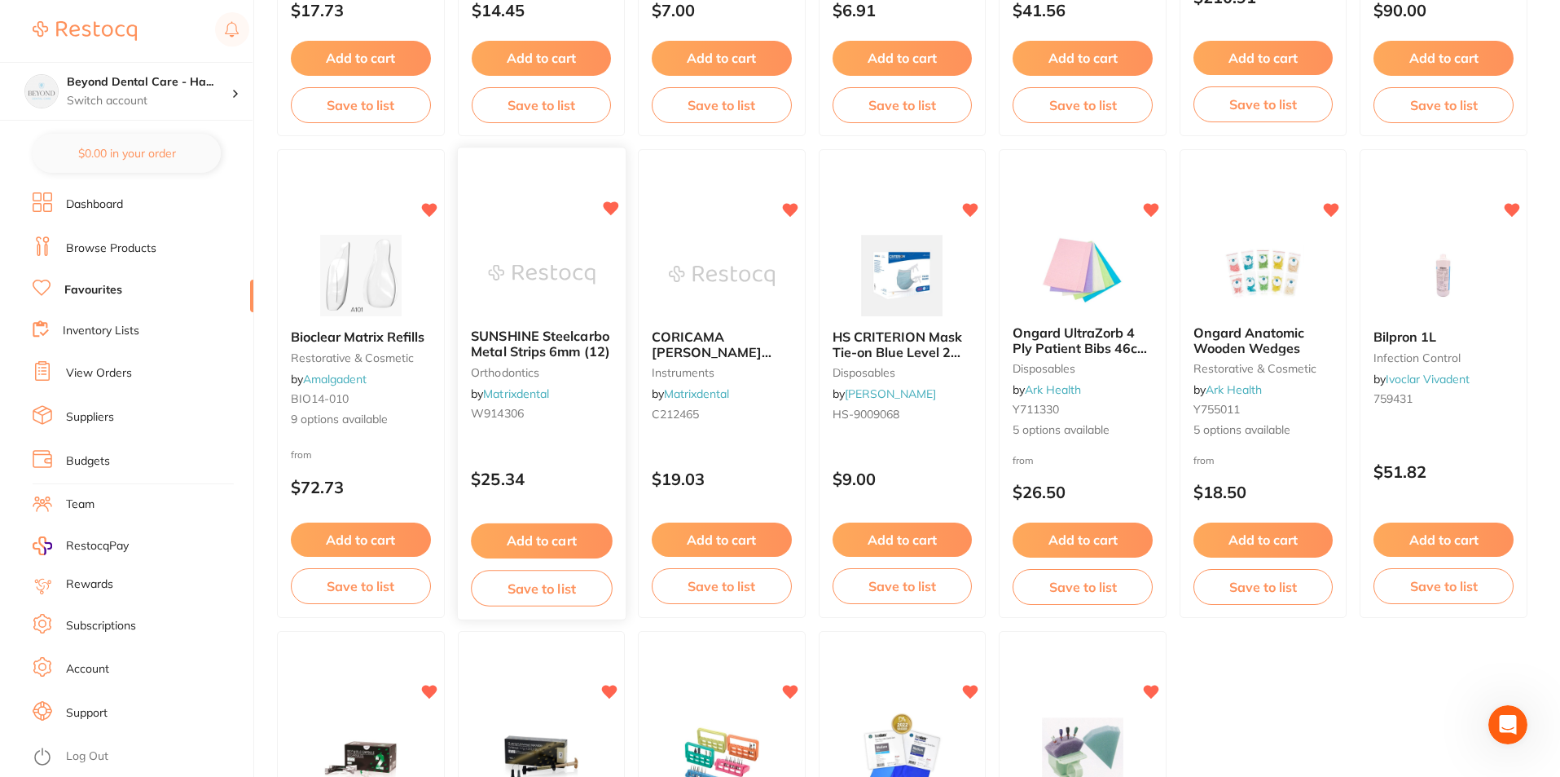
click at [537, 600] on button "Save to list" at bounding box center [541, 588] width 141 height 37
click at [539, 589] on div at bounding box center [780, 388] width 1560 height 777
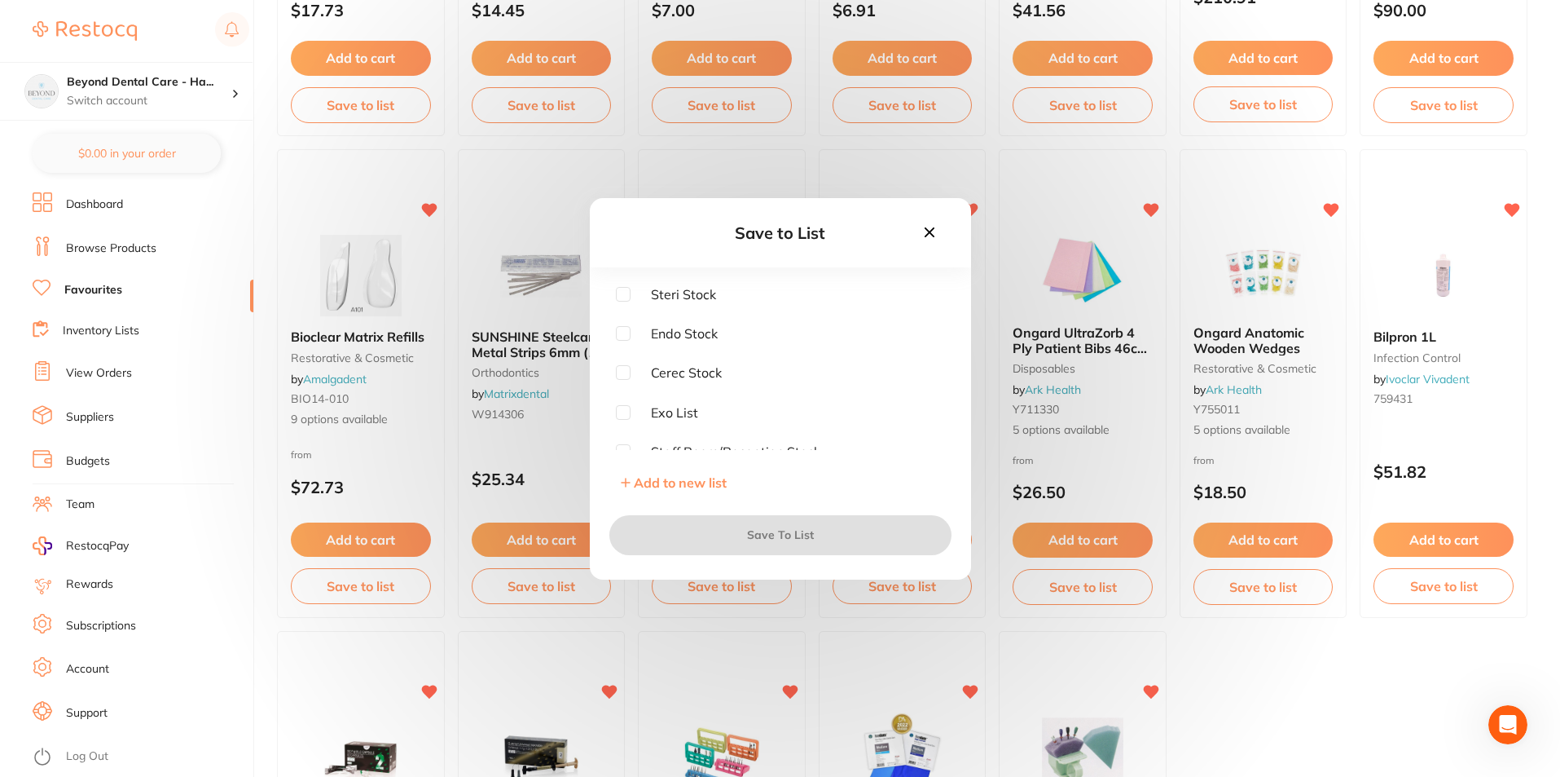
scroll to position [3338, 0]
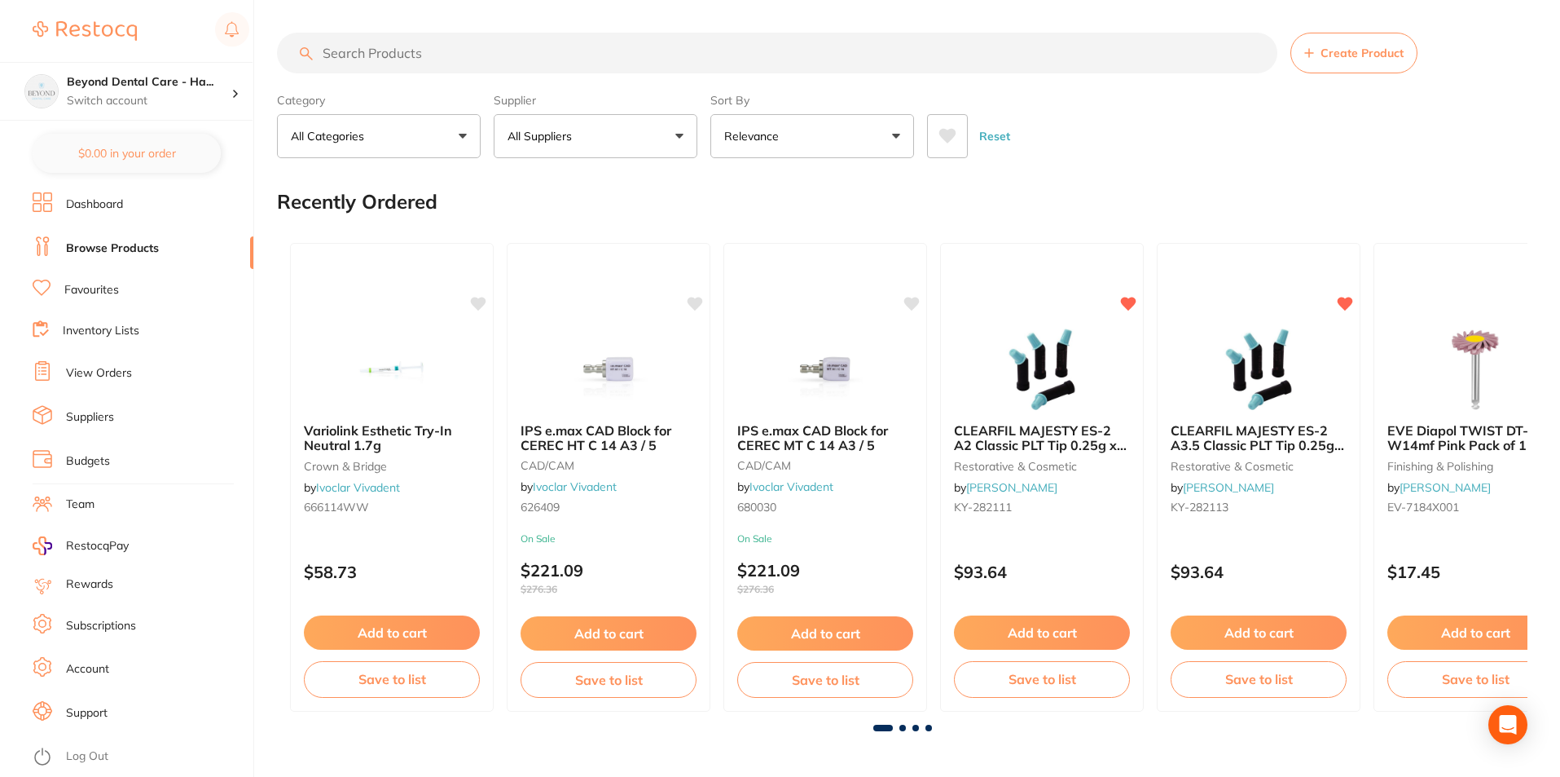
click at [136, 294] on li "Favourites" at bounding box center [143, 289] width 221 height 21
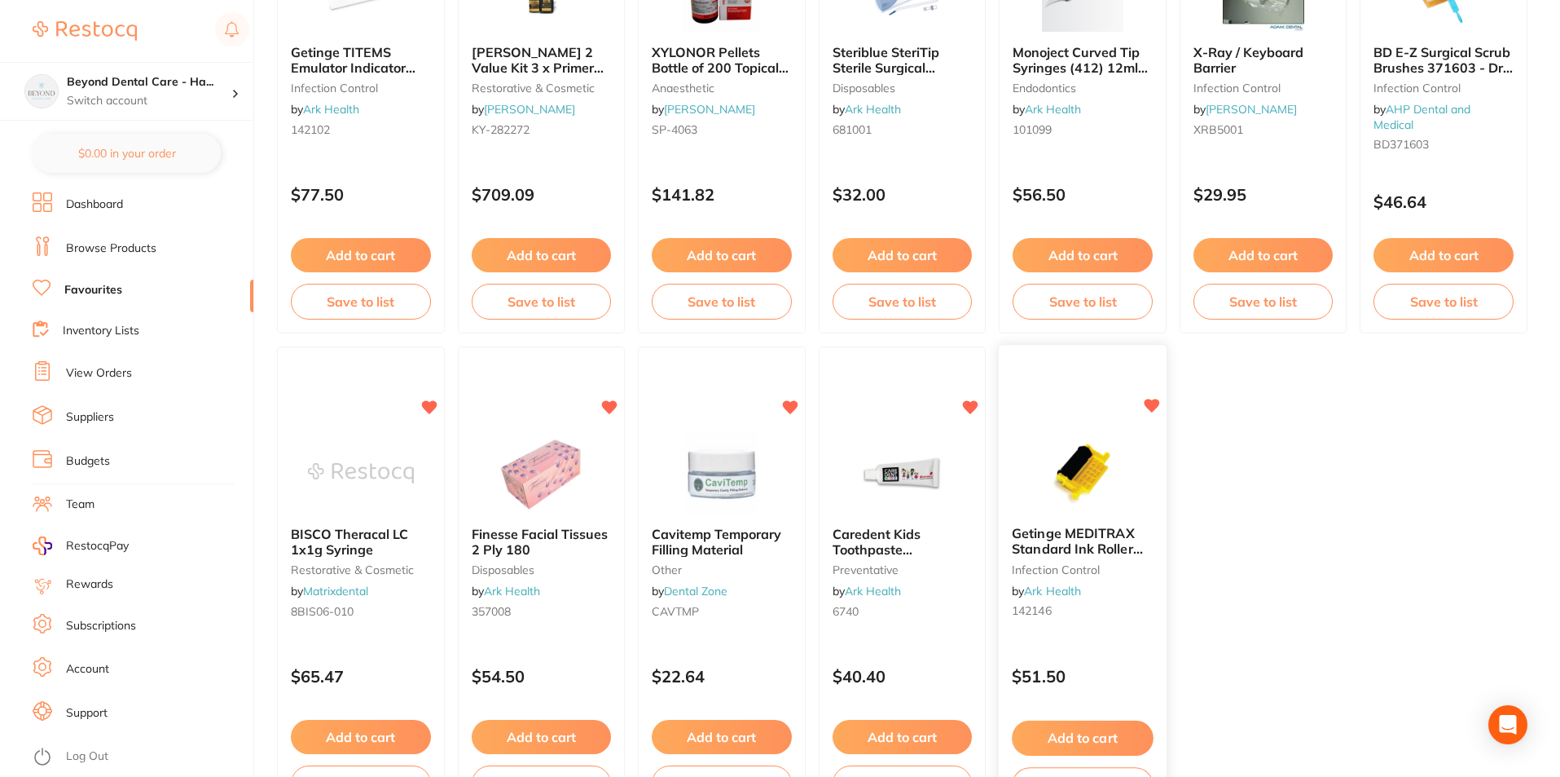
scroll to position [3338, 0]
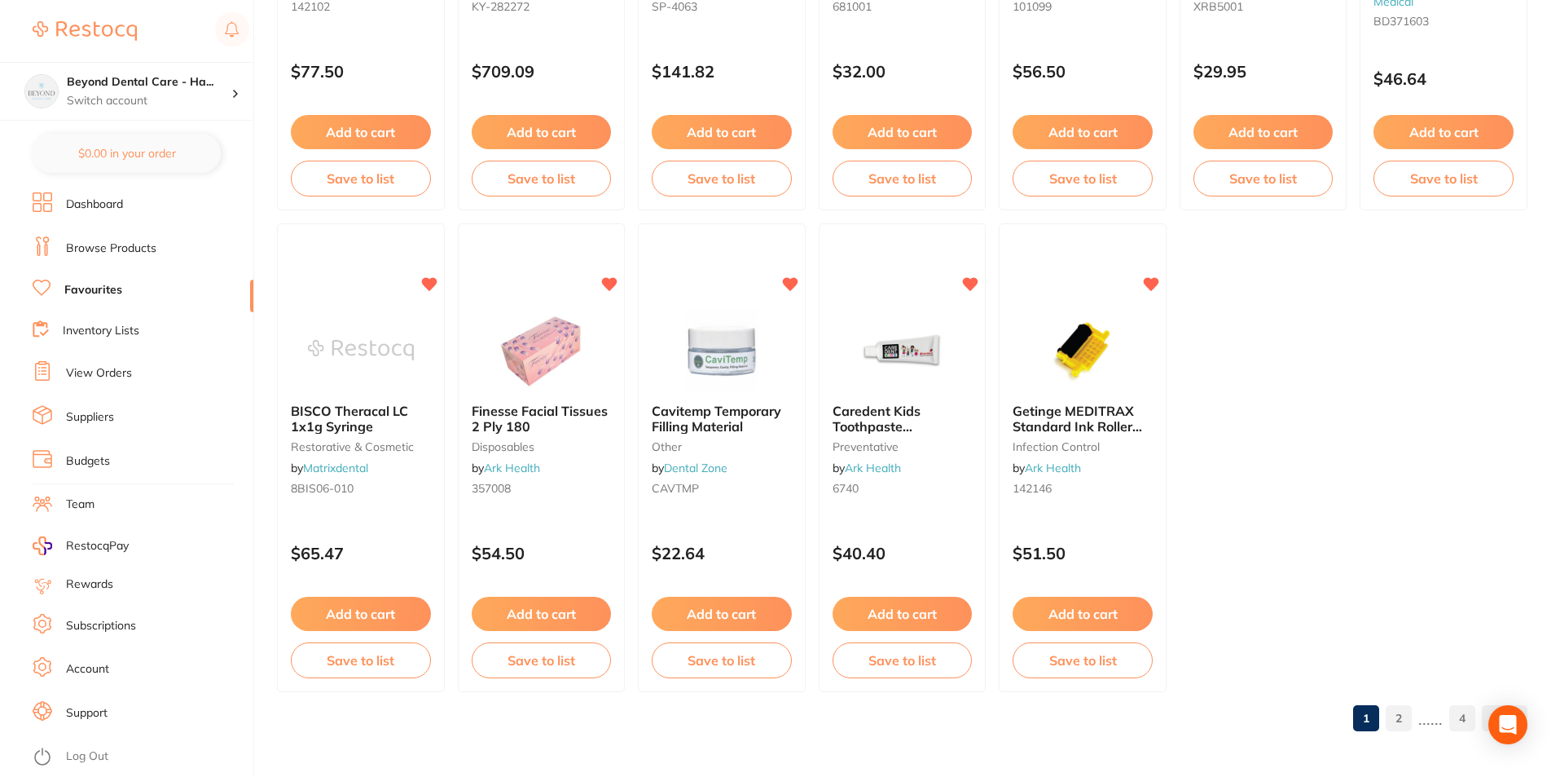
click at [1397, 724] on link "2" at bounding box center [1399, 718] width 26 height 33
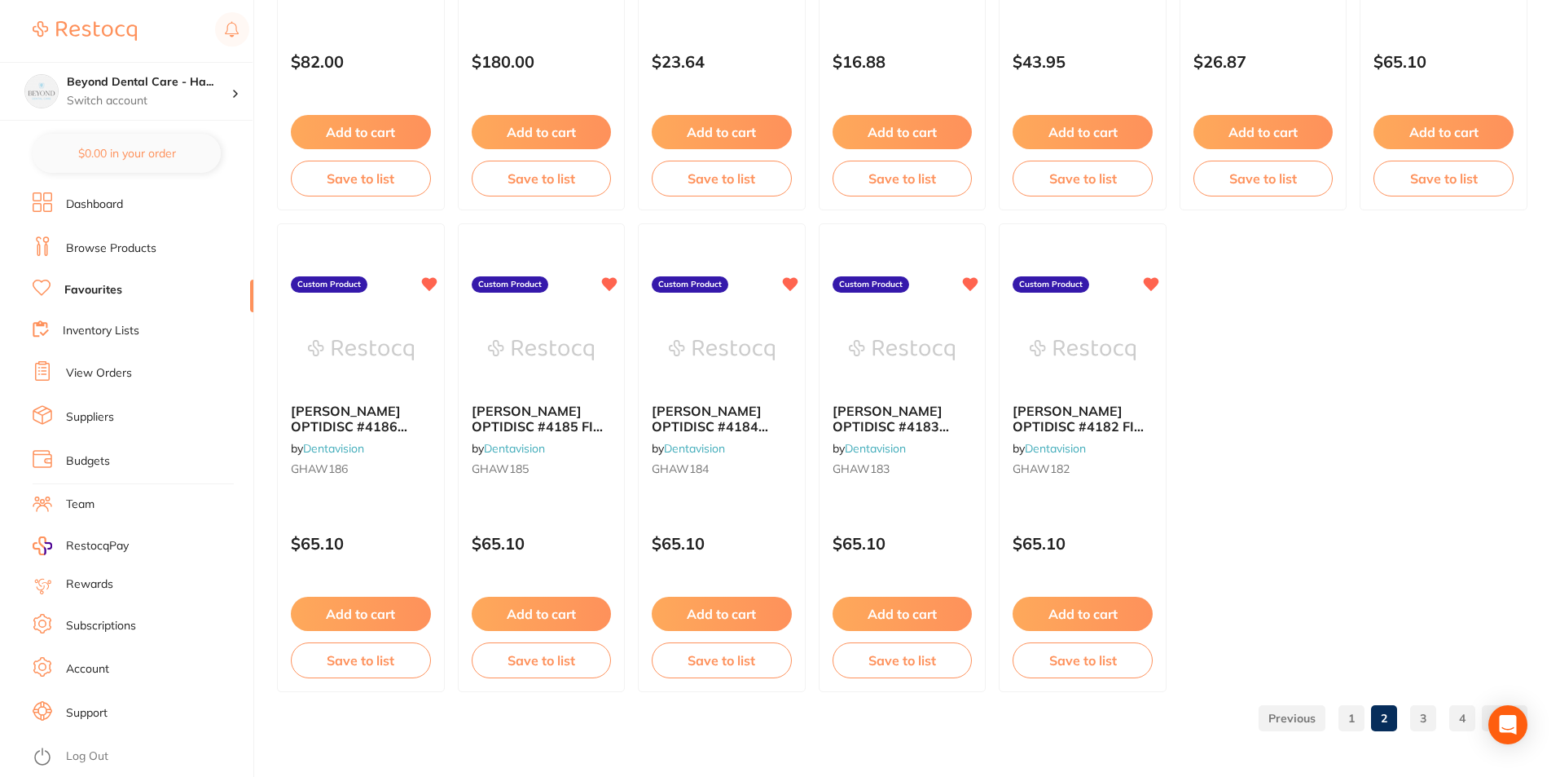
click at [1423, 717] on link "3" at bounding box center [1423, 718] width 26 height 33
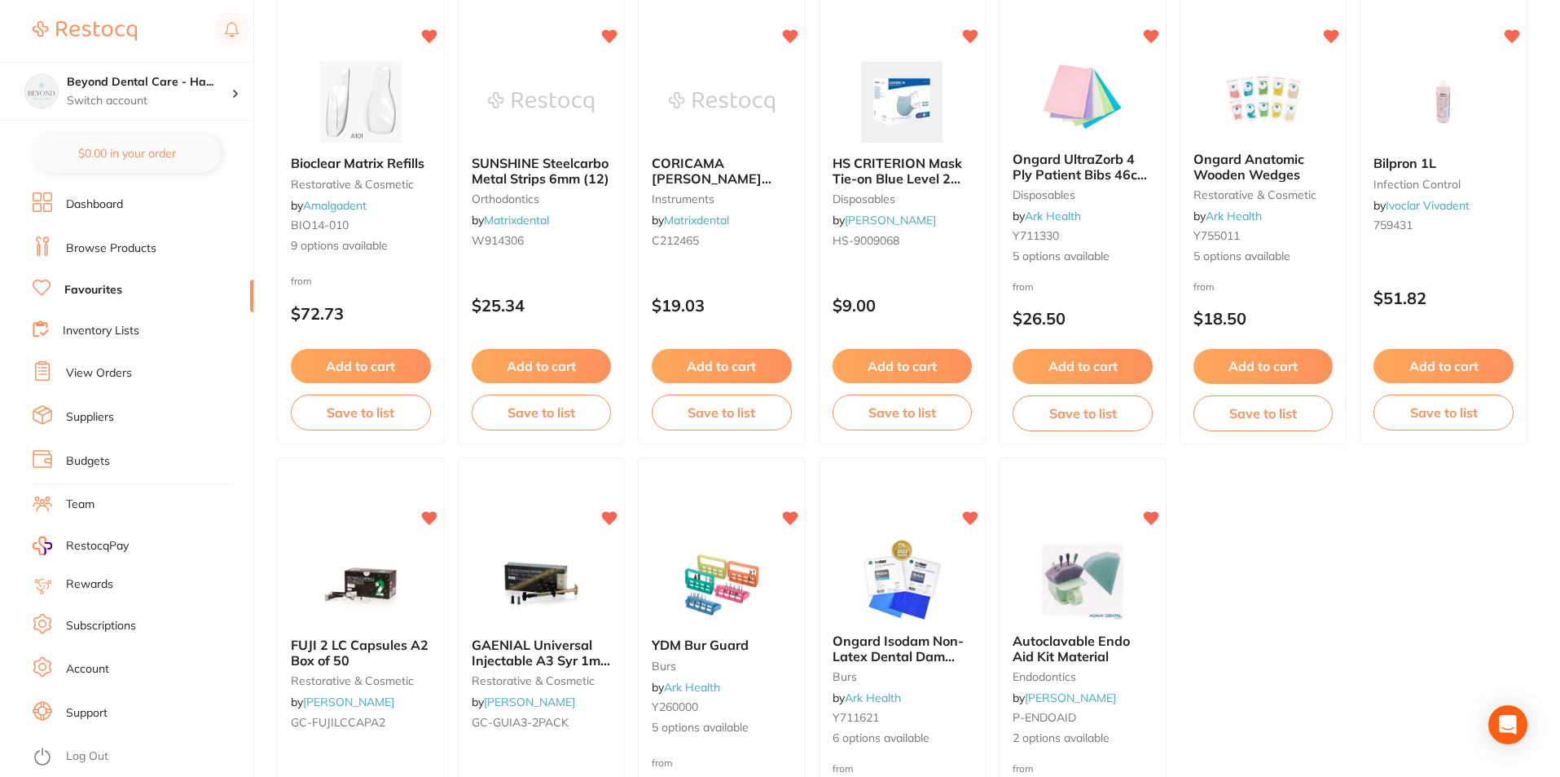
scroll to position [3012, 0]
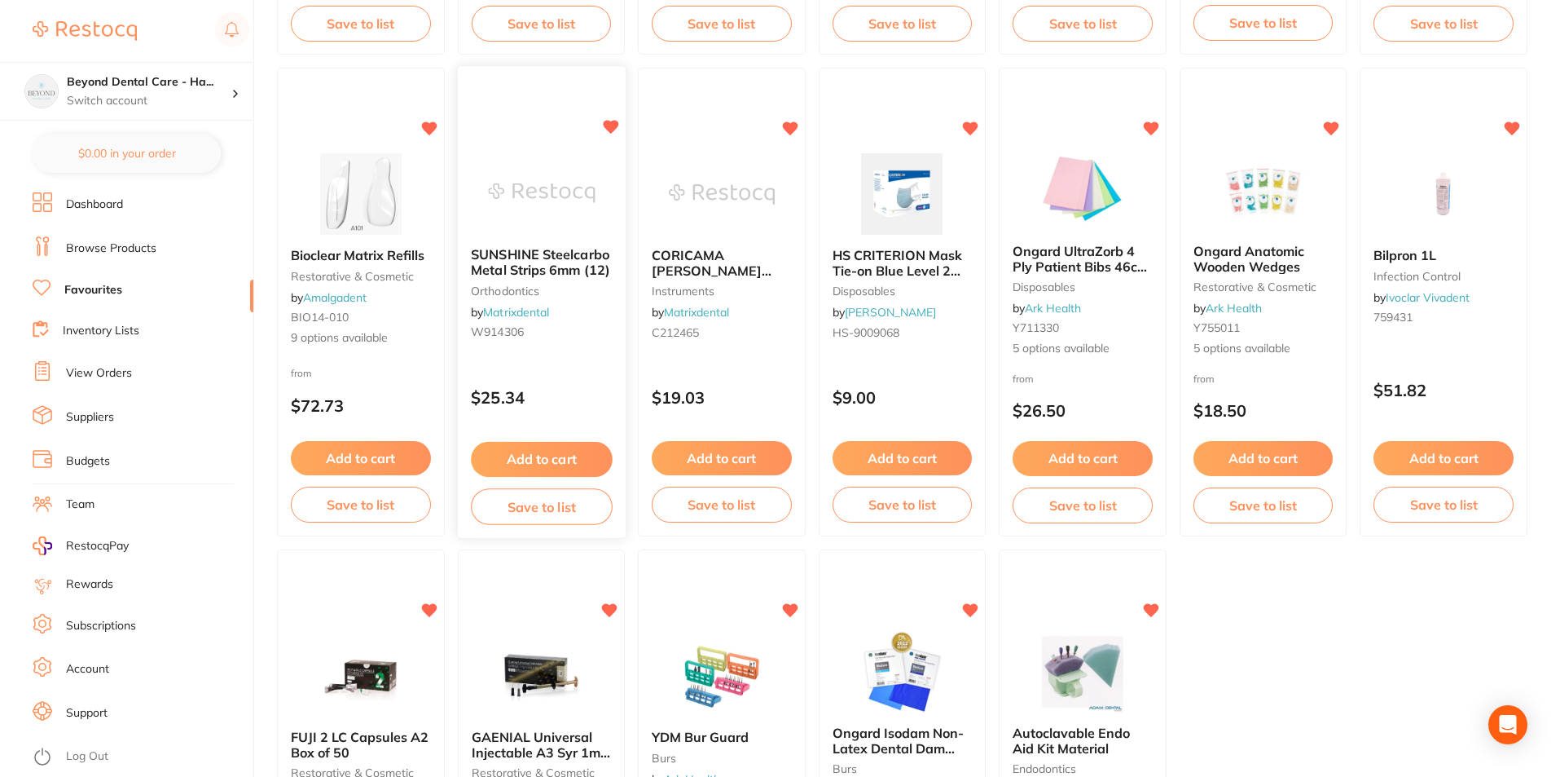
click at [548, 509] on button "Save to list" at bounding box center [541, 506] width 141 height 37
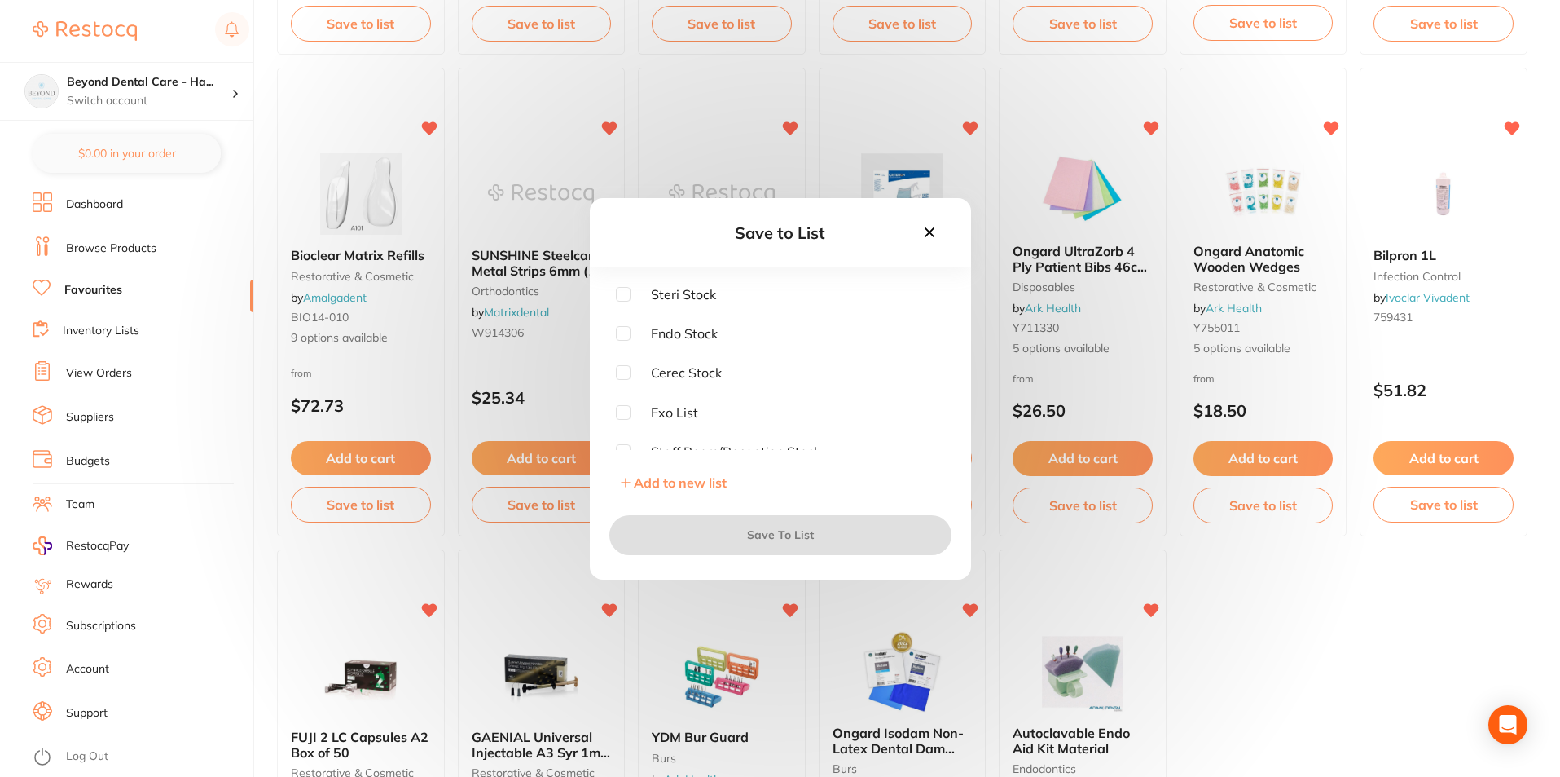
click at [624, 289] on input "checkbox" at bounding box center [623, 294] width 15 height 15
checkbox input "true"
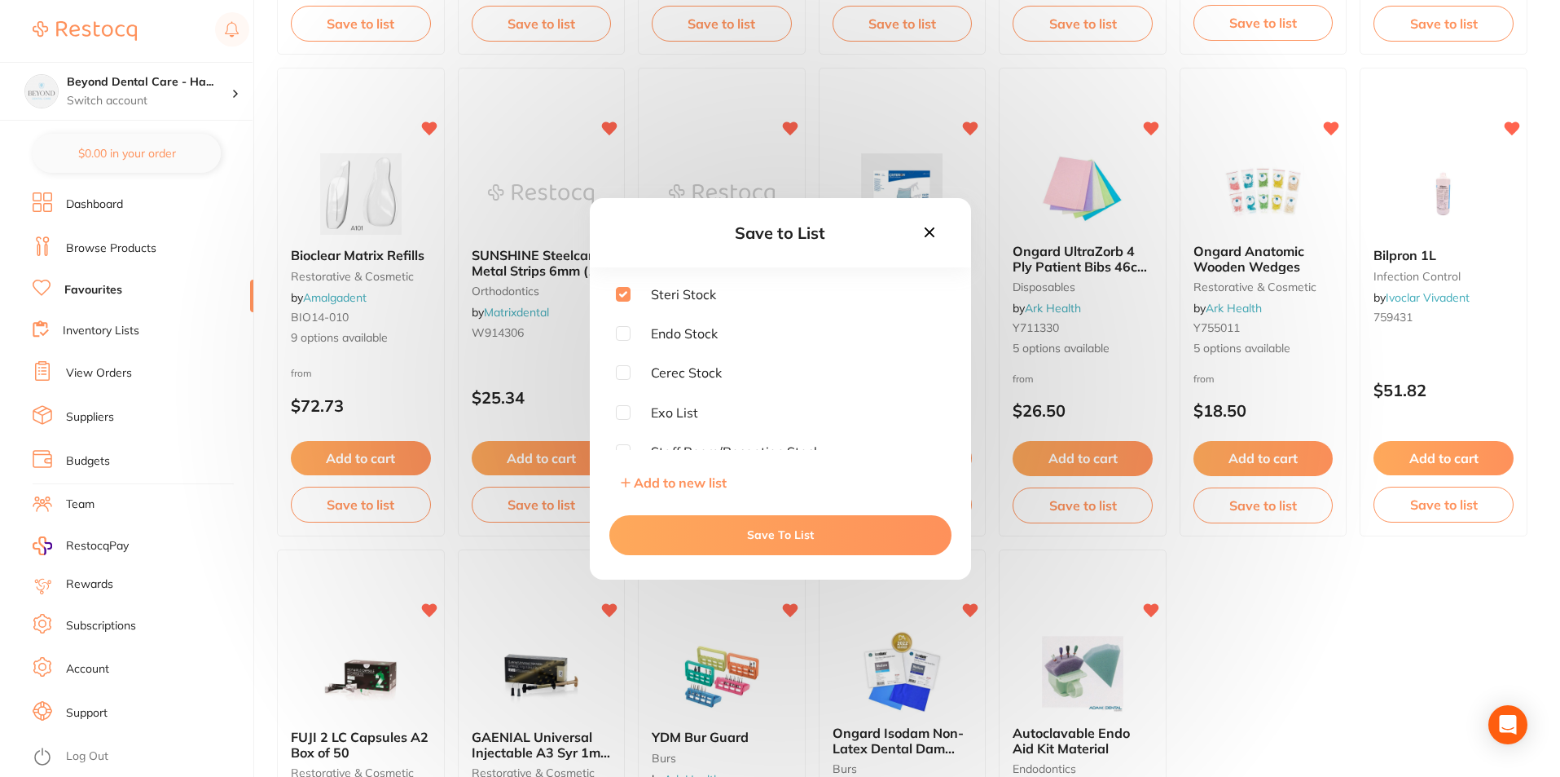
click at [721, 527] on button "Save To List" at bounding box center [781, 534] width 342 height 39
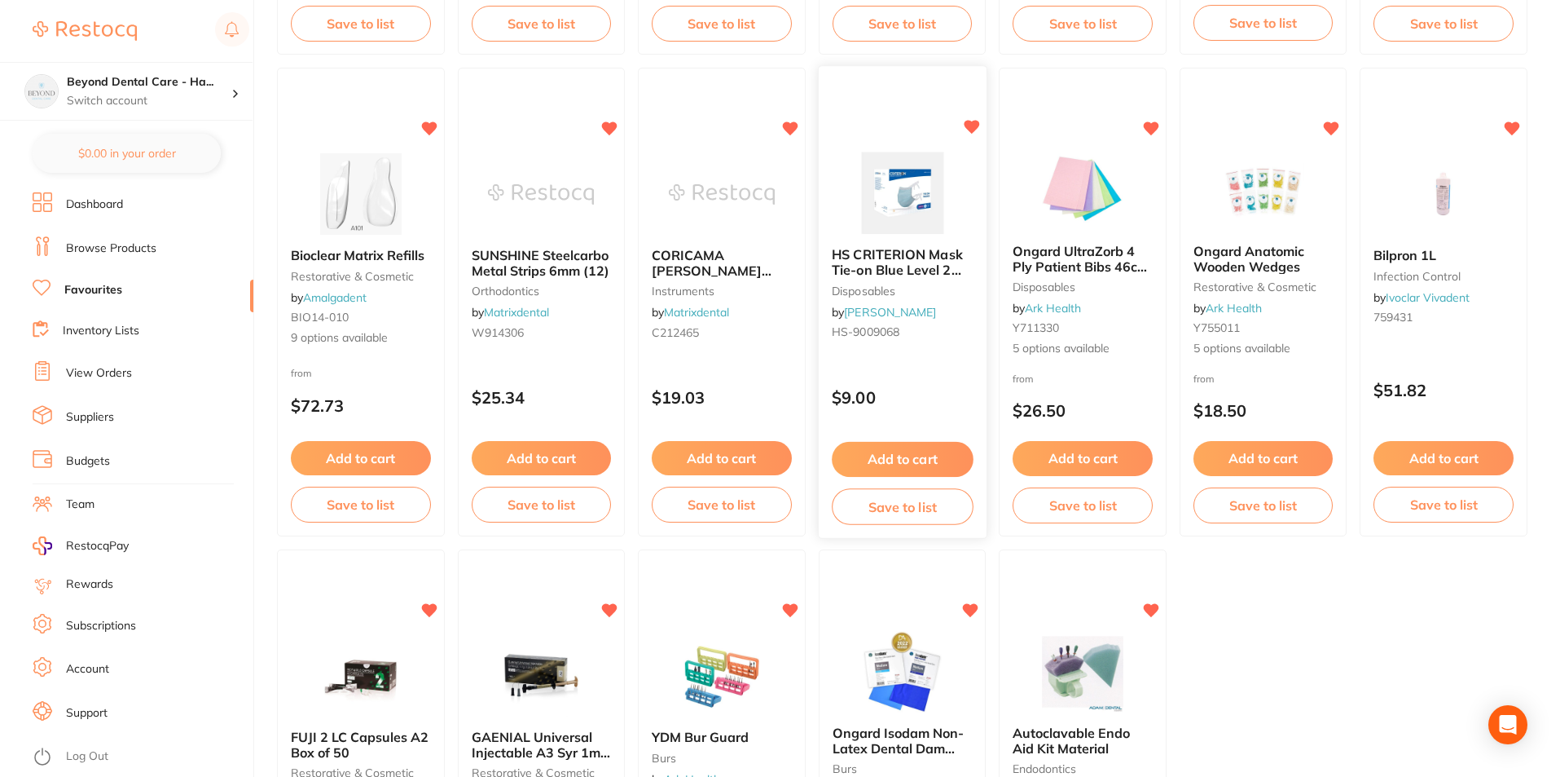
click at [926, 502] on button "Save to list" at bounding box center [902, 506] width 141 height 37
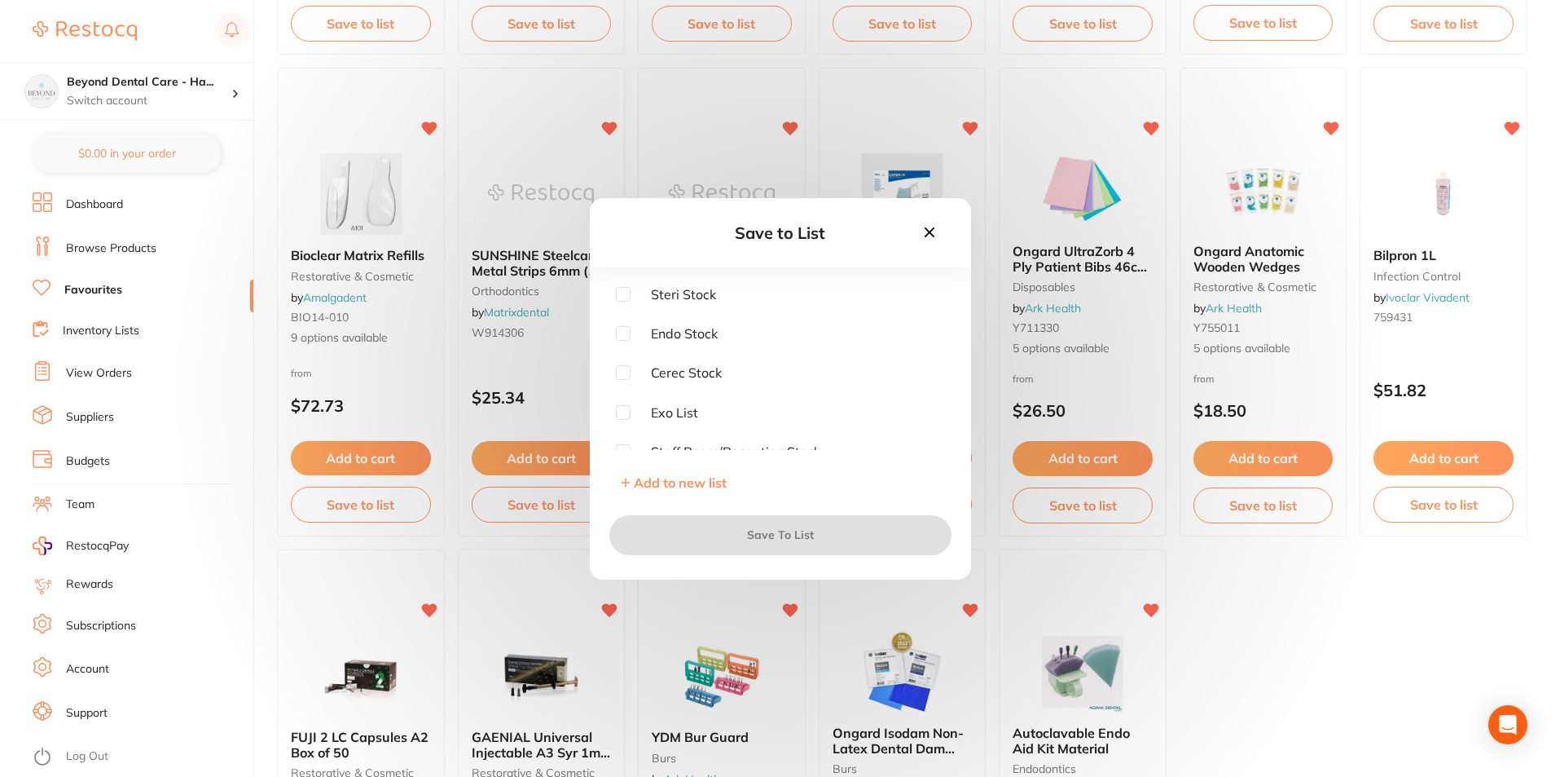
click at [927, 223] on icon at bounding box center [930, 232] width 18 height 18
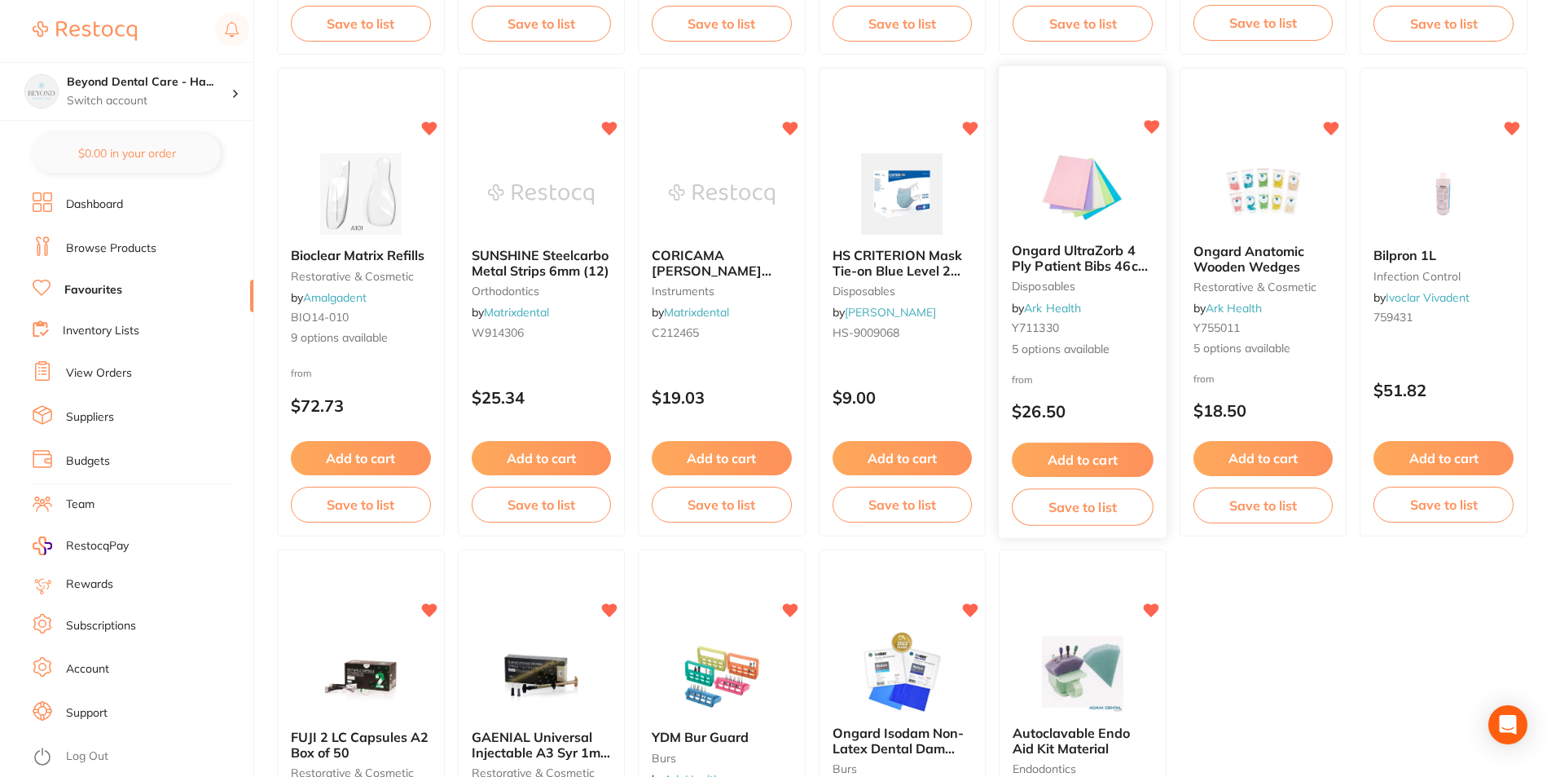
click at [1085, 511] on button "Save to list" at bounding box center [1082, 507] width 141 height 37
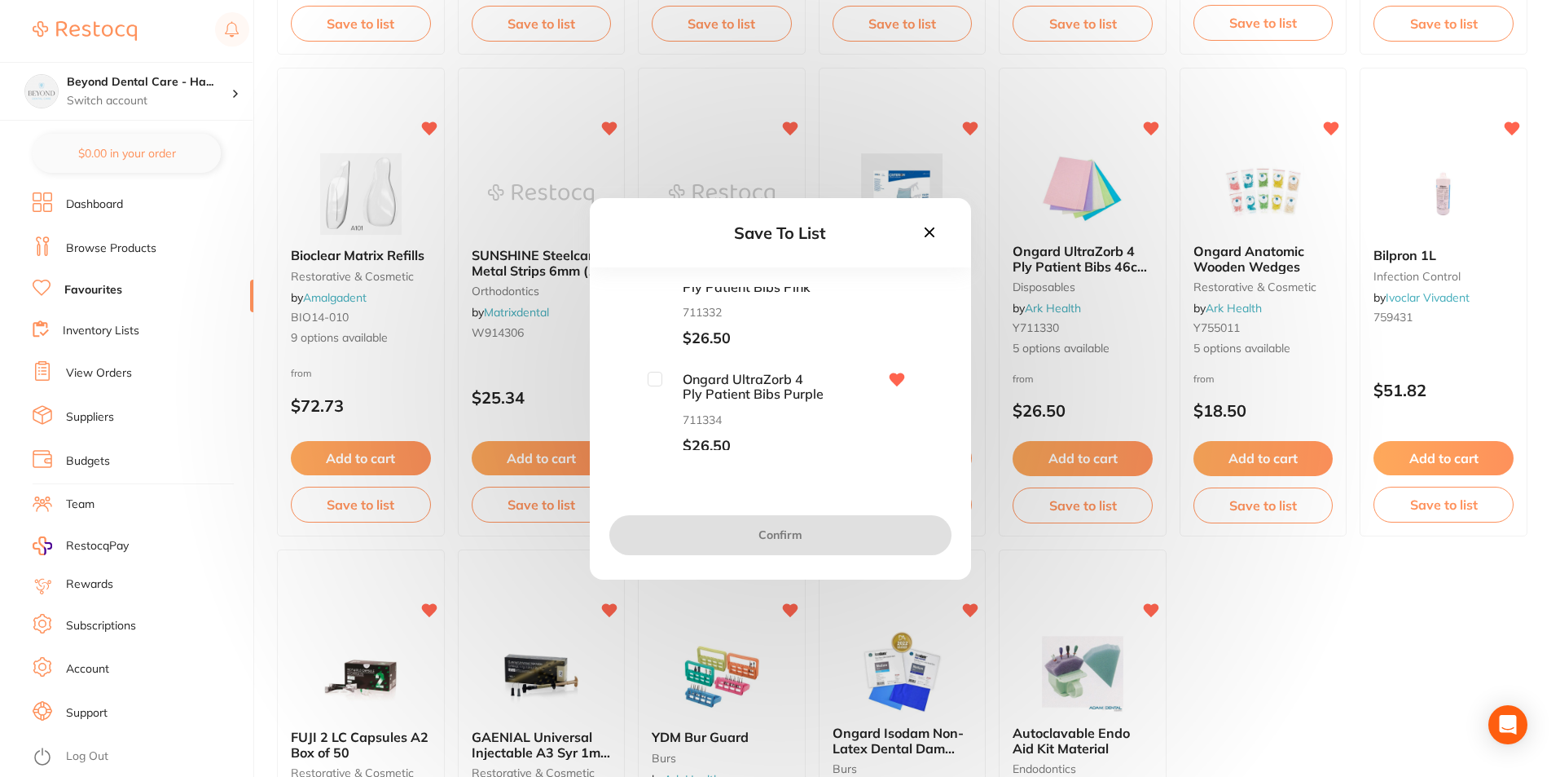
scroll to position [349, 0]
click at [656, 376] on input "checkbox" at bounding box center [655, 374] width 15 height 15
checkbox input "true"
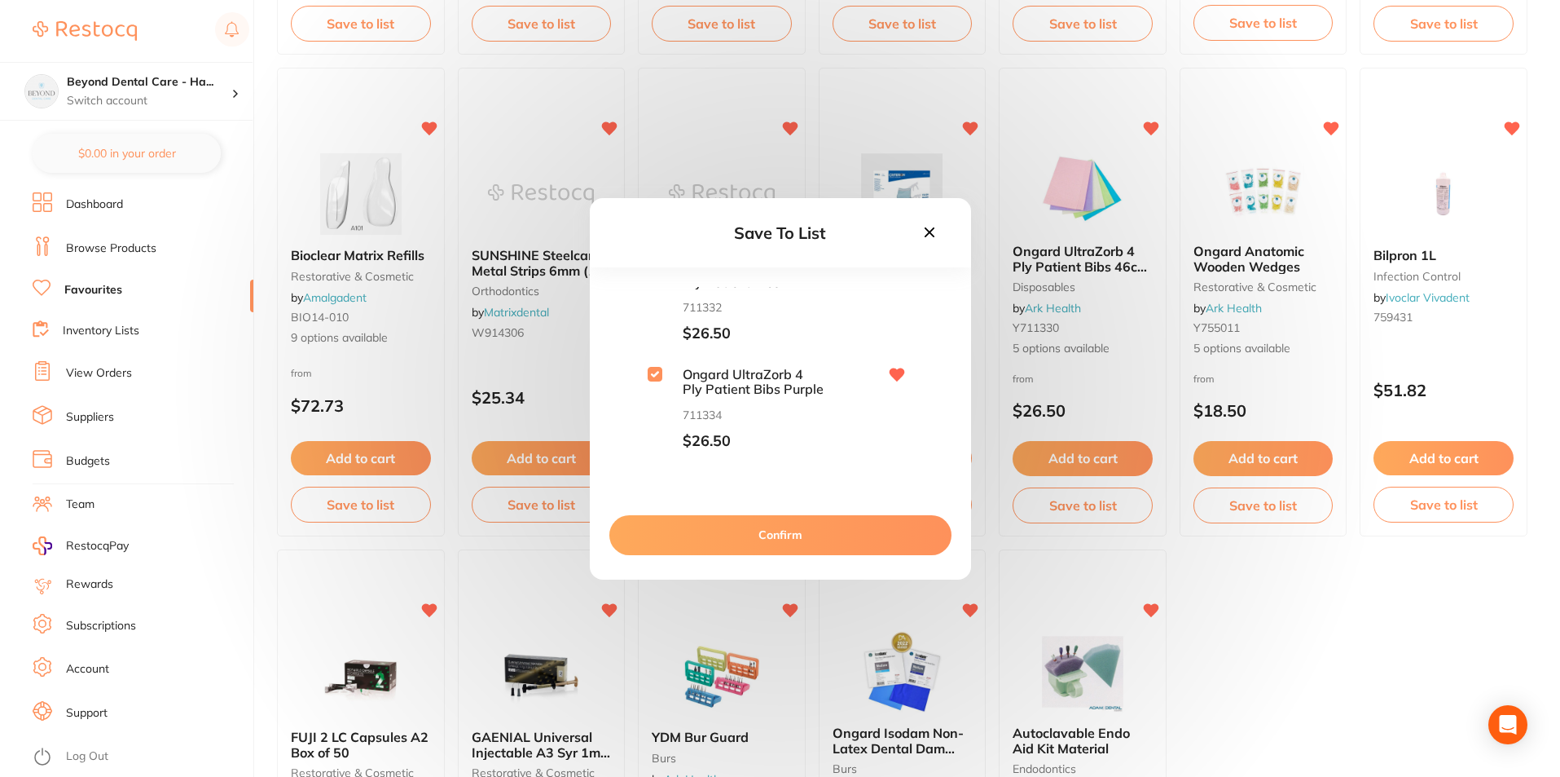
click at [709, 533] on button "Confirm" at bounding box center [781, 534] width 342 height 39
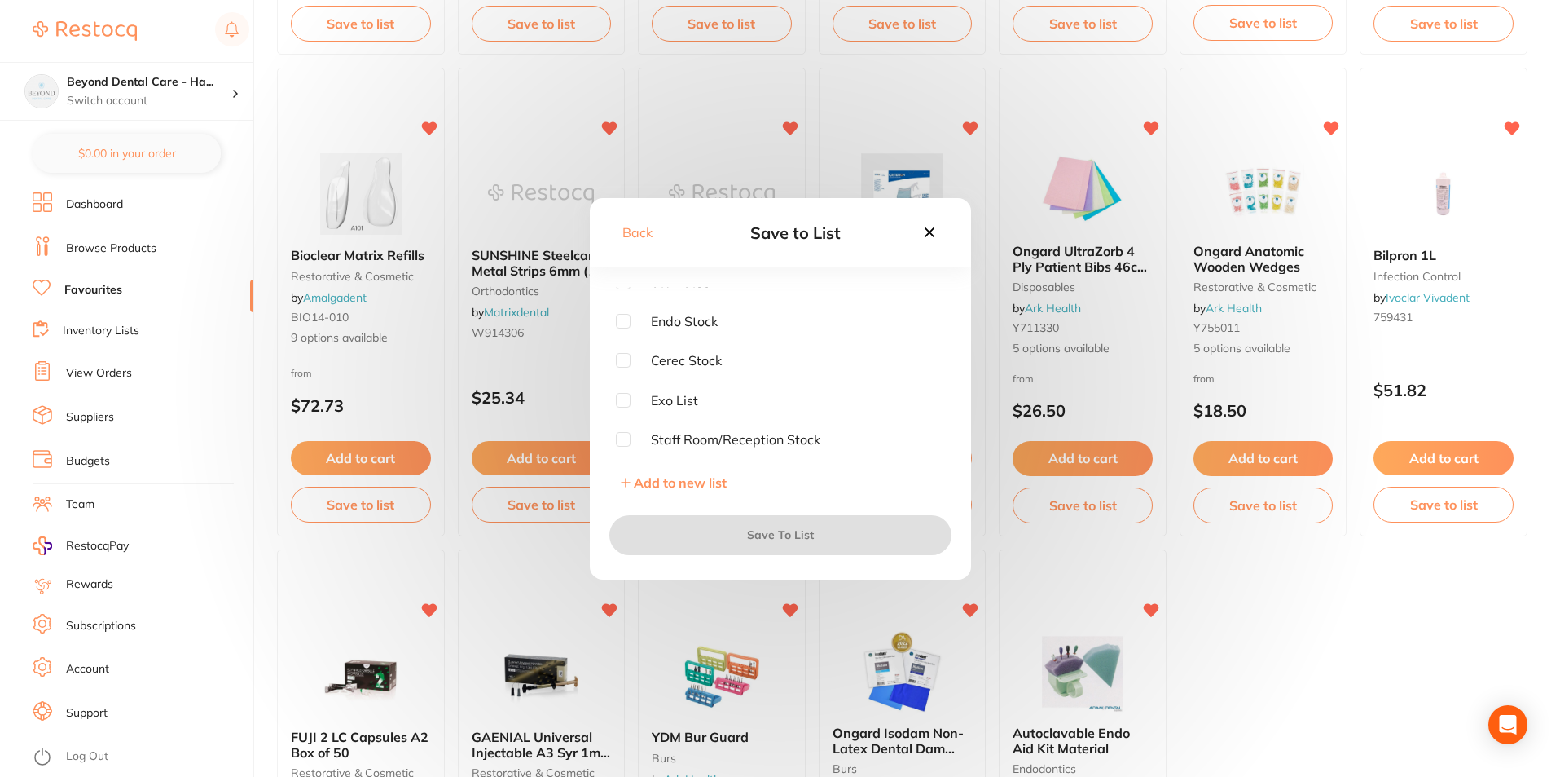
scroll to position [0, 0]
click at [621, 292] on input "checkbox" at bounding box center [623, 294] width 15 height 15
checkbox input "true"
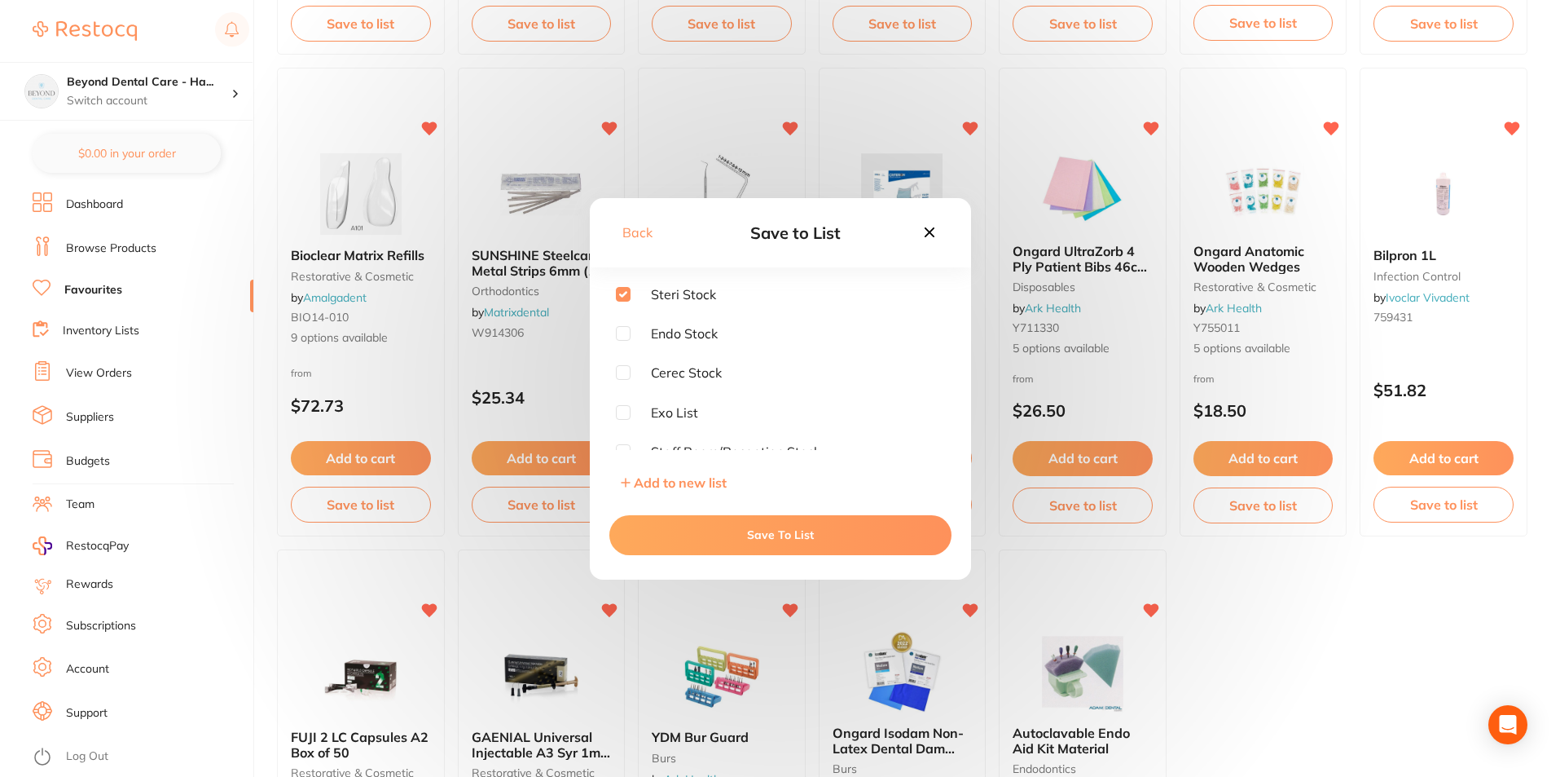
click at [715, 530] on button "Save To List" at bounding box center [781, 534] width 342 height 39
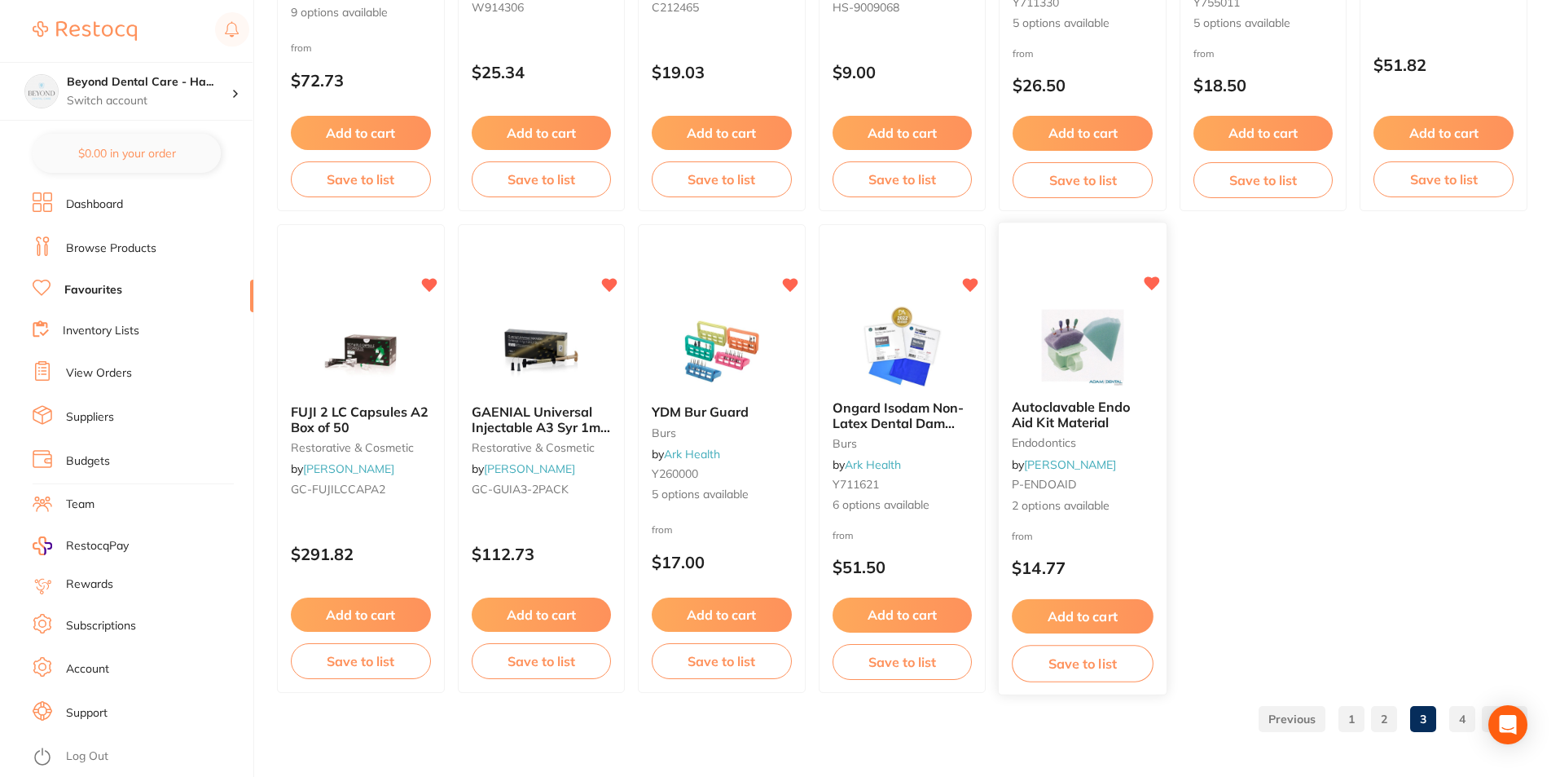
scroll to position [3338, 0]
click at [398, 668] on button "Save to list" at bounding box center [360, 662] width 141 height 37
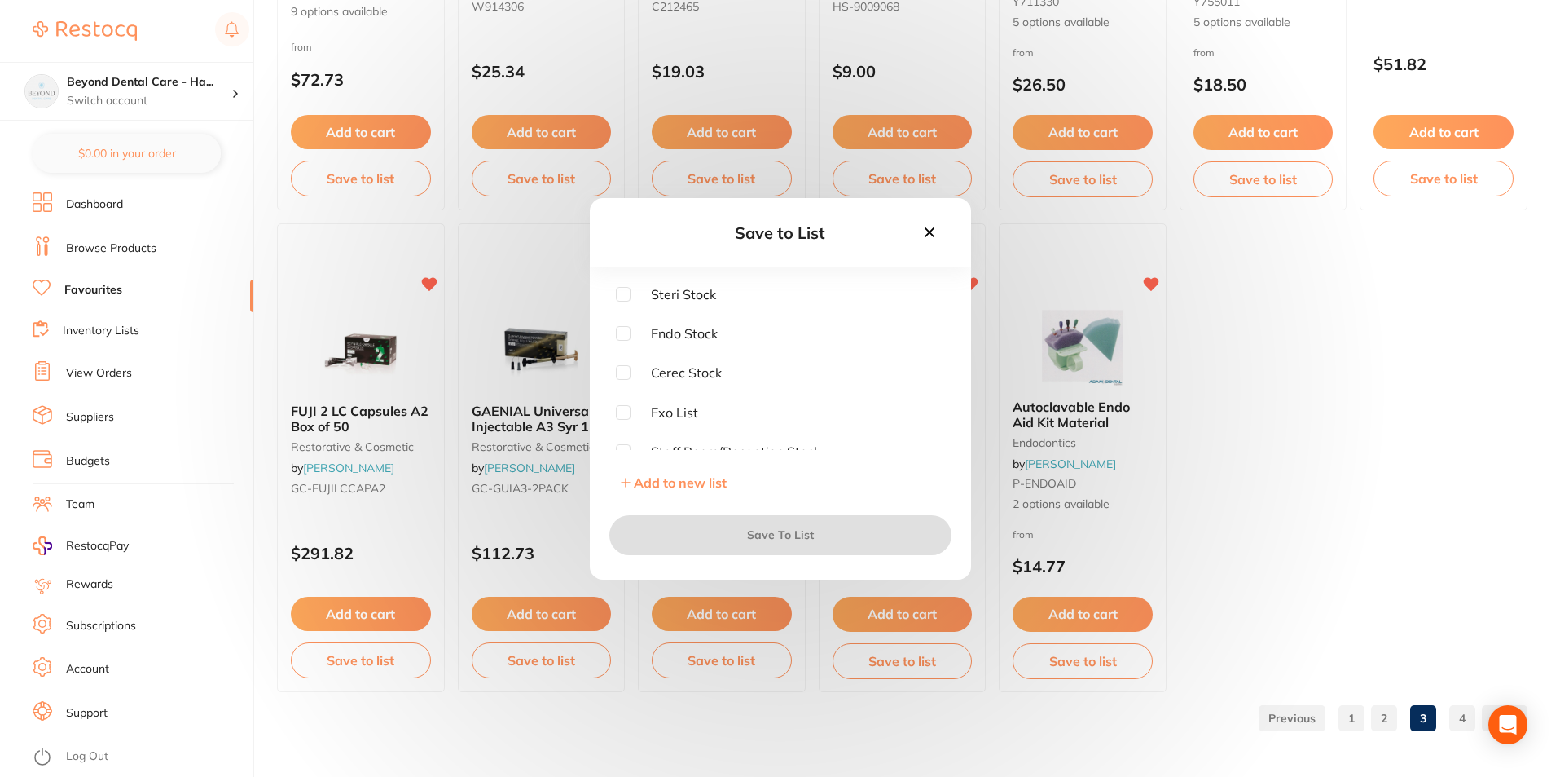
click at [630, 293] on input "checkbox" at bounding box center [623, 294] width 15 height 15
checkbox input "true"
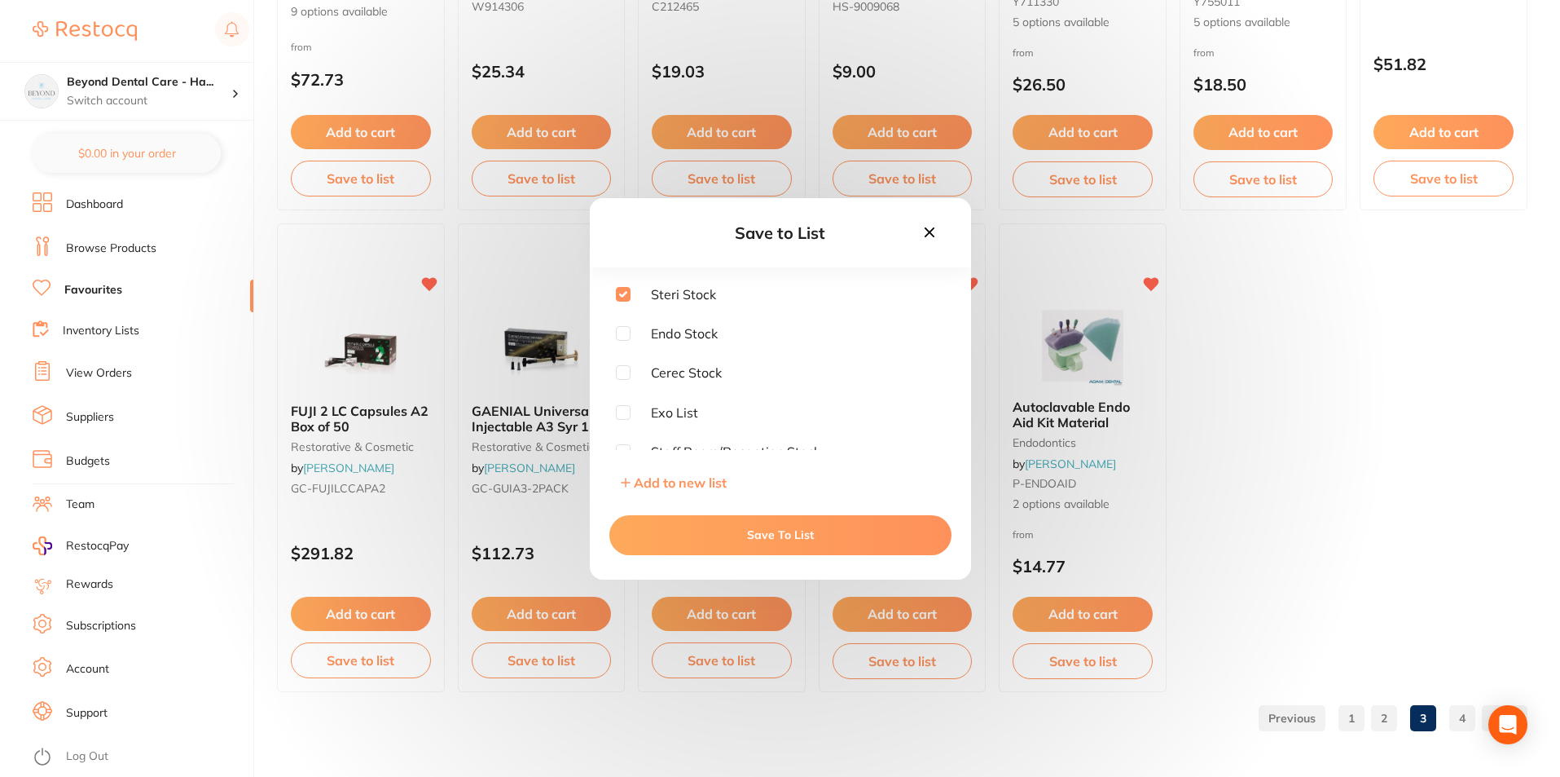
click at [786, 532] on button "Save To List" at bounding box center [781, 534] width 342 height 39
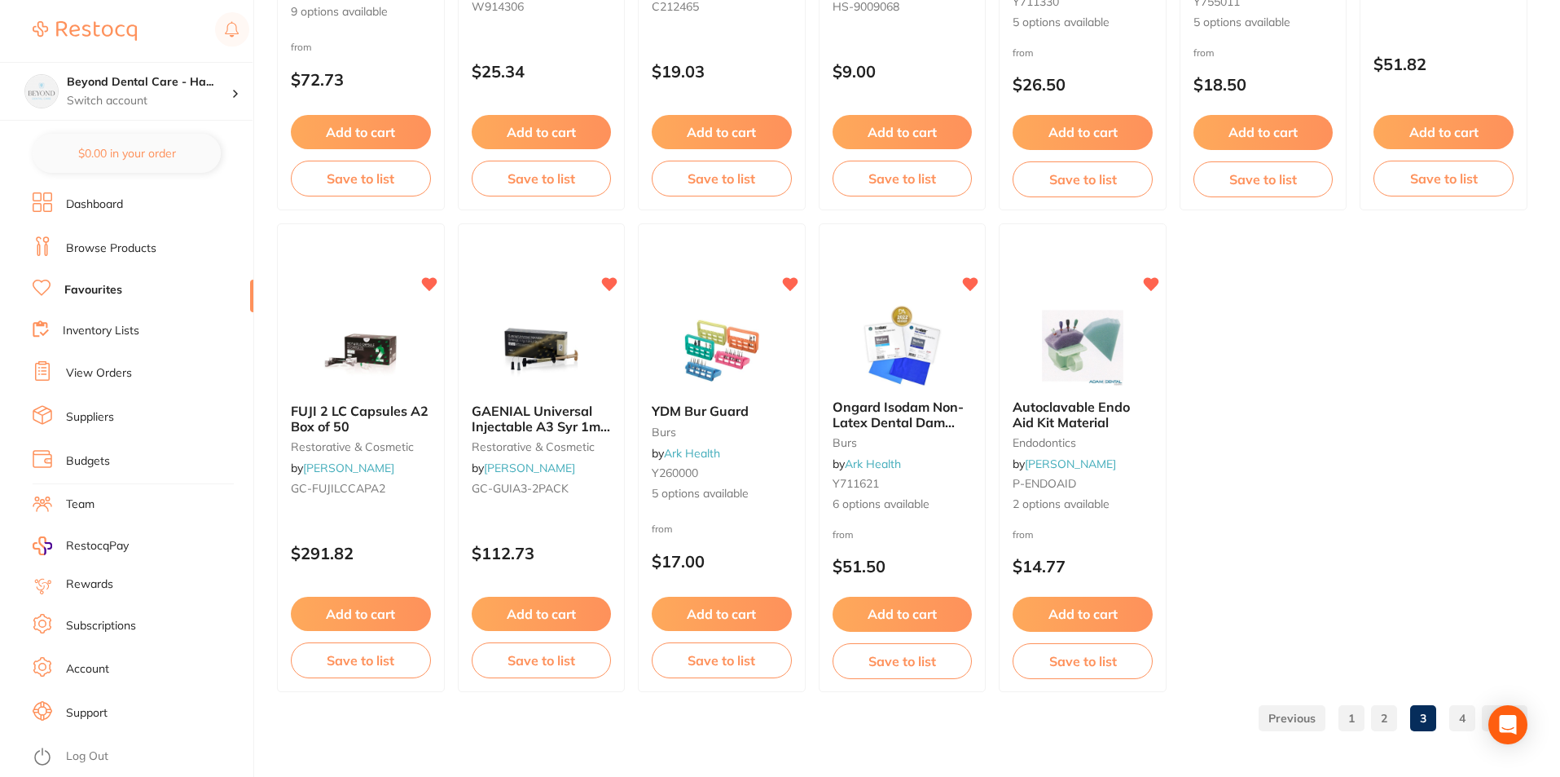
click at [542, 672] on button "Save to list" at bounding box center [542, 660] width 140 height 36
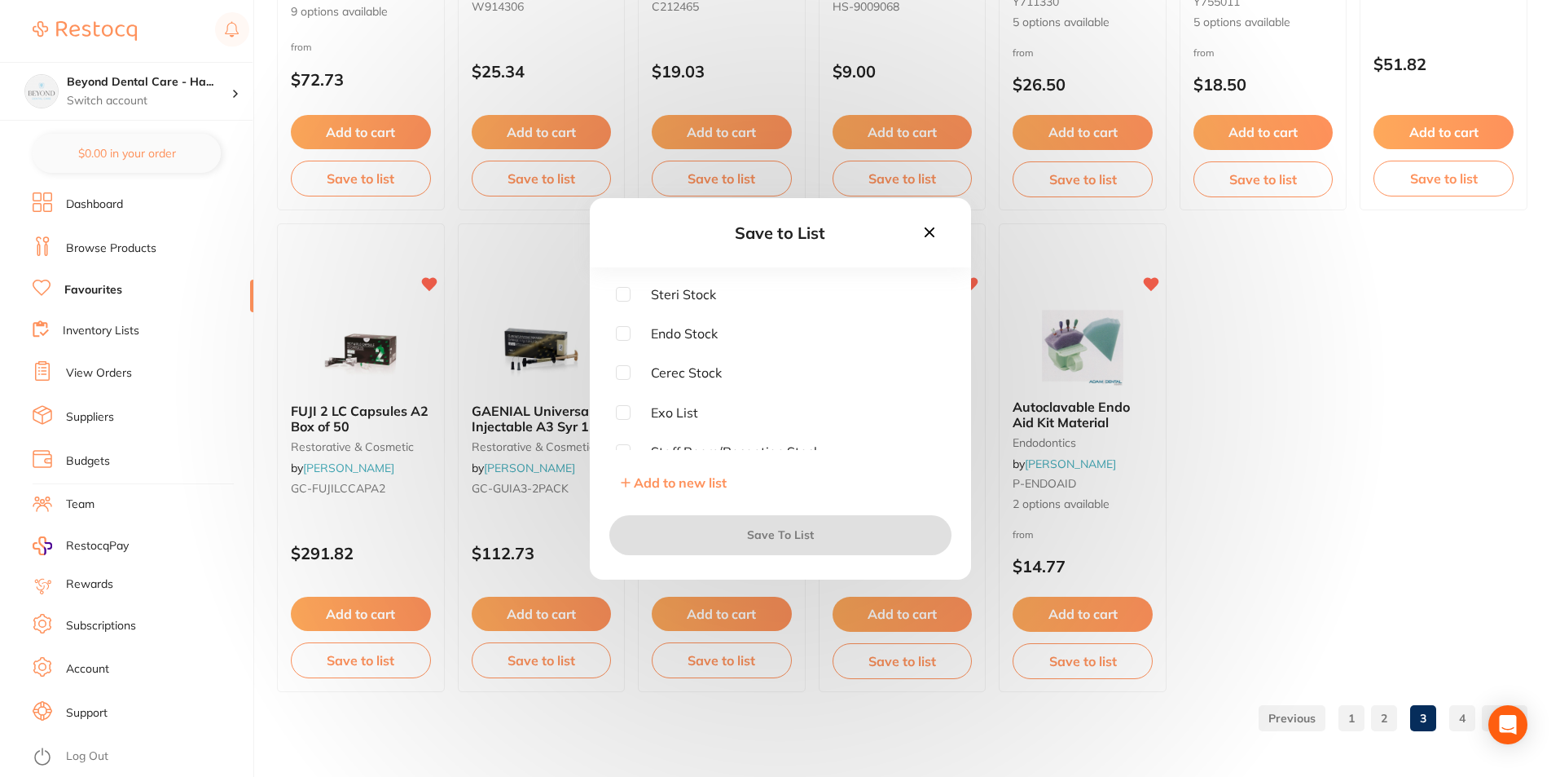
scroll to position [11, 0]
click at [624, 439] on input "checkbox" at bounding box center [623, 440] width 15 height 15
checkbox input "true"
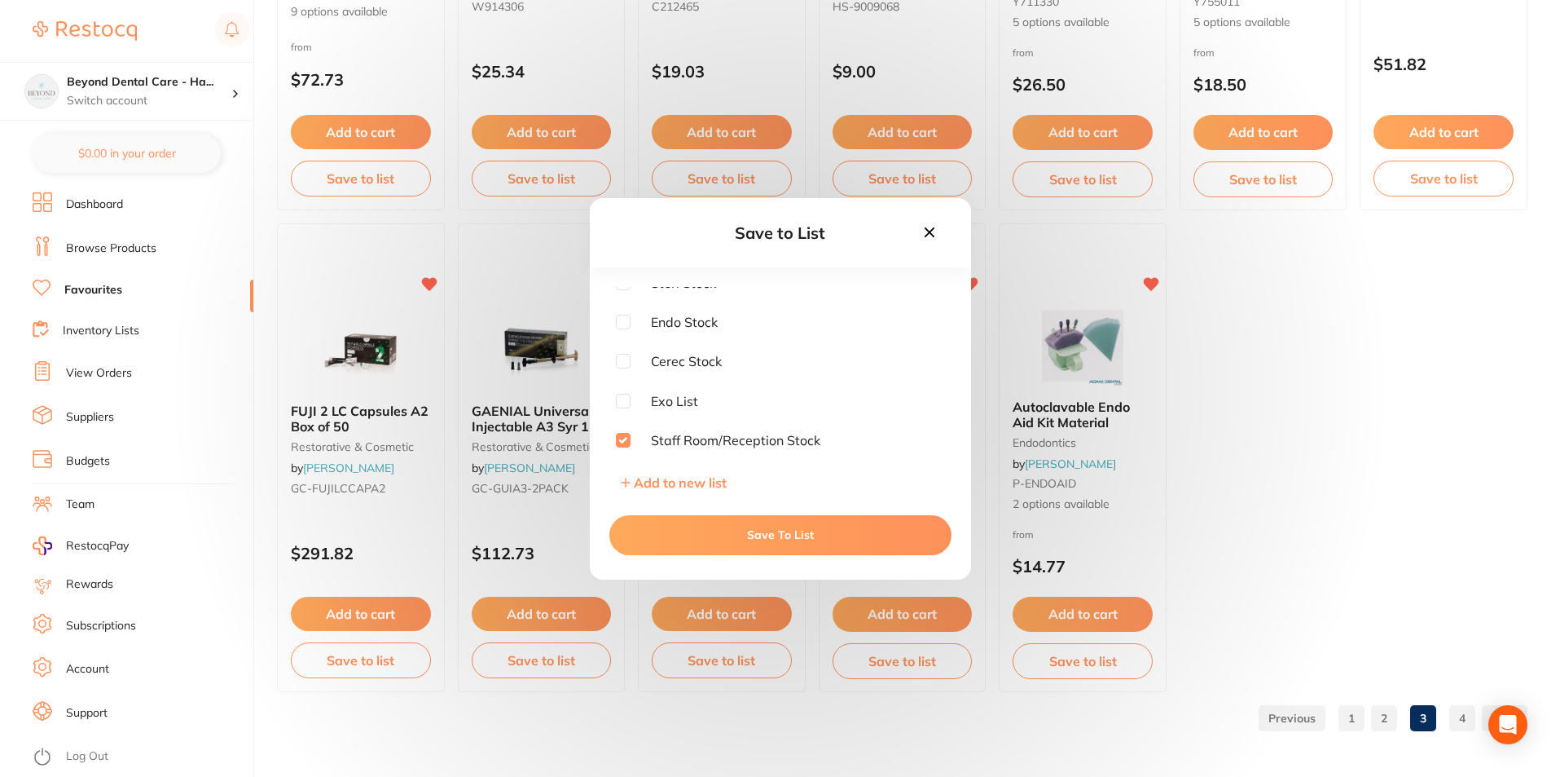
click at [714, 526] on button "Save To List" at bounding box center [781, 534] width 342 height 39
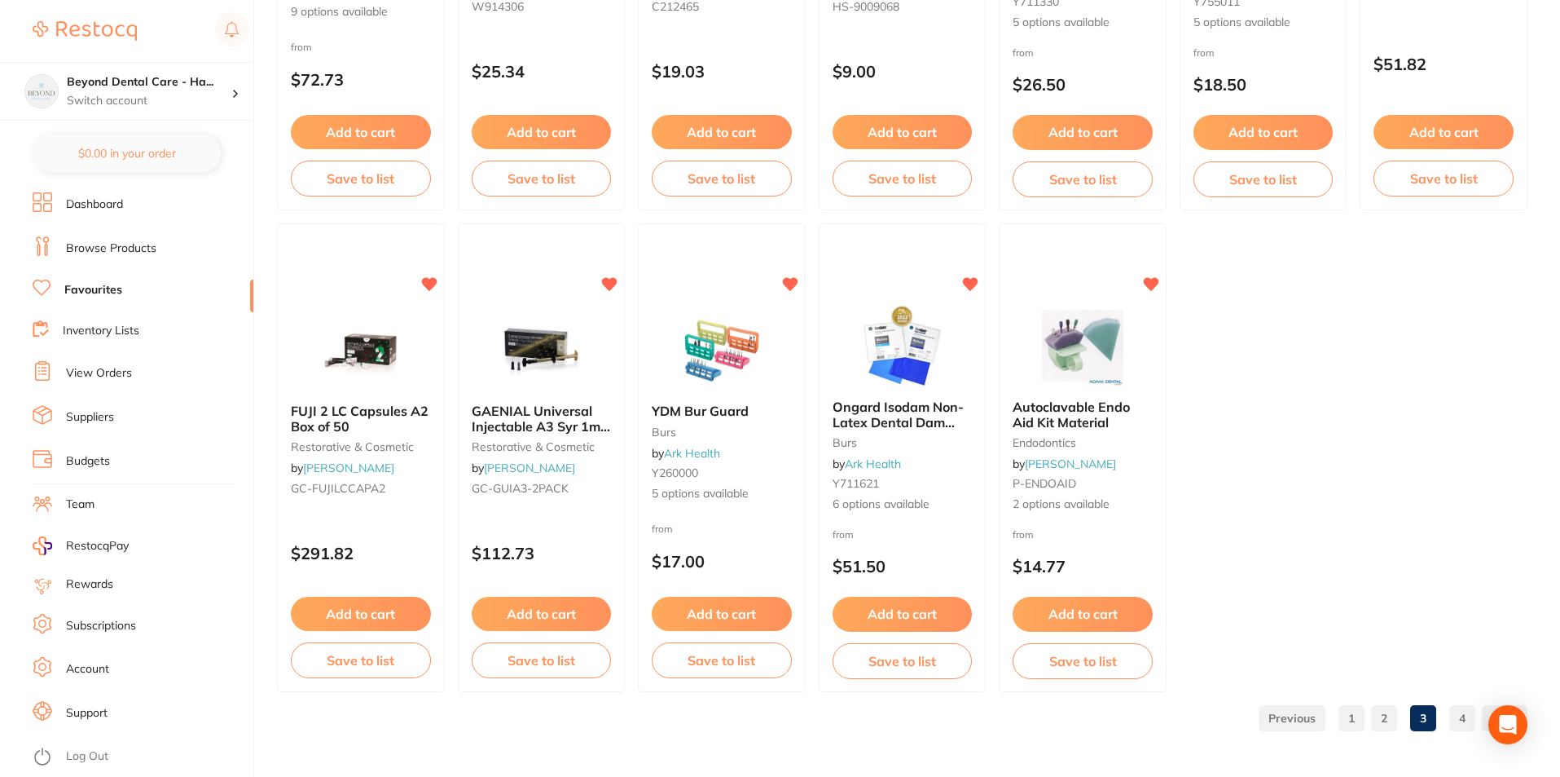
click at [1459, 715] on link "4" at bounding box center [1463, 718] width 26 height 33
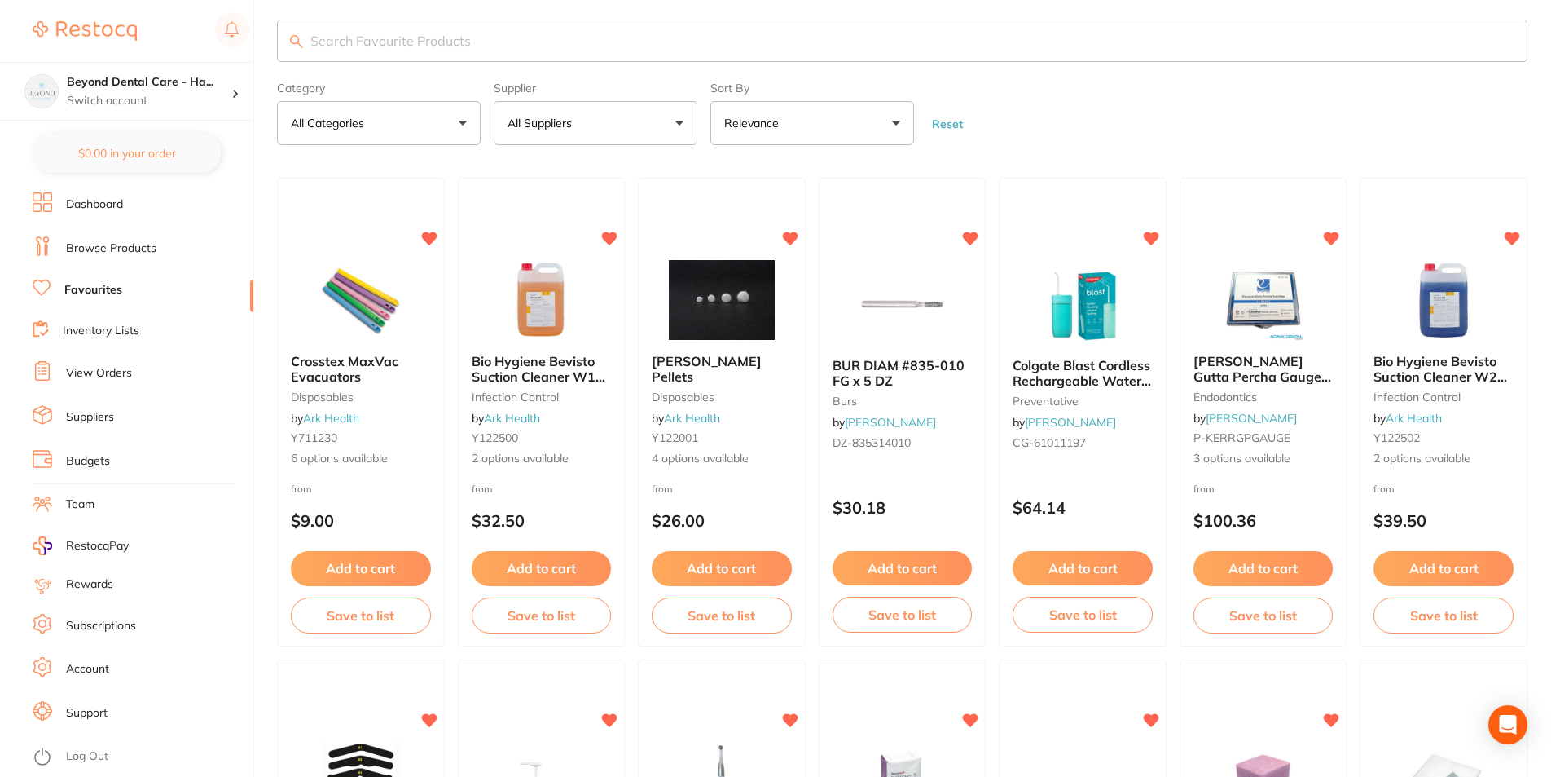
scroll to position [0, 0]
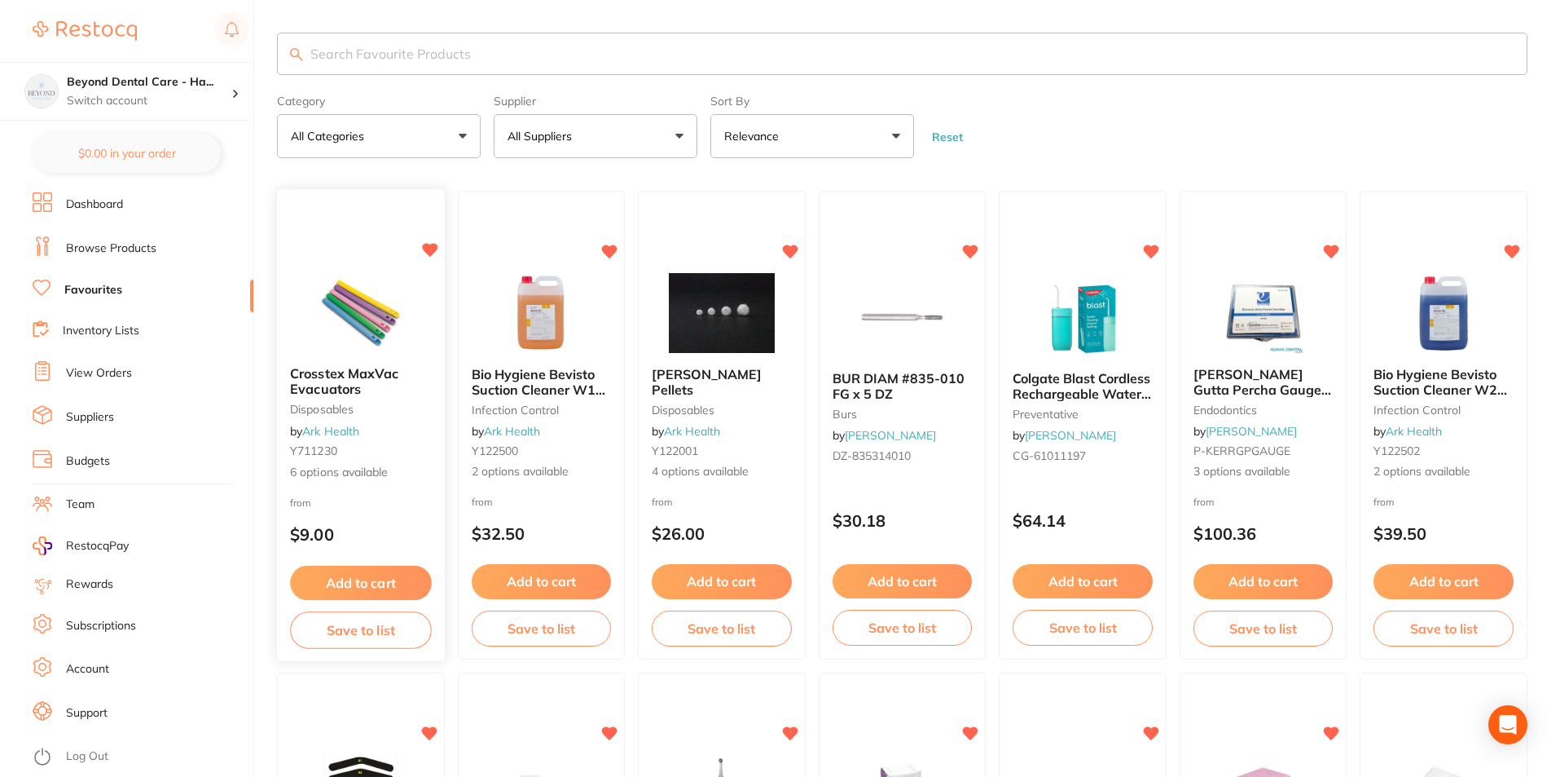
click at [376, 631] on button "Save to list" at bounding box center [360, 630] width 141 height 37
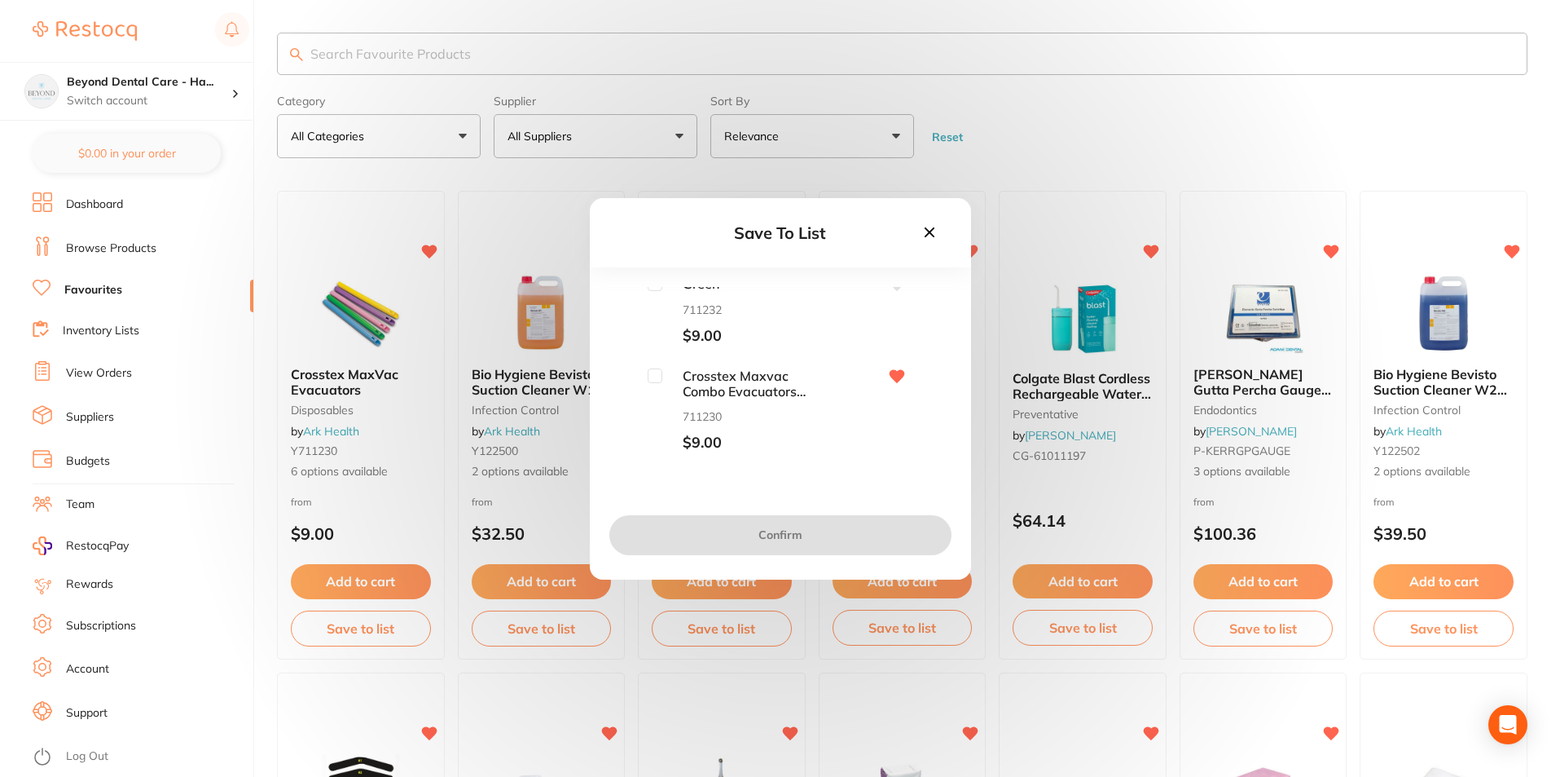
scroll to position [381, 0]
click at [649, 374] on input "checkbox" at bounding box center [655, 374] width 15 height 15
checkbox input "true"
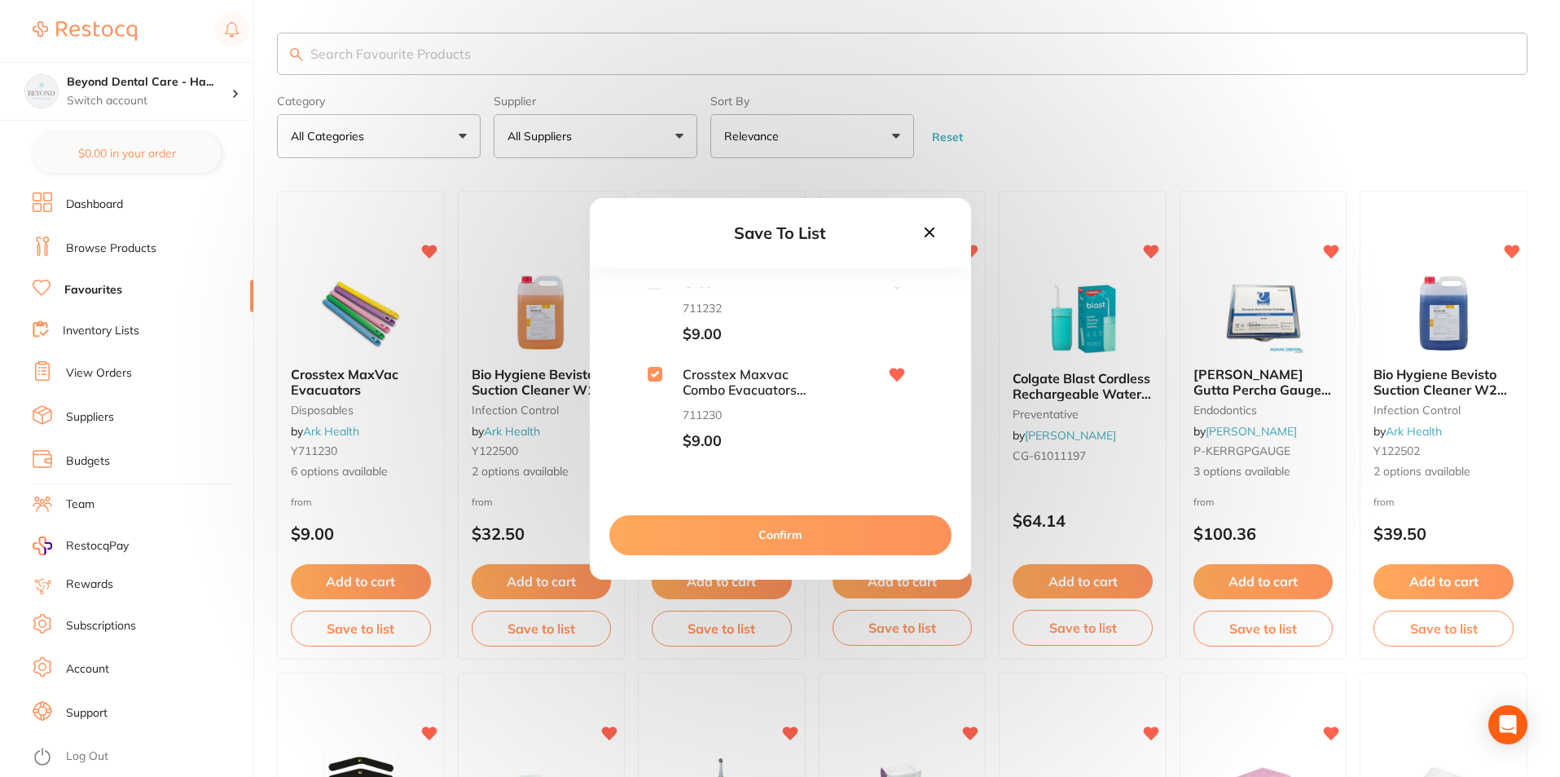
click at [693, 530] on button "Confirm" at bounding box center [781, 534] width 342 height 39
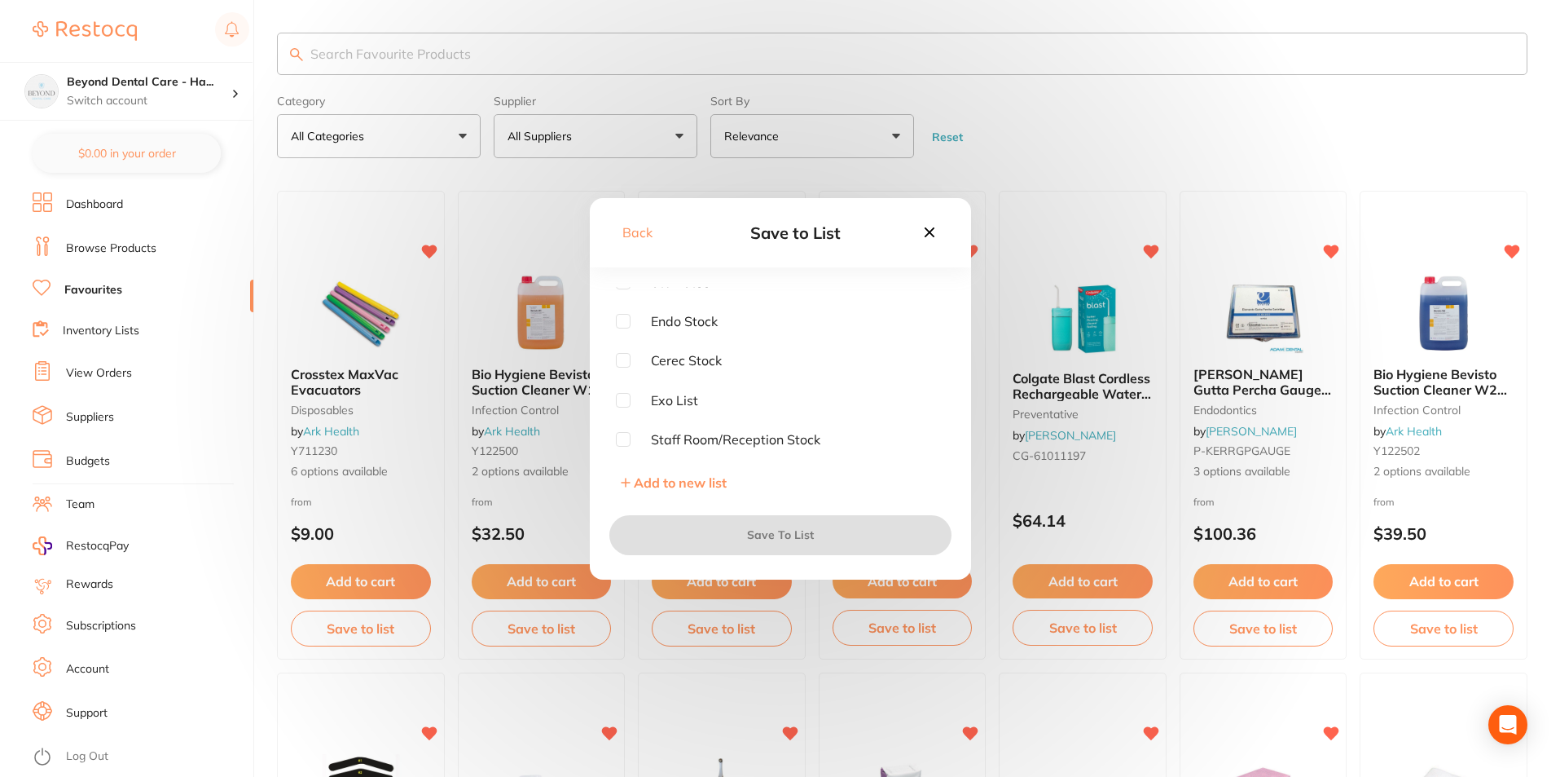
scroll to position [0, 0]
click at [627, 288] on input "checkbox" at bounding box center [623, 294] width 15 height 15
checkbox input "true"
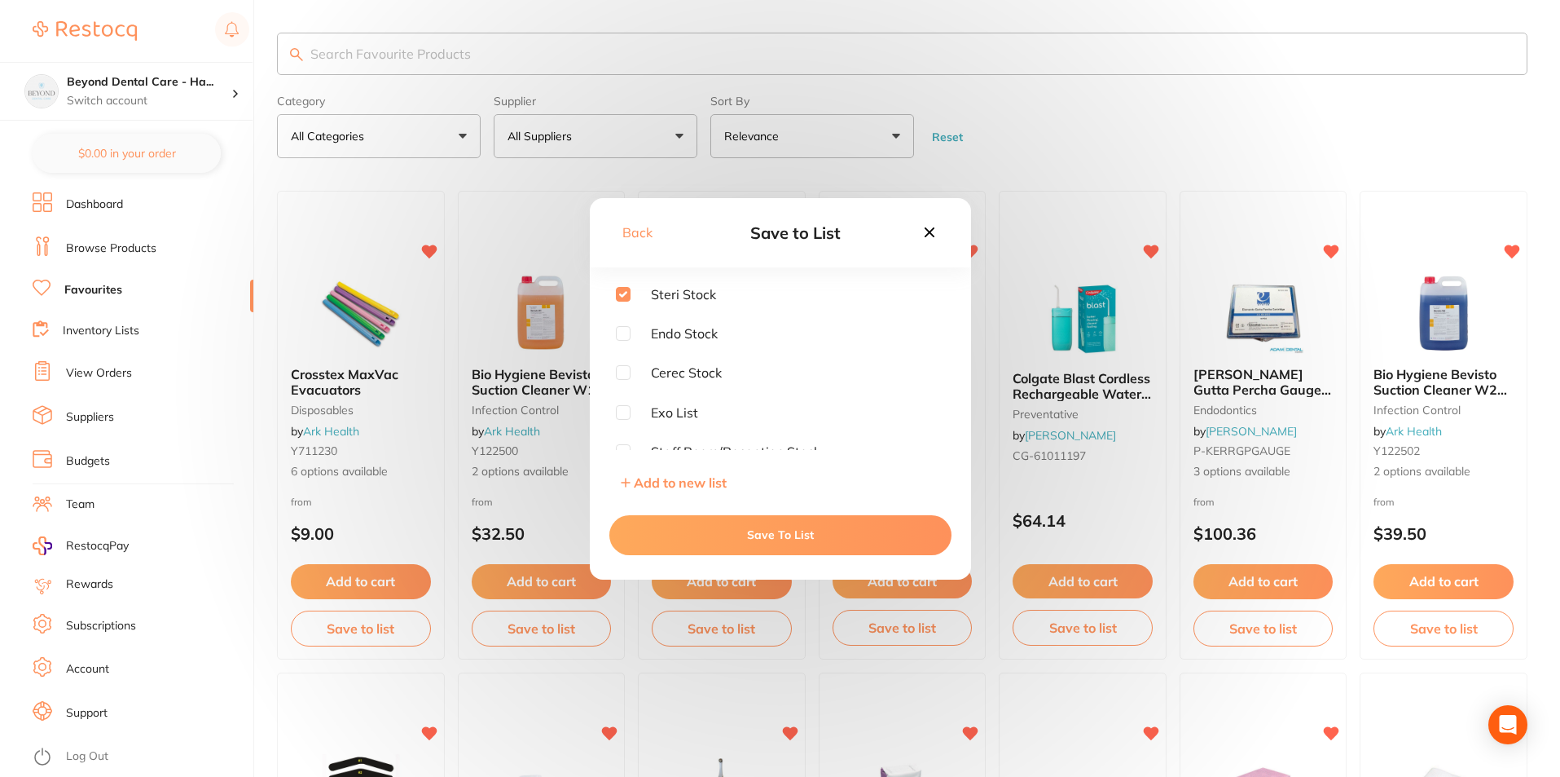
click at [712, 532] on button "Save To List" at bounding box center [781, 534] width 342 height 39
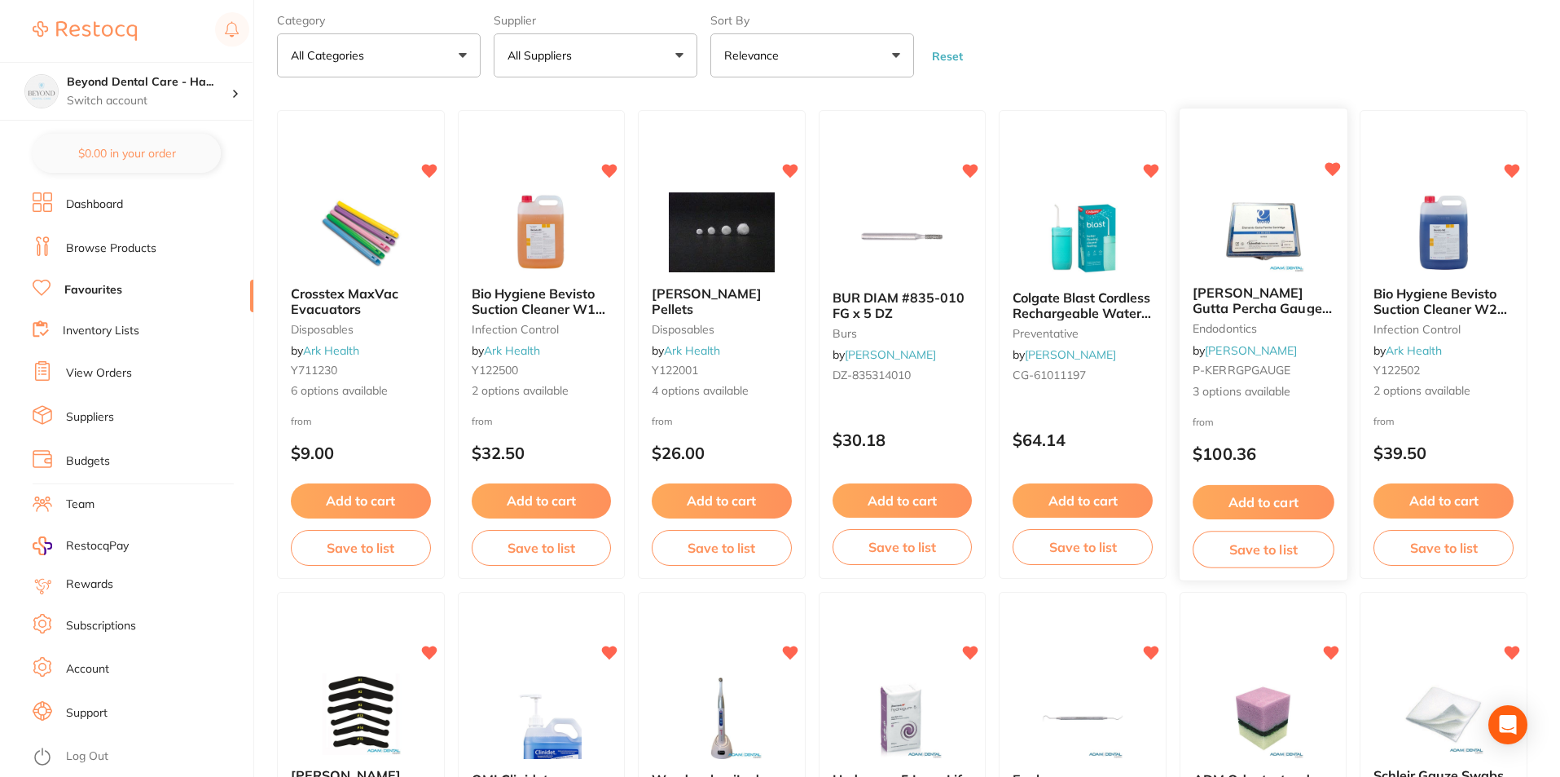
scroll to position [81, 0]
click at [1080, 539] on button "Save to list" at bounding box center [1082, 548] width 141 height 37
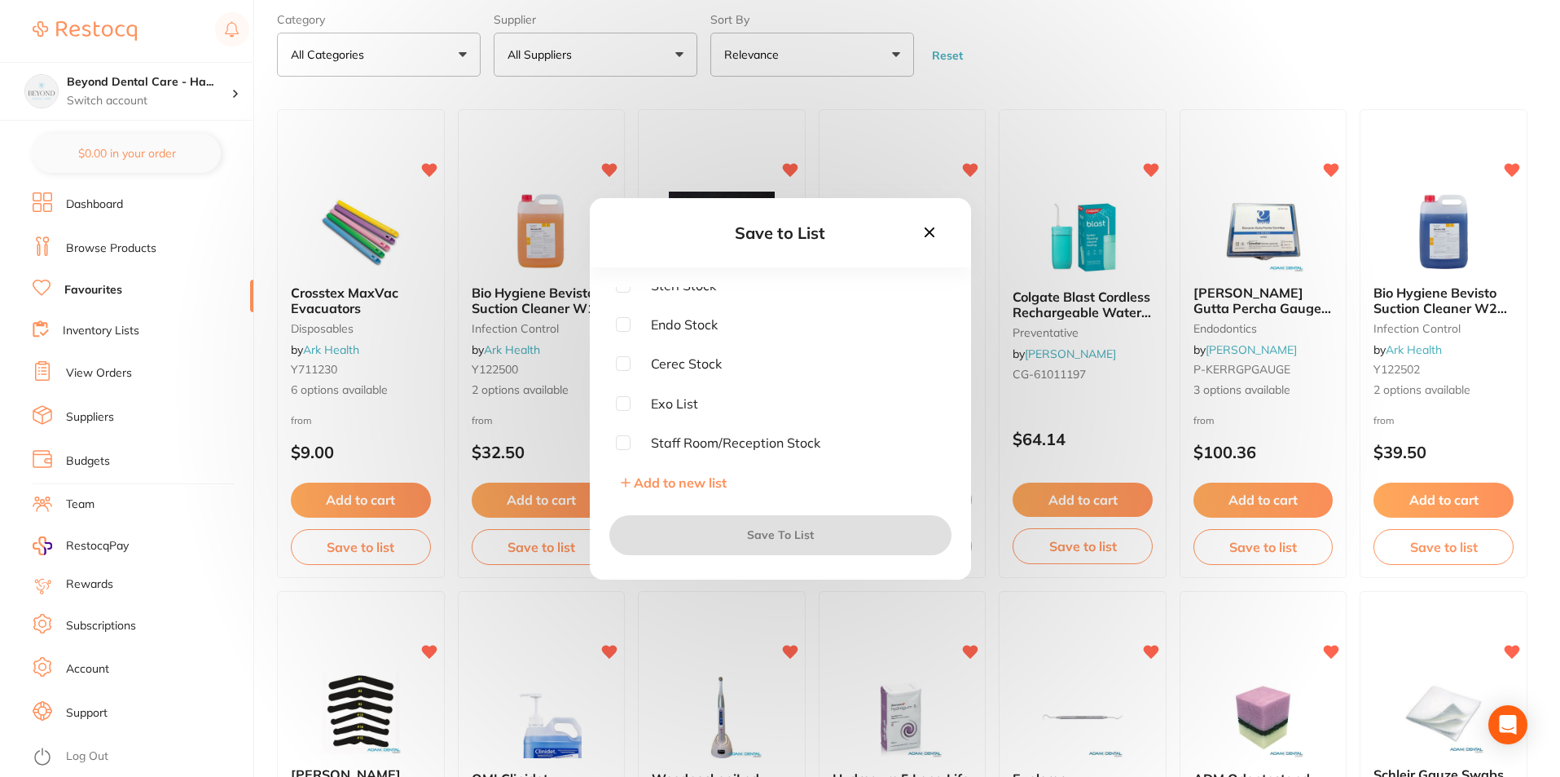
scroll to position [11, 0]
click at [617, 434] on input "checkbox" at bounding box center [623, 440] width 15 height 15
checkbox input "true"
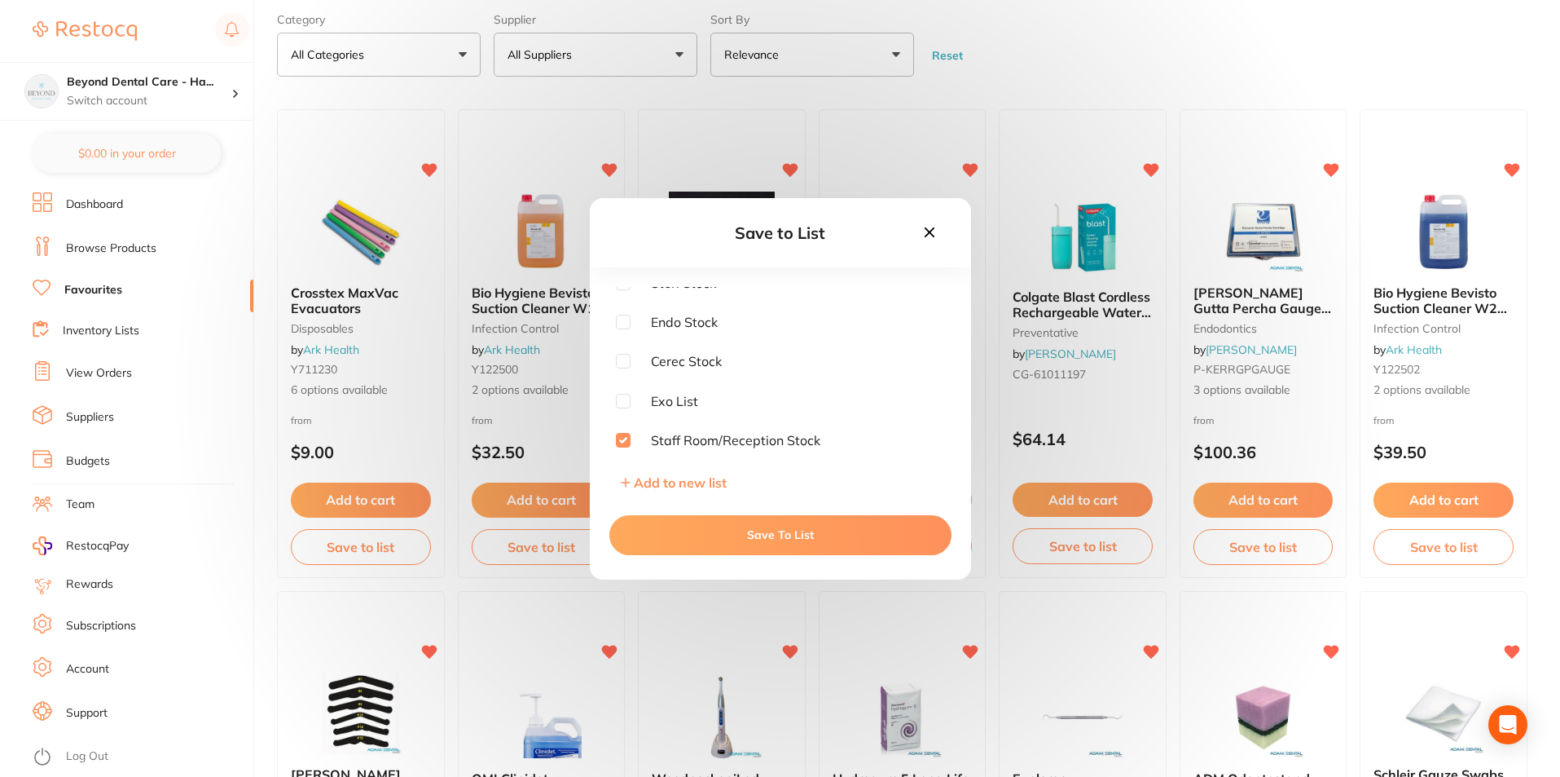
click at [665, 530] on button "Save To List" at bounding box center [781, 534] width 342 height 39
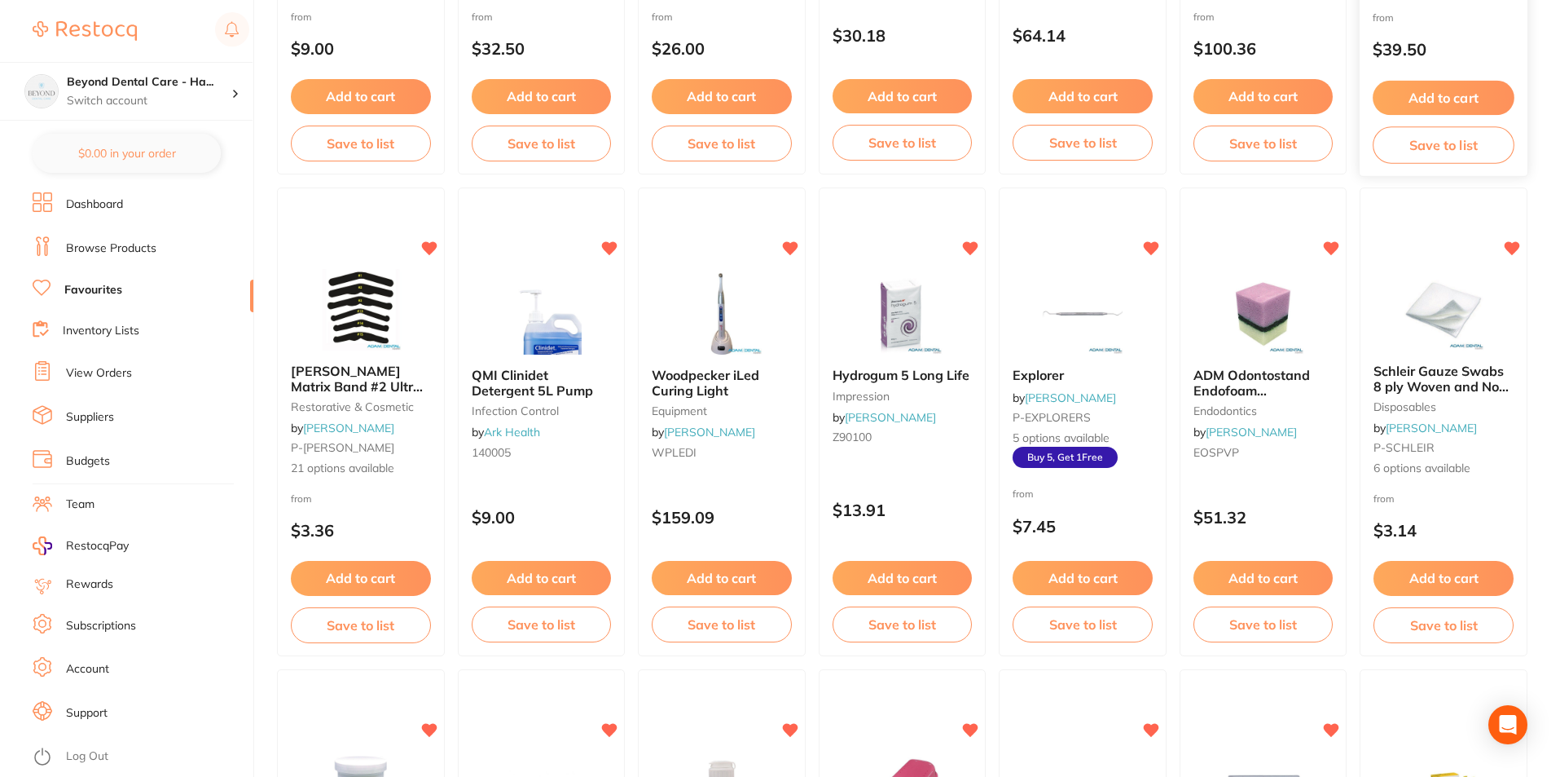
scroll to position [489, 0]
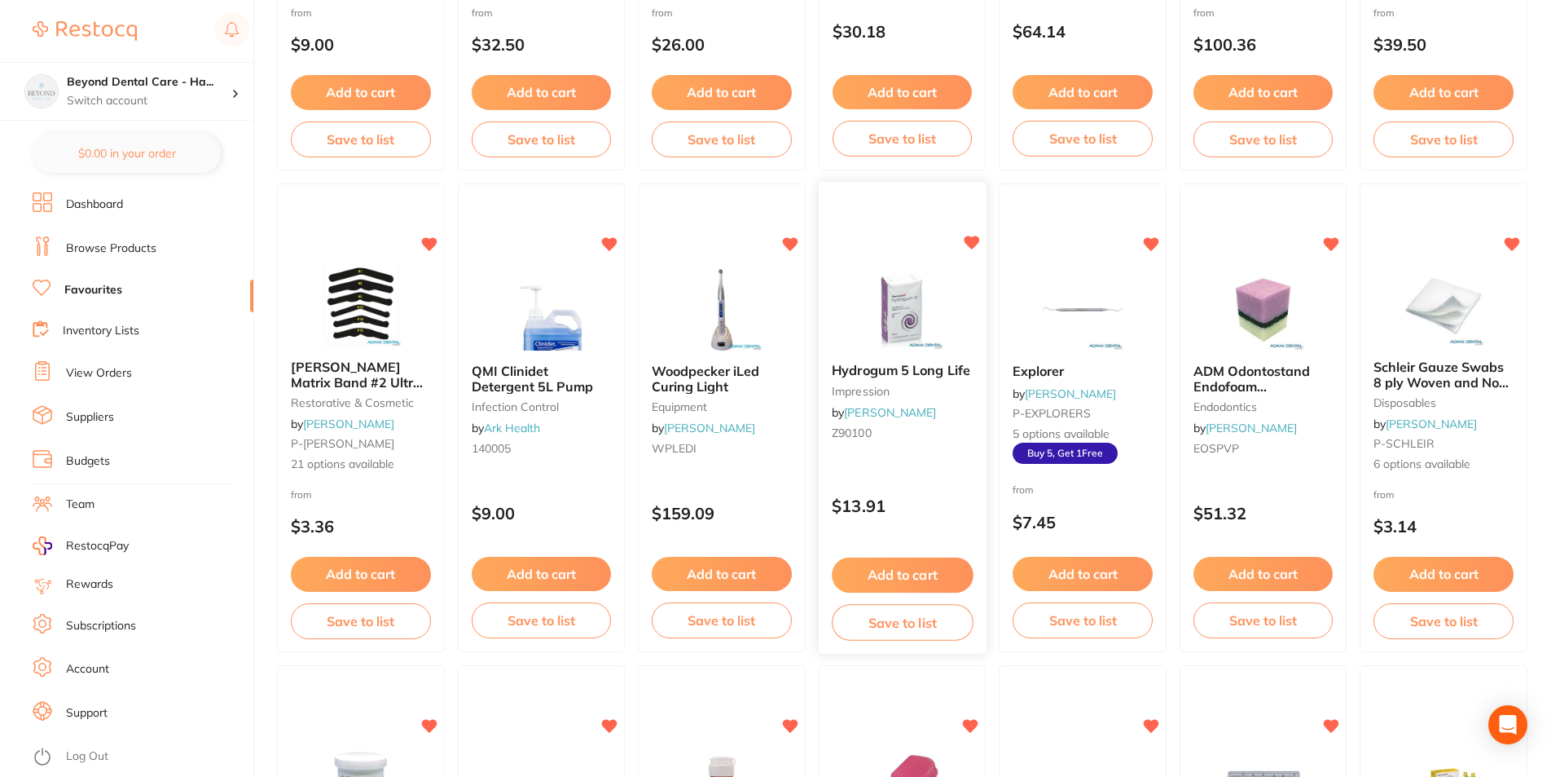
click at [902, 623] on button "Save to list" at bounding box center [902, 622] width 141 height 37
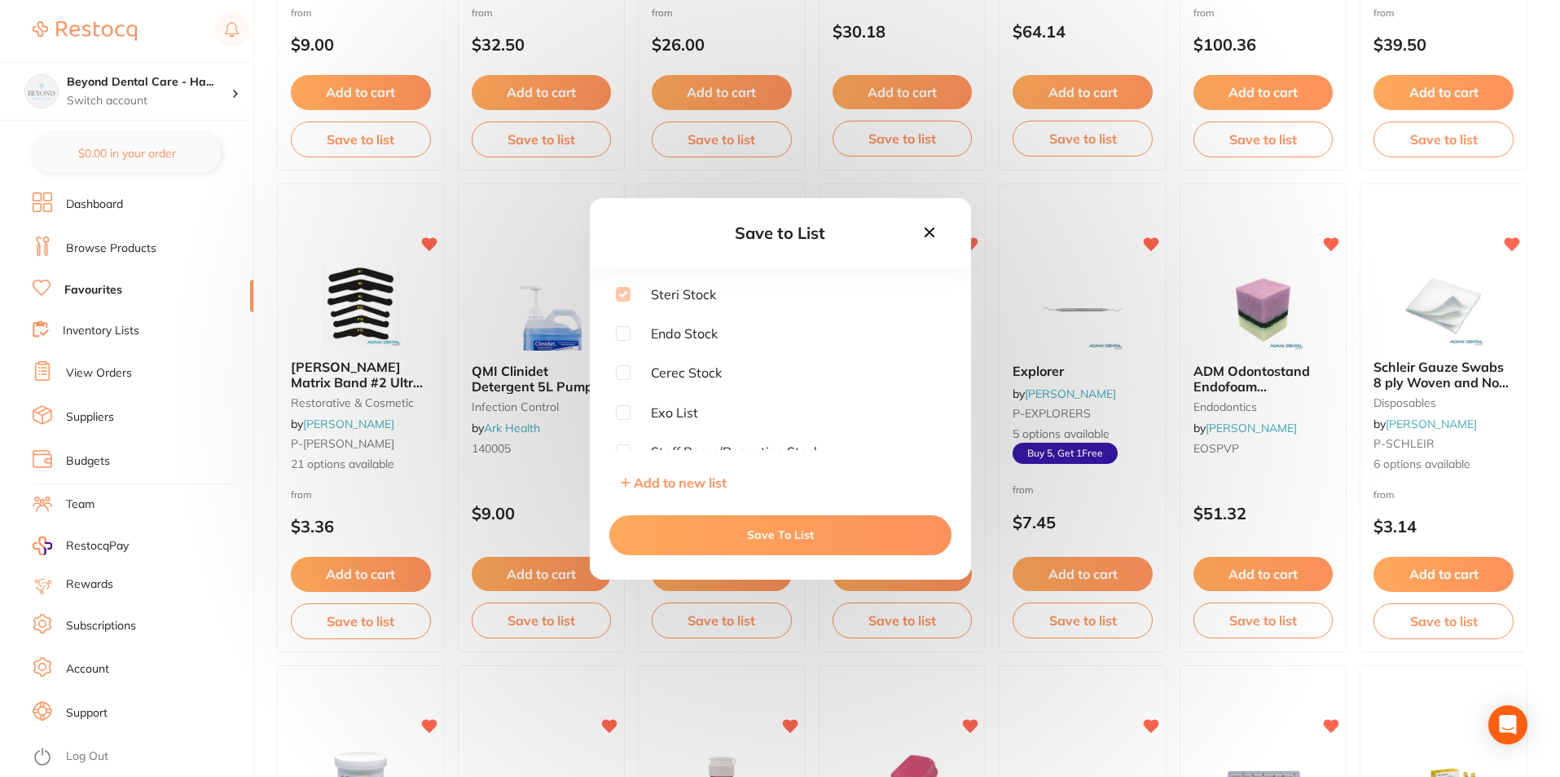
click at [922, 233] on icon at bounding box center [930, 232] width 18 height 18
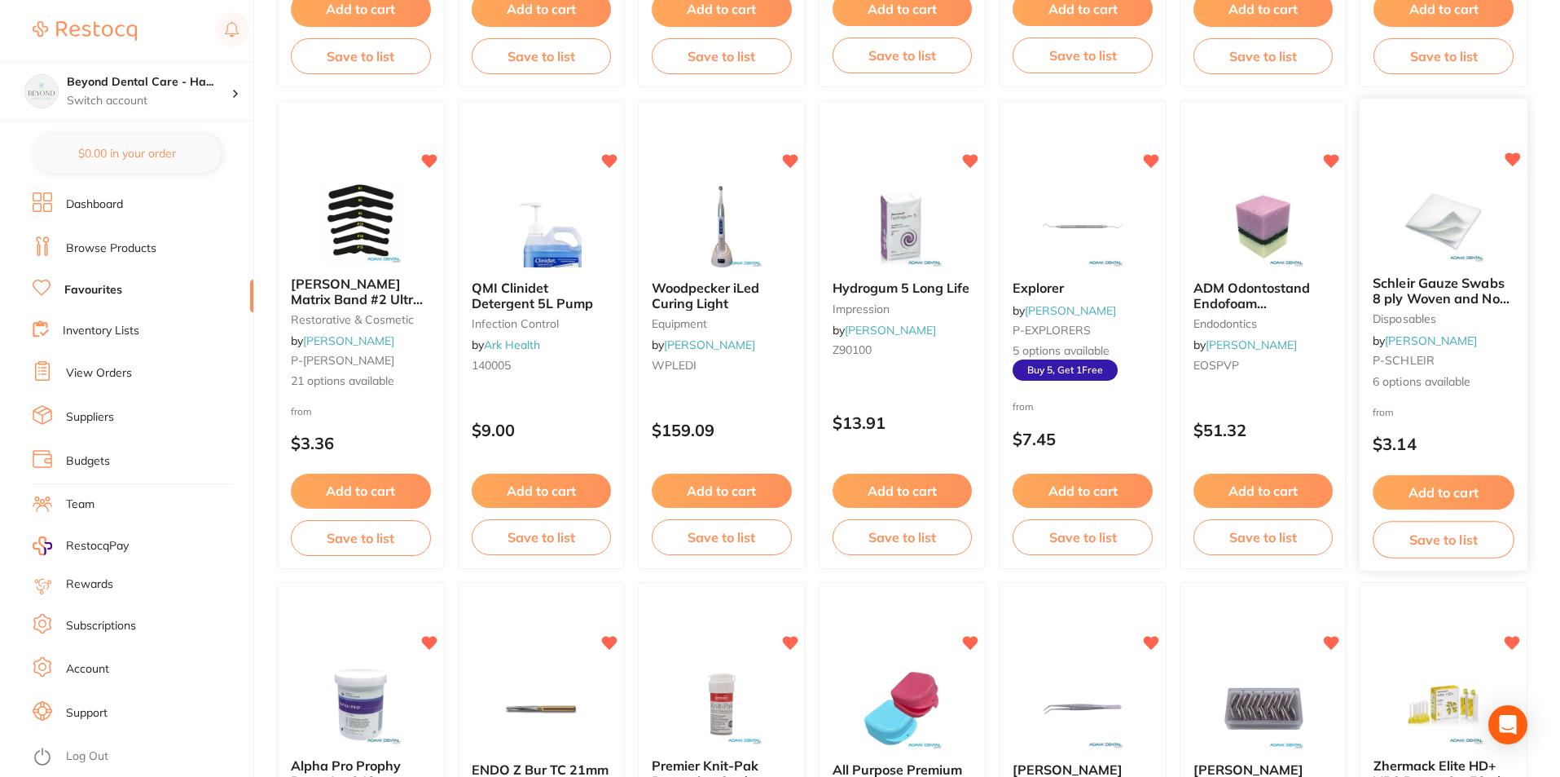
scroll to position [652, 0]
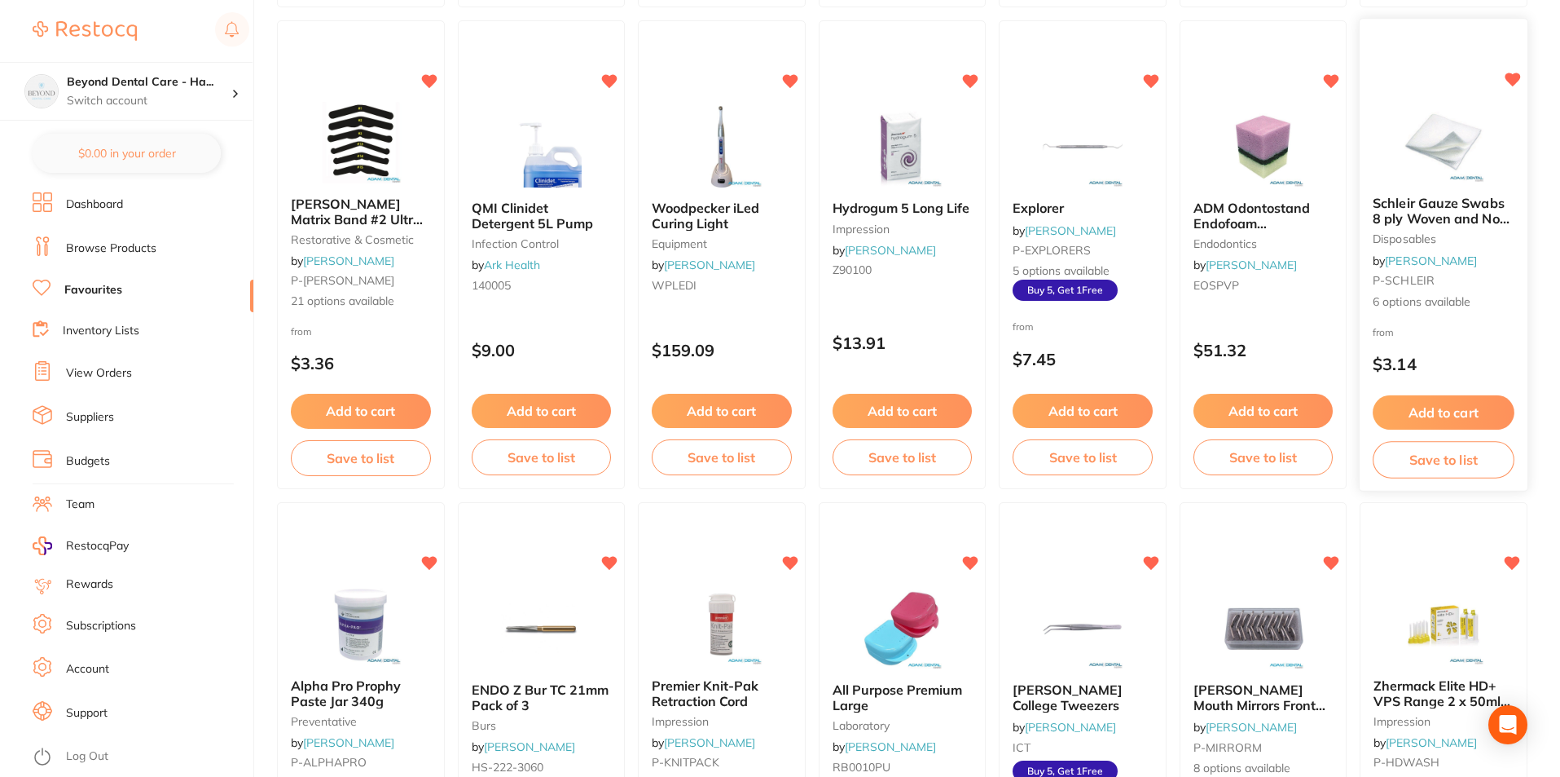
click at [1459, 464] on button "Save to list" at bounding box center [1444, 460] width 141 height 37
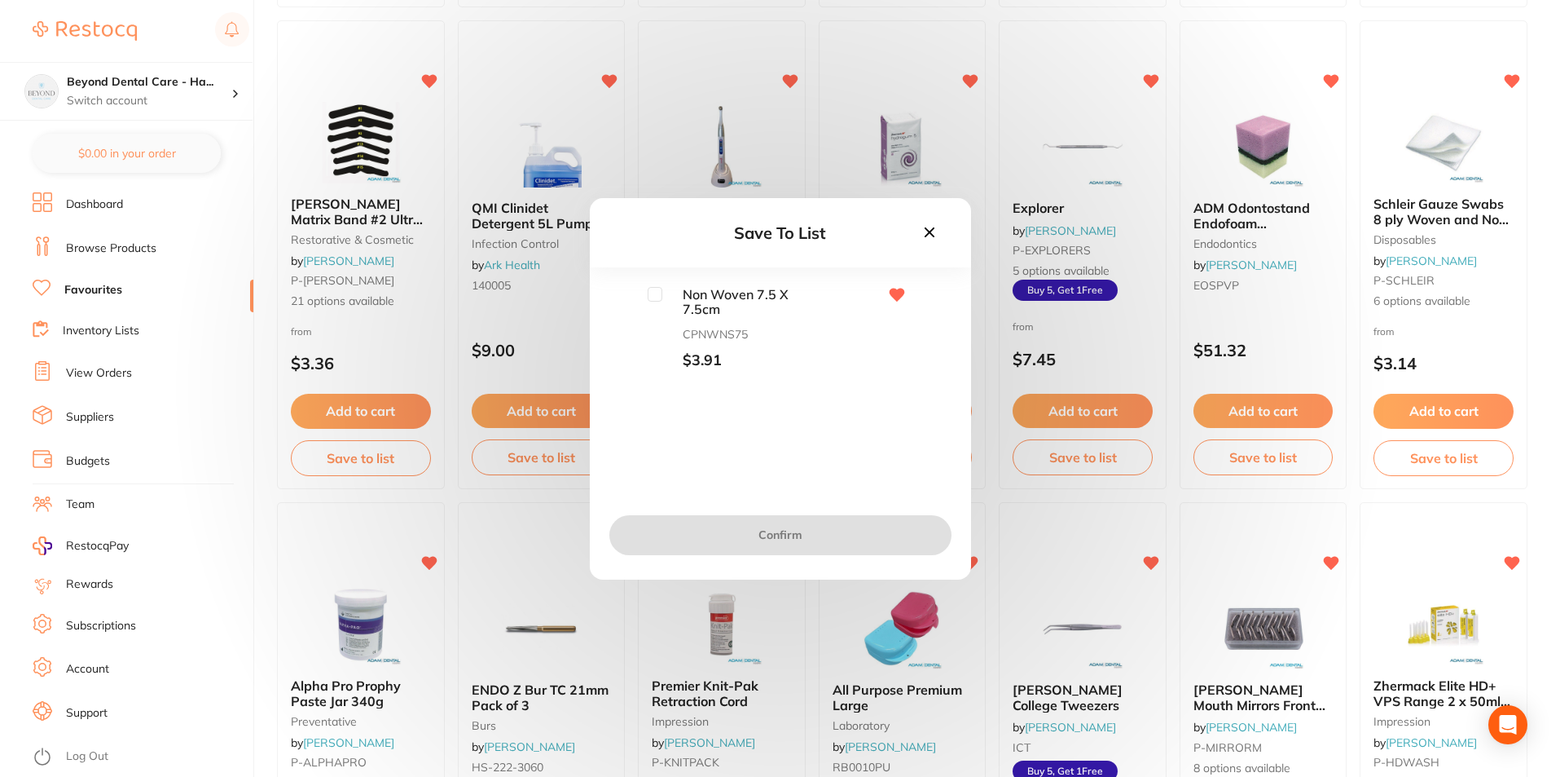
click at [655, 294] on input "checkbox" at bounding box center [655, 294] width 15 height 15
checkbox input "true"
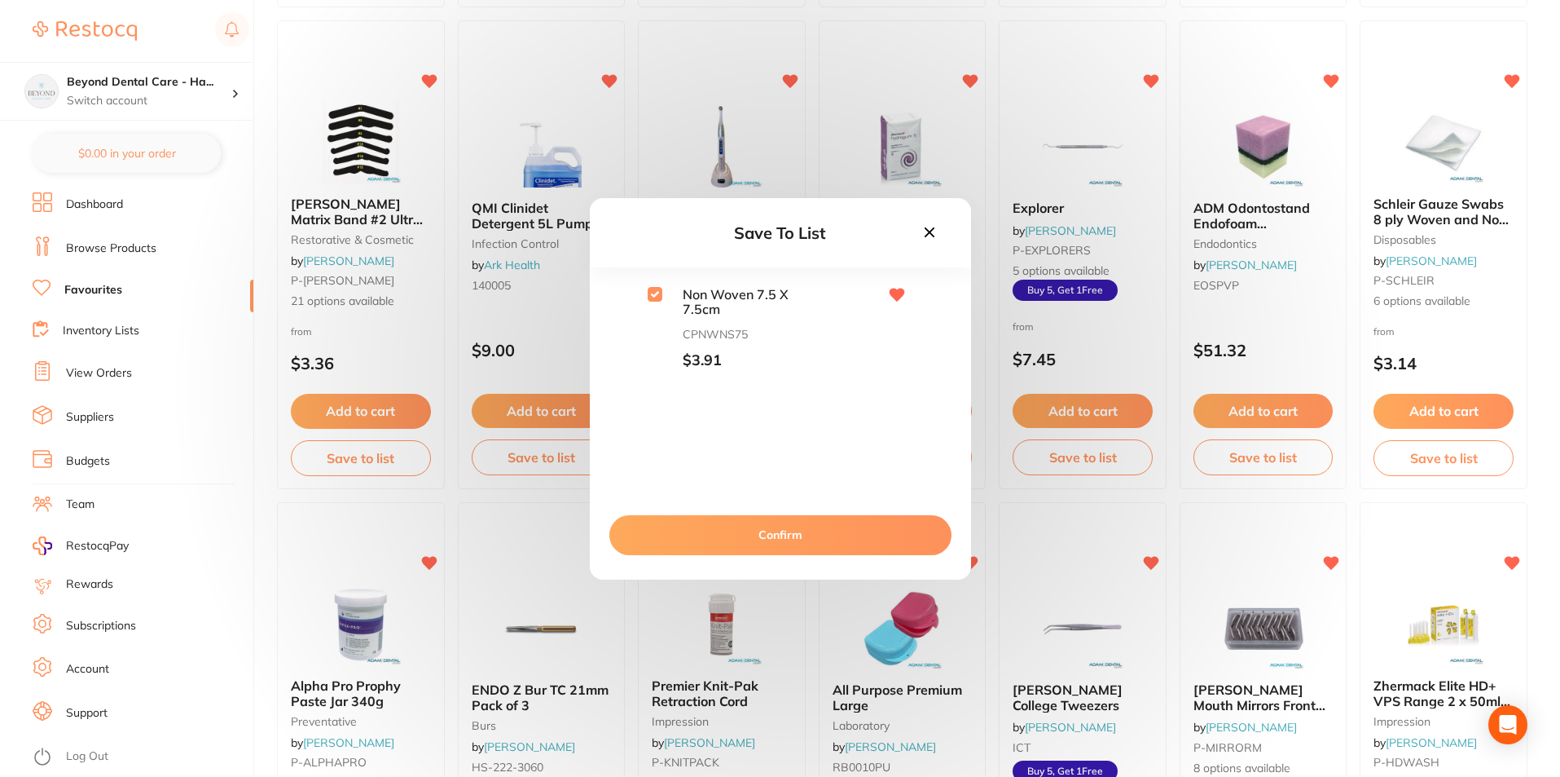
click at [768, 530] on button "Confirm" at bounding box center [781, 534] width 342 height 39
click at [930, 233] on icon at bounding box center [929, 232] width 10 height 10
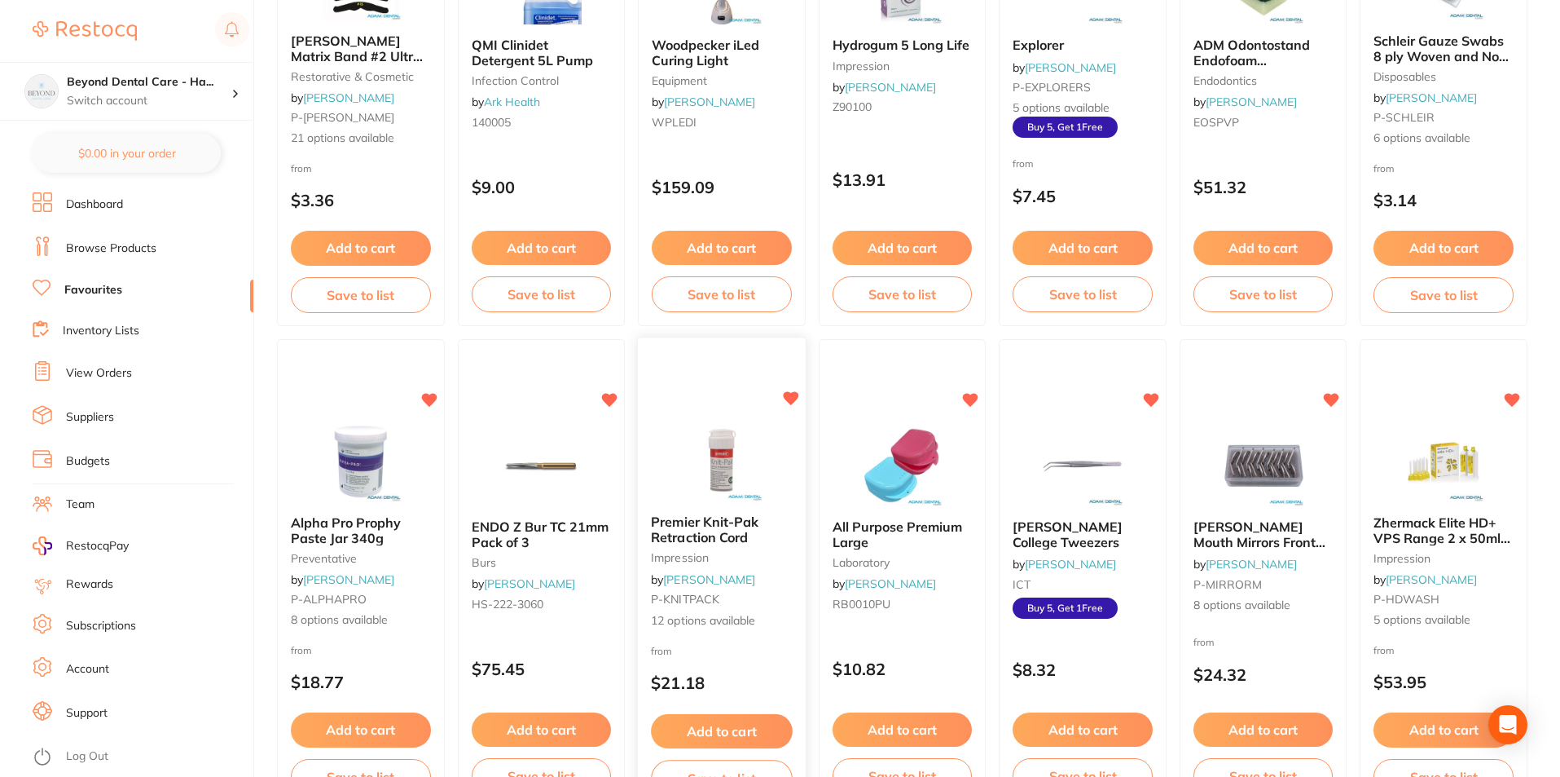
scroll to position [896, 0]
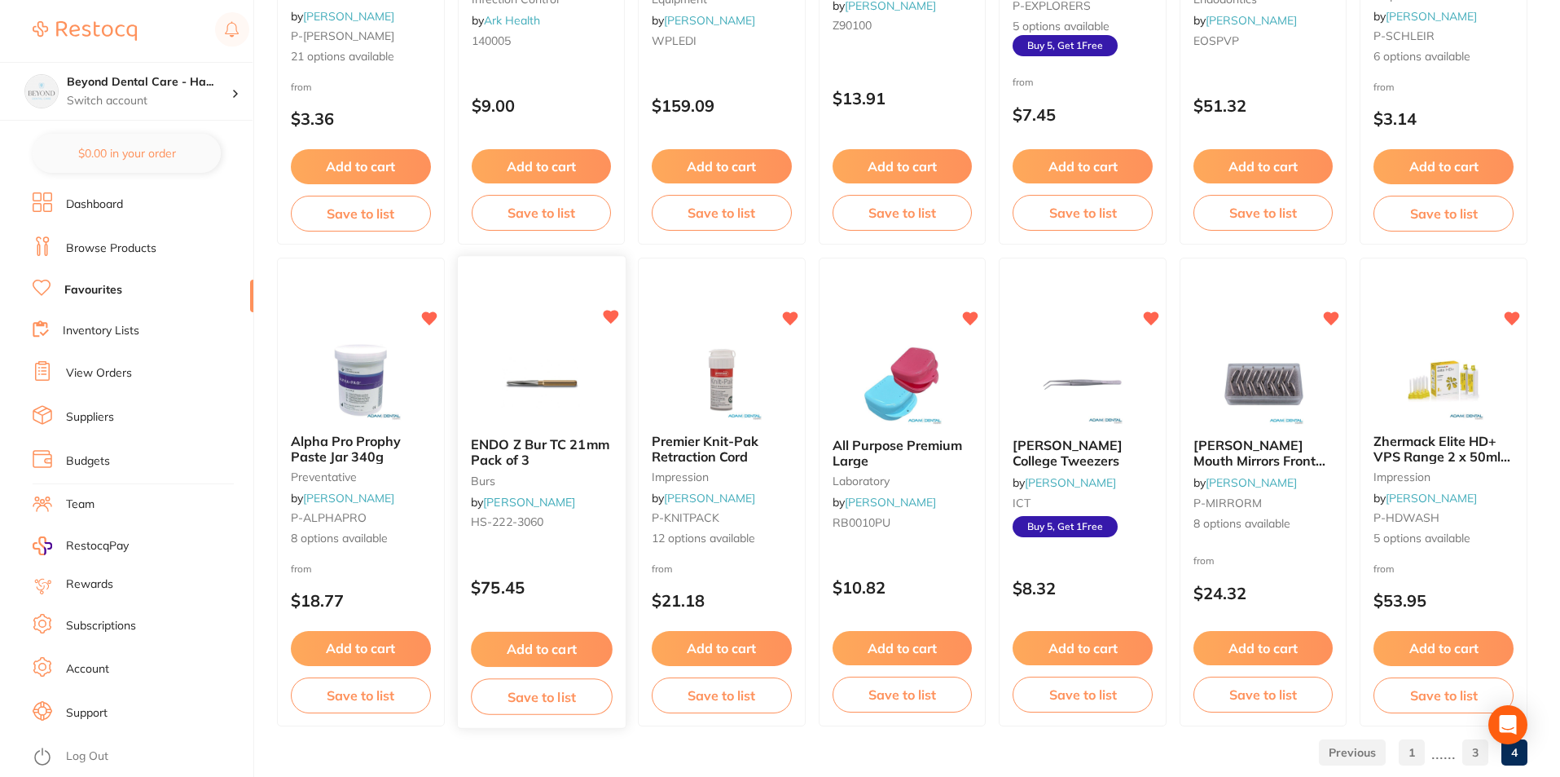
click at [560, 696] on button "Save to list" at bounding box center [541, 696] width 141 height 37
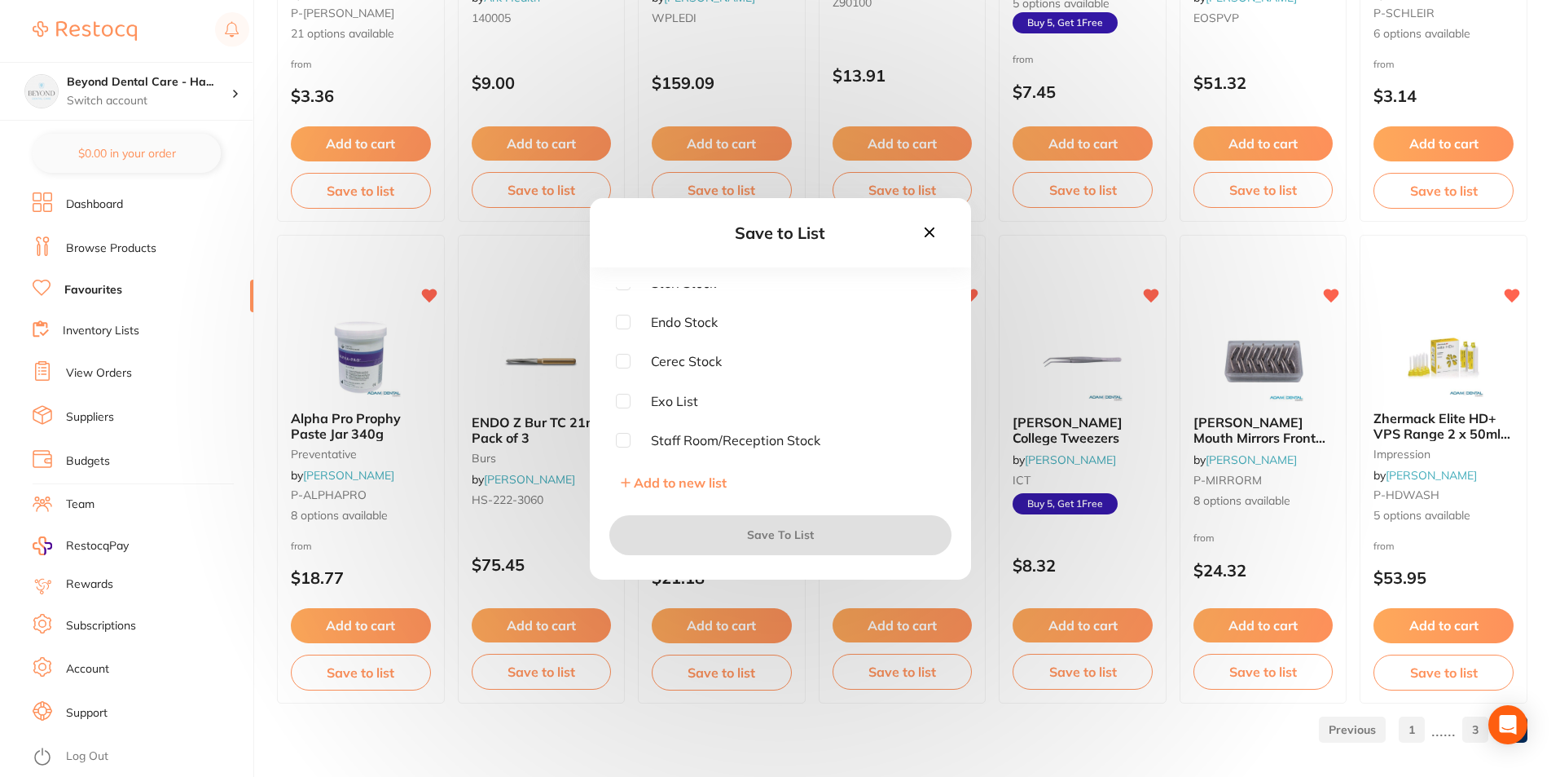
scroll to position [931, 0]
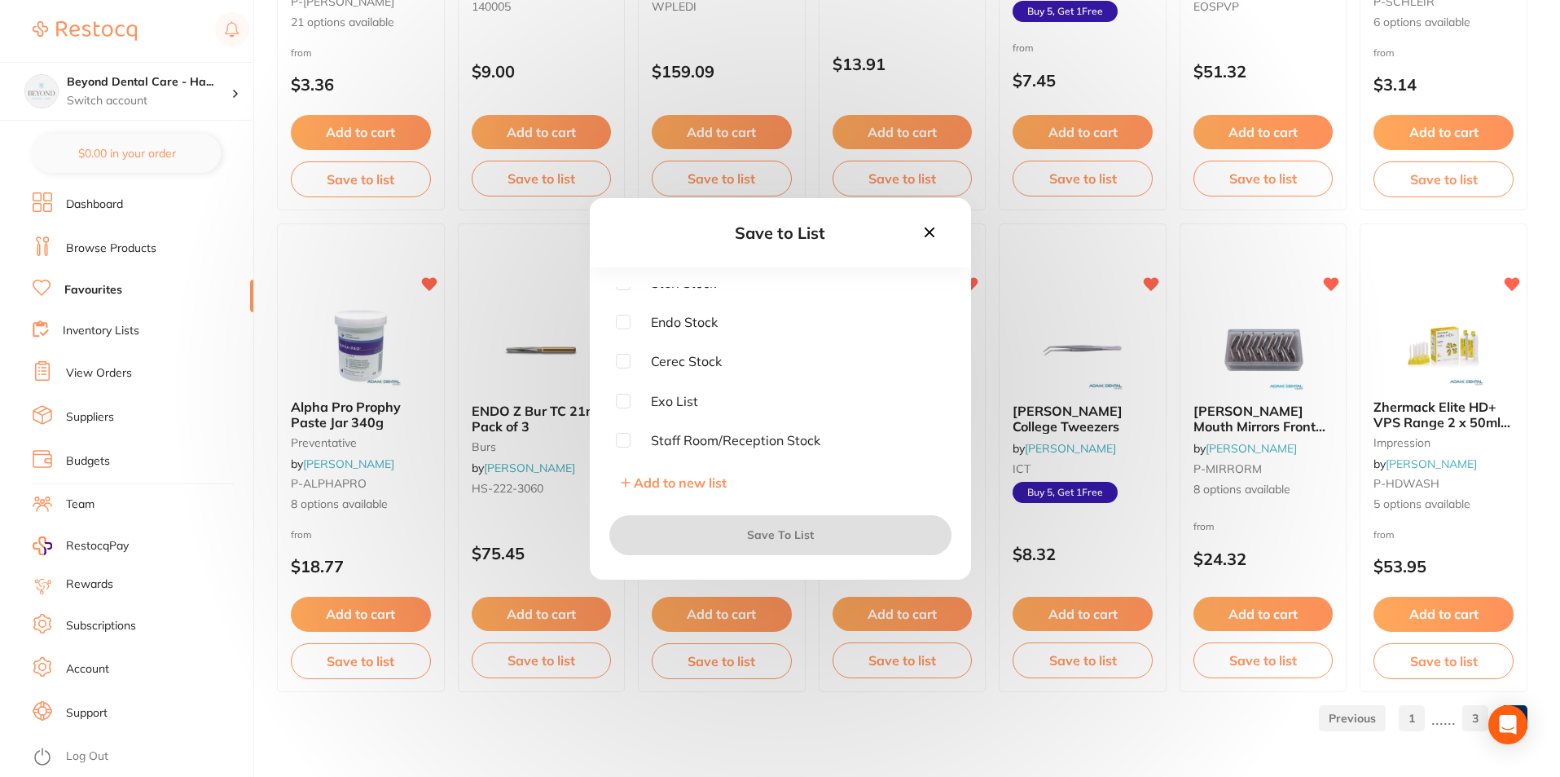
click at [619, 325] on input "checkbox" at bounding box center [623, 322] width 15 height 15
checkbox input "true"
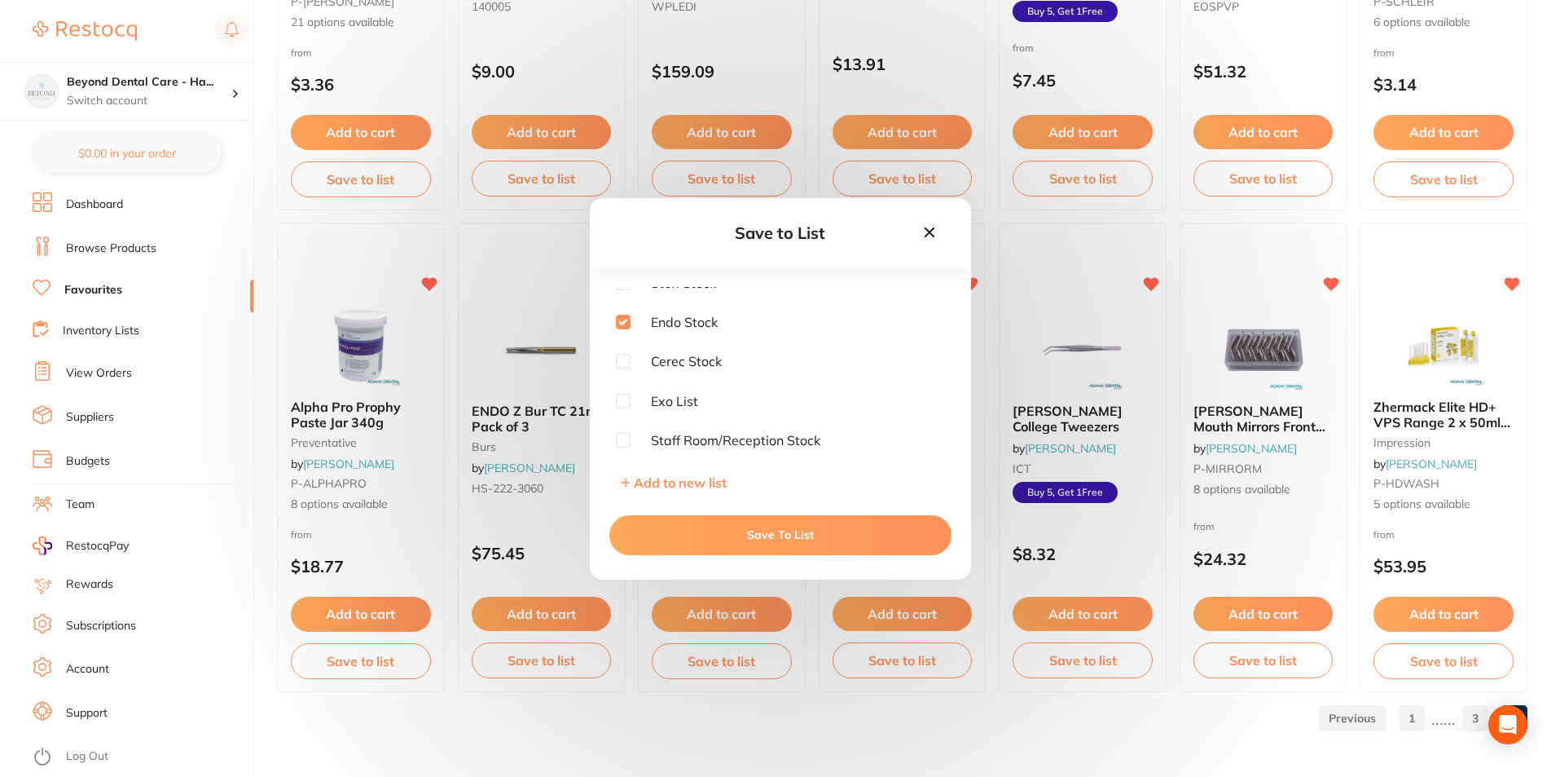
click at [720, 543] on button "Save To List" at bounding box center [781, 534] width 342 height 39
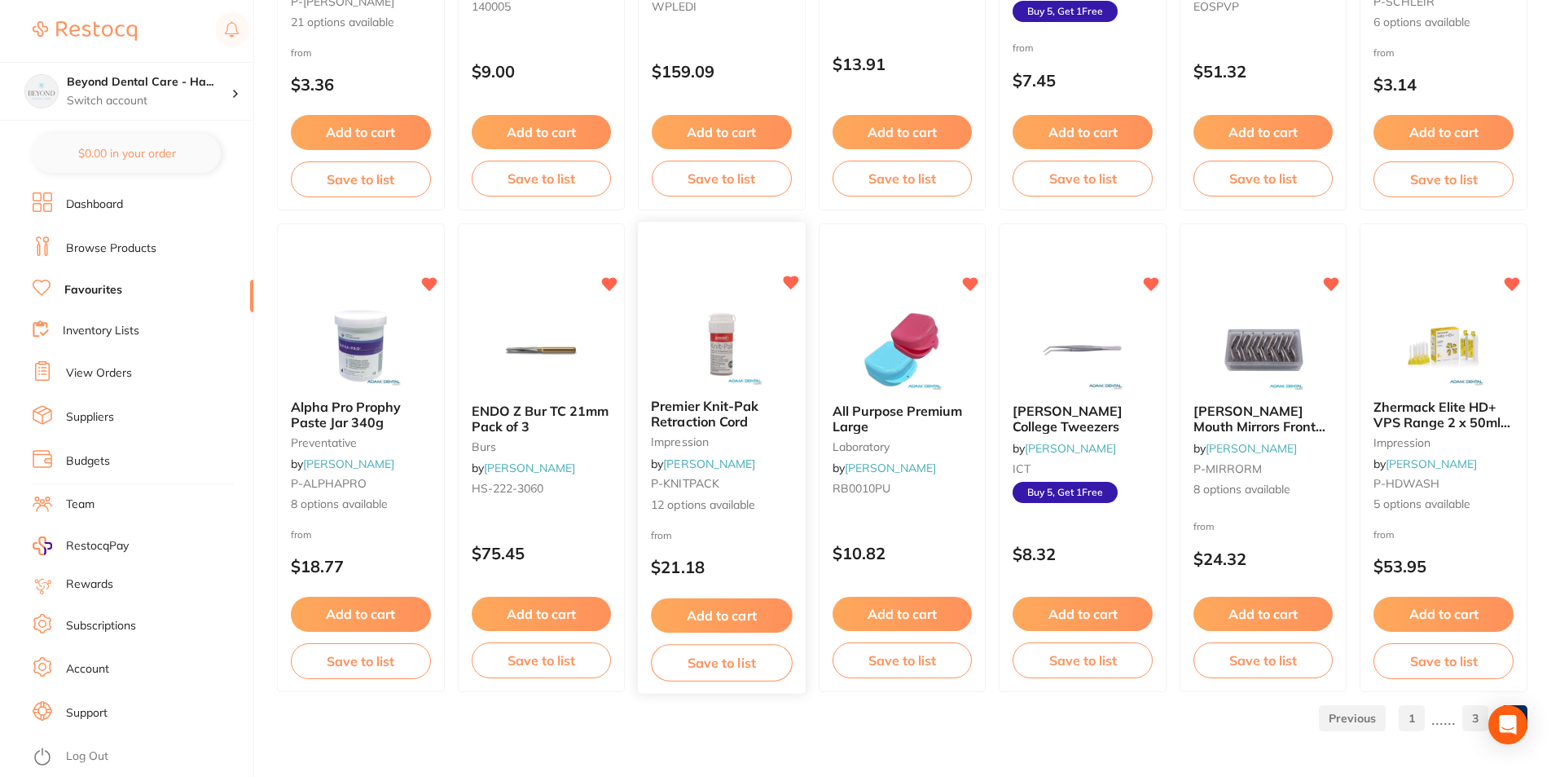
click at [708, 655] on button "Save to list" at bounding box center [721, 663] width 141 height 37
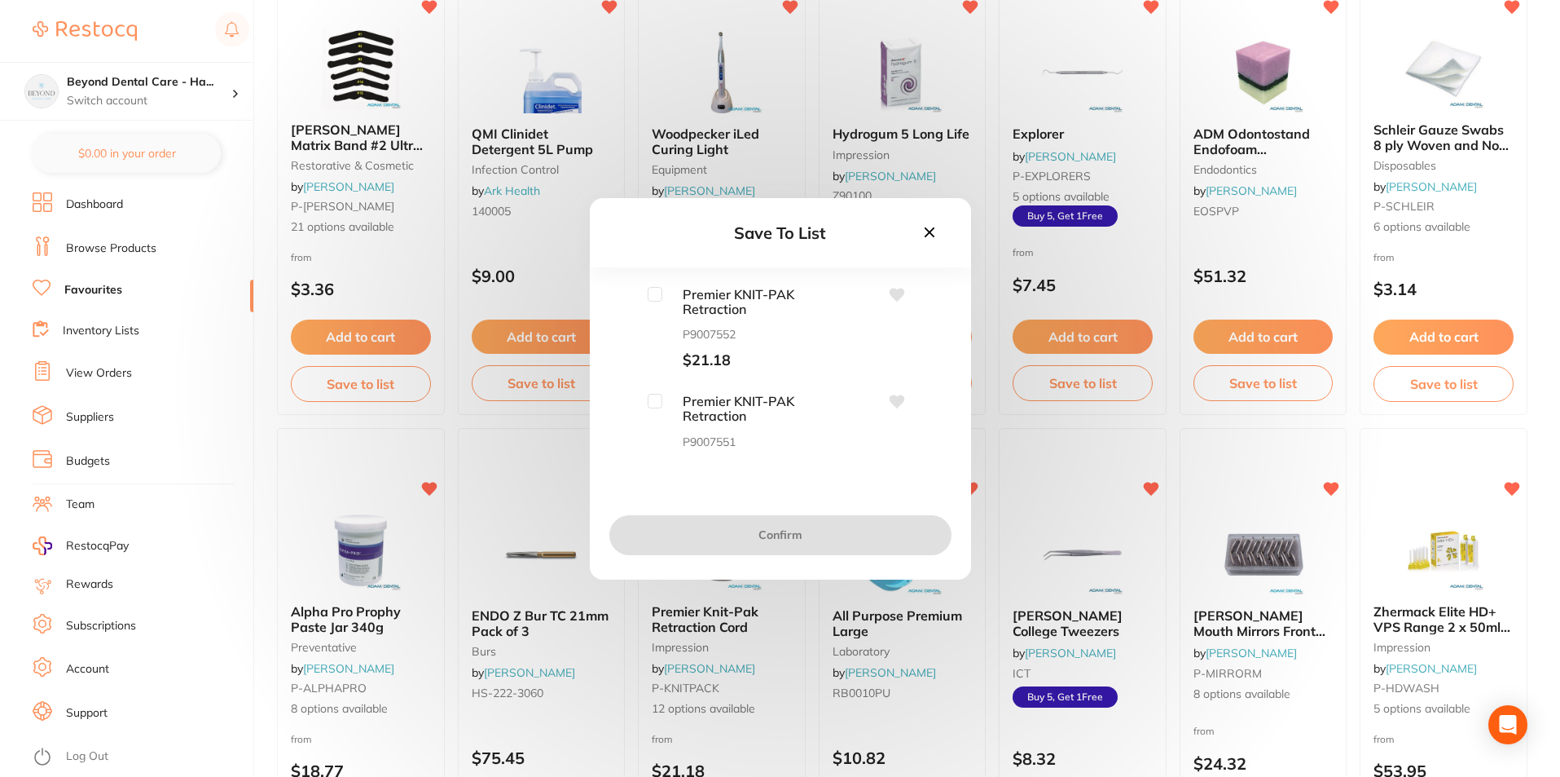
scroll to position [849, 0]
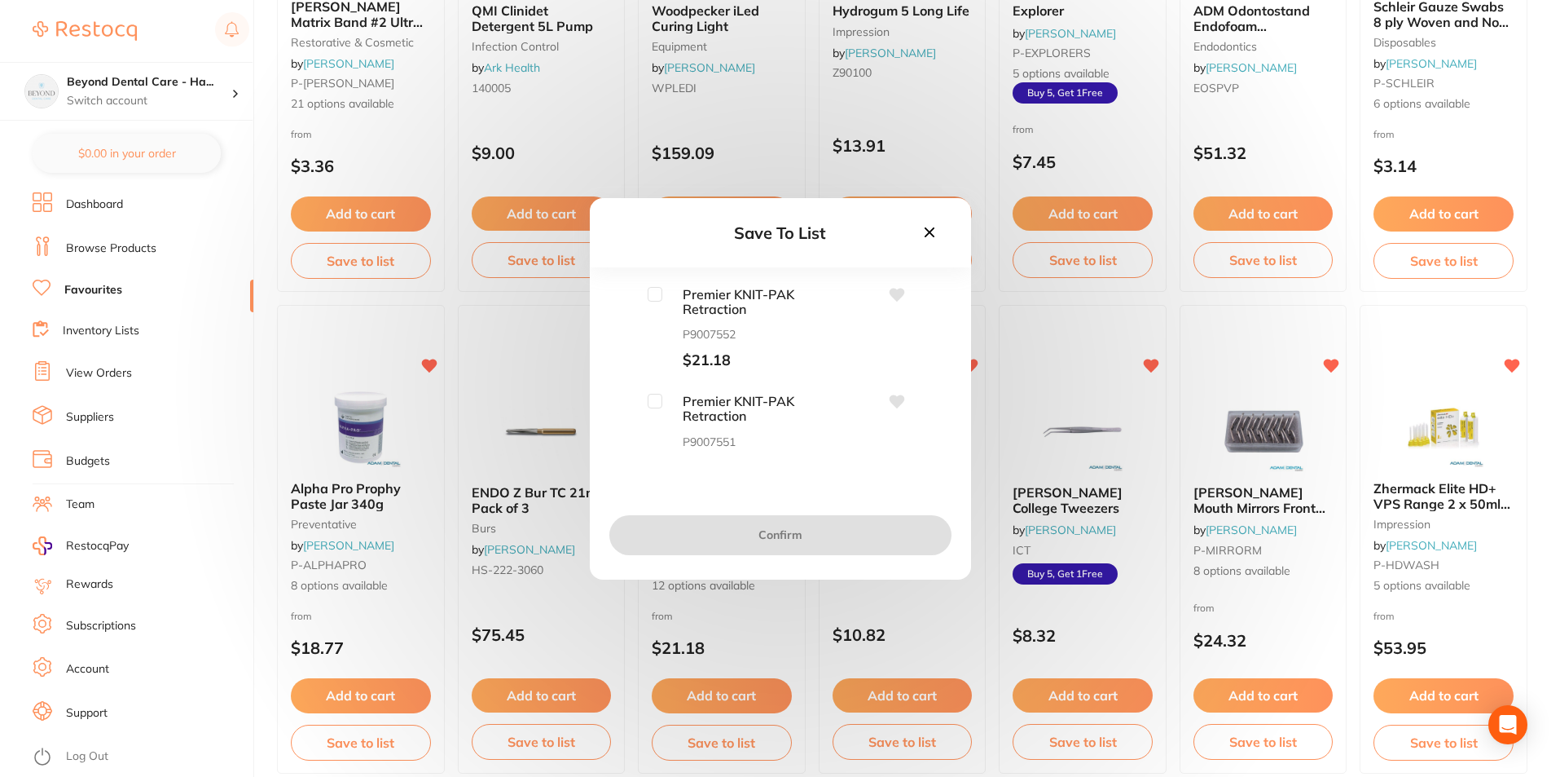
click at [932, 221] on div "Save To List" at bounding box center [780, 232] width 381 height 69
click at [926, 235] on icon at bounding box center [929, 232] width 10 height 10
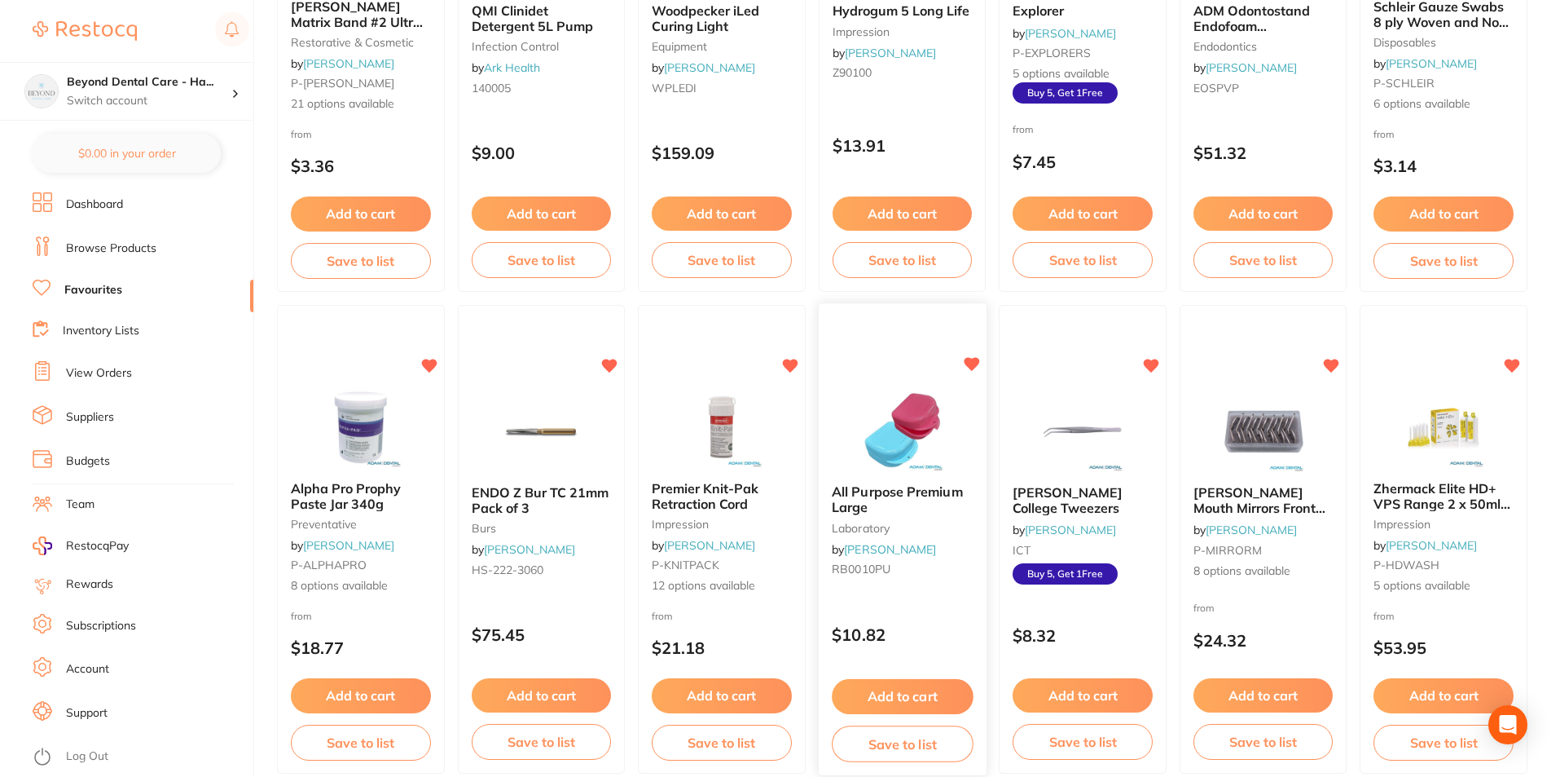
scroll to position [931, 0]
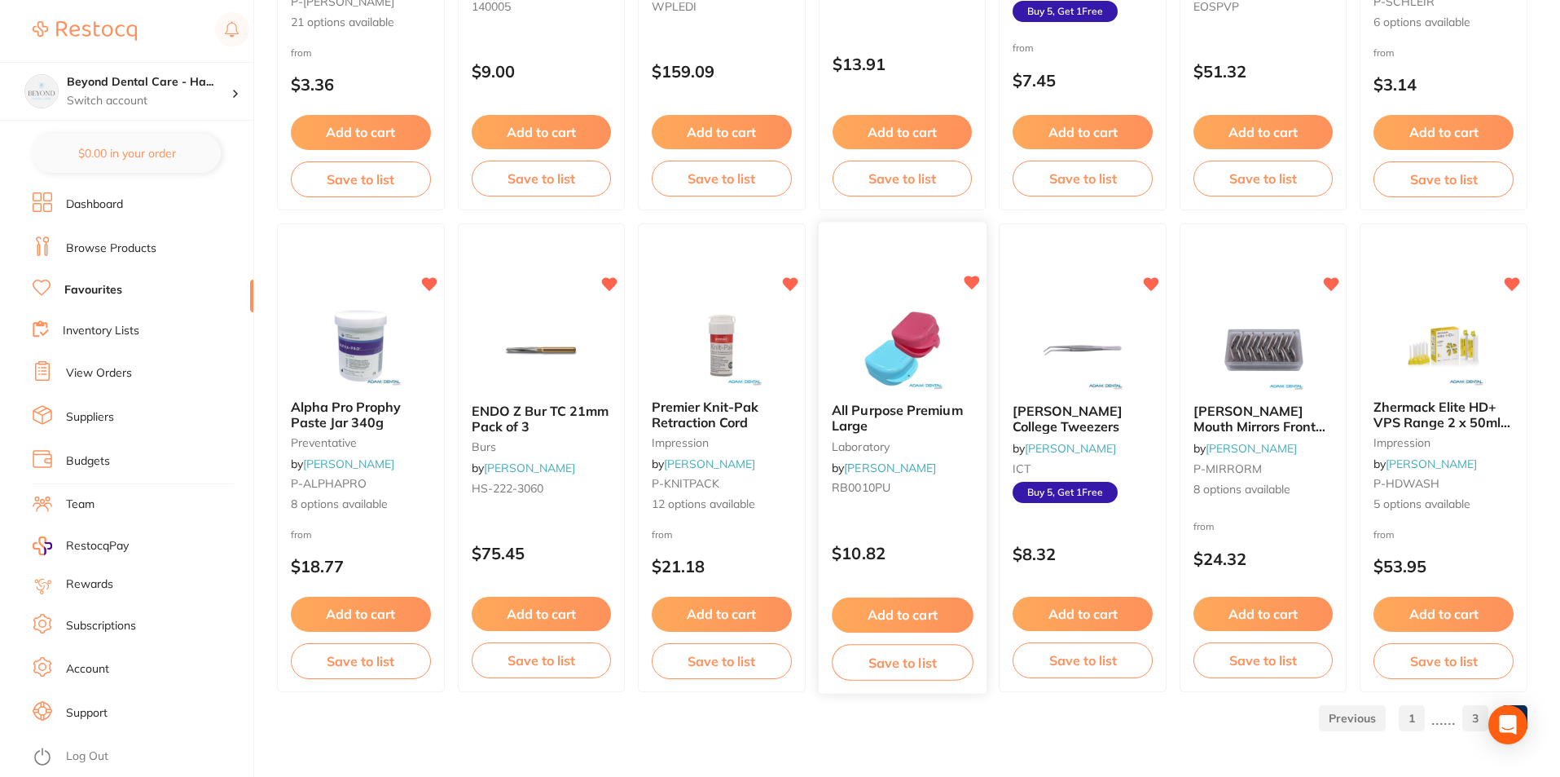
click at [900, 664] on button "Save to list" at bounding box center [902, 662] width 141 height 37
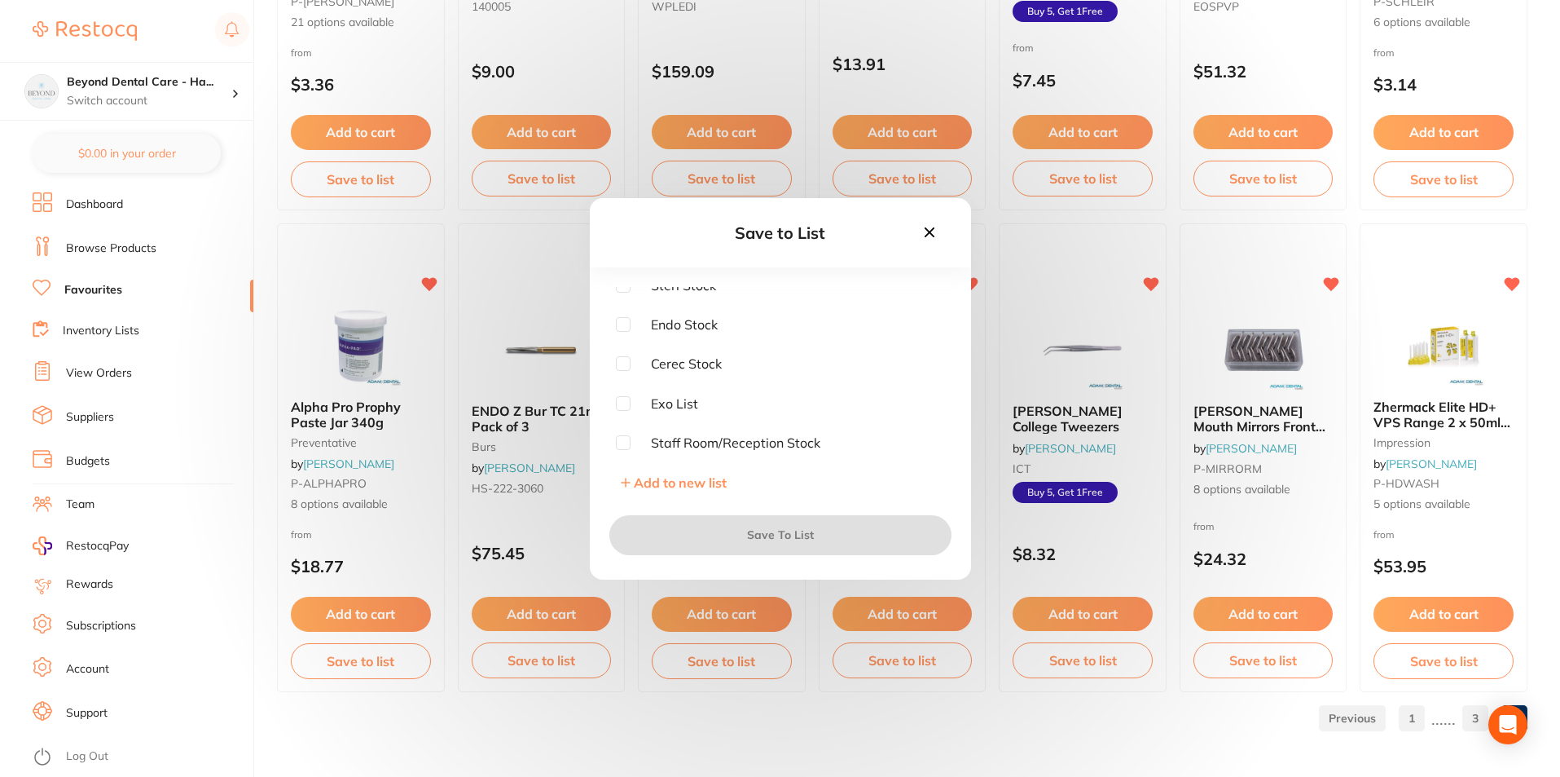
scroll to position [11, 0]
click at [618, 437] on input "checkbox" at bounding box center [623, 440] width 15 height 15
checkbox input "true"
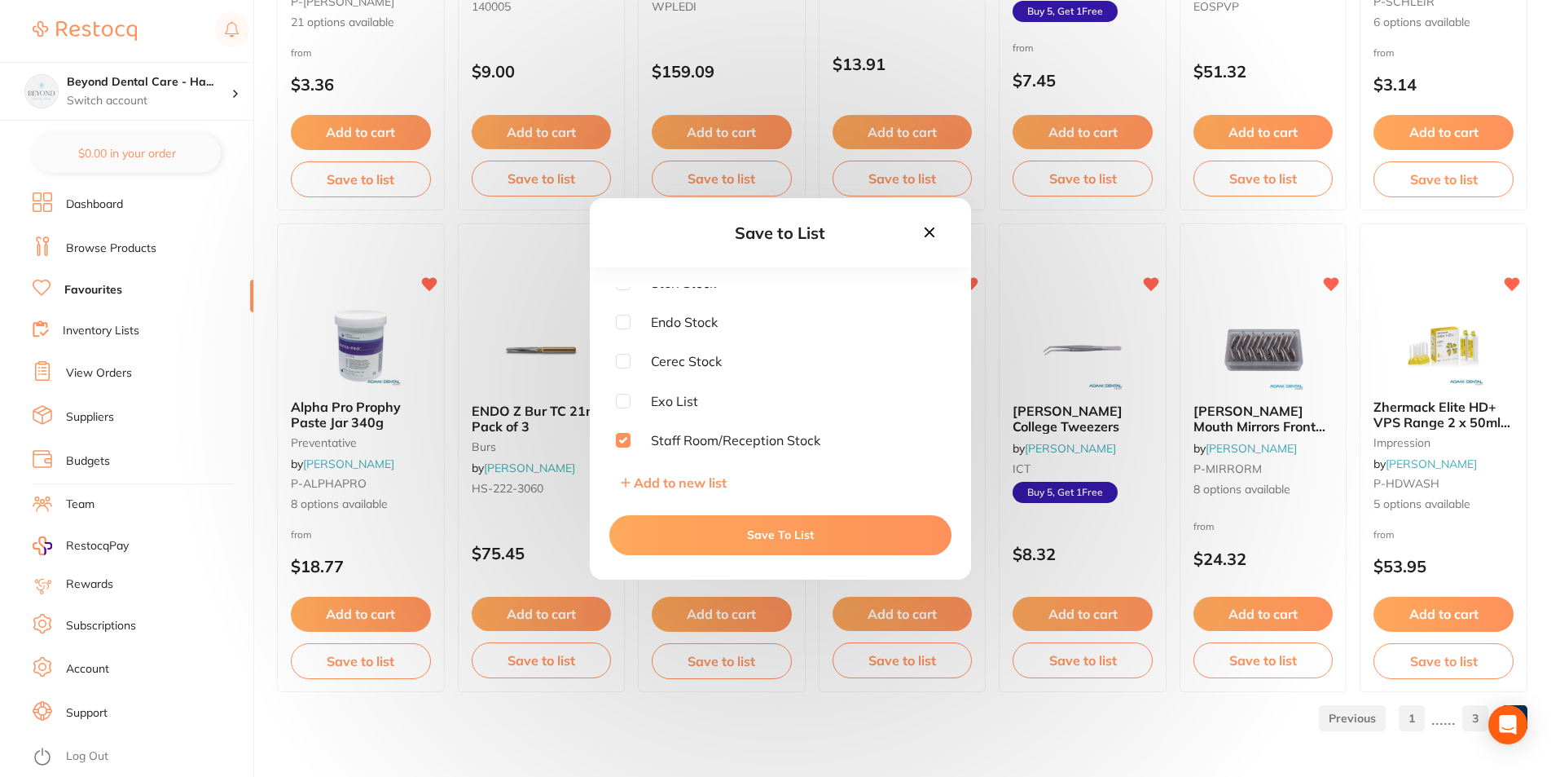
click at [777, 537] on button "Save To List" at bounding box center [781, 534] width 342 height 39
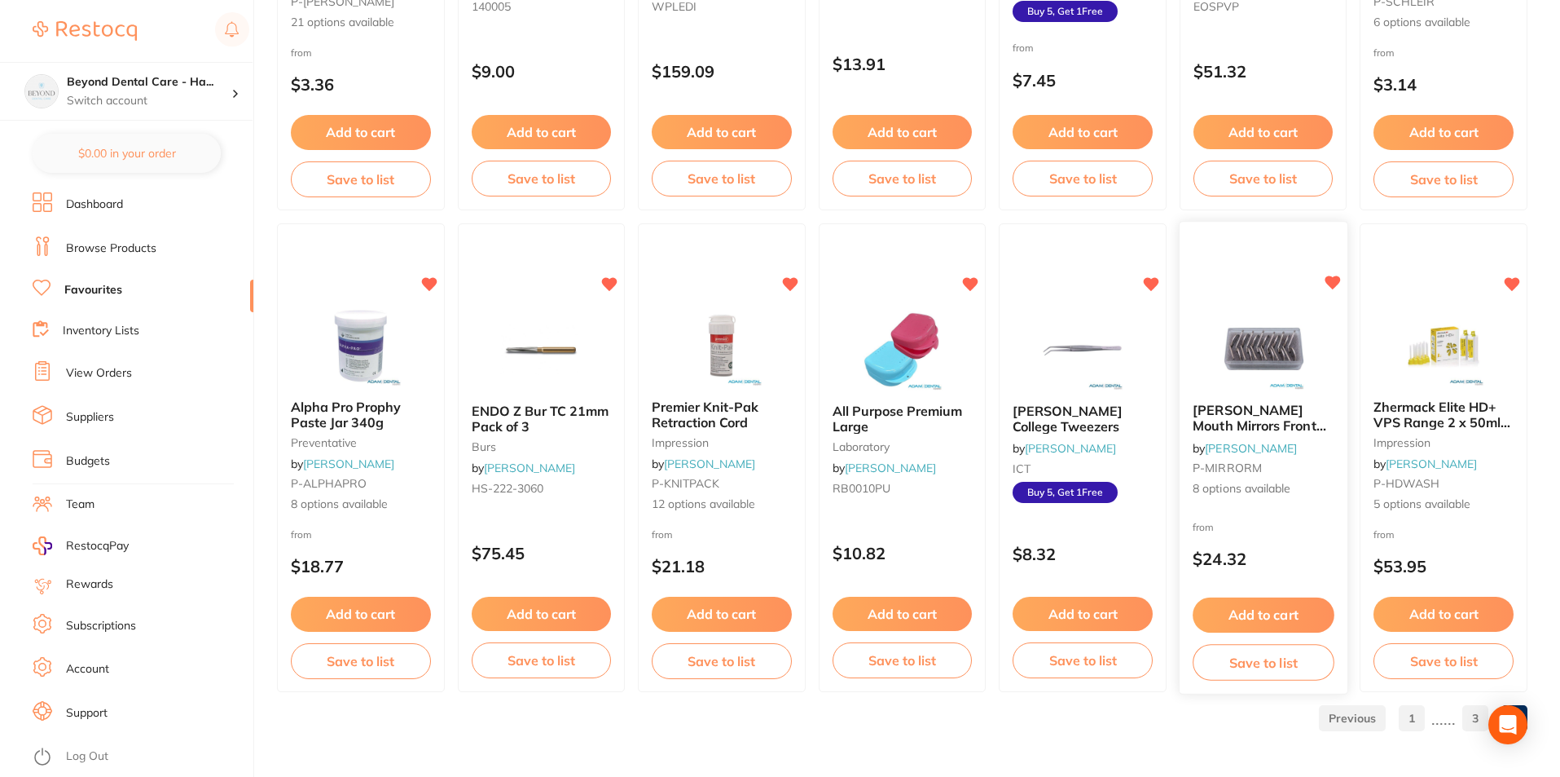
click at [1256, 662] on button "Save to list" at bounding box center [1263, 662] width 141 height 37
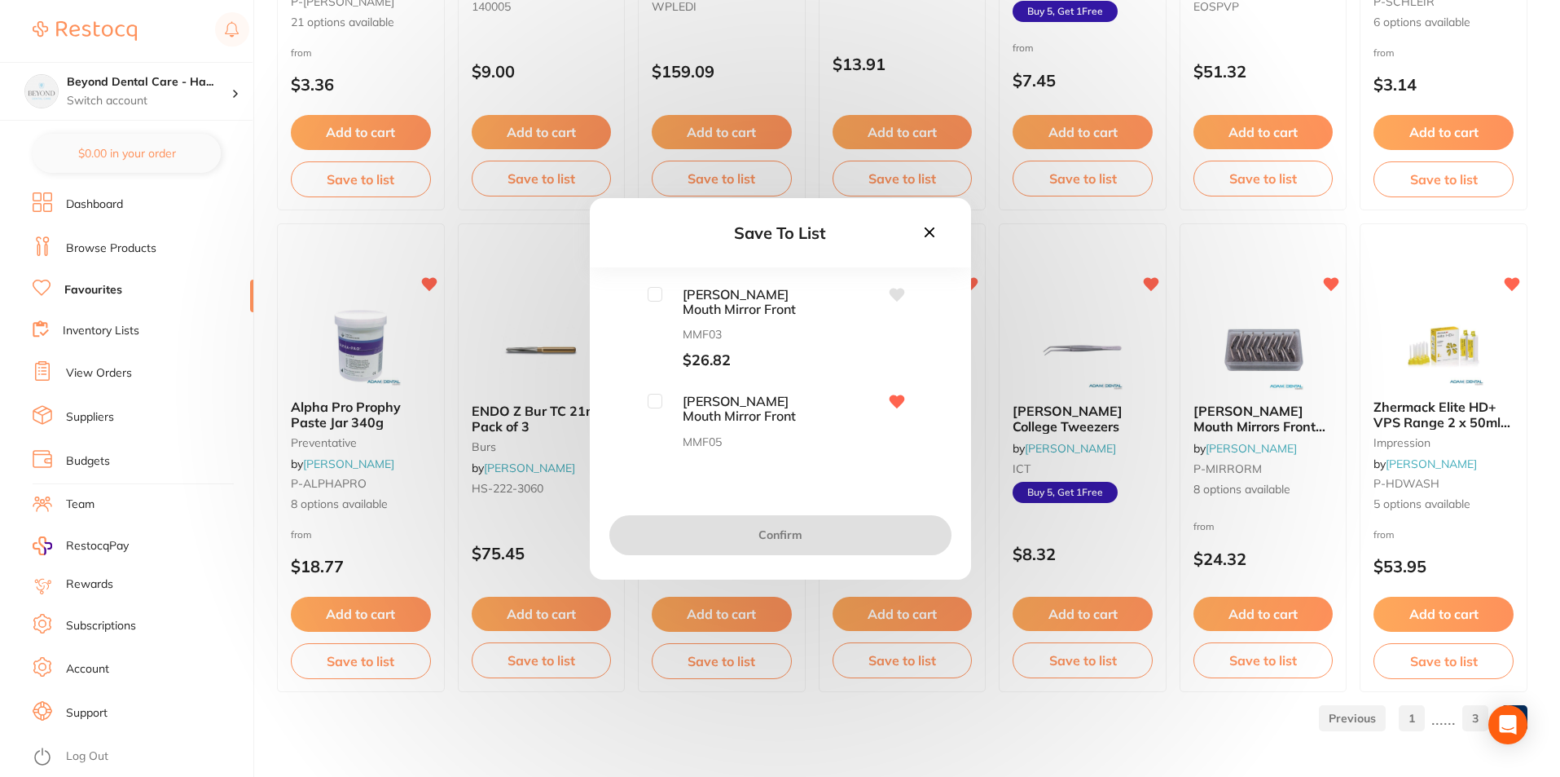
click at [652, 406] on input "checkbox" at bounding box center [655, 401] width 15 height 15
checkbox input "true"
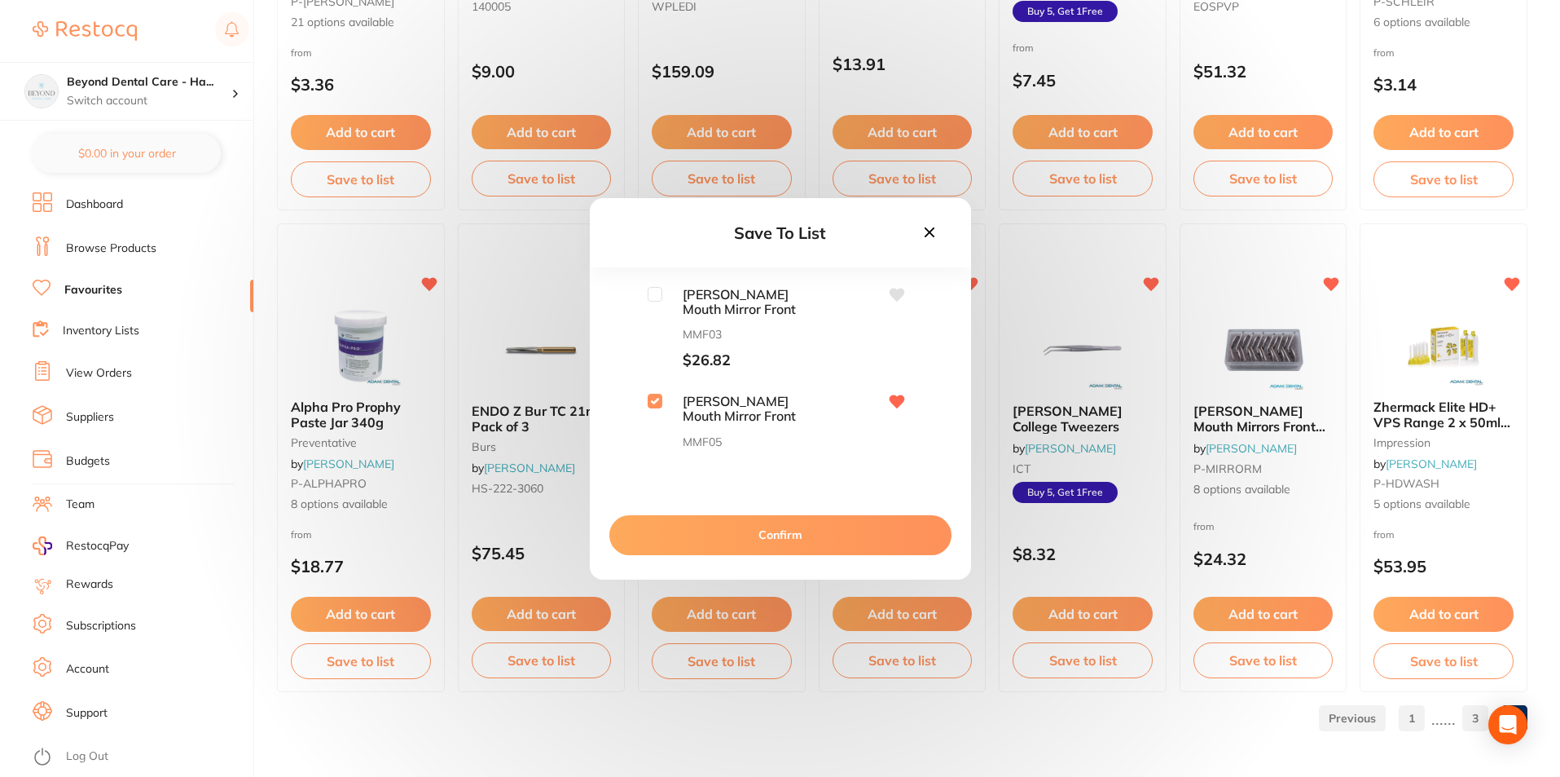
click at [734, 530] on button "Confirm" at bounding box center [781, 534] width 342 height 39
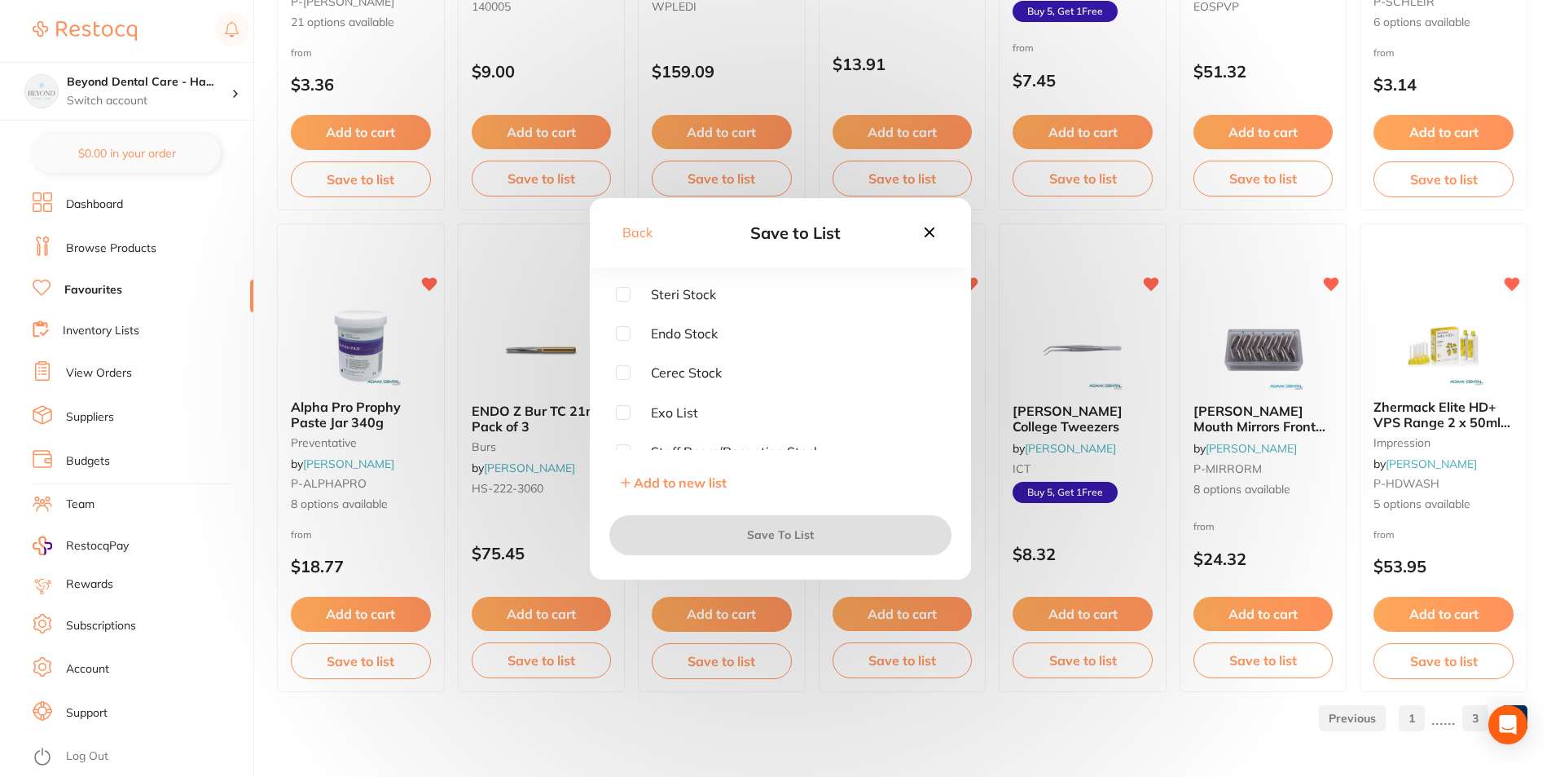
click at [620, 293] on input "checkbox" at bounding box center [623, 294] width 15 height 15
checkbox input "true"
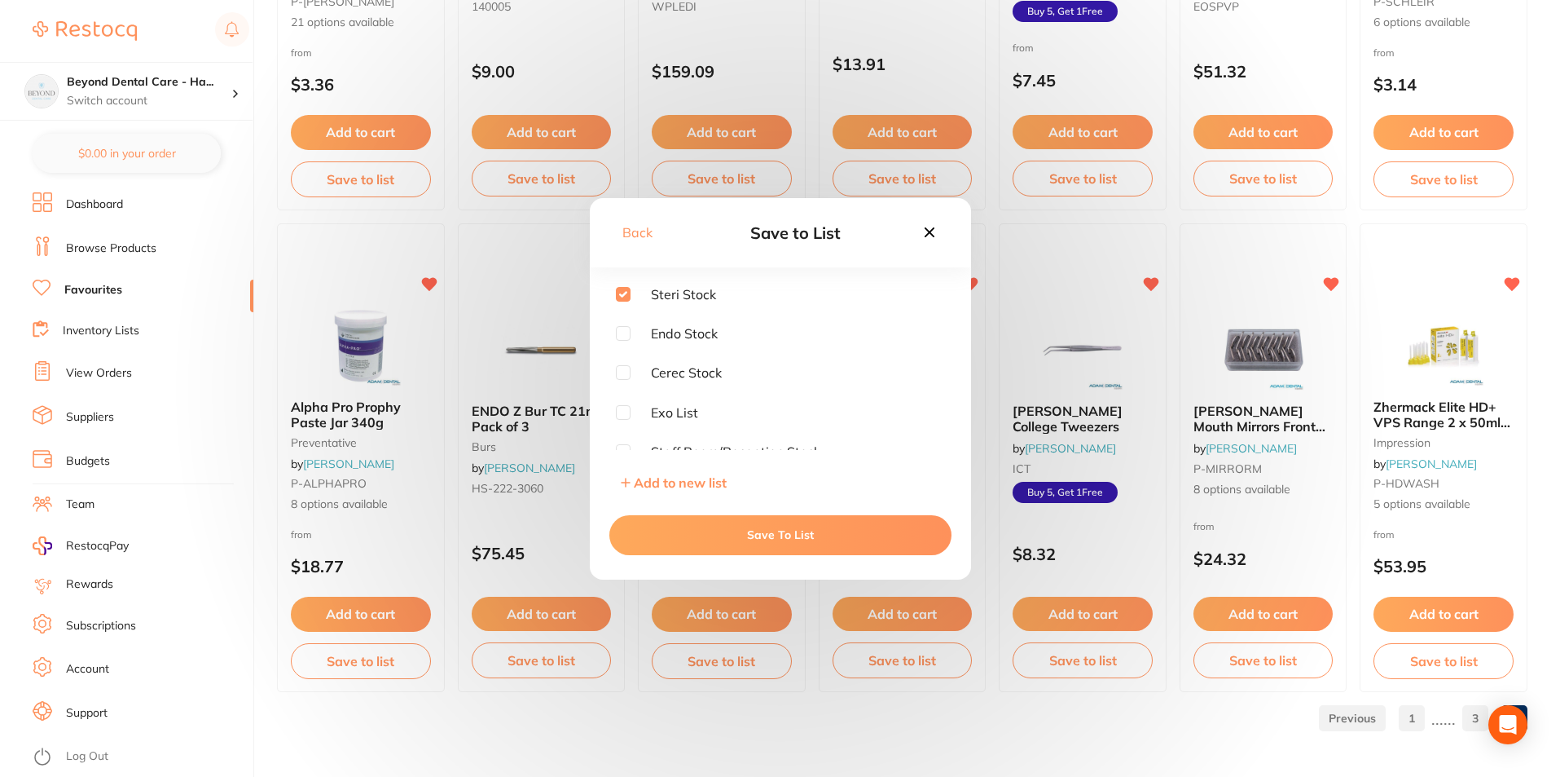
click at [733, 532] on button "Save To List" at bounding box center [781, 534] width 342 height 39
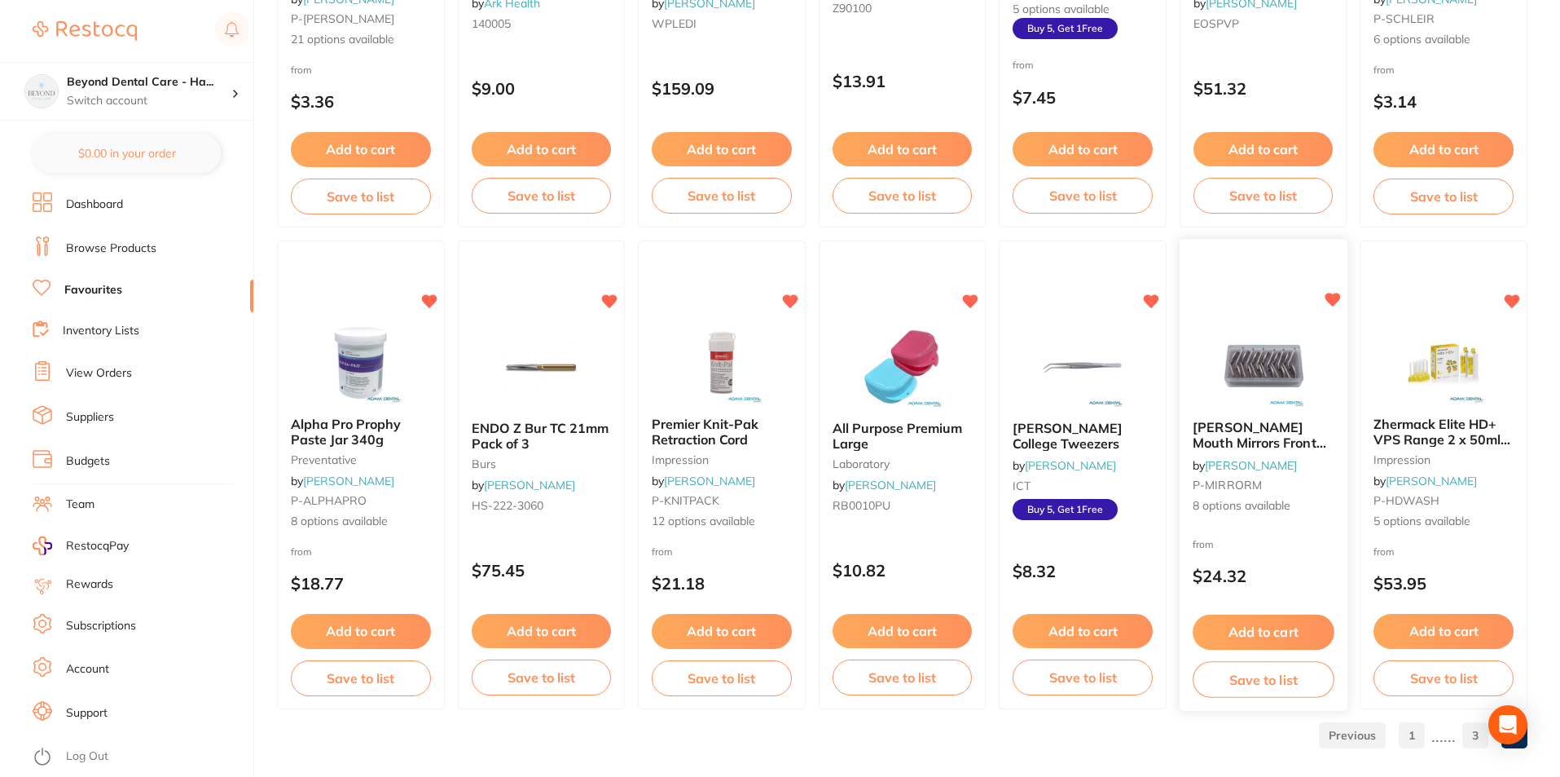
scroll to position [931, 0]
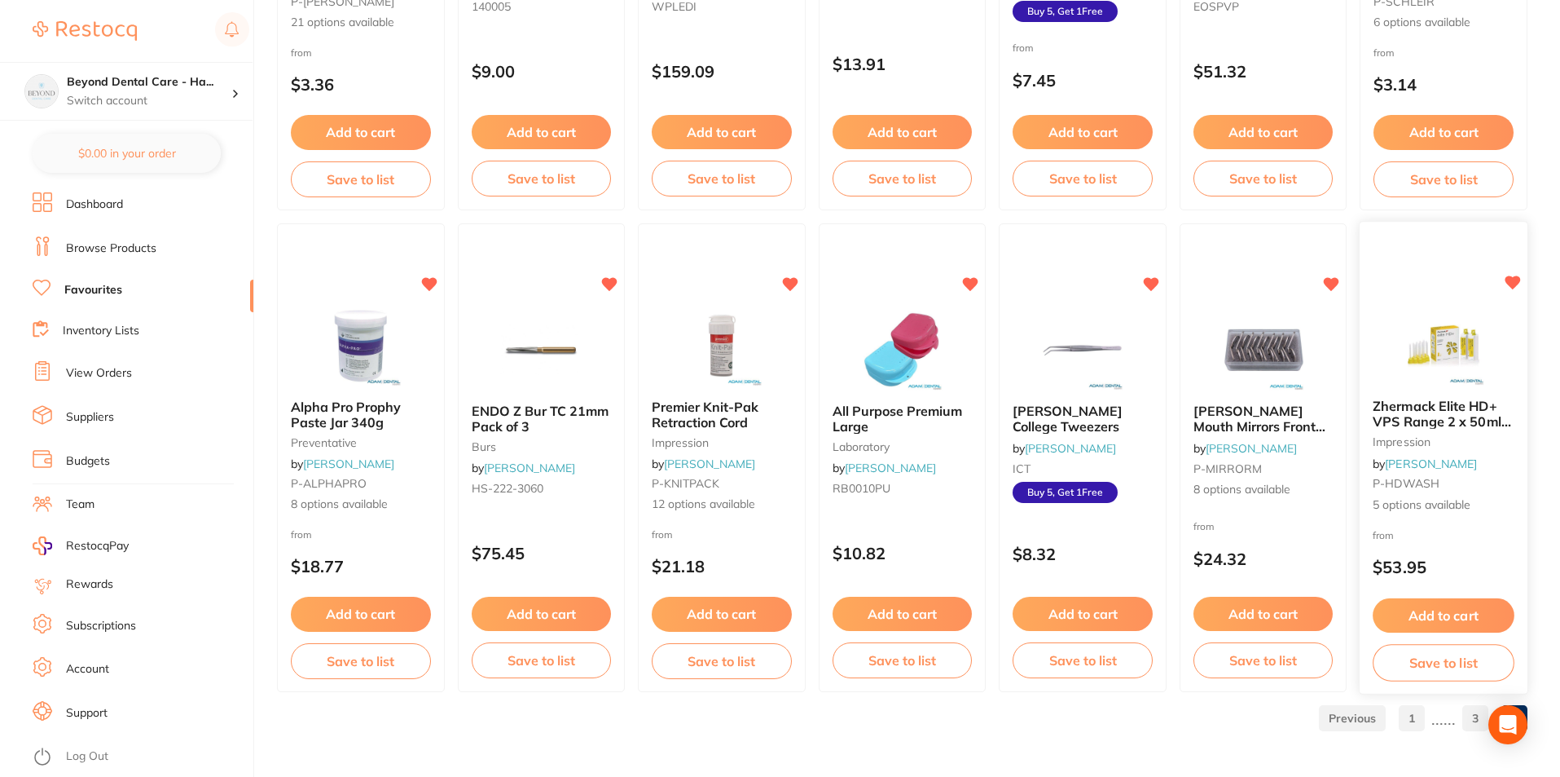
click at [1434, 654] on button "Save to list" at bounding box center [1444, 663] width 141 height 37
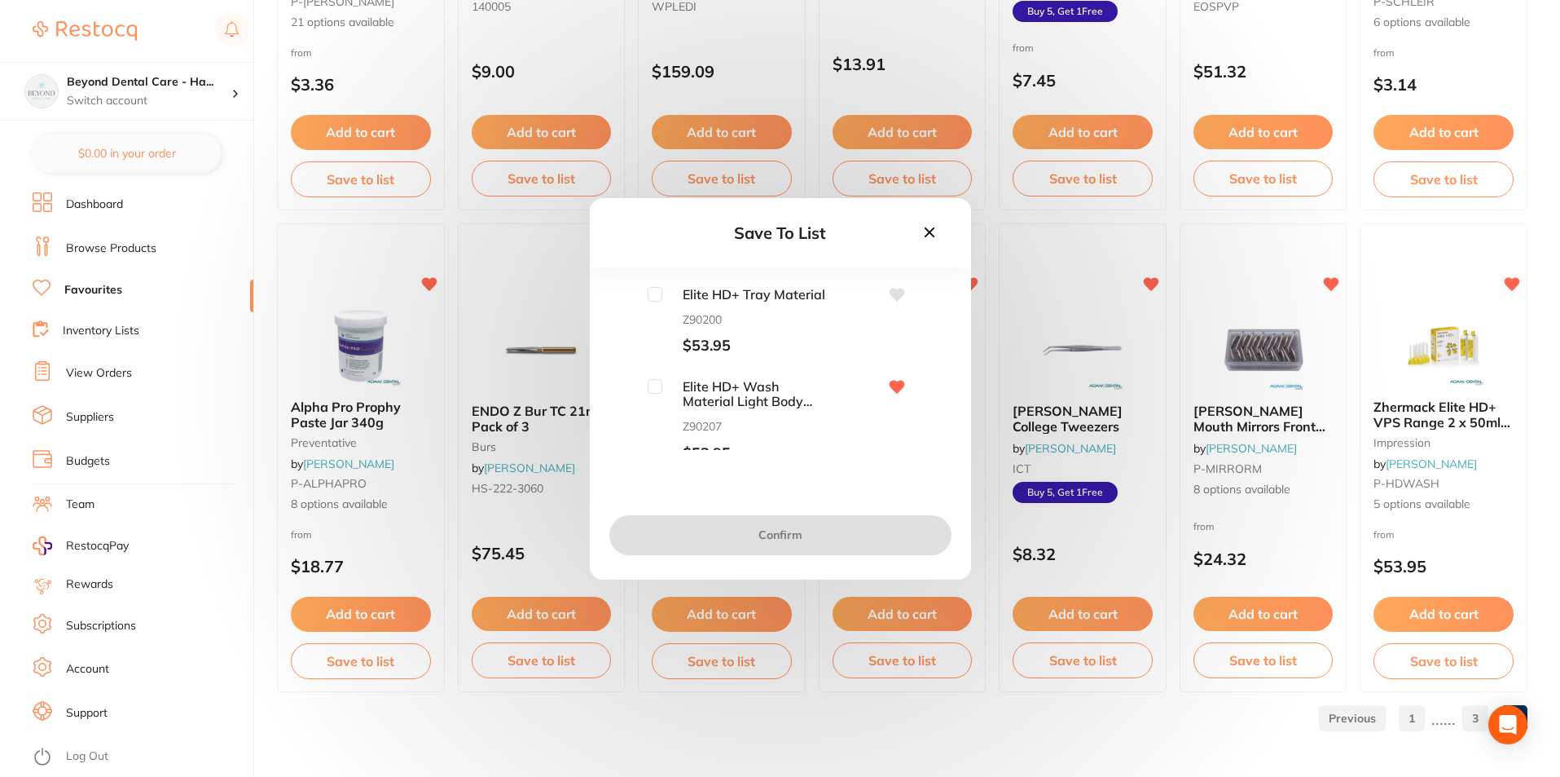
scroll to position [12, 0]
click at [653, 379] on input "checkbox" at bounding box center [655, 374] width 15 height 15
checkbox input "true"
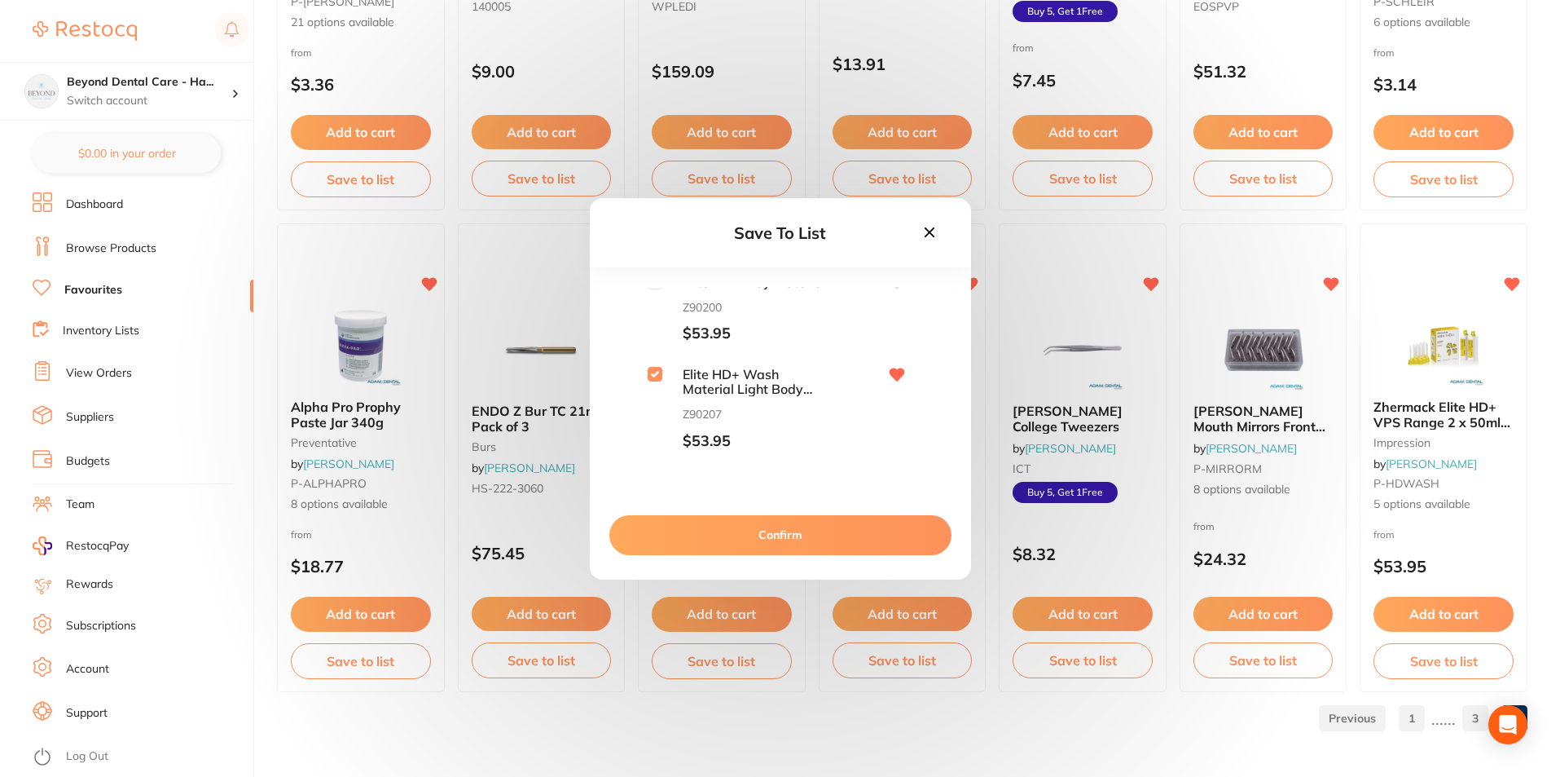
click at [741, 533] on button "Confirm" at bounding box center [781, 534] width 342 height 39
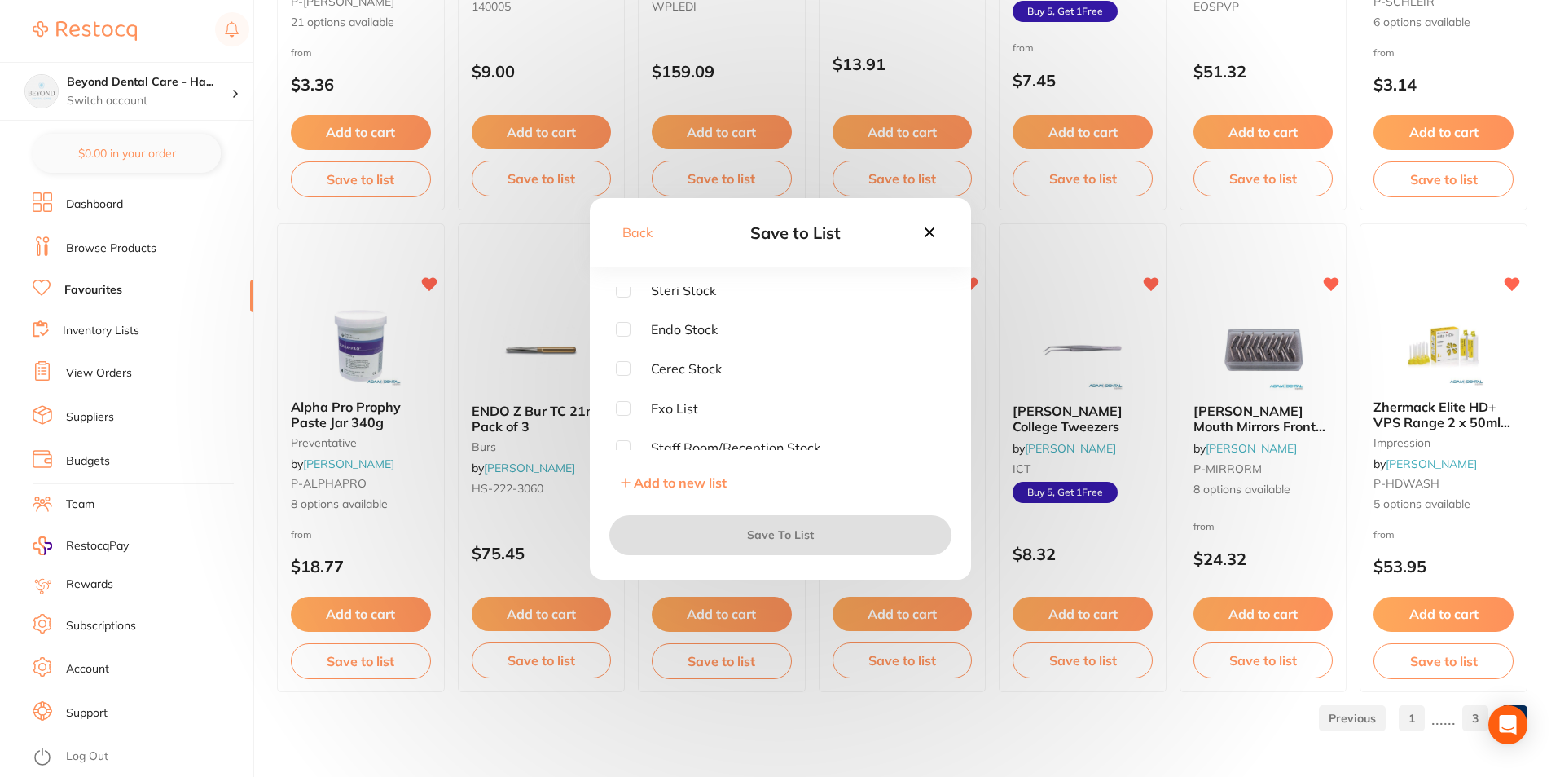
scroll to position [0, 0]
click at [618, 289] on input "checkbox" at bounding box center [623, 294] width 15 height 15
checkbox input "true"
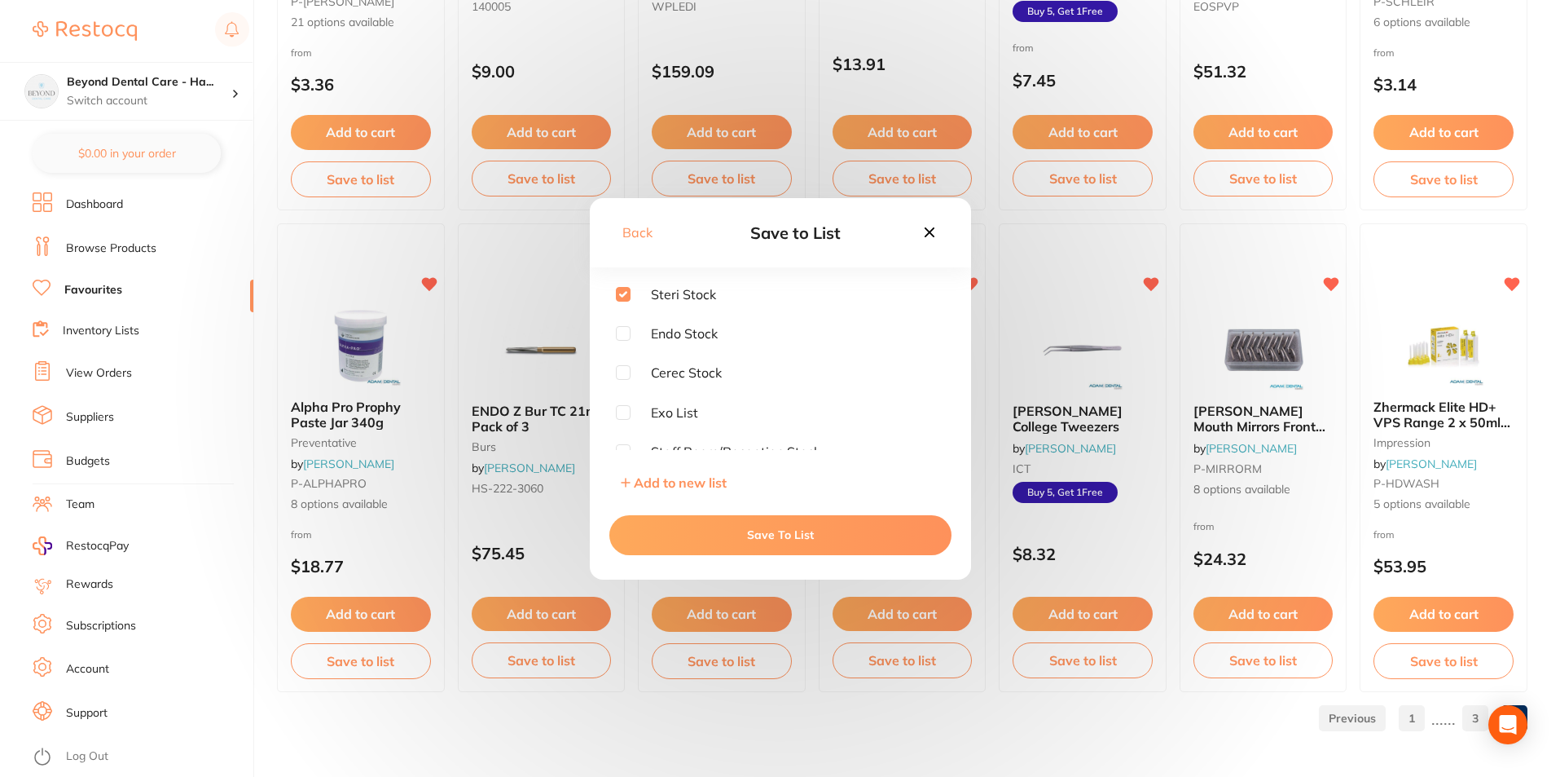
click at [734, 532] on button "Save To List" at bounding box center [781, 534] width 342 height 39
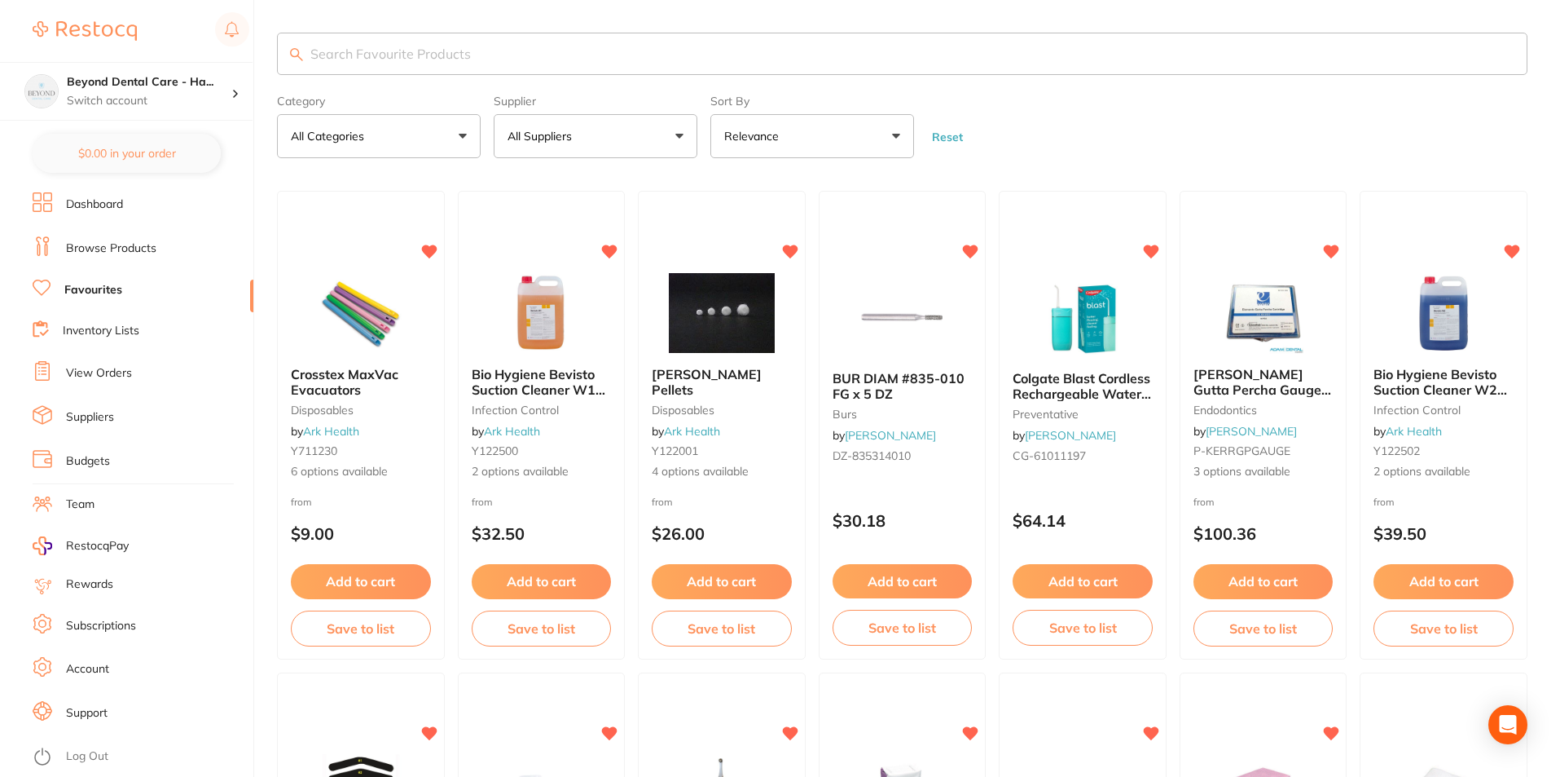
click at [72, 336] on link "Inventory Lists" at bounding box center [101, 331] width 77 height 16
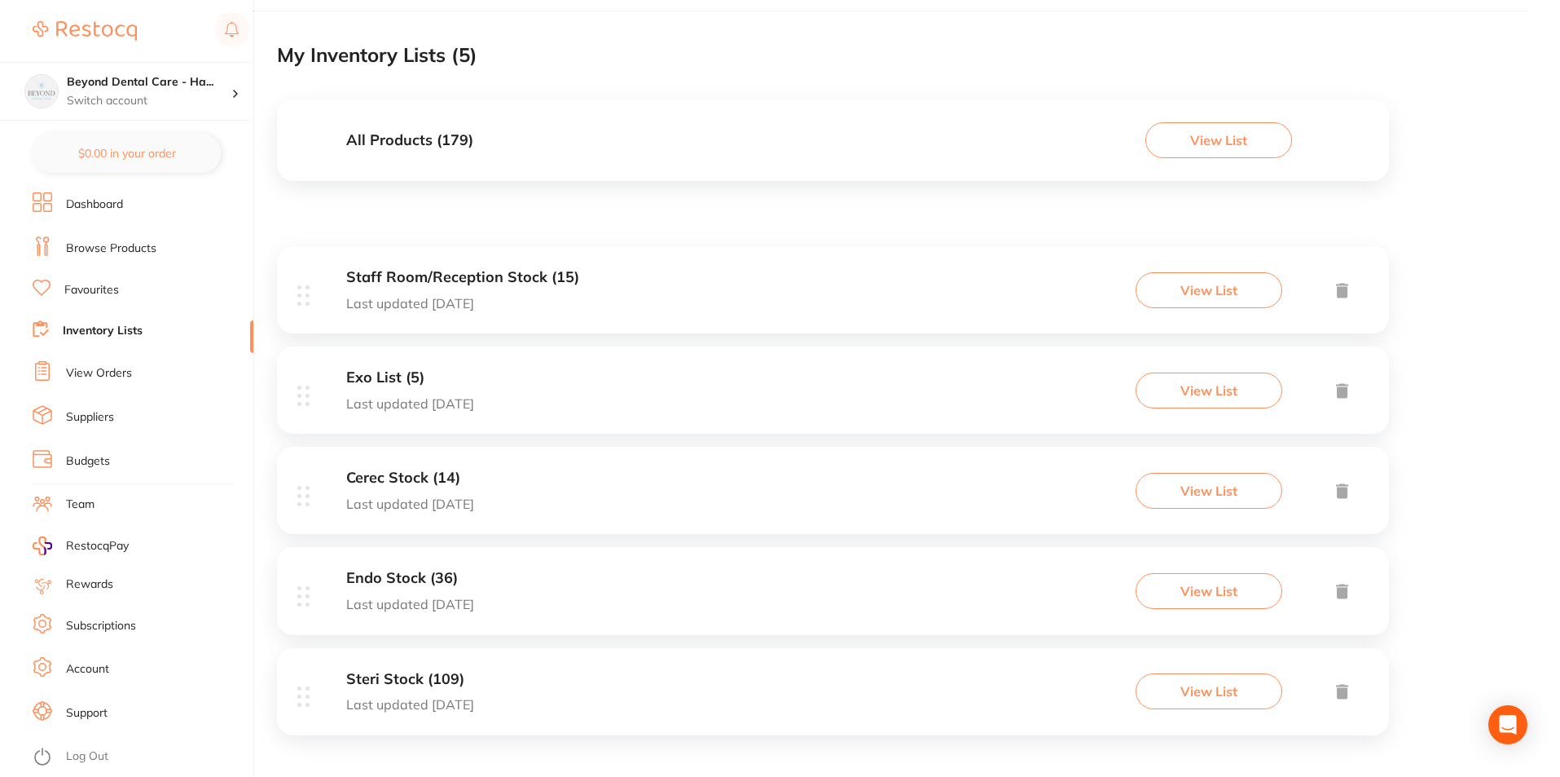
scroll to position [97, 0]
click at [404, 378] on h3 "Exo List (5)" at bounding box center [410, 373] width 128 height 17
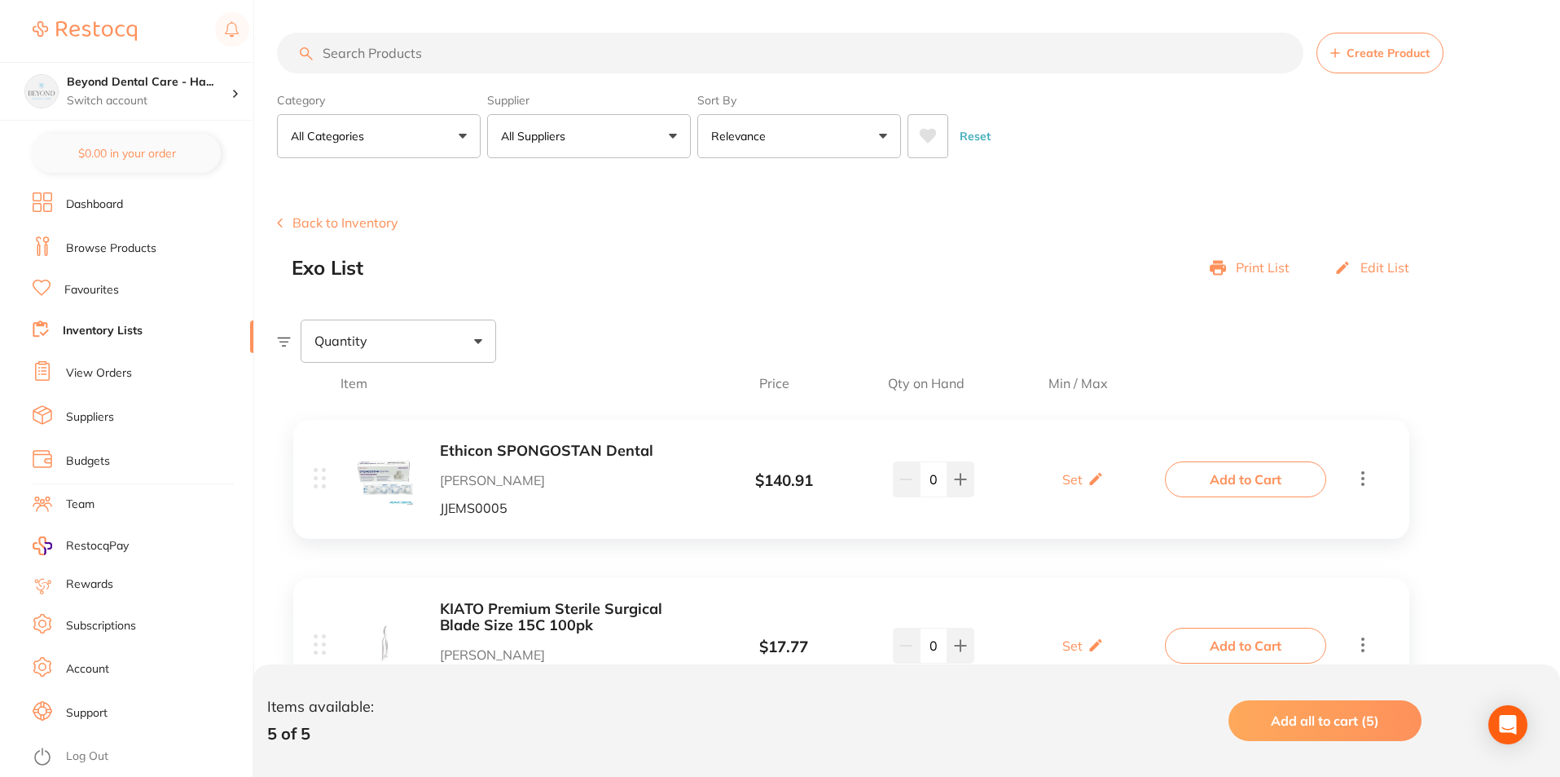
click at [85, 324] on link "Inventory Lists" at bounding box center [103, 331] width 80 height 16
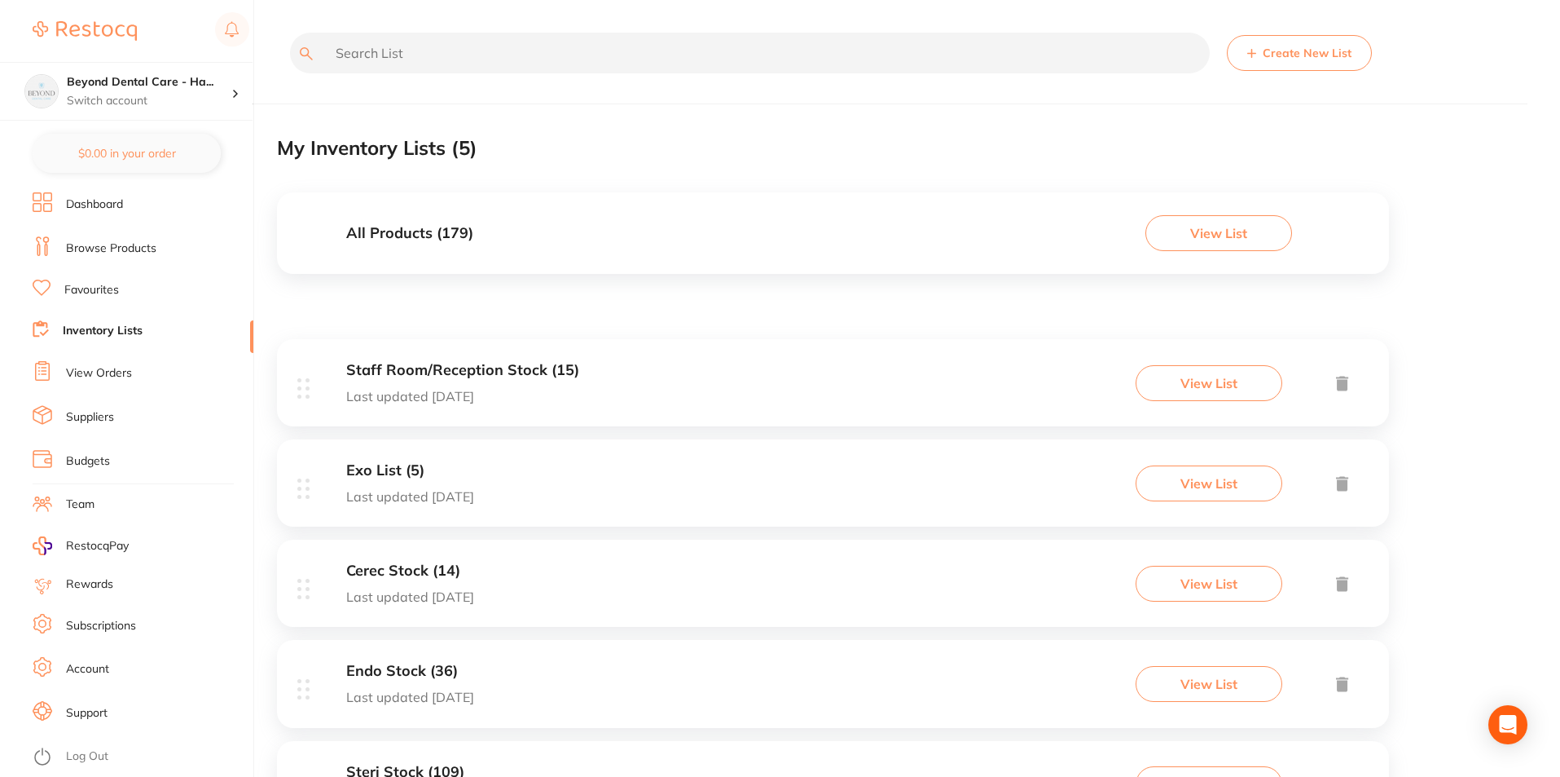
click at [98, 324] on link "Inventory Lists" at bounding box center [103, 331] width 80 height 16
click at [383, 53] on input "text" at bounding box center [750, 53] width 920 height 41
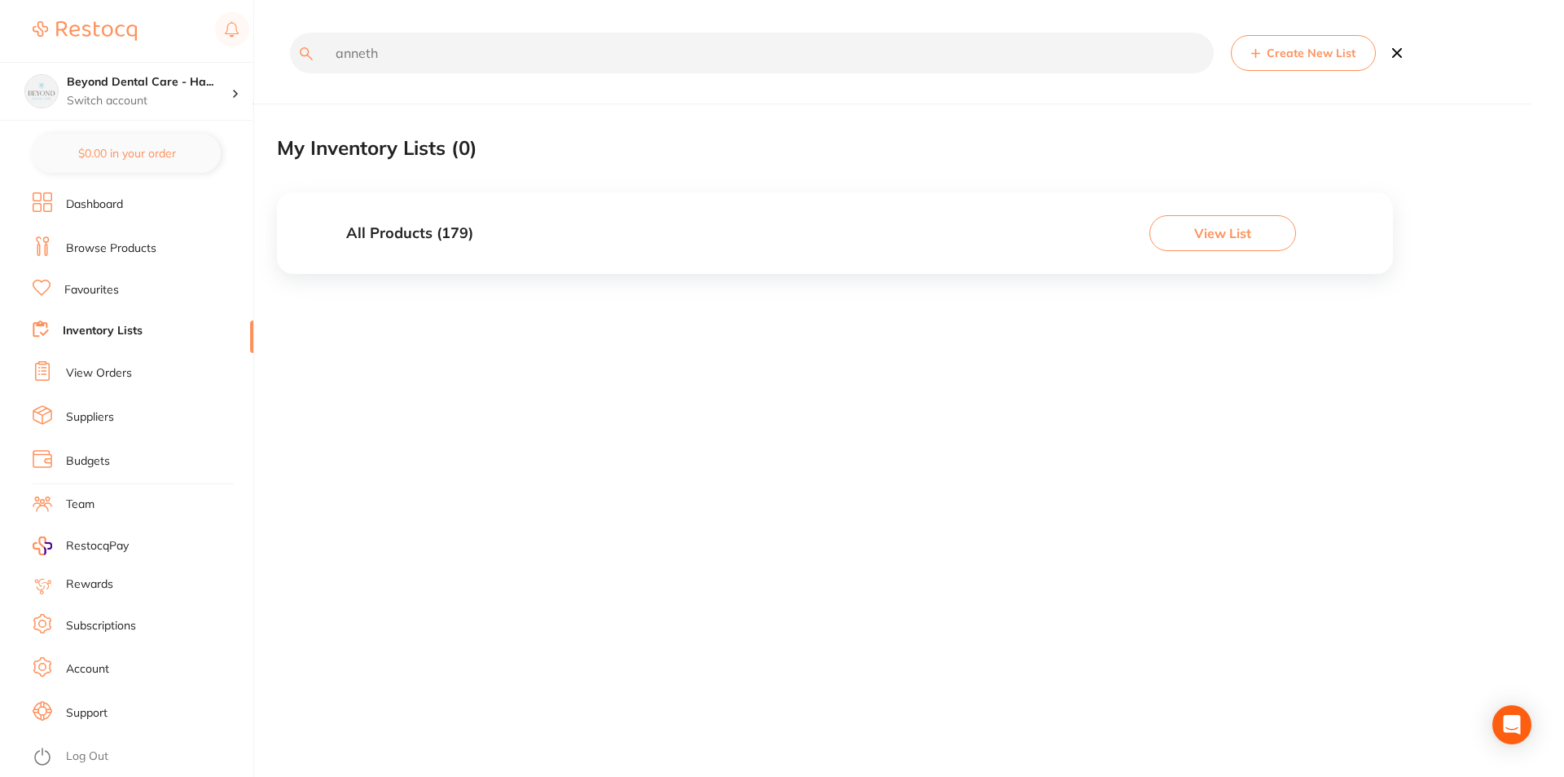
click at [407, 51] on input "anneth" at bounding box center [752, 53] width 924 height 41
type input "a"
type input "ato"
click at [84, 259] on li "Browse Products" at bounding box center [143, 248] width 221 height 24
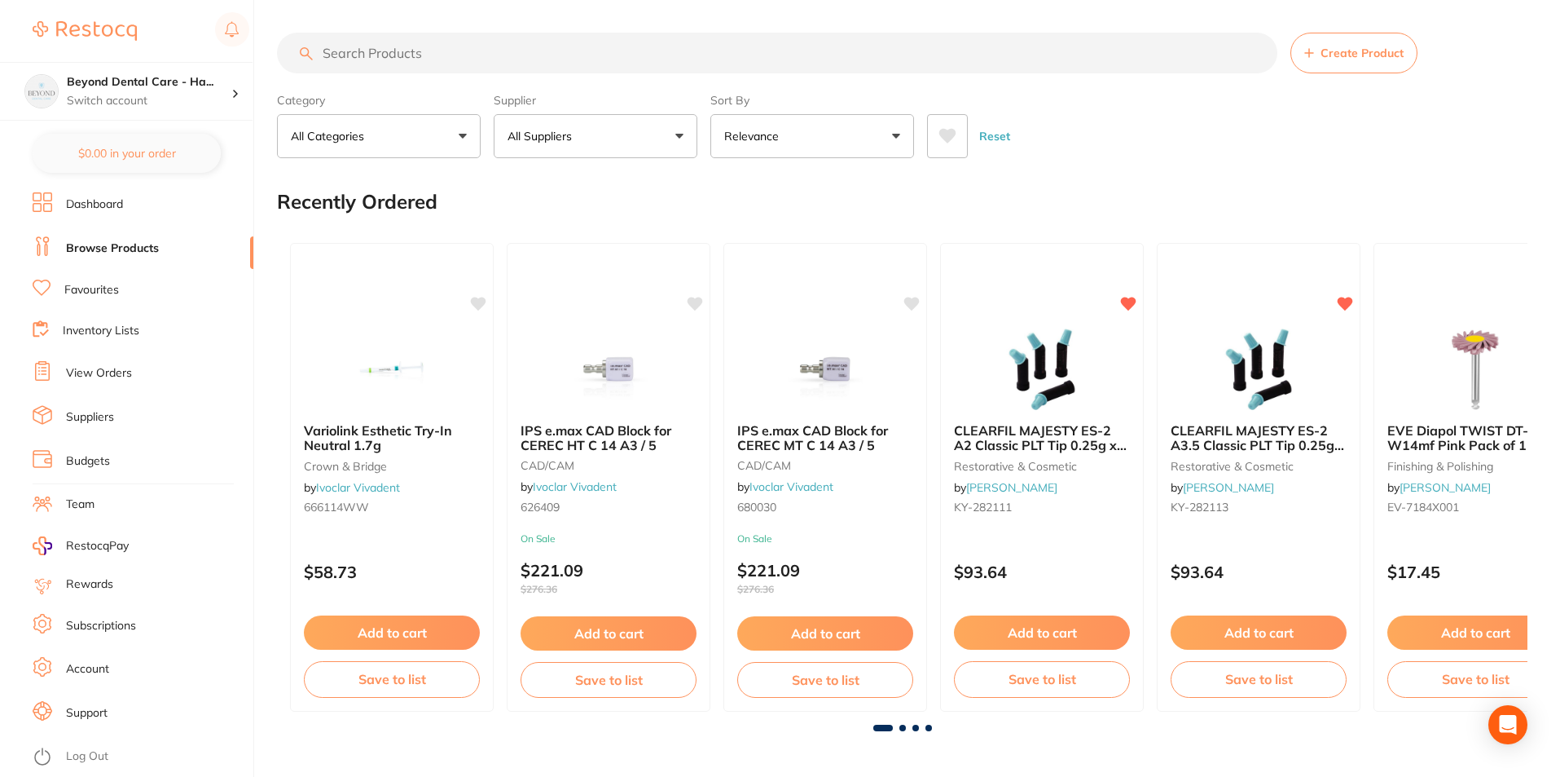
click at [594, 44] on input "search" at bounding box center [777, 53] width 1001 height 41
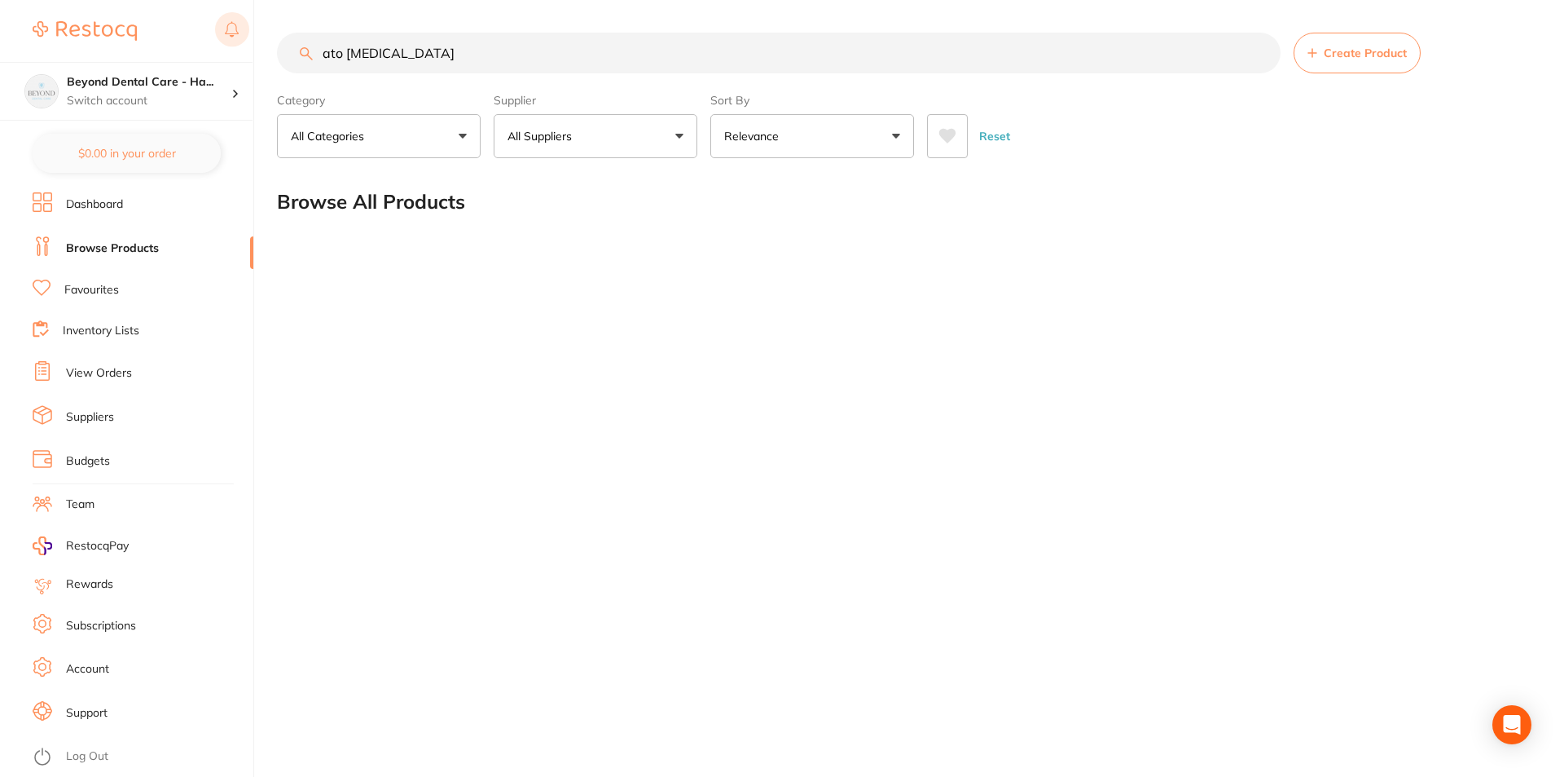
drag, startPoint x: 345, startPoint y: 54, endPoint x: 248, endPoint y: 39, distance: 98.9
click at [248, 39] on div "$0.00 Beyond Dental Care - Ha... Switch account Beyond Dental Care - Sandstone …" at bounding box center [782, 388] width 1564 height 777
type input "mepivacaine"
click at [426, 59] on input "mepivacaine" at bounding box center [779, 53] width 1004 height 41
drag, startPoint x: 409, startPoint y: 57, endPoint x: 73, endPoint y: -34, distance: 347.9
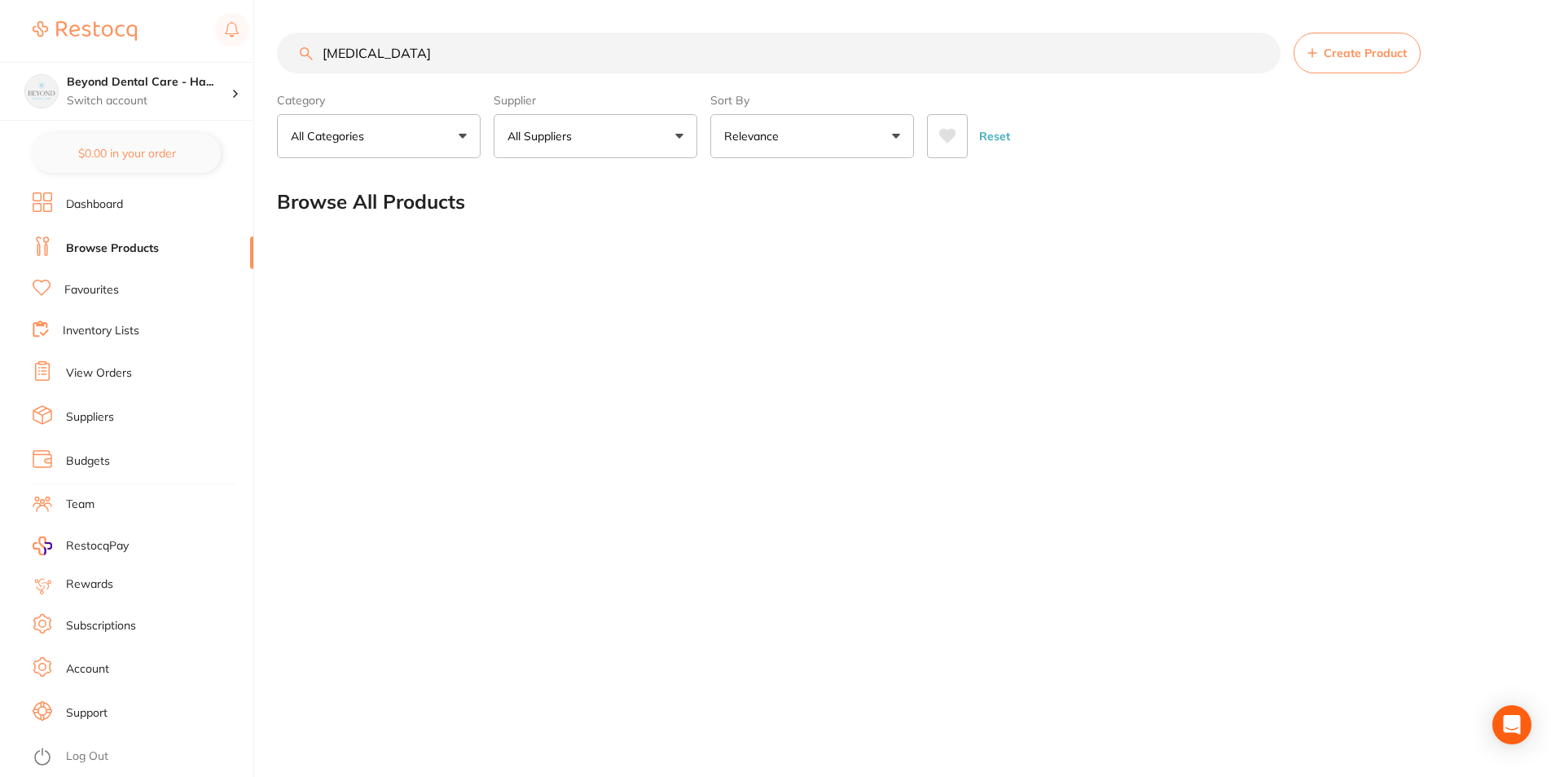
click at [73, 0] on html "$0.00 Beyond Dental Care - Ha... Switch account Beyond Dental Care - Sandstone …" at bounding box center [782, 388] width 1564 height 777
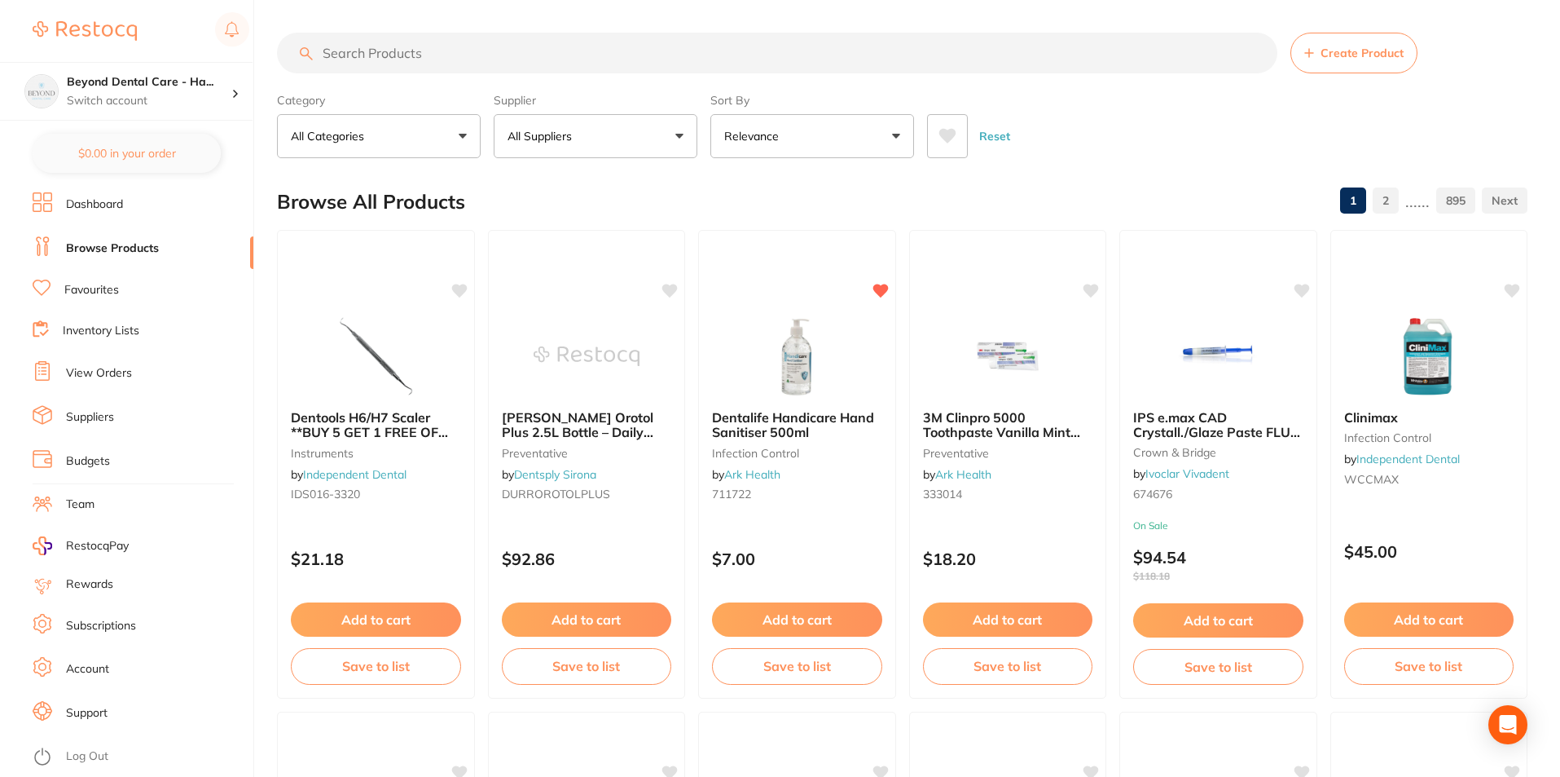
click at [70, 200] on link "Dashboard" at bounding box center [94, 204] width 57 height 16
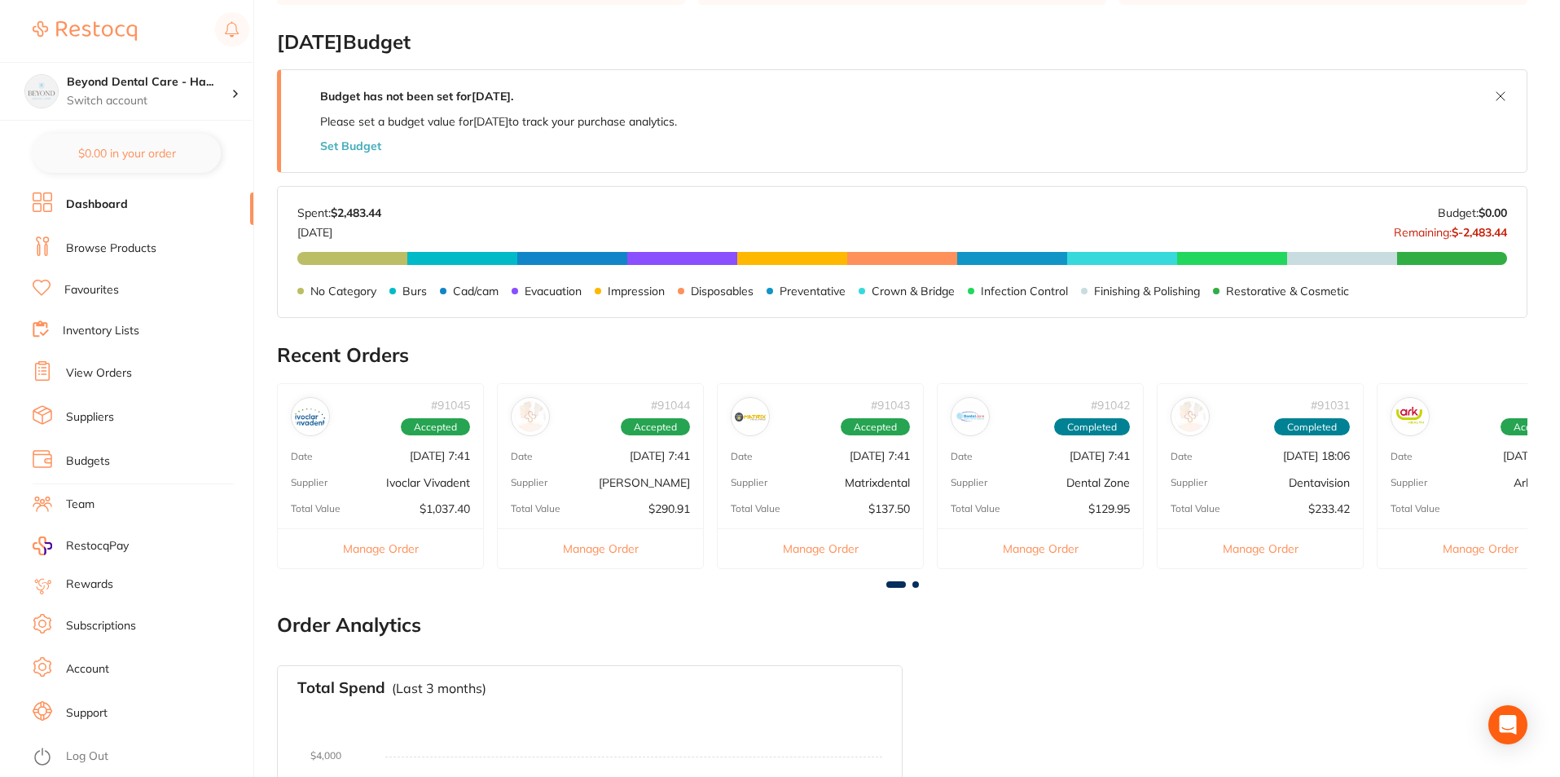
scroll to position [244, 0]
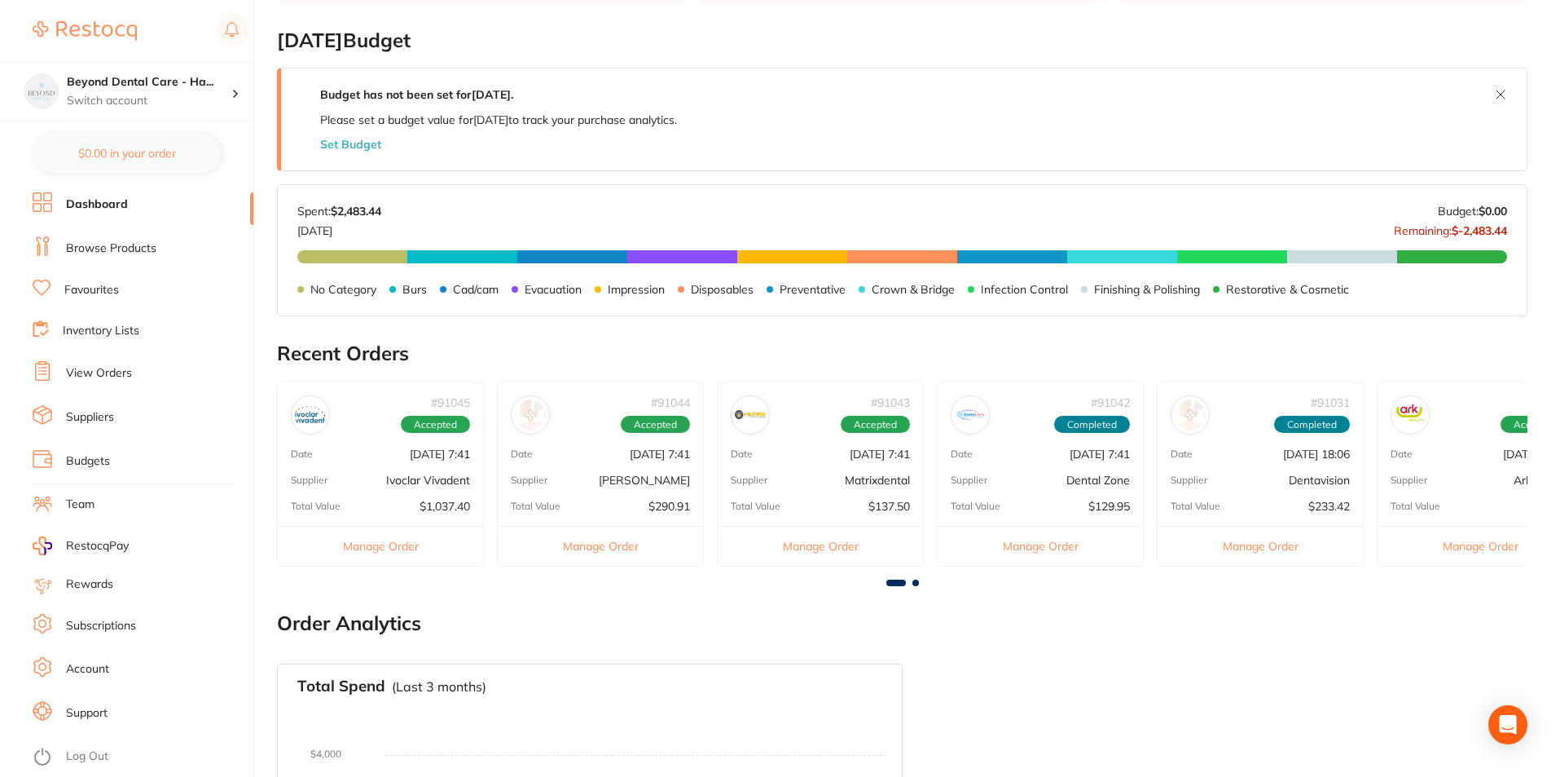
click at [688, 431] on div "Accepted" at bounding box center [655, 421] width 69 height 24
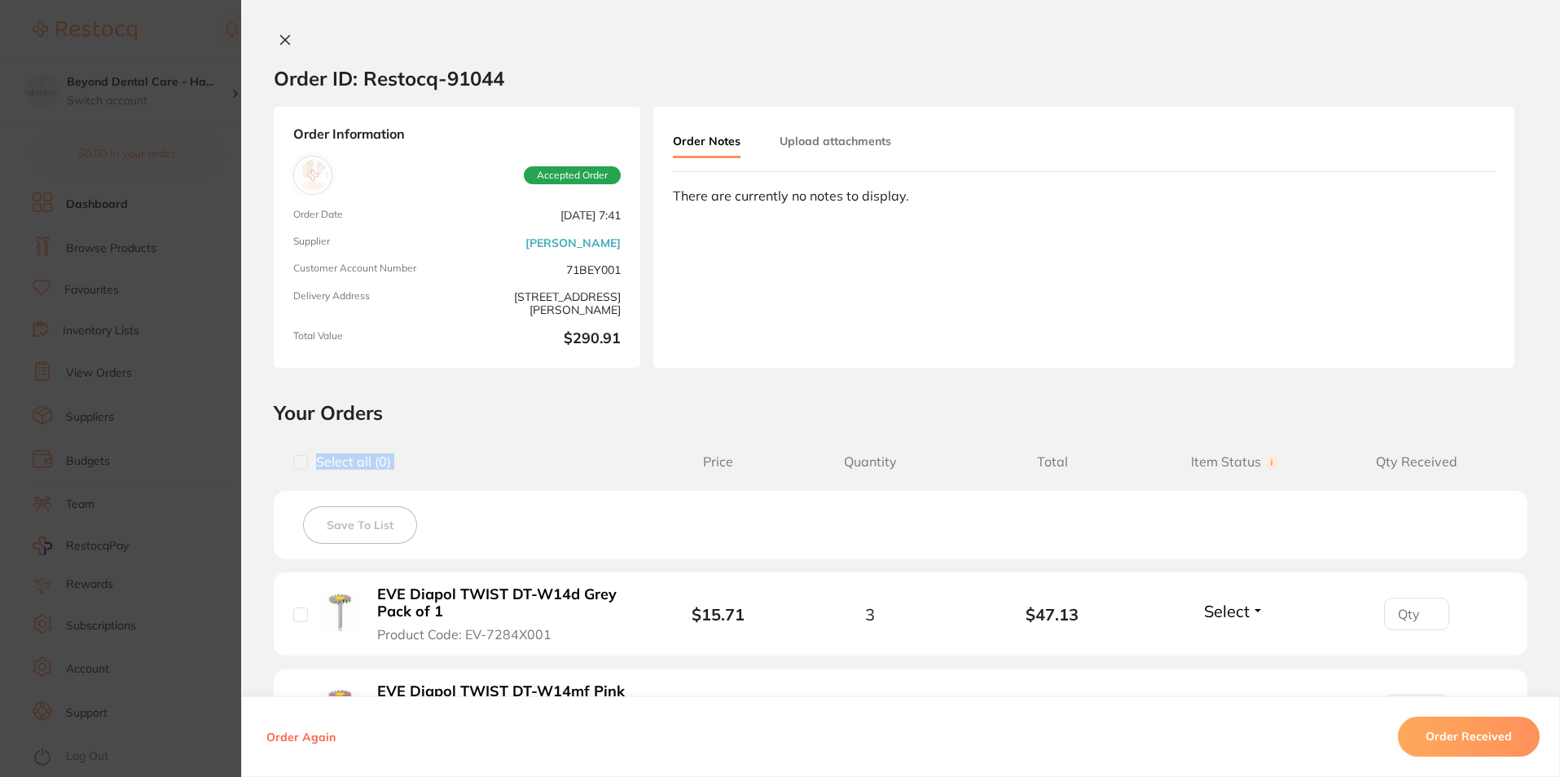
drag, startPoint x: 688, startPoint y: 431, endPoint x: 713, endPoint y: 341, distance: 93.9
click at [707, 359] on div "Order ID: Restocq- 91044 Order Information Accepted Order Order Date Aug 22 202…" at bounding box center [900, 405] width 1319 height 744
